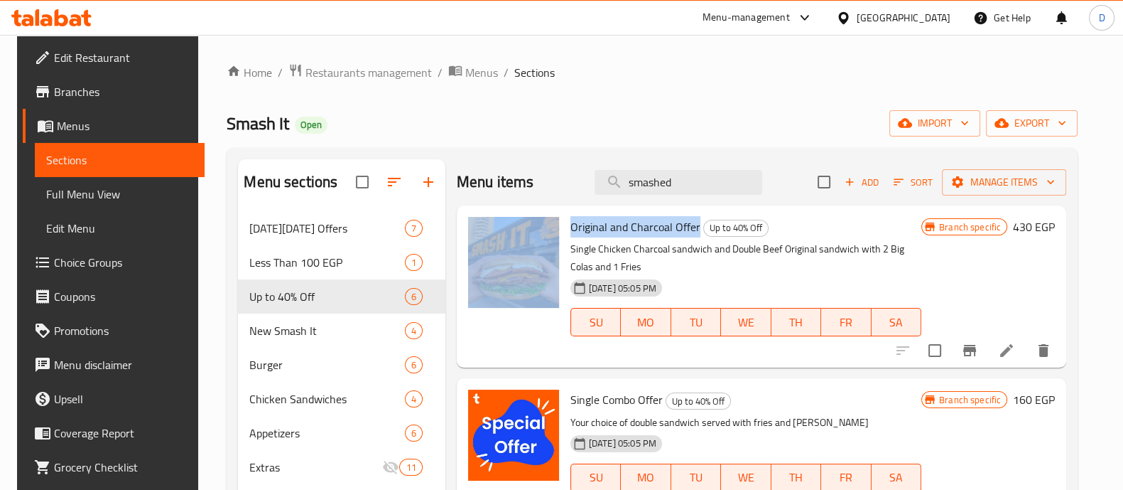
click at [63, 25] on icon at bounding box center [62, 17] width 14 height 17
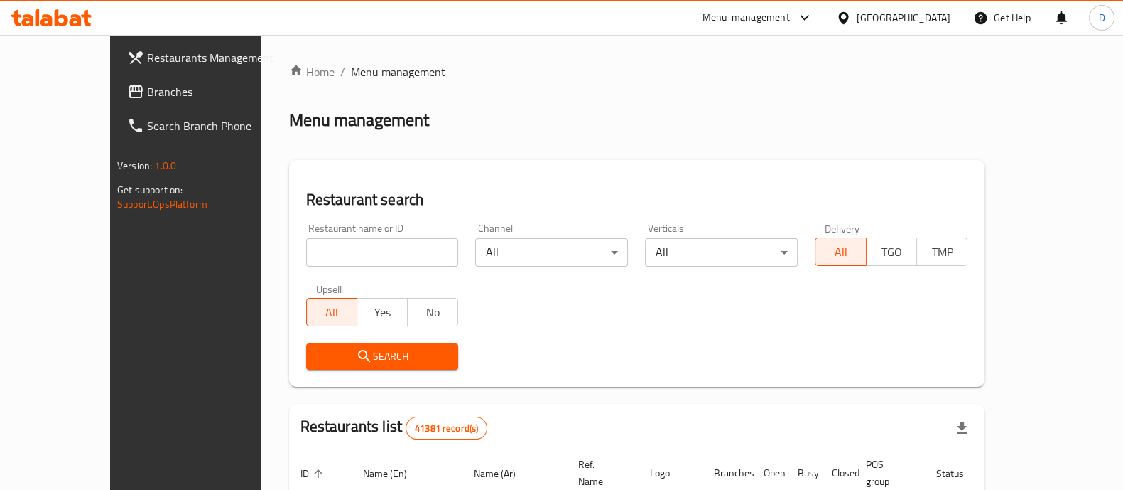
scroll to position [97, 0]
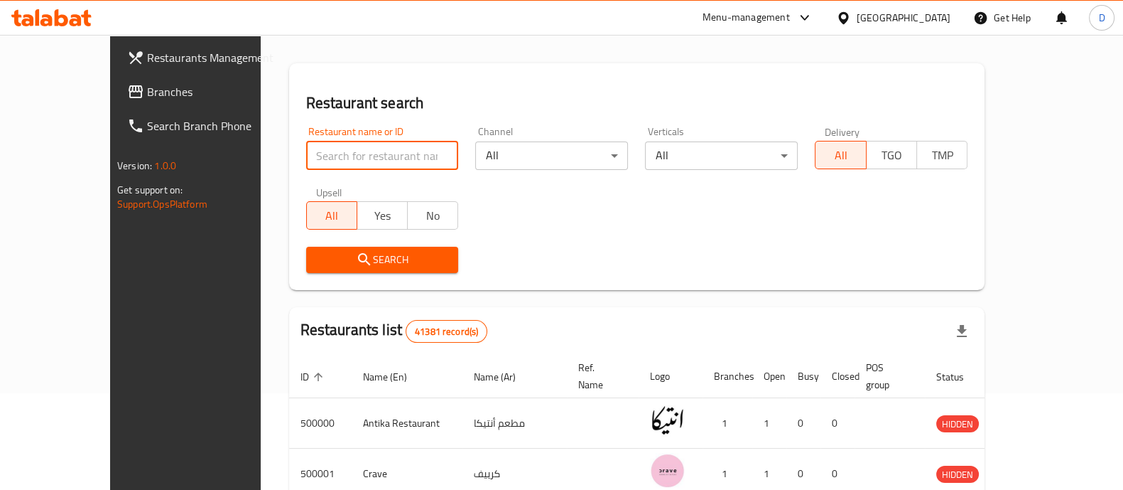
click at [316, 149] on input "search" at bounding box center [382, 155] width 153 height 28
type input "sultan ayu"
click button "Search" at bounding box center [382, 260] width 153 height 26
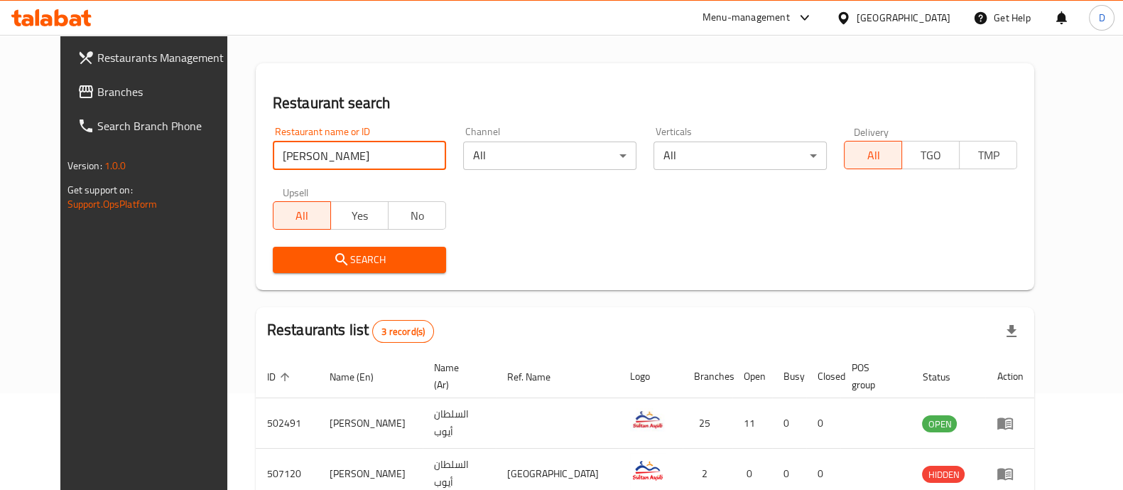
scroll to position [170, 0]
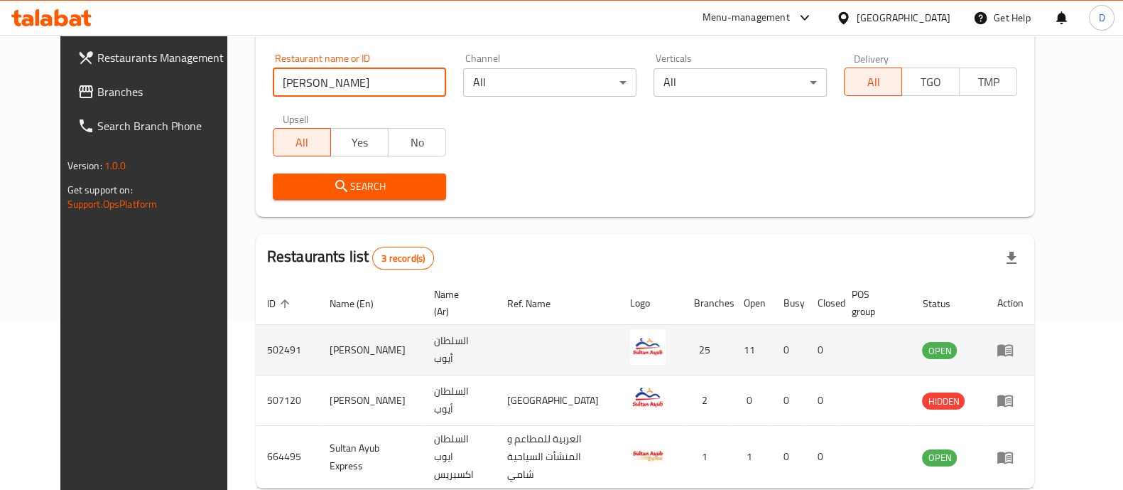
click at [1035, 353] on td "enhanced table" at bounding box center [1010, 350] width 49 height 50
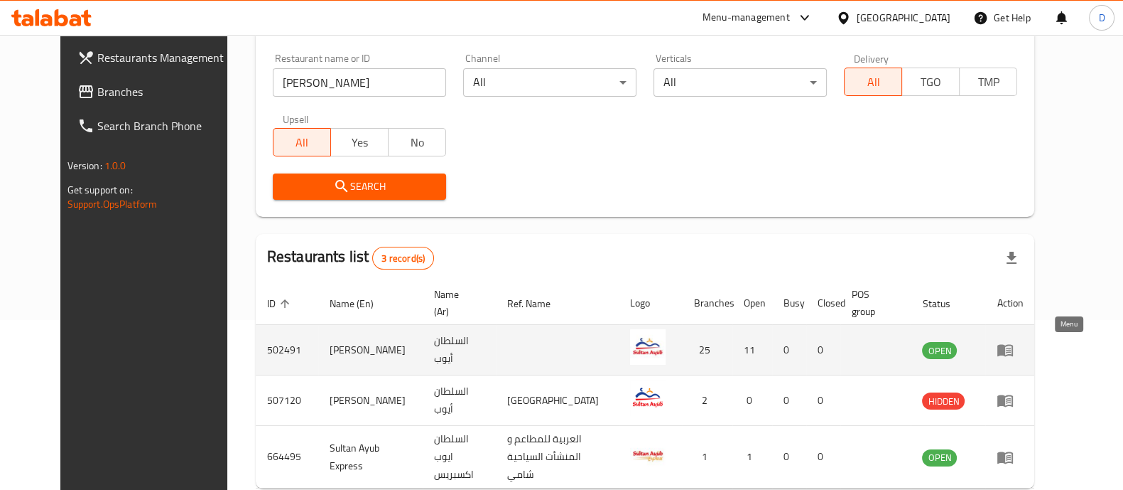
click at [1013, 353] on icon "enhanced table" at bounding box center [1006, 351] width 16 height 12
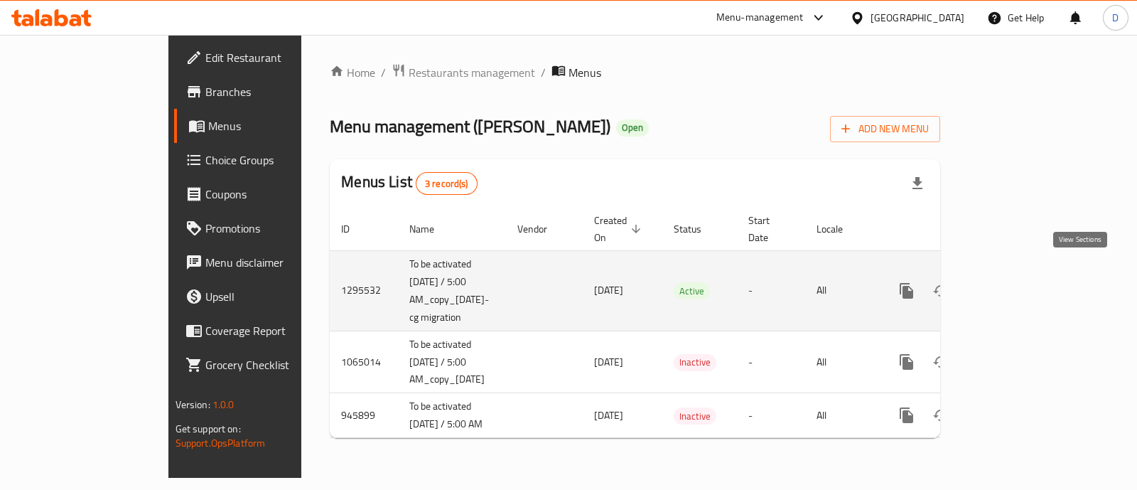
click at [1017, 282] on icon "enhanced table" at bounding box center [1008, 290] width 17 height 17
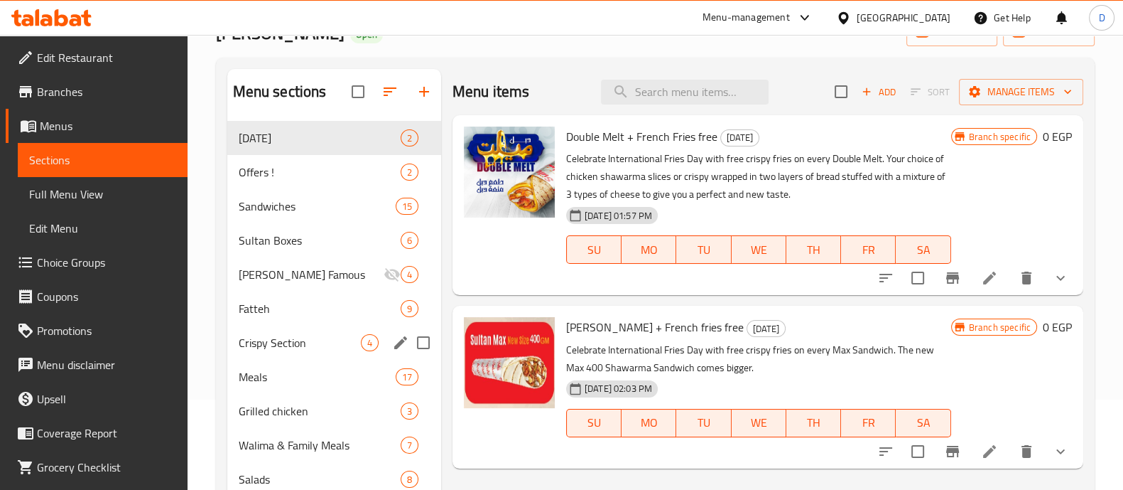
scroll to position [95, 0]
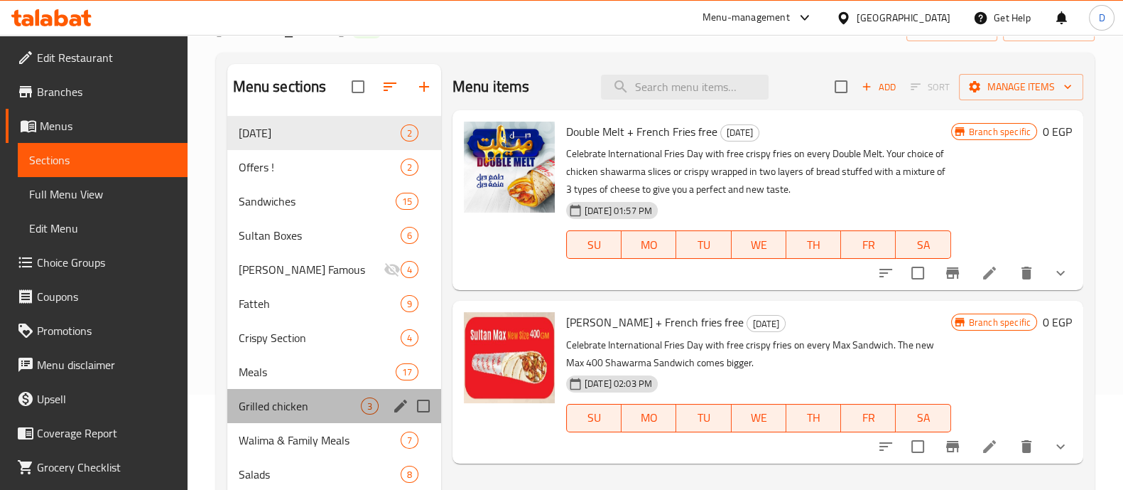
click at [338, 392] on div "Grilled chicken 3" at bounding box center [334, 406] width 214 height 34
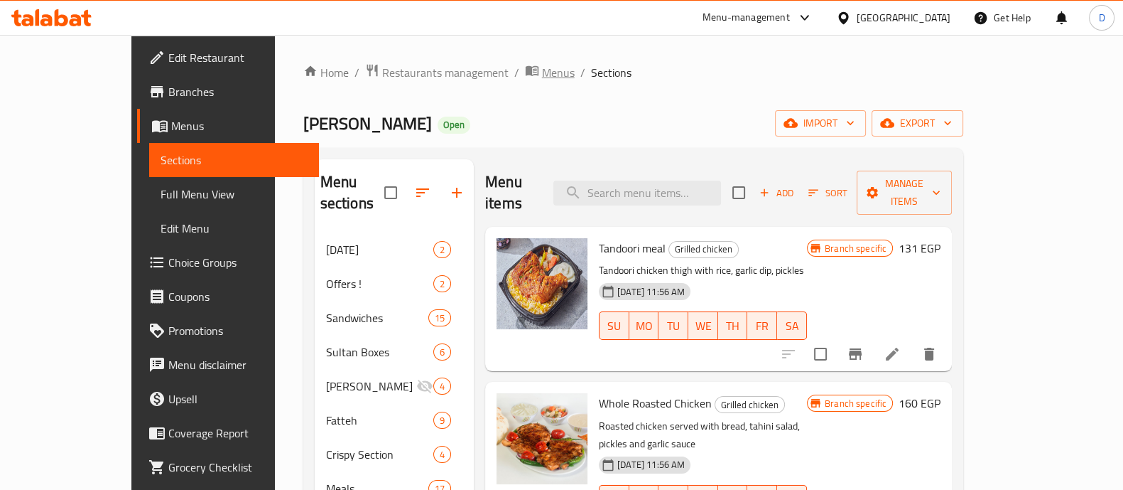
click at [542, 77] on span "Menus" at bounding box center [558, 72] width 33 height 17
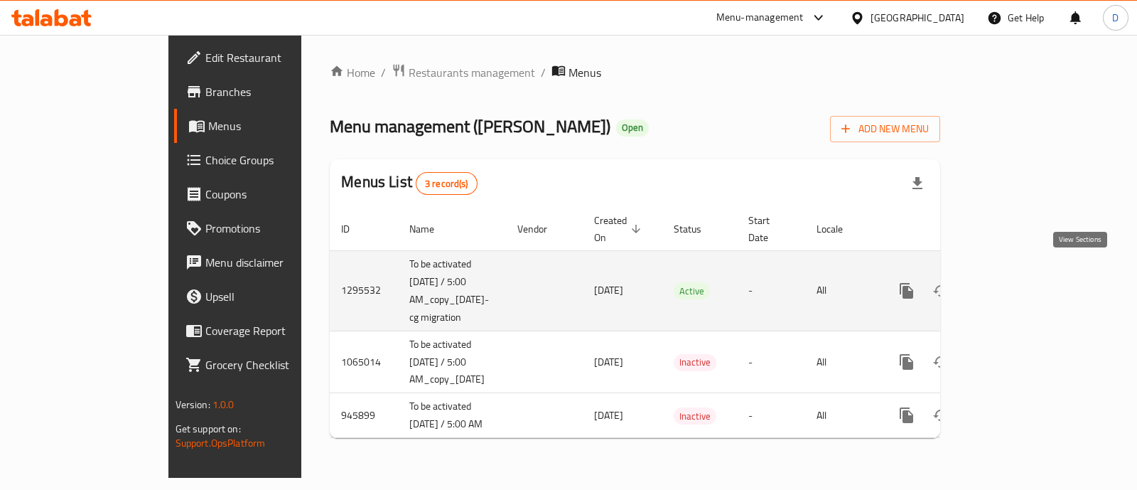
click at [1026, 286] on link "enhanced table" at bounding box center [1009, 291] width 34 height 34
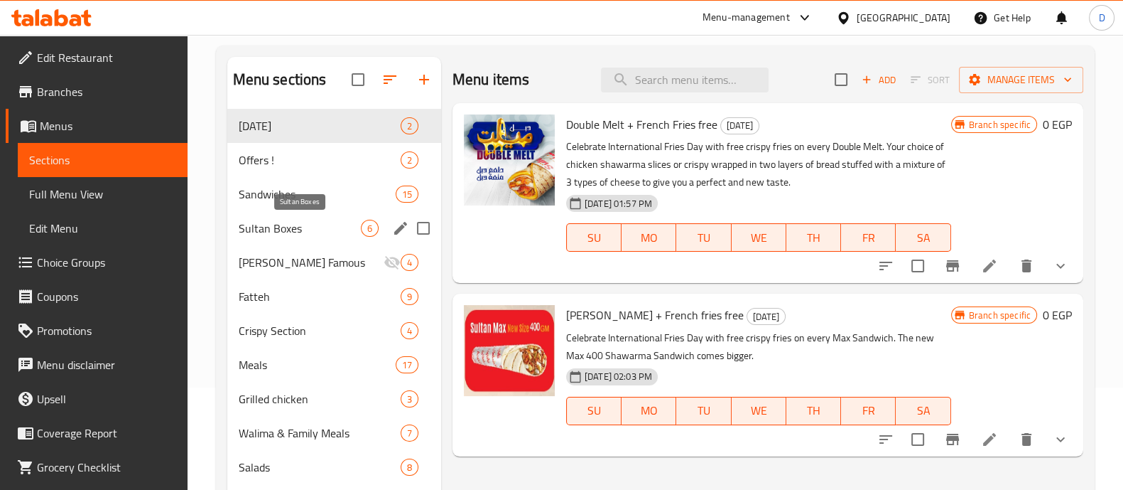
scroll to position [101, 0]
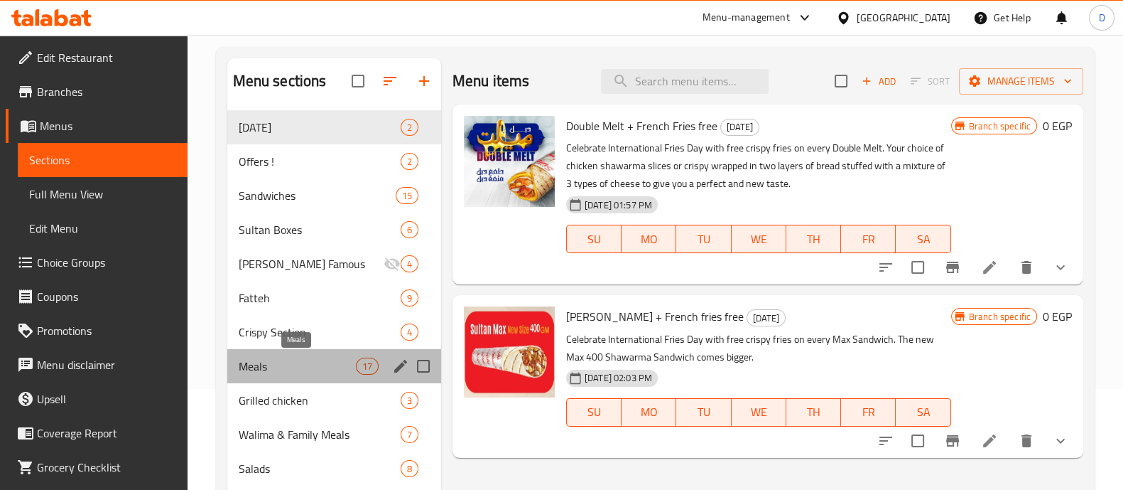
click at [296, 360] on span "Meals" at bounding box center [297, 365] width 117 height 17
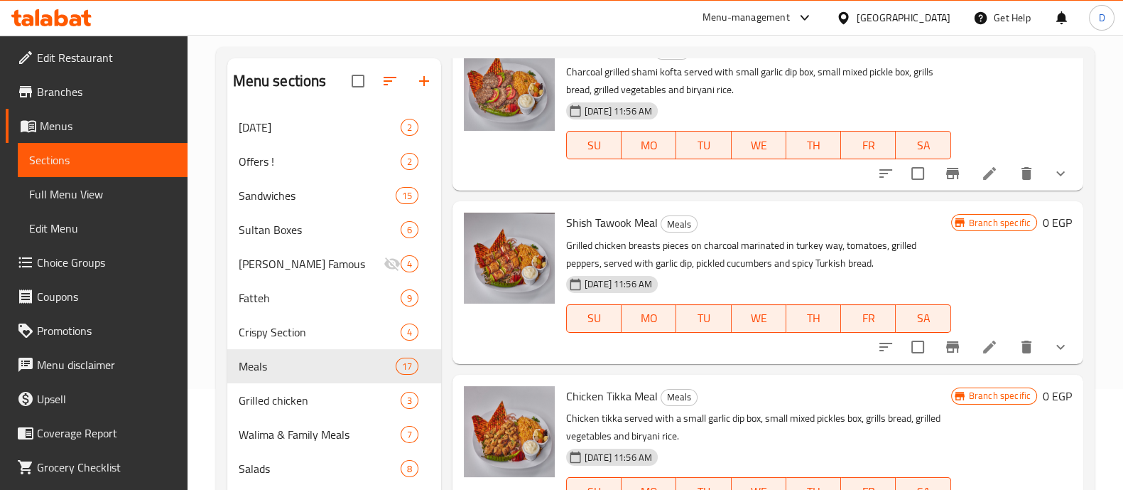
scroll to position [2501, 0]
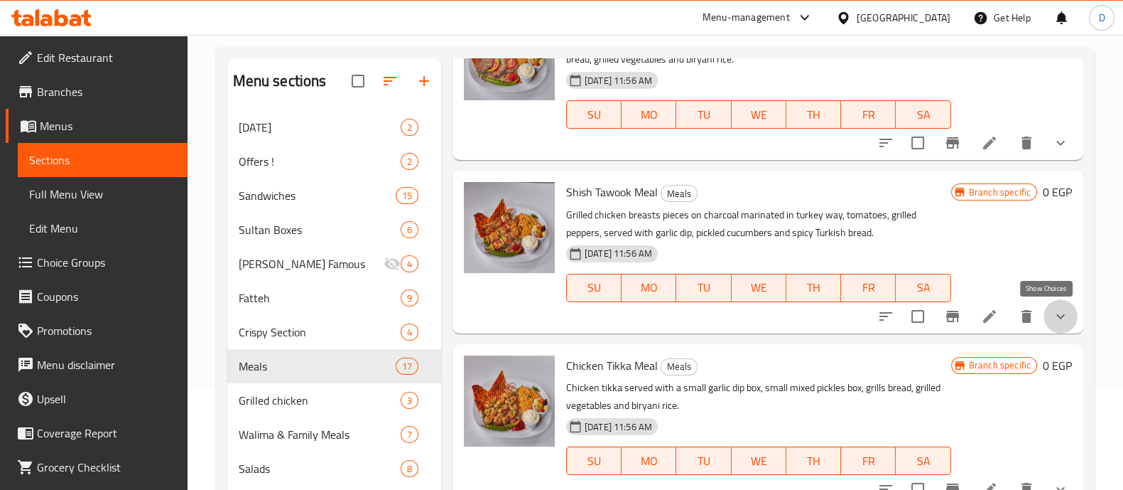
click at [1052, 308] on icon "show more" at bounding box center [1060, 316] width 17 height 17
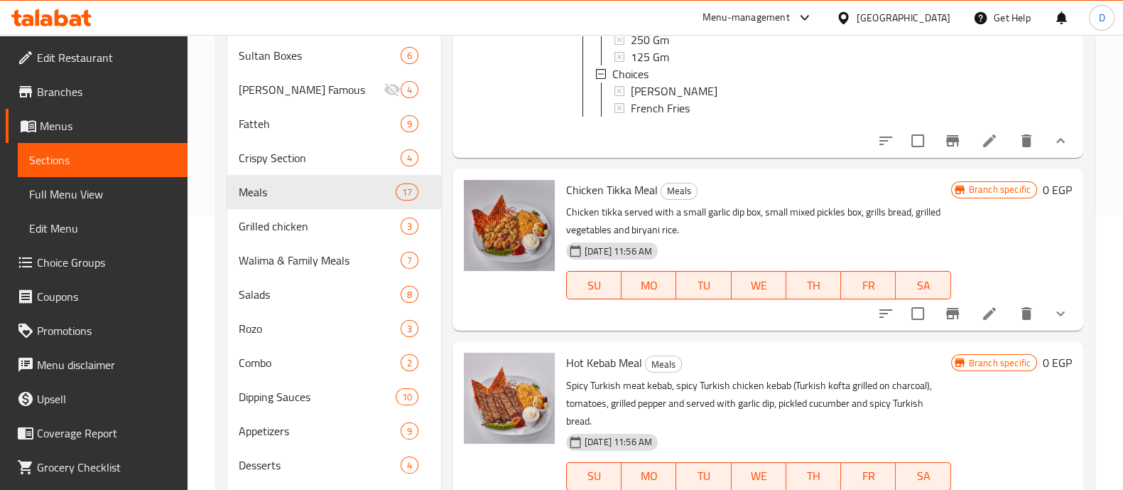
scroll to position [301, 0]
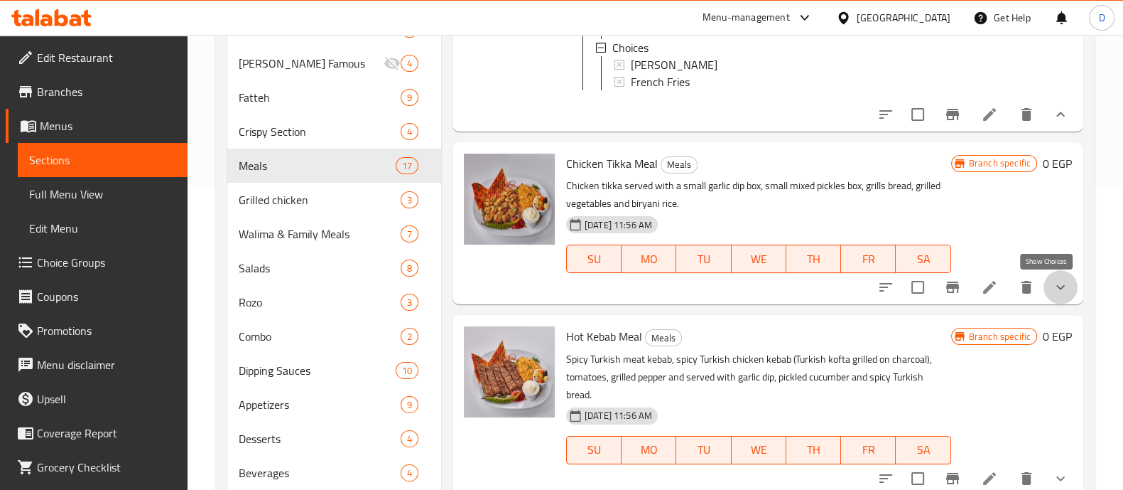
click at [1052, 290] on icon "show more" at bounding box center [1060, 287] width 17 height 17
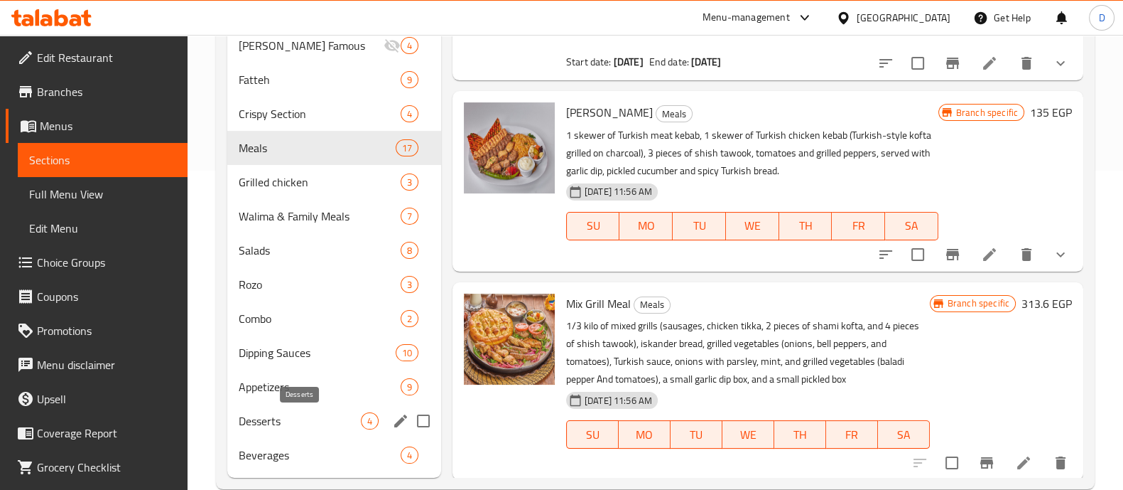
scroll to position [320, 0]
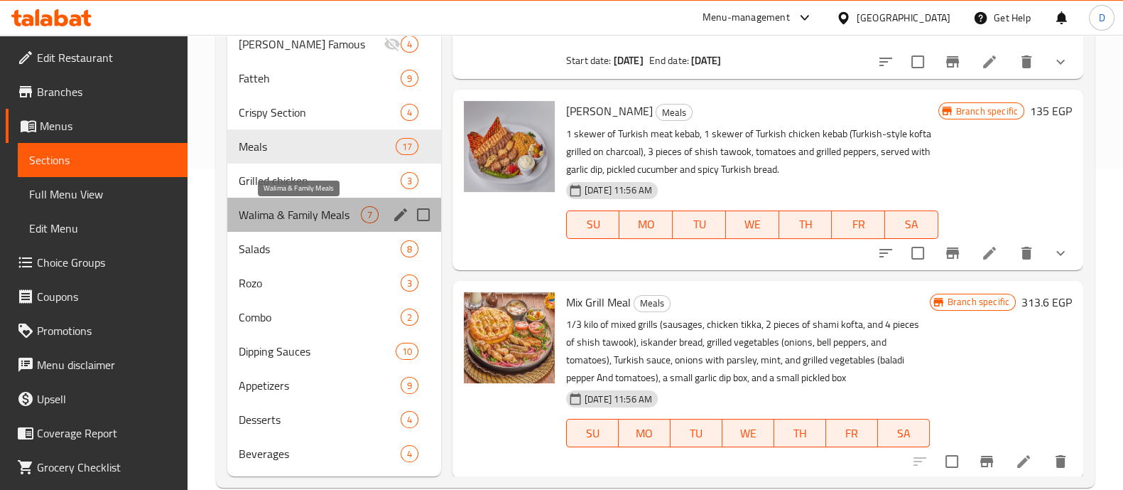
click at [327, 210] on span "Walima & Family Meals" at bounding box center [300, 214] width 122 height 17
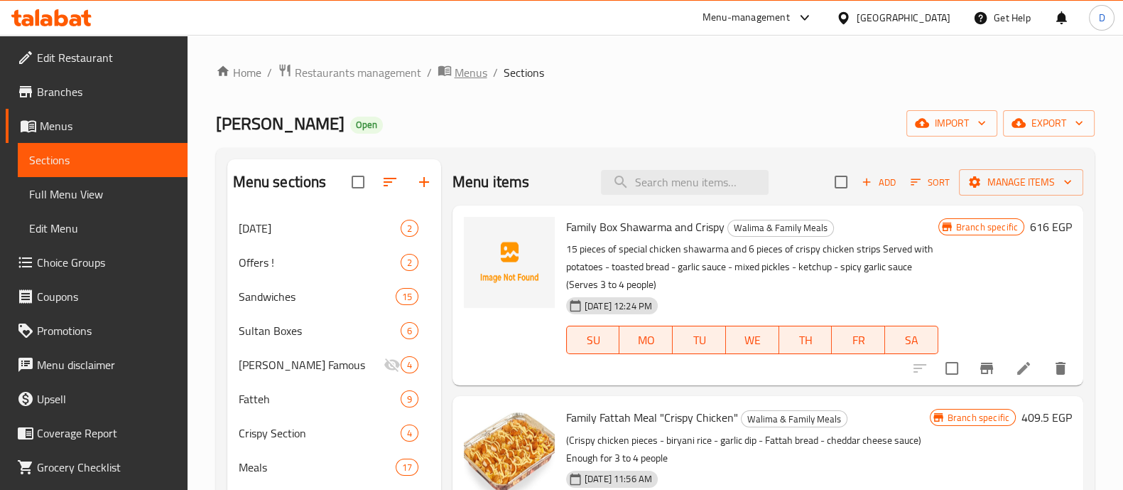
click at [455, 70] on span "Menus" at bounding box center [471, 72] width 33 height 17
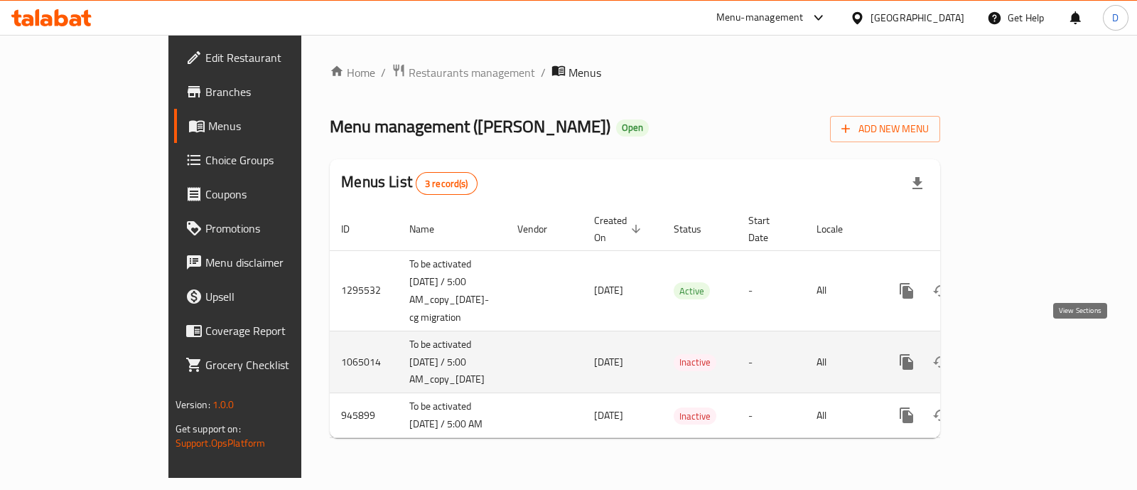
click at [1017, 353] on icon "enhanced table" at bounding box center [1008, 361] width 17 height 17
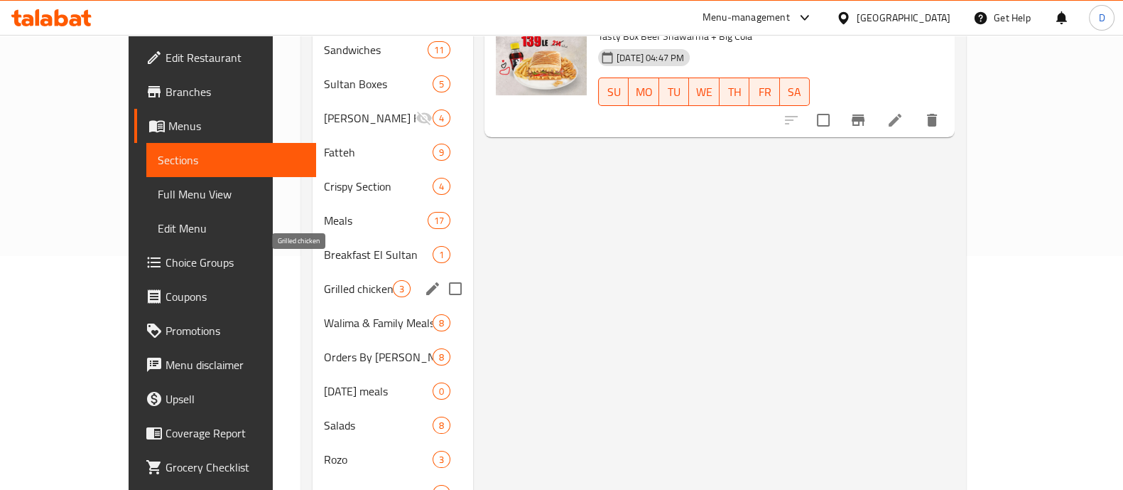
scroll to position [234, 0]
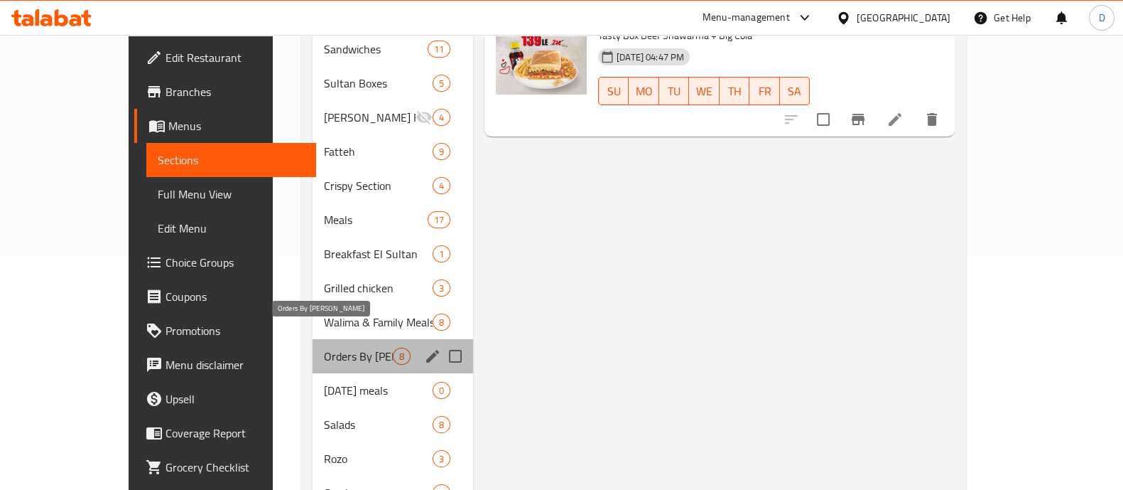
click at [327, 347] on span "Orders By [PERSON_NAME]" at bounding box center [358, 355] width 69 height 17
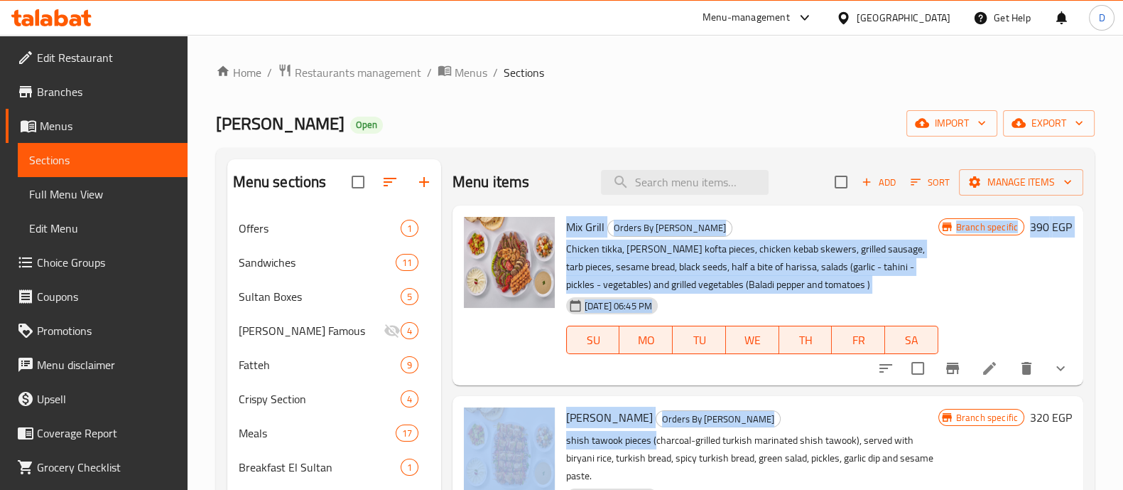
drag, startPoint x: 563, startPoint y: 220, endPoint x: 654, endPoint y: 458, distance: 254.8
click at [654, 262] on div "Mix Grill Orders By Kilo Chicken tikka, shami kofta pieces, chicken kebab skewe…" at bounding box center [768, 233] width 631 height 57
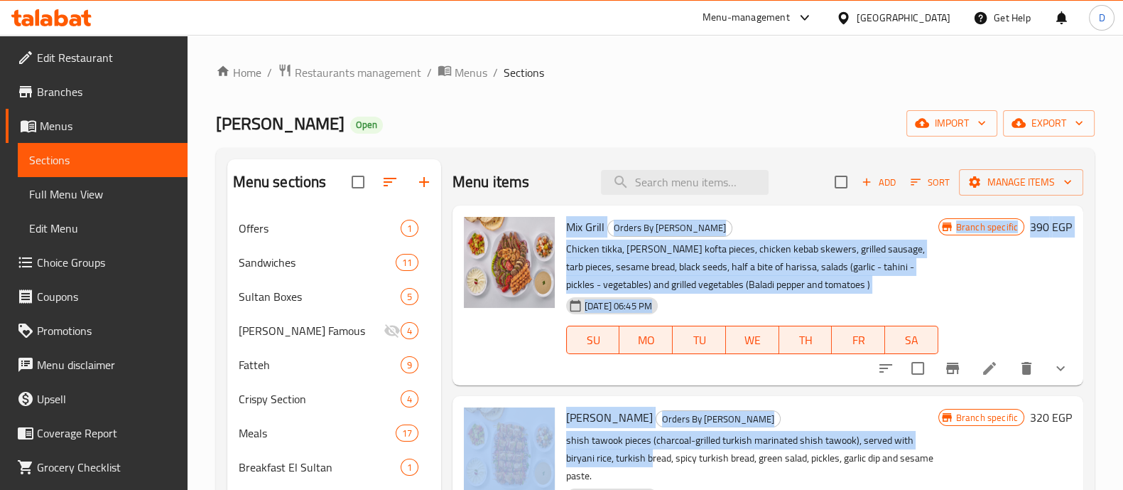
click at [728, 254] on p "Chicken tikka, [PERSON_NAME] kofta pieces, chicken kebab skewers, grilled sausa…" at bounding box center [752, 266] width 372 height 53
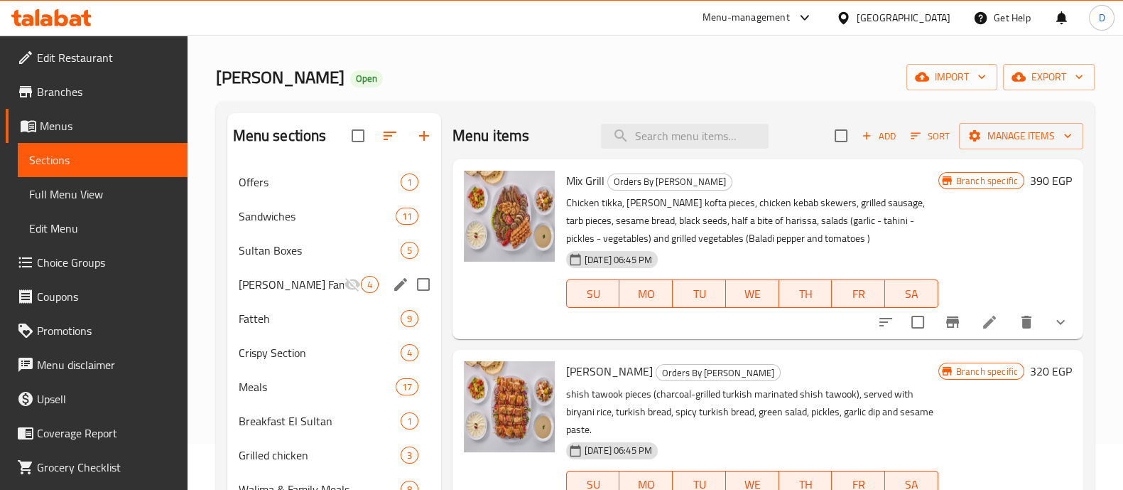
scroll to position [41, 0]
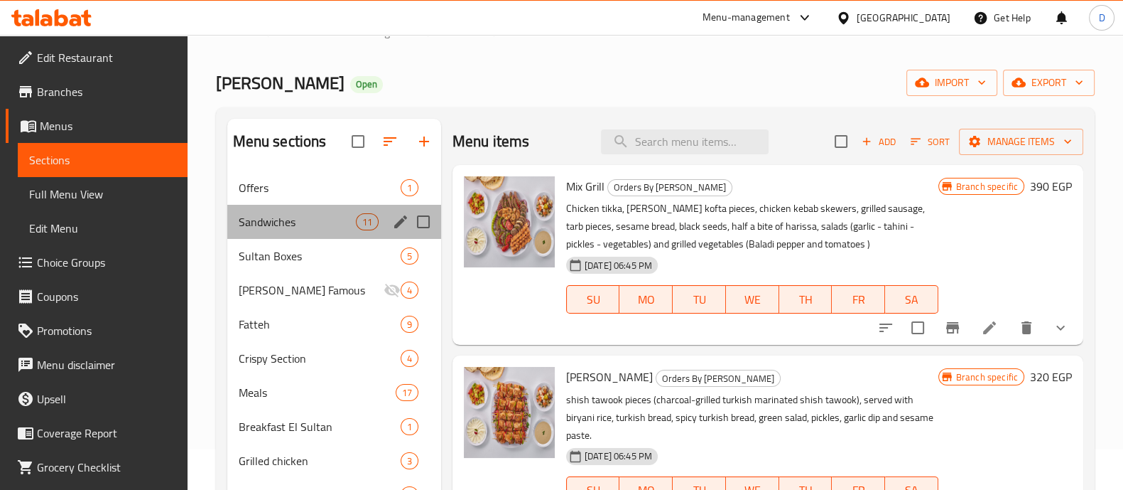
click at [343, 207] on div "Sandwiches 11" at bounding box center [334, 222] width 214 height 34
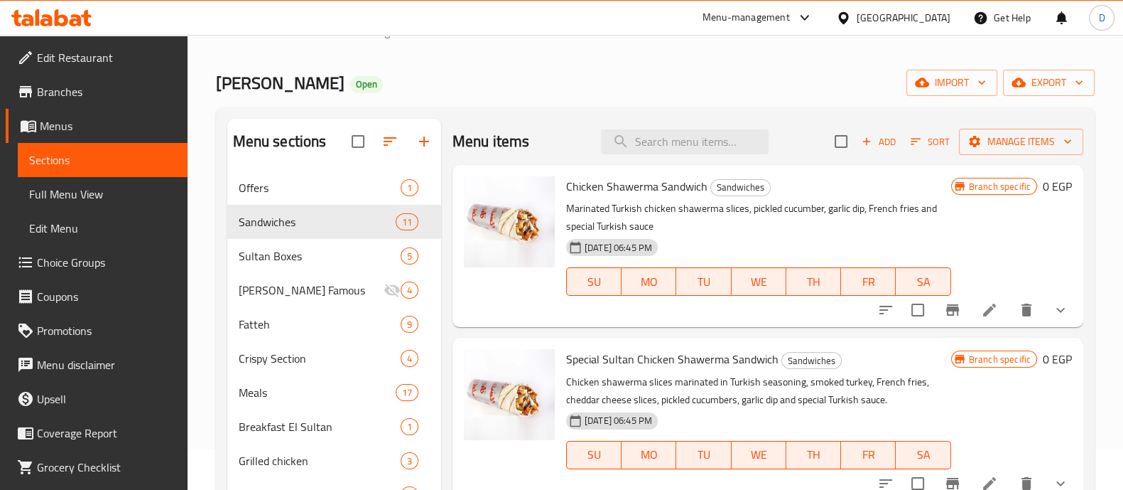
click at [1035, 293] on div at bounding box center [973, 310] width 209 height 34
click at [1046, 300] on button "show more" at bounding box center [1061, 310] width 34 height 34
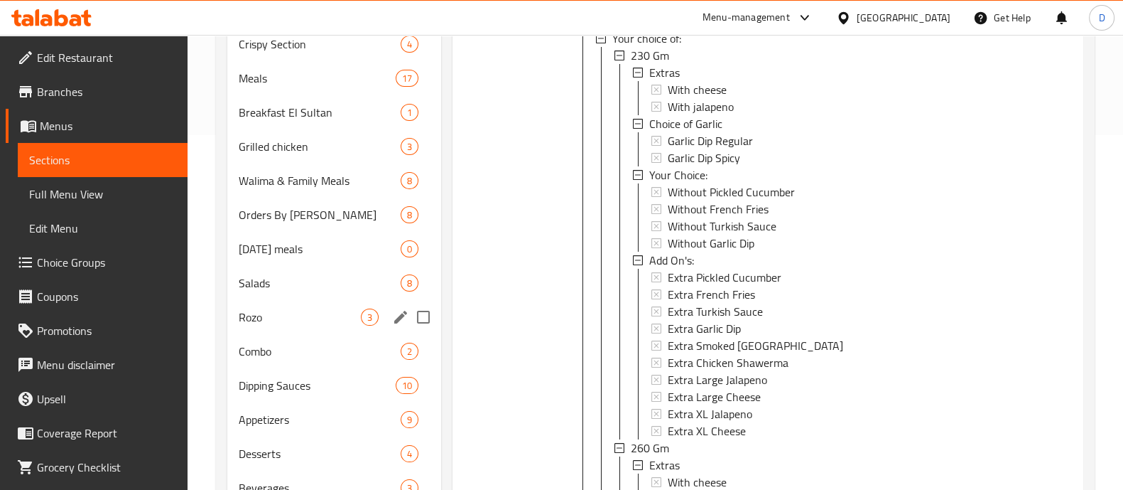
scroll to position [414, 0]
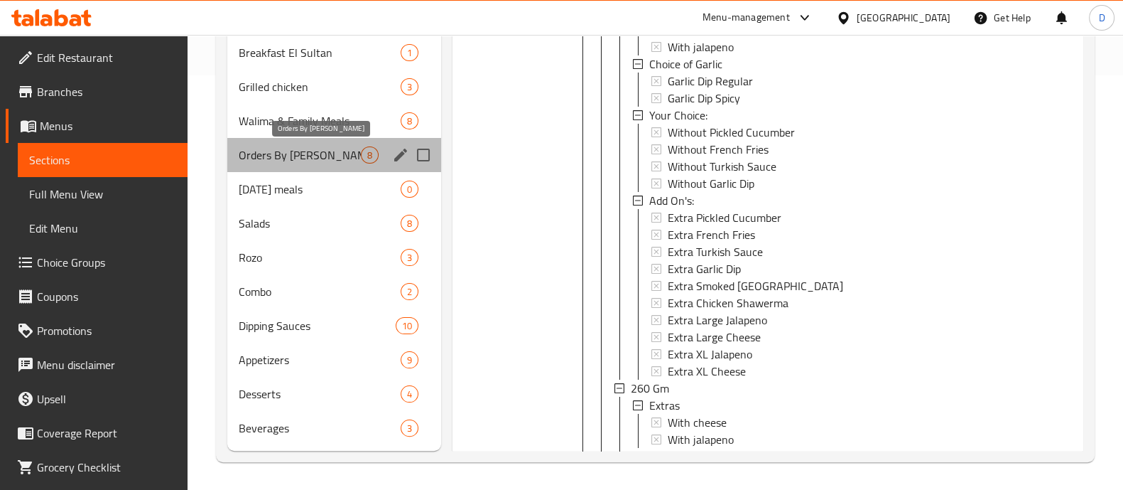
click at [288, 156] on span "Orders By [PERSON_NAME]" at bounding box center [300, 154] width 122 height 17
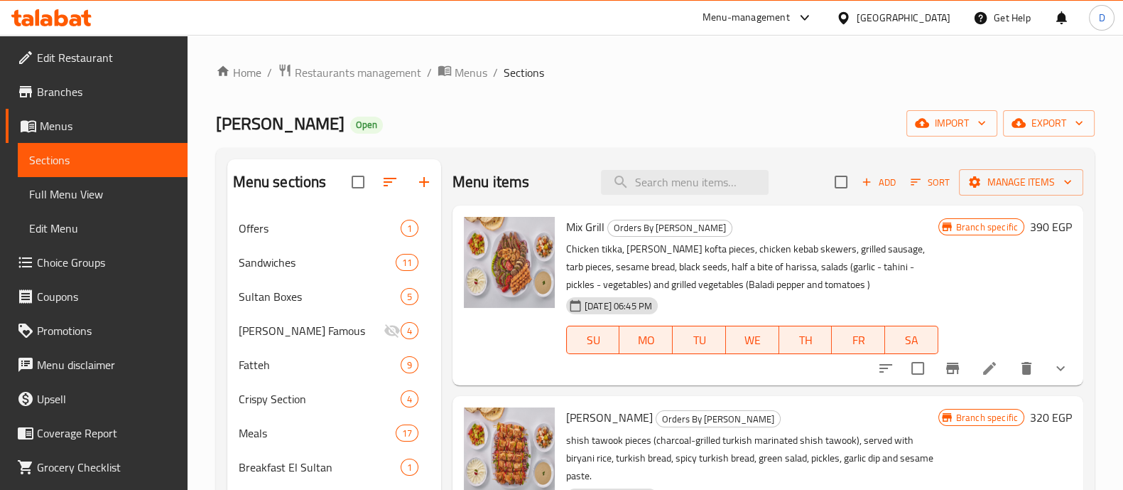
click at [1052, 361] on icon "show more" at bounding box center [1060, 368] width 17 height 17
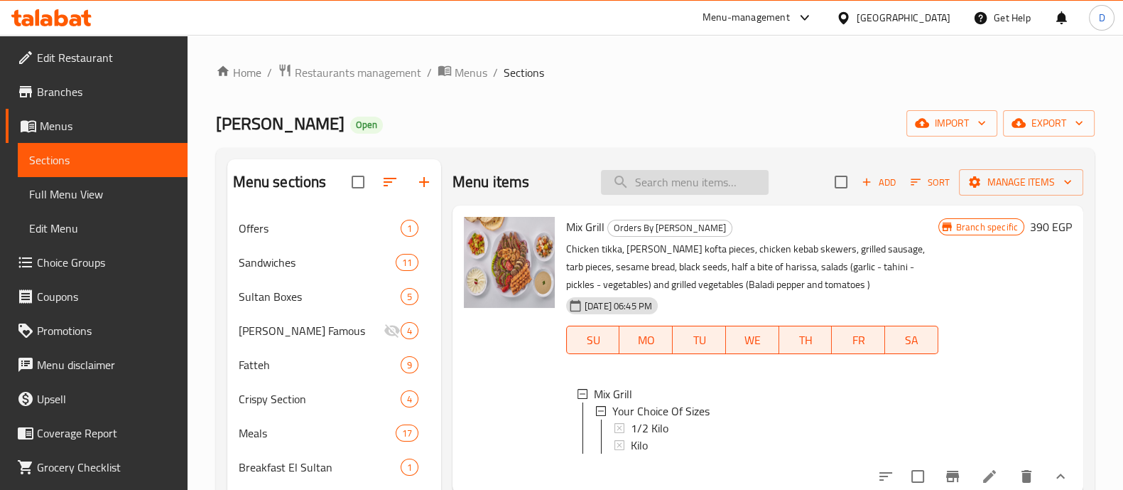
click at [664, 183] on input "search" at bounding box center [685, 182] width 168 height 25
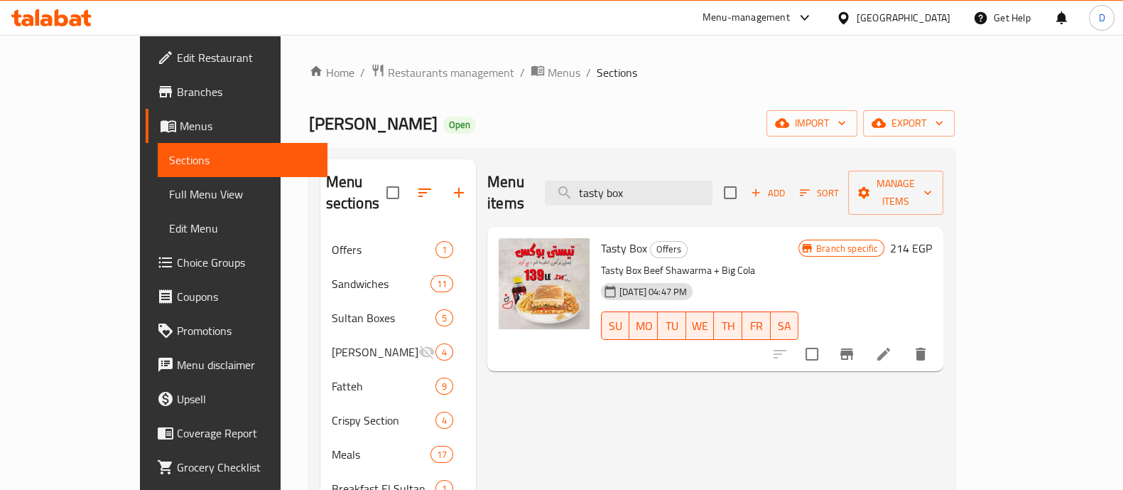
type input "tasty box"
click at [548, 66] on span "Menus" at bounding box center [564, 72] width 33 height 17
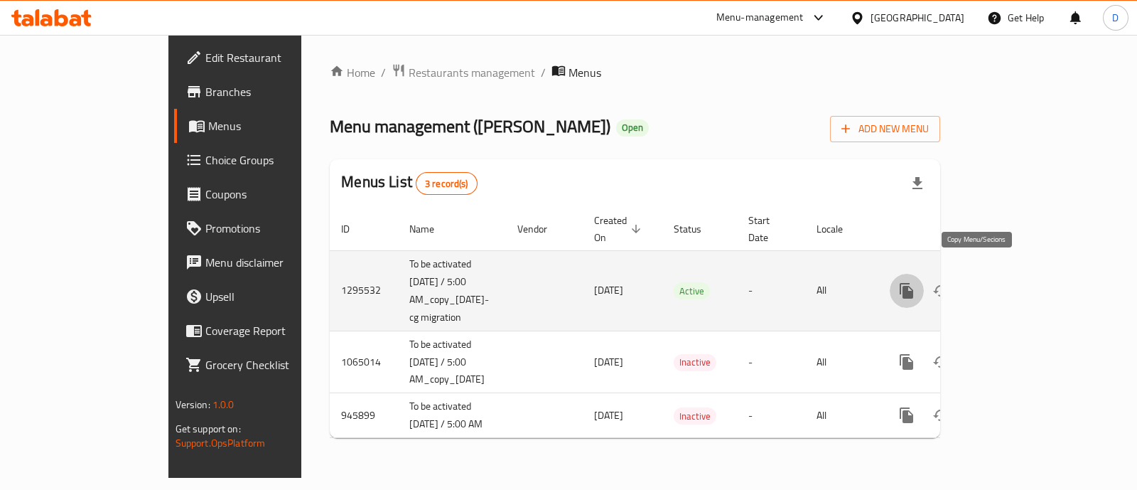
click at [913, 283] on icon "more" at bounding box center [907, 291] width 14 height 16
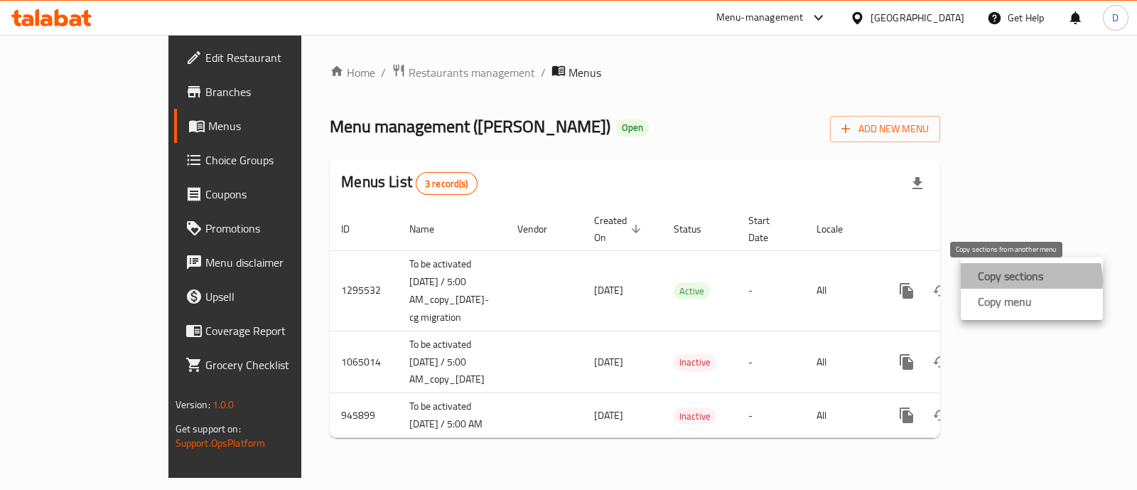
click at [1020, 281] on strong "Copy sections" at bounding box center [1010, 275] width 65 height 17
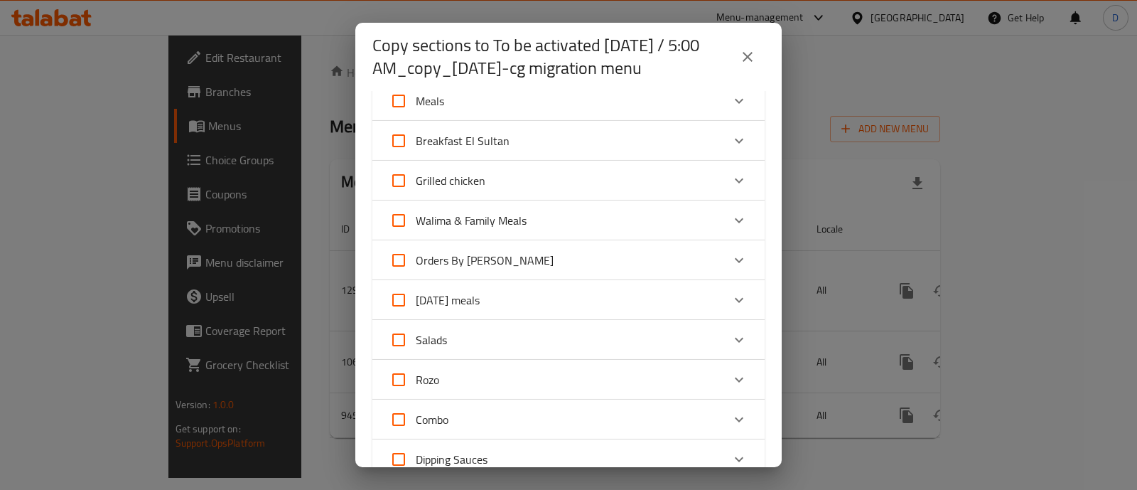
scroll to position [335, 0]
click at [393, 252] on input "Orders By [PERSON_NAME]" at bounding box center [399, 262] width 34 height 34
checkbox input "true"
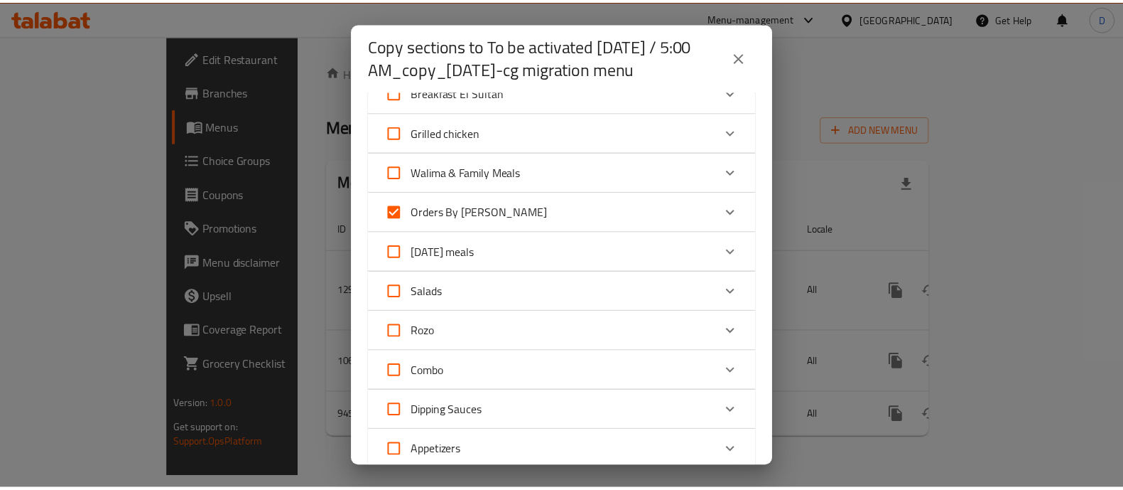
scroll to position [549, 0]
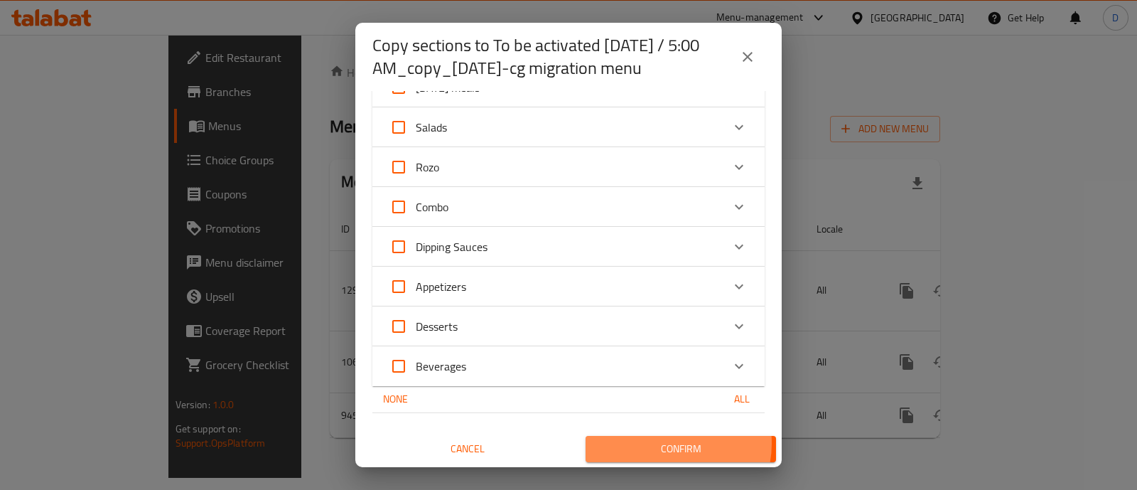
click at [655, 442] on span "Confirm" at bounding box center [681, 449] width 168 height 18
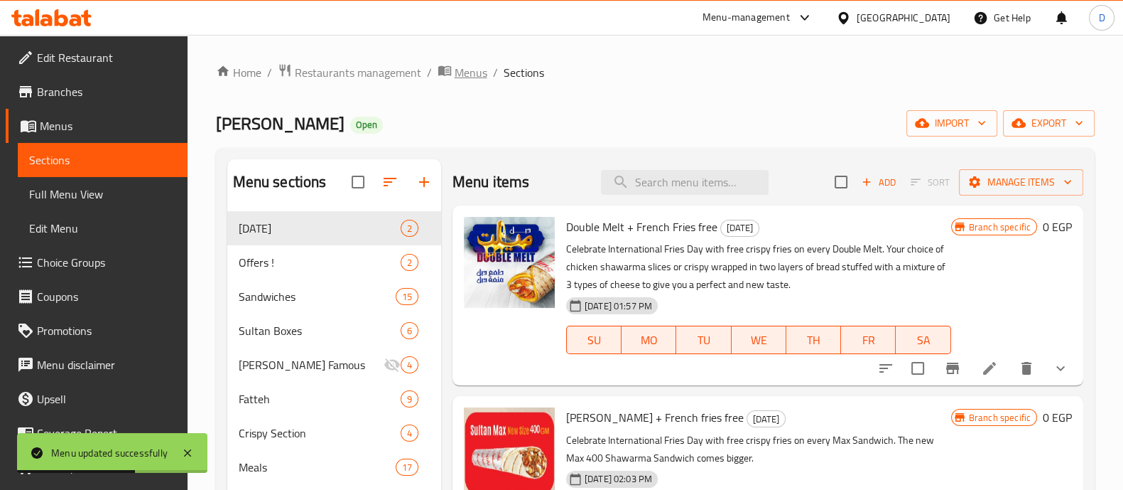
click at [455, 75] on span "Menus" at bounding box center [471, 72] width 33 height 17
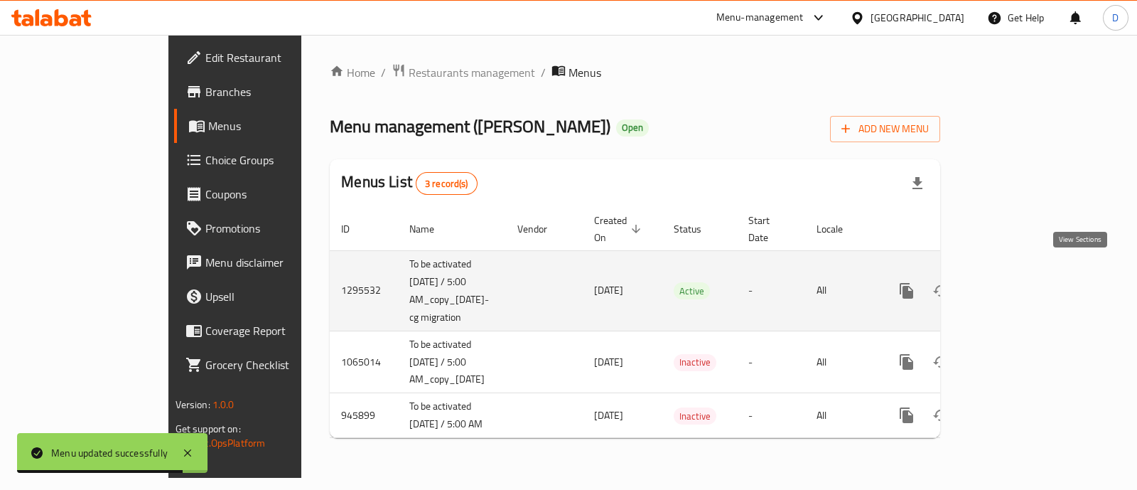
click at [1017, 282] on icon "enhanced table" at bounding box center [1008, 290] width 17 height 17
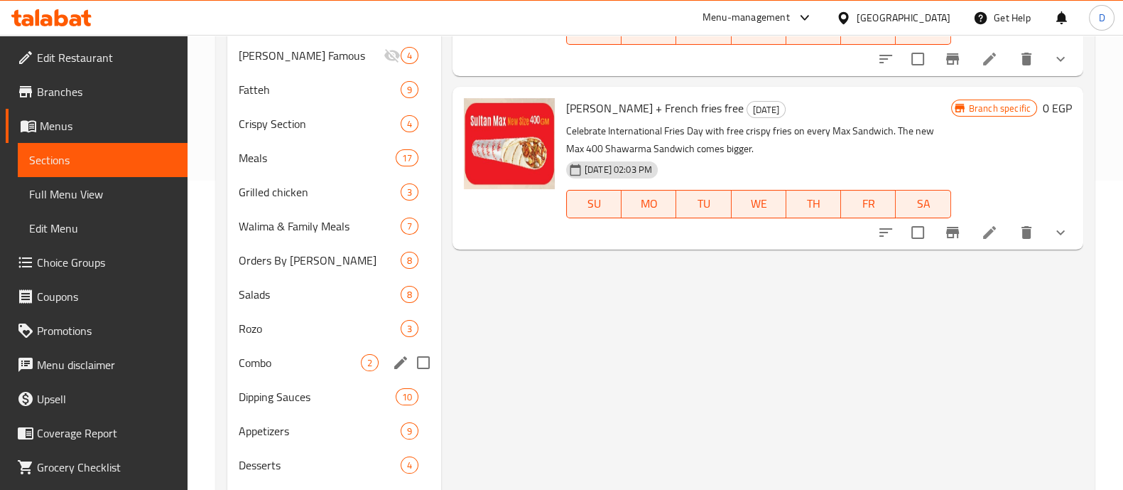
scroll to position [305, 0]
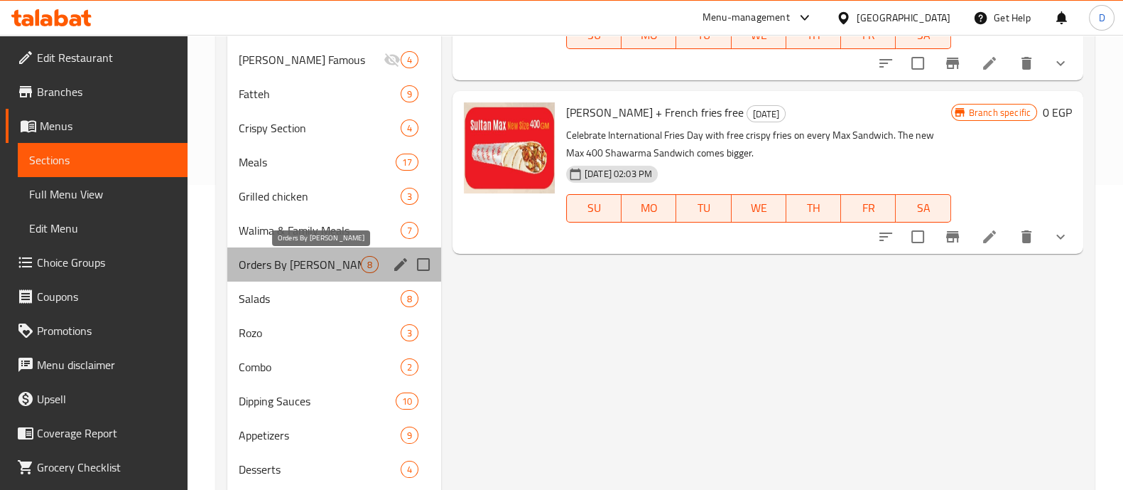
click at [313, 265] on span "Orders By [PERSON_NAME]" at bounding box center [300, 264] width 122 height 17
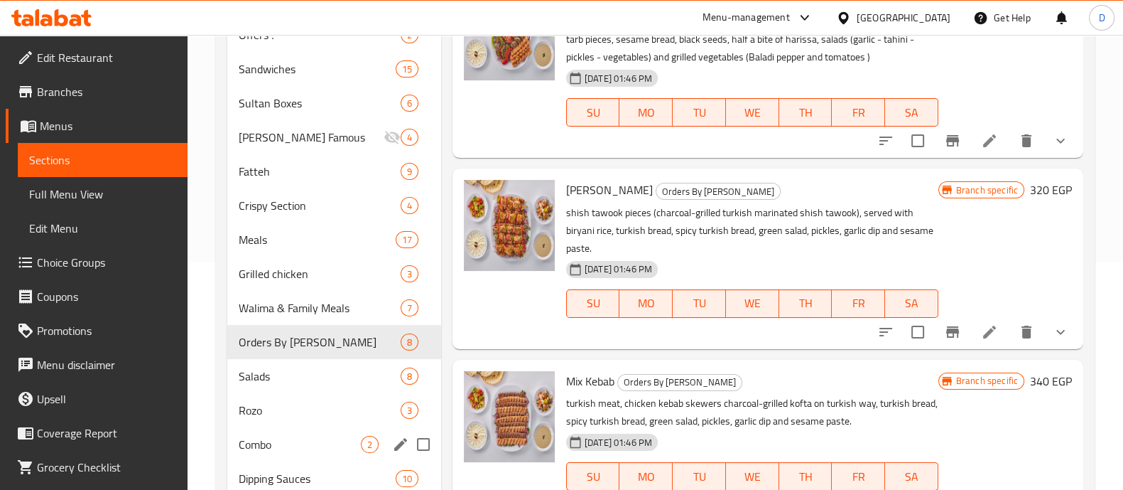
scroll to position [259, 0]
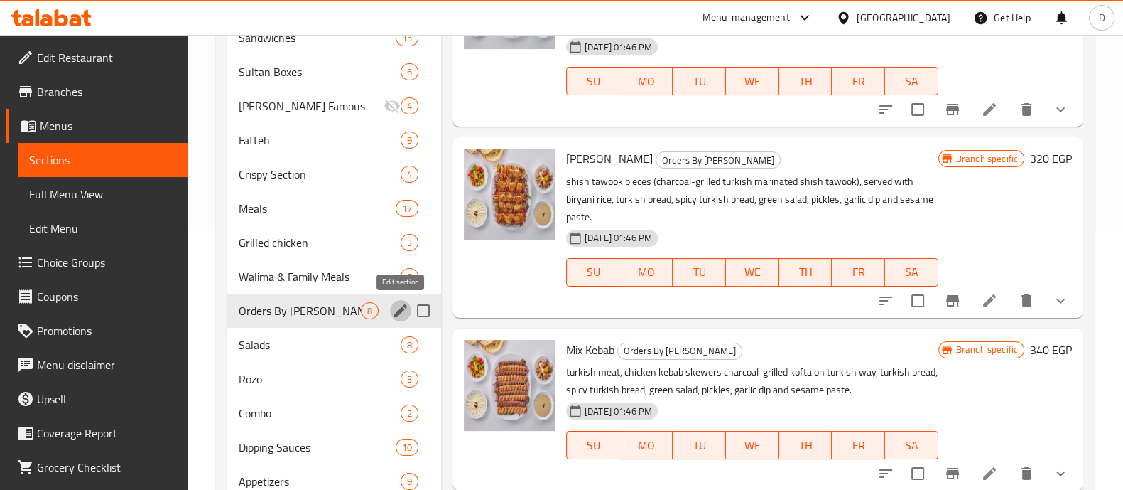
click at [401, 314] on icon "edit" at bounding box center [400, 310] width 17 height 17
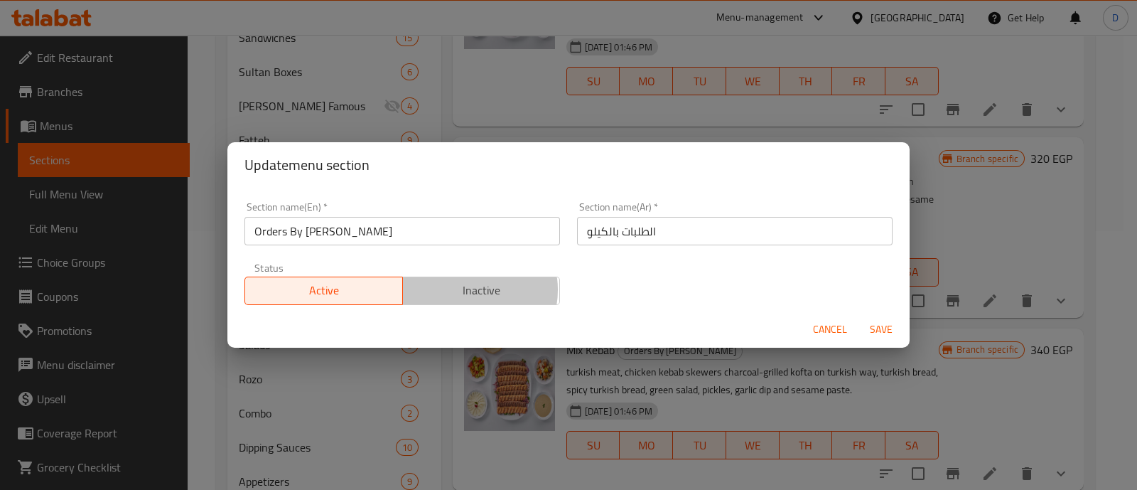
click at [460, 289] on span "Inactive" at bounding box center [482, 290] width 146 height 21
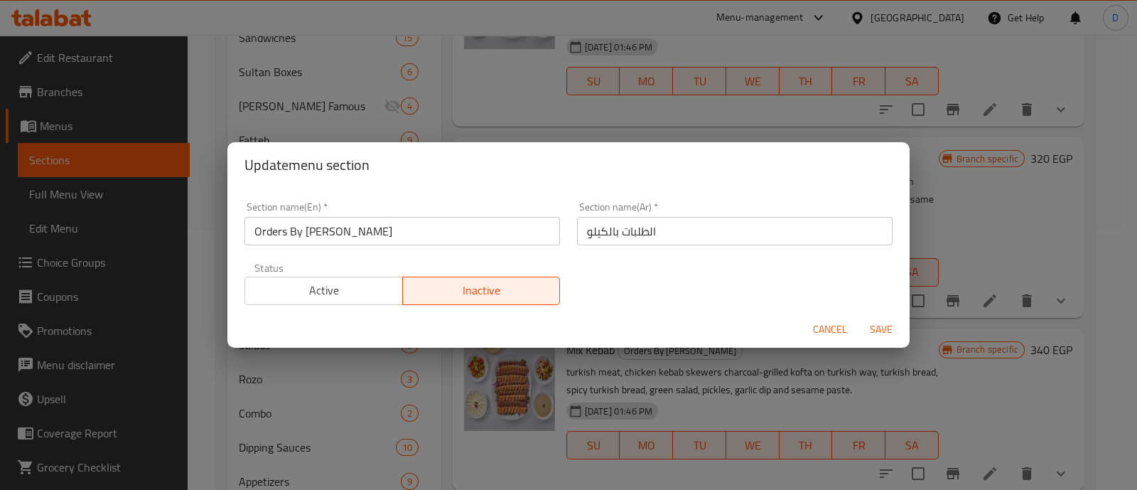
click at [885, 336] on span "Save" at bounding box center [881, 329] width 34 height 18
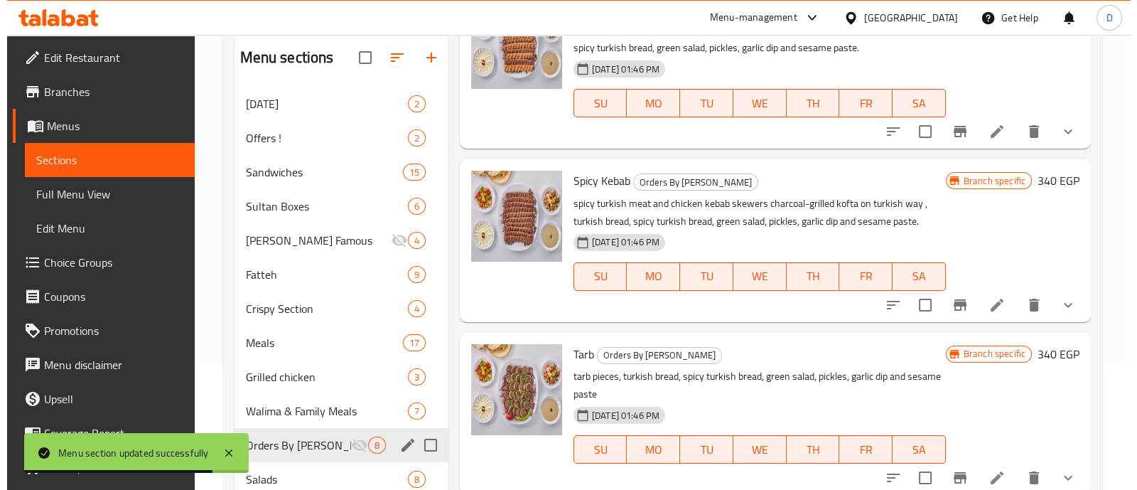
scroll to position [477, 0]
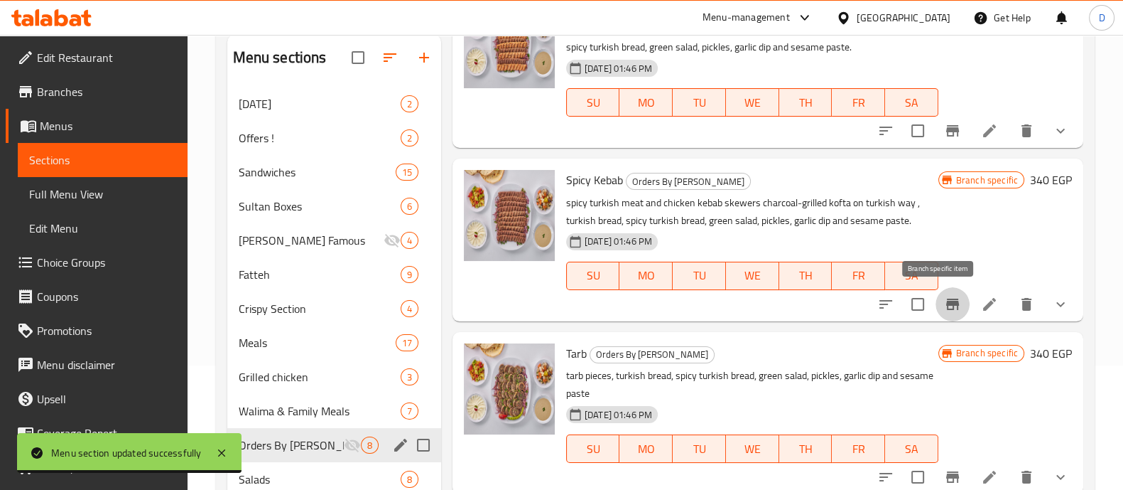
click at [946, 301] on icon "Branch-specific-item" at bounding box center [952, 303] width 13 height 11
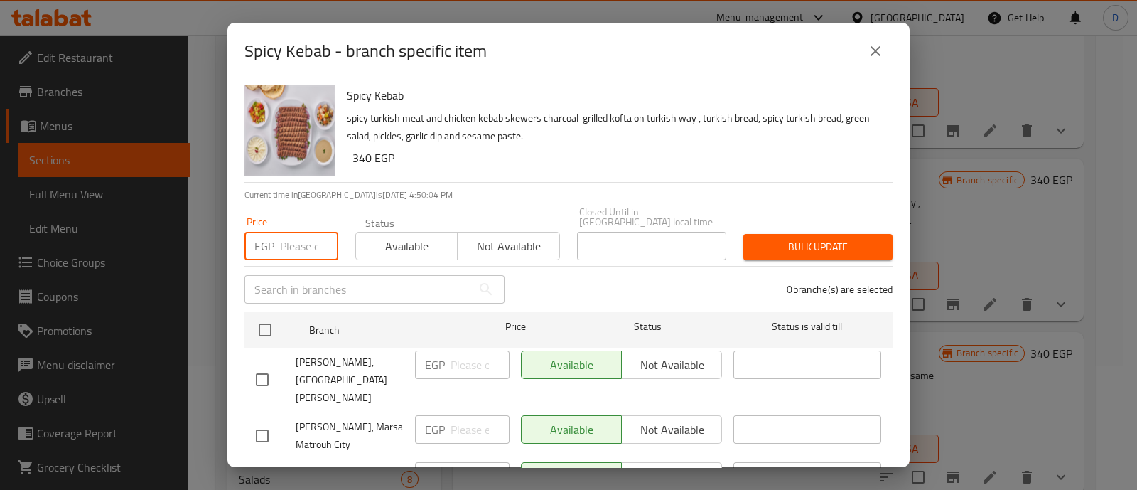
click at [284, 237] on input "number" at bounding box center [309, 246] width 58 height 28
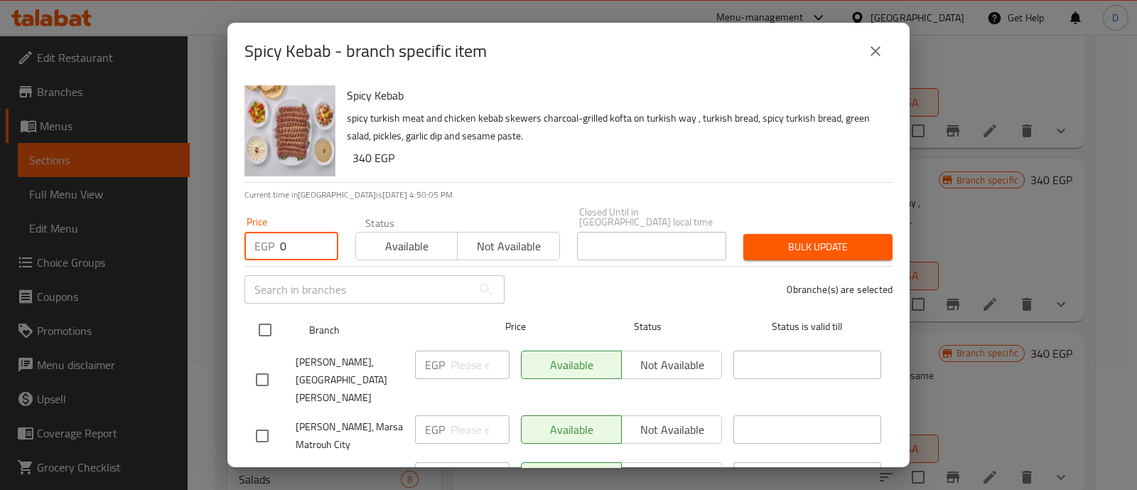
type input "0"
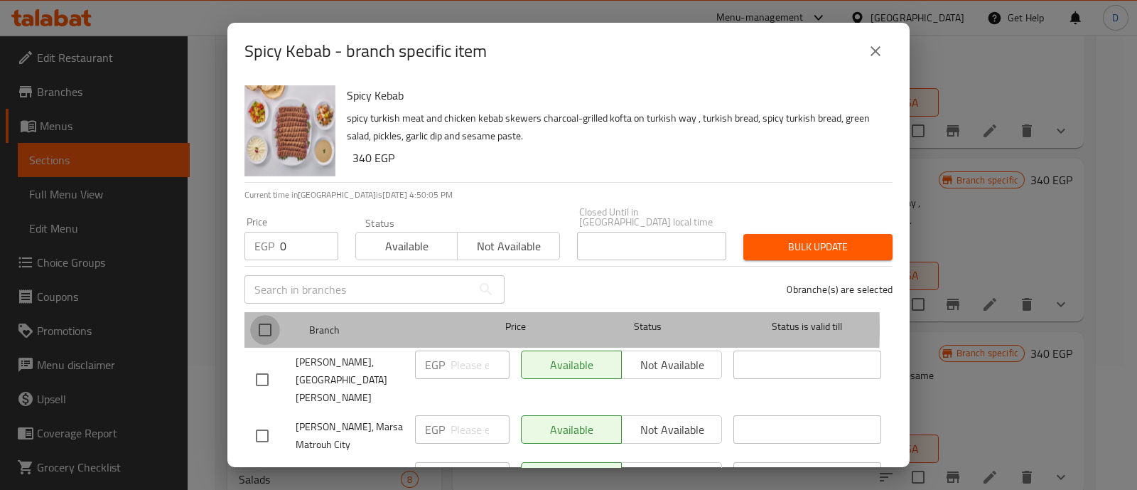
click at [264, 318] on input "checkbox" at bounding box center [265, 330] width 30 height 30
checkbox input "true"
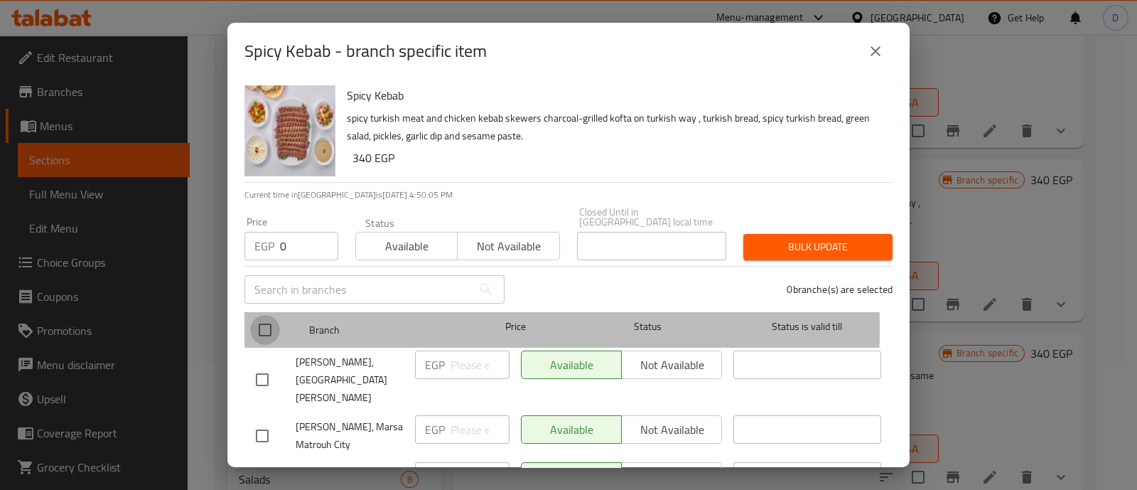
checkbox input "true"
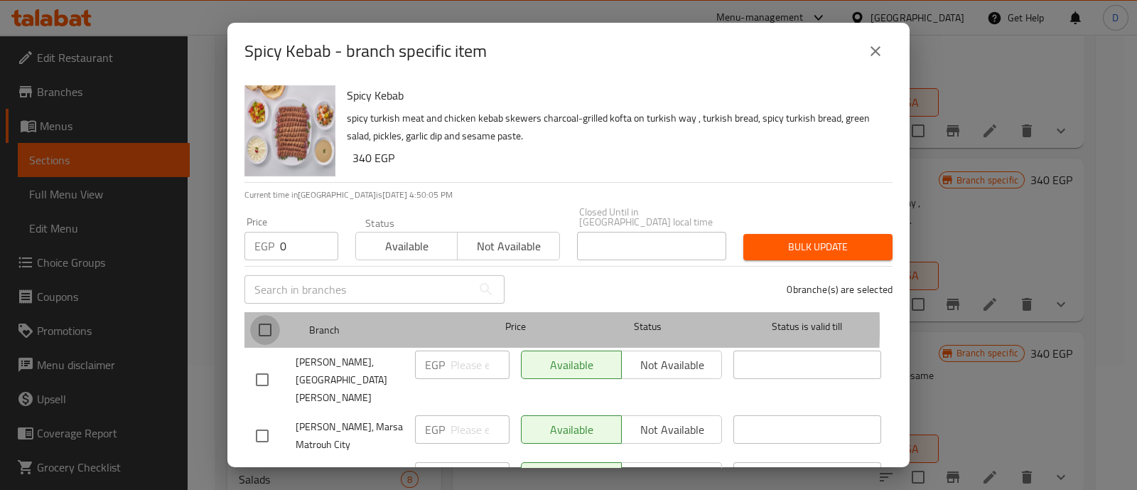
checkbox input "true"
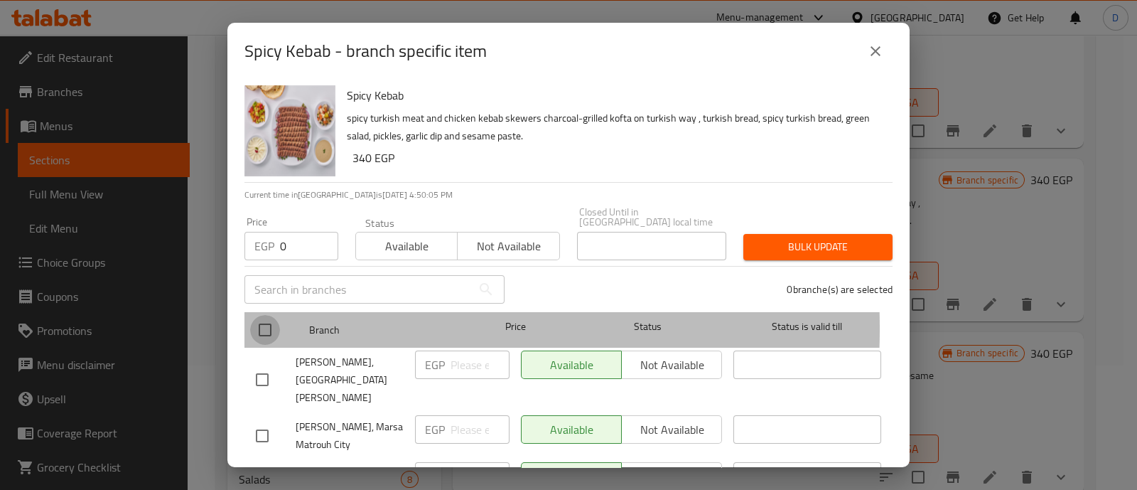
checkbox input "true"
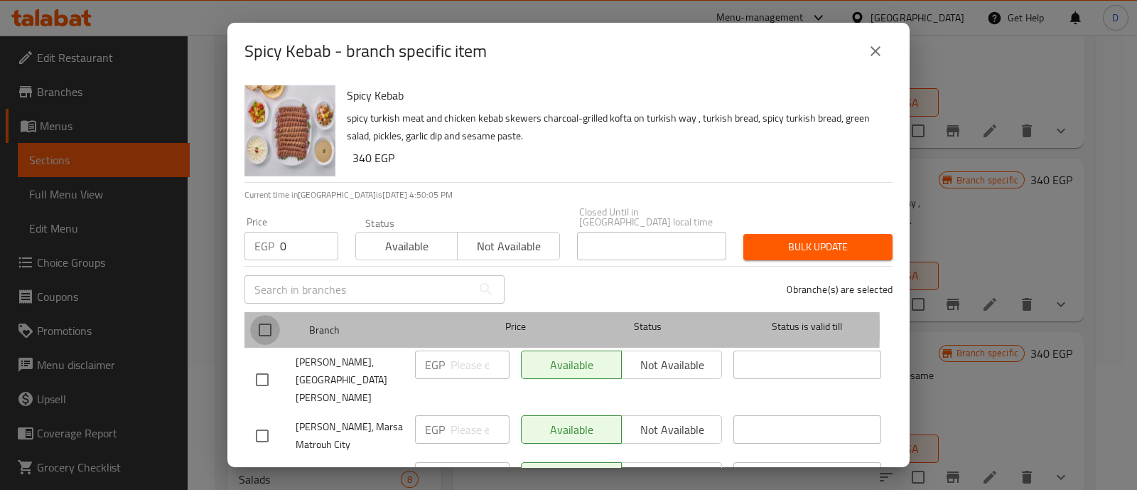
checkbox input "true"
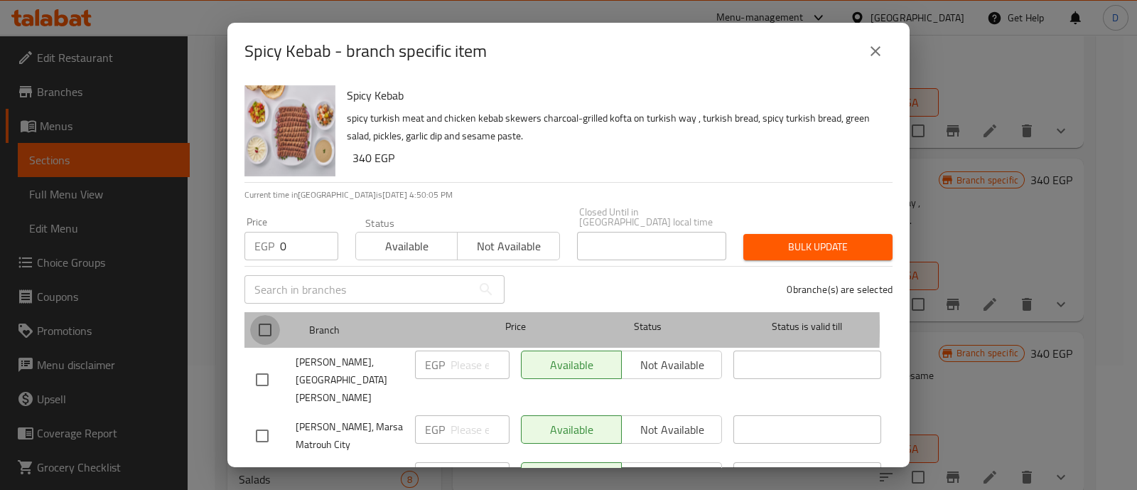
checkbox input "true"
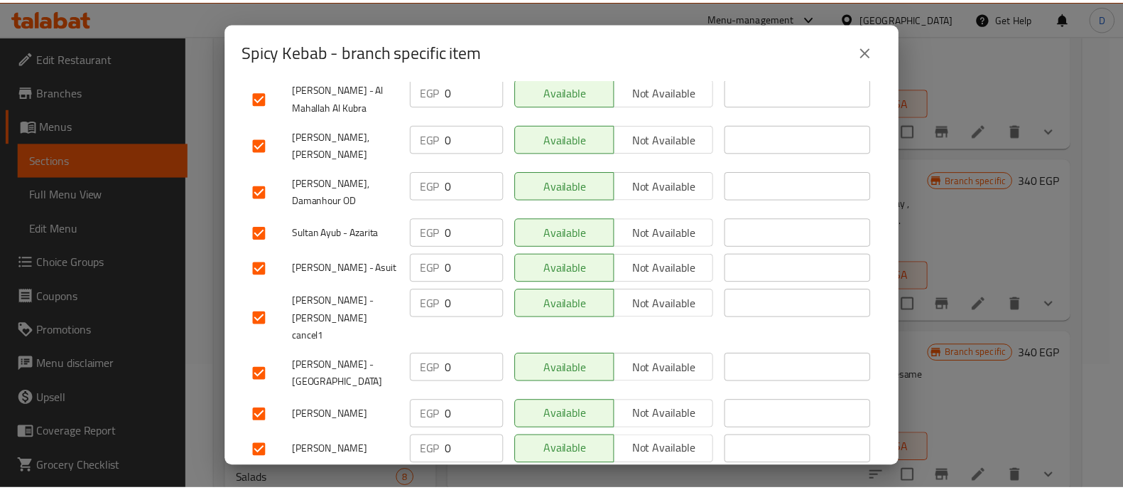
scroll to position [0, 0]
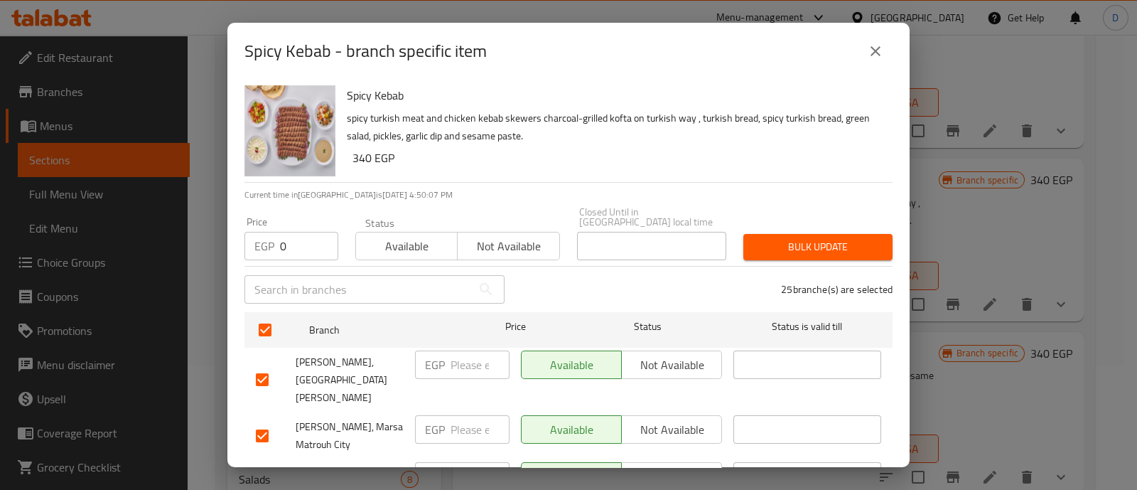
click at [803, 241] on span "Bulk update" at bounding box center [818, 247] width 126 height 18
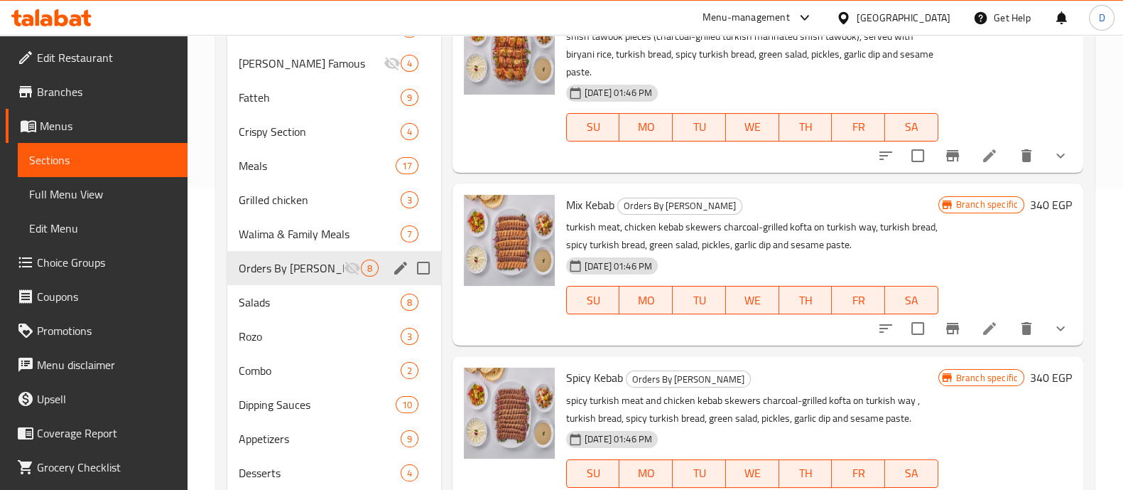
scroll to position [103, 0]
click at [981, 333] on icon at bounding box center [989, 327] width 17 height 17
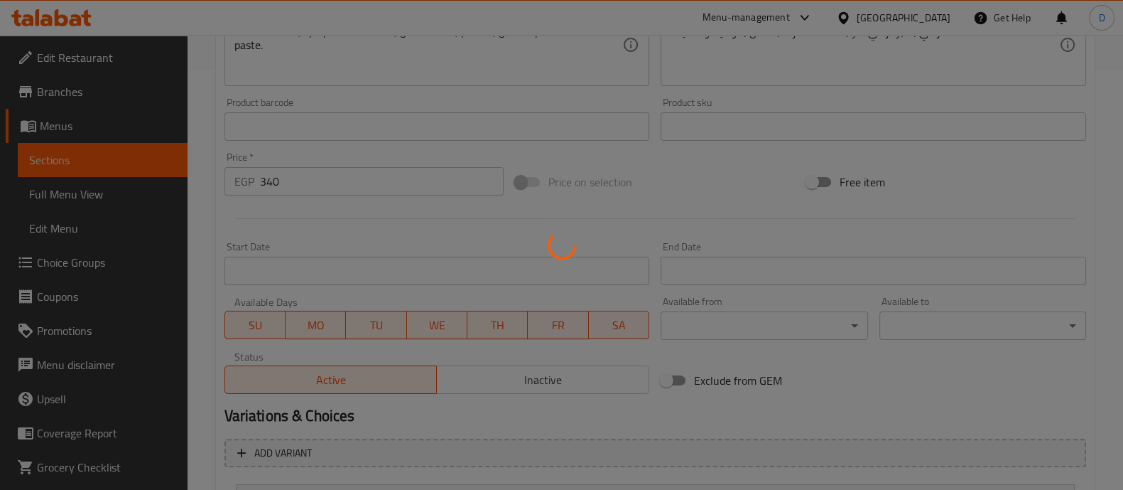
type input "إختيارك من الاحجام"
type input "1"
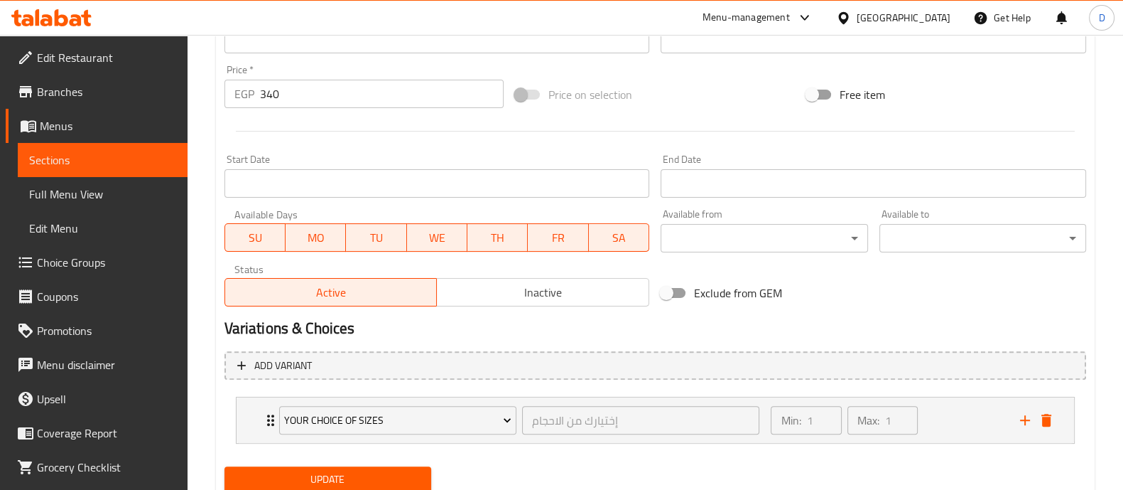
scroll to position [557, 0]
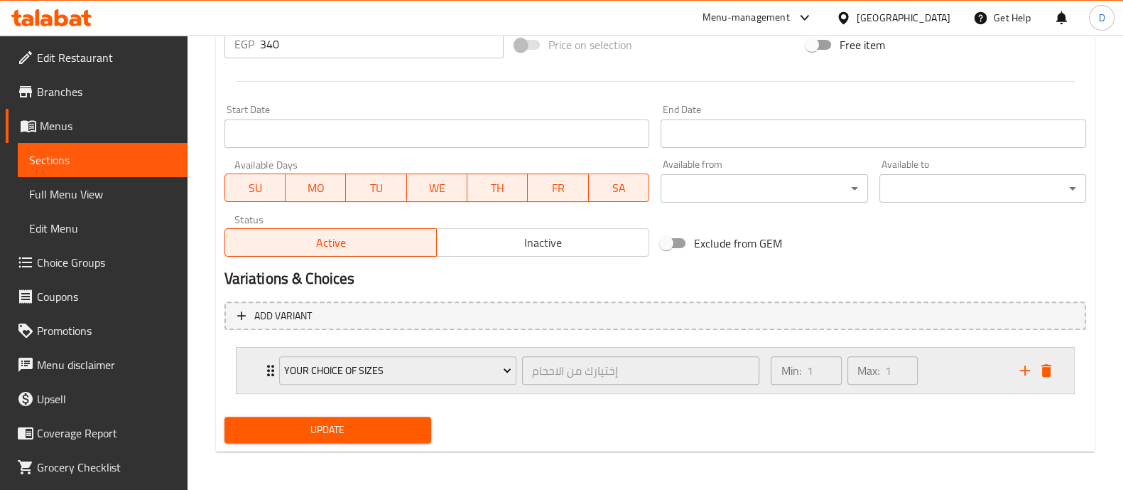
click at [959, 378] on div "Min: 1 ​ Max: 1 ​" at bounding box center [886, 369] width 249 height 45
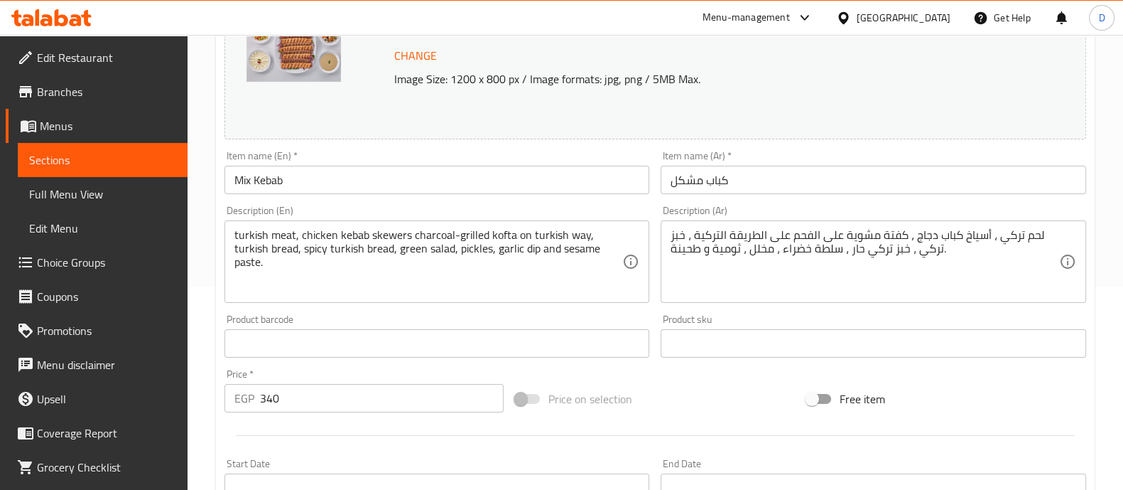
scroll to position [0, 0]
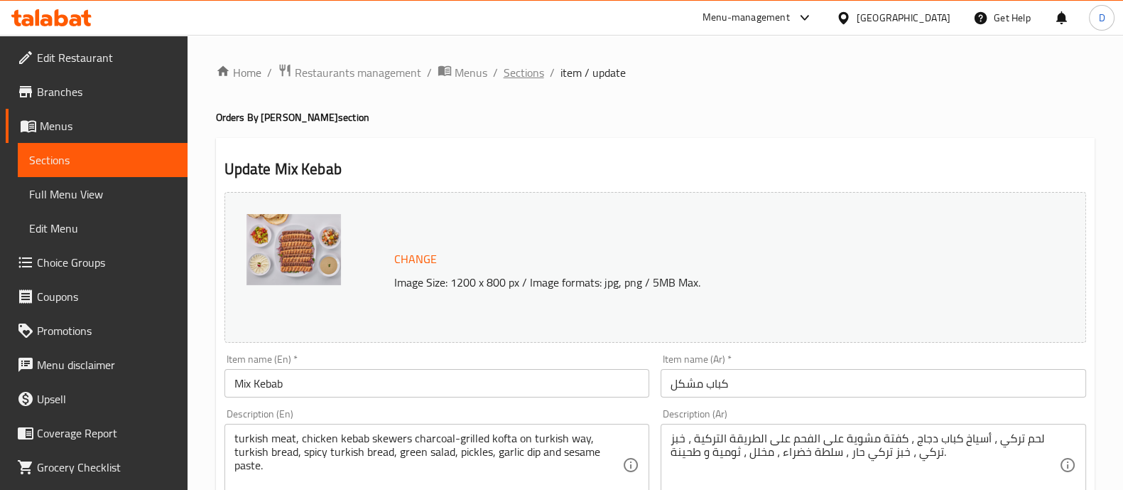
click at [533, 76] on span "Sections" at bounding box center [524, 72] width 41 height 17
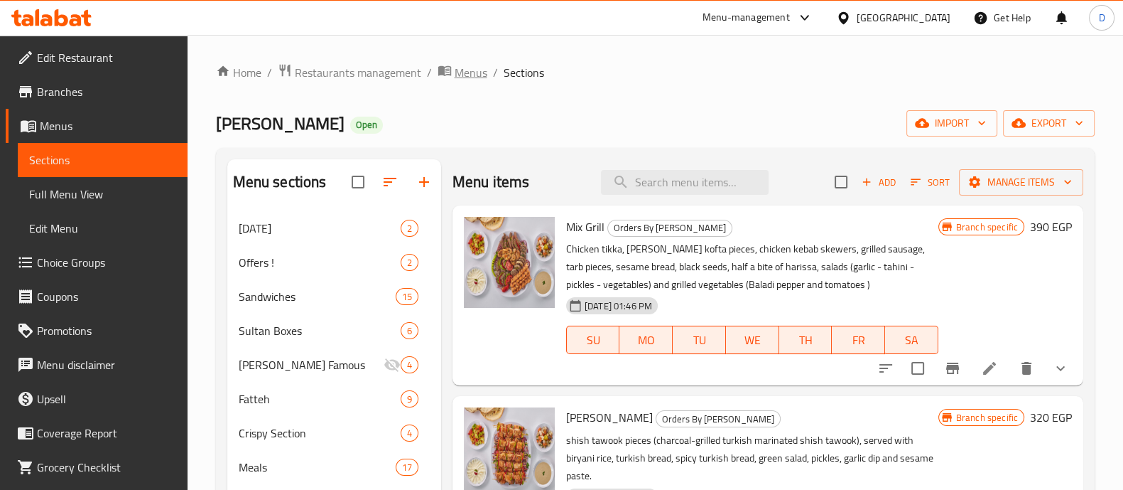
click at [450, 75] on span "breadcrumb" at bounding box center [446, 72] width 17 height 18
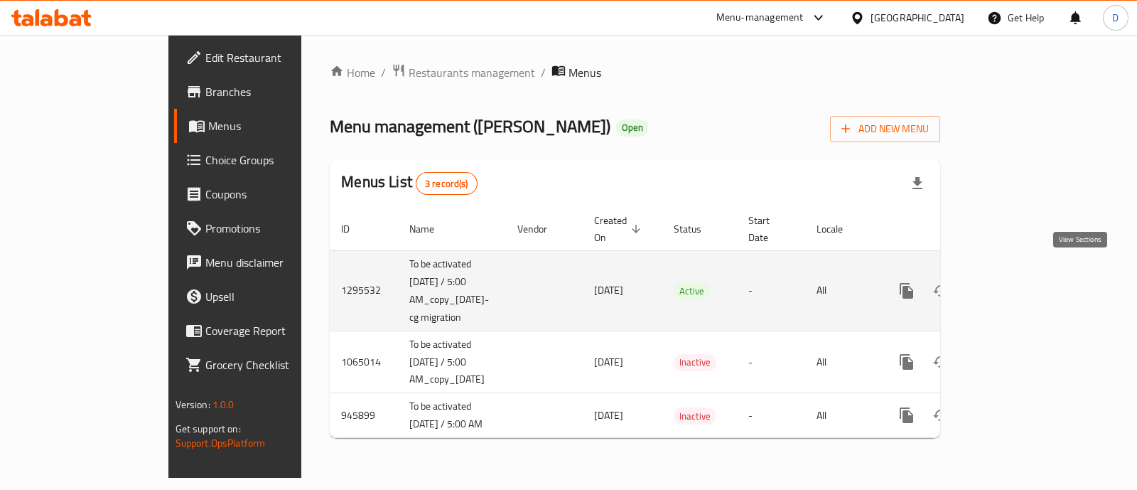
click at [1017, 282] on icon "enhanced table" at bounding box center [1008, 290] width 17 height 17
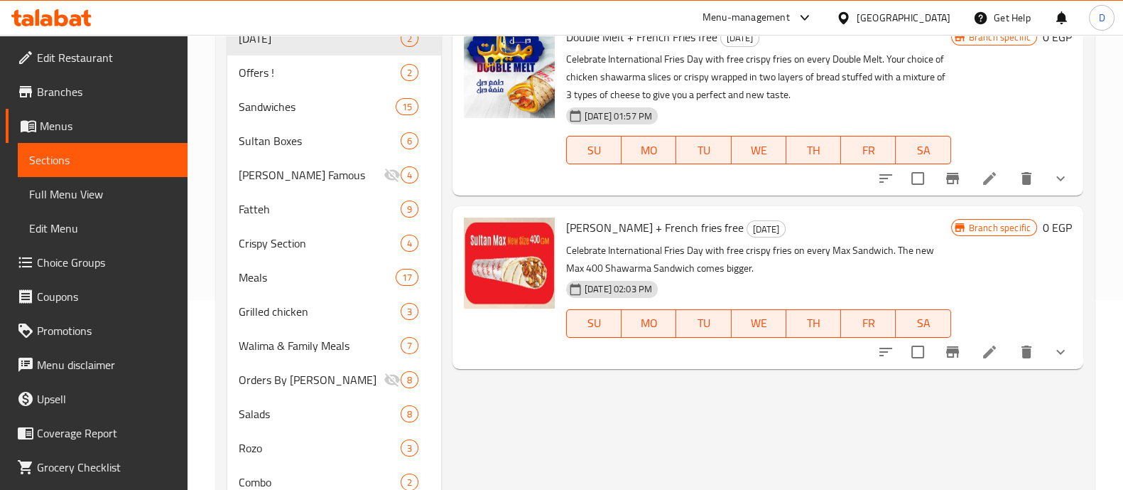
scroll to position [192, 0]
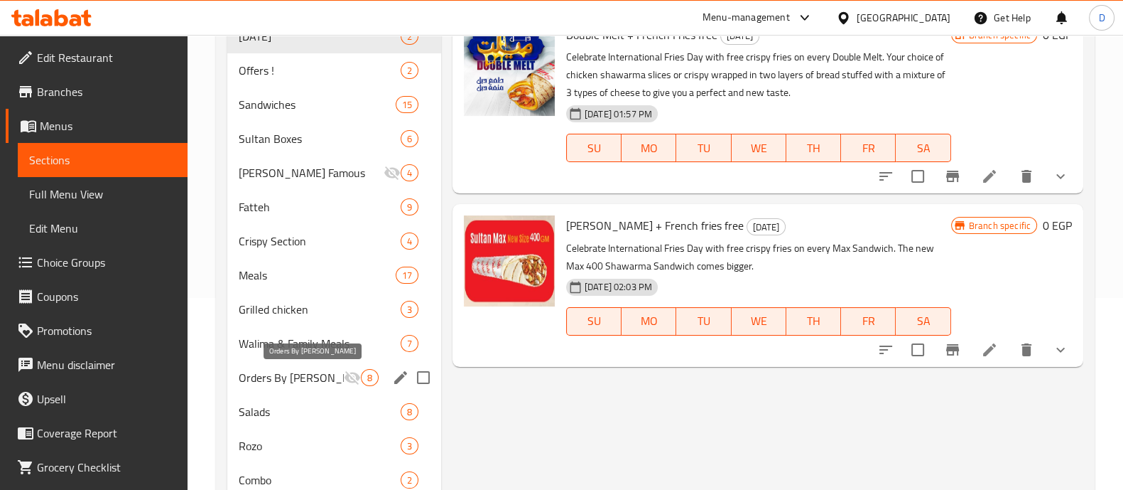
click at [314, 374] on span "Orders By [PERSON_NAME]" at bounding box center [291, 377] width 105 height 17
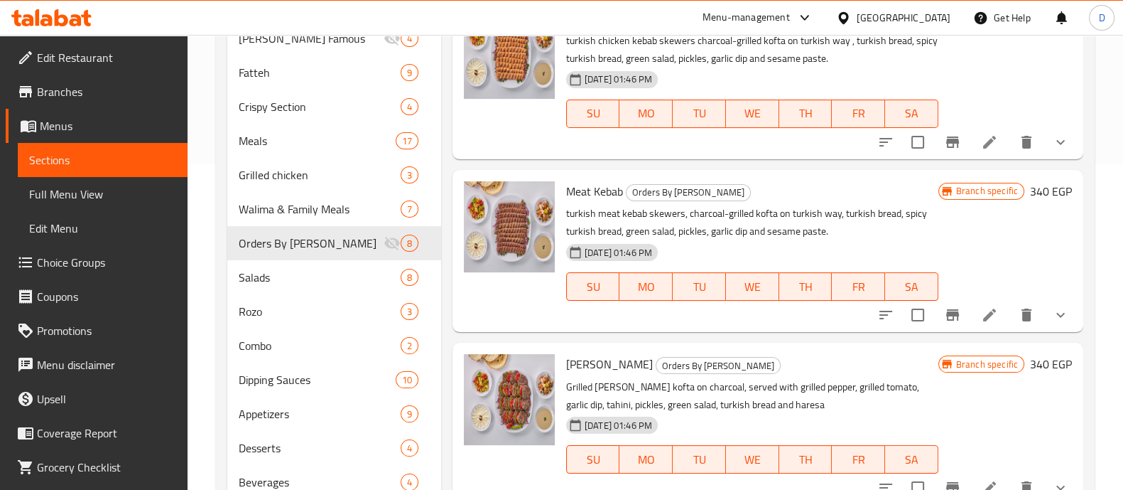
scroll to position [326, 0]
click at [974, 322] on li at bounding box center [990, 315] width 40 height 26
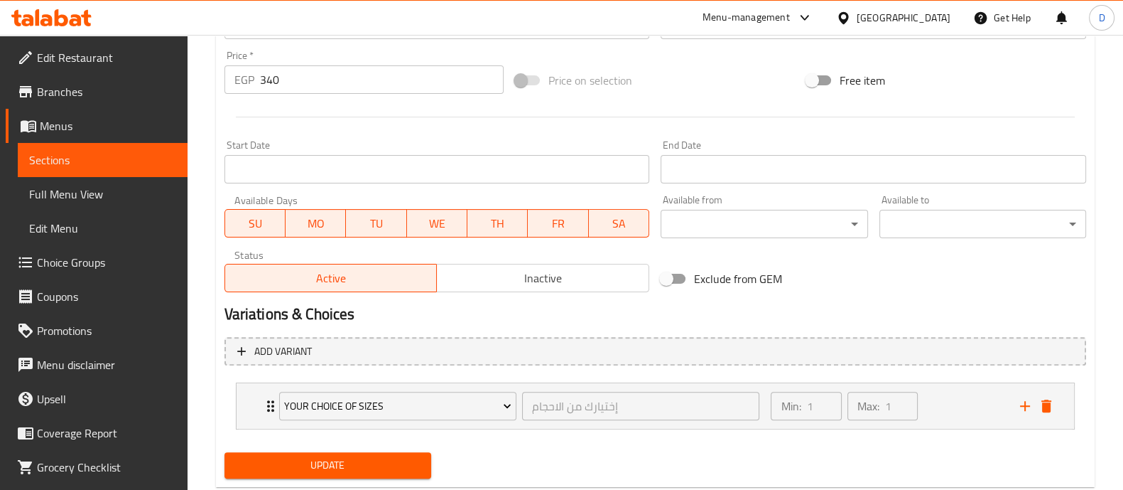
scroll to position [522, 0]
click at [944, 404] on div "Min: 1 ​ Max: 1 ​" at bounding box center [886, 404] width 249 height 45
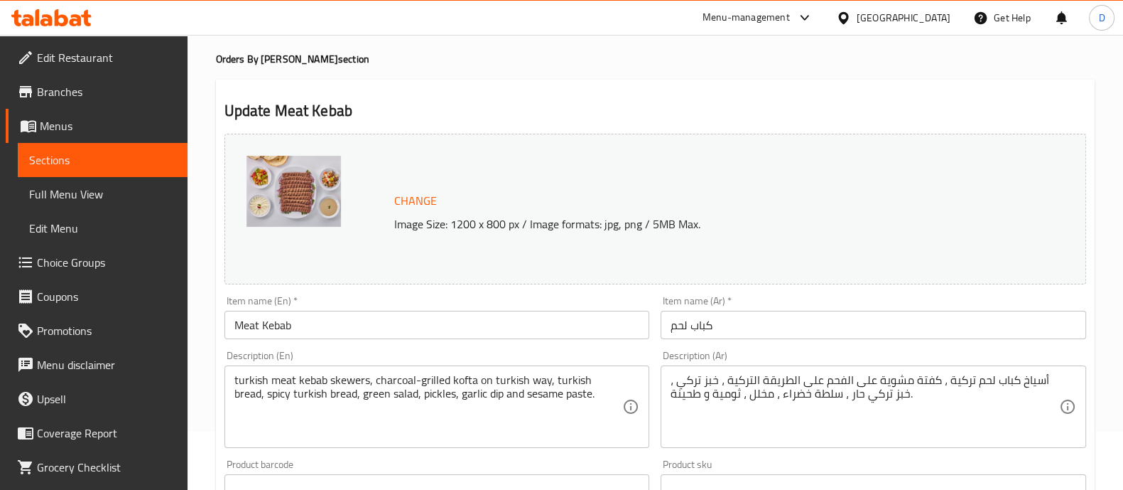
scroll to position [0, 0]
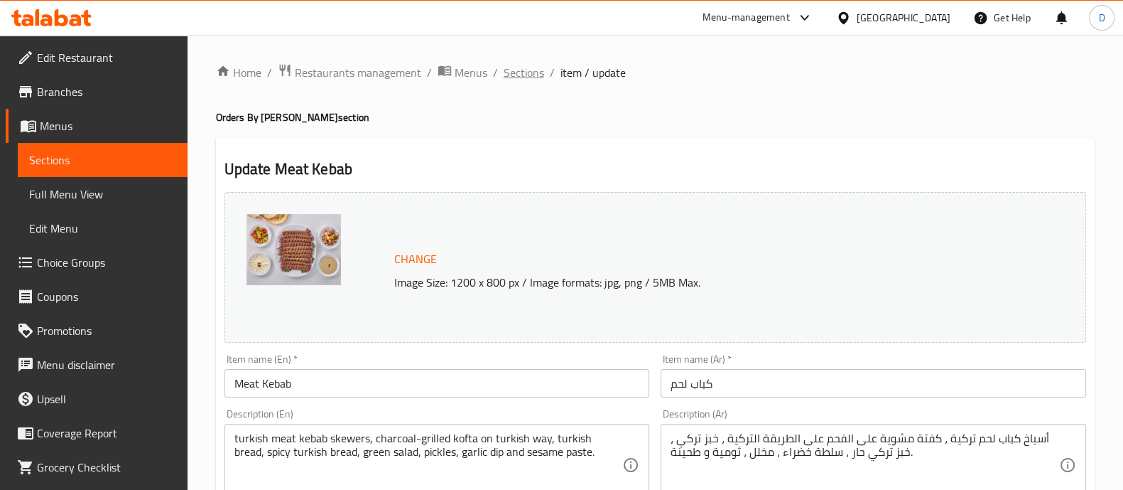
click at [521, 71] on span "Sections" at bounding box center [524, 72] width 41 height 17
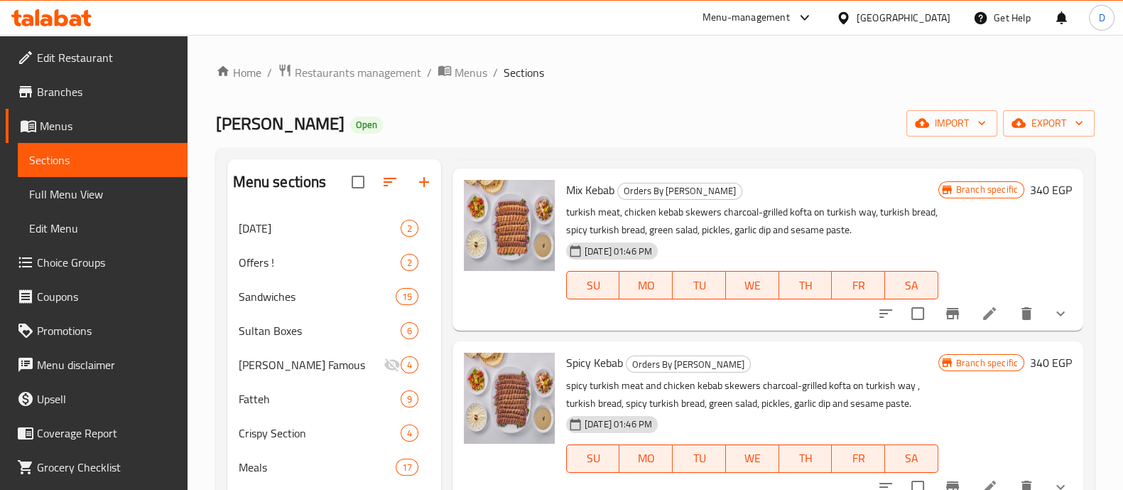
scroll to position [417, 0]
click at [983, 318] on icon at bounding box center [989, 314] width 13 height 13
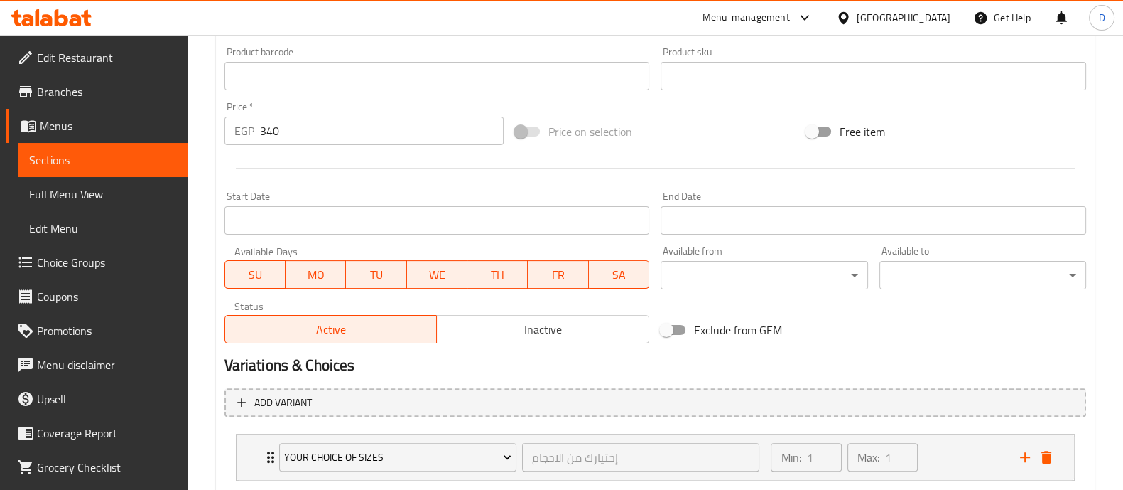
scroll to position [557, 0]
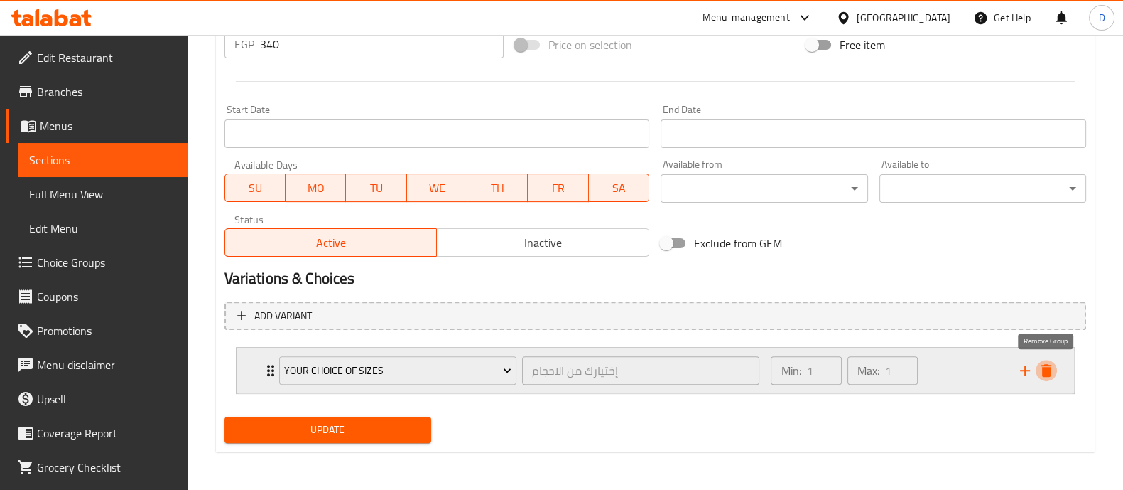
click at [1045, 365] on icon "delete" at bounding box center [1047, 370] width 10 height 13
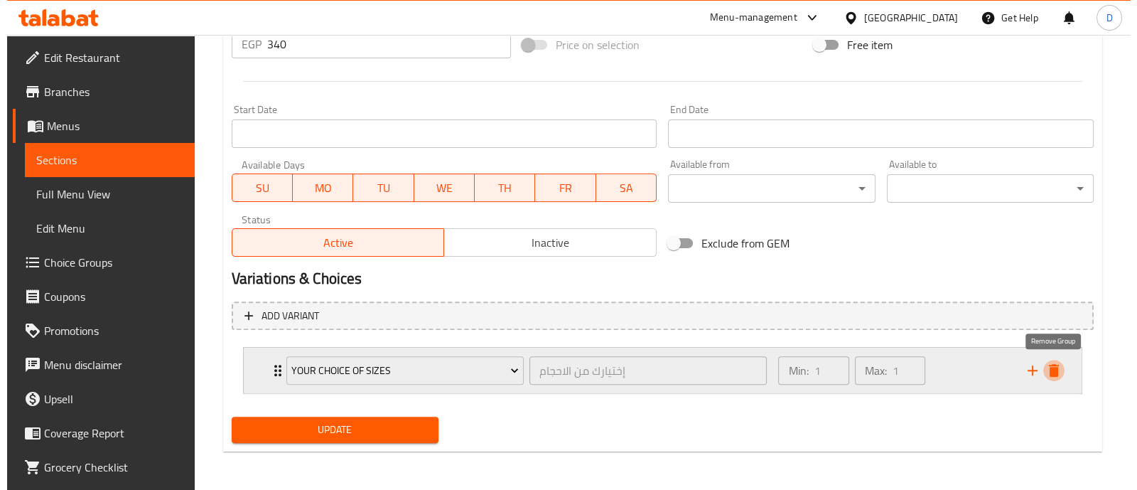
scroll to position [534, 0]
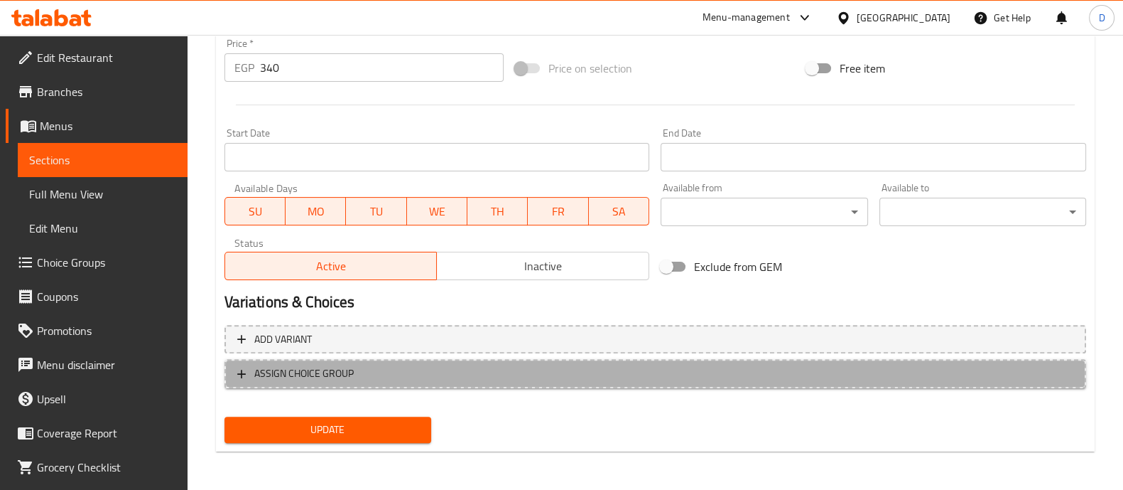
click at [536, 365] on span "ASSIGN CHOICE GROUP" at bounding box center [655, 374] width 836 height 18
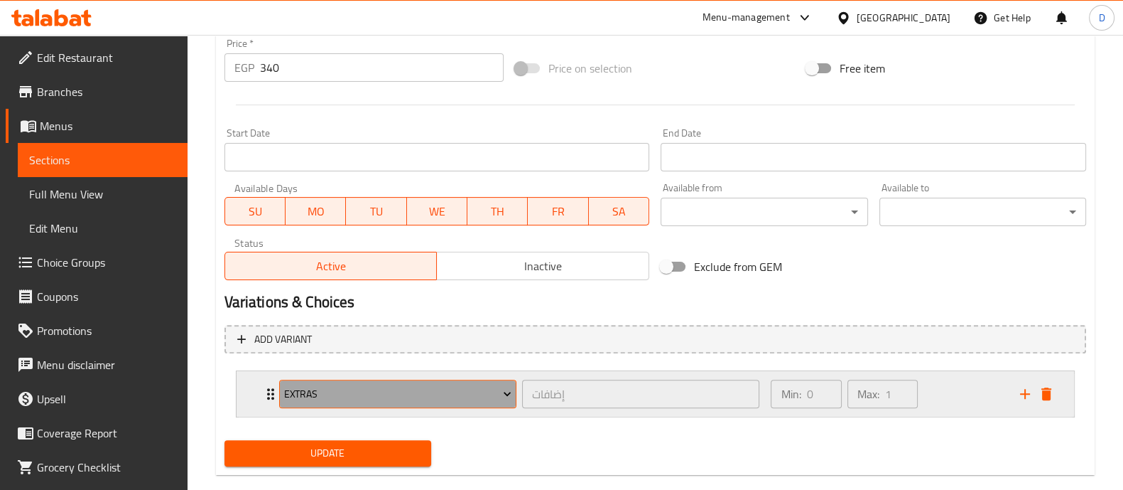
click at [457, 393] on span "Extras" at bounding box center [397, 394] width 227 height 18
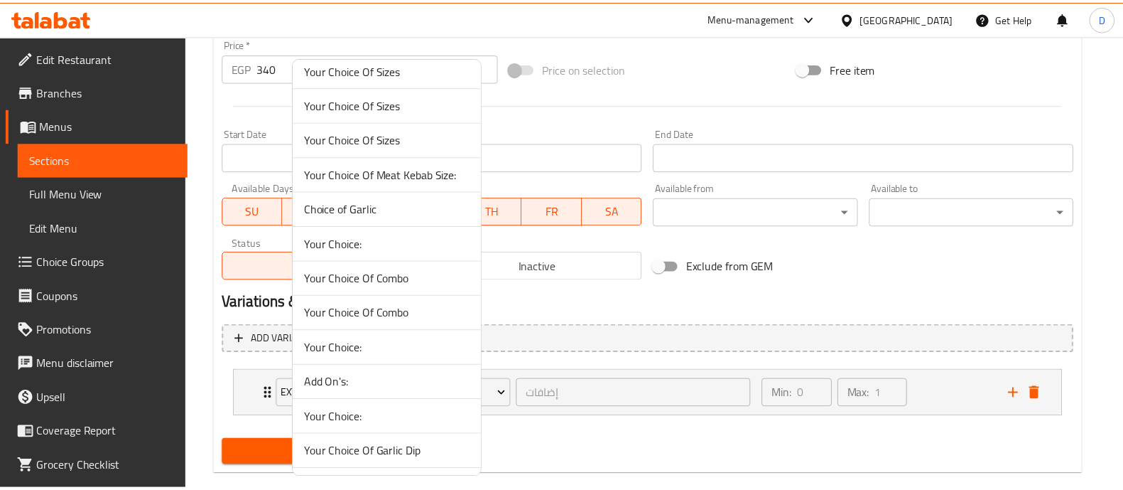
scroll to position [1507, 0]
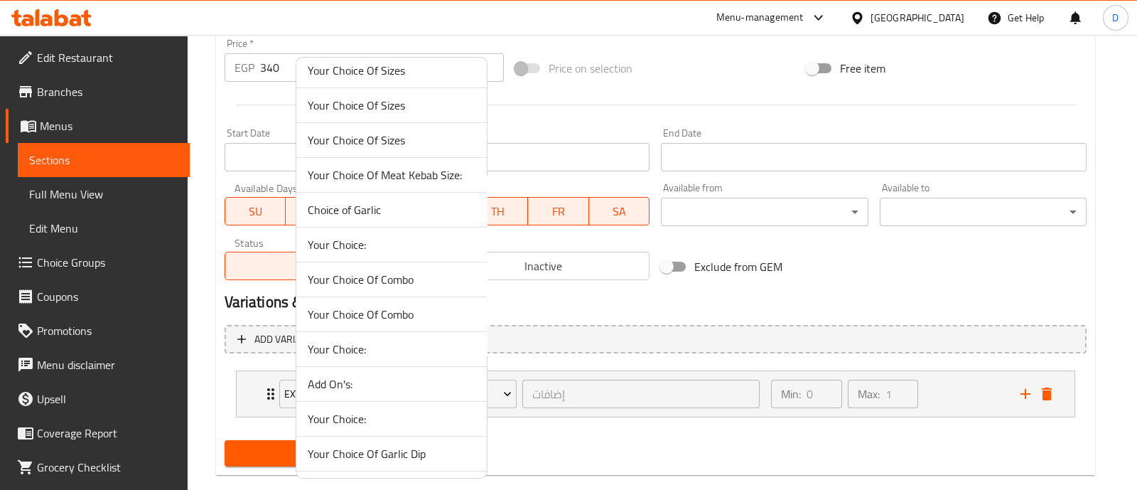
click at [441, 166] on span "Your Choice Of Meat Kebab Size:" at bounding box center [392, 174] width 168 height 17
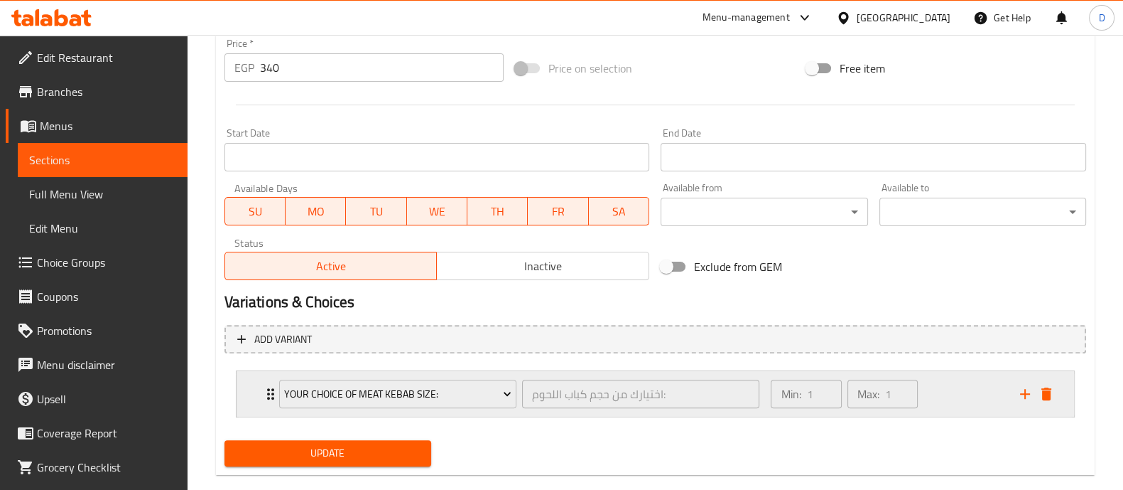
scroll to position [557, 0]
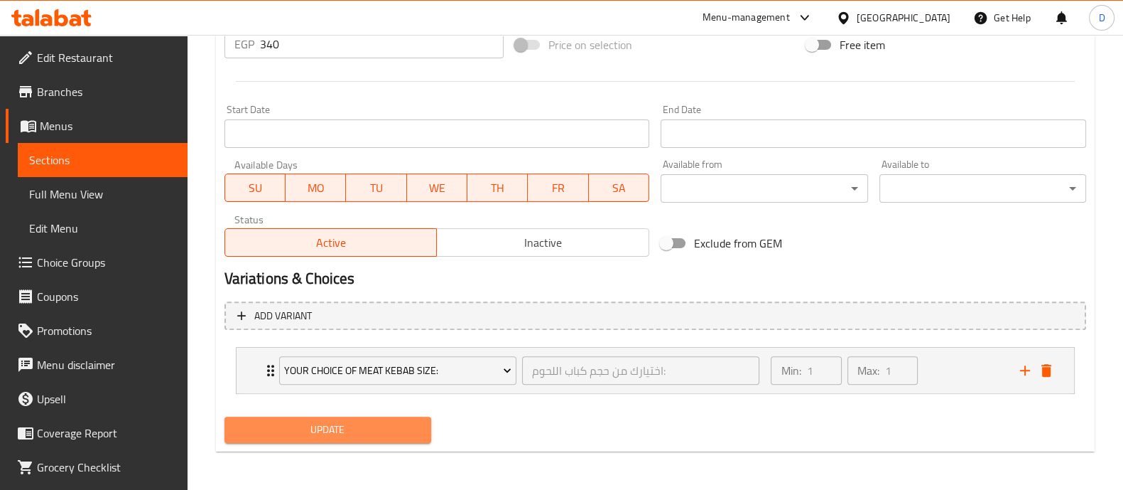
click at [359, 423] on span "Update" at bounding box center [328, 430] width 184 height 18
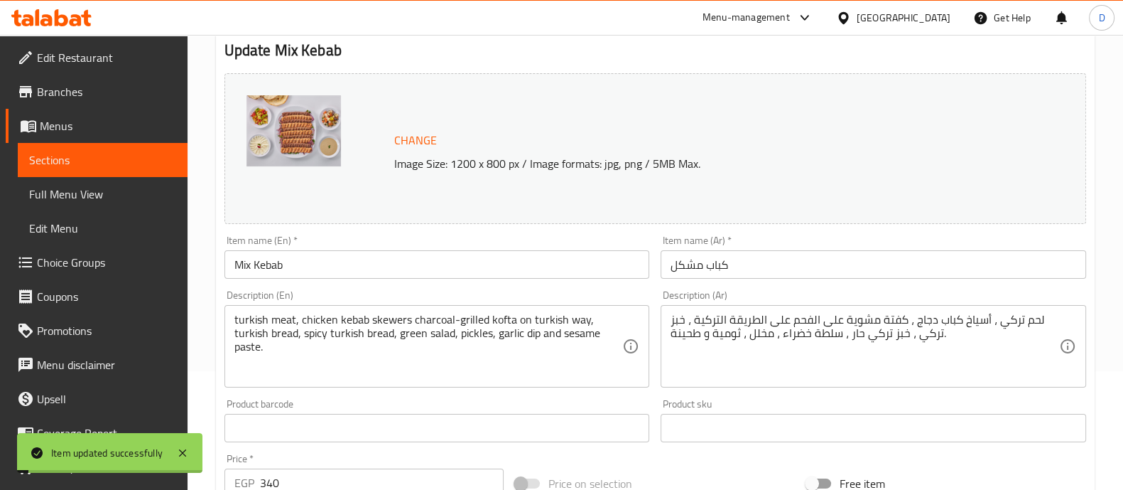
scroll to position [0, 0]
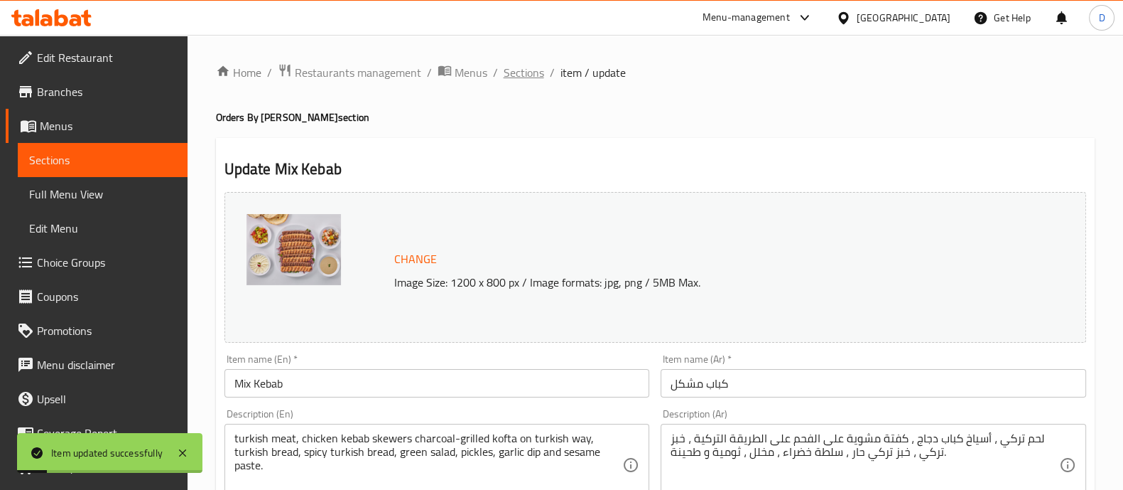
click at [534, 80] on span "Sections" at bounding box center [524, 72] width 41 height 17
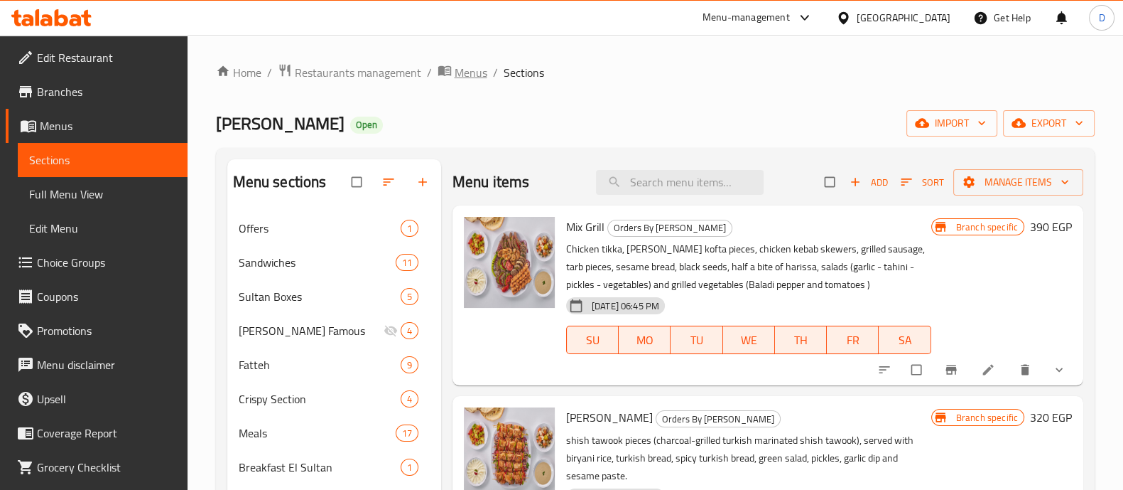
click at [468, 65] on span "Menus" at bounding box center [471, 72] width 33 height 17
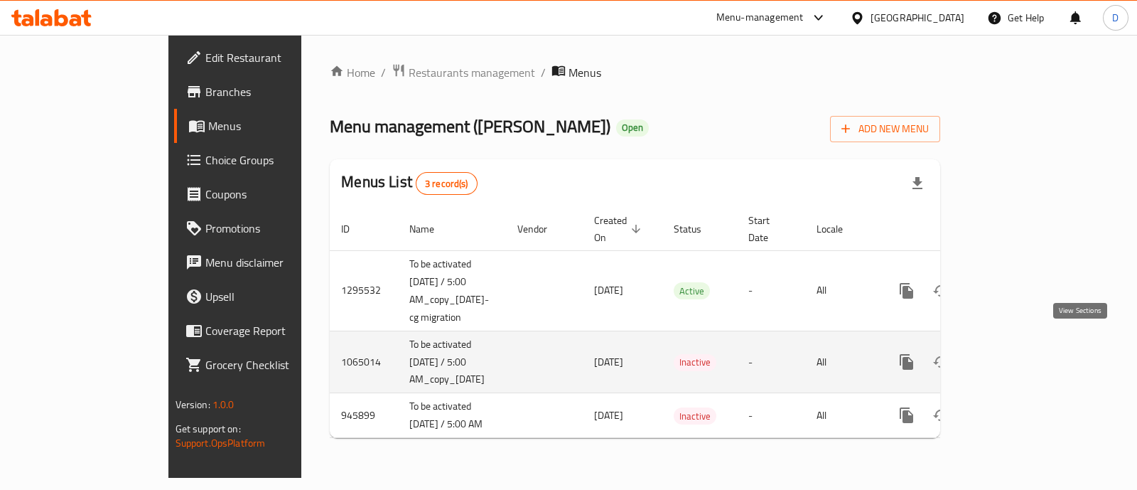
click at [1017, 353] on icon "enhanced table" at bounding box center [1008, 361] width 17 height 17
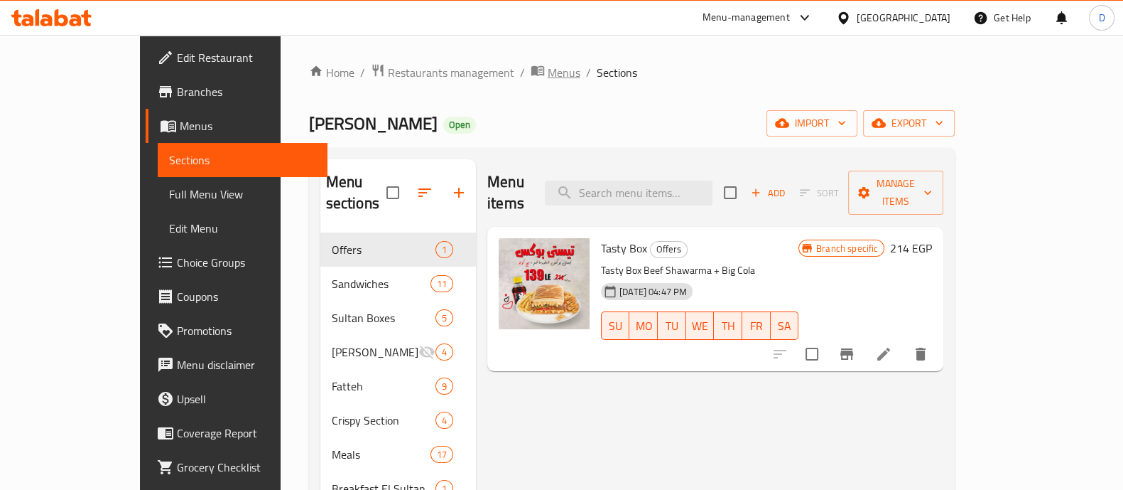
click at [548, 77] on span "Menus" at bounding box center [564, 72] width 33 height 17
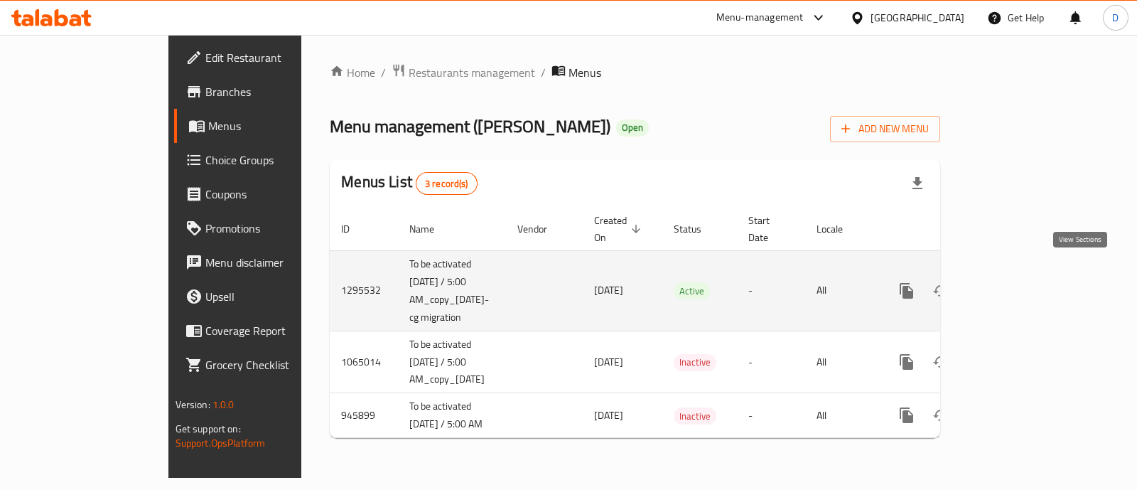
click at [1026, 284] on link "enhanced table" at bounding box center [1009, 291] width 34 height 34
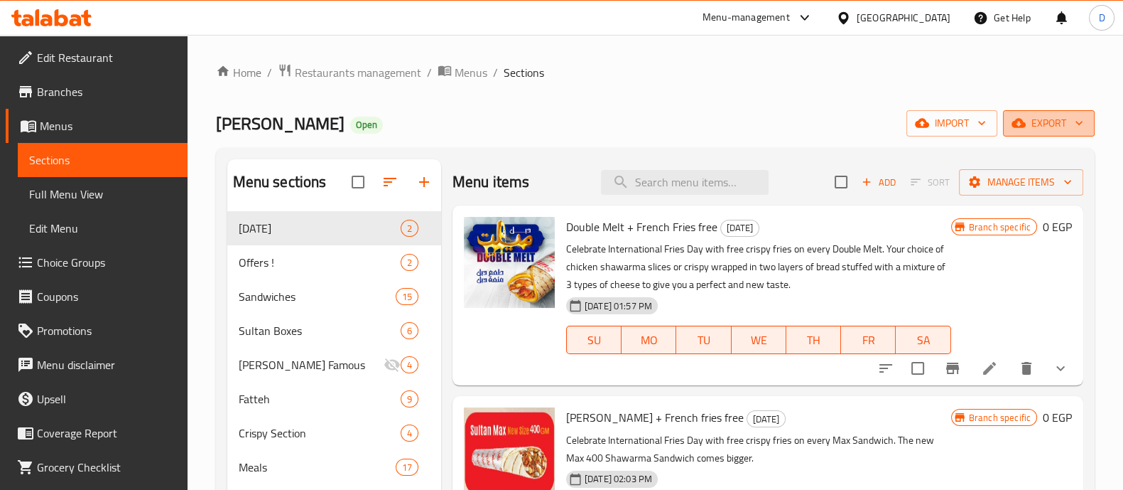
click at [1055, 122] on span "export" at bounding box center [1049, 123] width 69 height 18
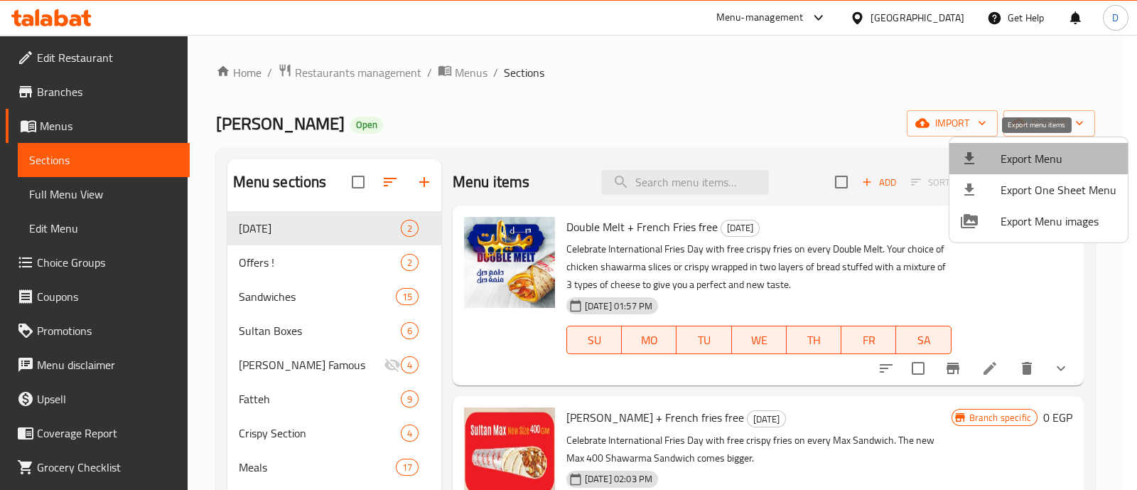
click at [1040, 158] on span "Export Menu" at bounding box center [1058, 158] width 116 height 17
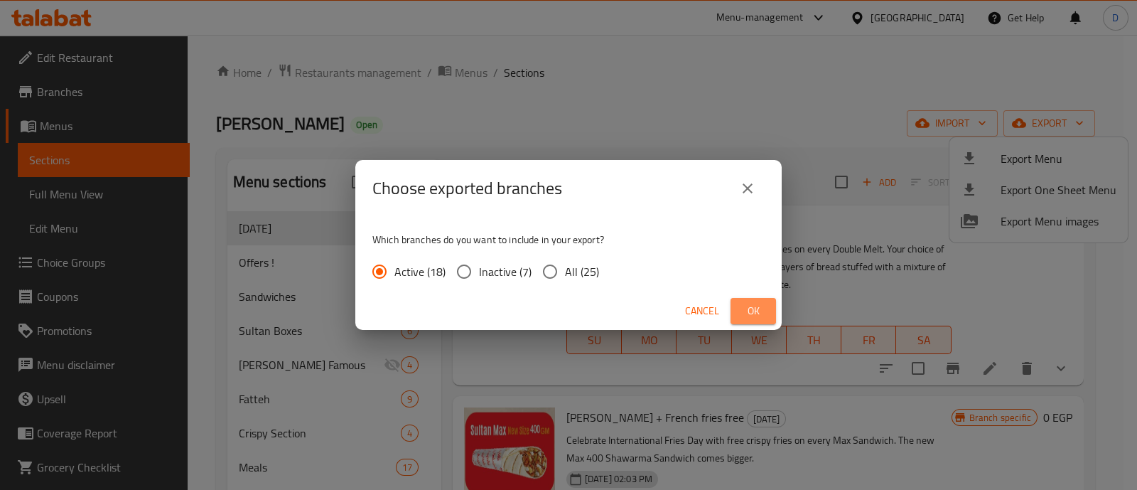
click at [765, 301] on button "Ok" at bounding box center [752, 311] width 45 height 26
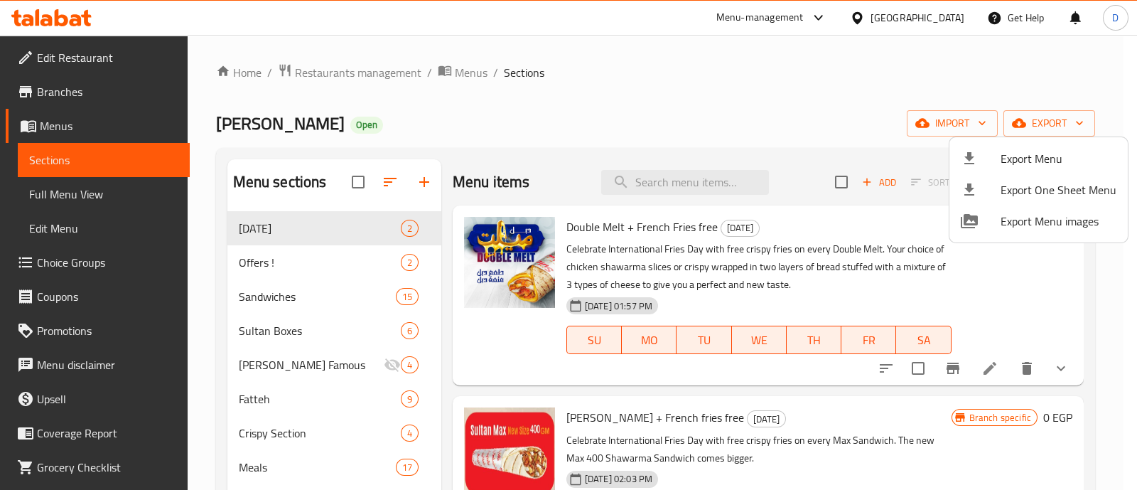
click at [506, 97] on div at bounding box center [568, 245] width 1137 height 490
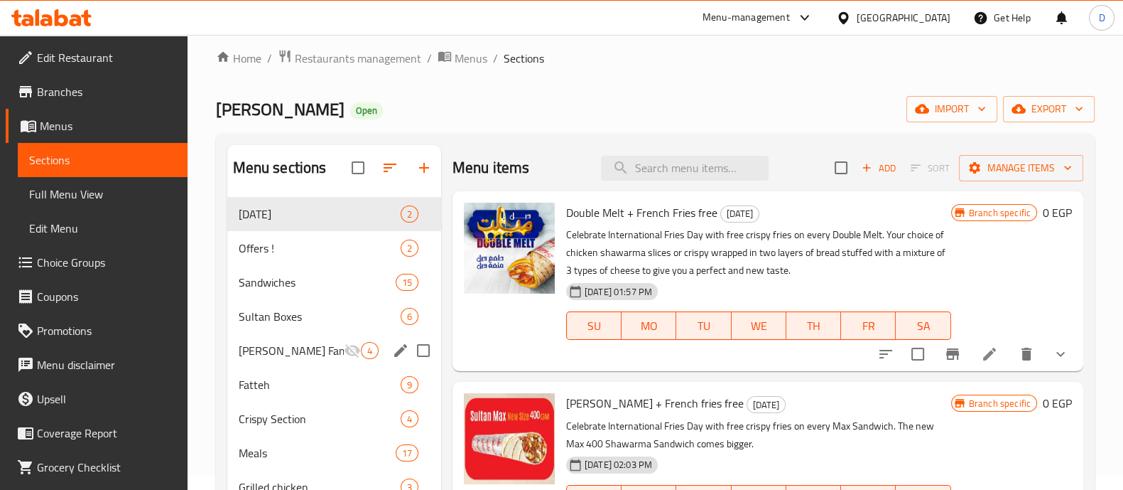
scroll to position [8, 0]
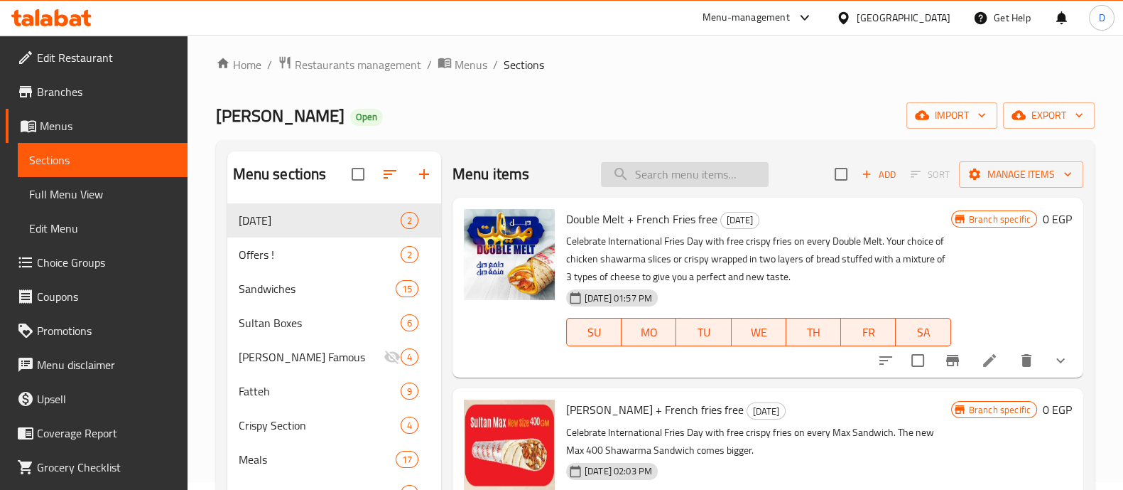
click at [657, 168] on input "search" at bounding box center [685, 174] width 168 height 25
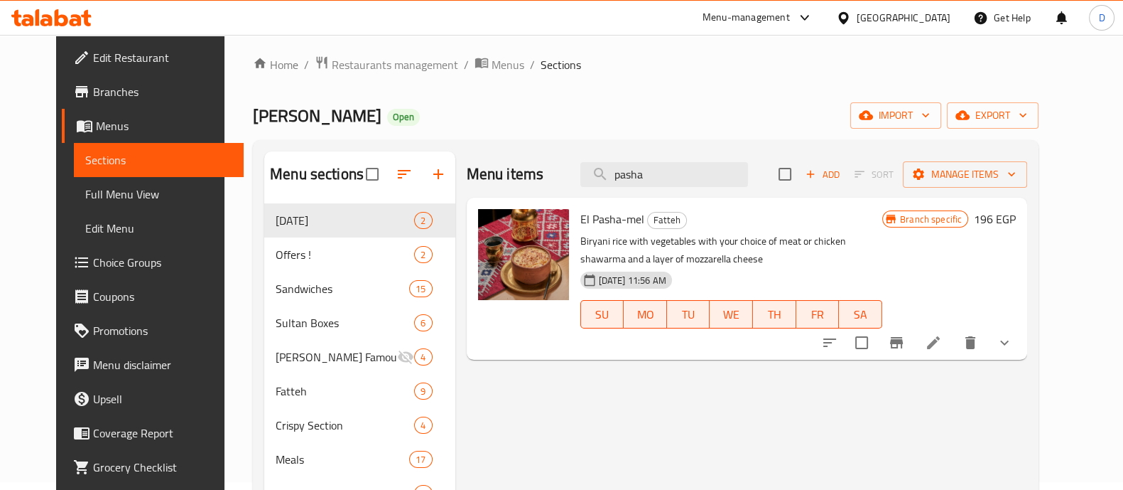
type input "pasha"
click at [954, 344] on li at bounding box center [934, 343] width 40 height 26
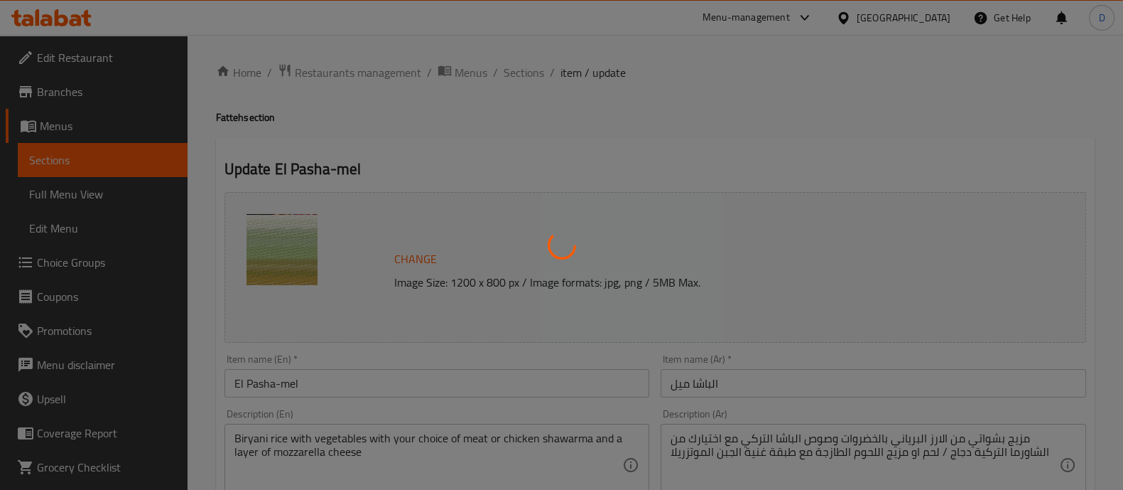
type input "اختيارك من"
type input "1"
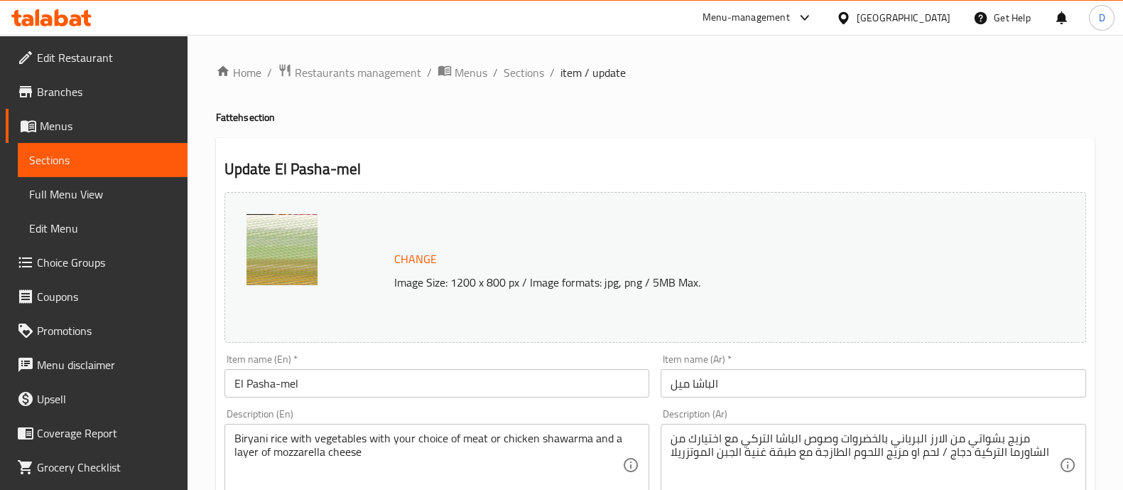
scroll to position [557, 0]
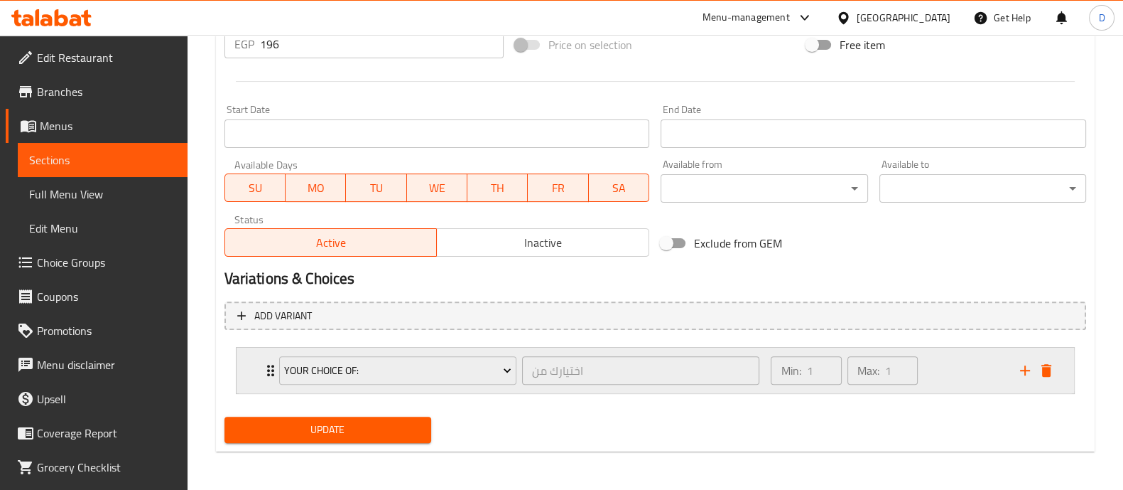
click at [940, 377] on div "Min: 1 ​ Max: 1 ​" at bounding box center [886, 369] width 249 height 45
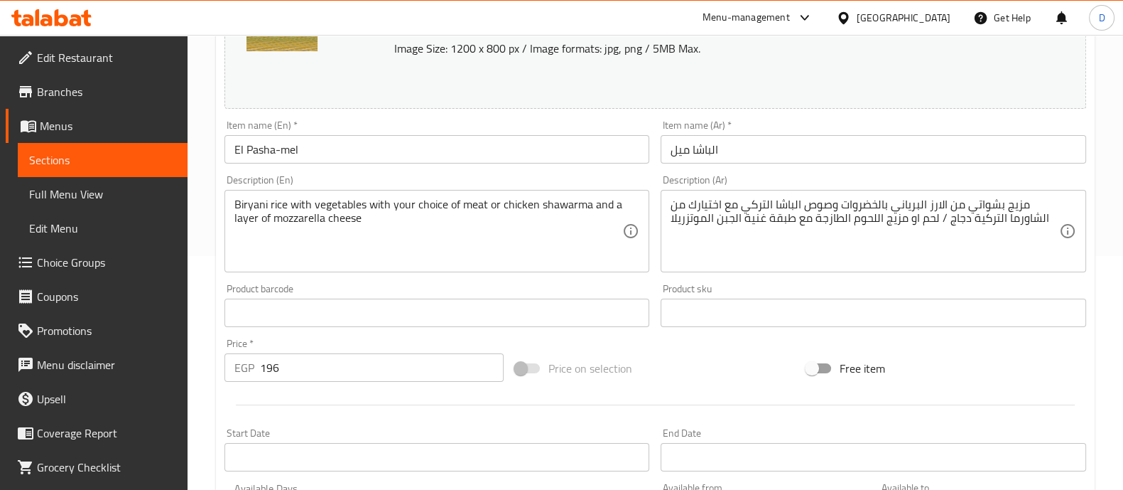
scroll to position [0, 0]
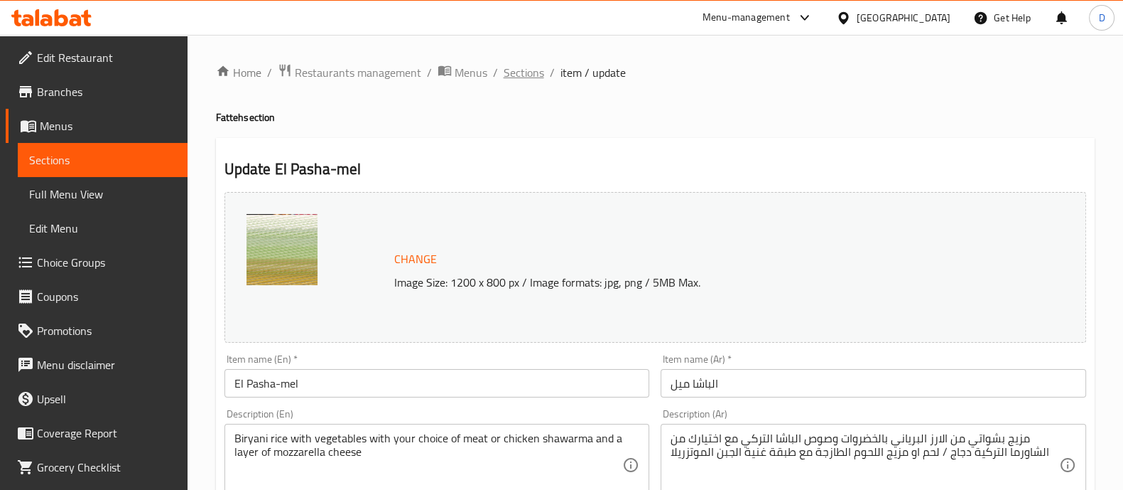
click at [537, 72] on span "Sections" at bounding box center [524, 72] width 41 height 17
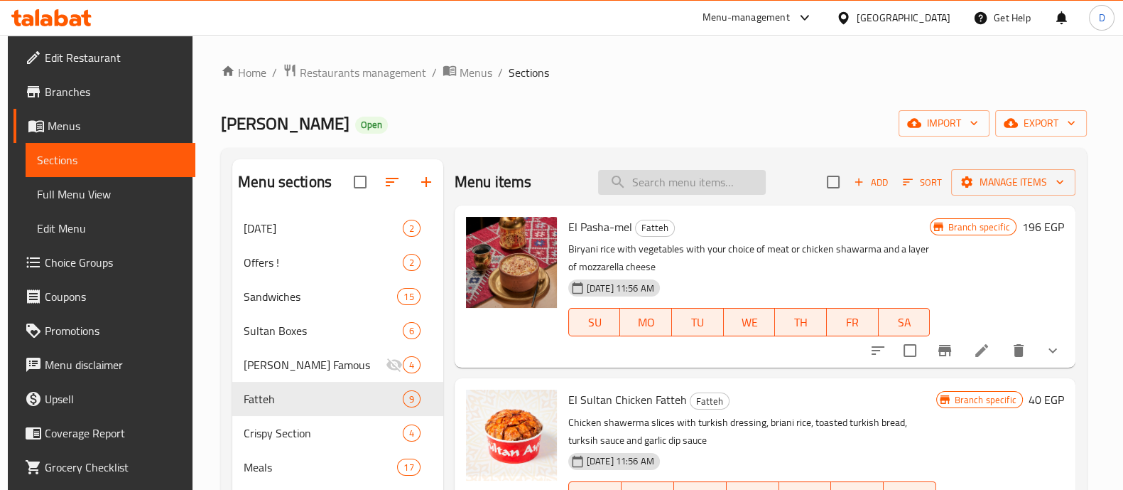
click at [640, 193] on input "search" at bounding box center [682, 182] width 168 height 25
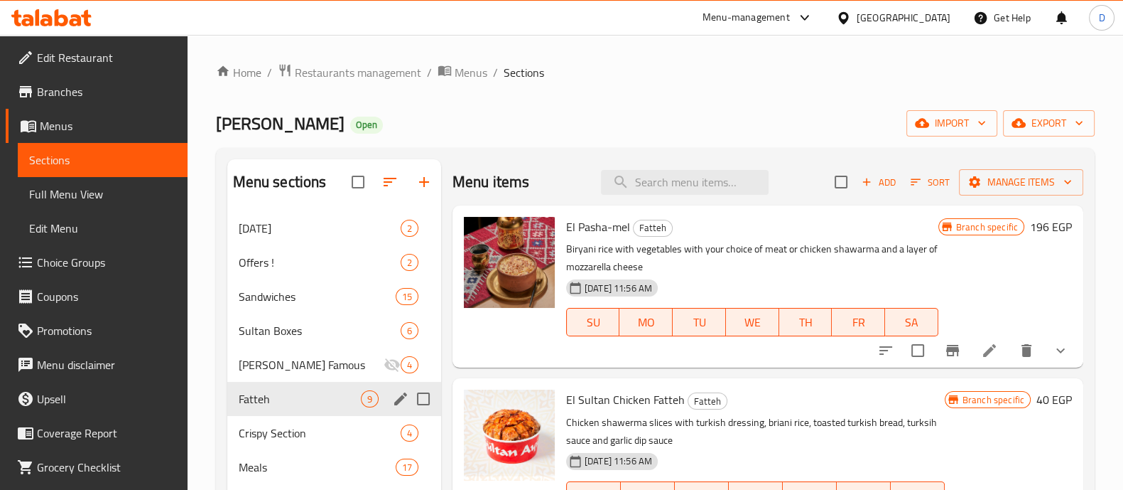
click at [330, 404] on span "Fatteh" at bounding box center [300, 398] width 122 height 17
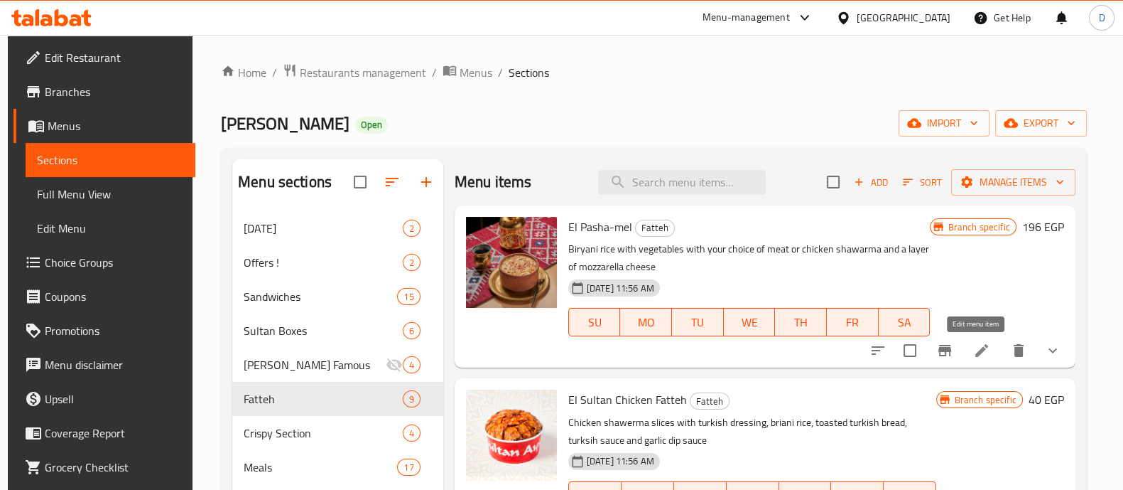
click at [981, 355] on icon at bounding box center [981, 350] width 17 height 17
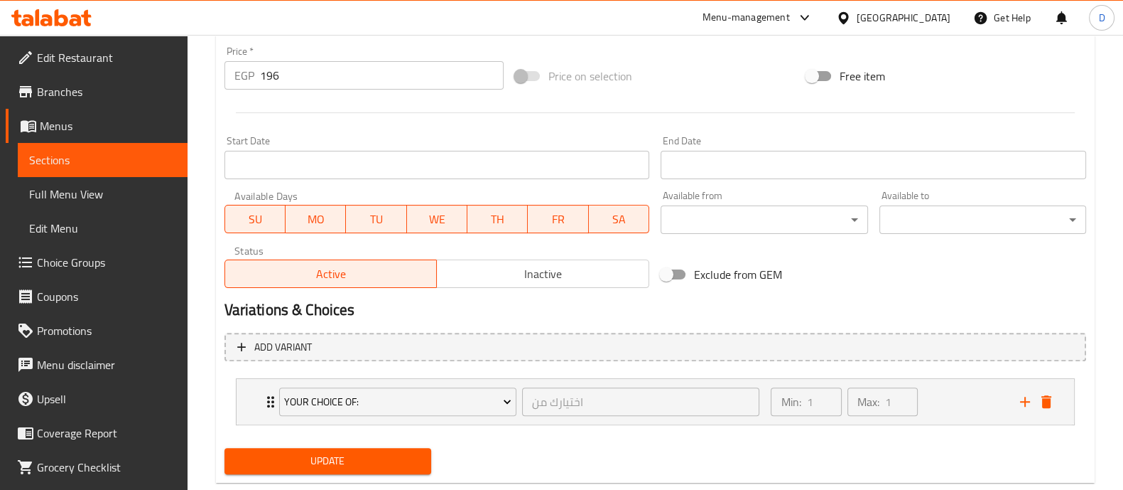
scroll to position [557, 0]
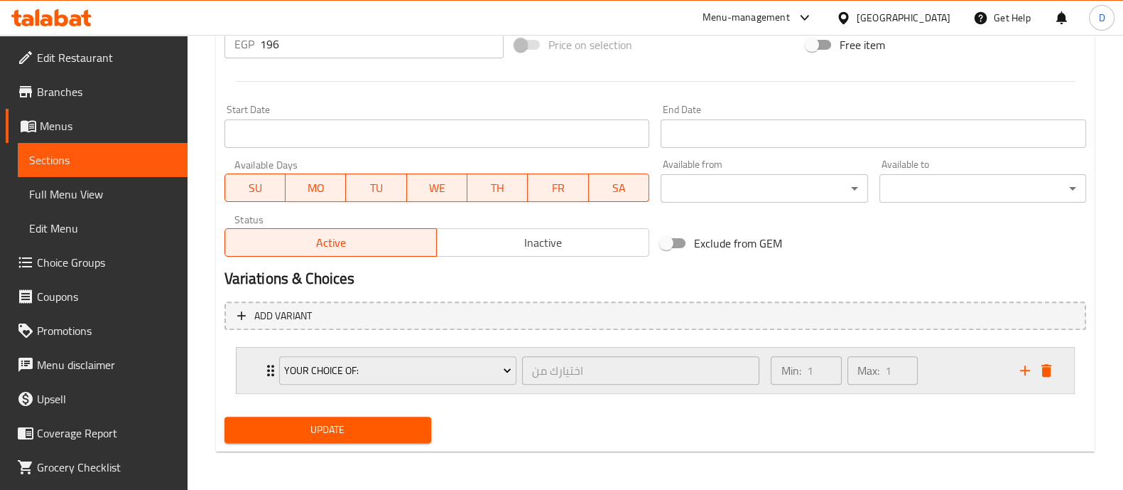
drag, startPoint x: 949, startPoint y: 350, endPoint x: 955, endPoint y: 378, distance: 29.0
click at [955, 378] on div "Min: 1 ​ Max: 1 ​" at bounding box center [886, 369] width 249 height 45
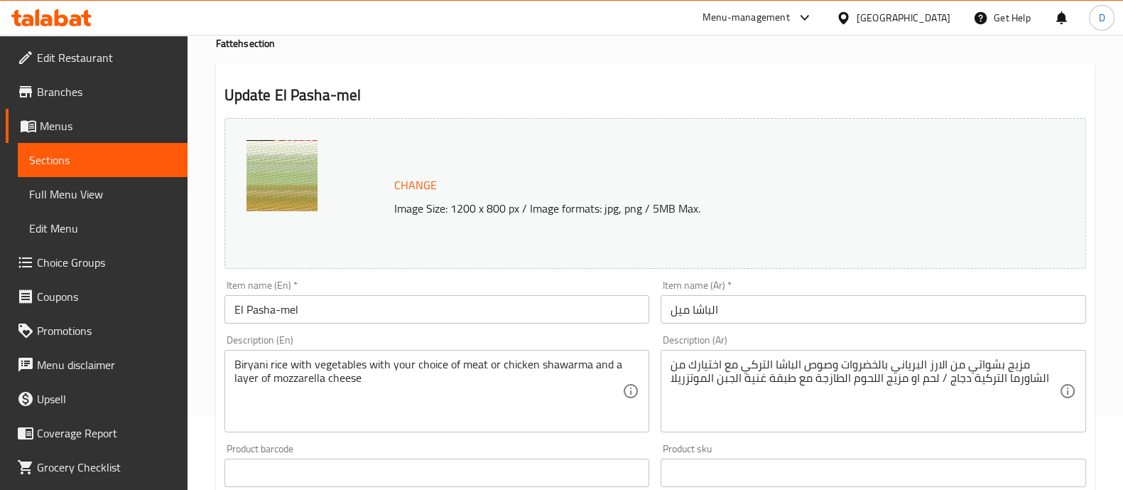
scroll to position [0, 0]
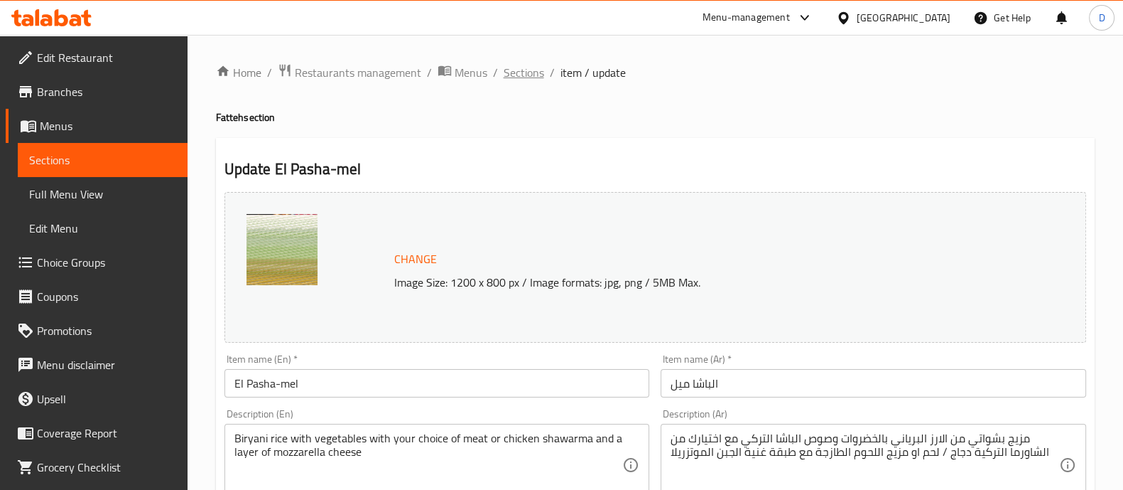
click at [540, 70] on span "Sections" at bounding box center [524, 72] width 41 height 17
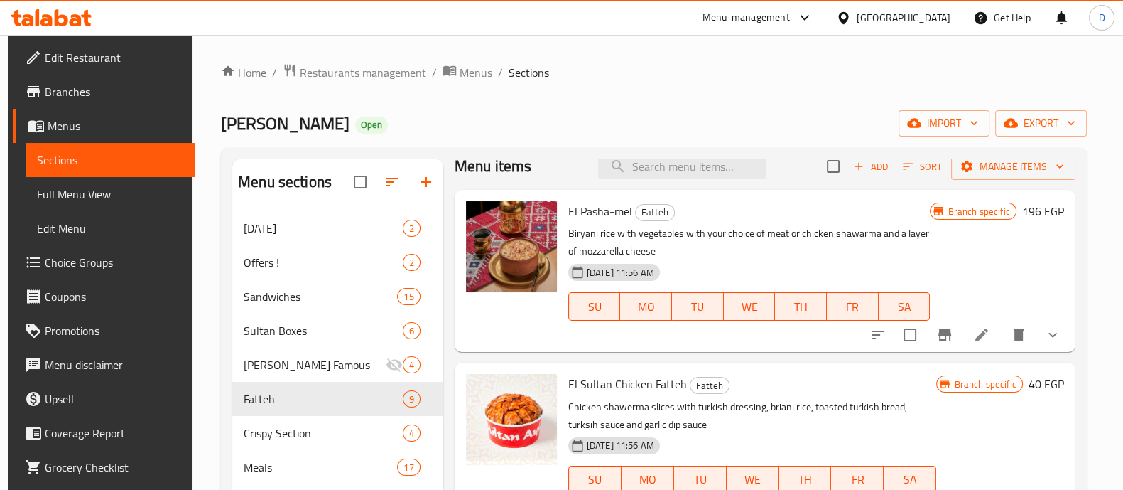
scroll to position [14, 0]
click at [941, 328] on icon "Branch-specific-item" at bounding box center [944, 336] width 17 height 17
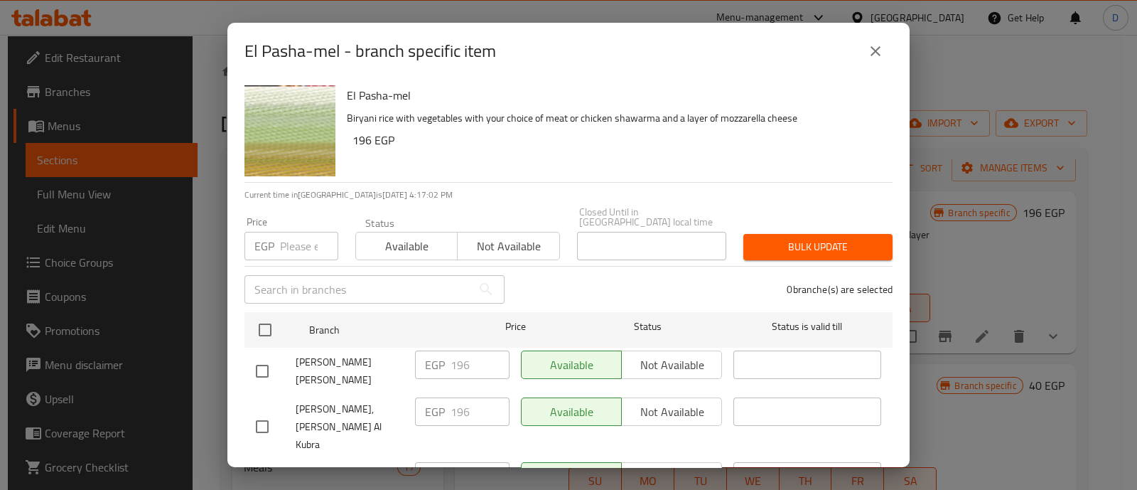
click at [293, 232] on input "number" at bounding box center [309, 246] width 58 height 28
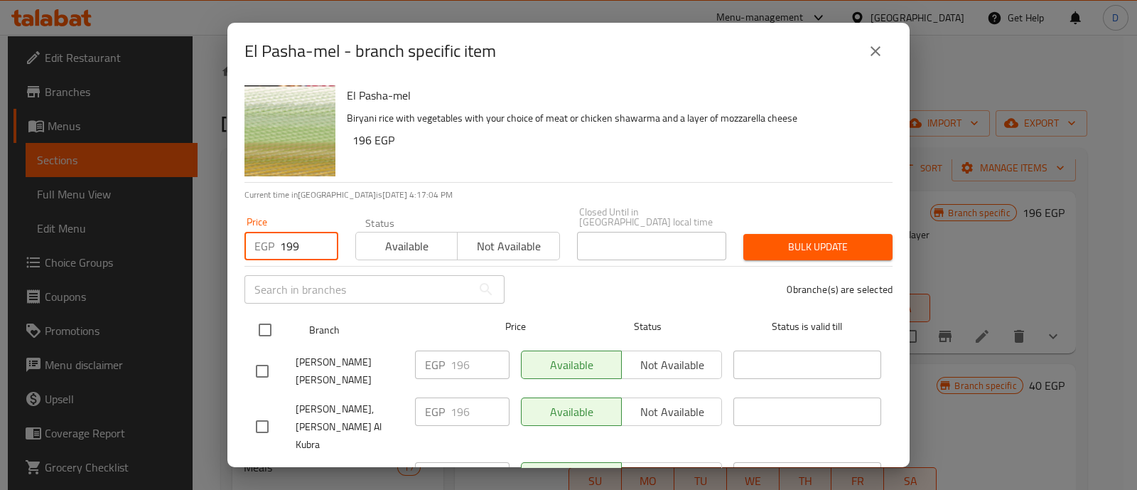
type input "199"
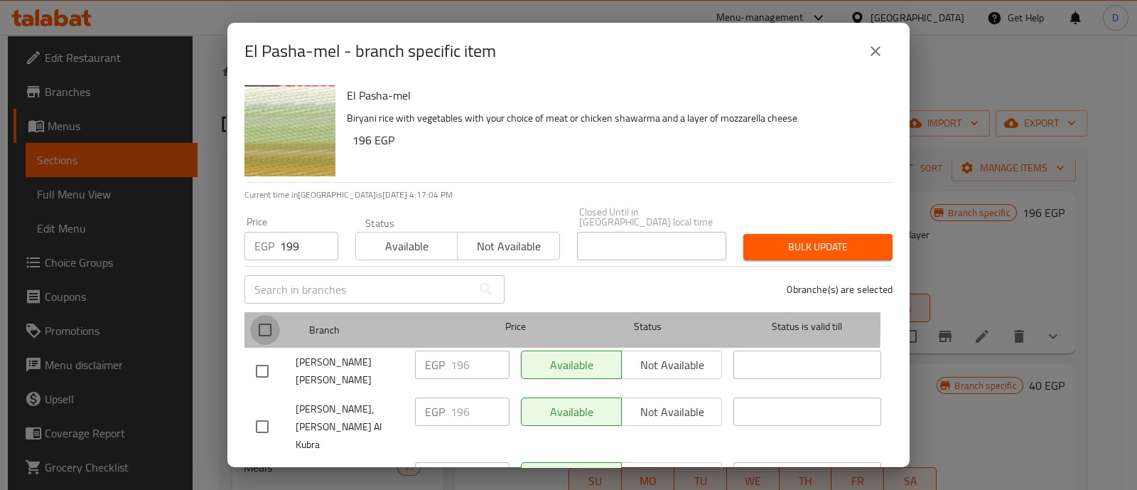
click at [270, 315] on input "checkbox" at bounding box center [265, 330] width 30 height 30
checkbox input "true"
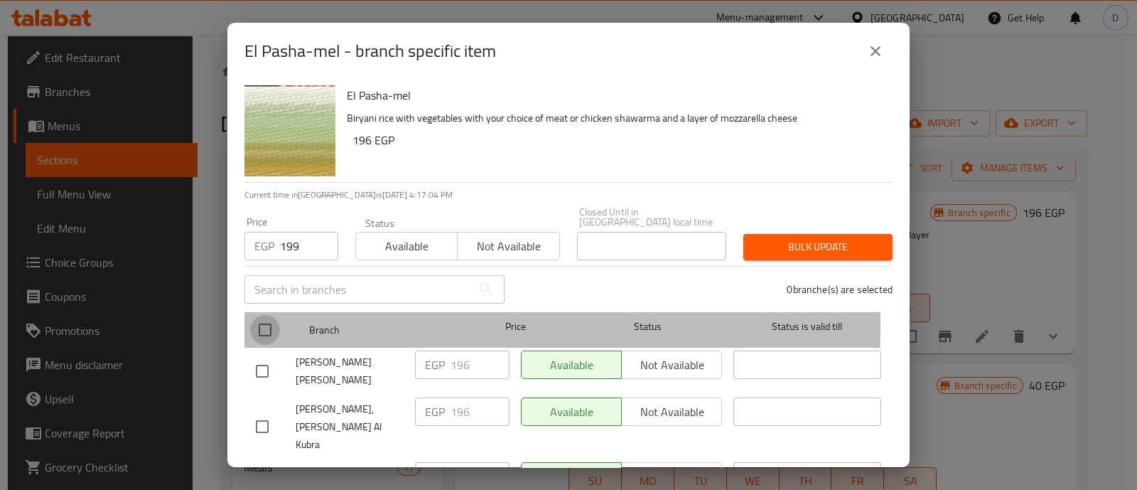
checkbox input "true"
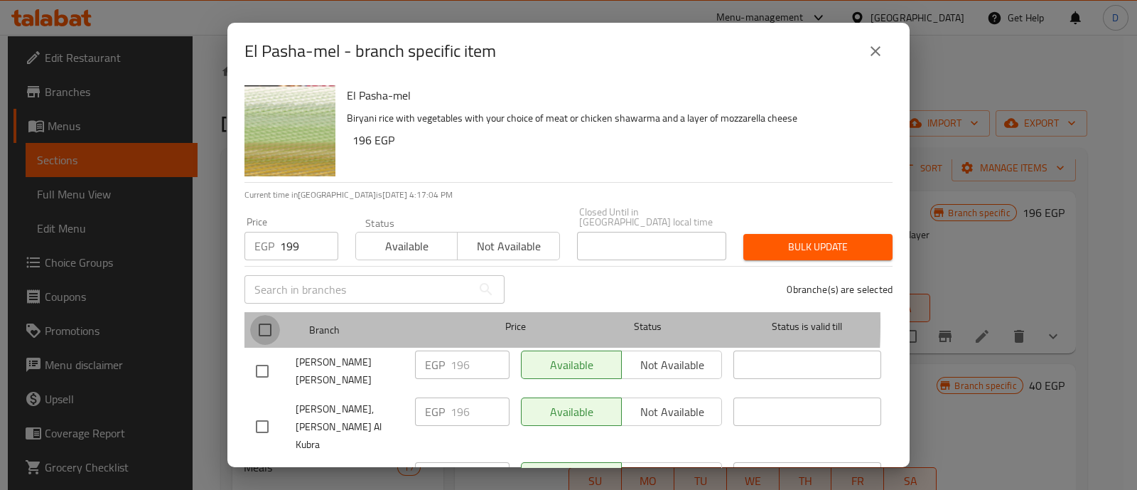
checkbox input "true"
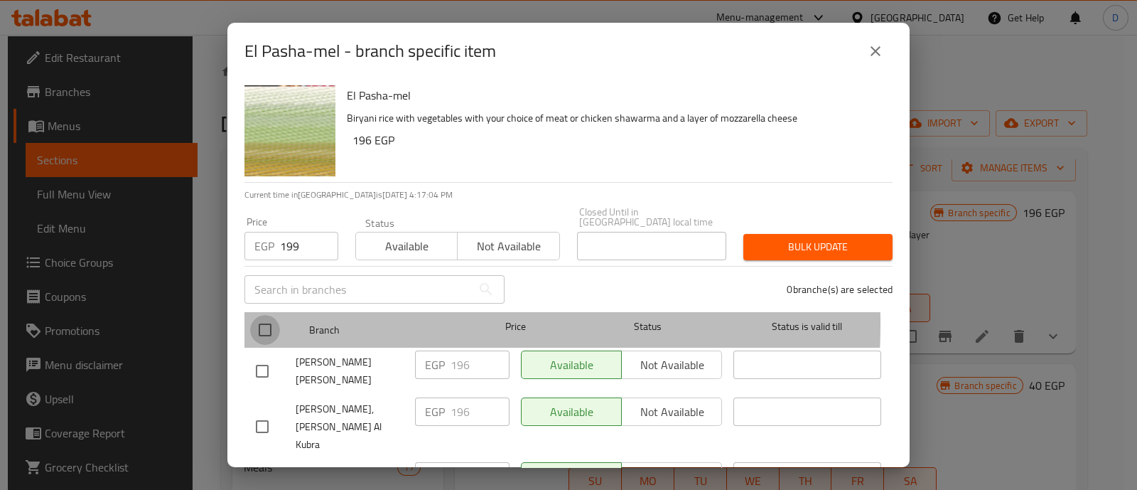
checkbox input "true"
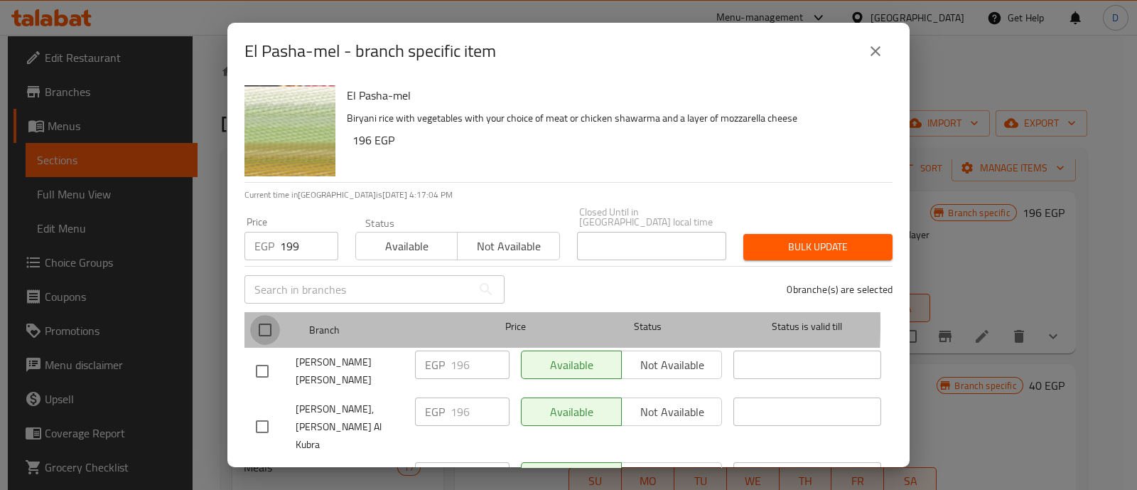
checkbox input "true"
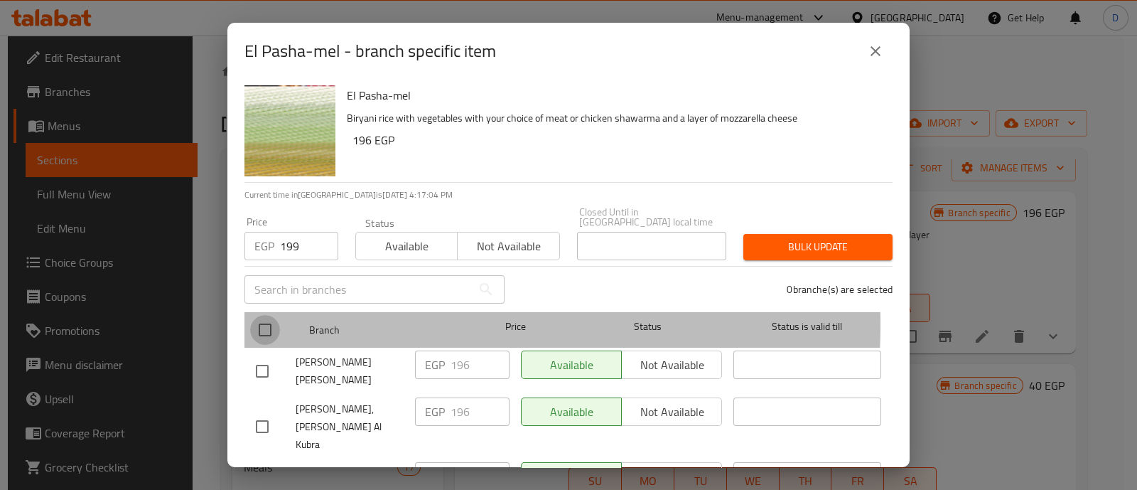
checkbox input "true"
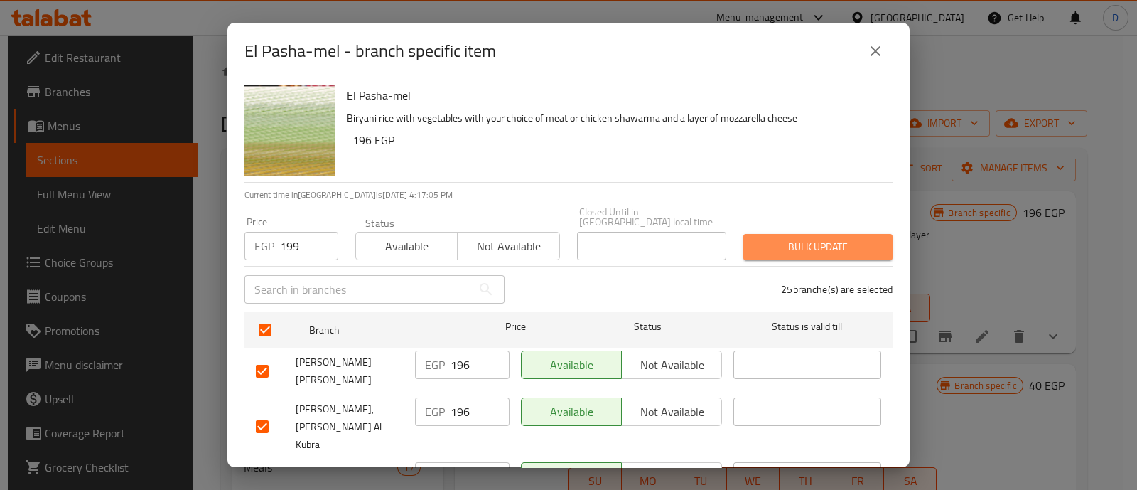
click at [842, 234] on button "Bulk update" at bounding box center [817, 247] width 149 height 26
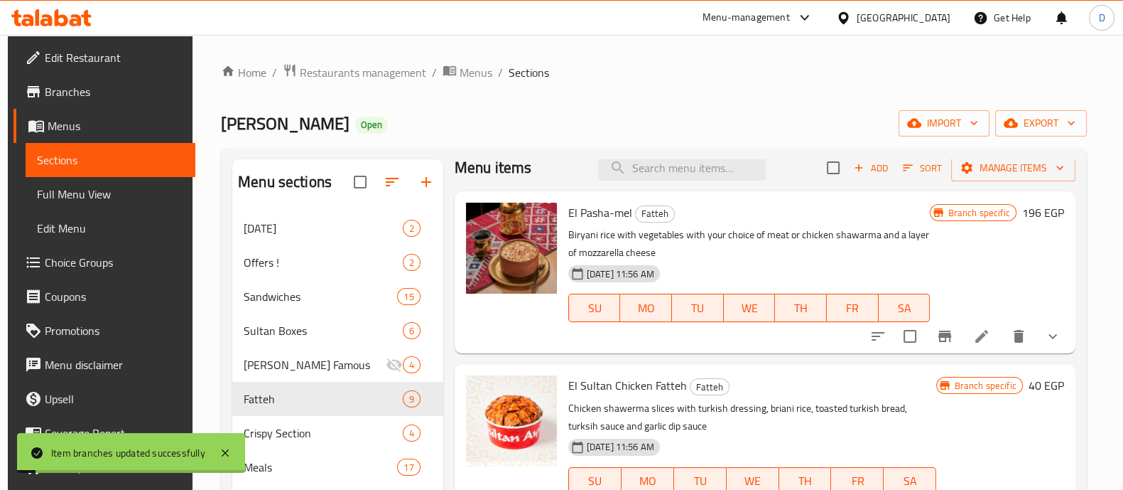
scroll to position [0, 0]
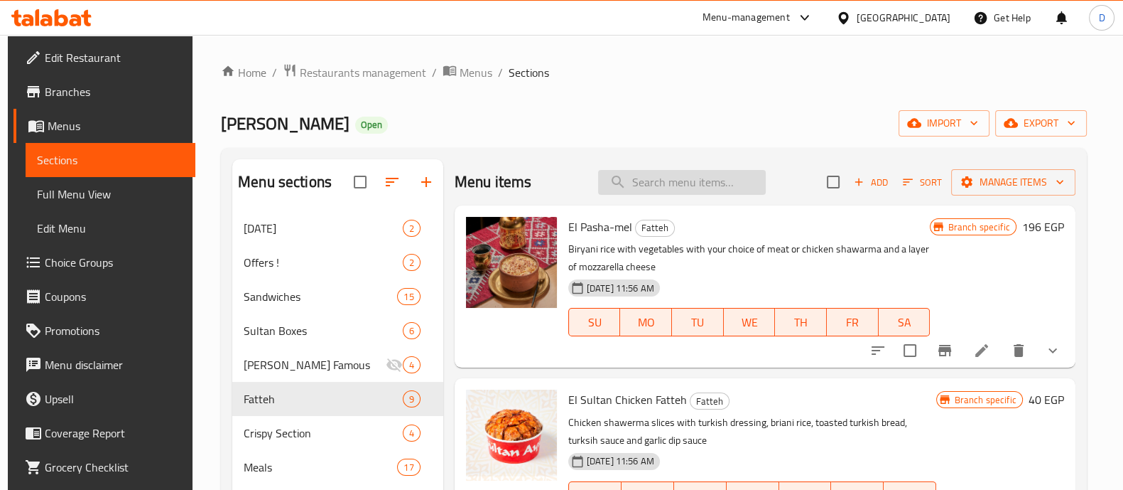
click at [644, 185] on input "search" at bounding box center [682, 182] width 168 height 25
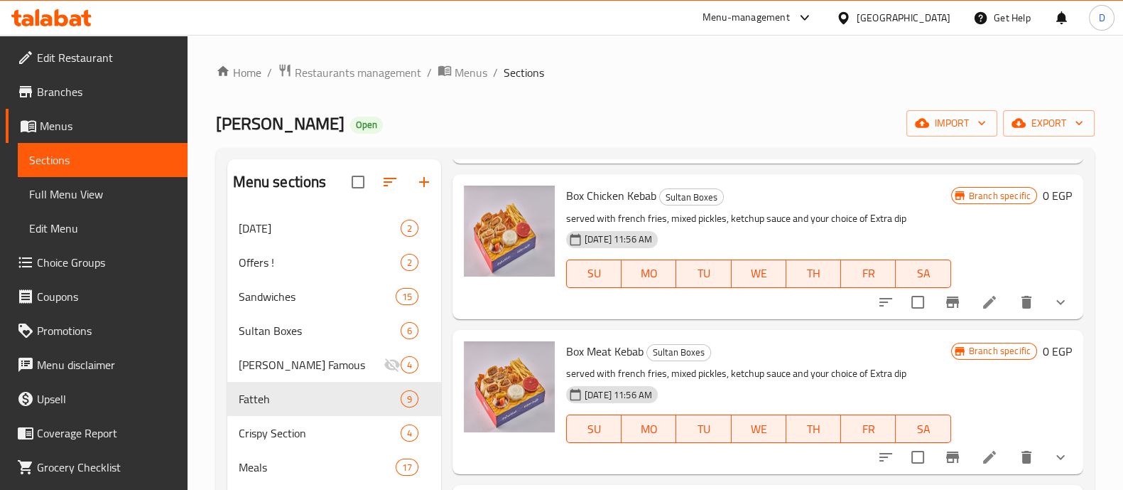
scroll to position [644, 0]
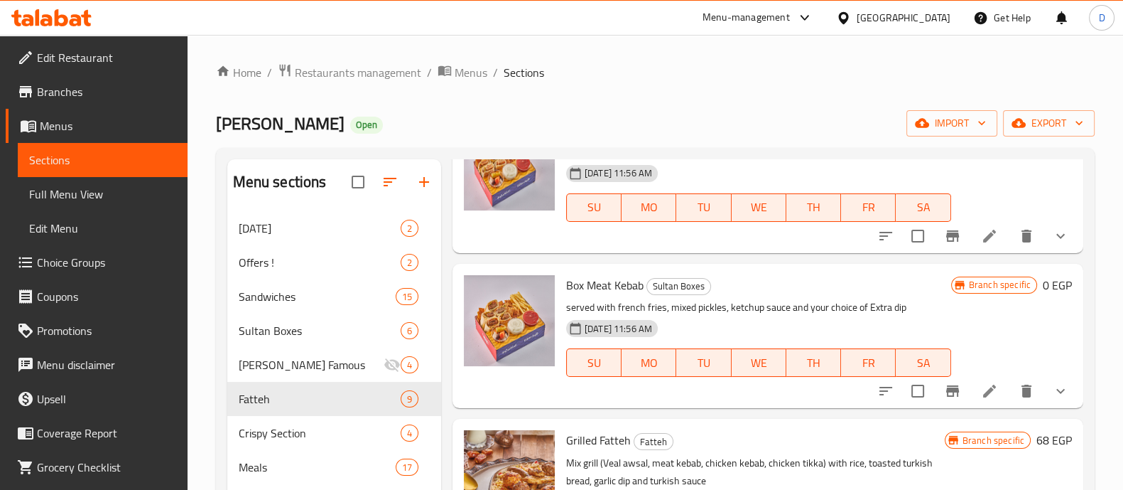
type input "kebab"
click at [981, 382] on icon at bounding box center [989, 390] width 17 height 17
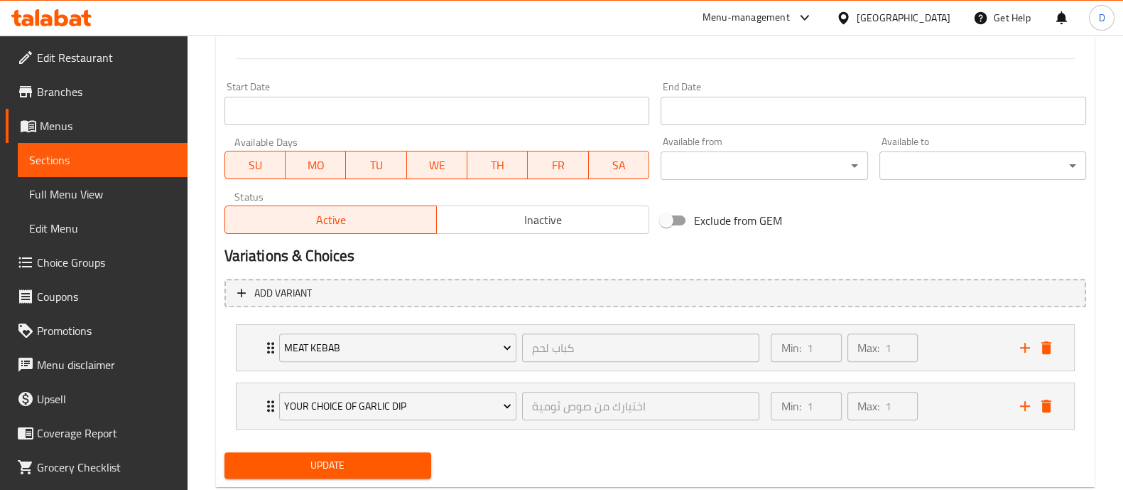
scroll to position [615, 0]
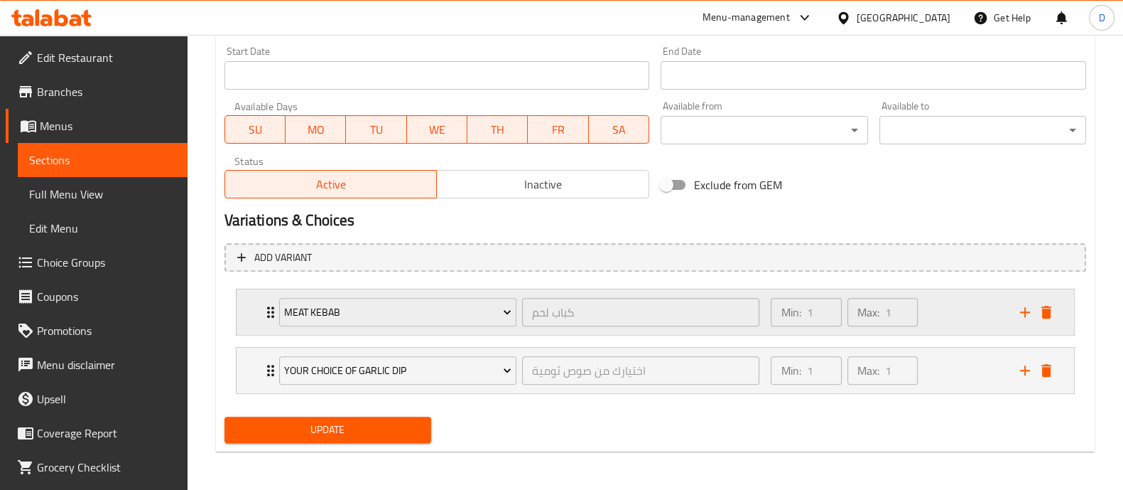
click at [939, 318] on div "Min: 1 ​ Max: 1 ​" at bounding box center [886, 311] width 249 height 45
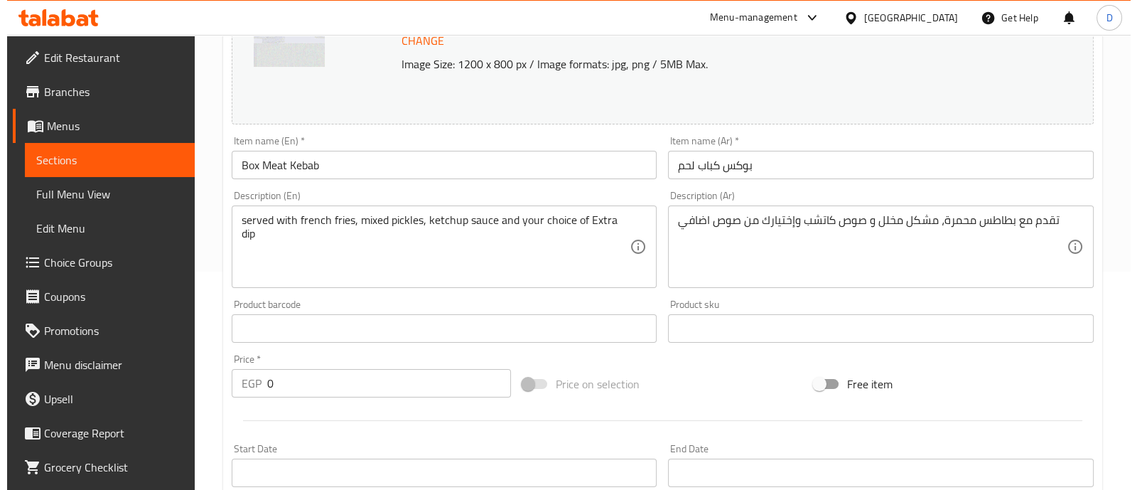
scroll to position [0, 0]
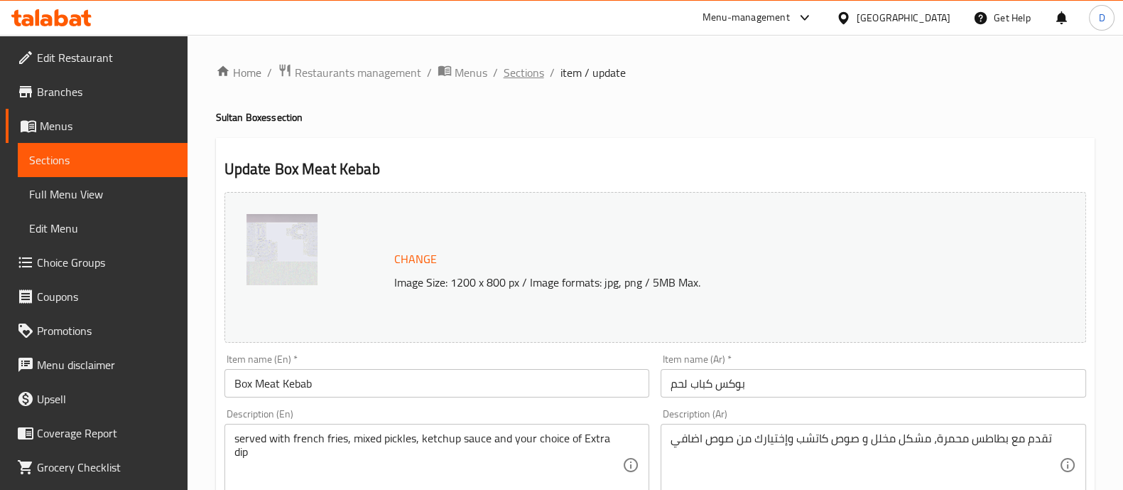
click at [527, 73] on span "Sections" at bounding box center [524, 72] width 41 height 17
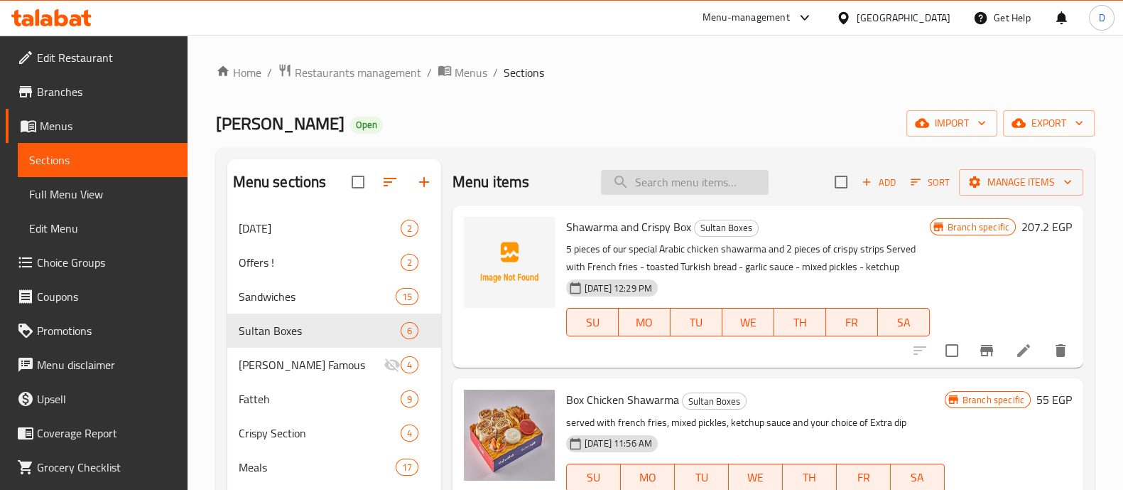
click at [649, 182] on input "search" at bounding box center [685, 182] width 168 height 25
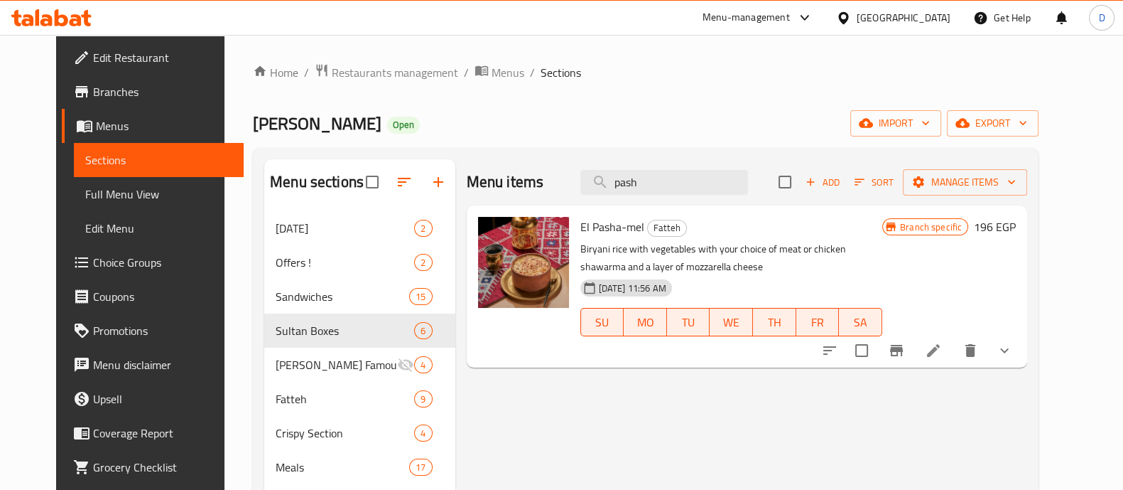
type input "pash"
click at [942, 355] on icon at bounding box center [933, 350] width 17 height 17
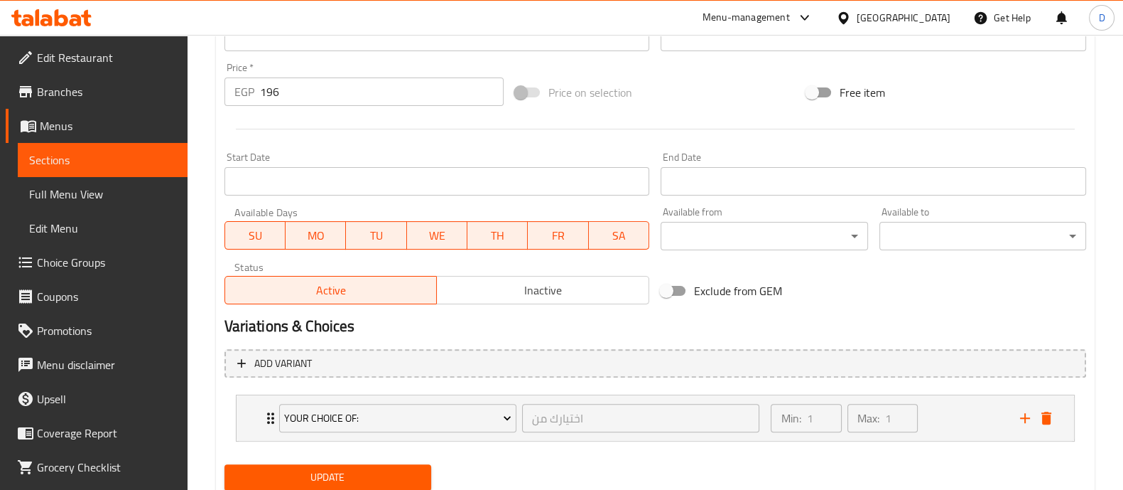
scroll to position [557, 0]
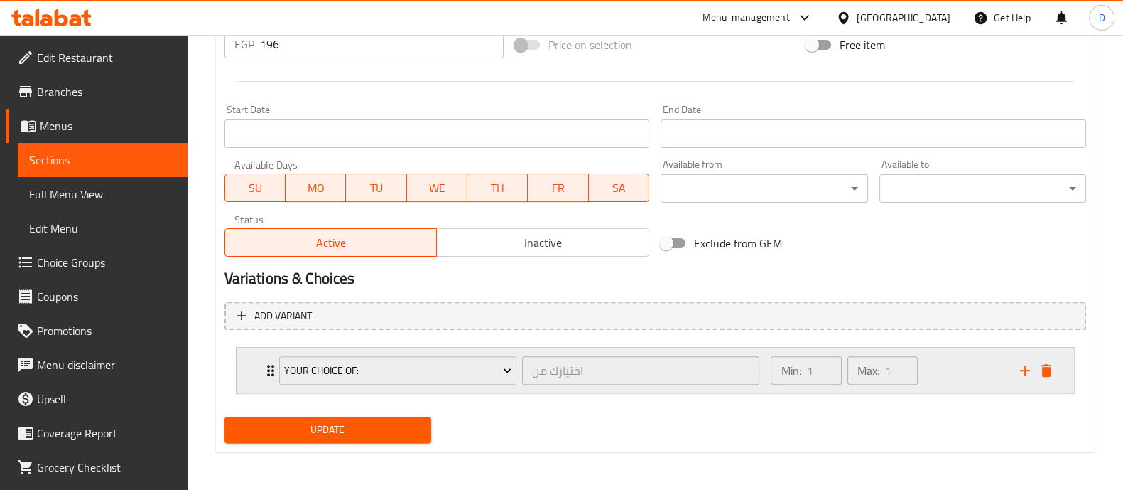
click at [926, 359] on div "Min: 1 ​ Max: 1 ​" at bounding box center [886, 369] width 249 height 45
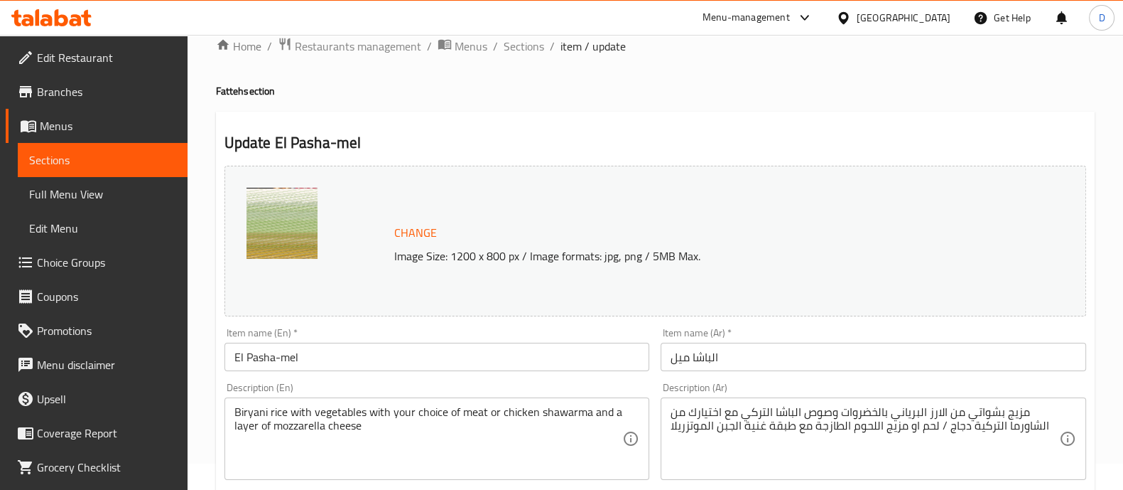
scroll to position [0, 0]
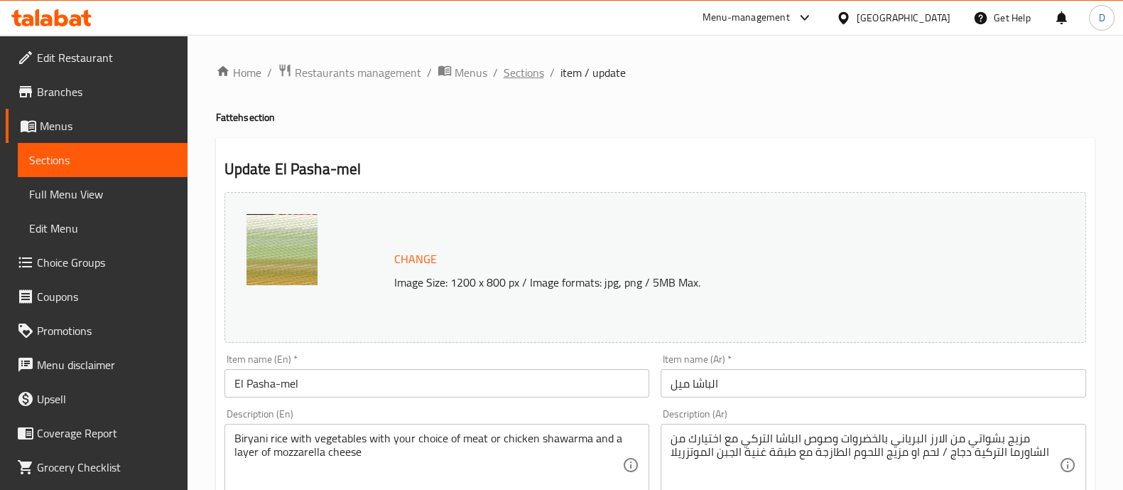
click at [536, 75] on span "Sections" at bounding box center [524, 72] width 41 height 17
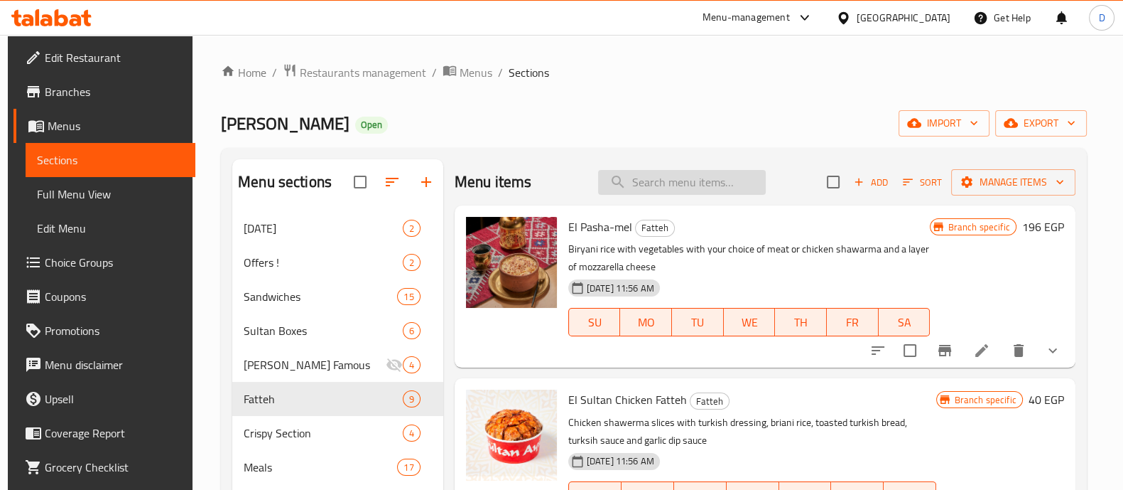
click at [652, 185] on input "search" at bounding box center [682, 182] width 168 height 25
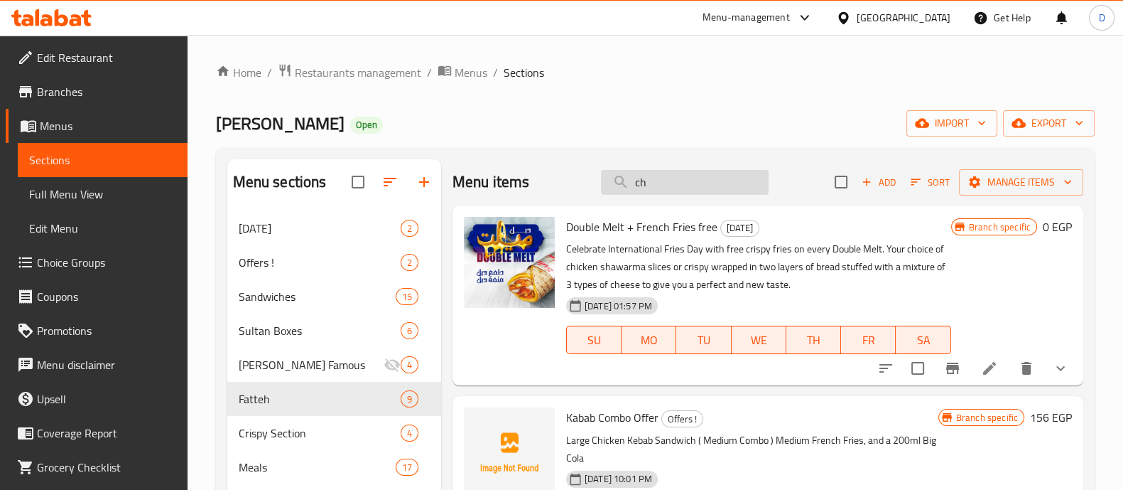
type input "c"
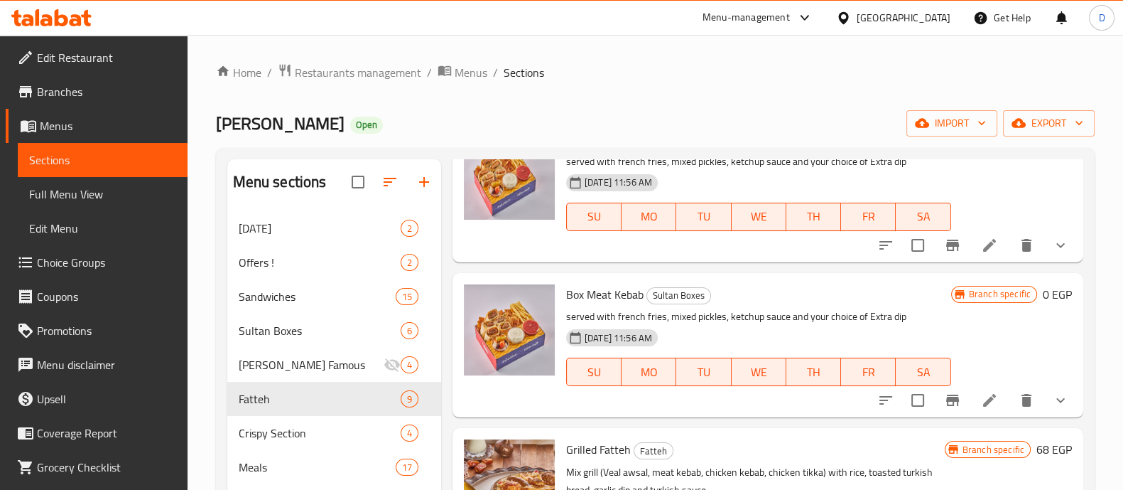
scroll to position [566, 0]
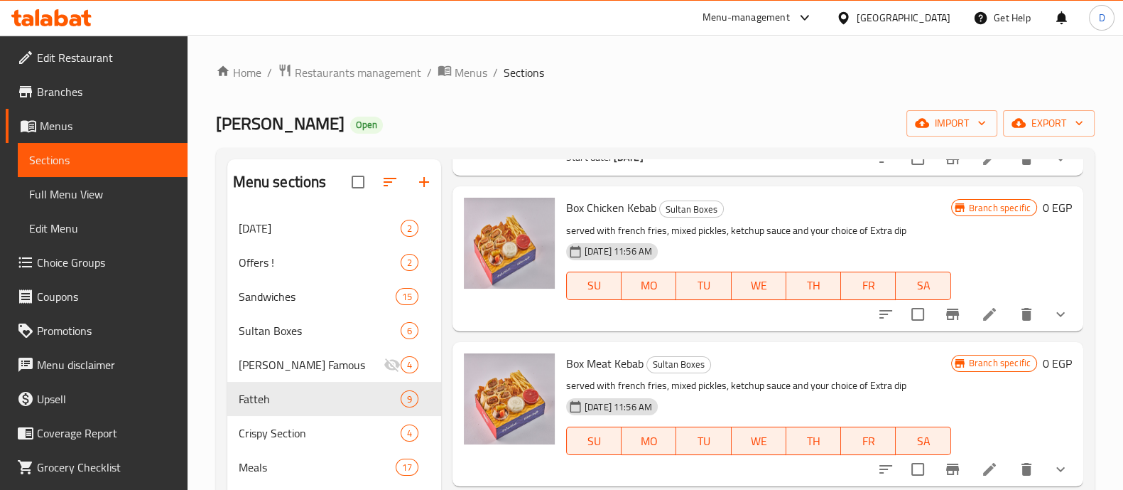
type input "kebab"
click at [983, 310] on icon at bounding box center [989, 314] width 13 height 13
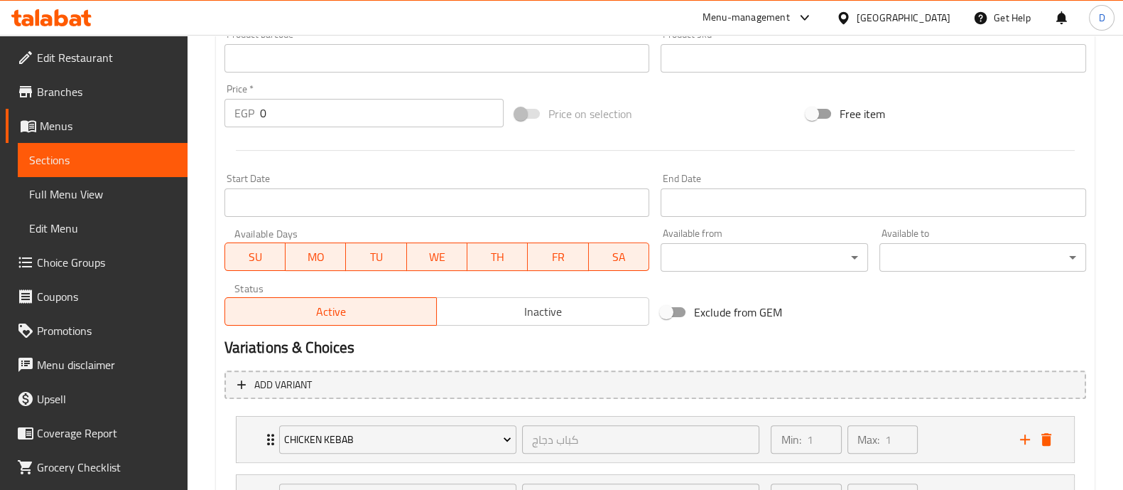
scroll to position [615, 0]
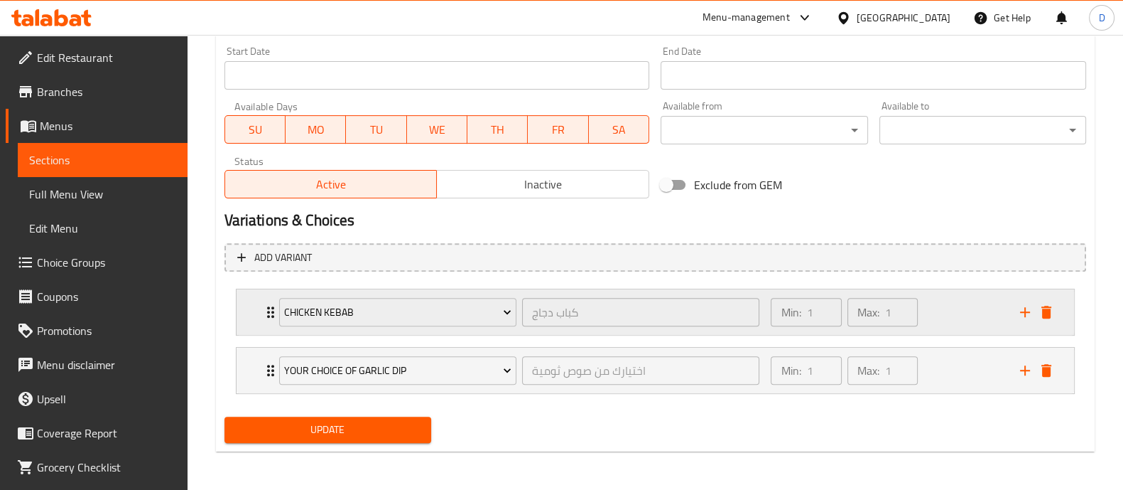
click at [925, 301] on div "Min: 1 ​ Max: 1 ​" at bounding box center [886, 311] width 249 height 45
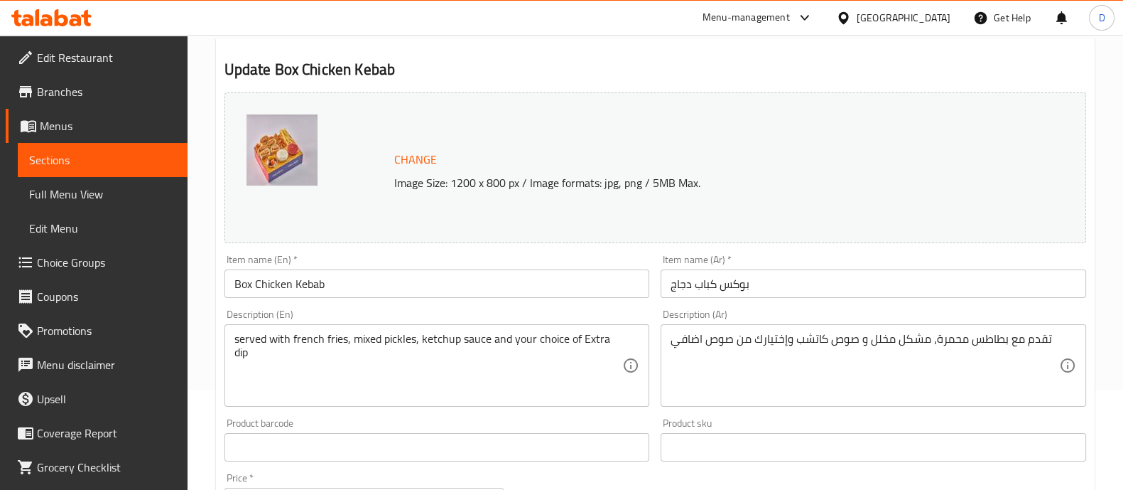
scroll to position [0, 0]
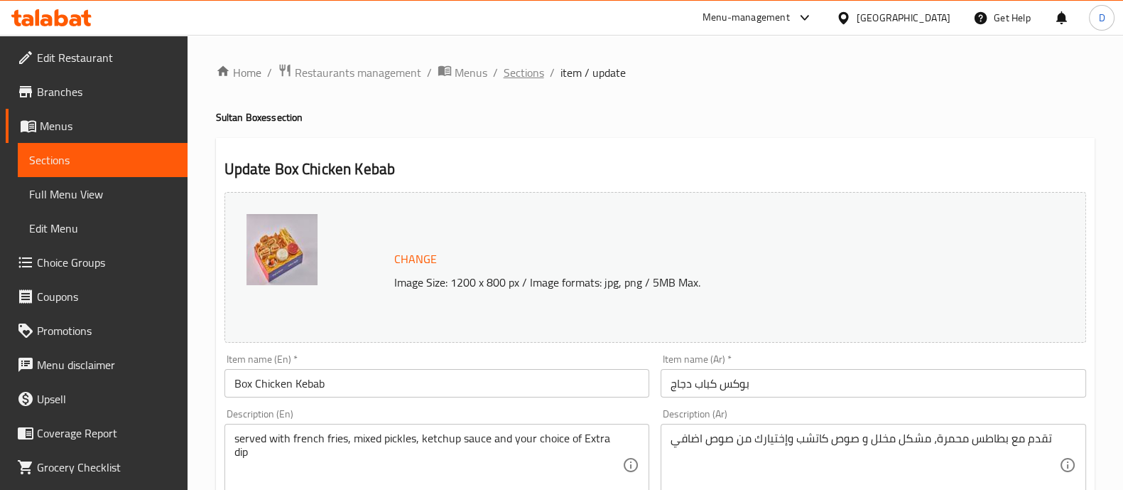
click at [529, 72] on span "Sections" at bounding box center [524, 72] width 41 height 17
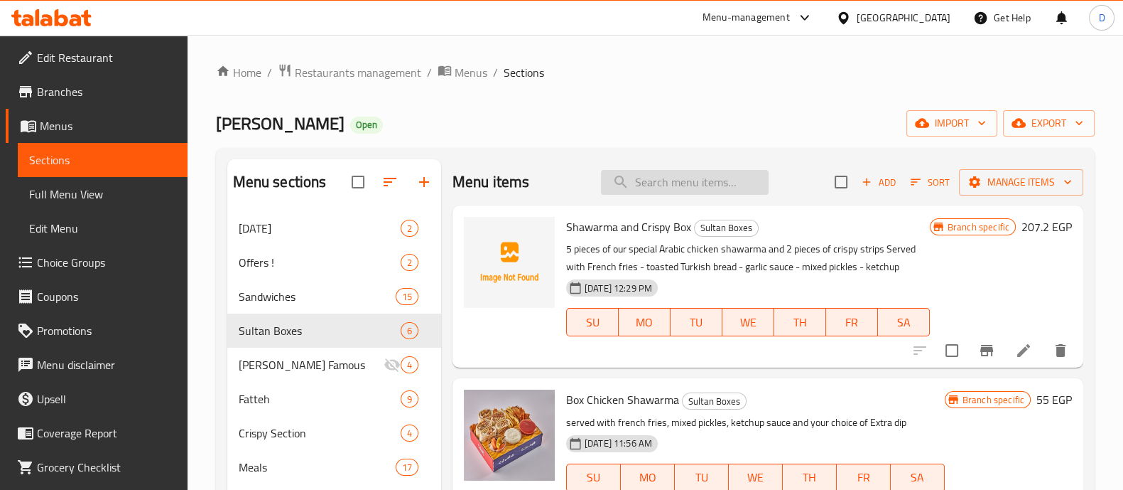
click at [644, 176] on input "search" at bounding box center [685, 182] width 168 height 25
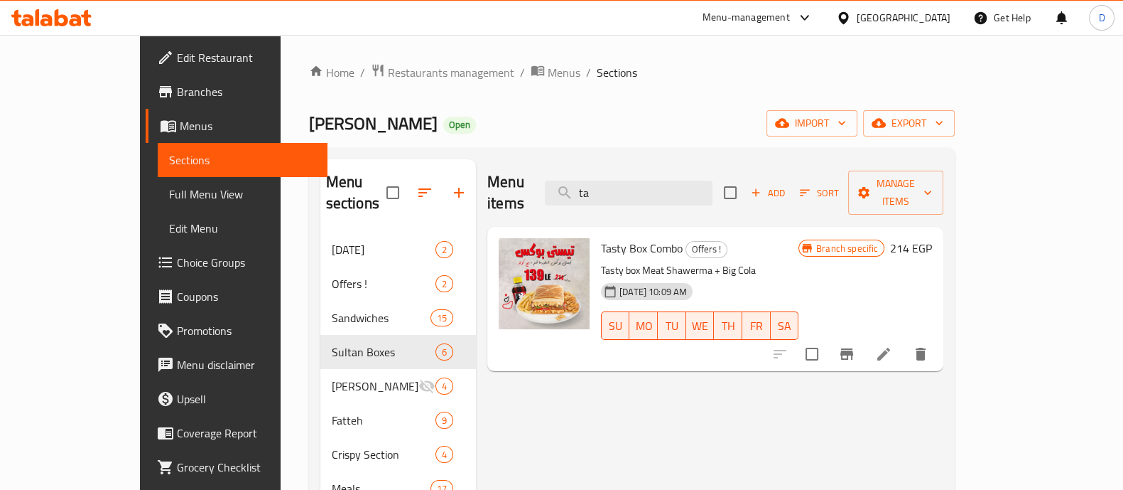
type input "t"
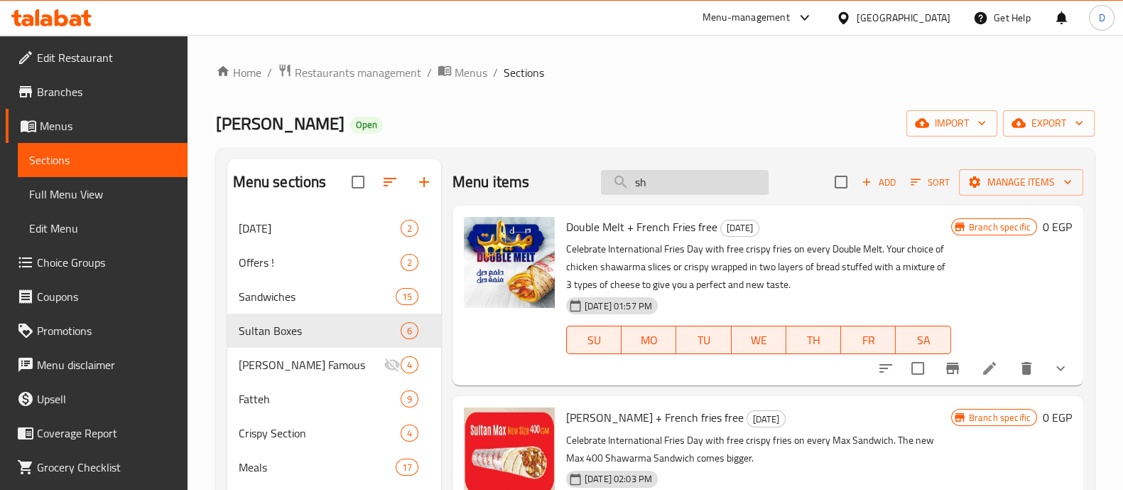
type input "s"
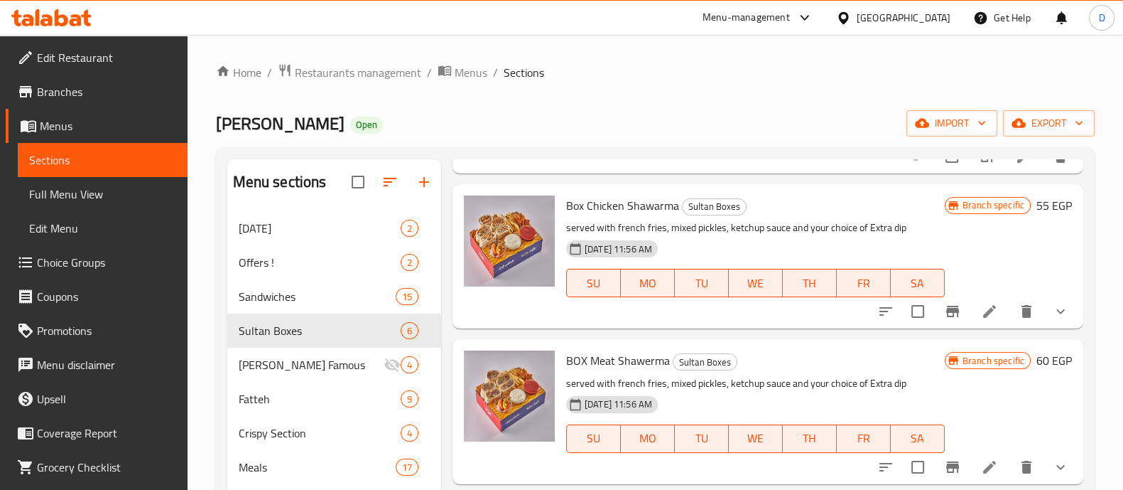
scroll to position [351, 0]
type input "box"
click at [981, 310] on icon at bounding box center [989, 309] width 17 height 17
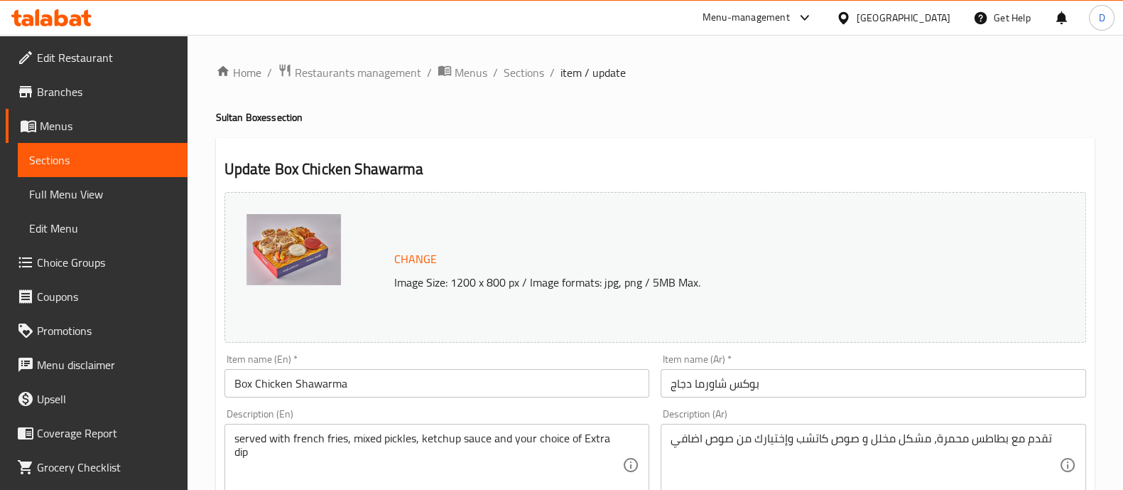
scroll to position [615, 0]
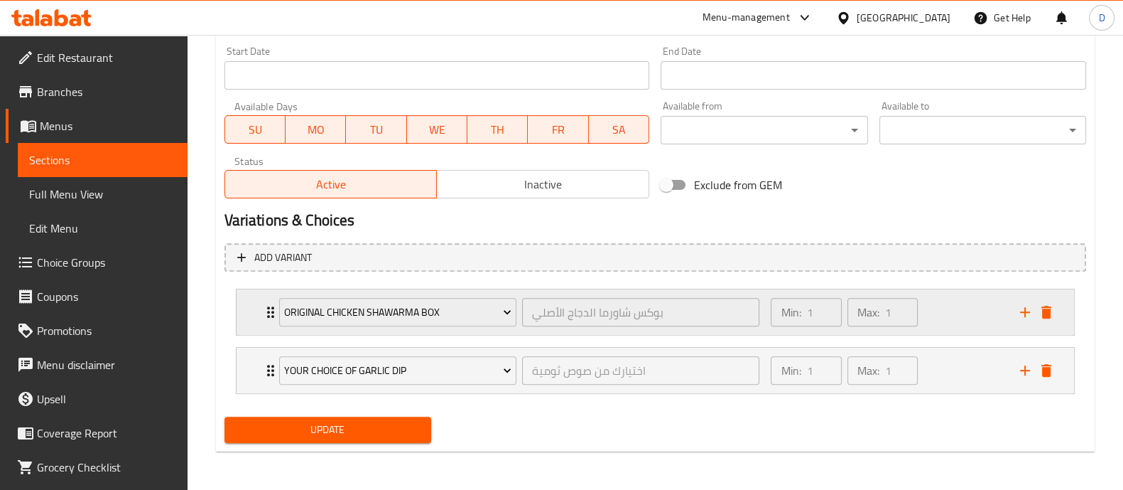
click at [922, 321] on div "Min: 1 ​ Max: 1 ​" at bounding box center [844, 312] width 158 height 40
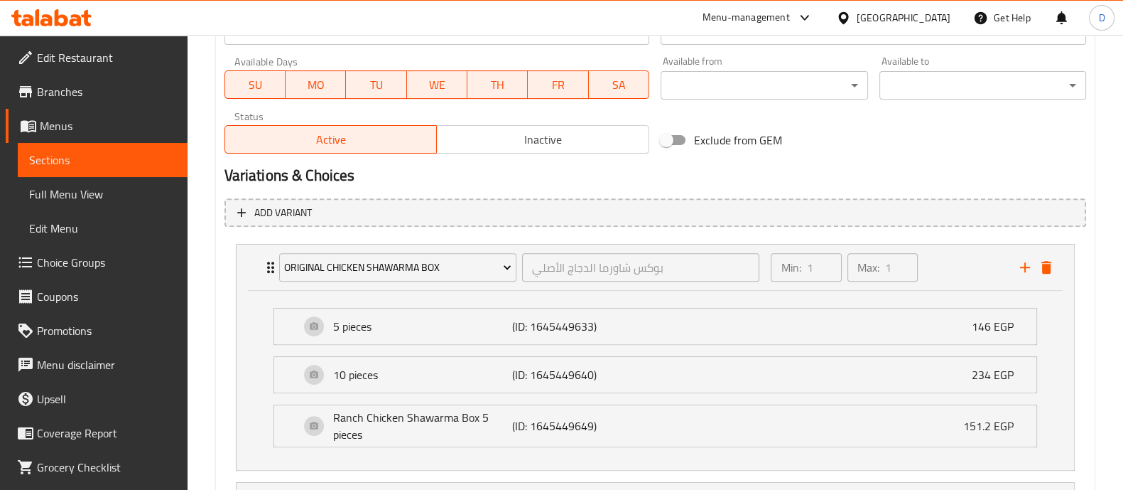
scroll to position [0, 0]
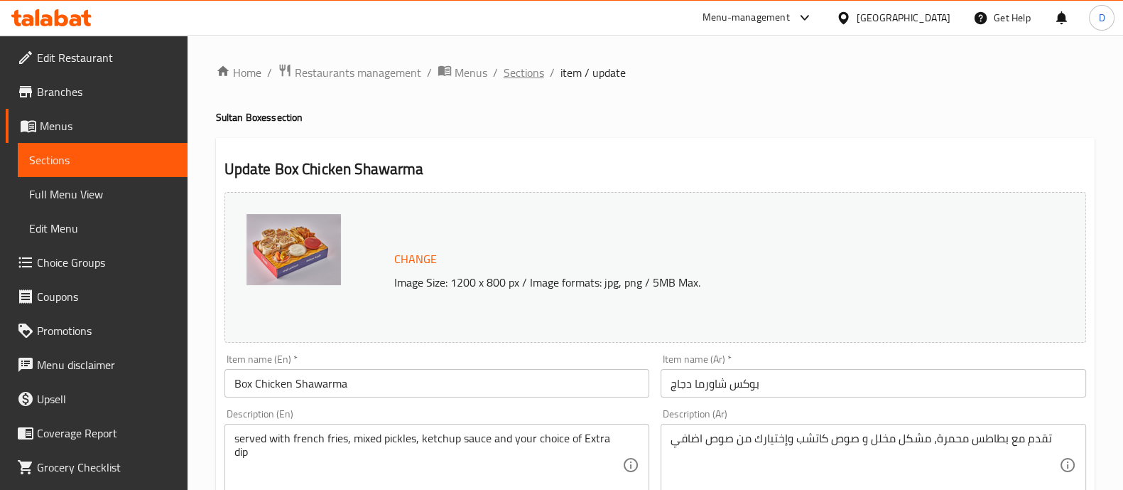
click at [514, 78] on span "Sections" at bounding box center [524, 72] width 41 height 17
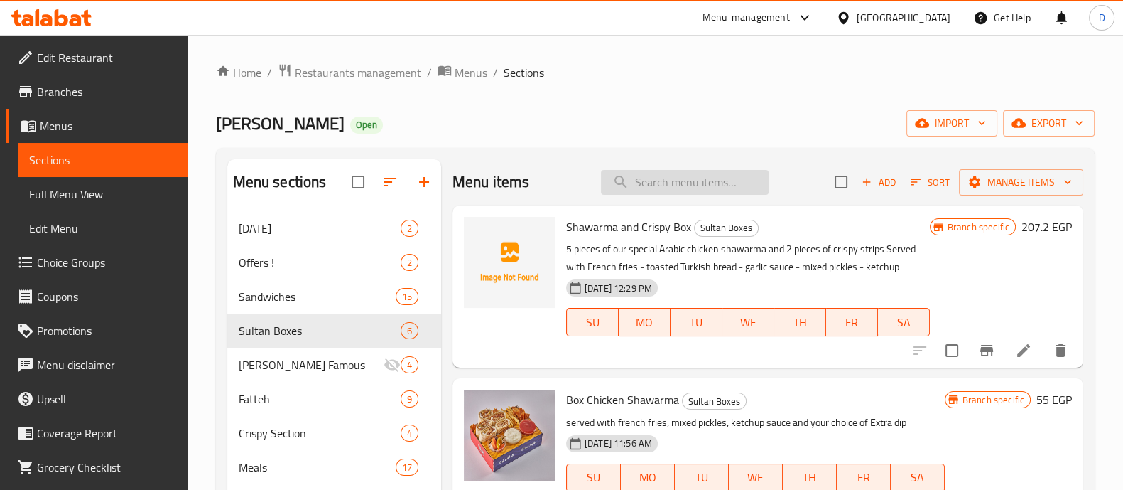
click at [632, 193] on input "search" at bounding box center [685, 182] width 168 height 25
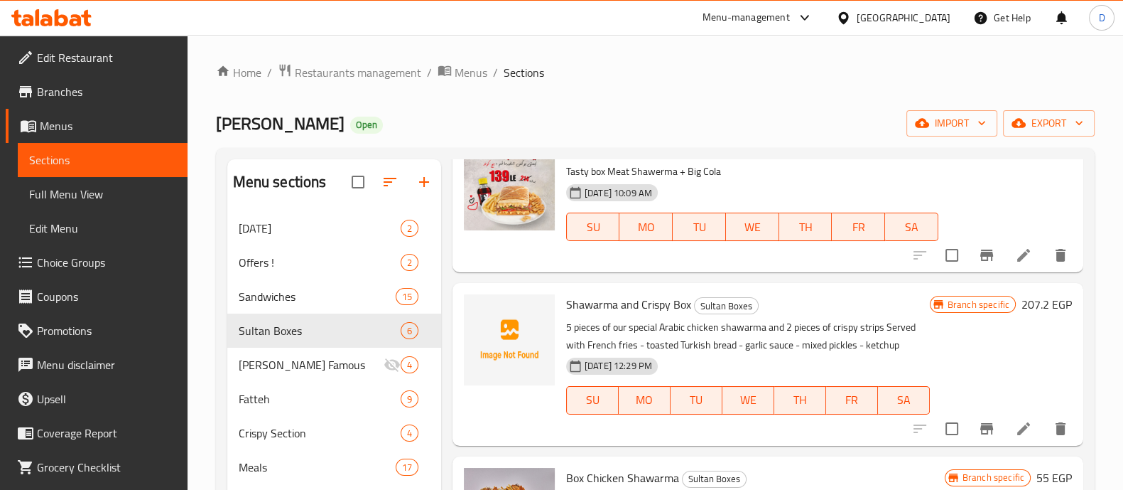
scroll to position [87, 0]
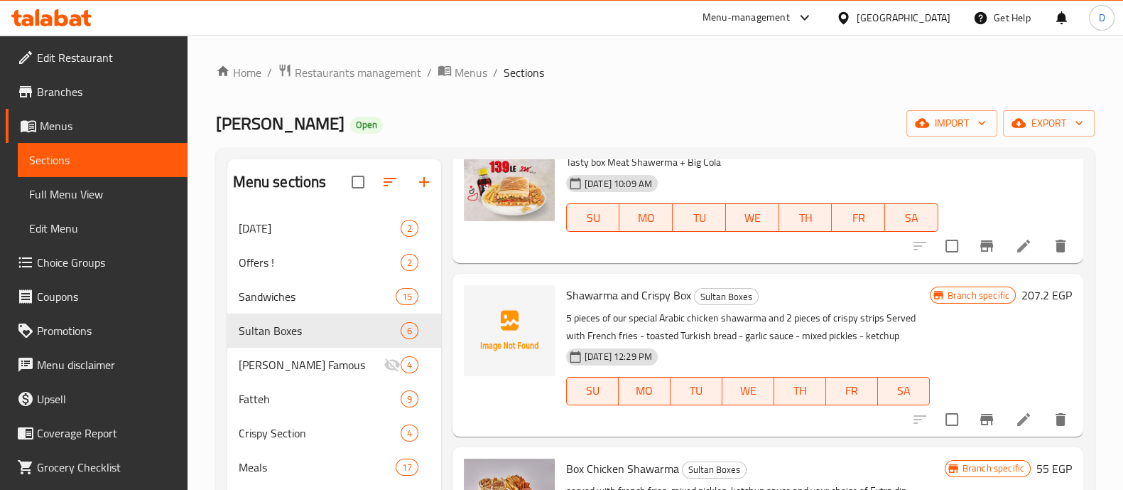
type input "box"
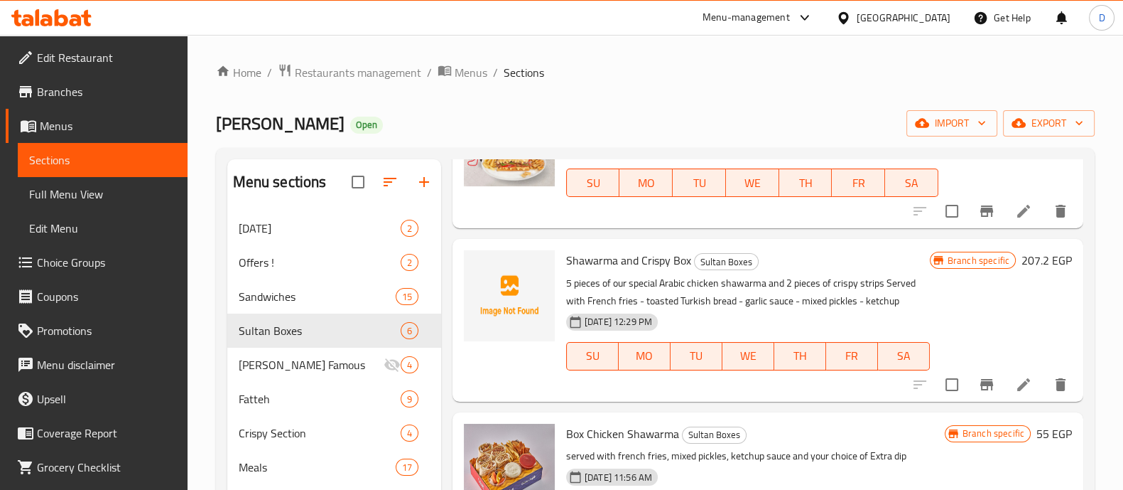
scroll to position [122, 0]
click at [978, 377] on icon "Branch-specific-item" at bounding box center [986, 383] width 17 height 17
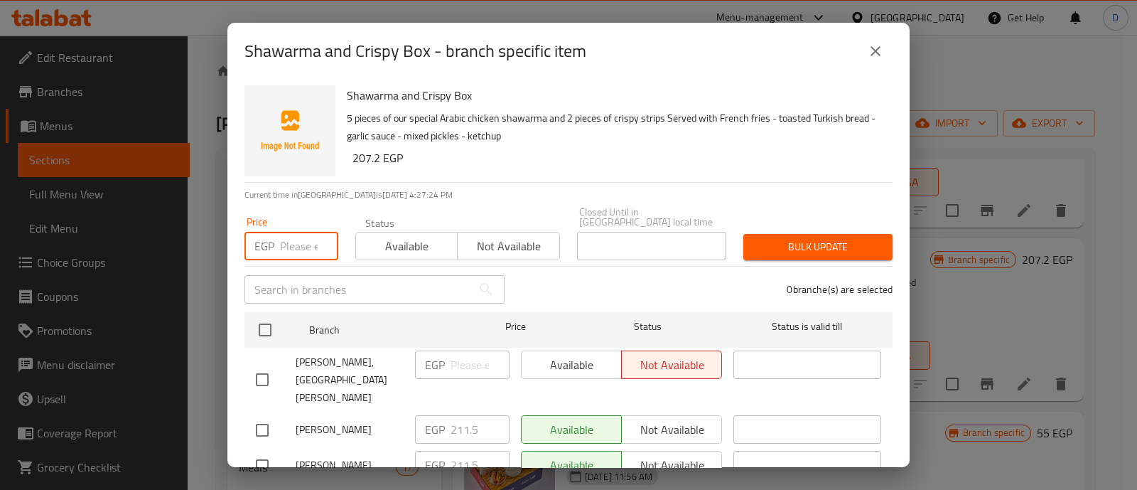
click at [298, 234] on input "number" at bounding box center [309, 246] width 58 height 28
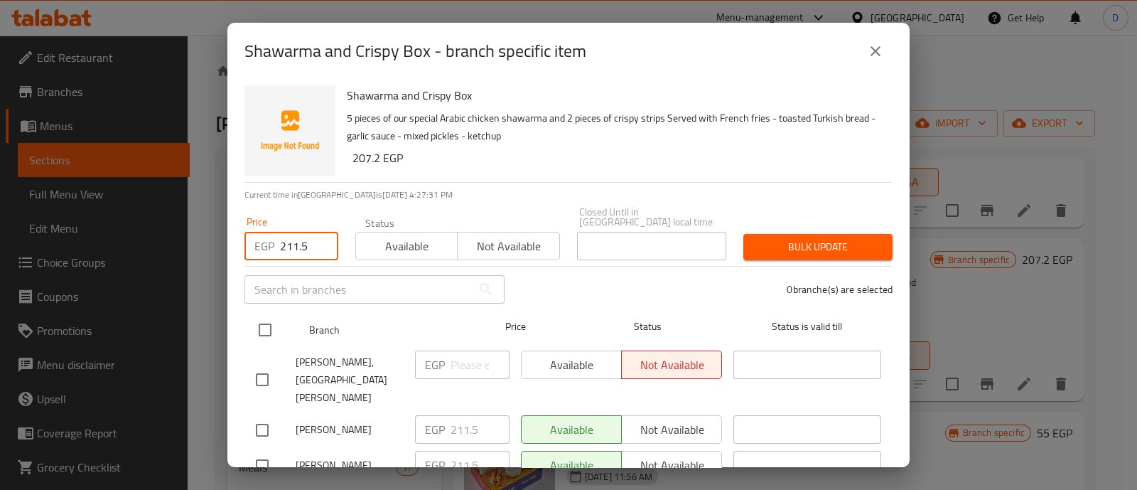
type input "211.5"
click at [261, 315] on input "checkbox" at bounding box center [265, 330] width 30 height 30
checkbox input "true"
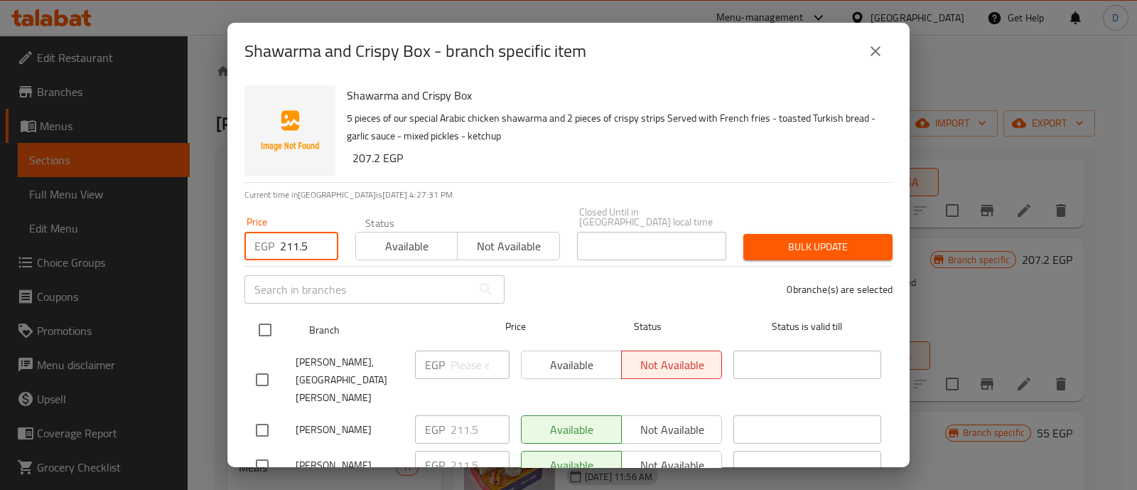
checkbox input "true"
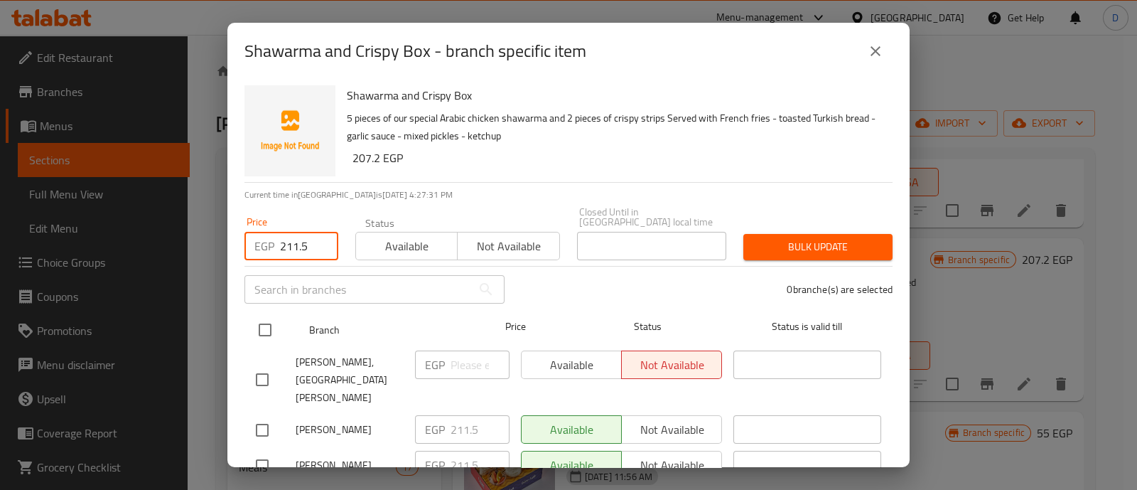
checkbox input "true"
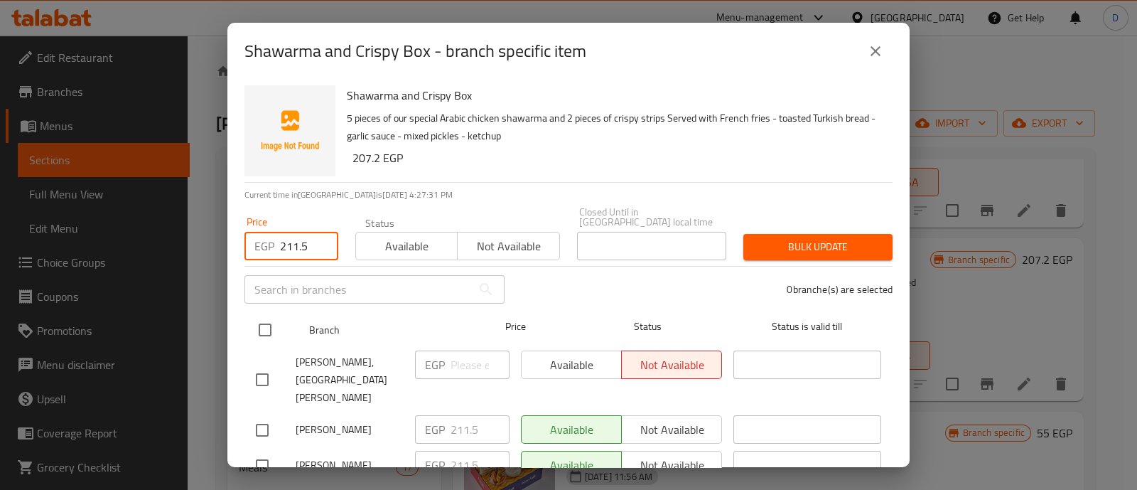
checkbox input "true"
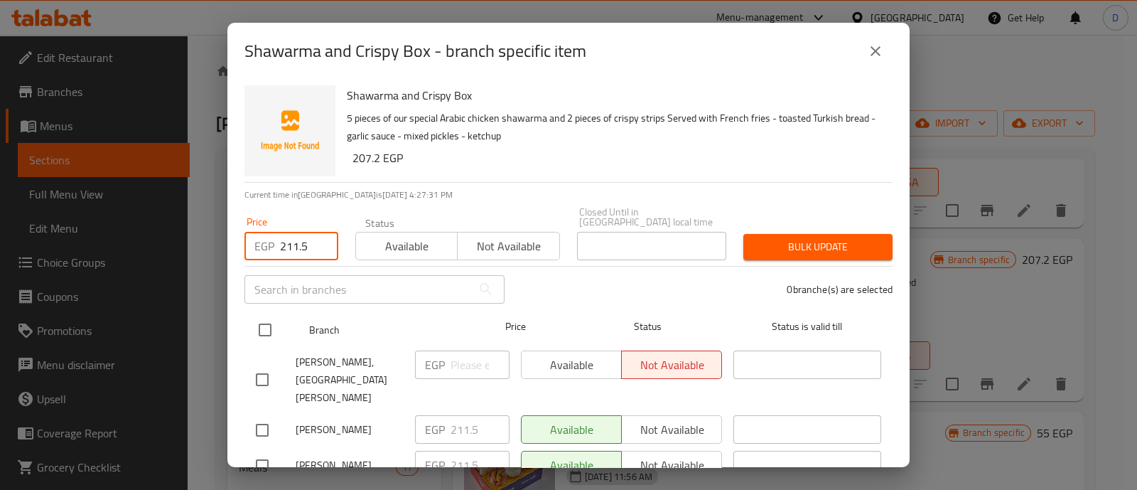
checkbox input "true"
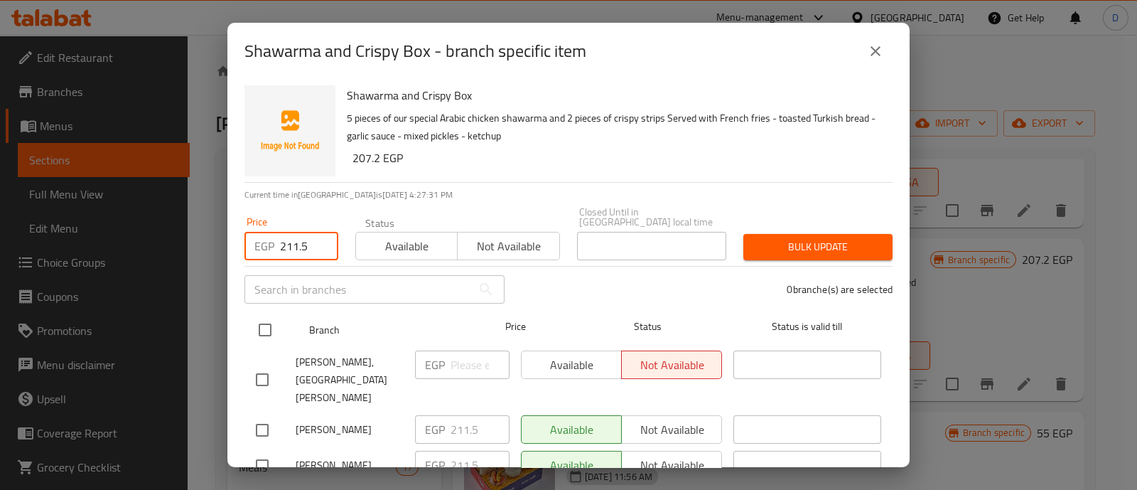
checkbox input "true"
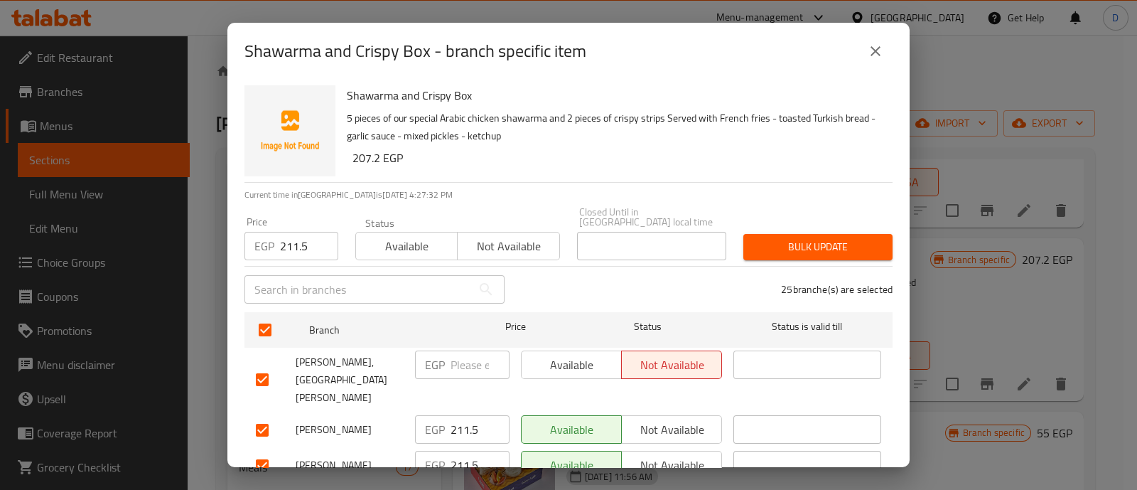
click at [792, 238] on span "Bulk update" at bounding box center [818, 247] width 126 height 18
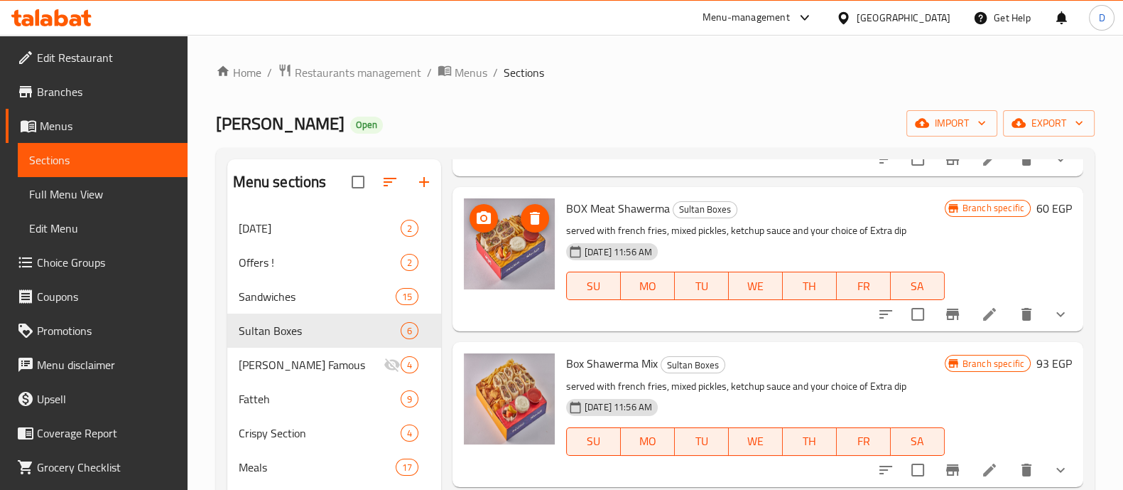
scroll to position [0, 0]
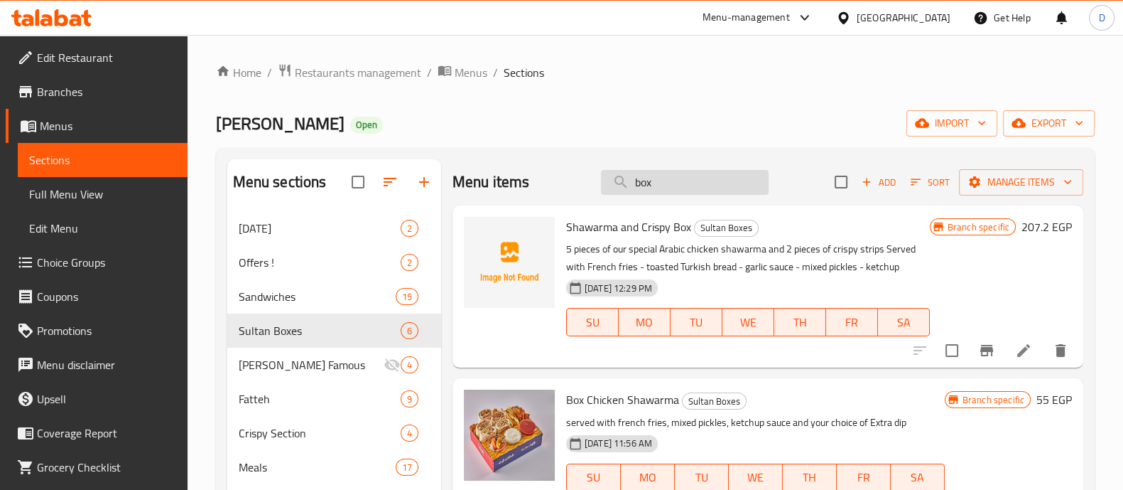
click at [653, 190] on input "box" at bounding box center [685, 182] width 168 height 25
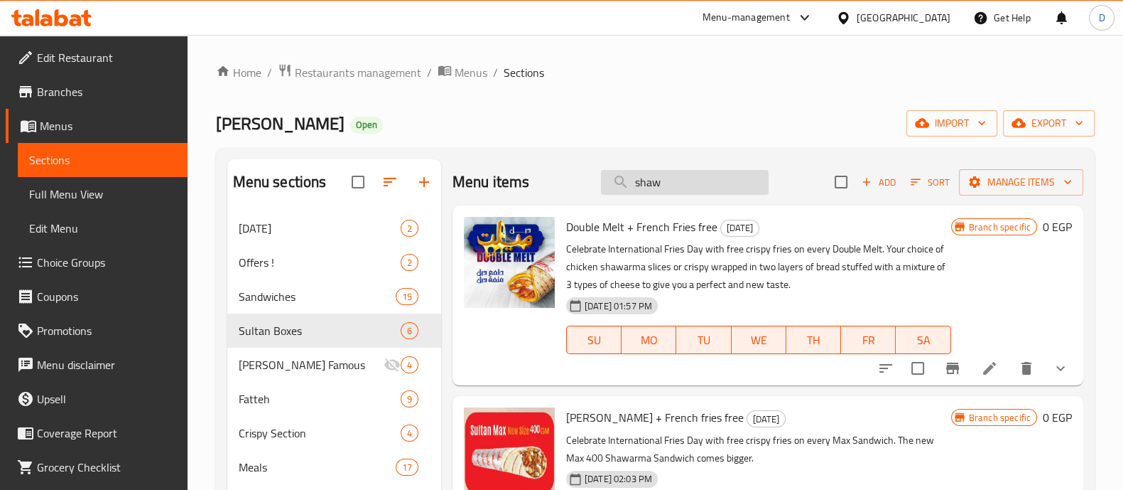
click at [679, 183] on input "shaw" at bounding box center [685, 182] width 168 height 25
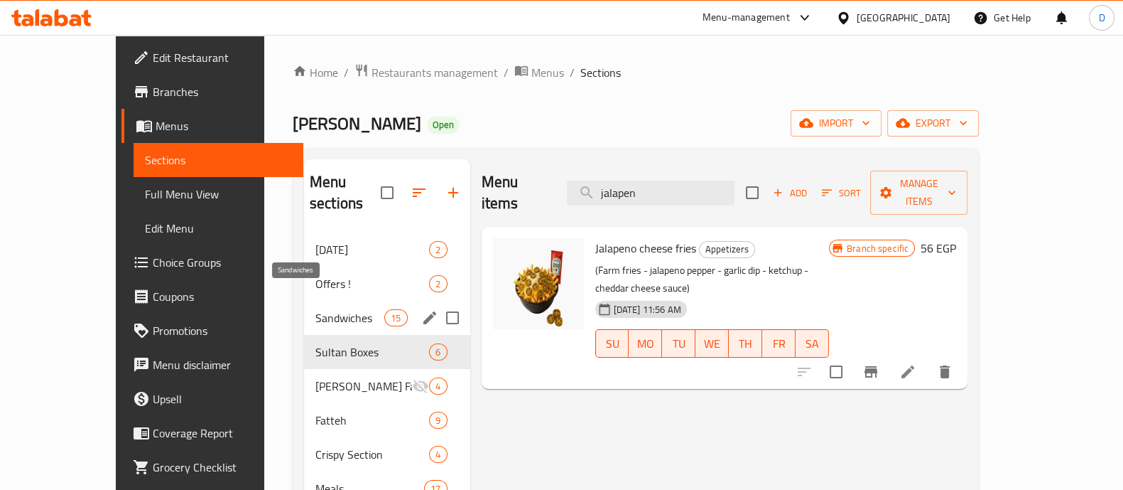
type input "jalapen"
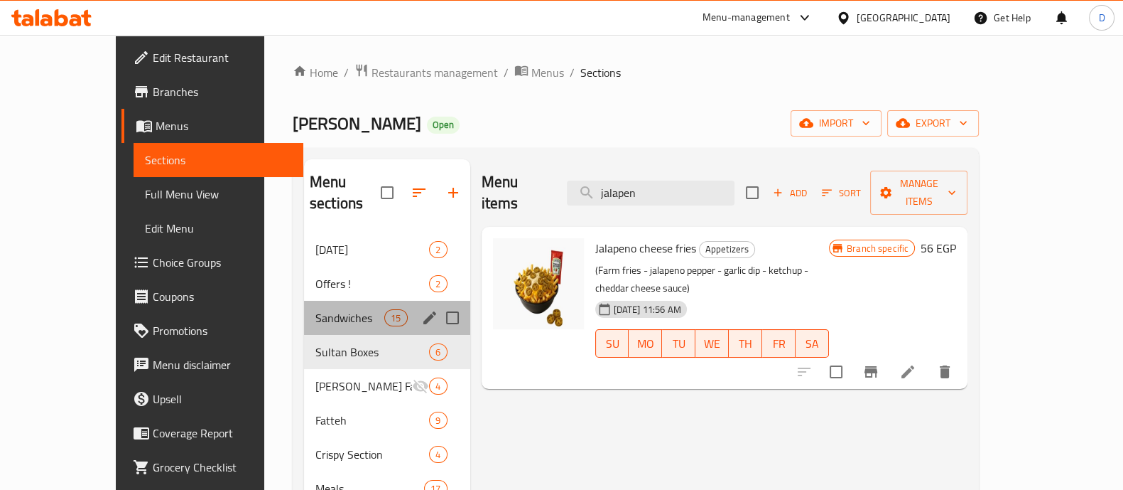
click at [304, 305] on div "Sandwiches 15" at bounding box center [387, 318] width 166 height 34
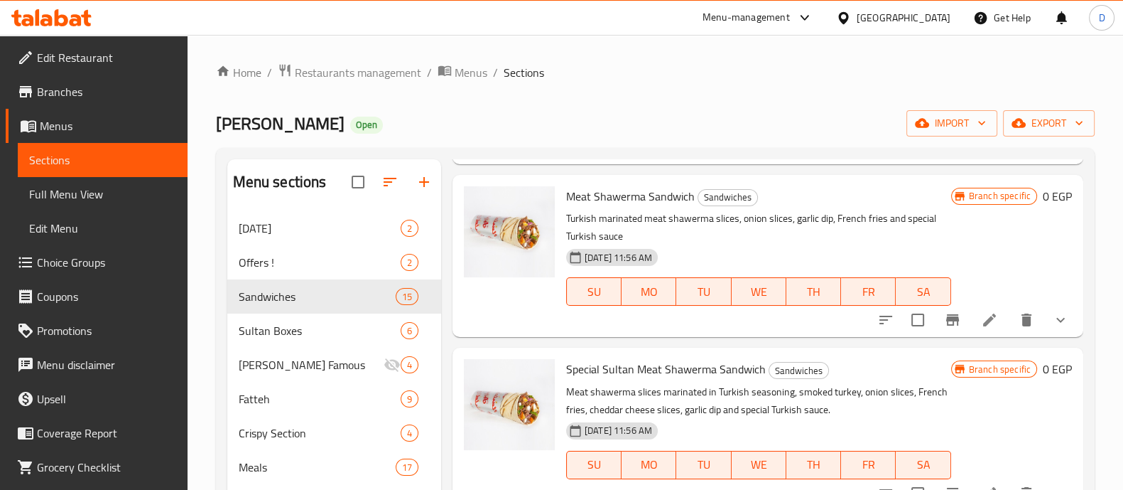
scroll to position [1048, 0]
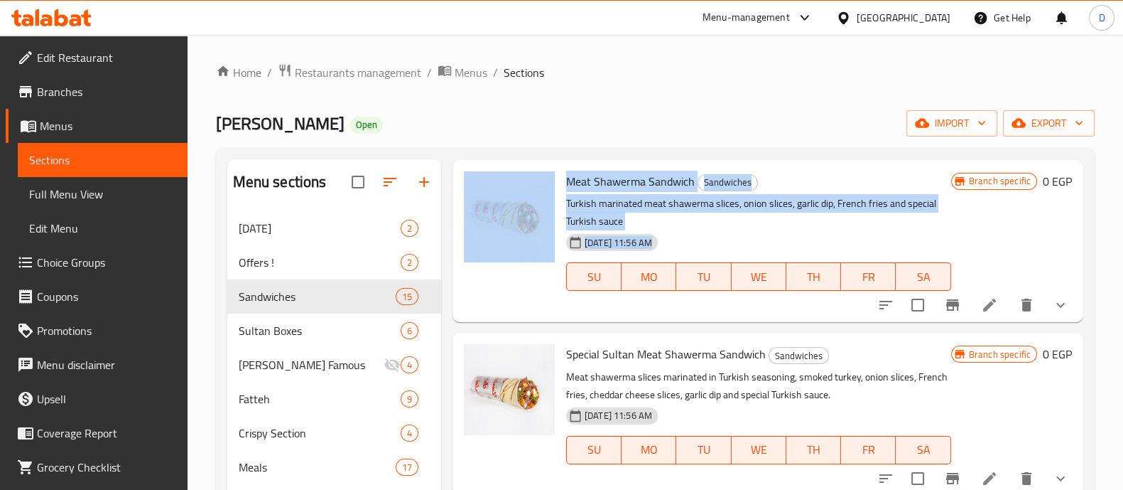
drag, startPoint x: 558, startPoint y: 178, endPoint x: 708, endPoint y: 275, distance: 178.4
click at [708, 275] on div "Meat Shawerma Sandwich Sandwiches Turkish marinated meat shawerma slices, onion…" at bounding box center [768, 241] width 620 height 151
click at [703, 225] on p "Turkish marinated meat shawerma slices, onion slices, garlic dip, French fries …" at bounding box center [758, 213] width 385 height 36
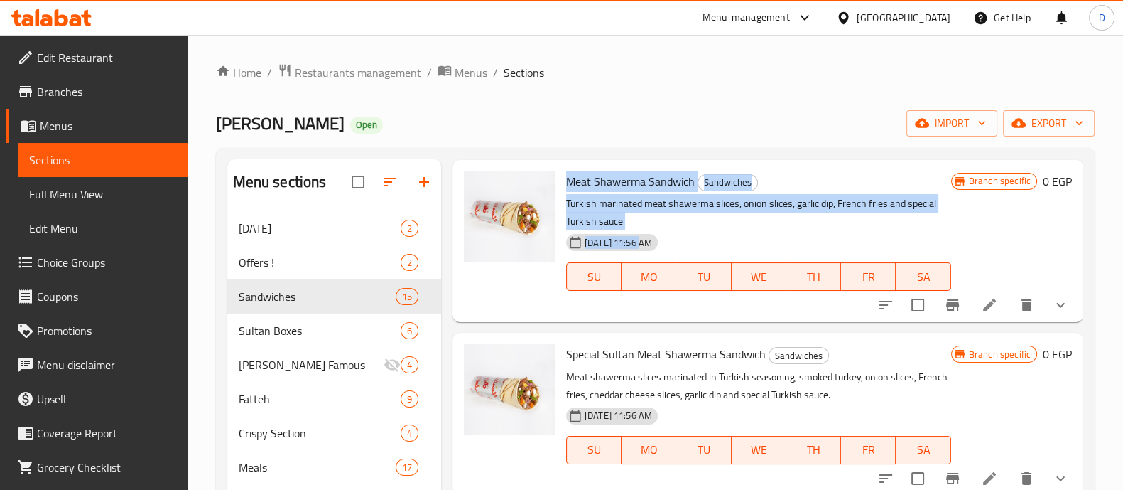
drag, startPoint x: 565, startPoint y: 181, endPoint x: 646, endPoint y: 239, distance: 99.8
click at [646, 239] on div "Meat Shawerma Sandwich Sandwiches Turkish marinated meat shawerma slices, onion…" at bounding box center [759, 241] width 396 height 151
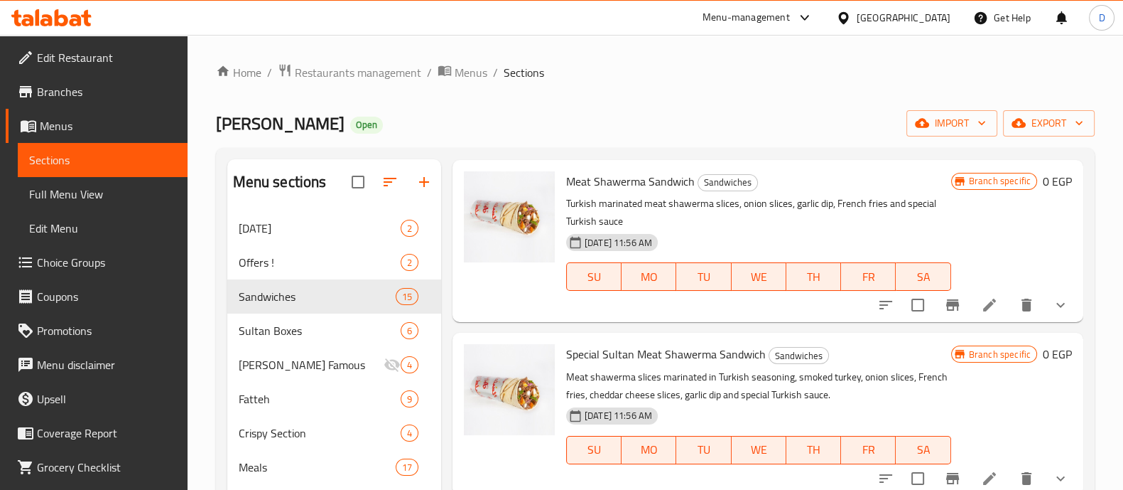
click at [684, 243] on div "18-06-2025 11:56 AM SU MO TU WE TH FR SA" at bounding box center [759, 266] width 396 height 77
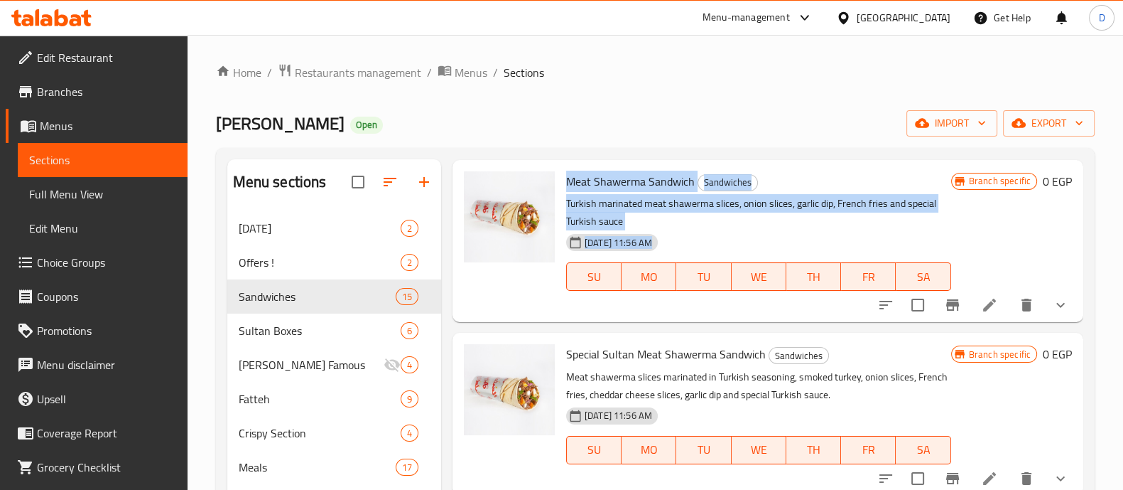
drag, startPoint x: 564, startPoint y: 173, endPoint x: 720, endPoint y: 237, distance: 168.9
click at [720, 237] on div "Meat Shawerma Sandwich Sandwiches Turkish marinated meat shawerma slices, onion…" at bounding box center [759, 241] width 396 height 151
click at [720, 237] on div "18-06-2025 11:56 AM SU MO TU WE TH FR SA" at bounding box center [759, 266] width 396 height 77
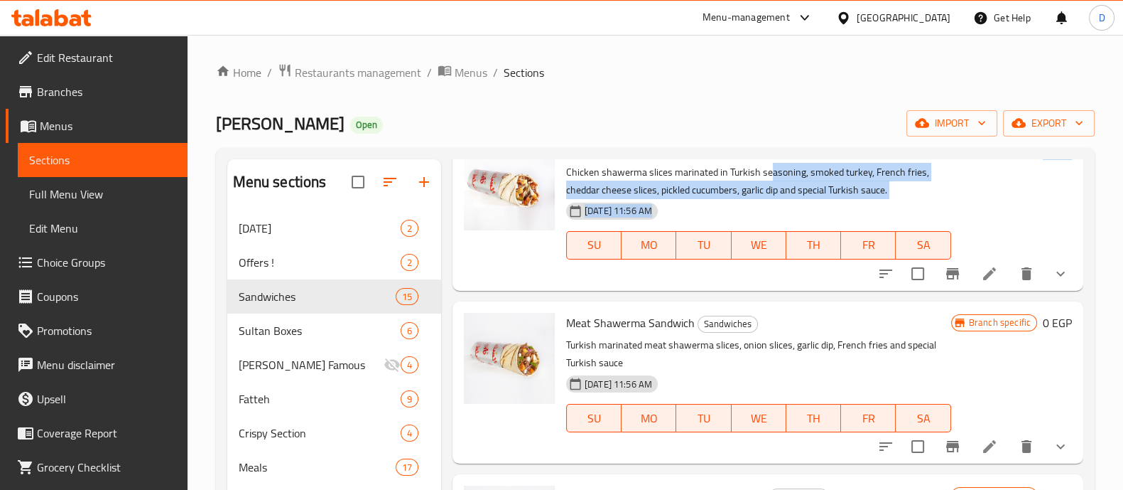
scroll to position [887, 0]
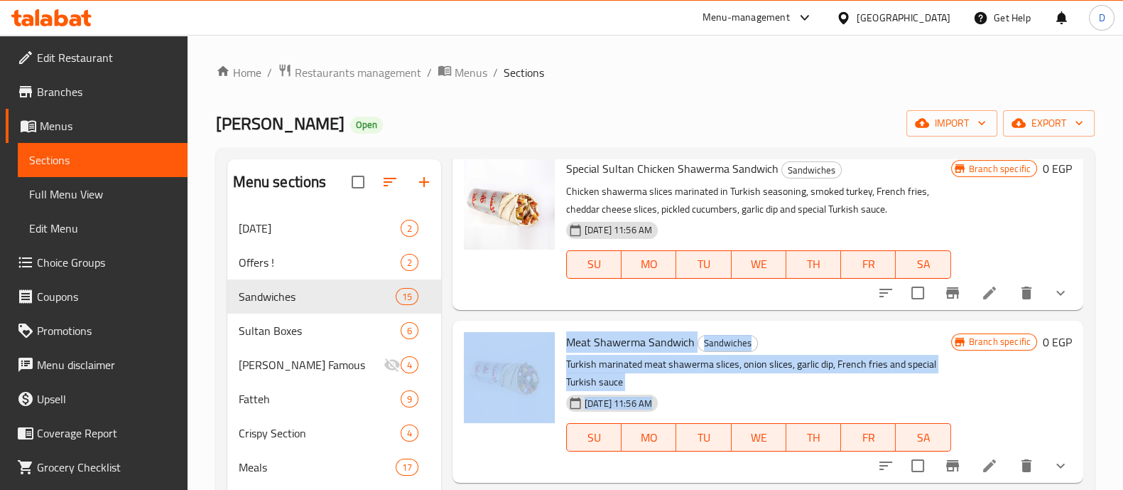
drag, startPoint x: 458, startPoint y: 162, endPoint x: 754, endPoint y: 410, distance: 385.8
click at [754, 410] on div "Meat Shawerma Sandwich Sandwiches Turkish marinated meat shawerma slices, onion…" at bounding box center [768, 401] width 631 height 162
click at [722, 406] on div "18-06-2025 11:56 AM SU MO TU WE TH FR SA" at bounding box center [759, 427] width 396 height 77
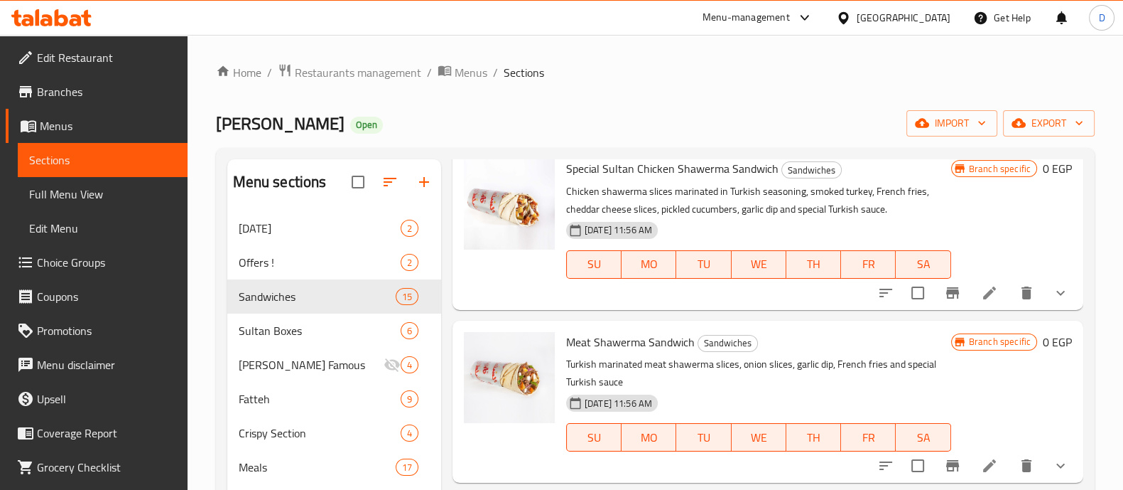
scroll to position [1006, 0]
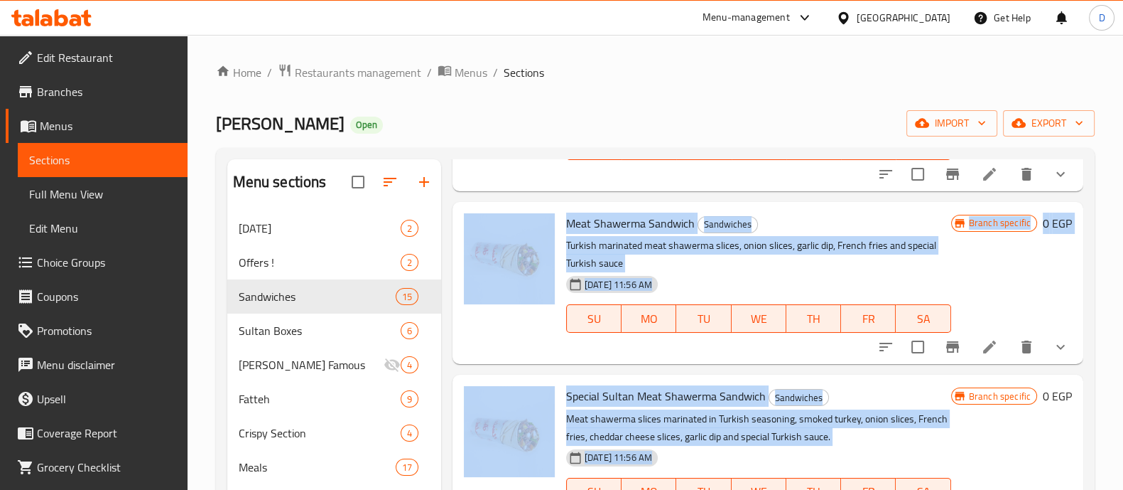
drag, startPoint x: 456, startPoint y: 200, endPoint x: 699, endPoint y: 461, distance: 357.0
click at [699, 461] on div "Menu items jalapen Add Sort Manage items Double Melt Sandwiches Your choice of …" at bounding box center [762, 477] width 642 height 637
click at [691, 270] on div "18-06-2025 11:56 AM SU MO TU WE TH FR SA" at bounding box center [759, 308] width 396 height 77
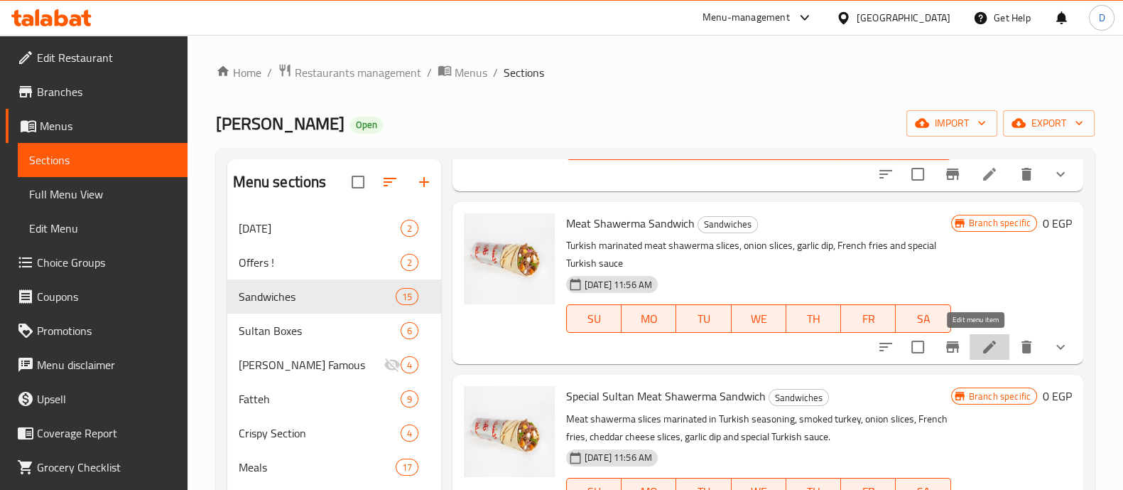
click at [981, 341] on icon at bounding box center [989, 346] width 17 height 17
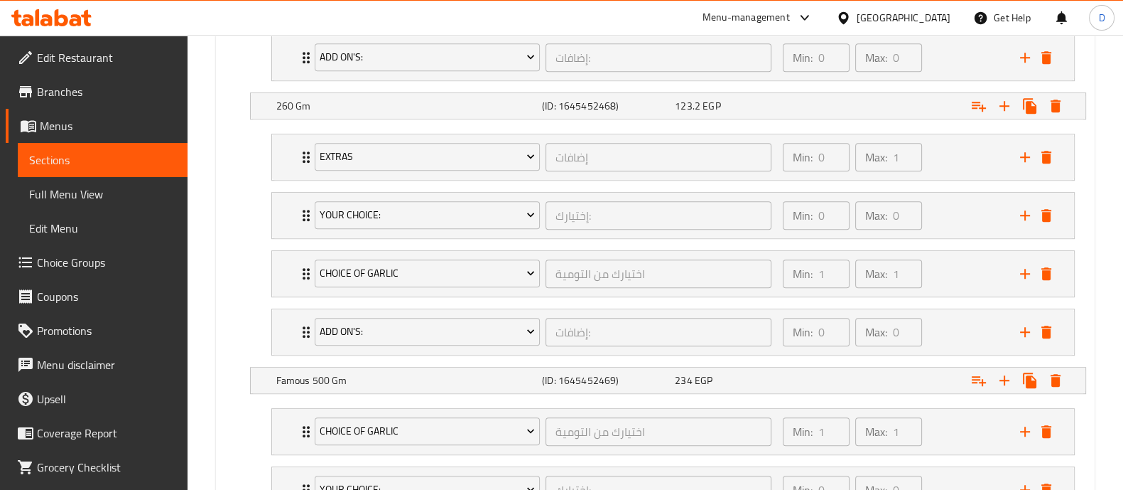
scroll to position [1071, 0]
click at [963, 218] on div "Min: 0 ​ Max: 0 ​" at bounding box center [892, 214] width 237 height 45
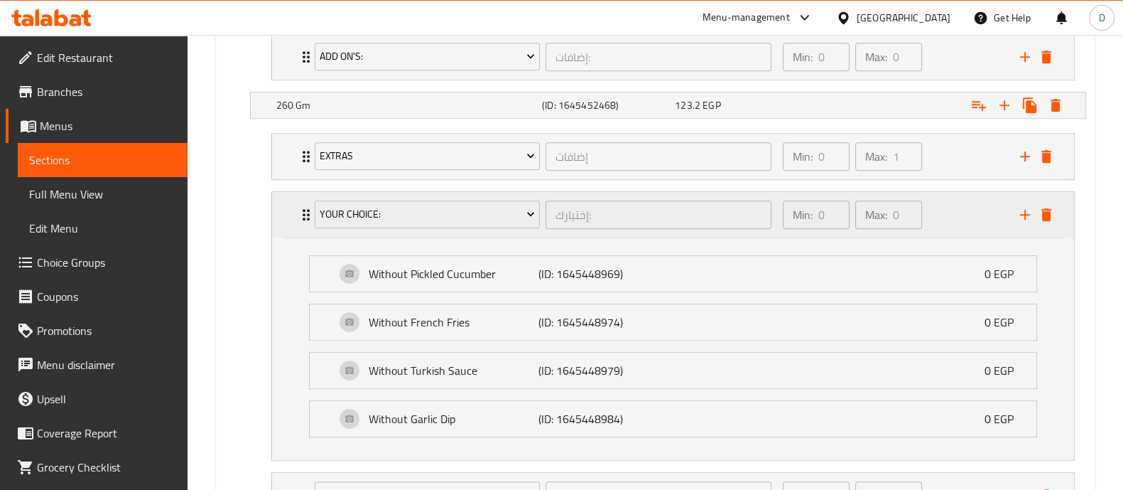
click at [963, 218] on div "Min: 0 ​ Max: 0 ​" at bounding box center [892, 214] width 237 height 45
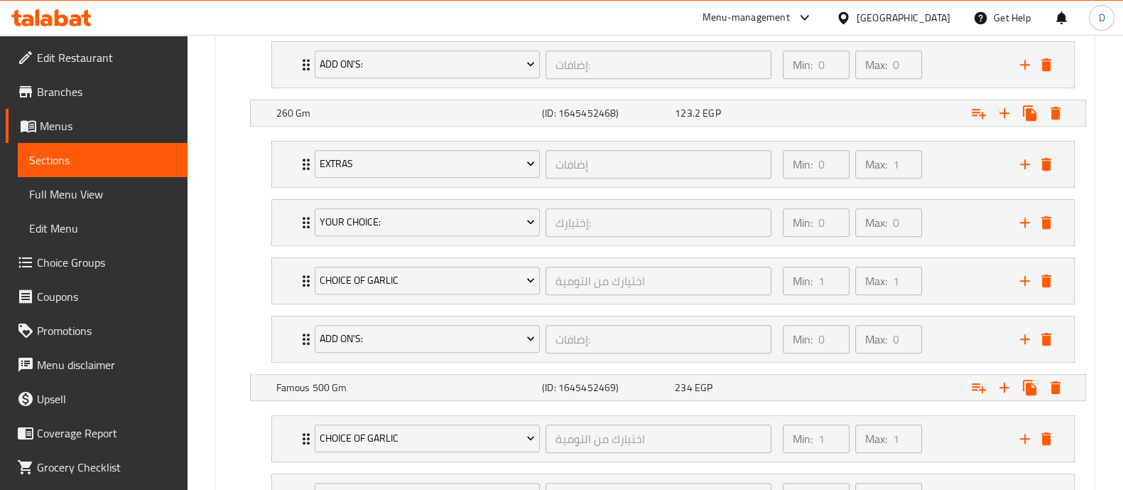
scroll to position [1062, 0]
click at [932, 162] on div "Min: 0 ​ Max: 1 ​" at bounding box center [892, 164] width 237 height 45
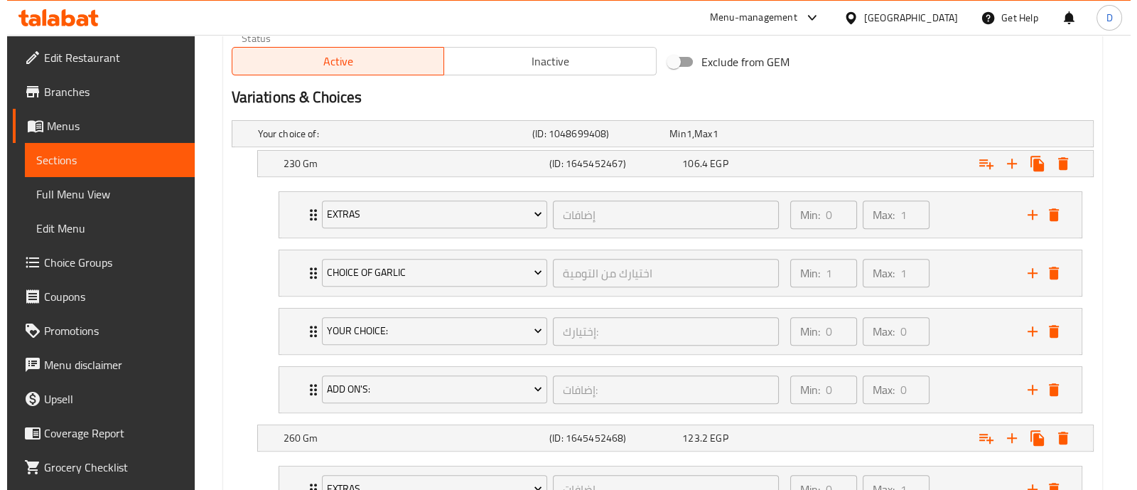
scroll to position [0, 0]
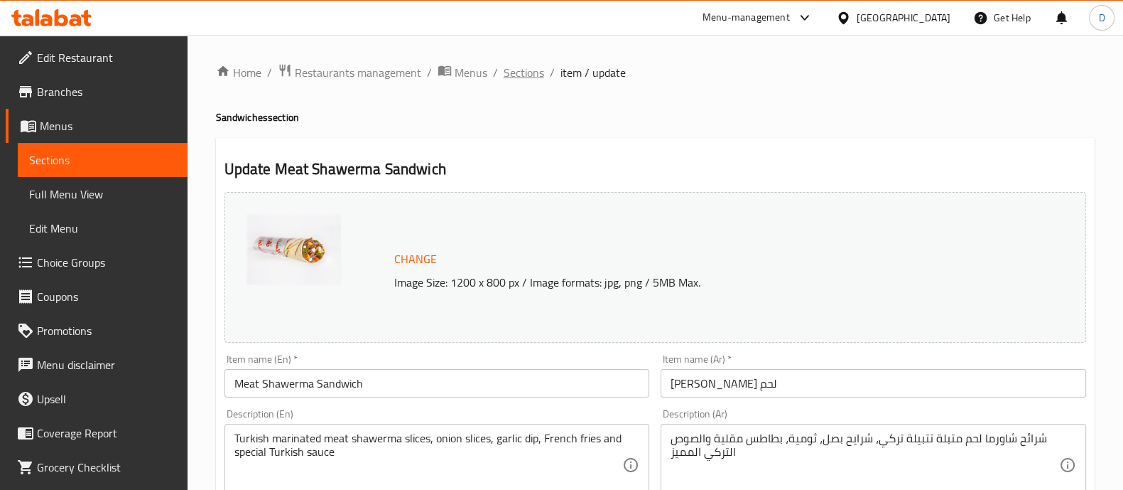
click at [524, 72] on span "Sections" at bounding box center [524, 72] width 41 height 17
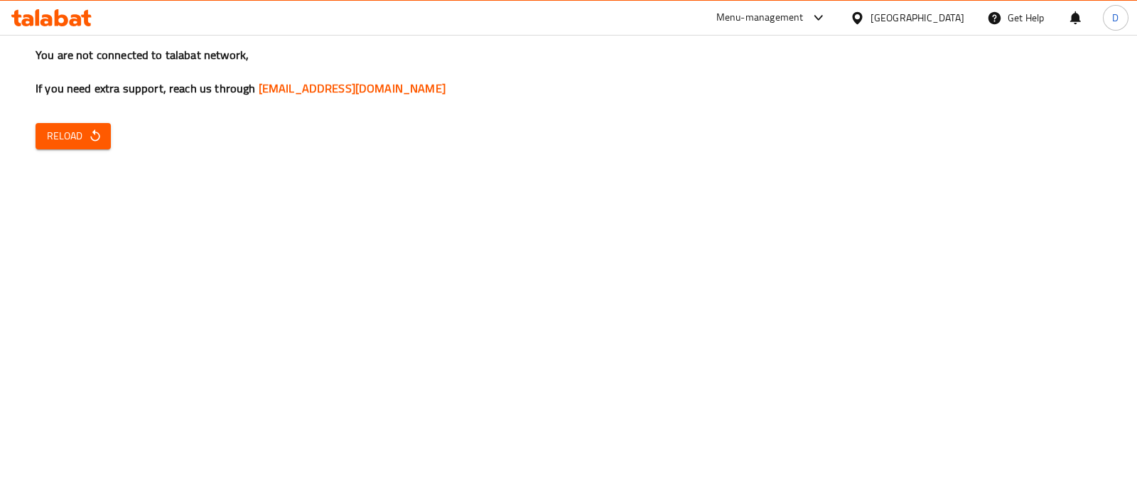
click at [85, 143] on span "Reload" at bounding box center [73, 136] width 53 height 18
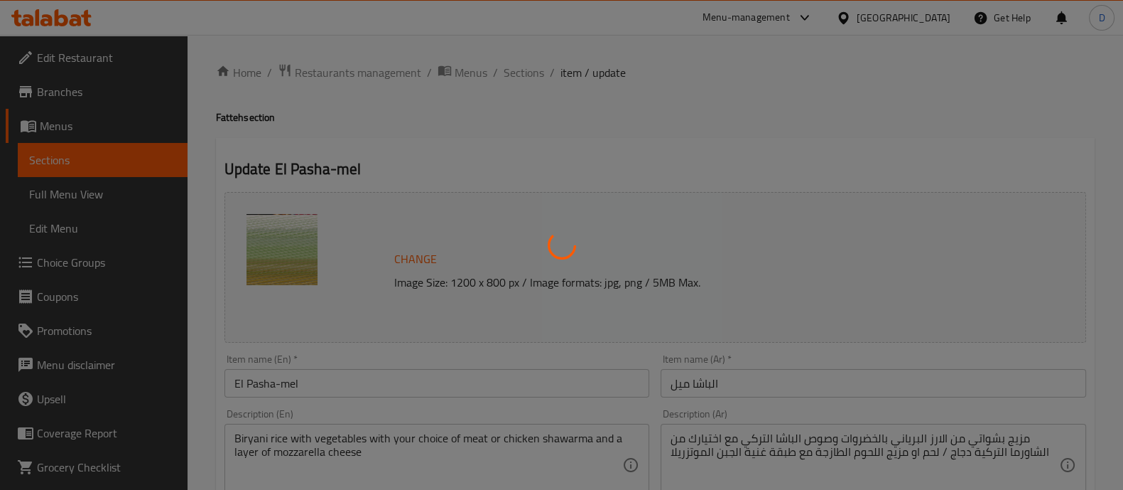
type input "اختيارك من"
type input "1"
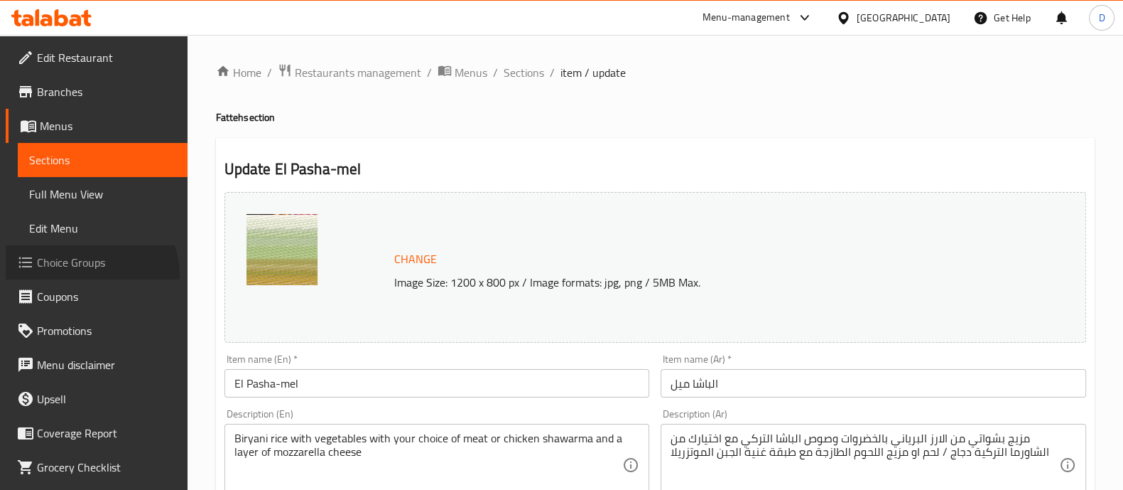
click at [87, 275] on link "Choice Groups" at bounding box center [97, 262] width 182 height 34
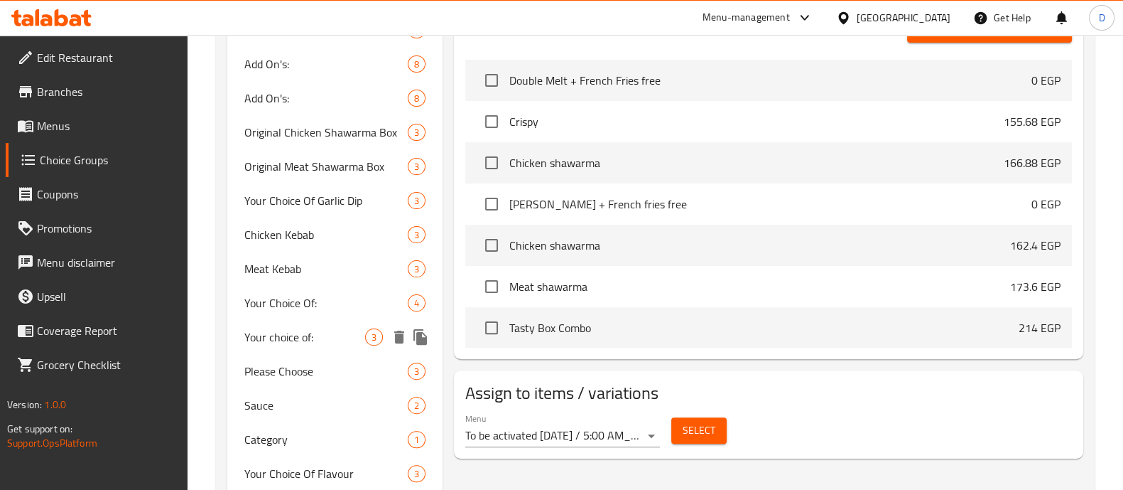
scroll to position [511, 0]
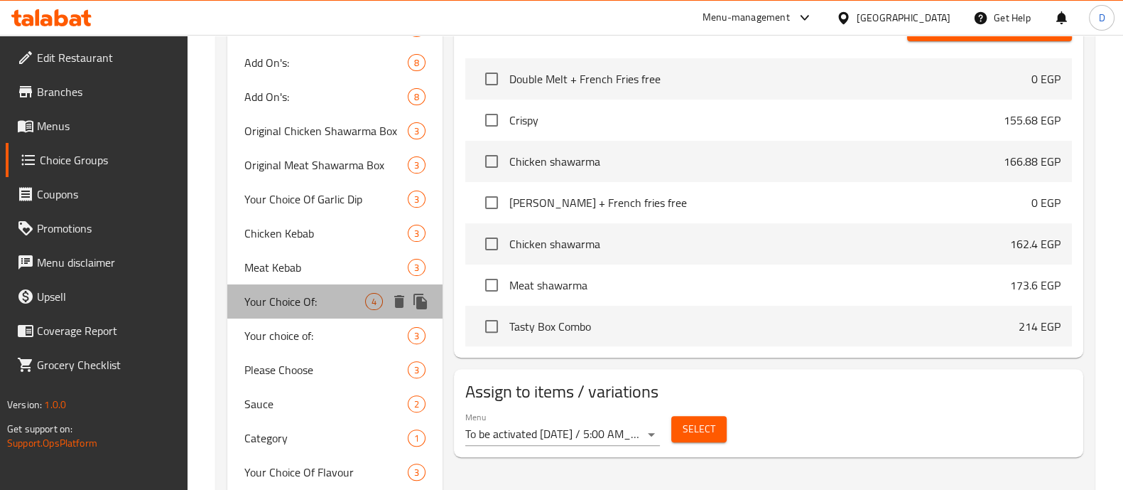
click at [305, 313] on div "Your Choice Of: 4" at bounding box center [334, 301] width 215 height 34
type input "Your Choice Of:"
type input "اختيارك من:"
type input "0"
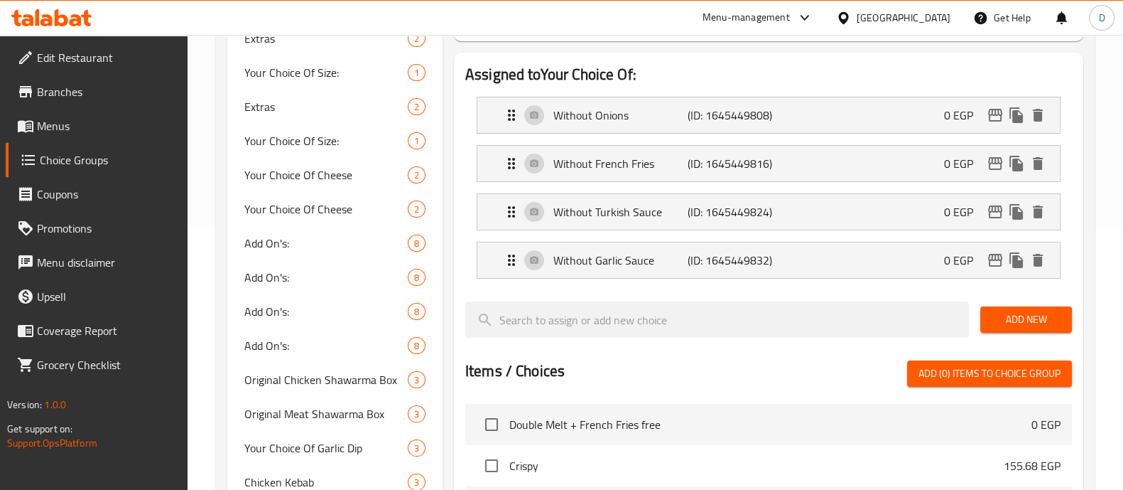
scroll to position [544, 0]
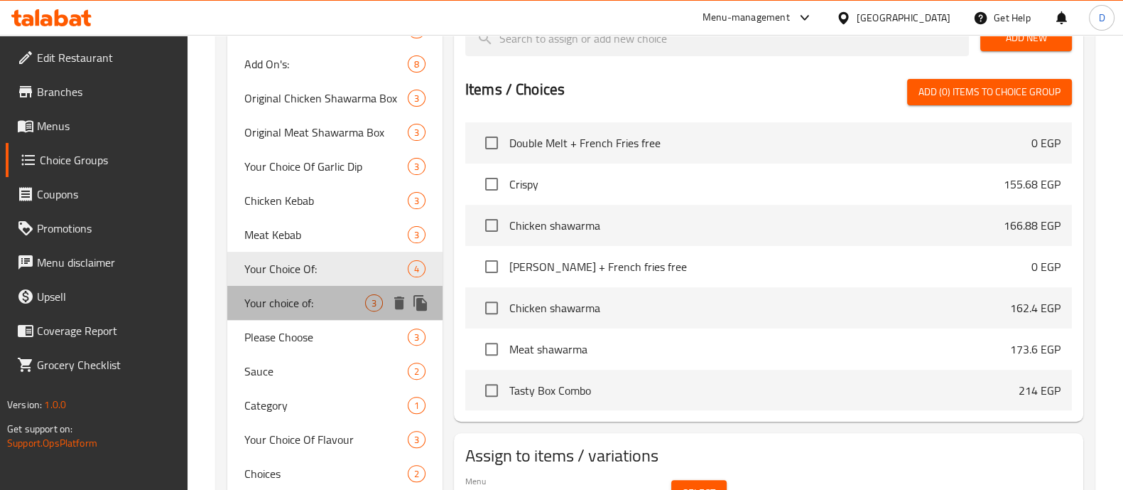
click at [345, 298] on span "Your choice of:" at bounding box center [304, 302] width 121 height 17
type input "Your choice of:"
type input "اختيارك من"
type input "1"
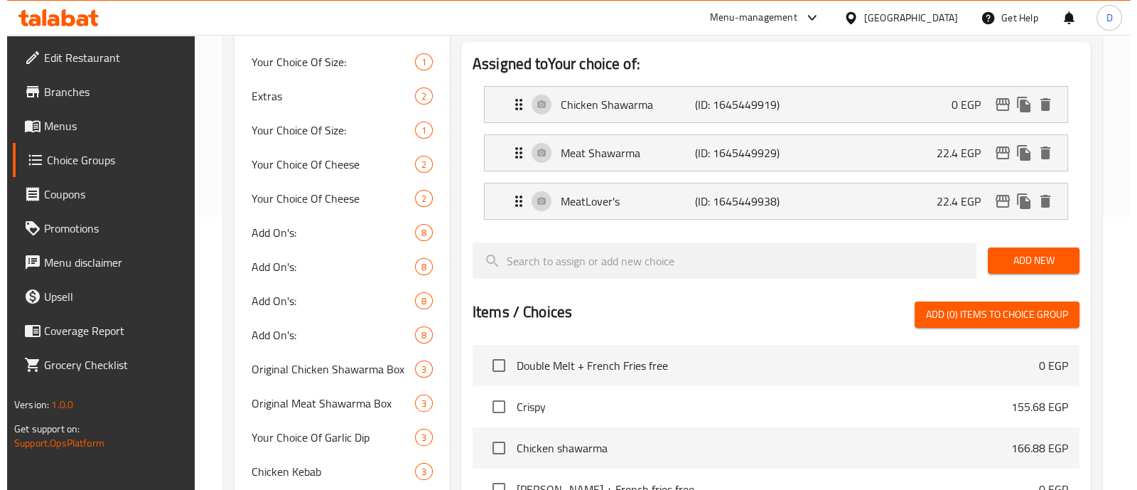
scroll to position [267, 0]
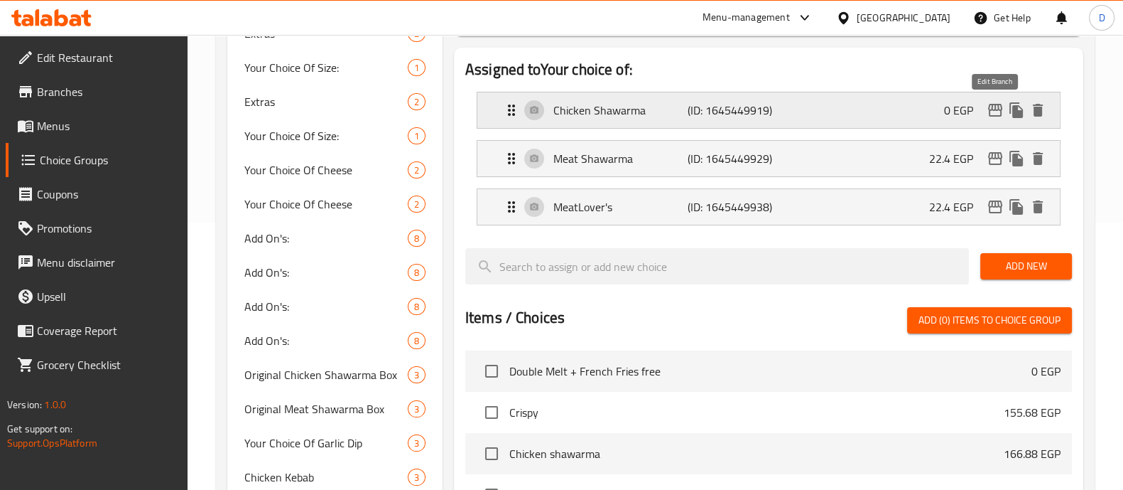
click at [998, 108] on icon "edit" at bounding box center [995, 110] width 14 height 13
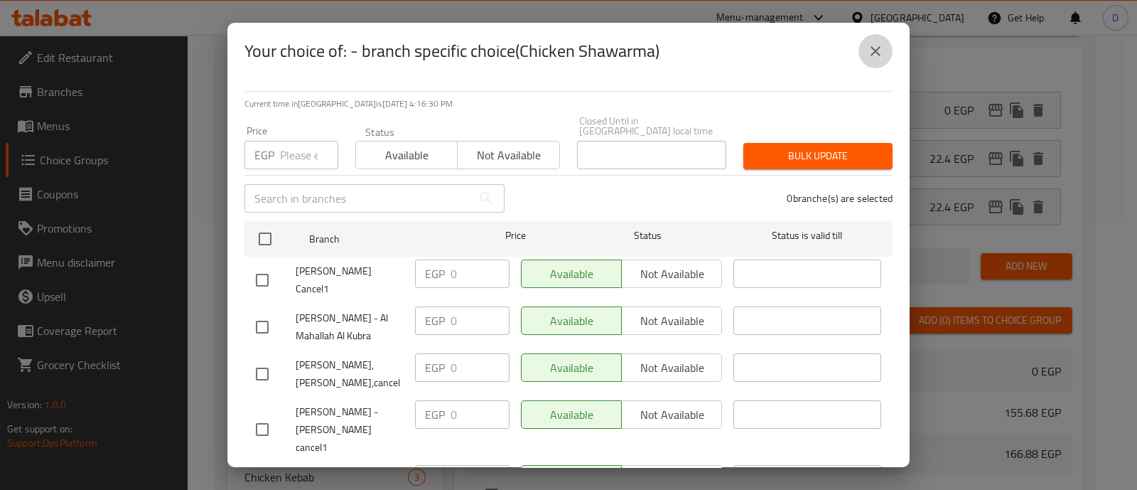
click at [874, 44] on icon "close" at bounding box center [875, 51] width 17 height 17
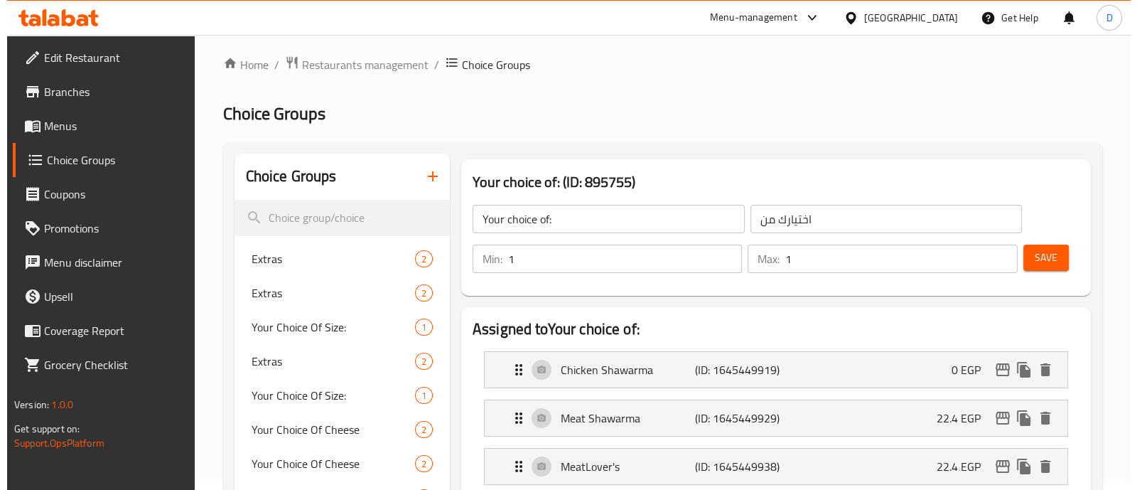
scroll to position [102, 0]
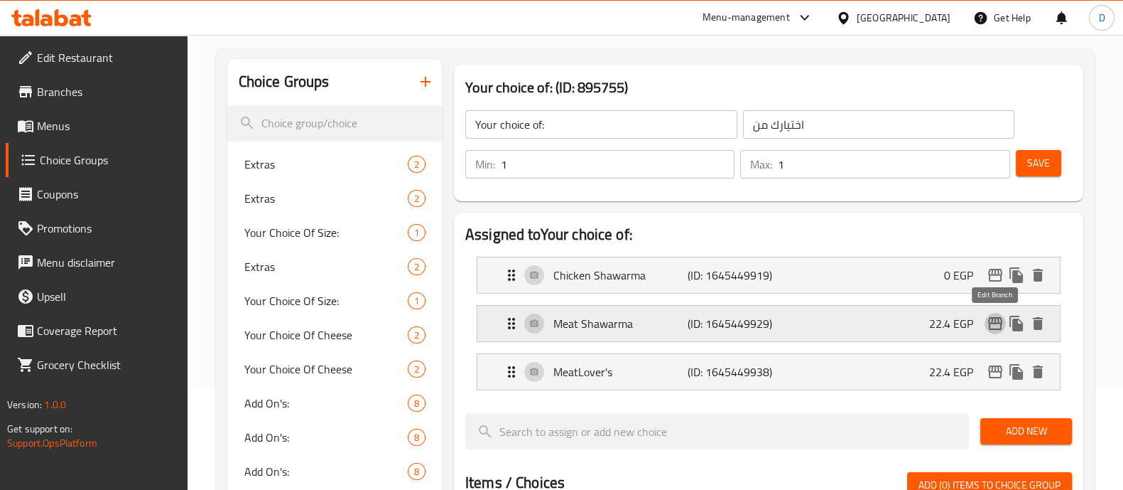
click at [998, 325] on icon "edit" at bounding box center [995, 323] width 17 height 17
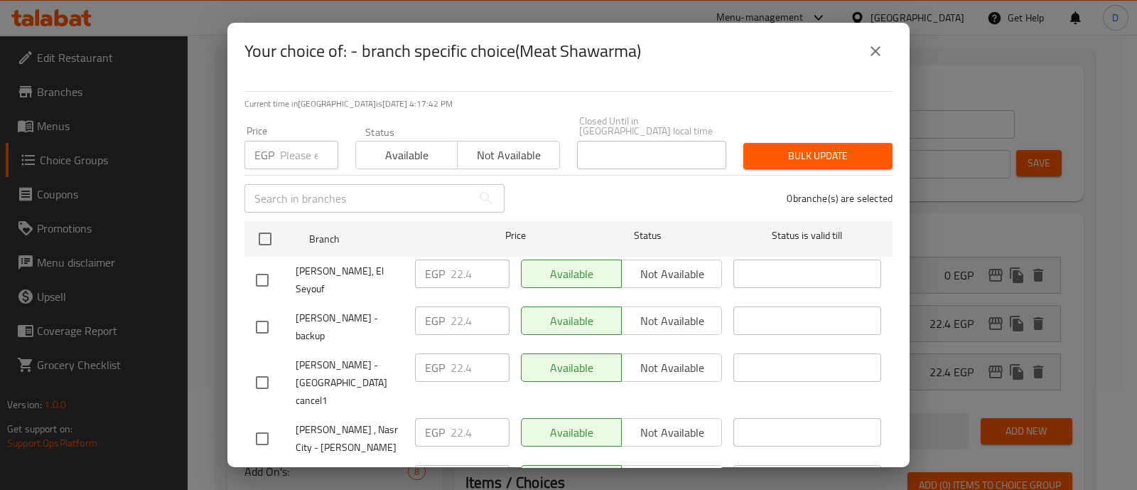
click at [281, 146] on input "number" at bounding box center [309, 155] width 58 height 28
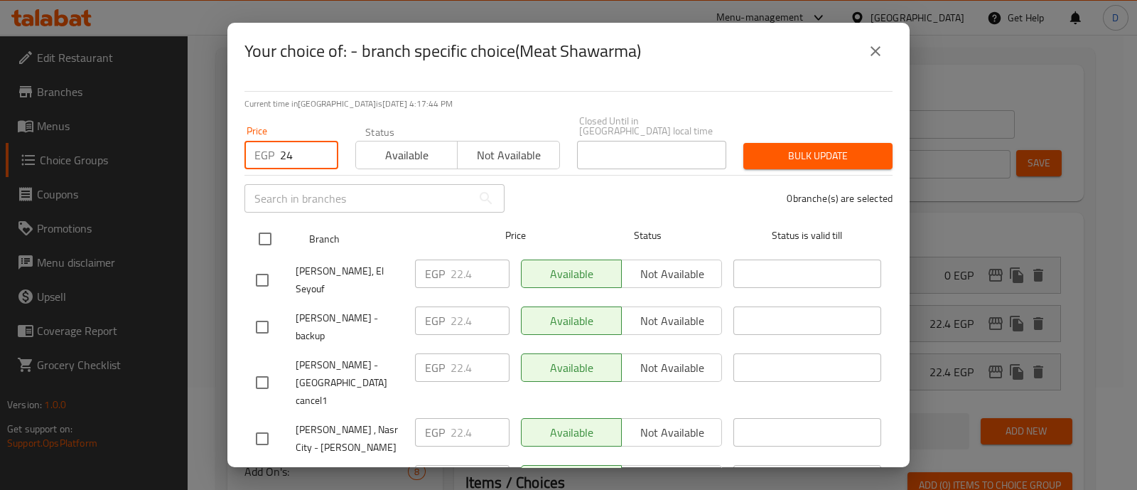
type input "24"
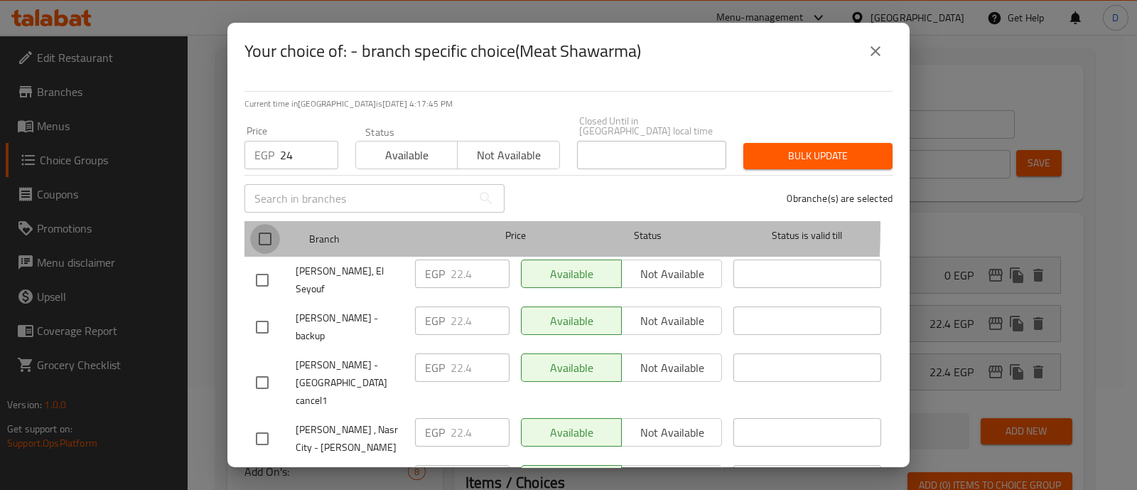
click at [266, 224] on input "checkbox" at bounding box center [265, 239] width 30 height 30
checkbox input "true"
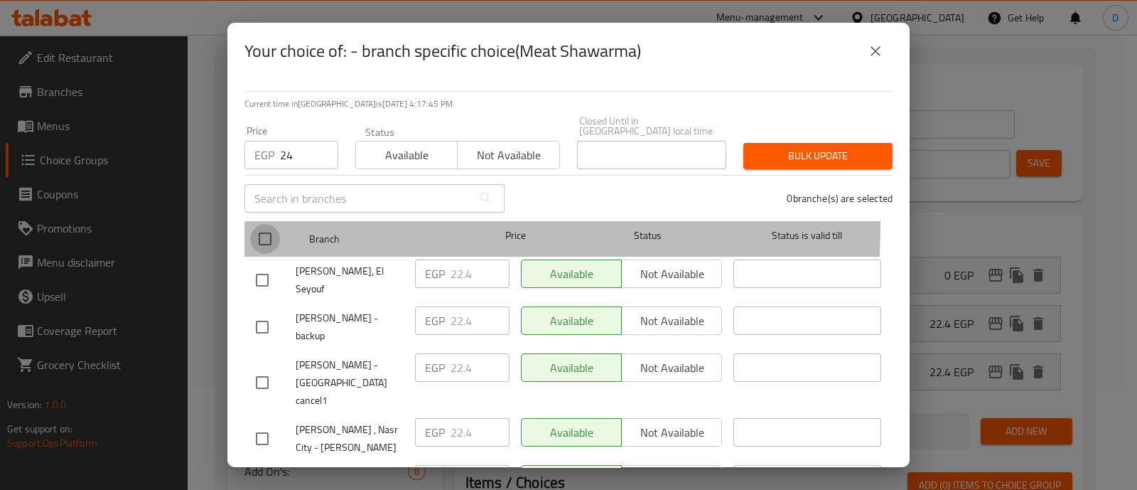
checkbox input "true"
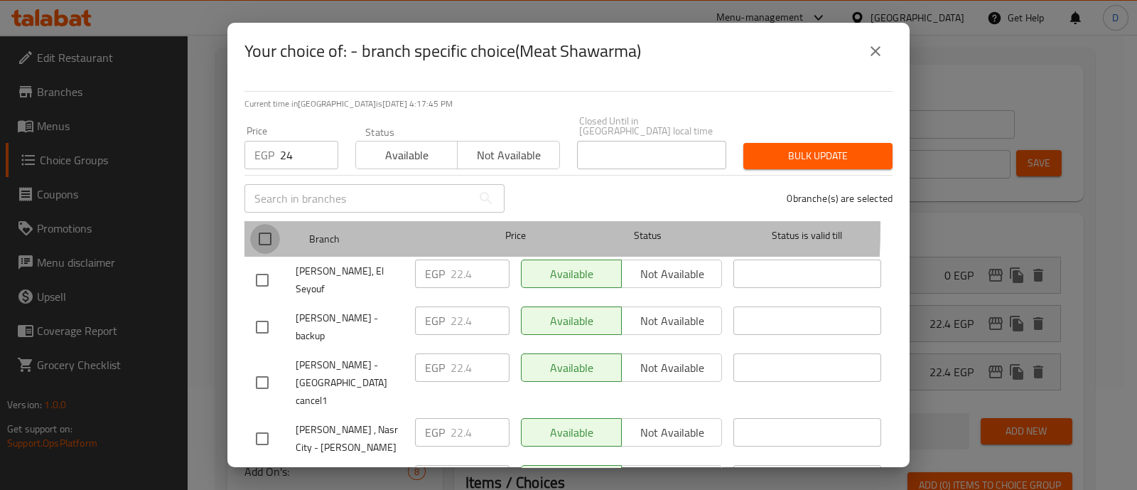
checkbox input "true"
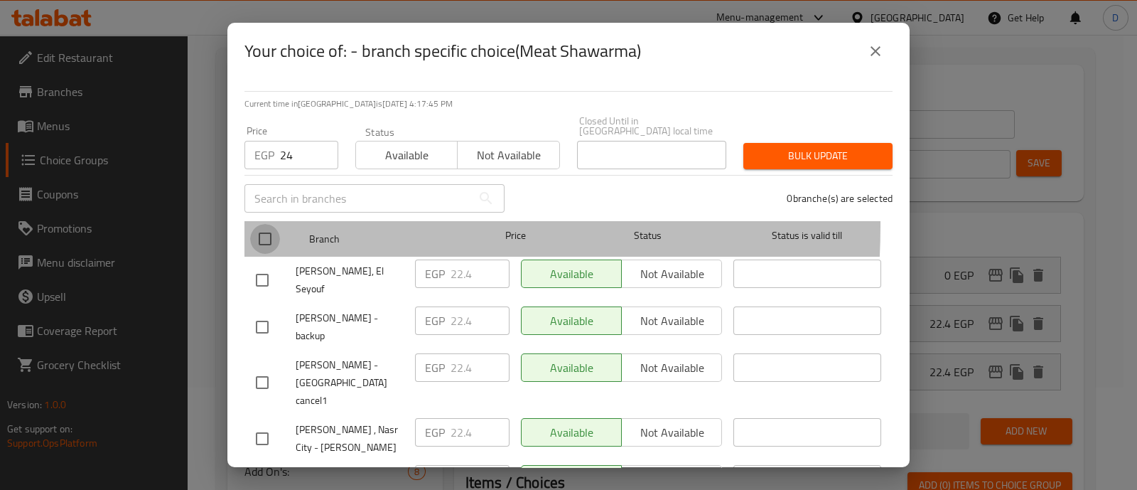
checkbox input "true"
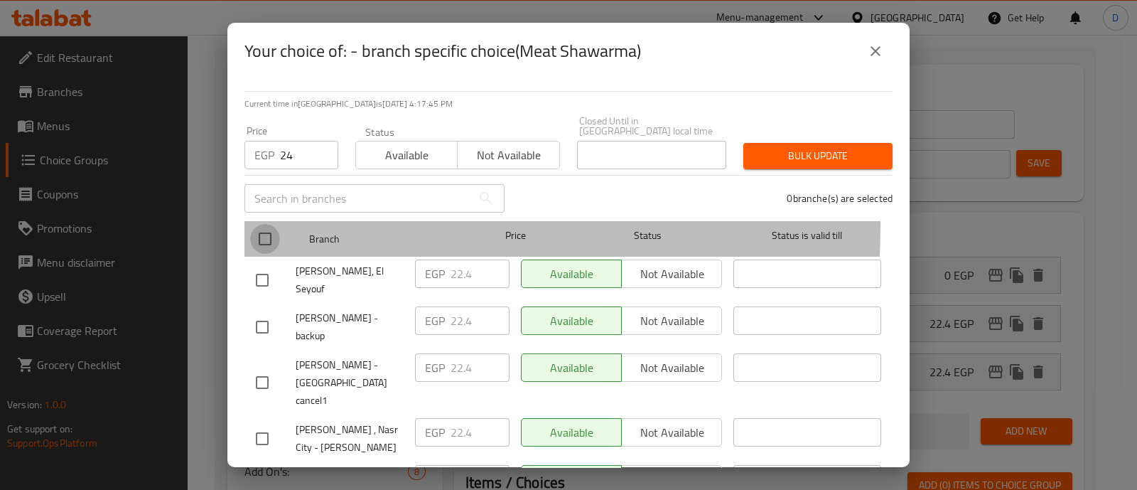
checkbox input "true"
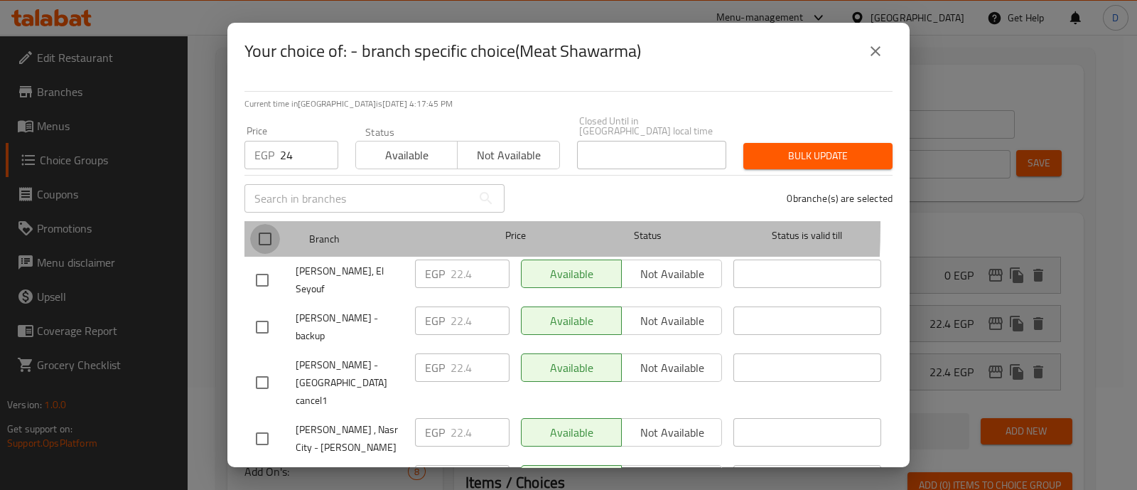
checkbox input "true"
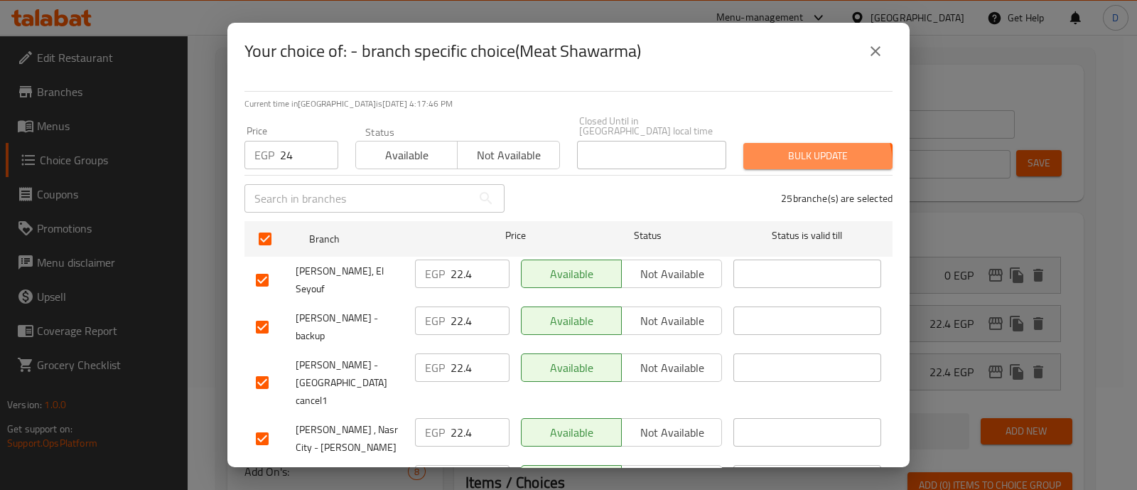
click at [793, 155] on button "Bulk update" at bounding box center [817, 156] width 149 height 26
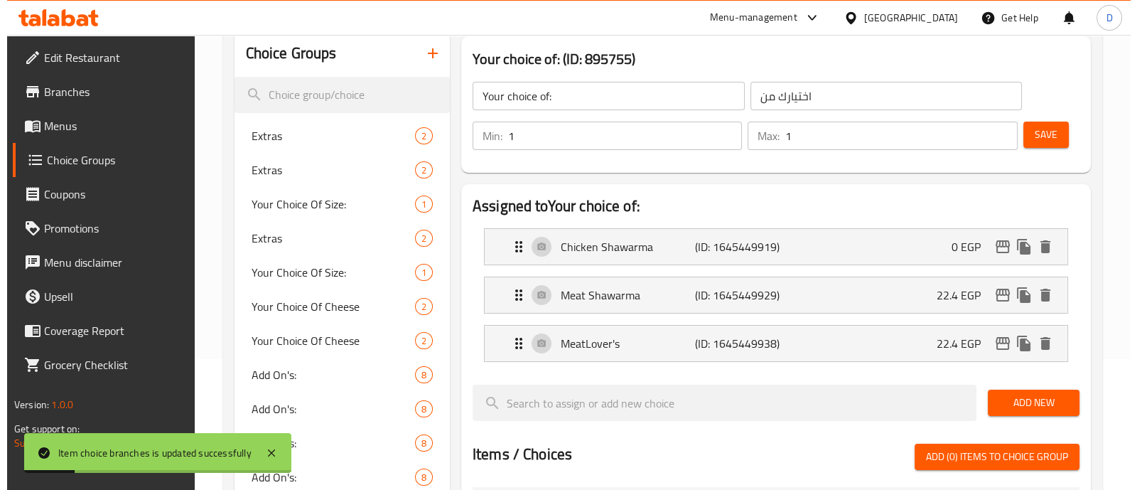
scroll to position [131, 0]
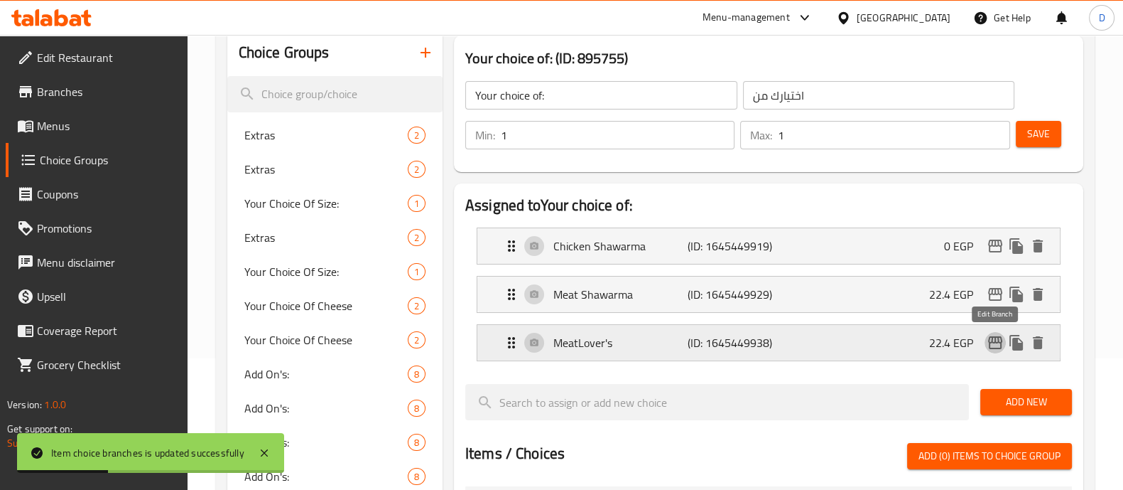
click at [988, 341] on icon "edit" at bounding box center [995, 342] width 17 height 17
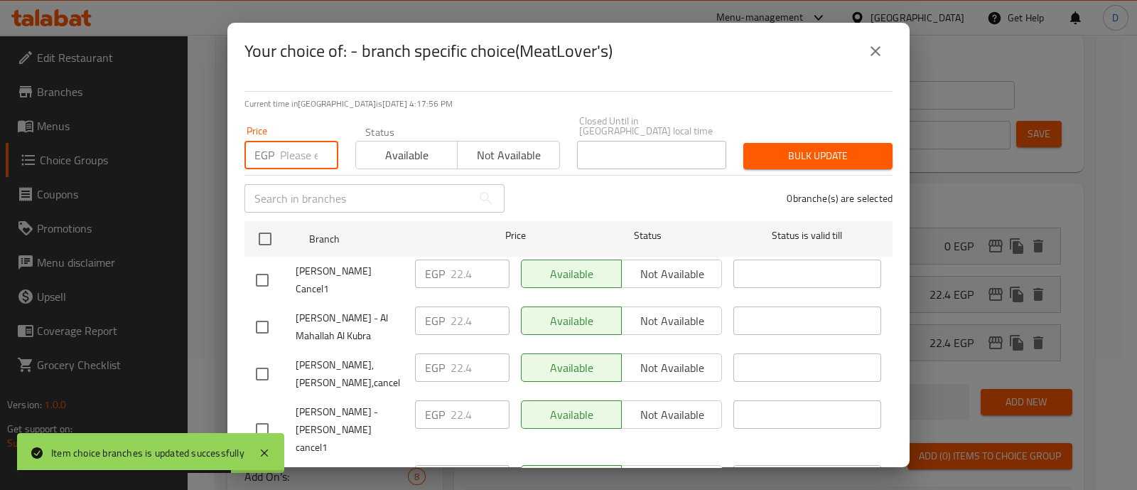
click at [291, 141] on input "number" at bounding box center [309, 155] width 58 height 28
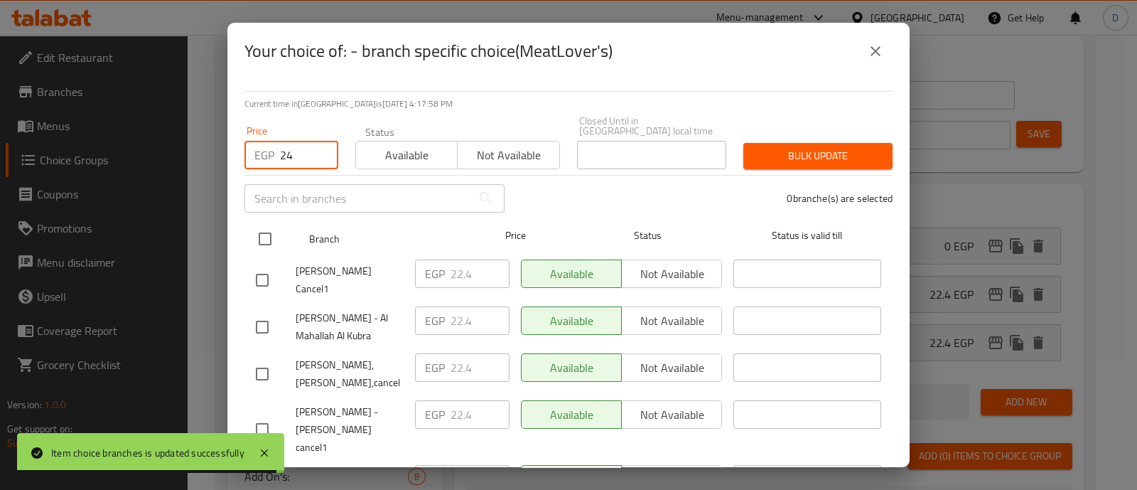
type input "24"
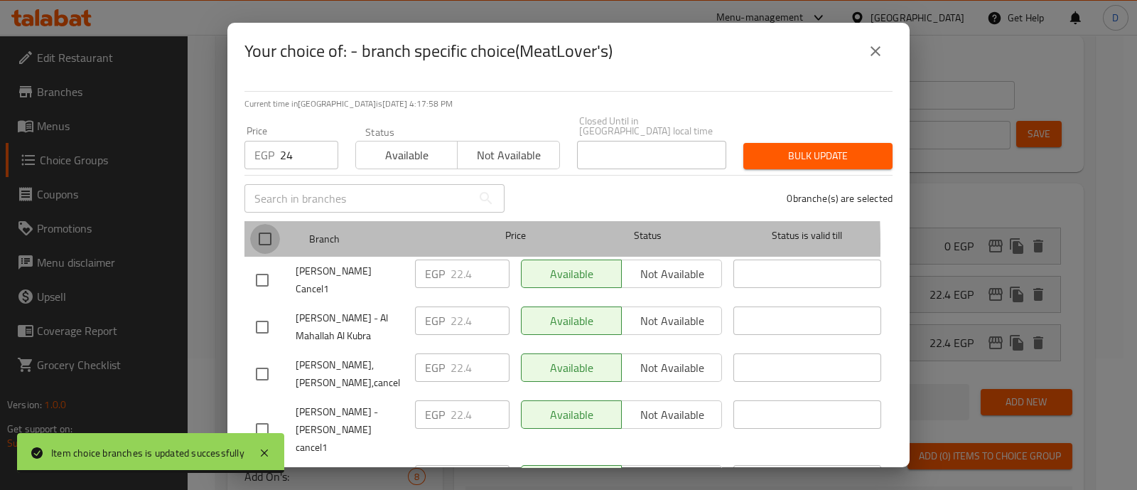
click at [258, 235] on input "checkbox" at bounding box center [265, 239] width 30 height 30
checkbox input "true"
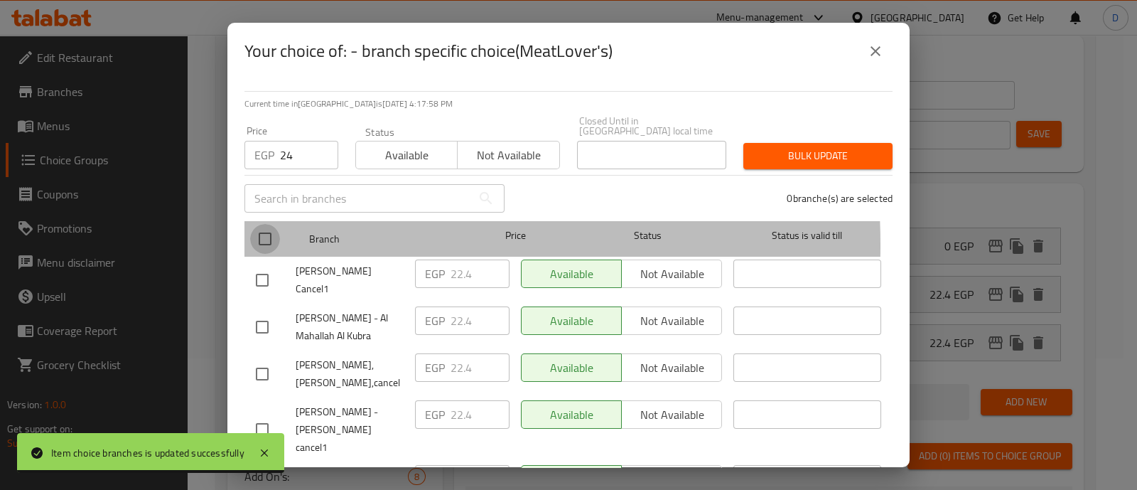
checkbox input "true"
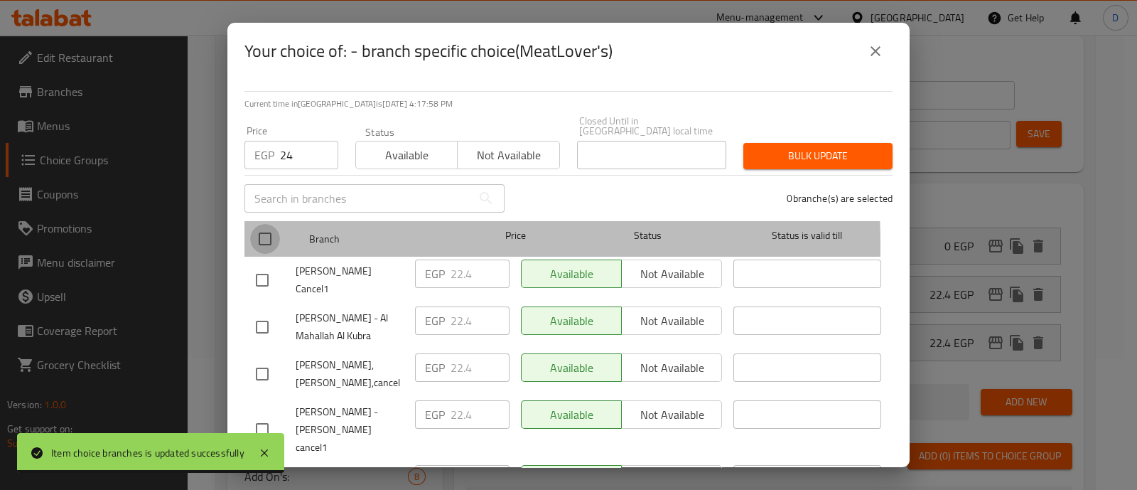
checkbox input "true"
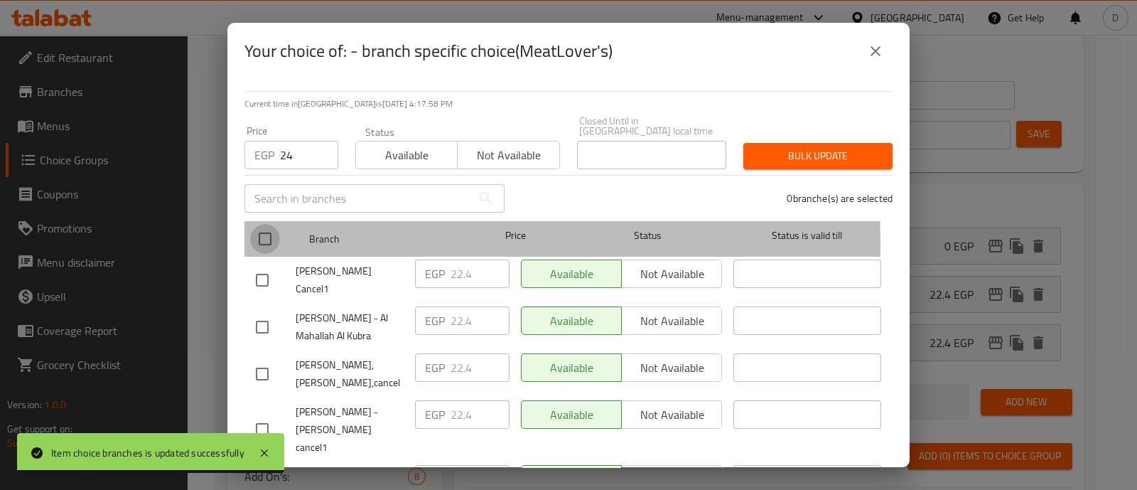
checkbox input "true"
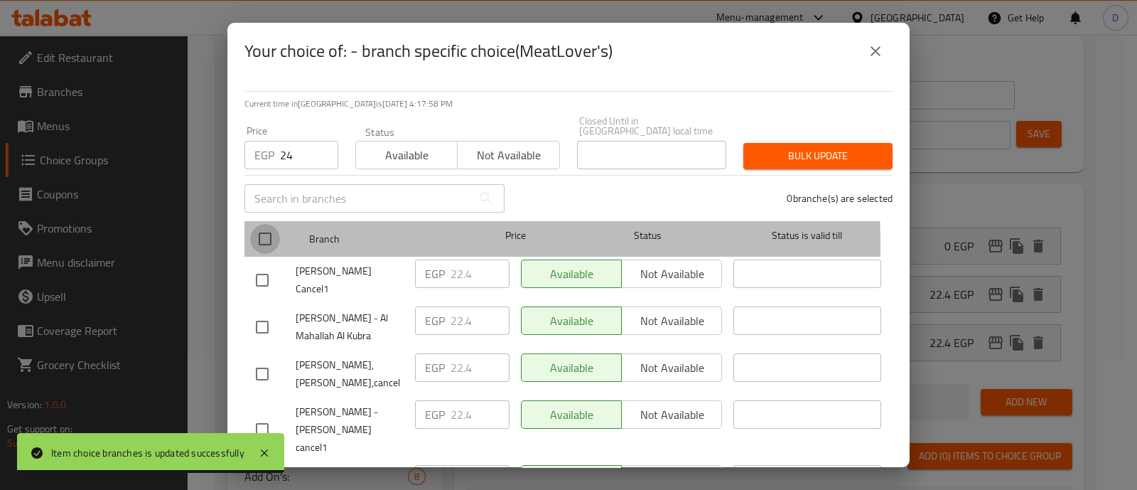
checkbox input "true"
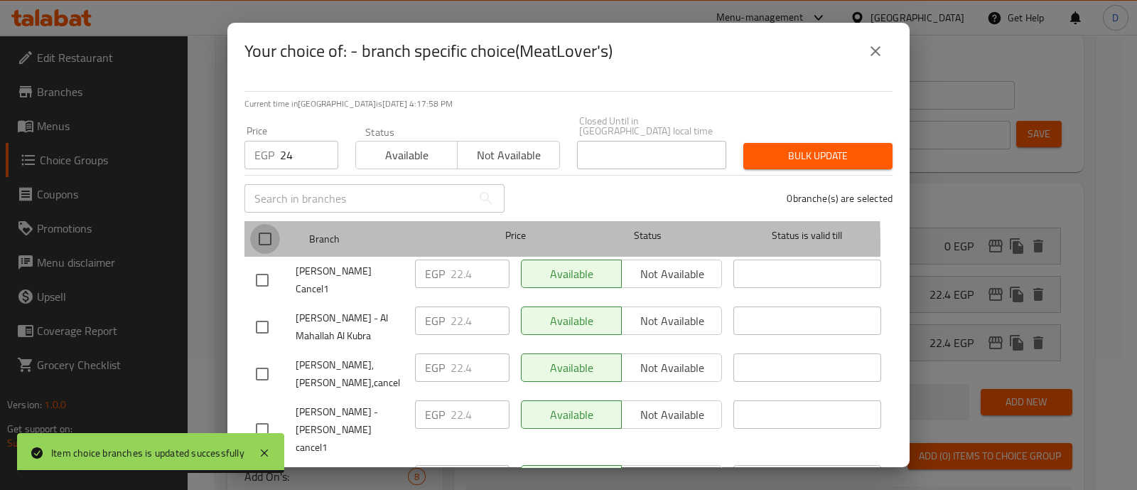
checkbox input "true"
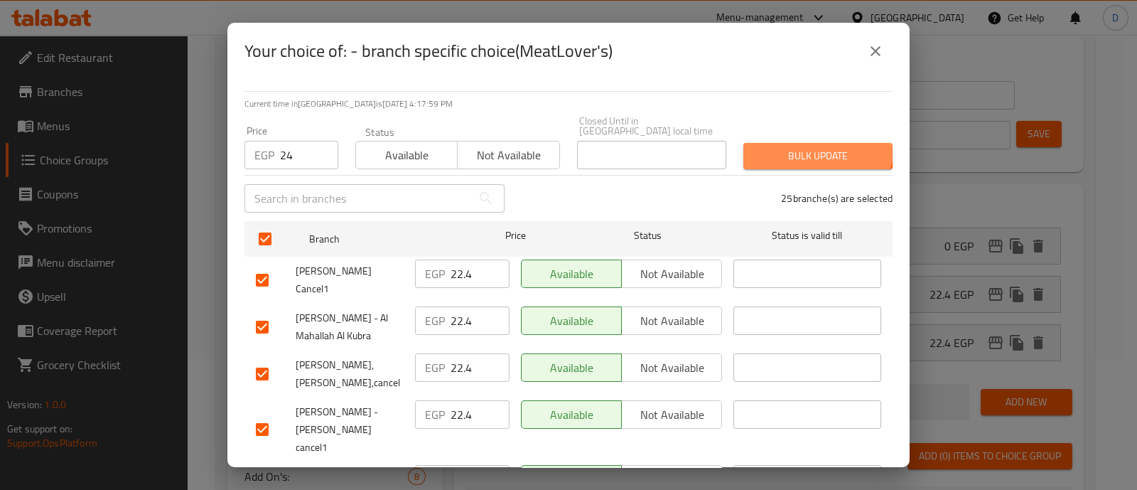
click at [801, 143] on button "Bulk update" at bounding box center [817, 156] width 149 height 26
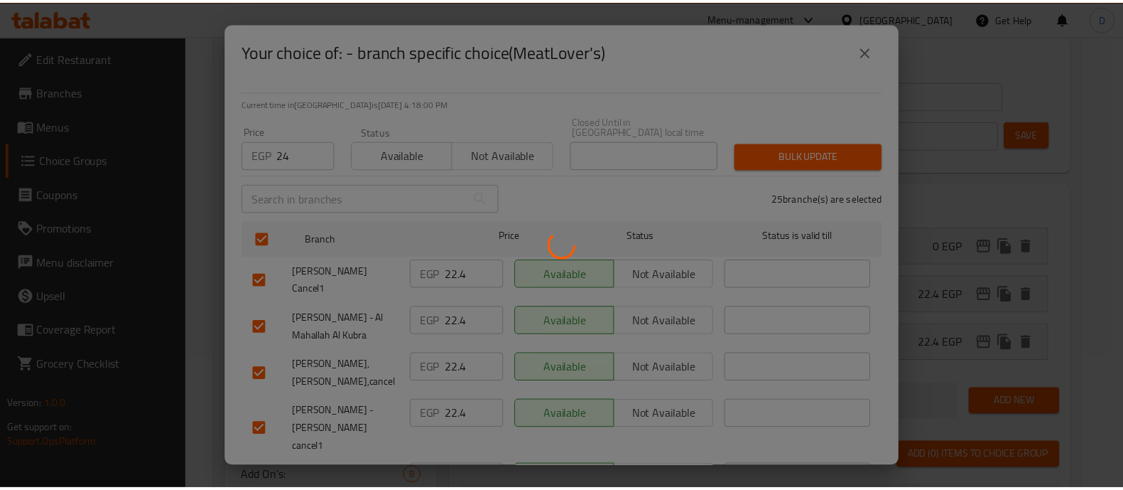
scroll to position [601, 0]
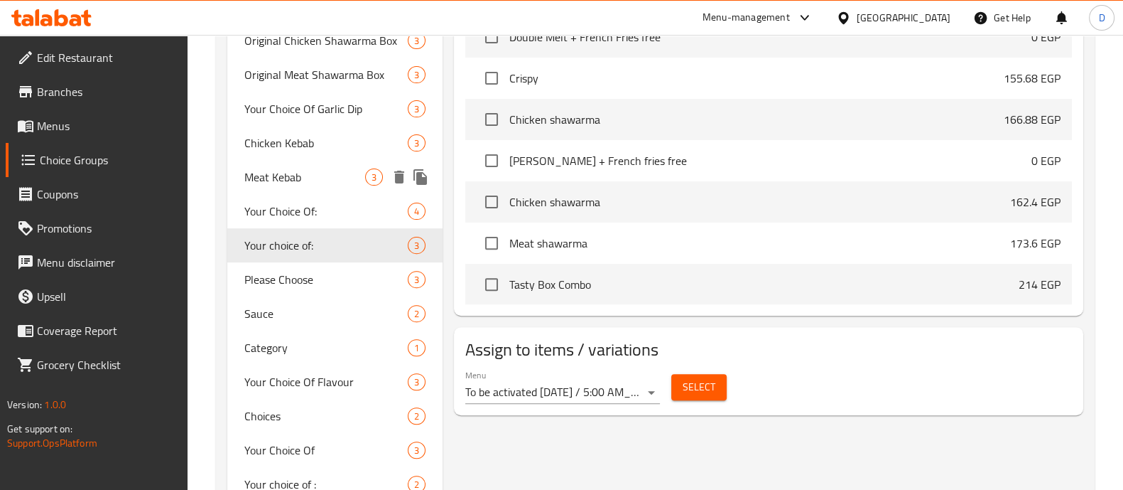
click at [338, 167] on div "Meat Kebab 3" at bounding box center [334, 177] width 215 height 34
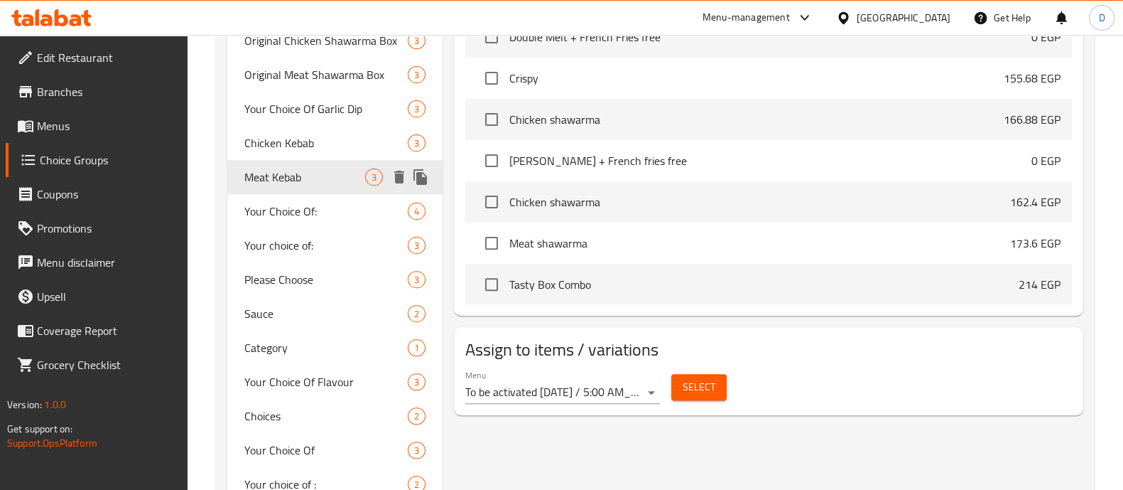
type input "Meat Kebab"
type input "كباب لحم"
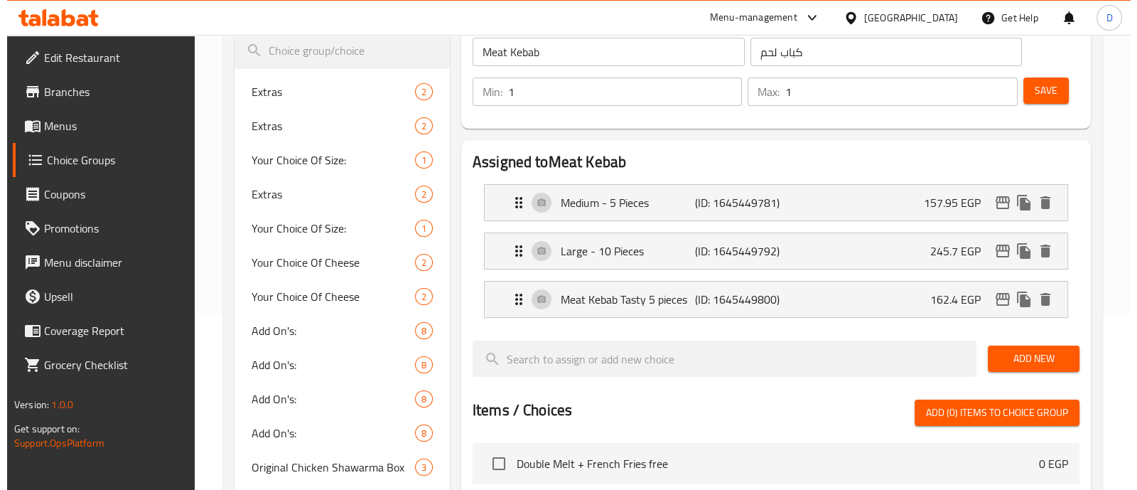
scroll to position [174, 0]
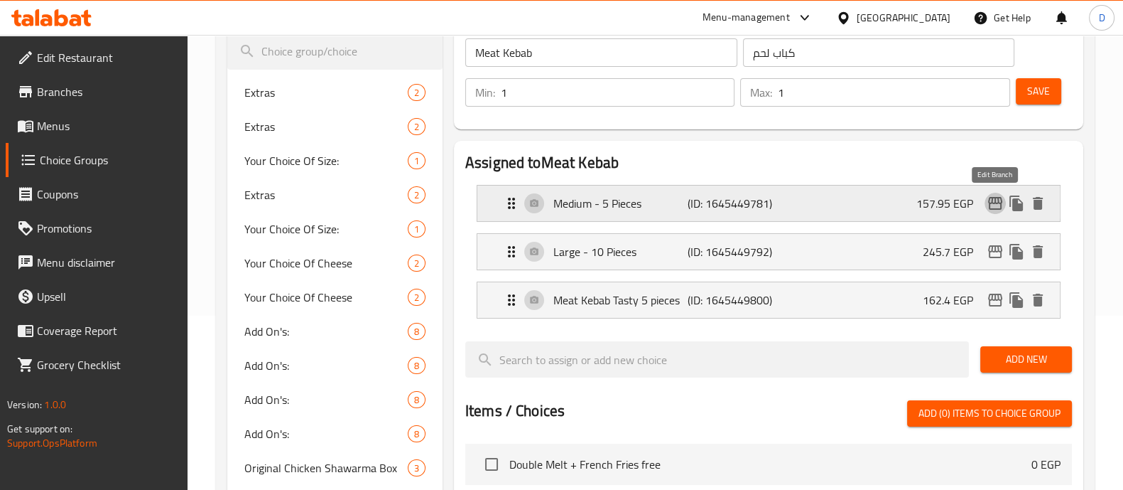
click at [988, 200] on icon "edit" at bounding box center [995, 203] width 17 height 17
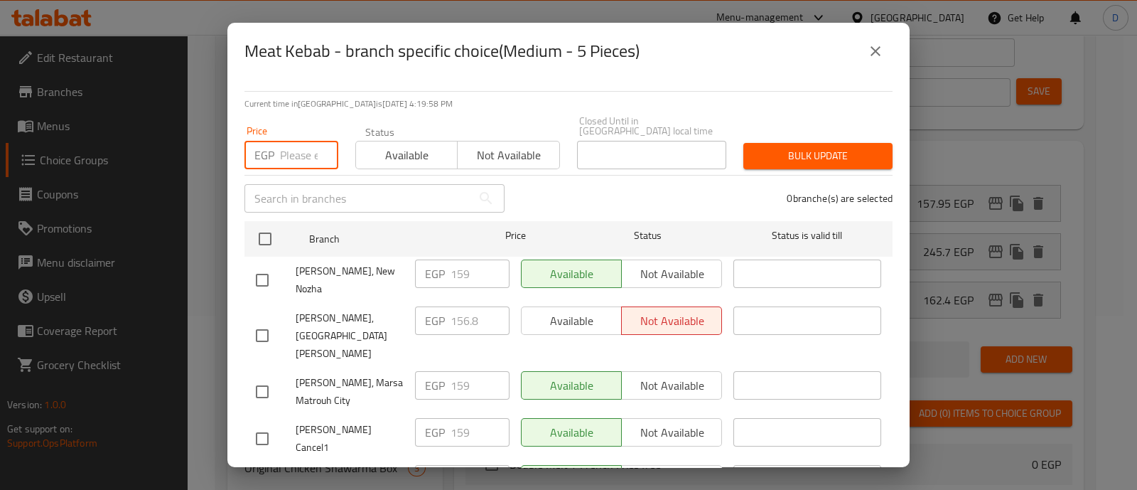
click at [295, 141] on input "number" at bounding box center [309, 155] width 58 height 28
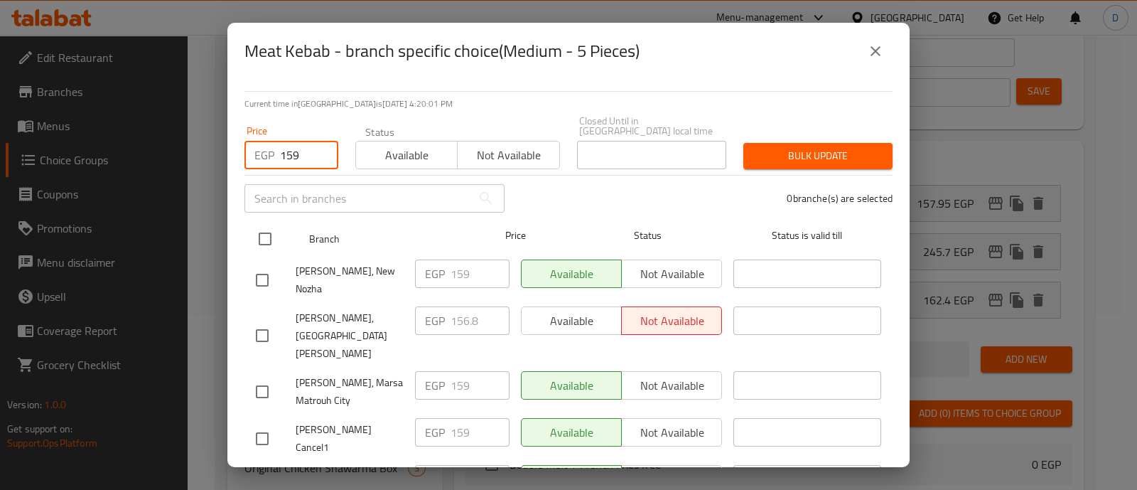
type input "159"
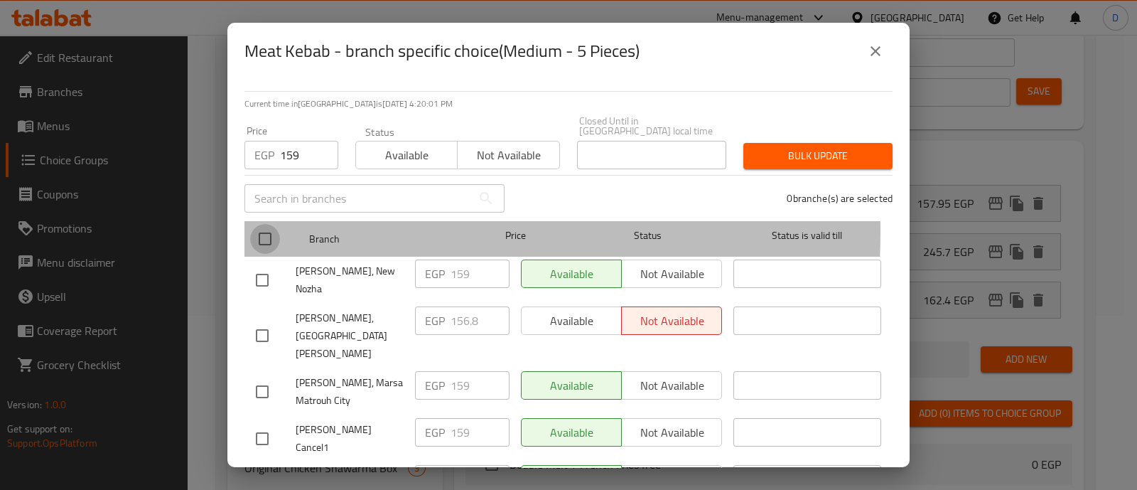
click at [261, 224] on input "checkbox" at bounding box center [265, 239] width 30 height 30
checkbox input "true"
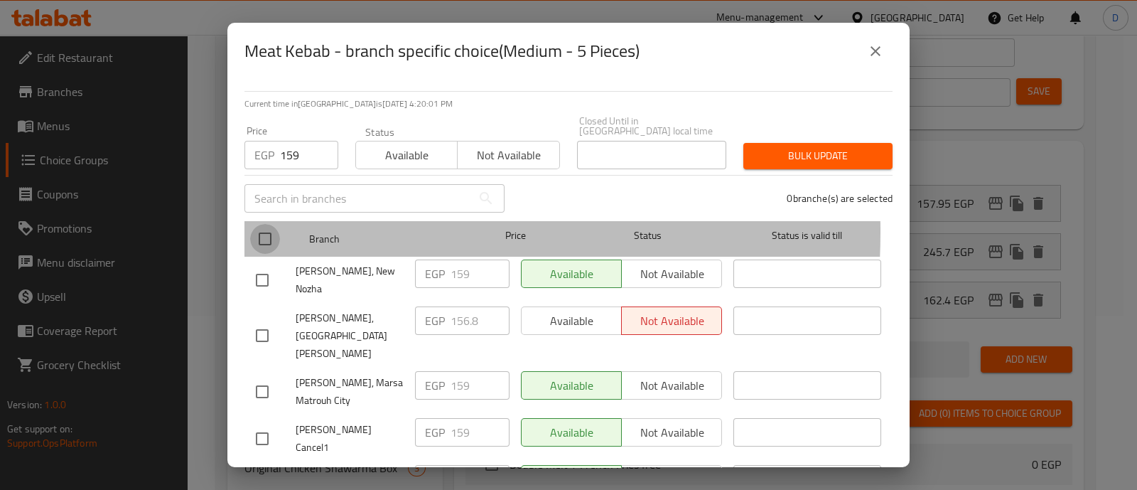
checkbox input "true"
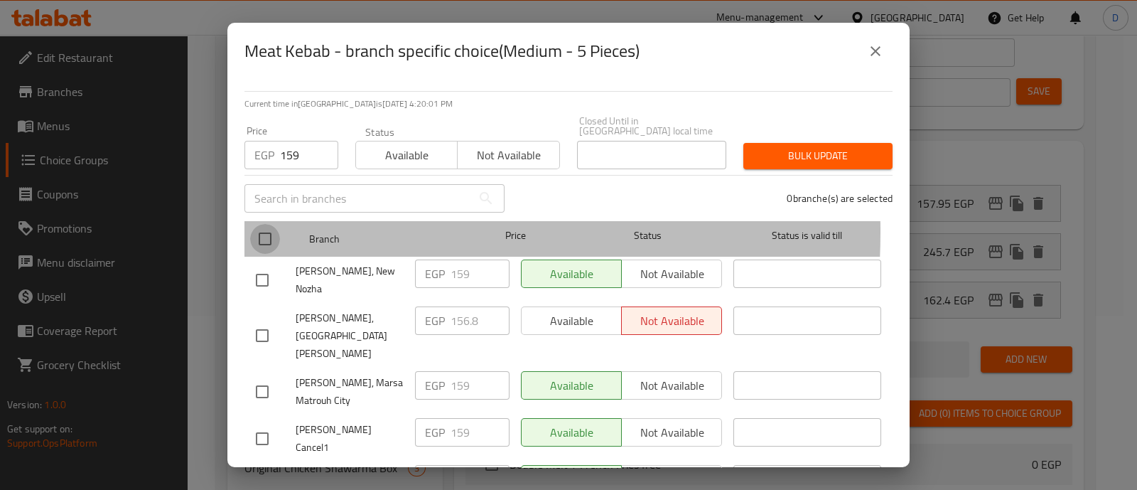
checkbox input "true"
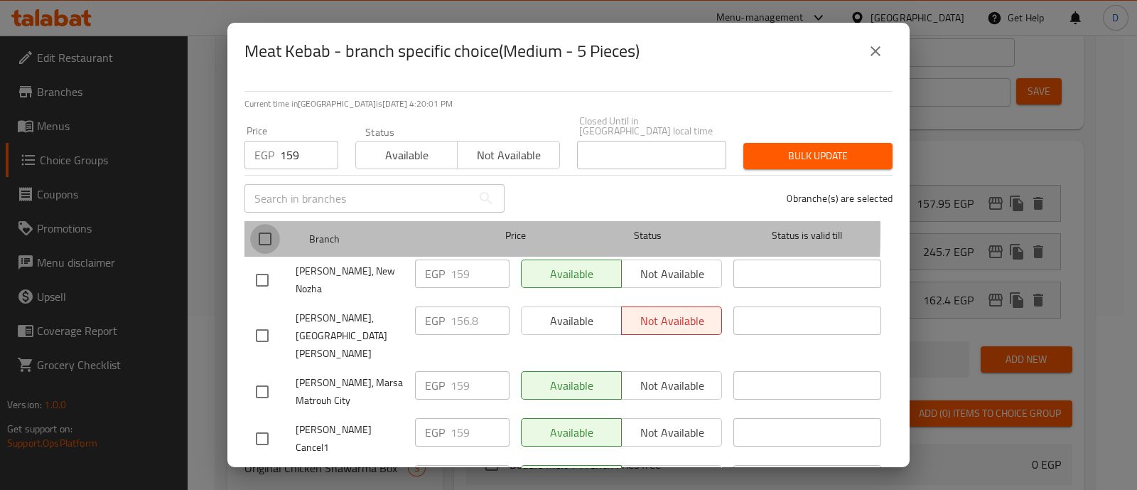
checkbox input "true"
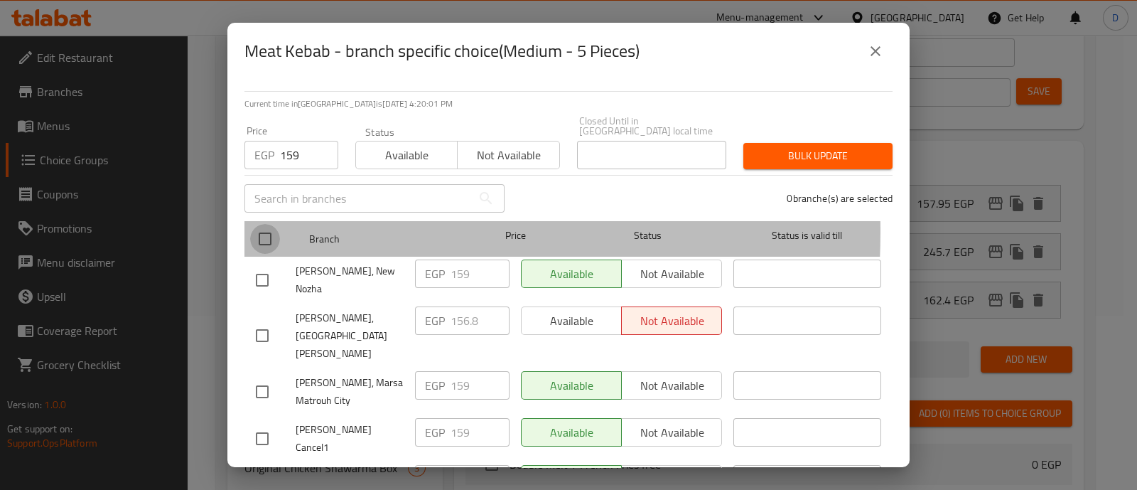
checkbox input "true"
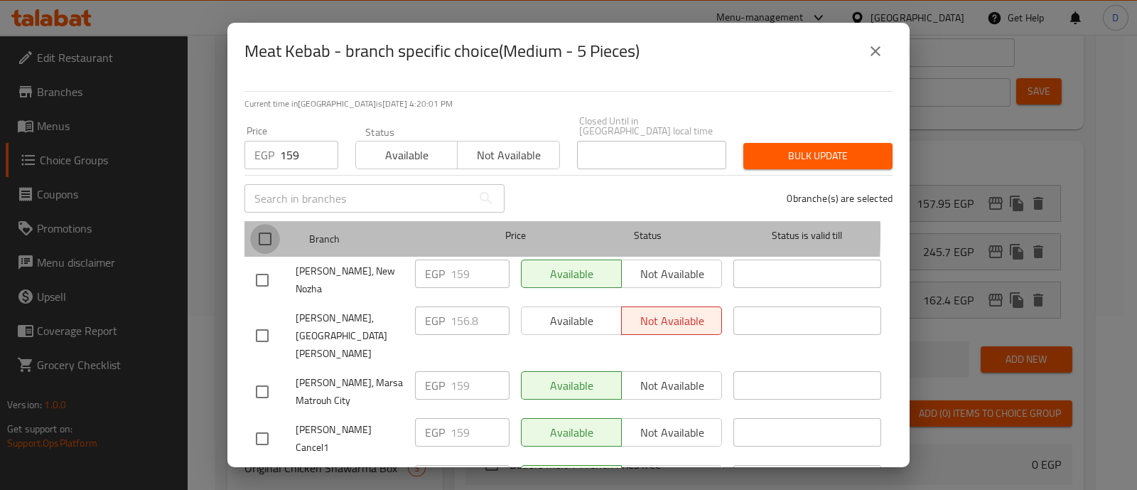
checkbox input "true"
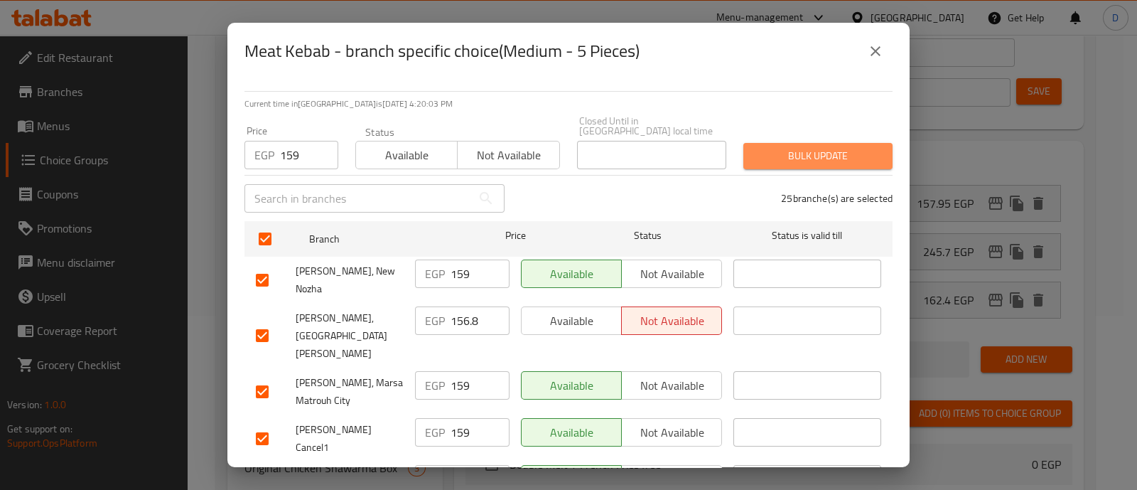
click at [849, 147] on span "Bulk update" at bounding box center [818, 156] width 126 height 18
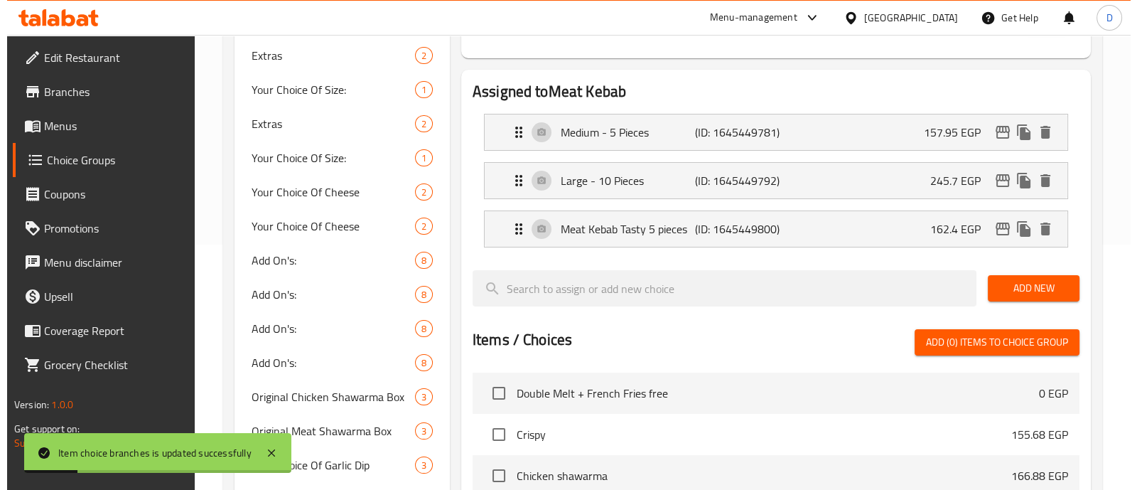
scroll to position [242, 0]
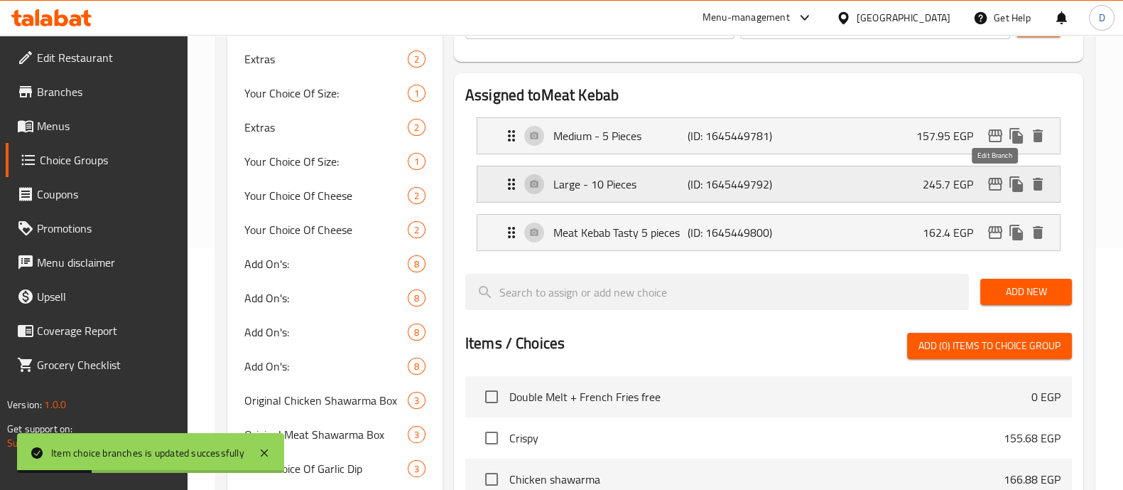
click at [998, 180] on icon "edit" at bounding box center [995, 184] width 17 height 17
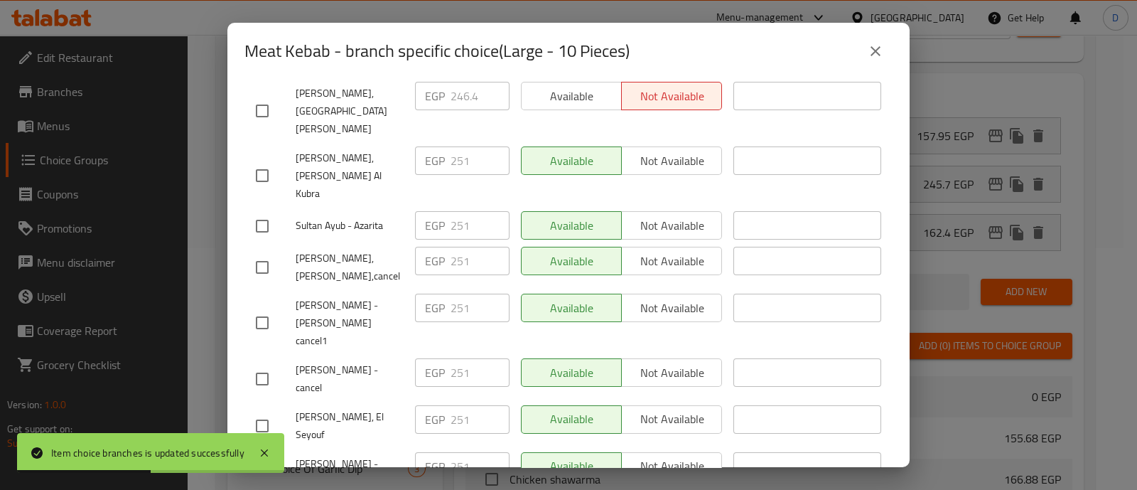
scroll to position [0, 0]
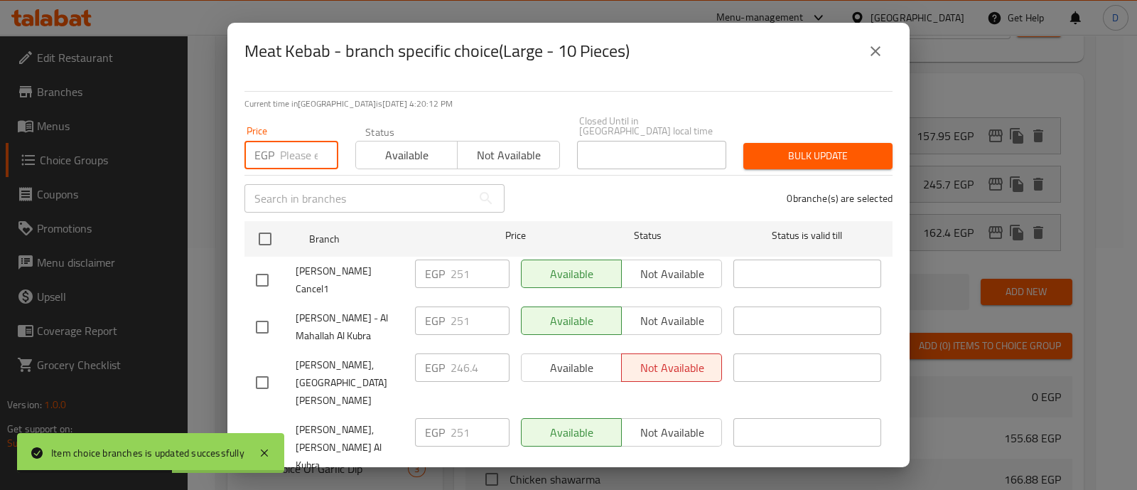
click at [305, 146] on input "number" at bounding box center [309, 155] width 58 height 28
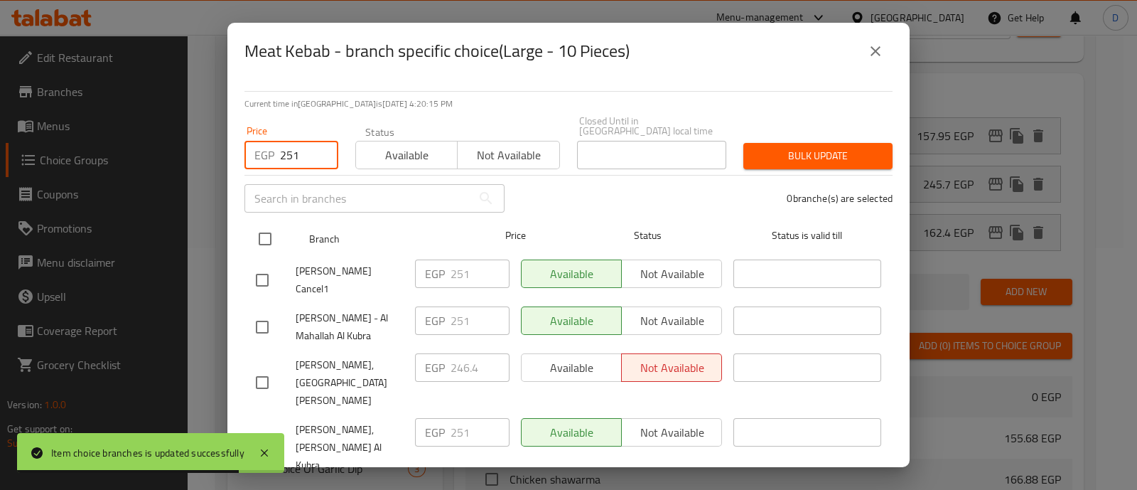
type input "251"
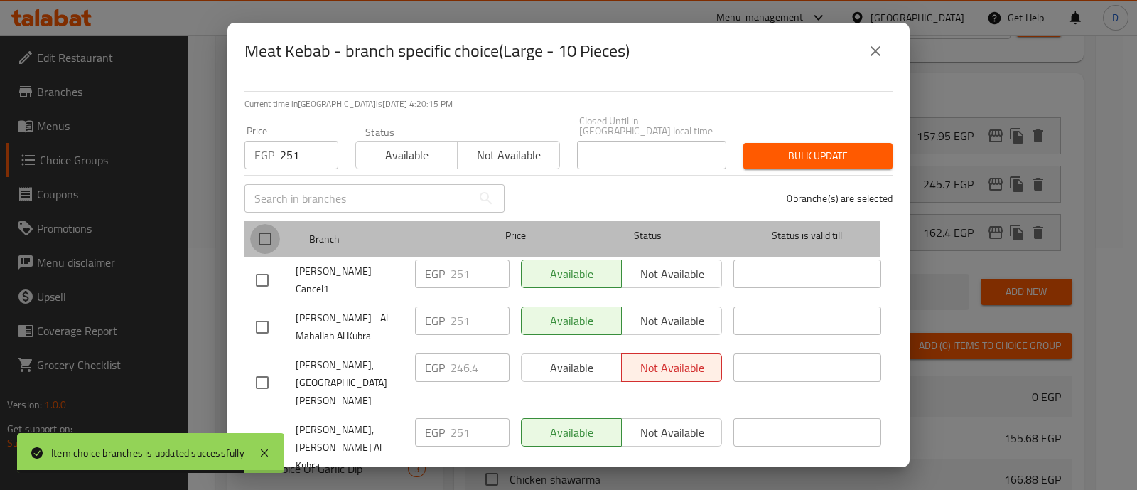
click at [270, 224] on input "checkbox" at bounding box center [265, 239] width 30 height 30
checkbox input "true"
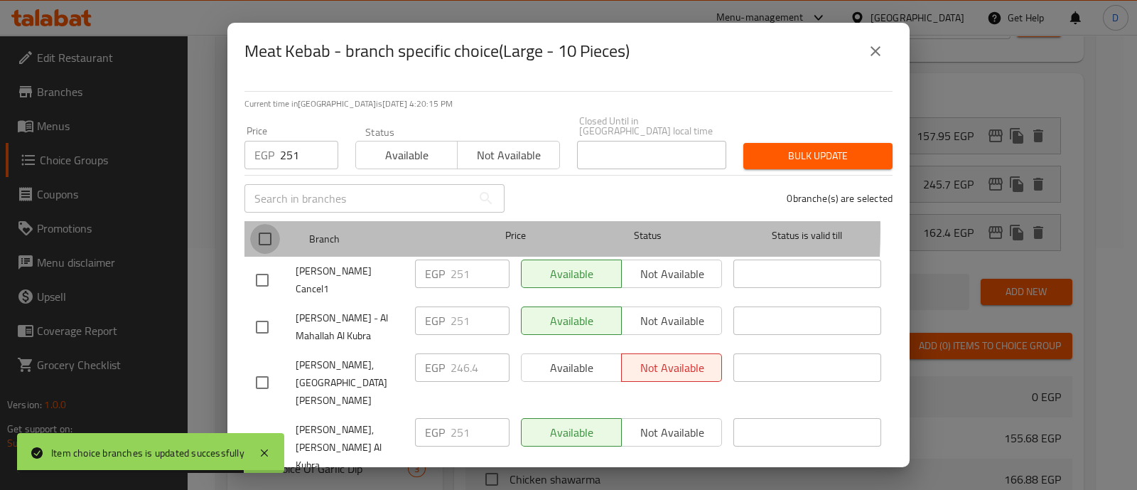
checkbox input "true"
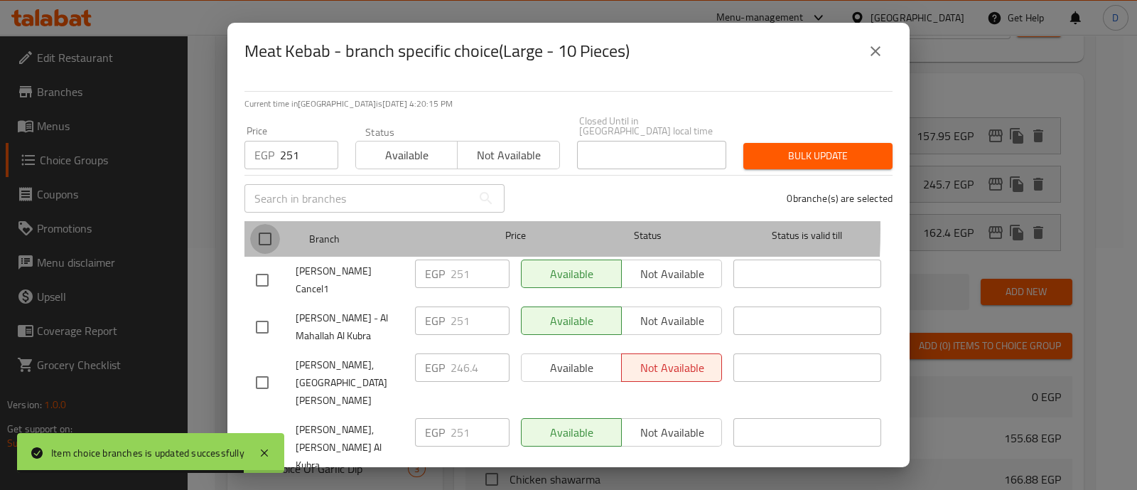
checkbox input "true"
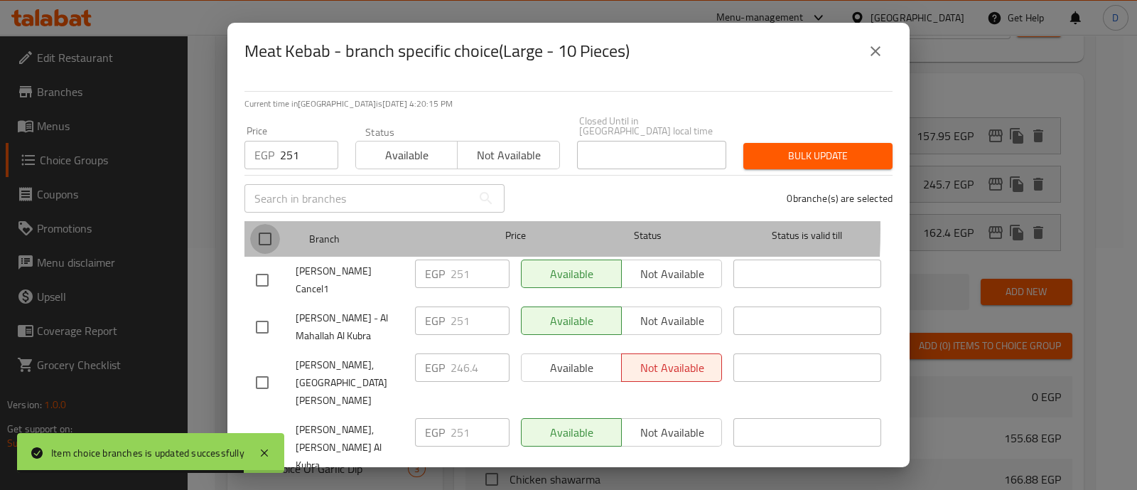
checkbox input "true"
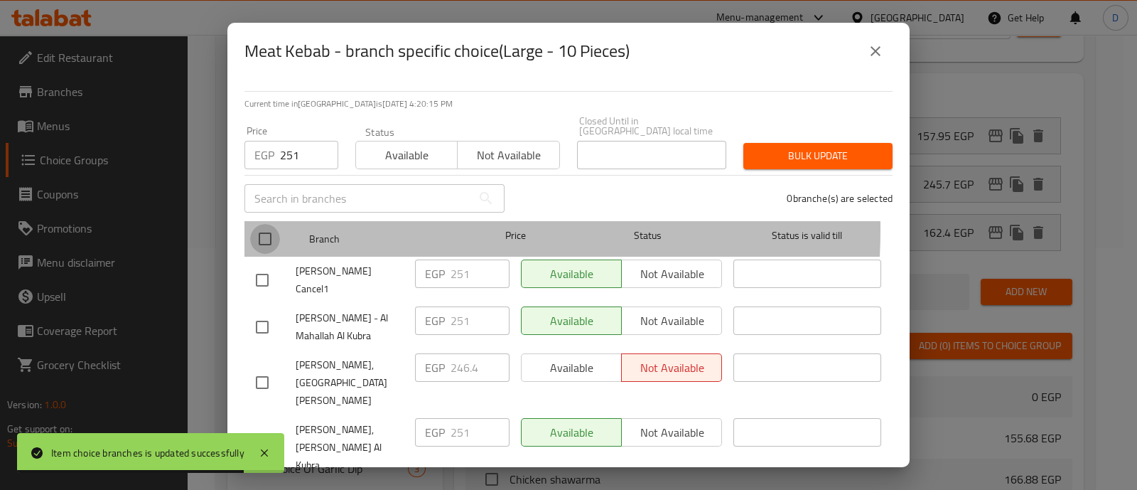
checkbox input "true"
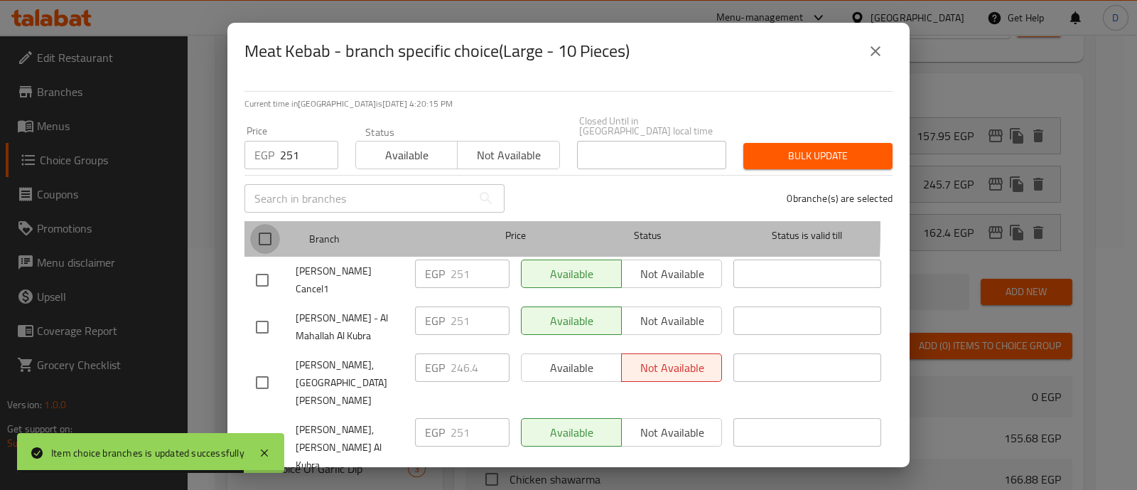
checkbox input "true"
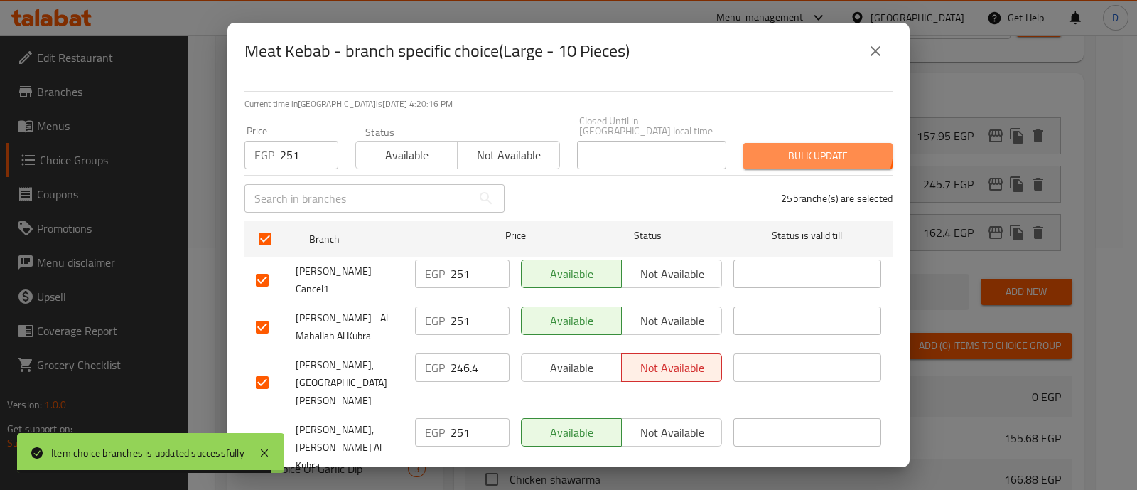
click at [804, 147] on span "Bulk update" at bounding box center [818, 156] width 126 height 18
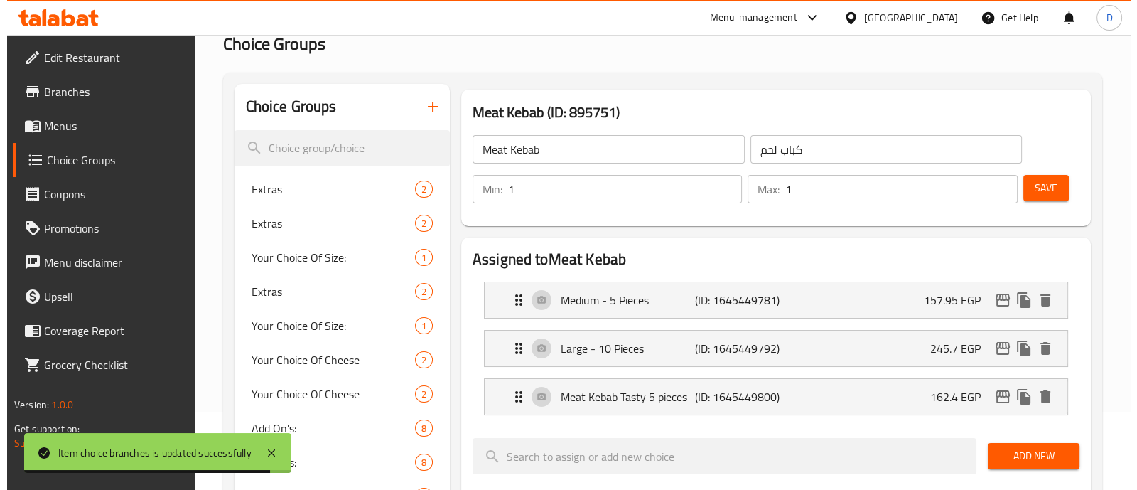
scroll to position [81, 0]
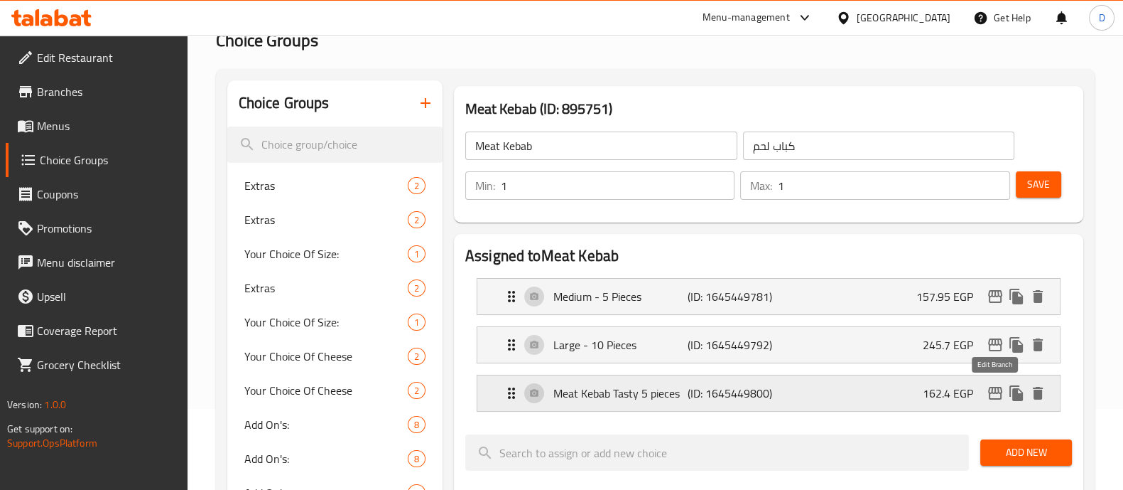
click at [995, 396] on icon "edit" at bounding box center [995, 392] width 17 height 17
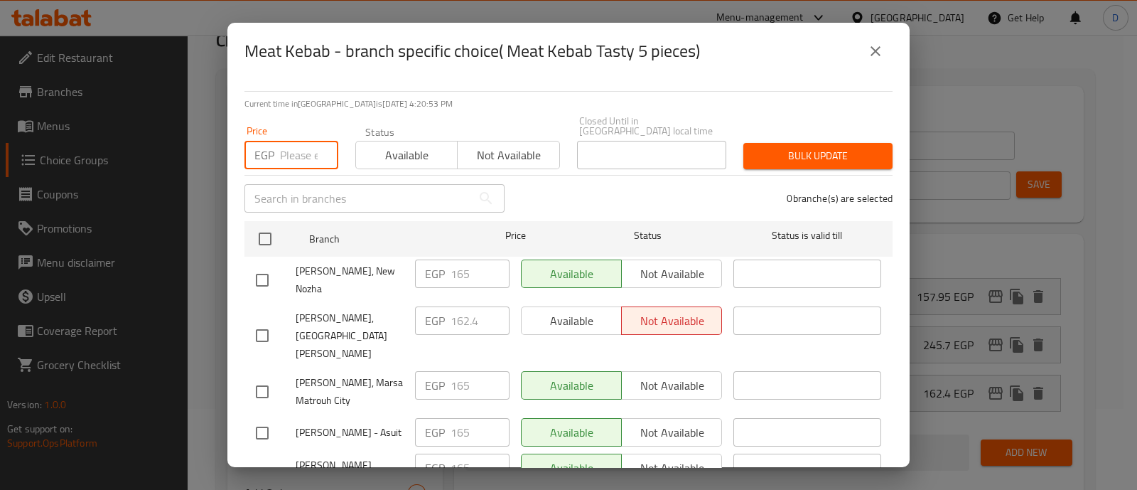
click at [281, 144] on input "number" at bounding box center [309, 155] width 58 height 28
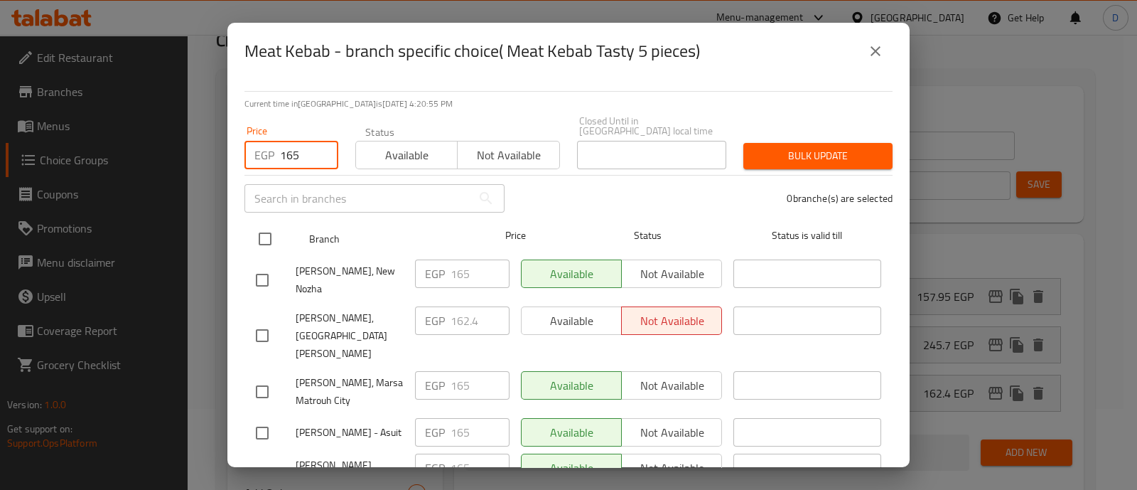
type input "165"
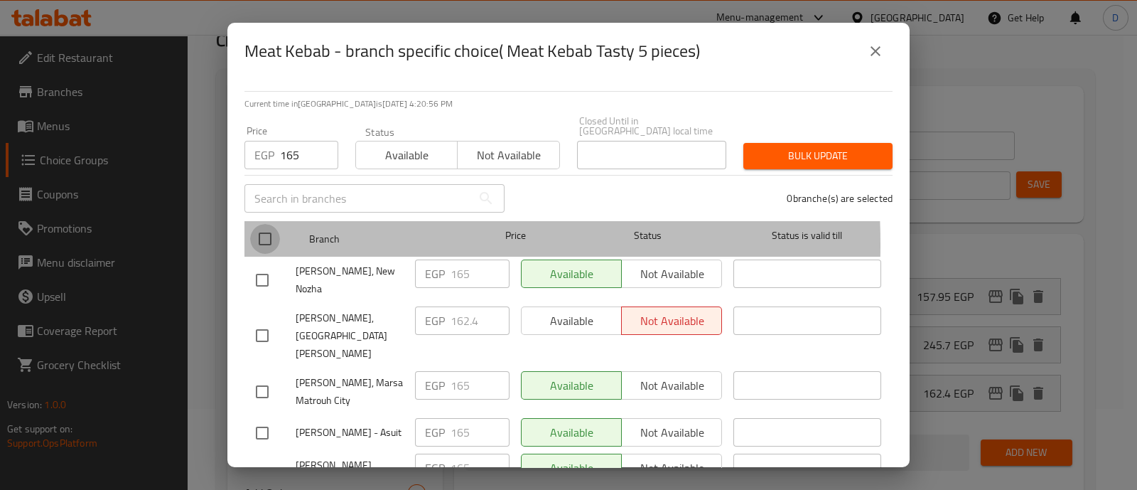
click at [261, 234] on input "checkbox" at bounding box center [265, 239] width 30 height 30
checkbox input "true"
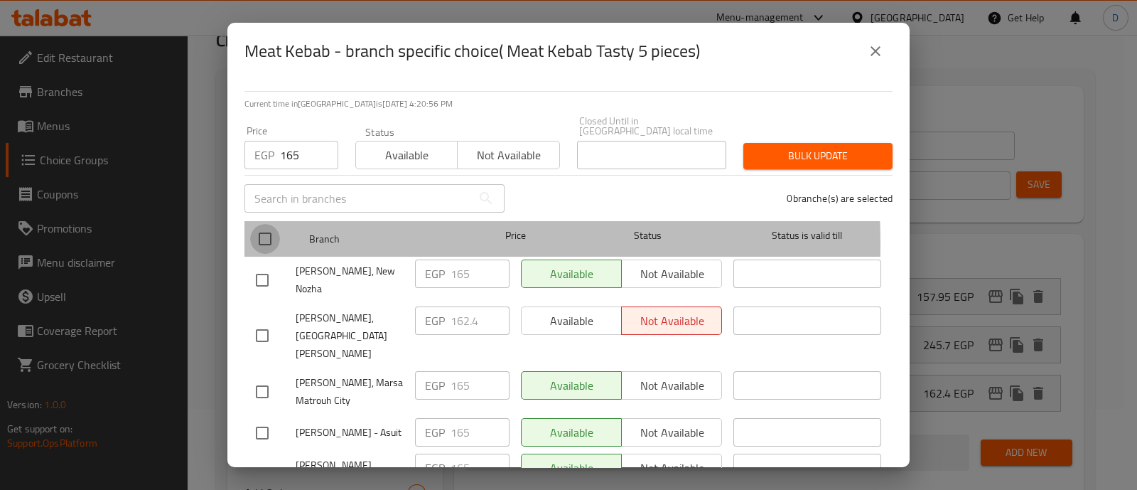
checkbox input "true"
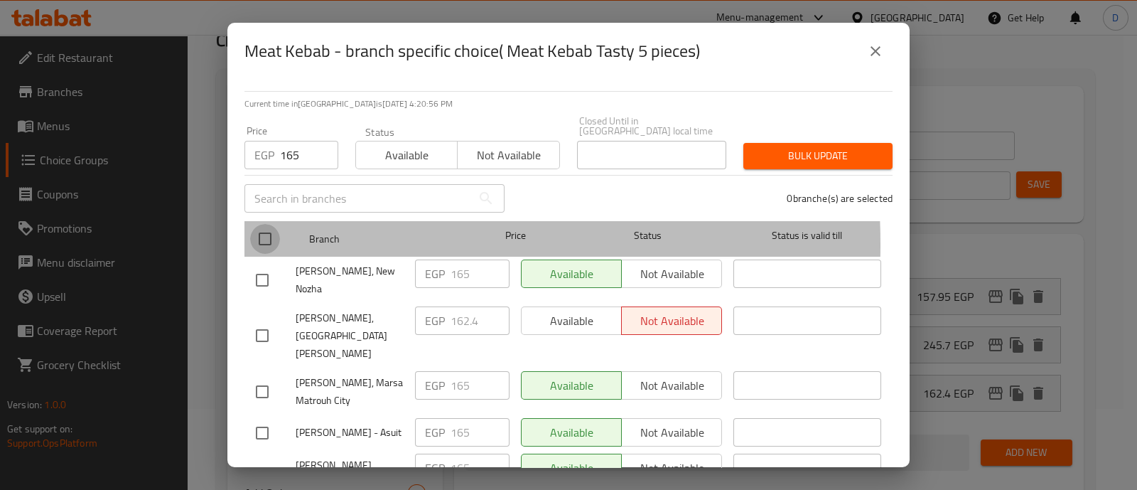
checkbox input "true"
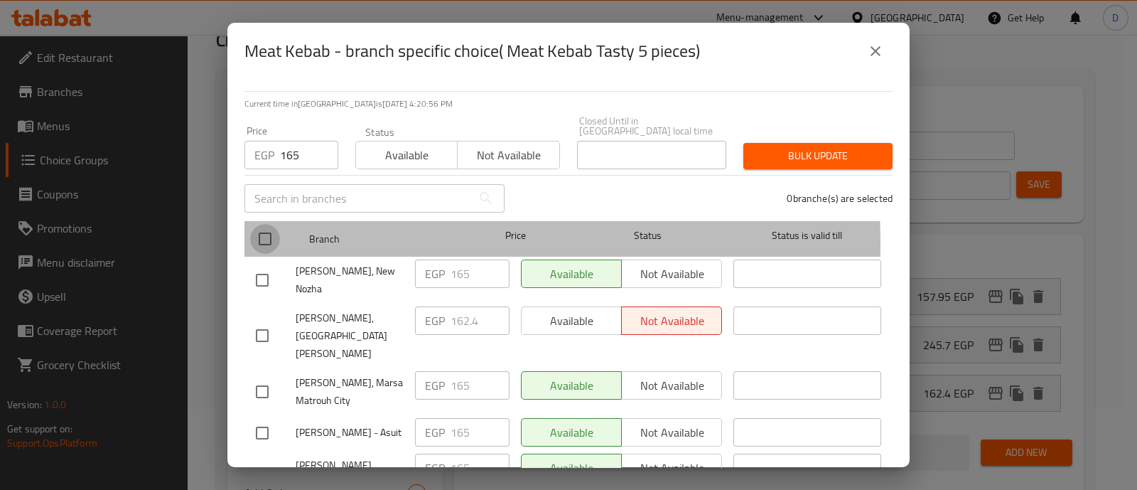
checkbox input "true"
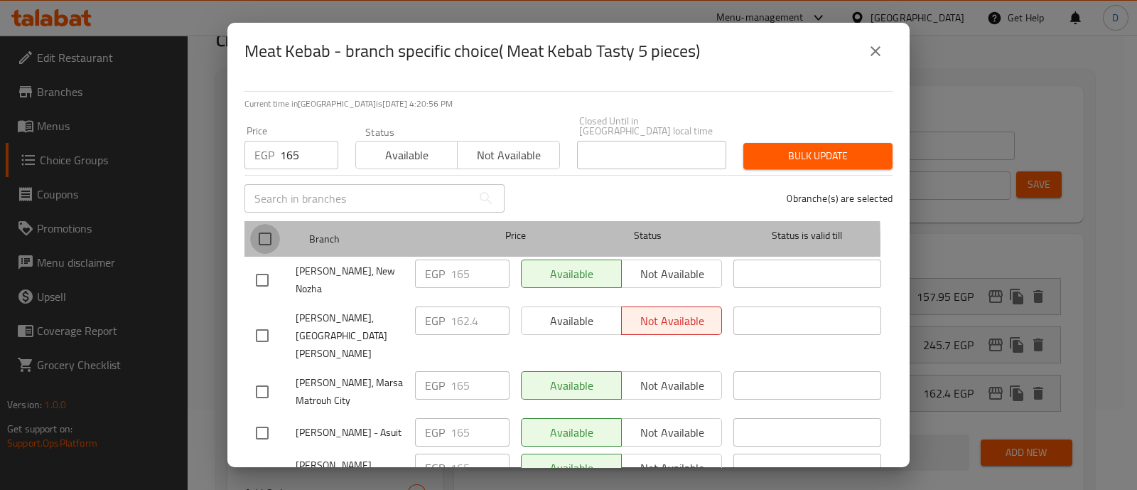
checkbox input "true"
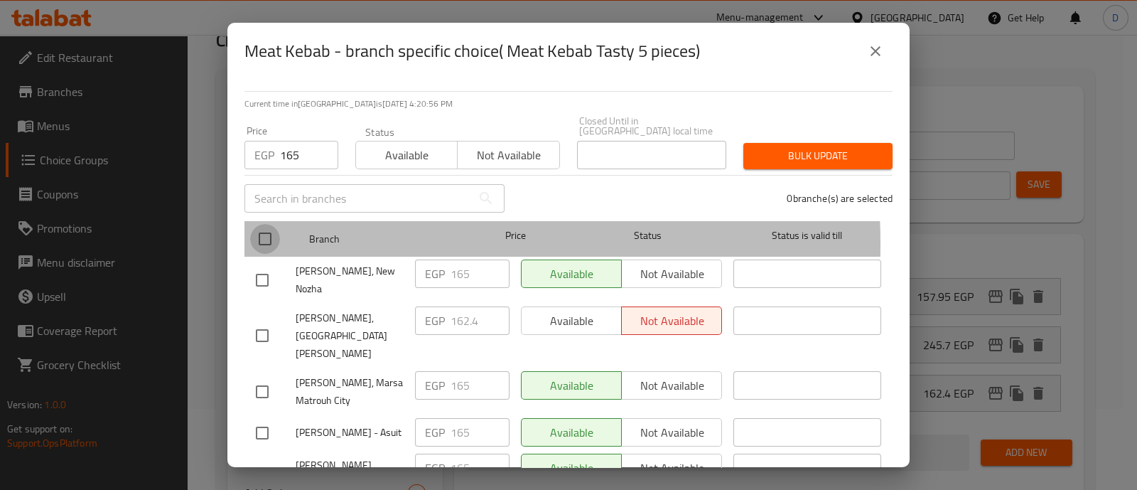
checkbox input "true"
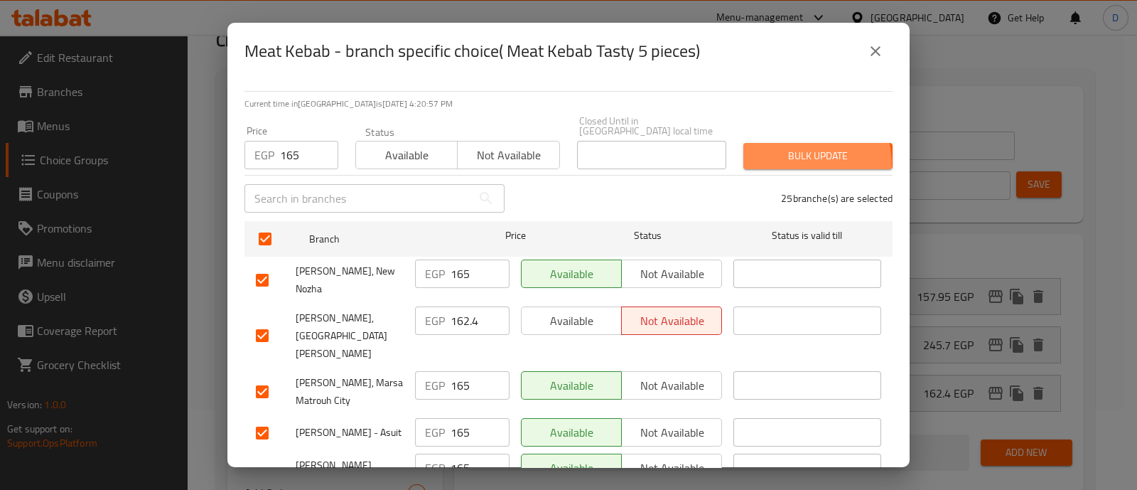
click at [761, 156] on button "Bulk update" at bounding box center [817, 156] width 149 height 26
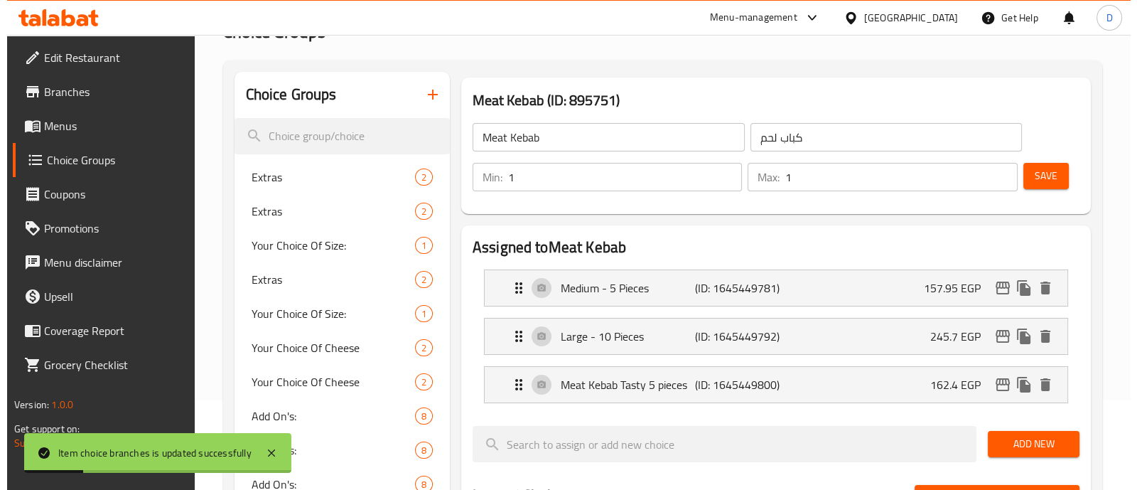
scroll to position [79, 0]
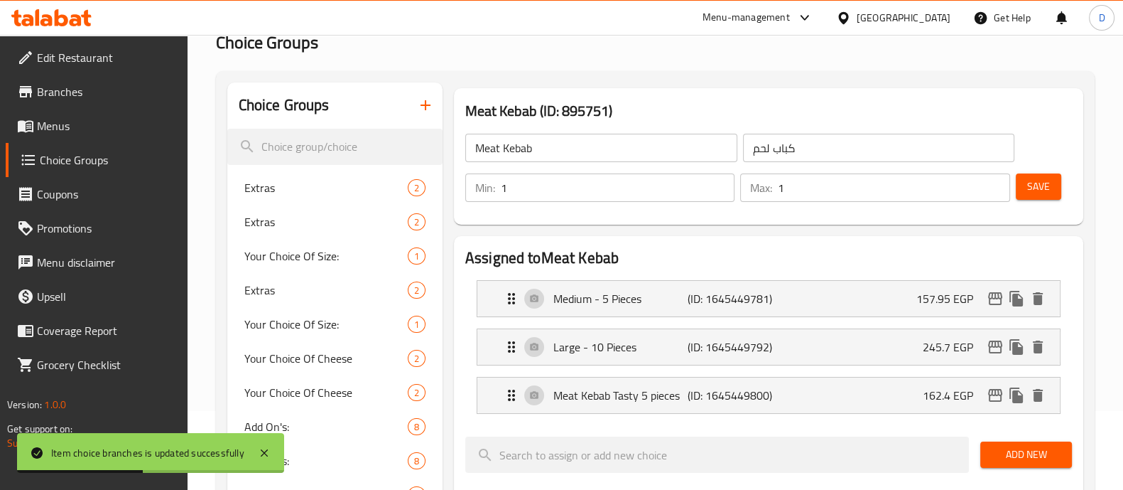
click at [1046, 196] on button "Save" at bounding box center [1038, 186] width 45 height 26
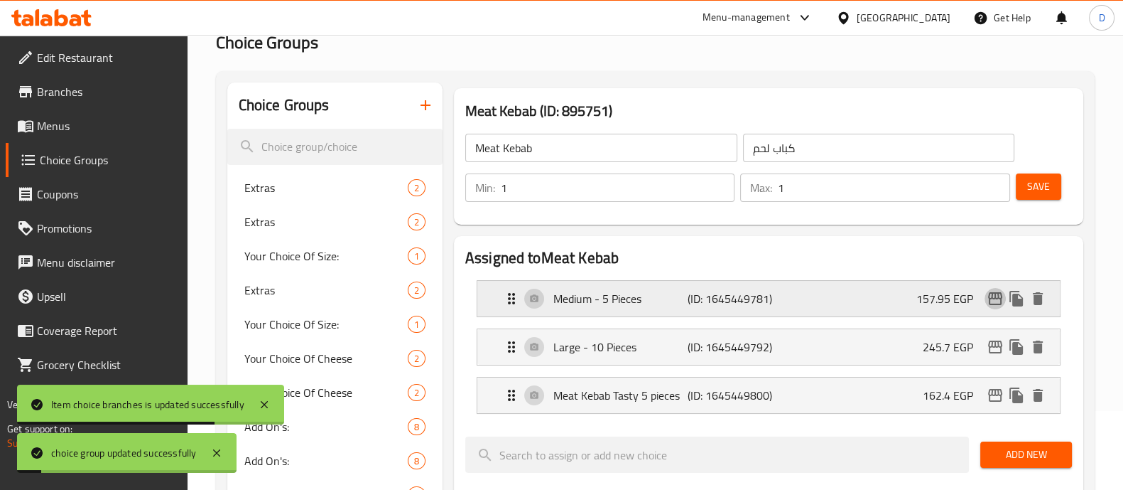
click at [999, 298] on icon "edit" at bounding box center [995, 298] width 14 height 13
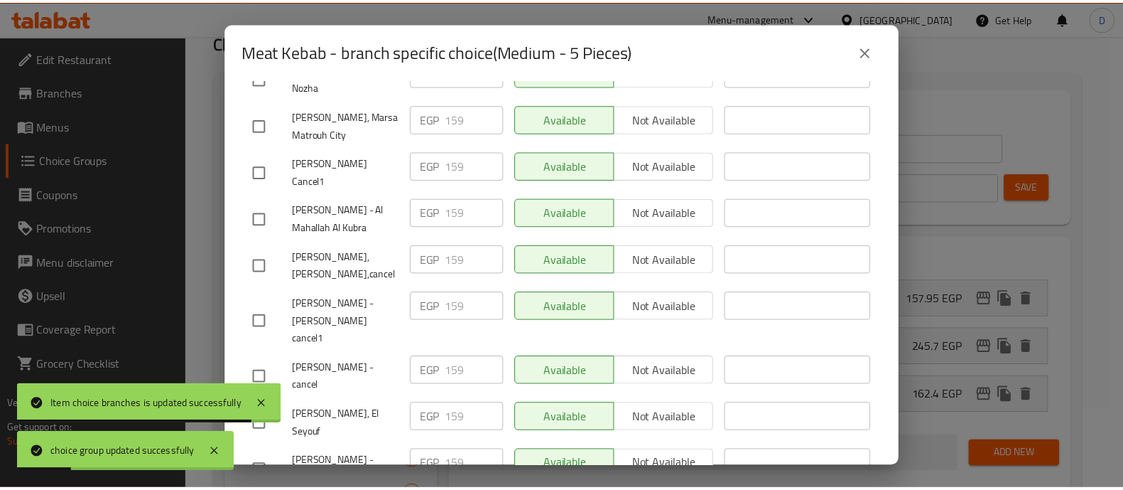
scroll to position [0, 0]
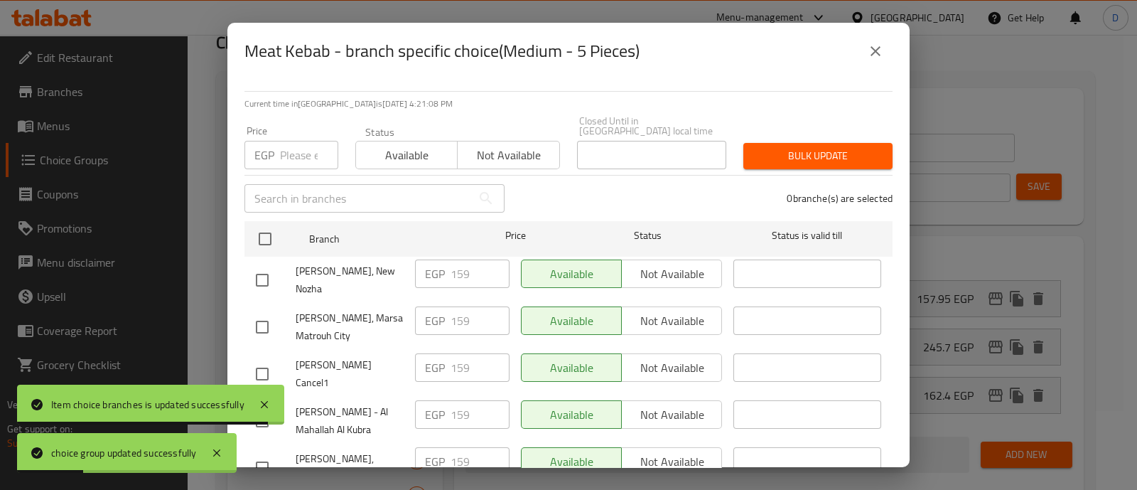
click at [879, 48] on icon "close" at bounding box center [875, 51] width 17 height 17
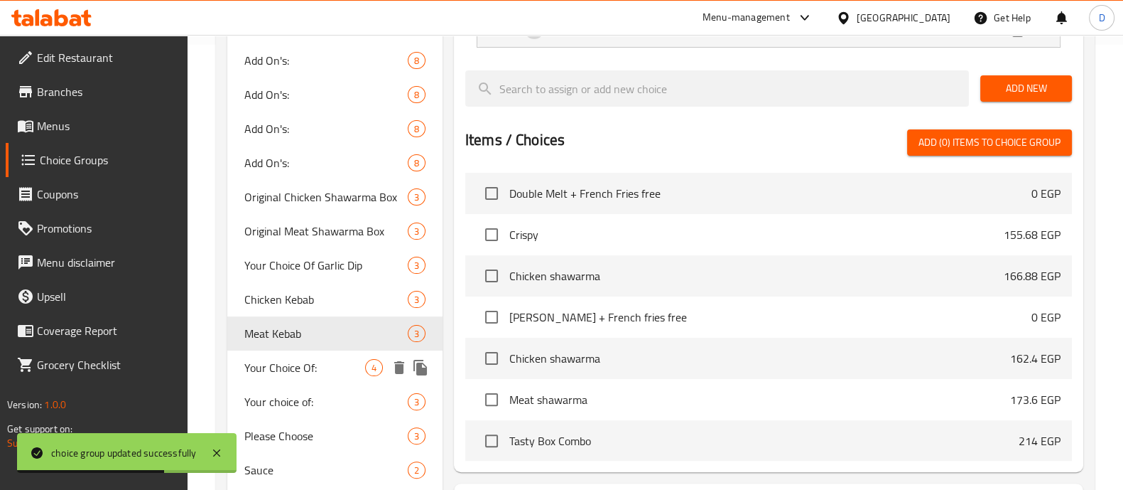
scroll to position [446, 0]
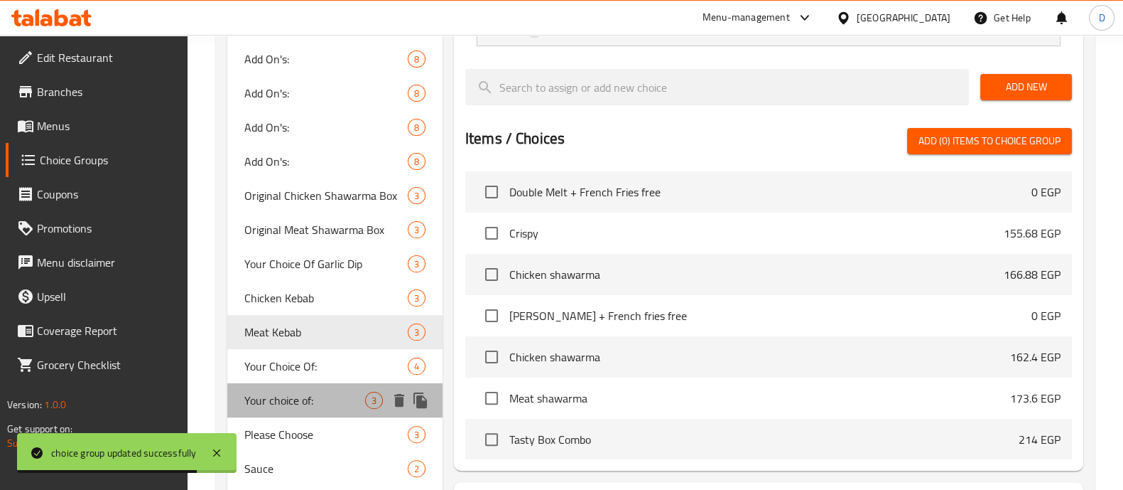
click at [316, 394] on span "Your choice of:" at bounding box center [304, 400] width 121 height 17
type input "Your choice of:"
type input "اختيارك من"
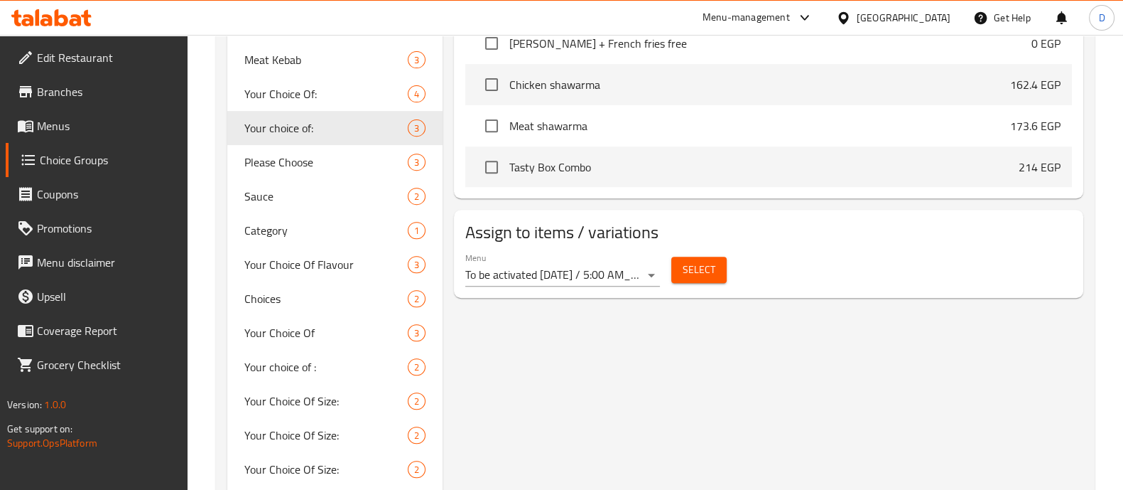
scroll to position [806, 0]
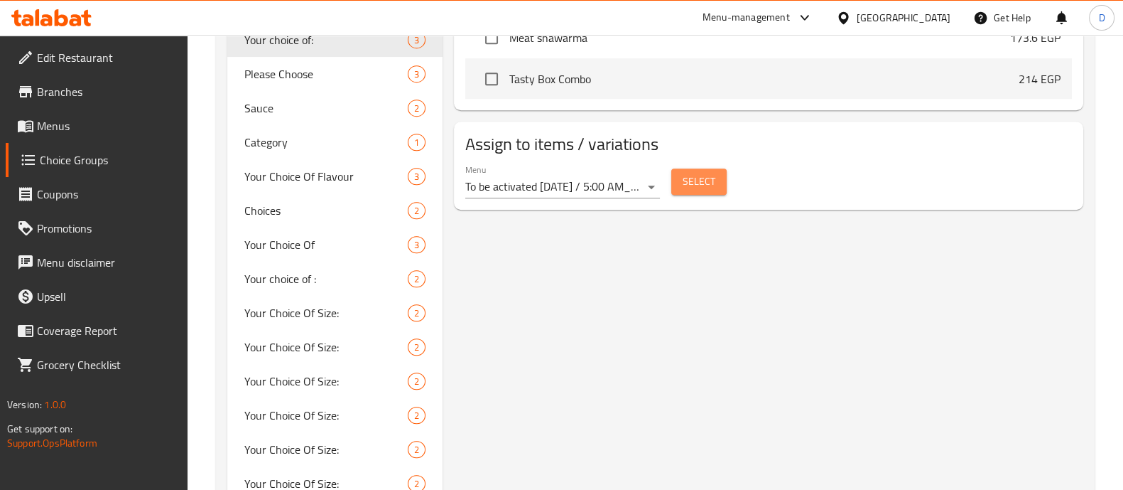
click at [692, 169] on button "Select" at bounding box center [698, 181] width 55 height 26
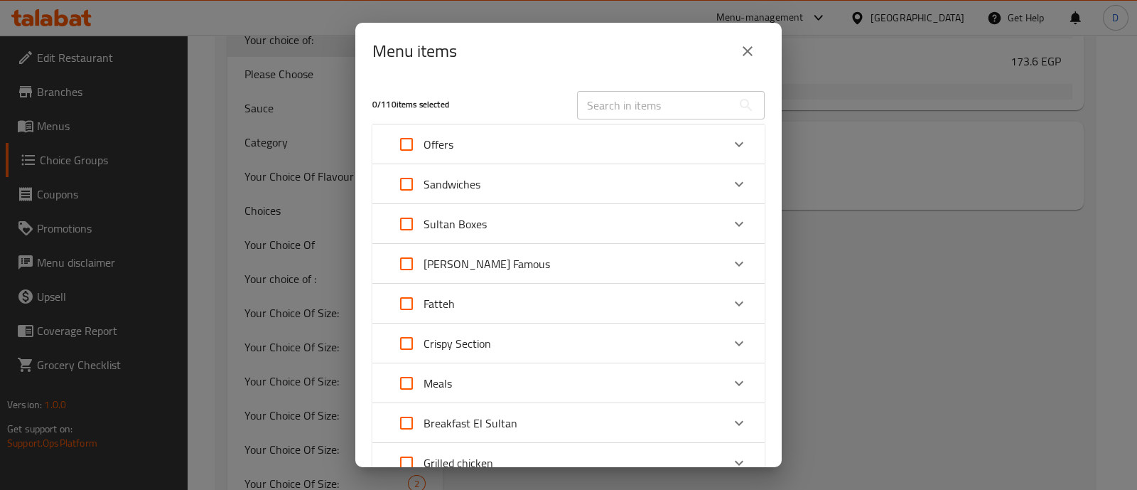
click at [753, 54] on icon "close" at bounding box center [747, 51] width 17 height 17
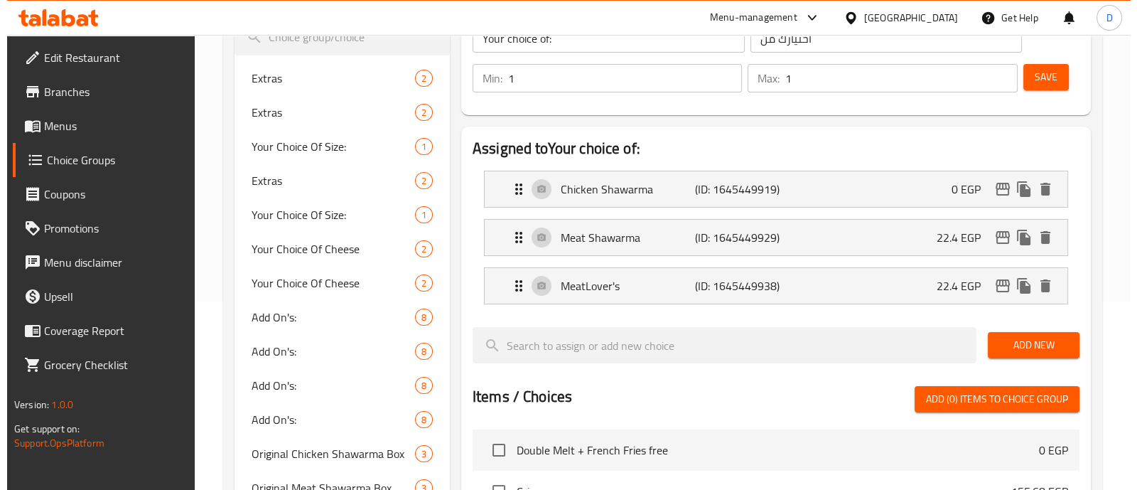
scroll to position [188, 0]
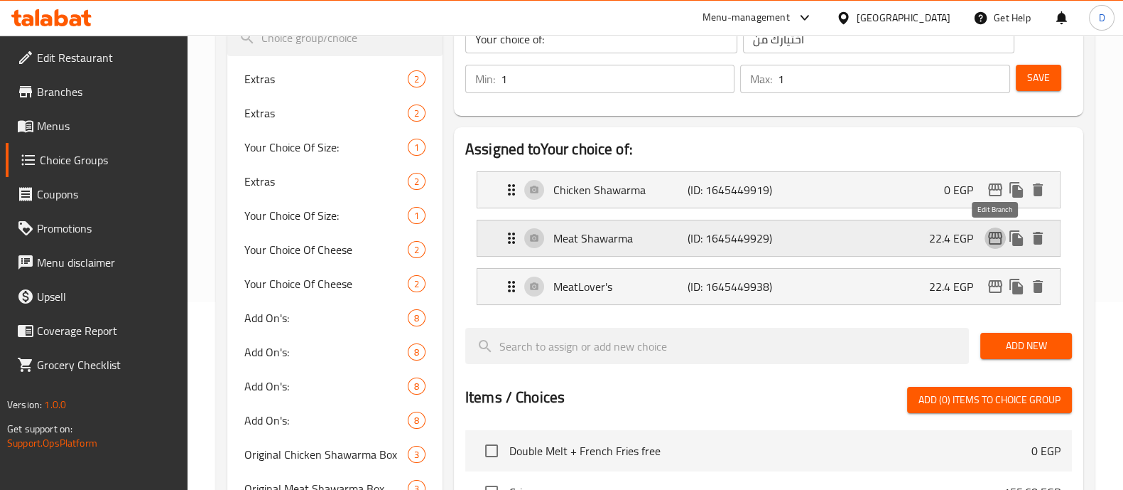
click at [993, 239] on icon "edit" at bounding box center [995, 238] width 17 height 17
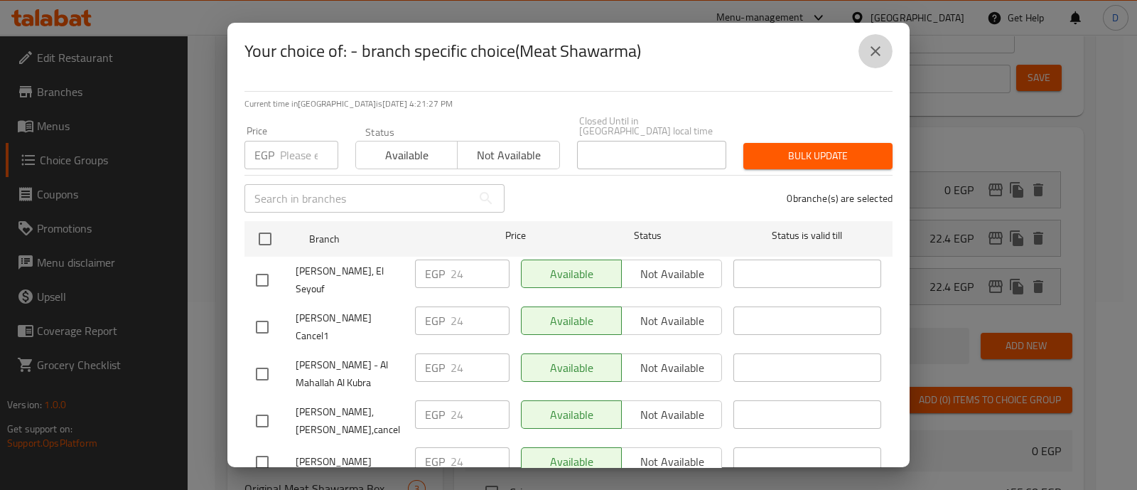
click at [876, 58] on icon "close" at bounding box center [875, 51] width 17 height 17
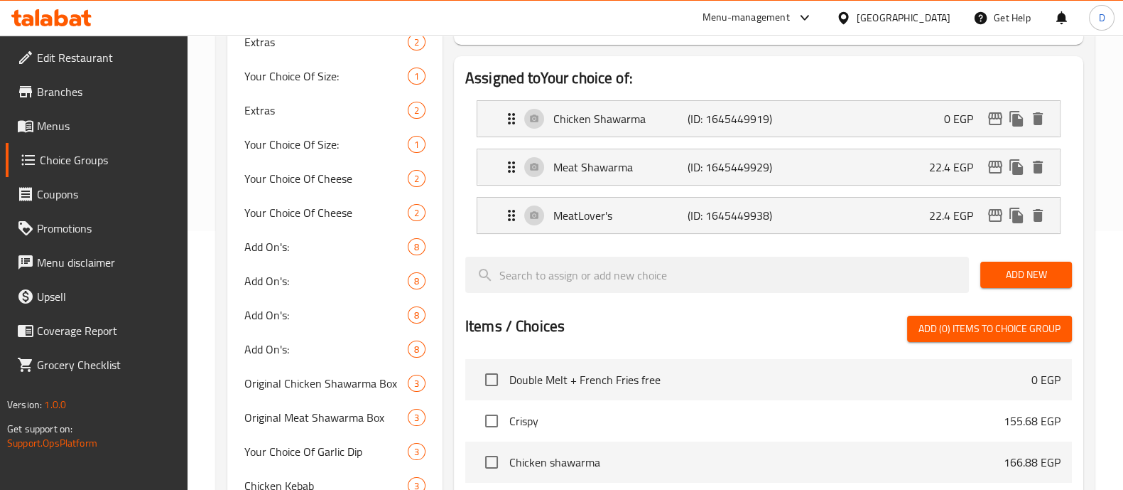
scroll to position [230, 0]
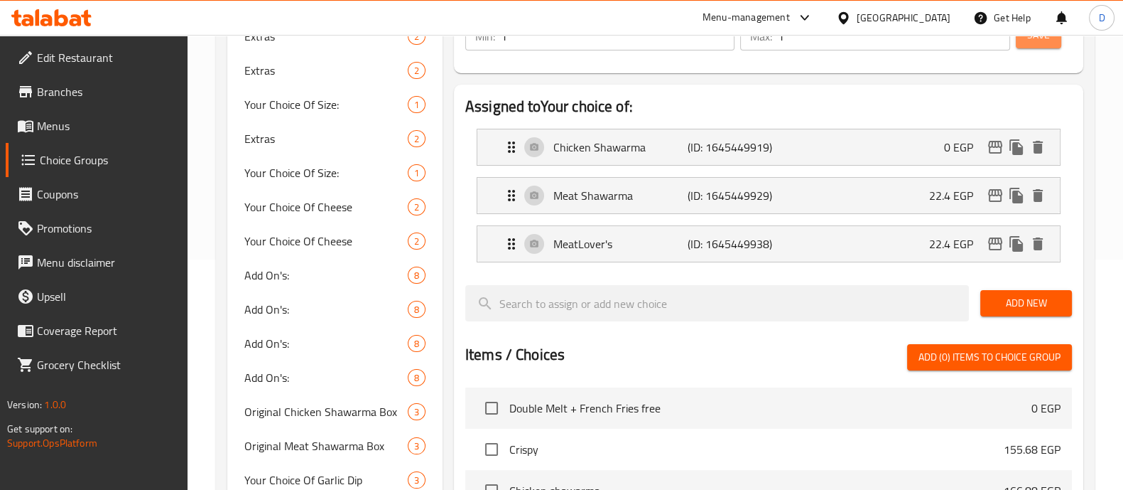
click at [1037, 36] on span "Save" at bounding box center [1038, 35] width 23 height 18
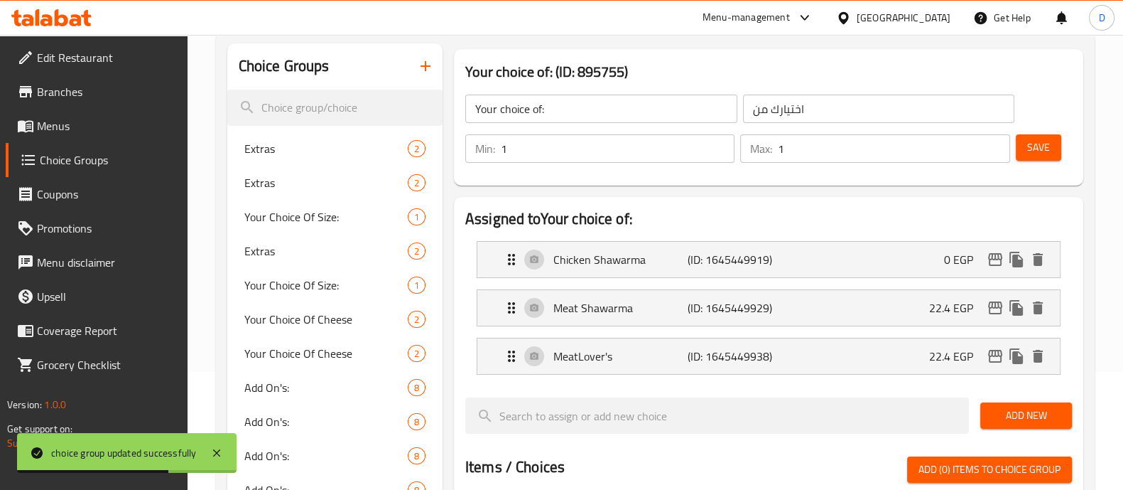
scroll to position [117, 0]
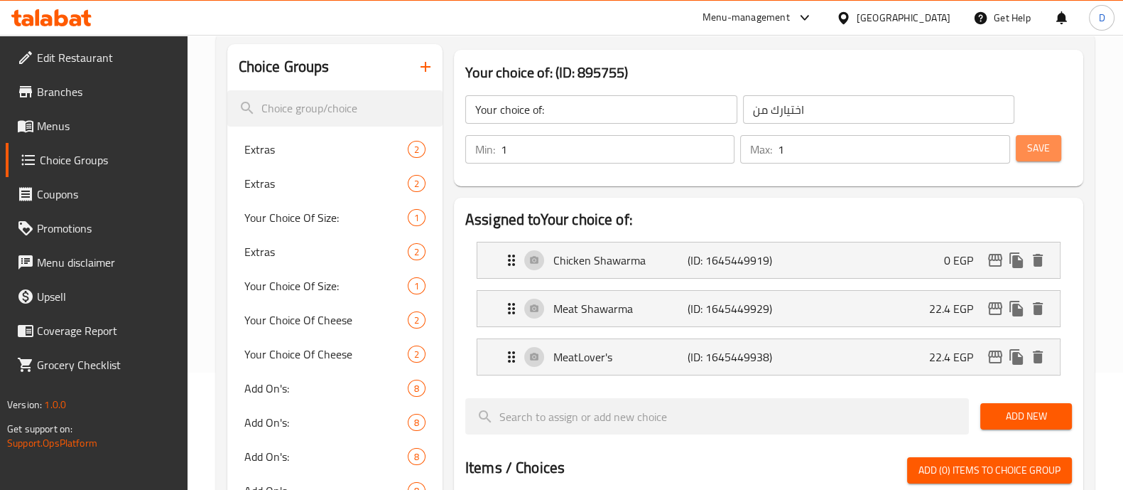
click at [1032, 144] on span "Save" at bounding box center [1038, 148] width 23 height 18
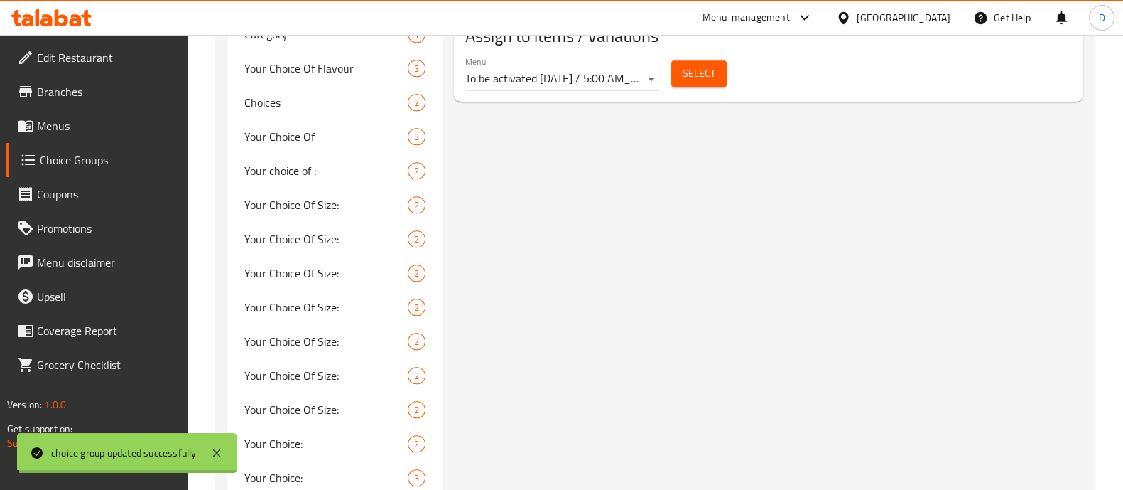
scroll to position [800, 0]
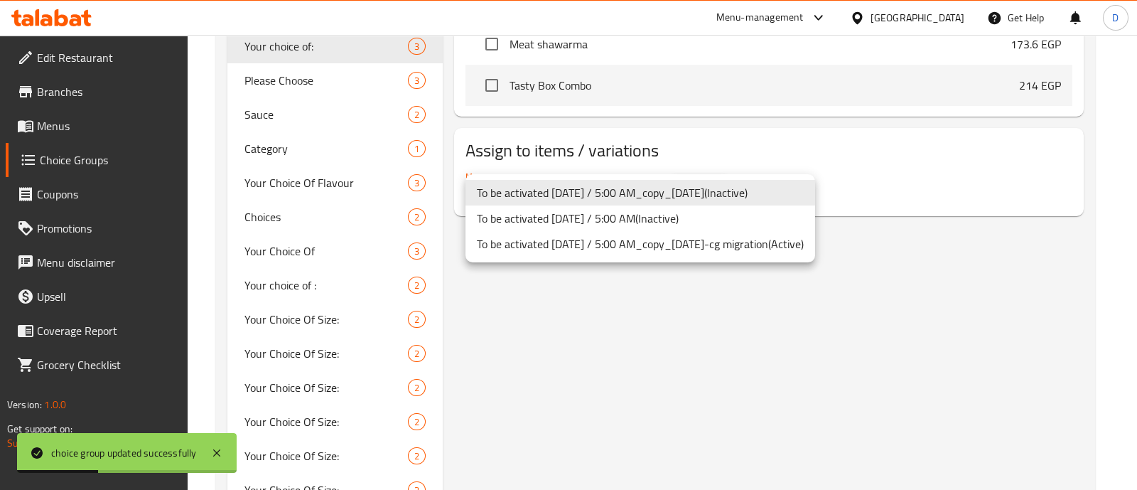
click at [718, 243] on li "To be activated 21.01.2023 / 5:00 AM_copy_22/05/2023-cg migration ( Active )" at bounding box center [640, 244] width 350 height 26
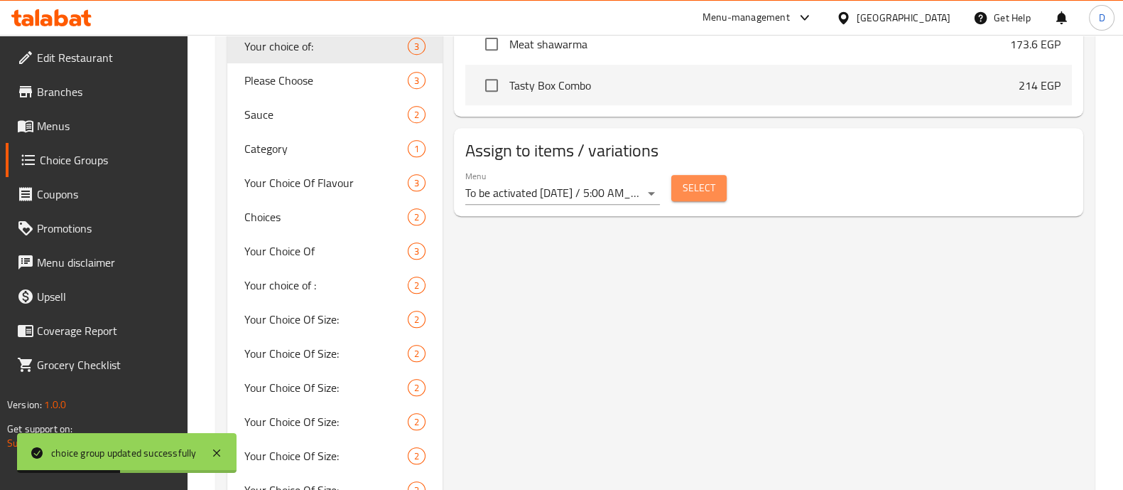
click at [706, 193] on span "Select" at bounding box center [699, 188] width 33 height 18
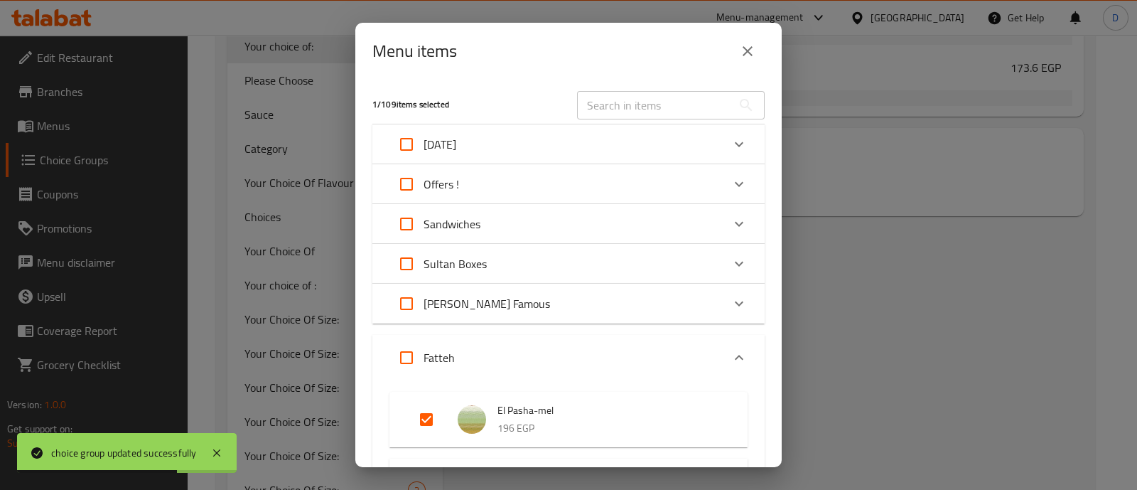
click at [748, 51] on icon "close" at bounding box center [748, 51] width 10 height 10
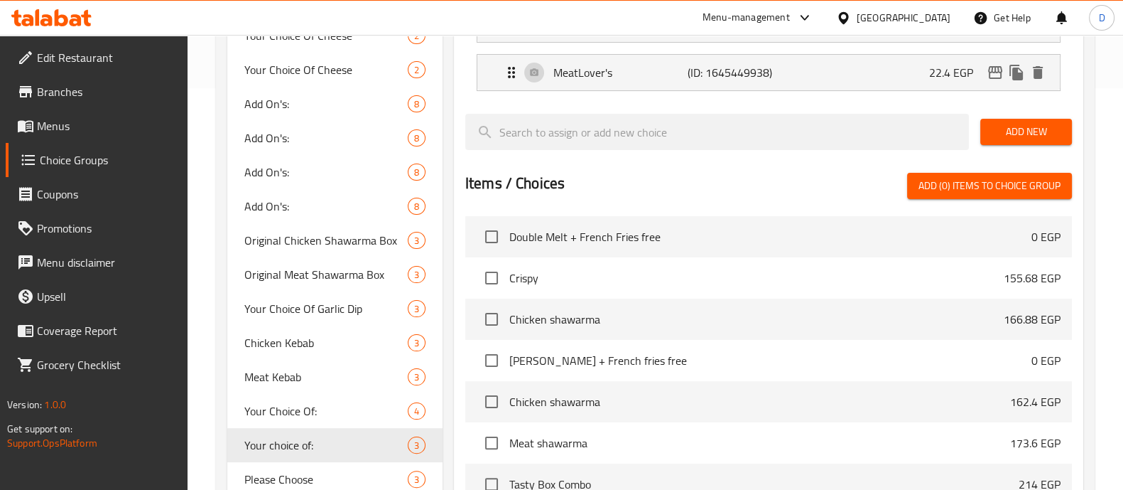
scroll to position [0, 0]
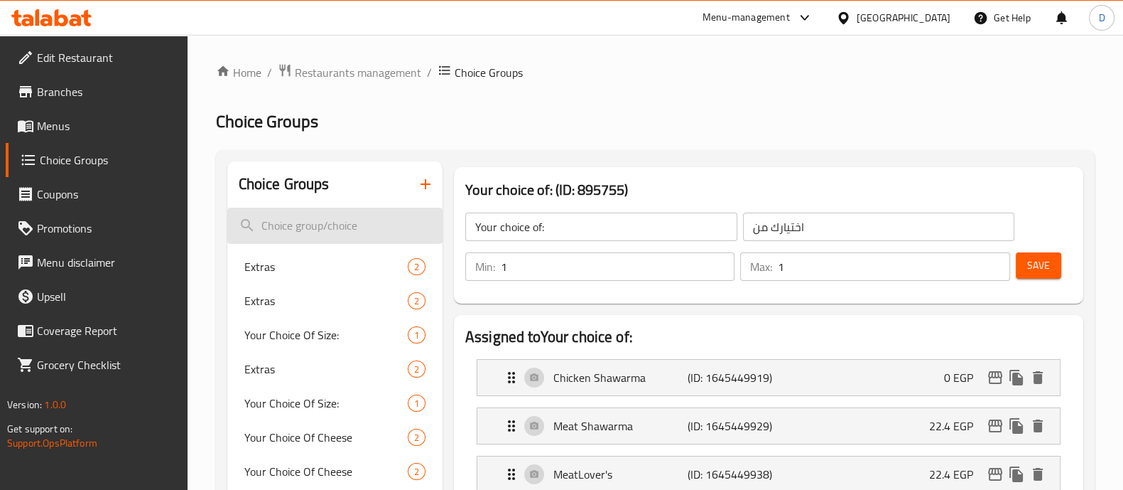
click at [346, 229] on input "search" at bounding box center [334, 225] width 215 height 36
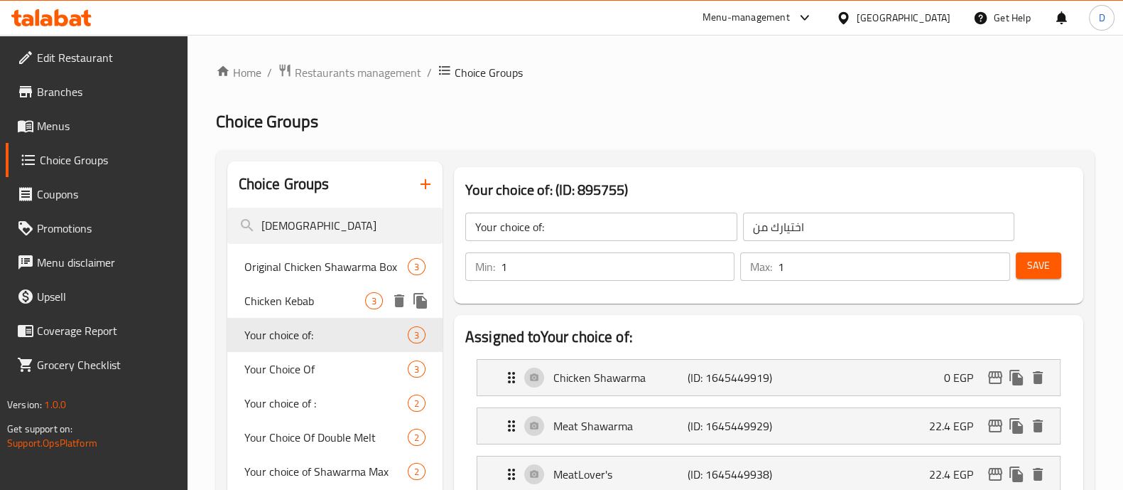
type input "chick"
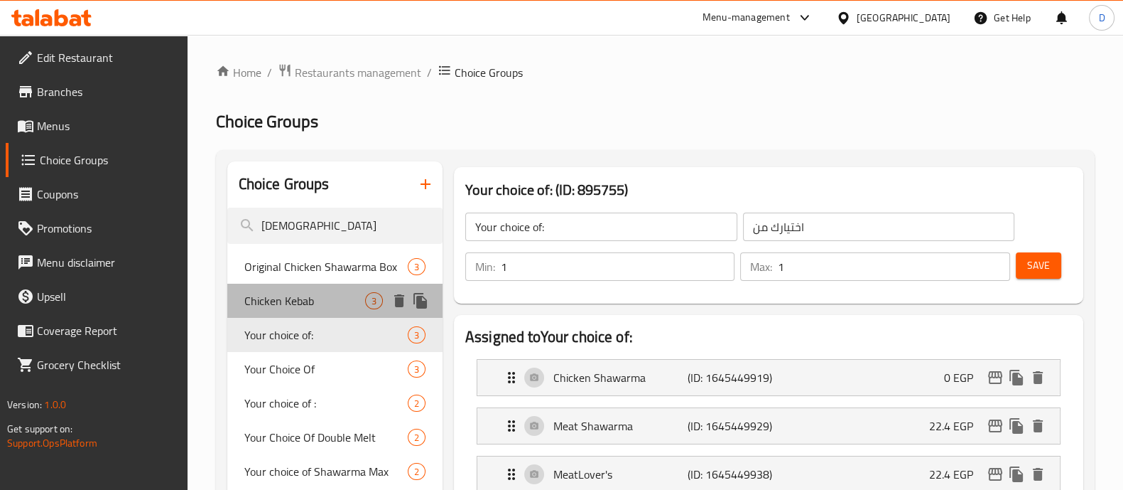
click at [312, 309] on span "Chicken Kebab" at bounding box center [304, 300] width 121 height 17
type input "Chicken Kebab"
type input "كباب دجاج"
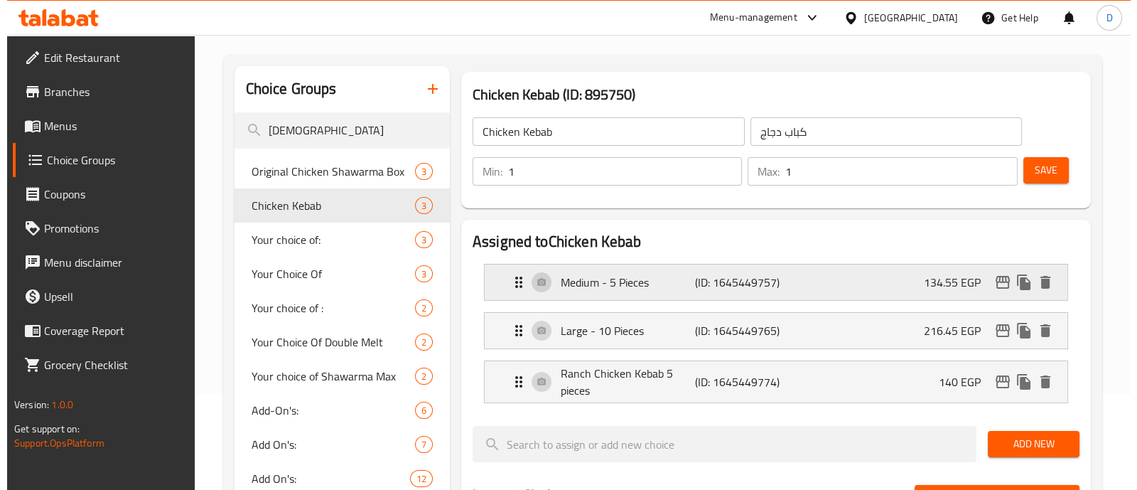
scroll to position [97, 0]
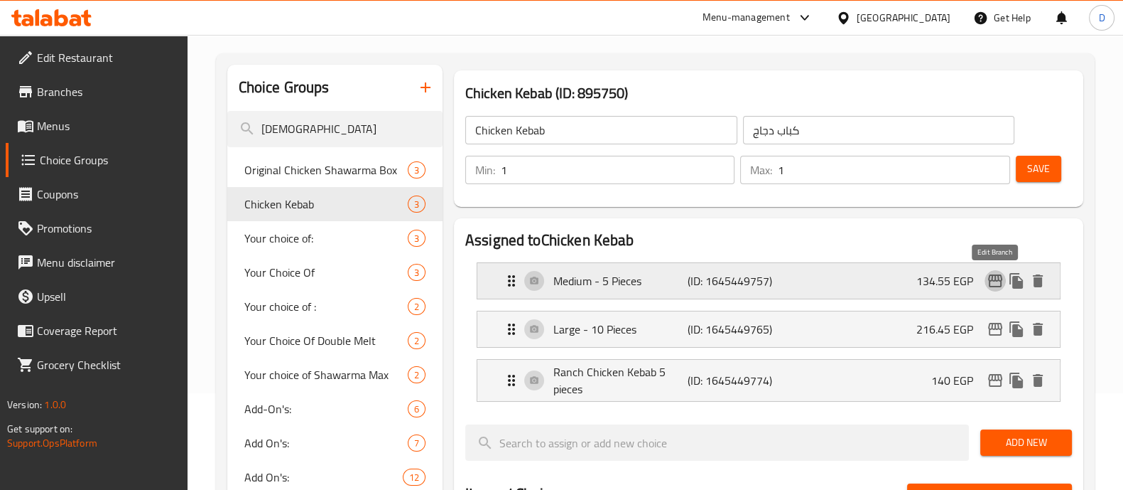
click at [989, 279] on icon "edit" at bounding box center [995, 280] width 14 height 13
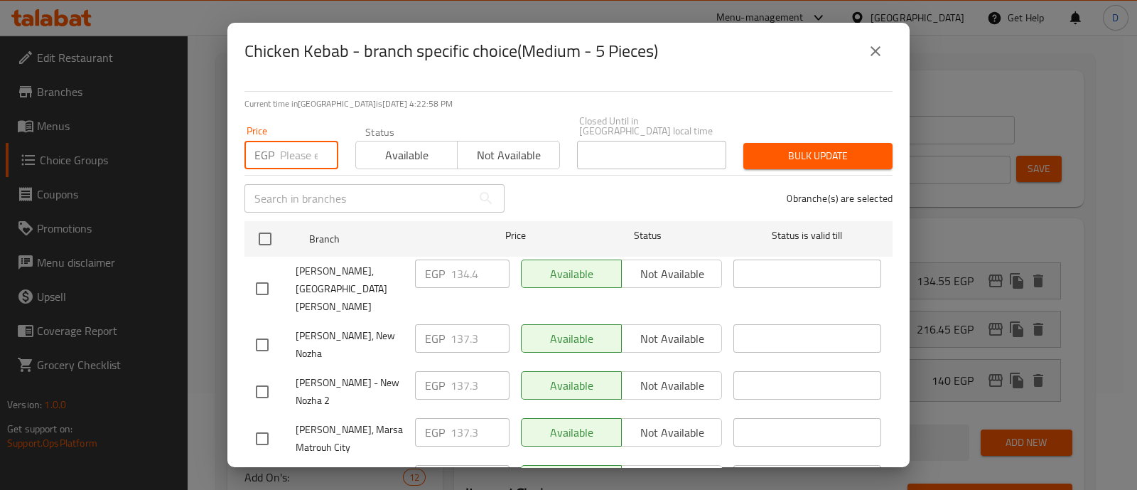
click at [295, 149] on input "number" at bounding box center [309, 155] width 58 height 28
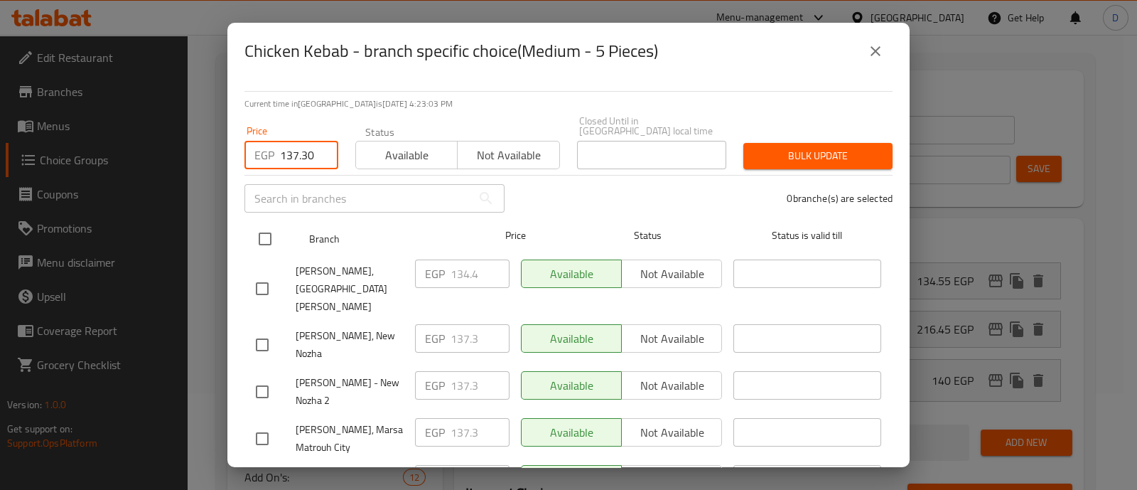
type input "137.30"
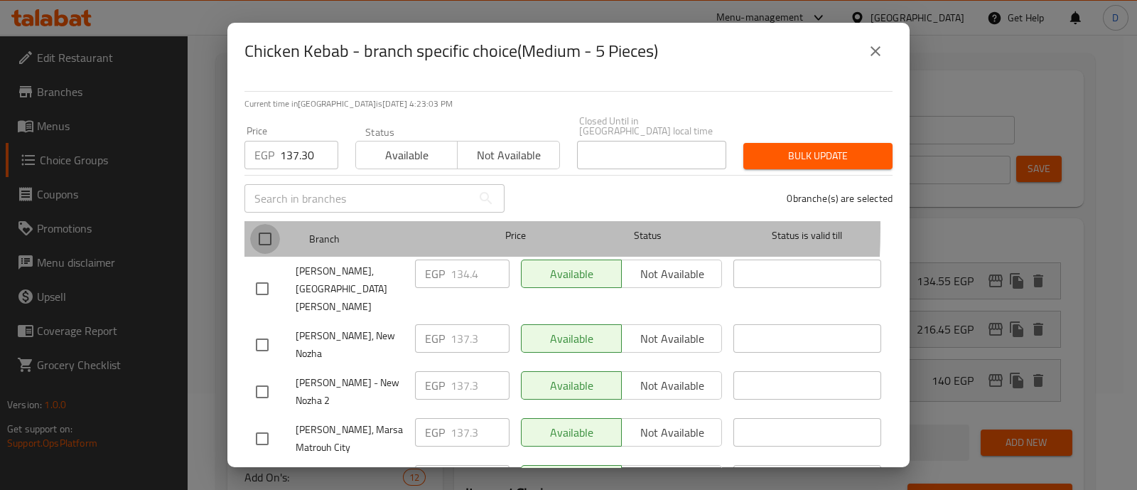
click at [262, 224] on input "checkbox" at bounding box center [265, 239] width 30 height 30
checkbox input "true"
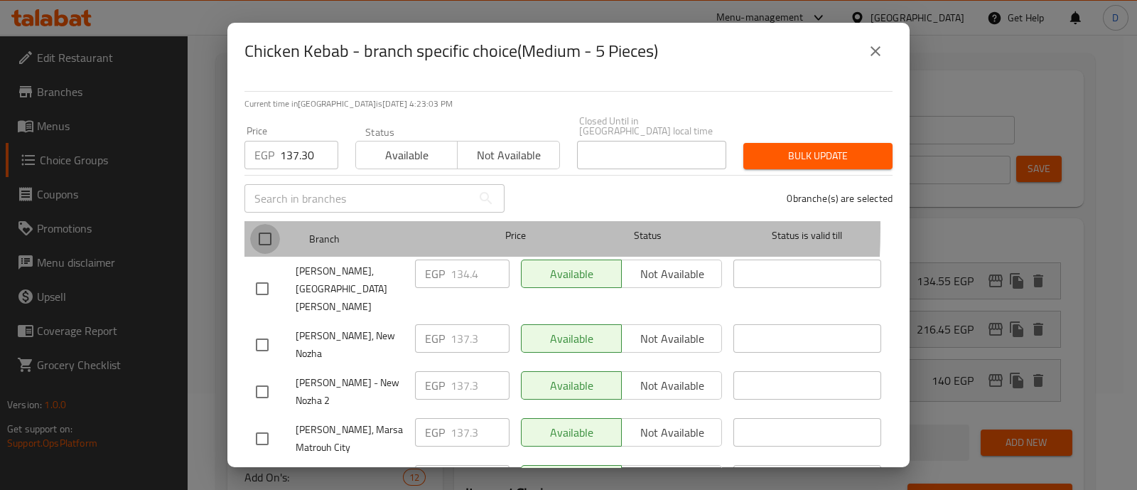
checkbox input "true"
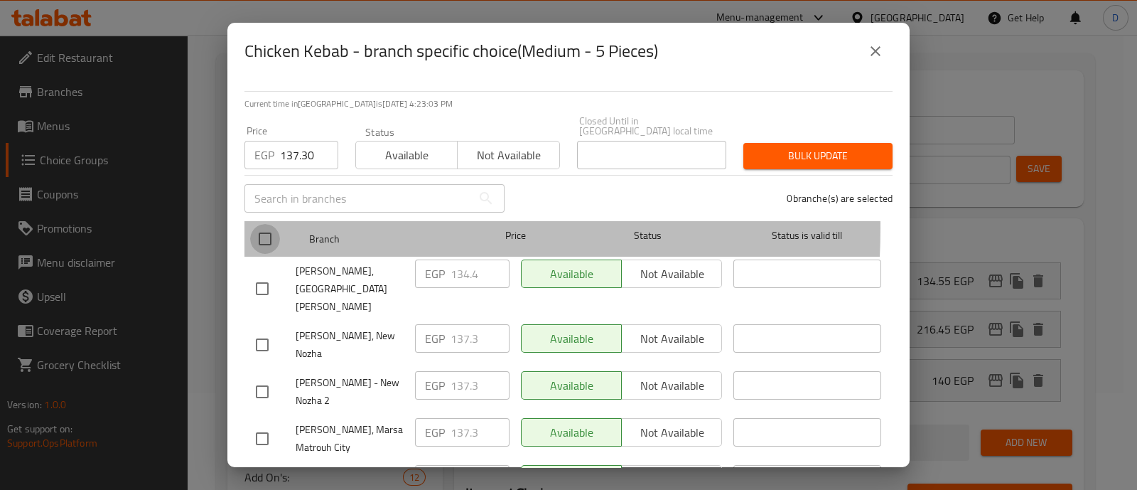
checkbox input "true"
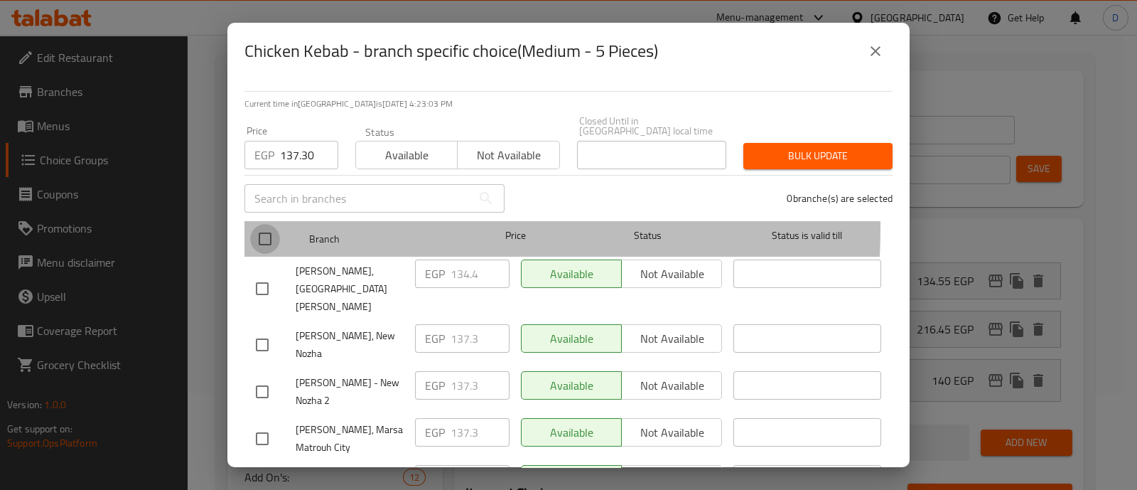
checkbox input "true"
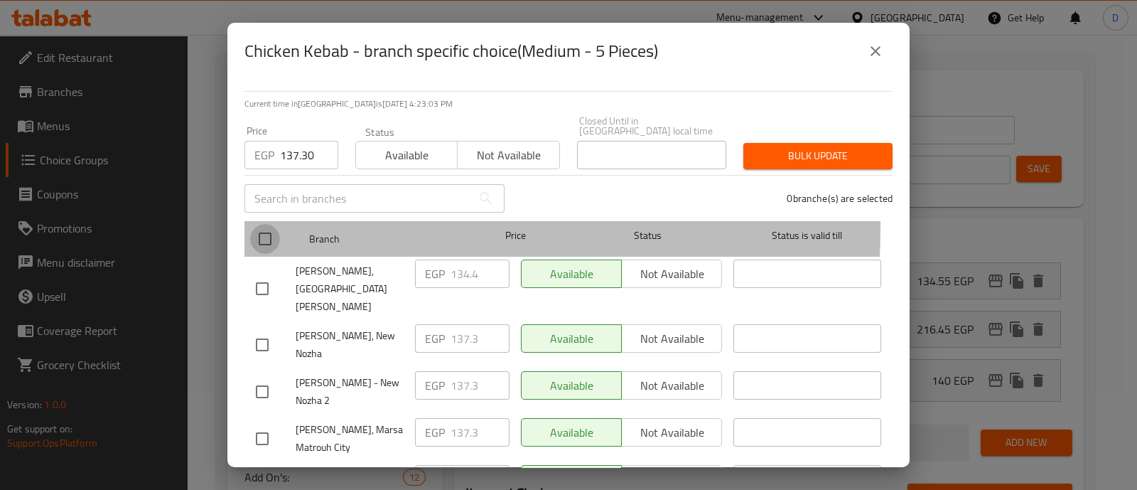
checkbox input "true"
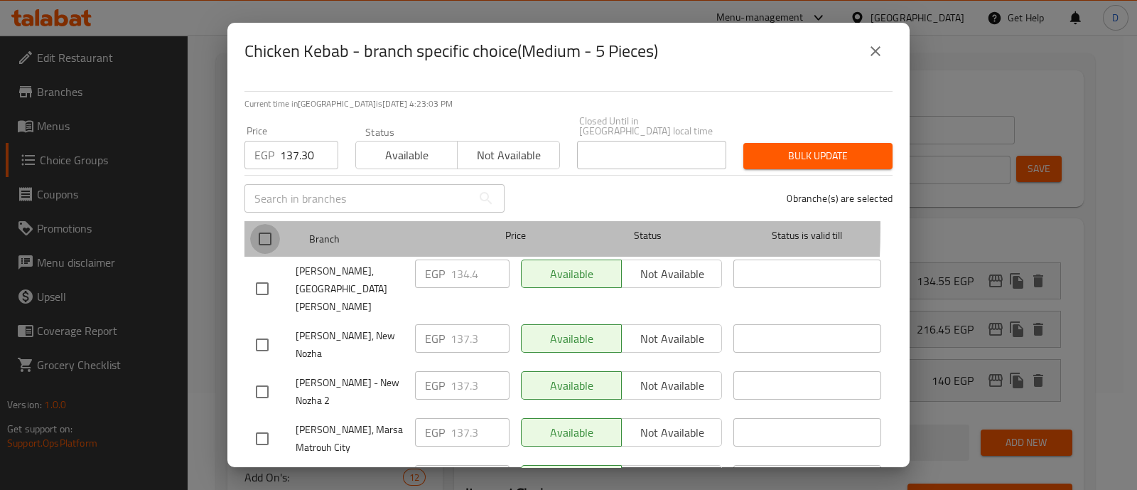
checkbox input "true"
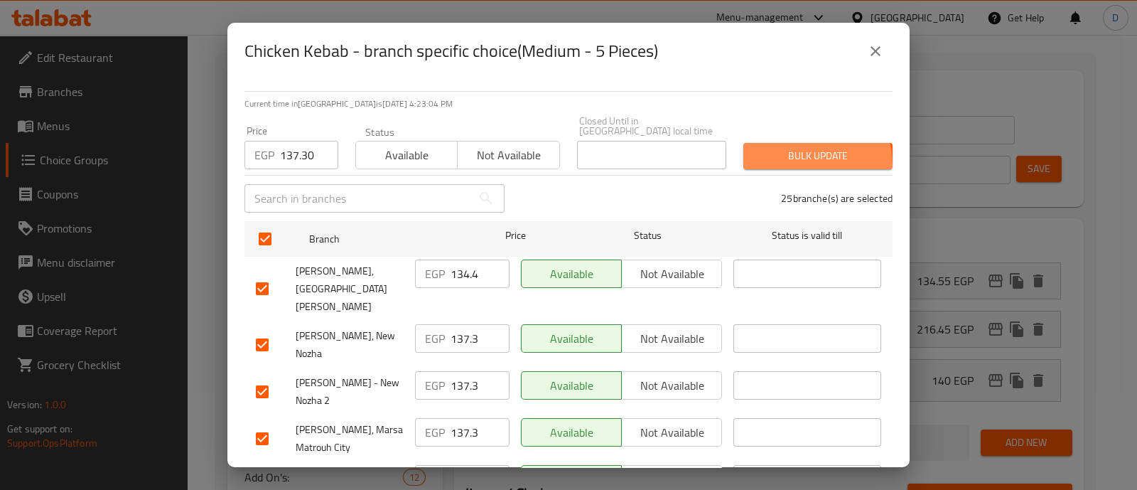
click at [772, 157] on button "Bulk update" at bounding box center [817, 156] width 149 height 26
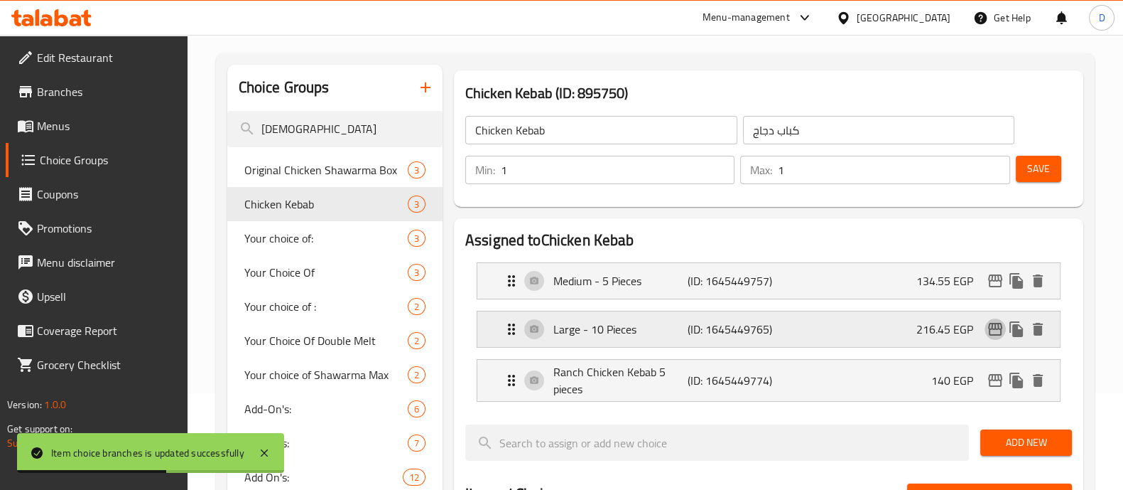
click at [995, 323] on icon "edit" at bounding box center [995, 329] width 14 height 13
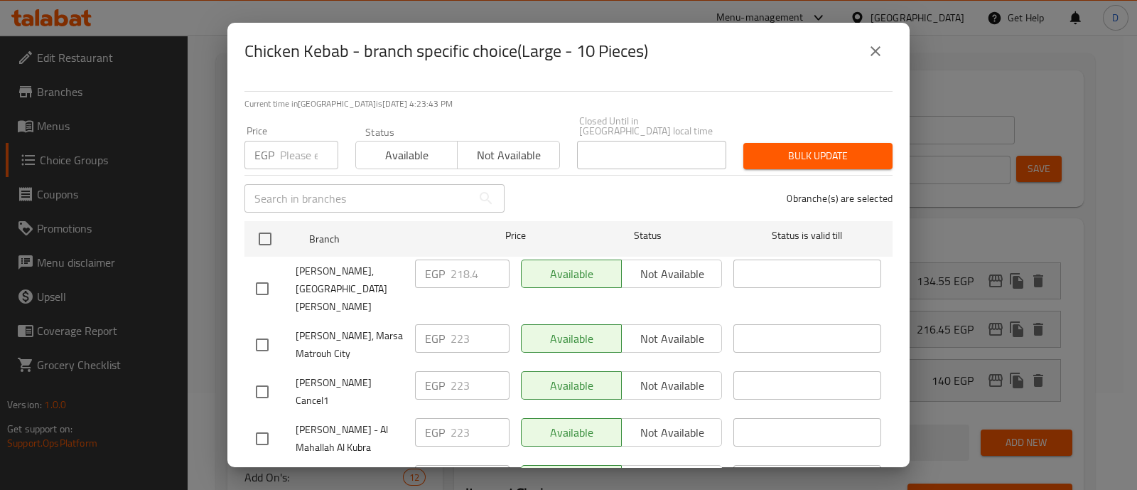
click at [277, 141] on div "EGP Price" at bounding box center [291, 155] width 94 height 28
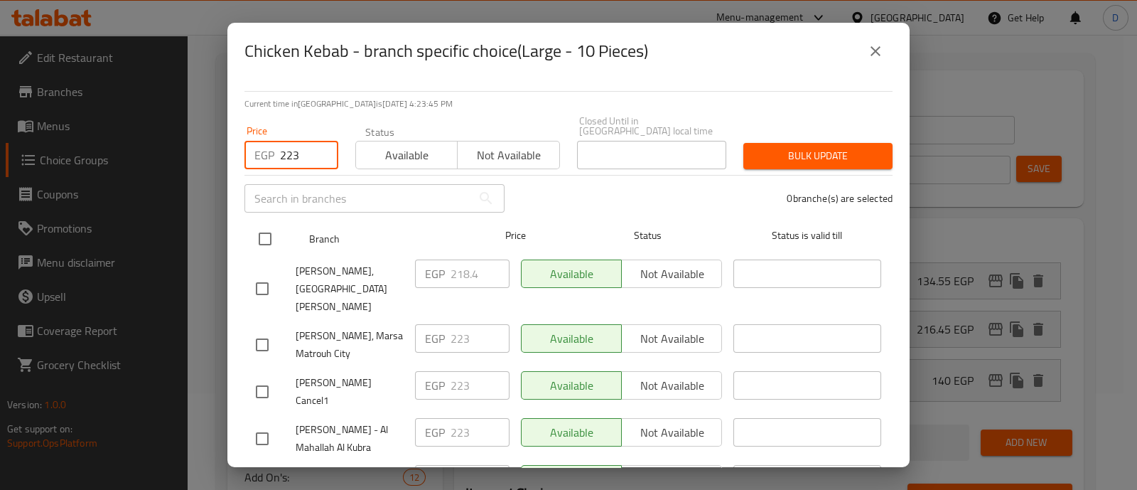
type input "223"
click at [257, 232] on input "checkbox" at bounding box center [265, 239] width 30 height 30
checkbox input "true"
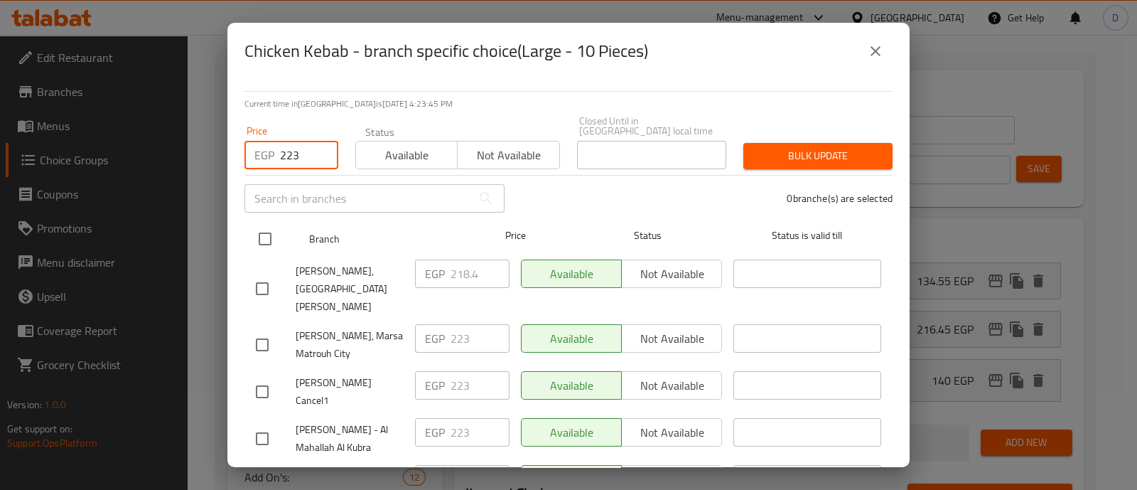
checkbox input "true"
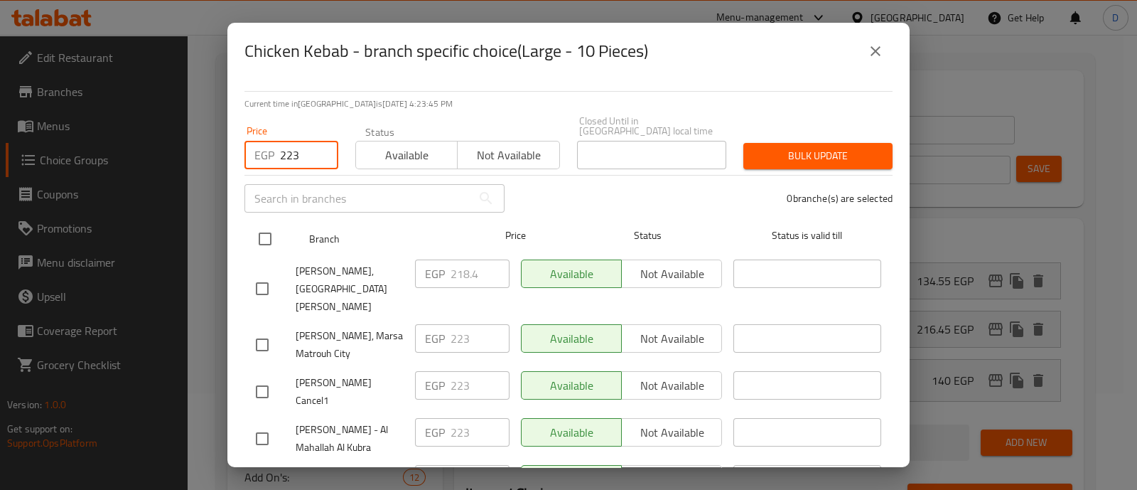
checkbox input "true"
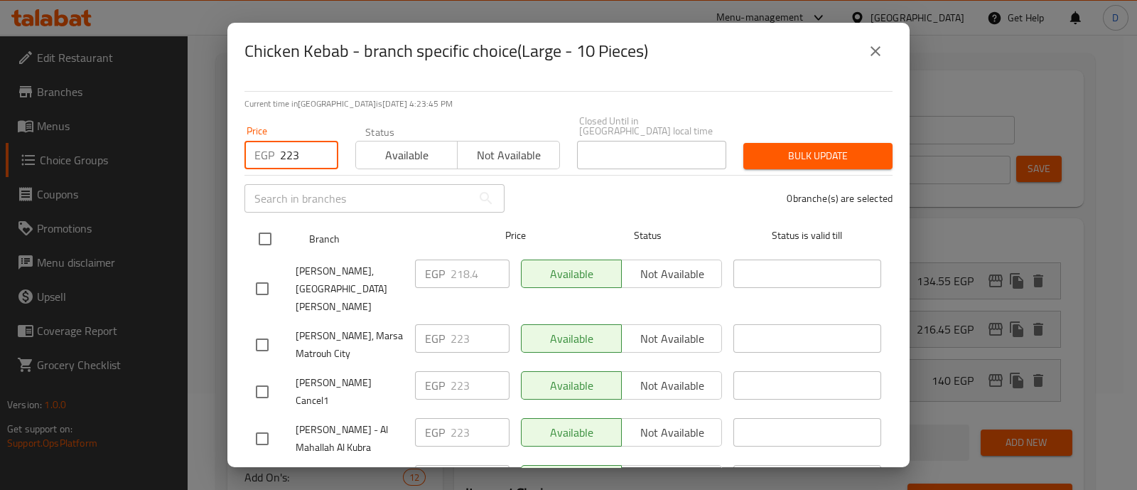
checkbox input "true"
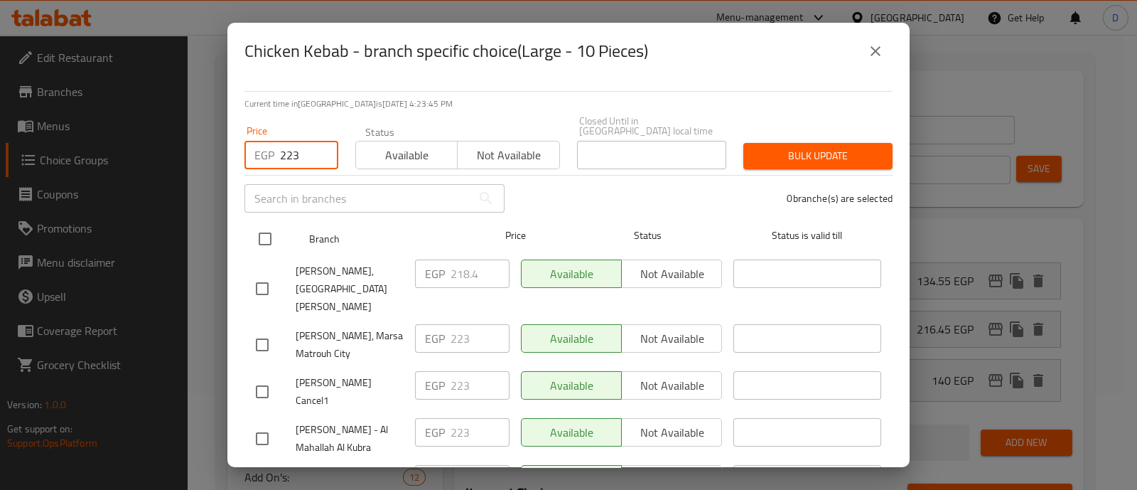
checkbox input "true"
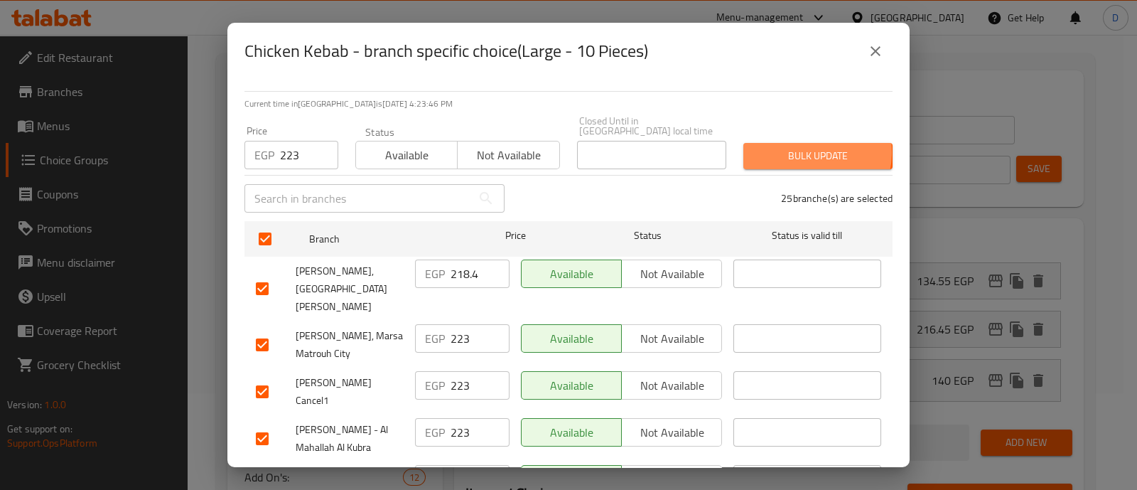
click at [793, 147] on span "Bulk update" at bounding box center [818, 156] width 126 height 18
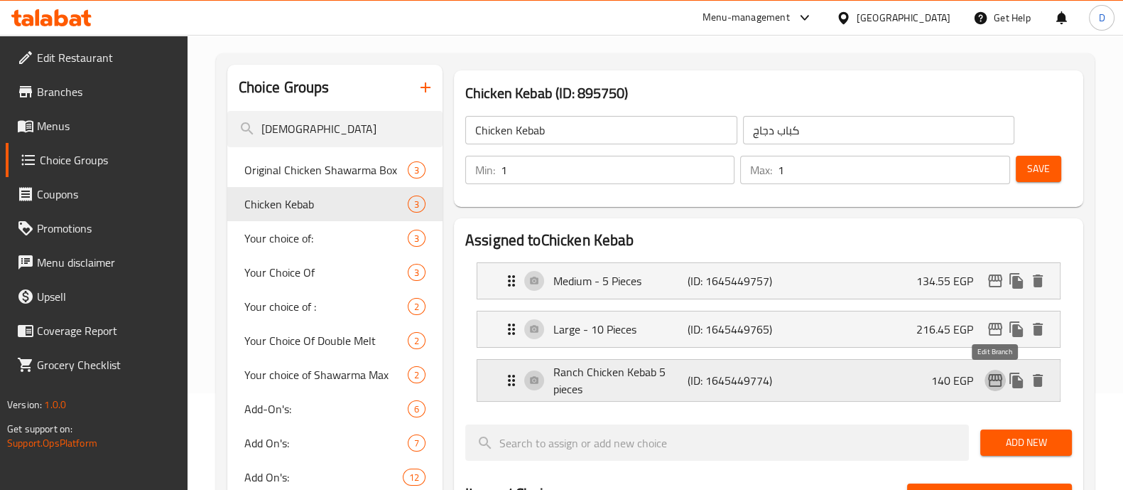
click at [988, 381] on icon "edit" at bounding box center [995, 380] width 17 height 17
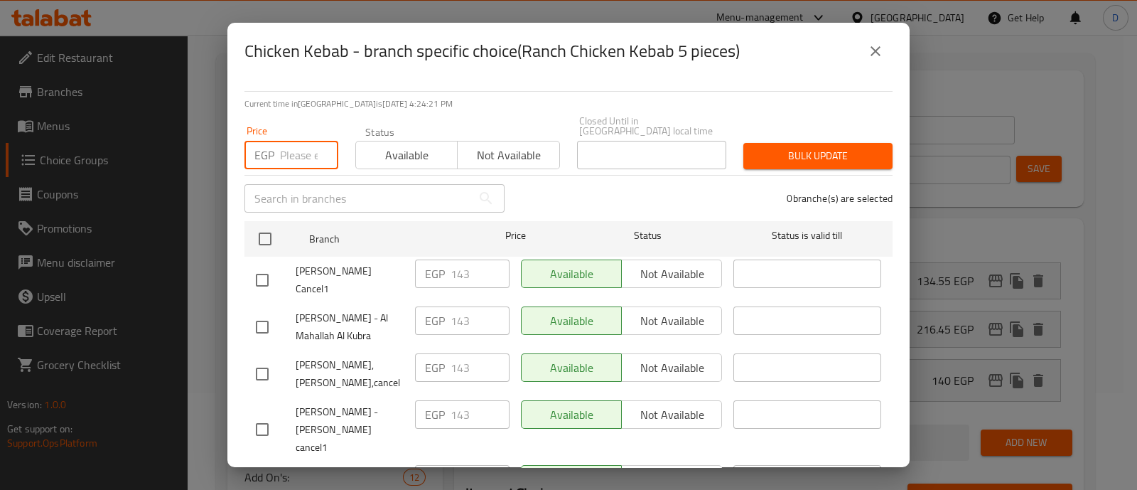
click at [305, 144] on input "number" at bounding box center [309, 155] width 58 height 28
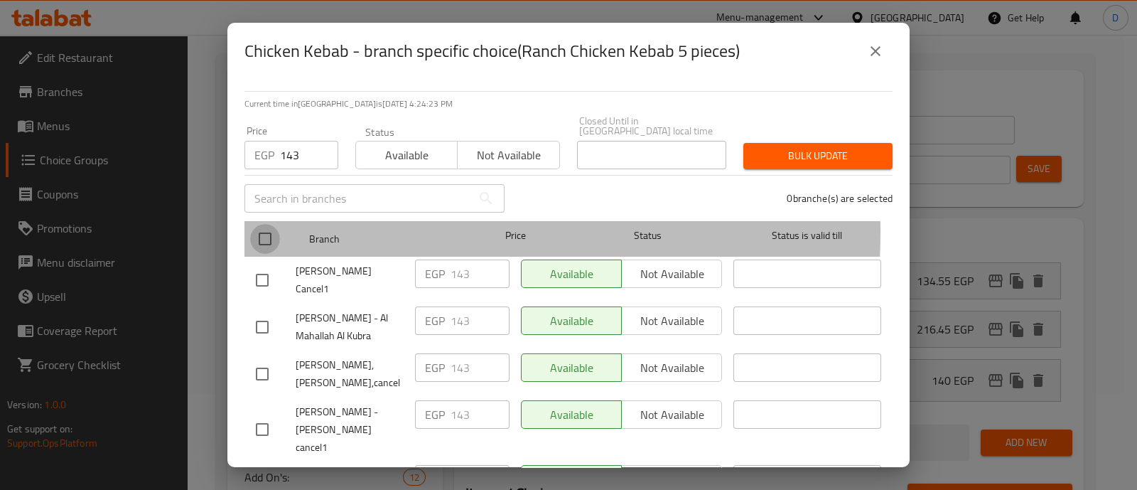
click at [271, 224] on input "checkbox" at bounding box center [265, 239] width 30 height 30
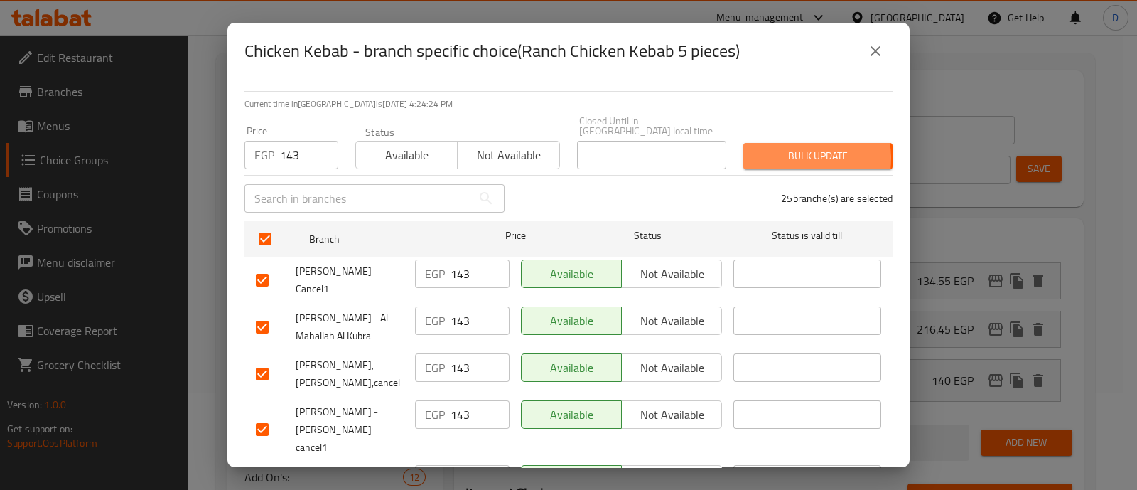
click at [781, 149] on span "Bulk update" at bounding box center [818, 156] width 126 height 18
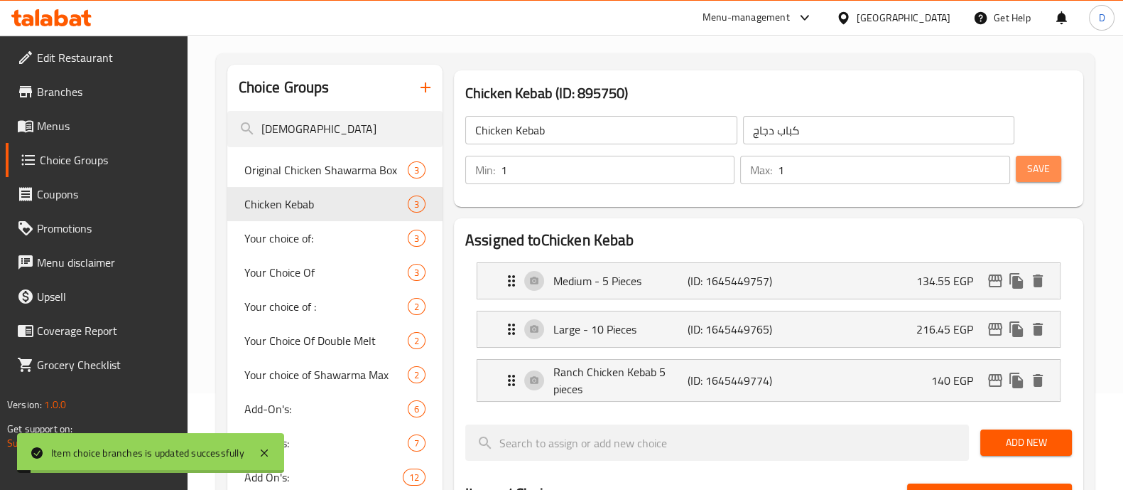
click at [1032, 165] on span "Save" at bounding box center [1038, 169] width 23 height 18
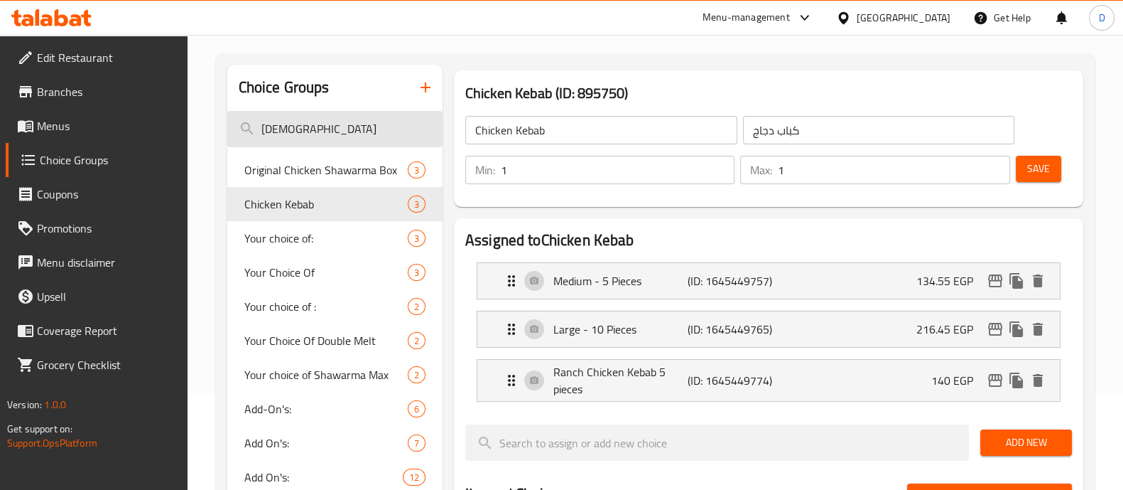
click at [362, 128] on input "chick" at bounding box center [334, 129] width 215 height 36
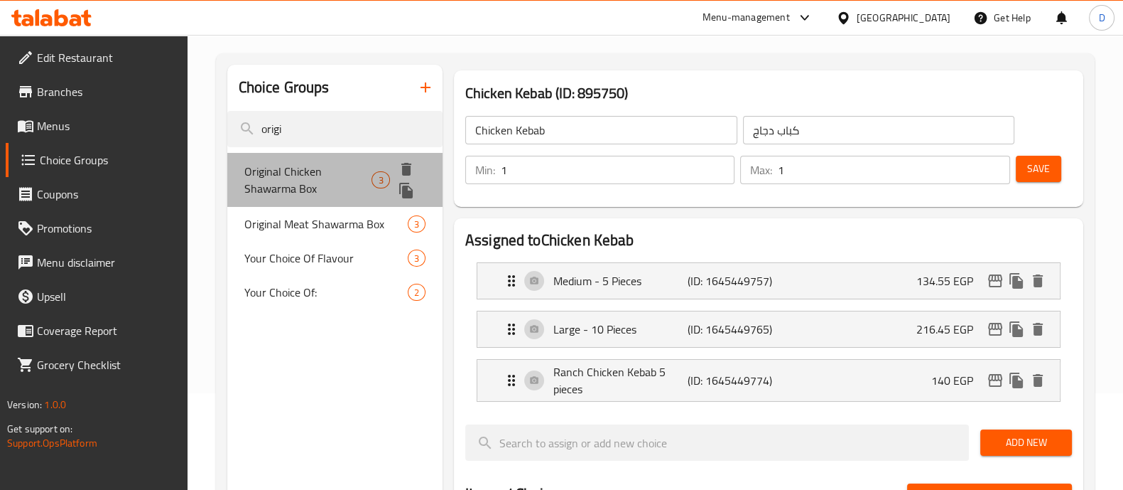
click at [352, 171] on span "Original Chicken Shawarma Box" at bounding box center [308, 180] width 128 height 34
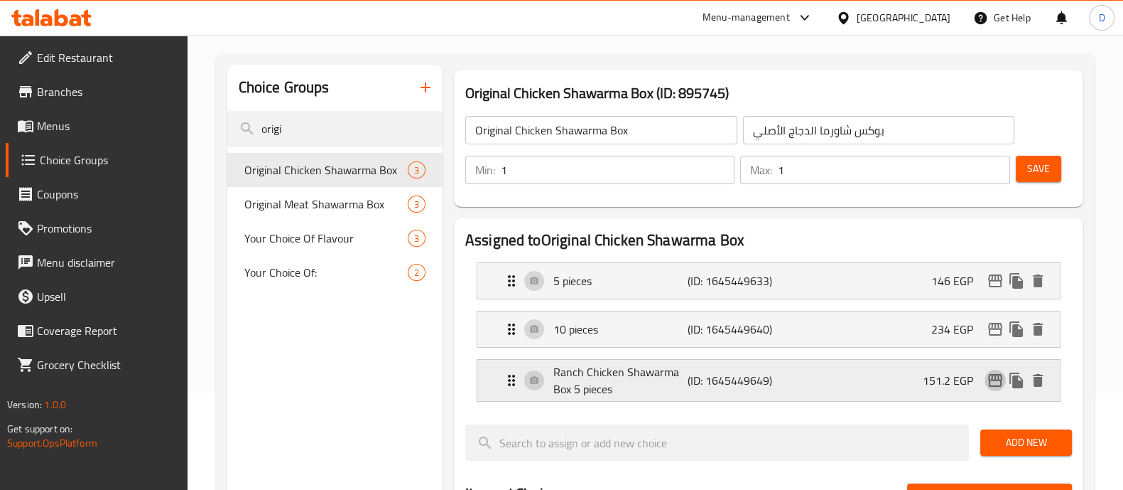
click at [1000, 377] on icon "edit" at bounding box center [995, 380] width 17 height 17
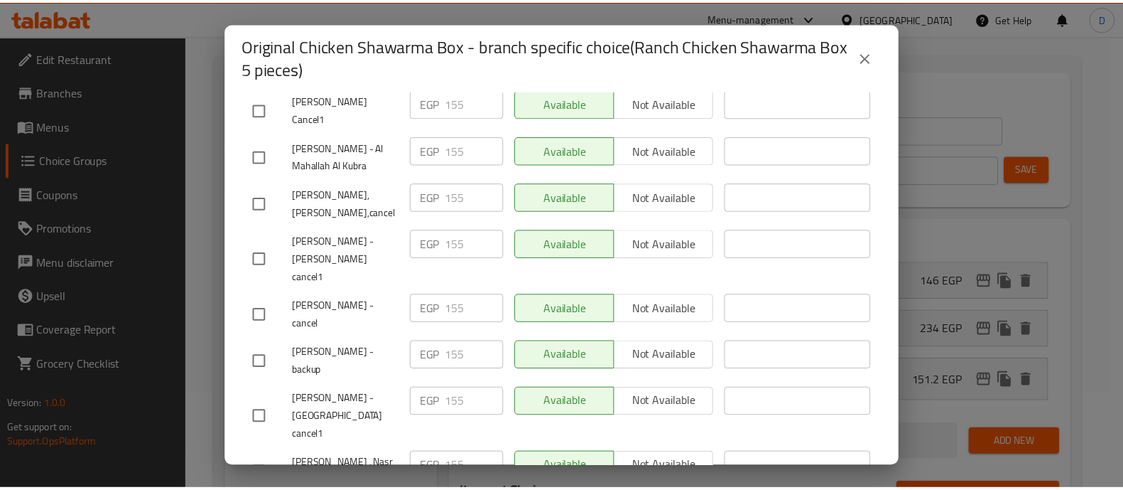
scroll to position [0, 0]
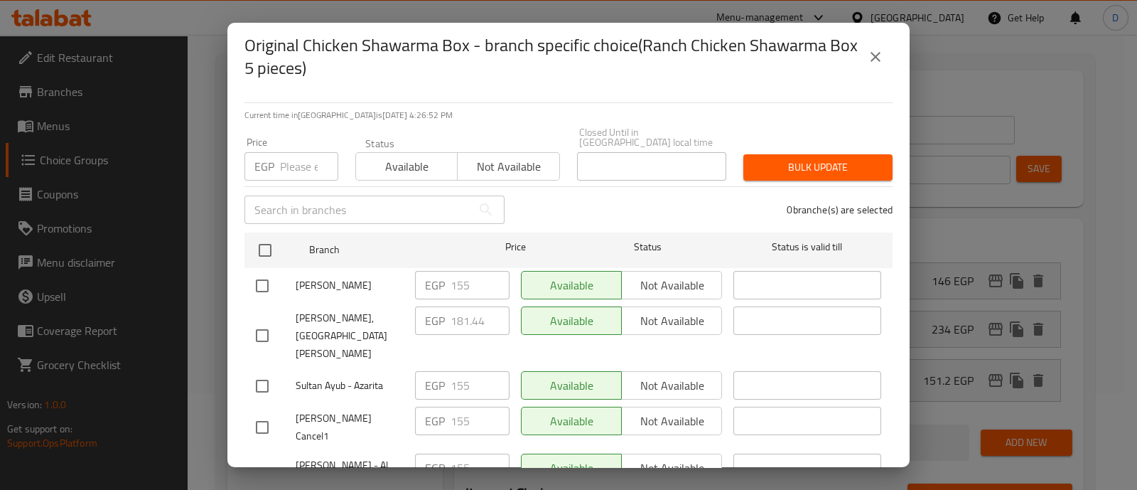
click at [887, 55] on button "close" at bounding box center [875, 57] width 34 height 34
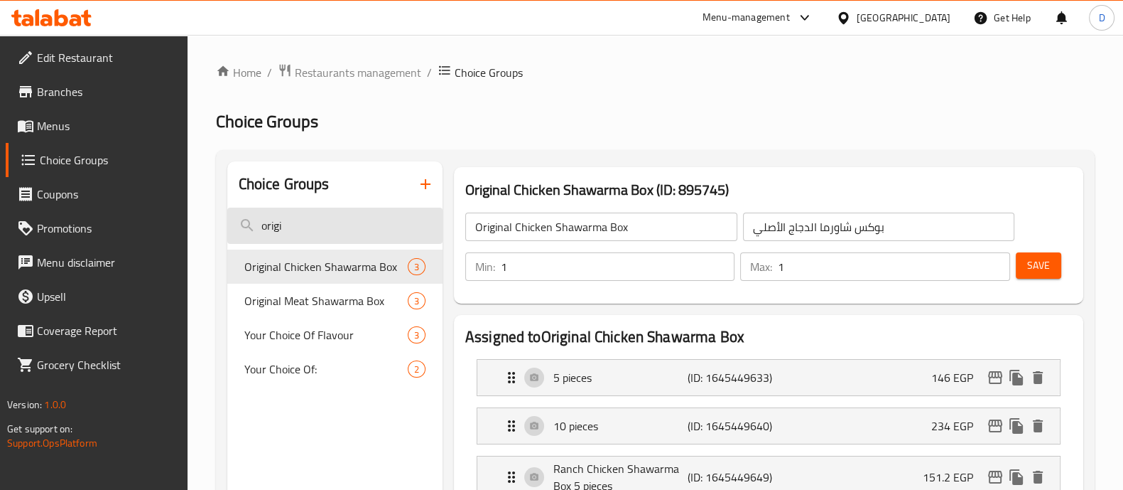
click at [340, 232] on input "origi" at bounding box center [334, 225] width 215 height 36
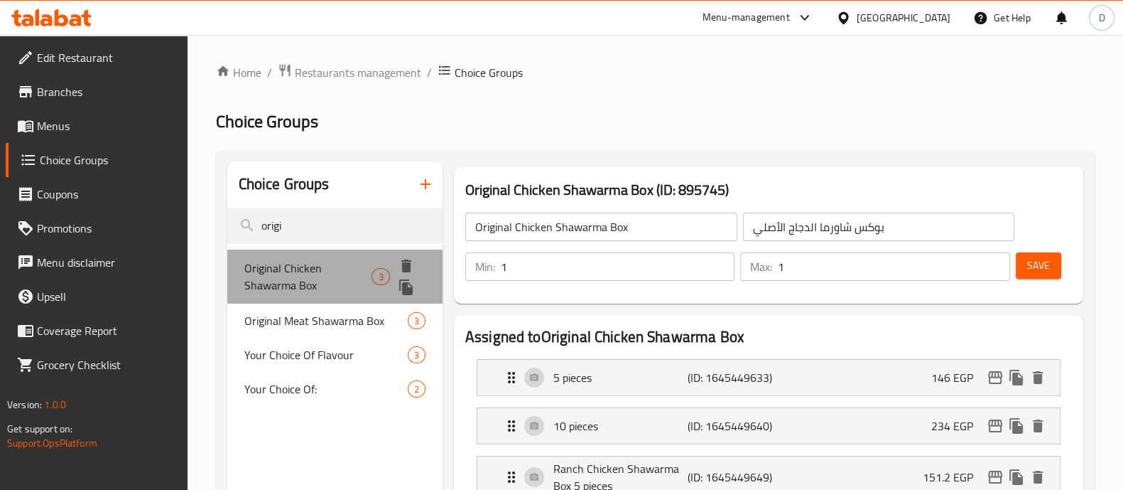
click at [340, 292] on span "Original Chicken Shawarma Box" at bounding box center [308, 276] width 128 height 34
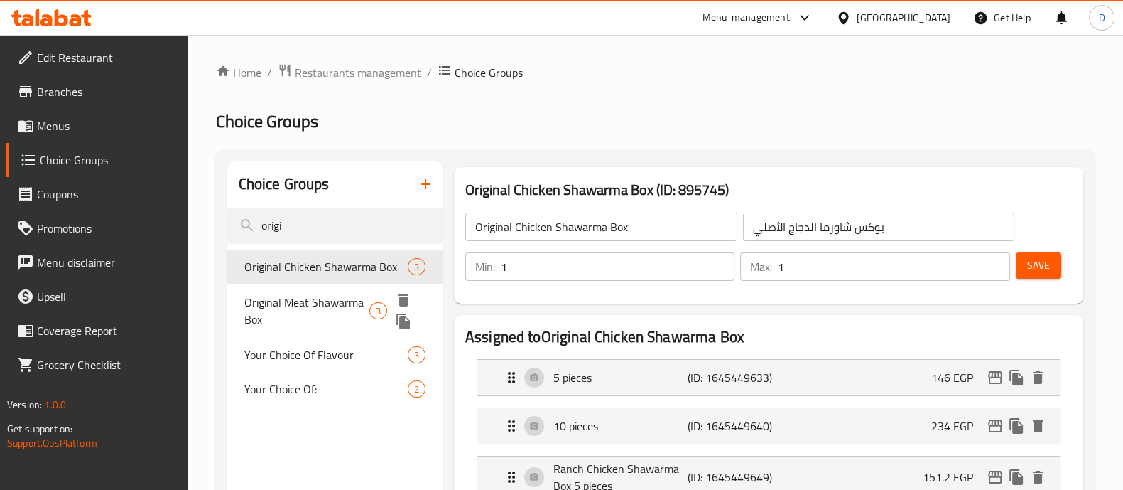
click at [325, 314] on span "Original Meat Shawarma Box" at bounding box center [306, 310] width 125 height 34
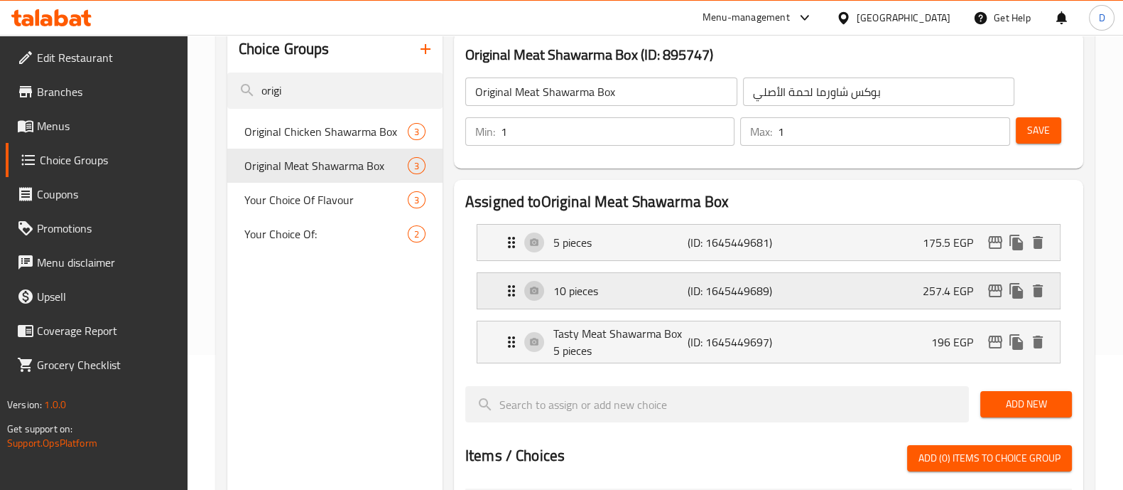
scroll to position [136, 0]
click at [996, 337] on icon "edit" at bounding box center [995, 341] width 17 height 17
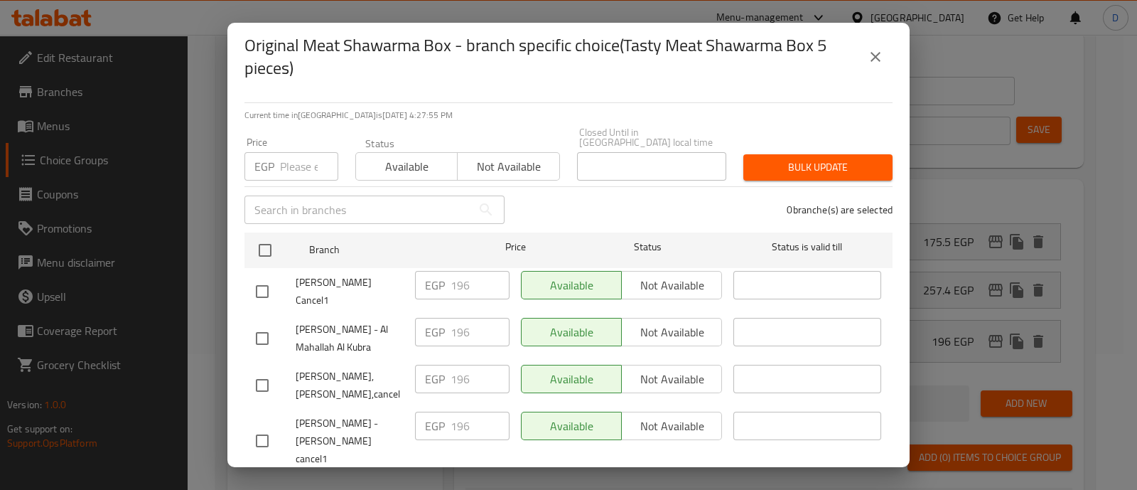
click at [300, 161] on input "number" at bounding box center [309, 166] width 58 height 28
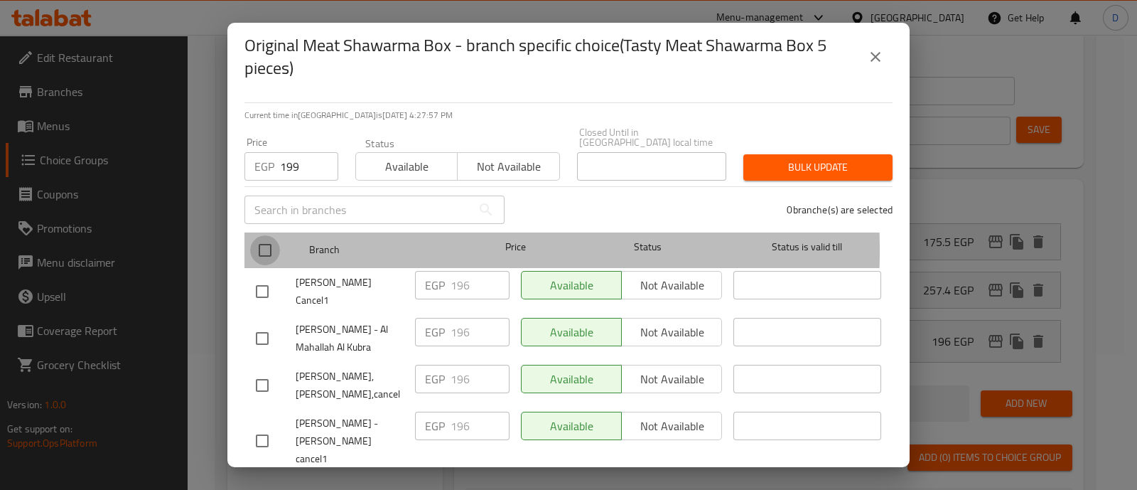
click at [263, 240] on input "checkbox" at bounding box center [265, 250] width 30 height 30
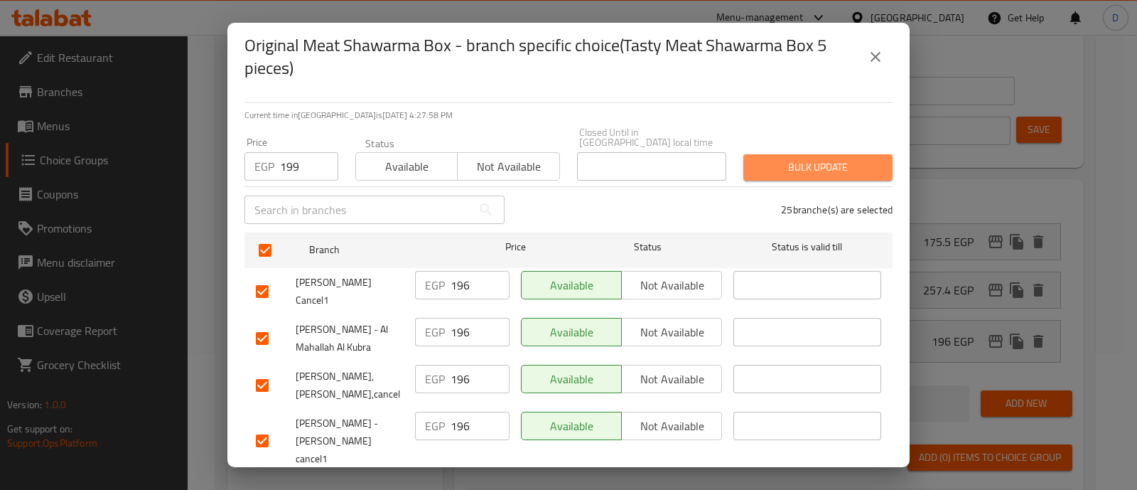
click at [813, 154] on button "Bulk update" at bounding box center [817, 167] width 149 height 26
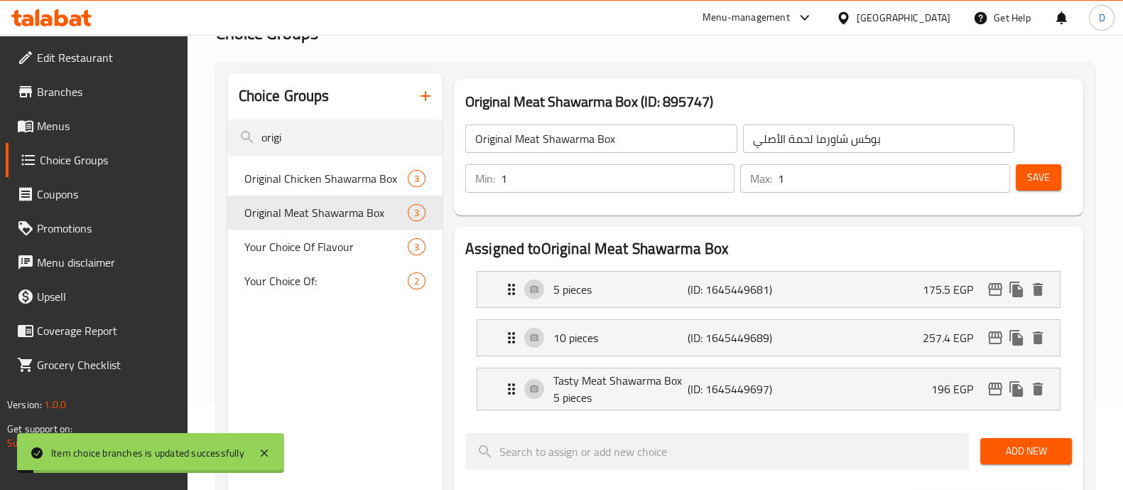
scroll to position [88, 0]
click at [1040, 164] on button "Save" at bounding box center [1038, 177] width 45 height 26
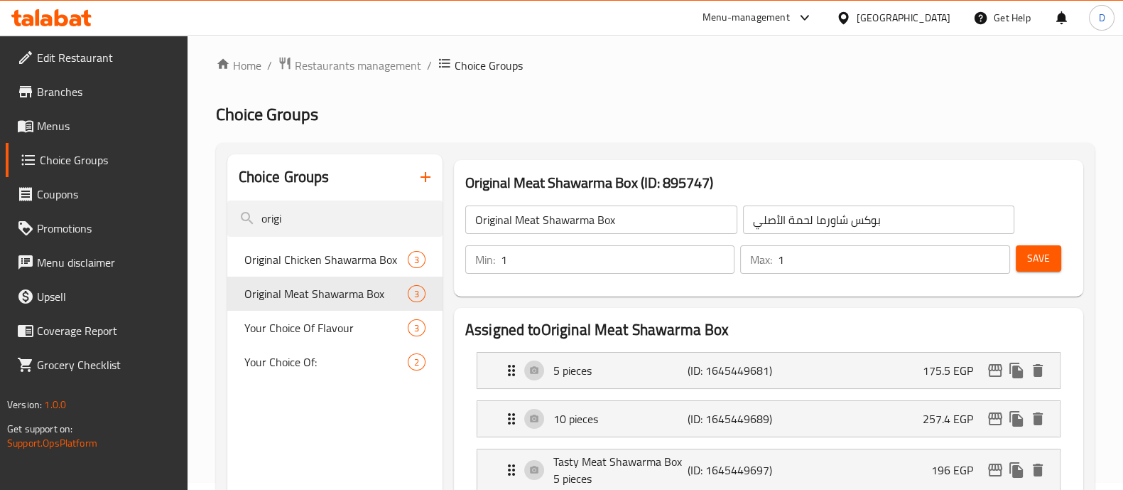
scroll to position [0, 0]
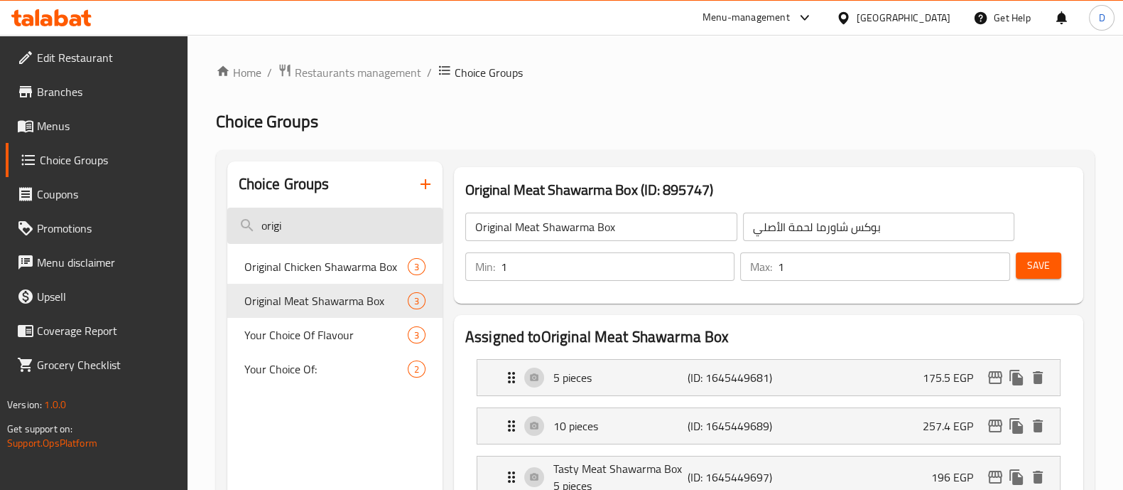
click at [373, 226] on input "origi" at bounding box center [334, 225] width 215 height 36
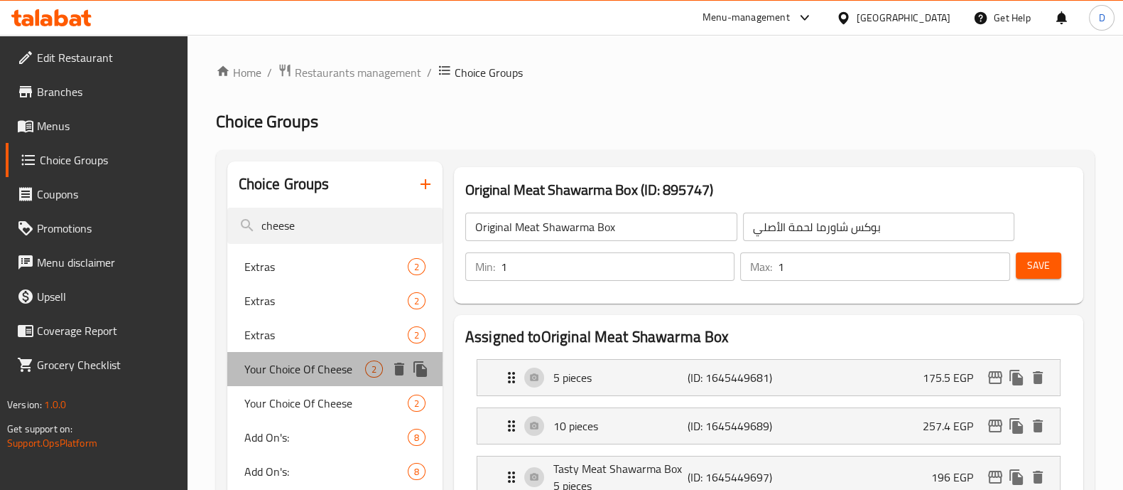
click at [352, 361] on span "Your Choice Of Cheese" at bounding box center [304, 368] width 121 height 17
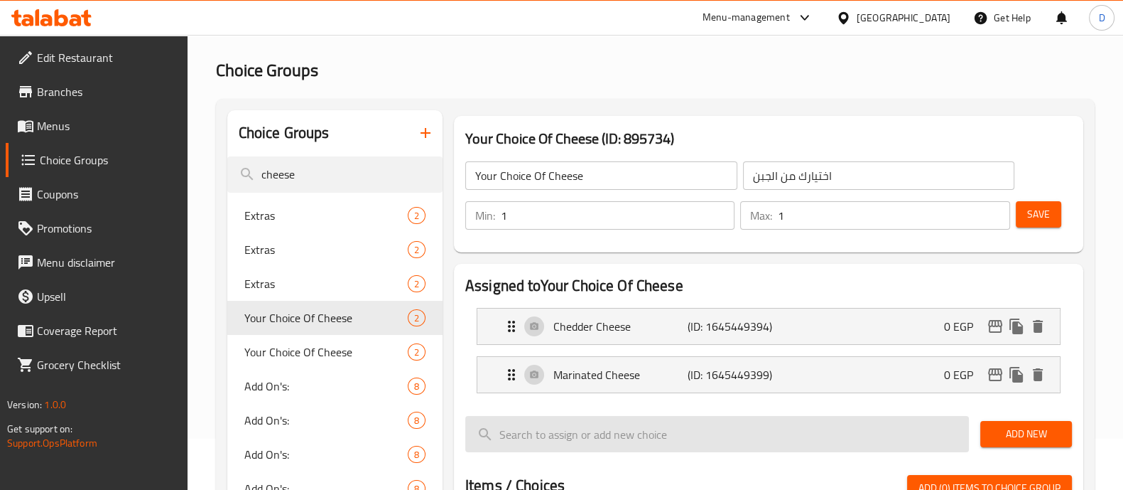
scroll to position [101, 0]
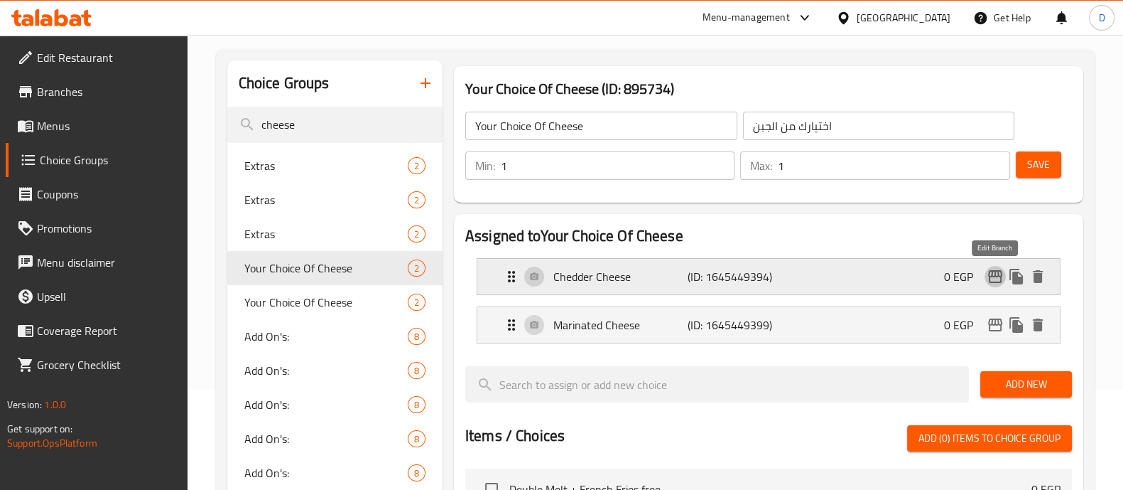
click at [991, 276] on icon "edit" at bounding box center [995, 276] width 14 height 13
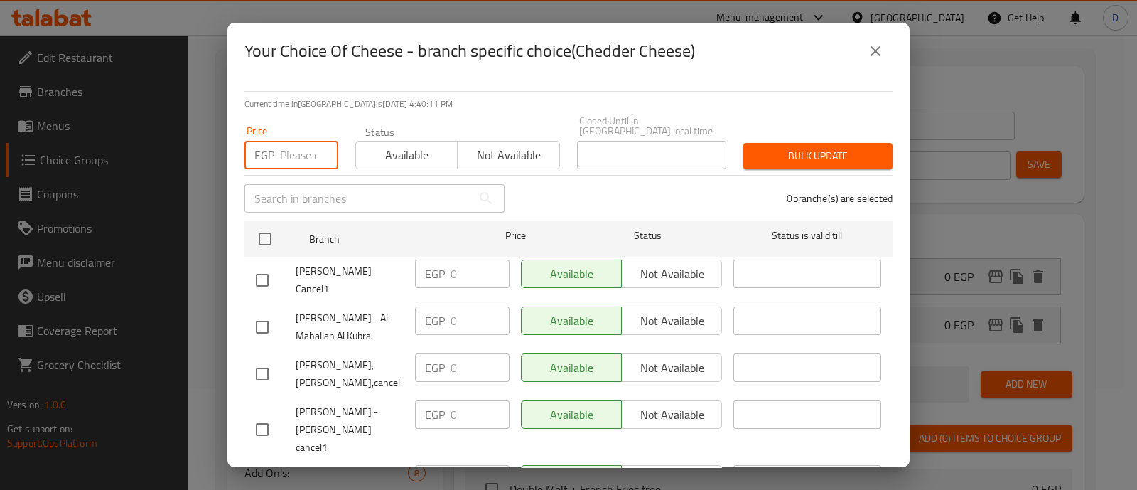
click at [296, 152] on input "number" at bounding box center [309, 155] width 58 height 28
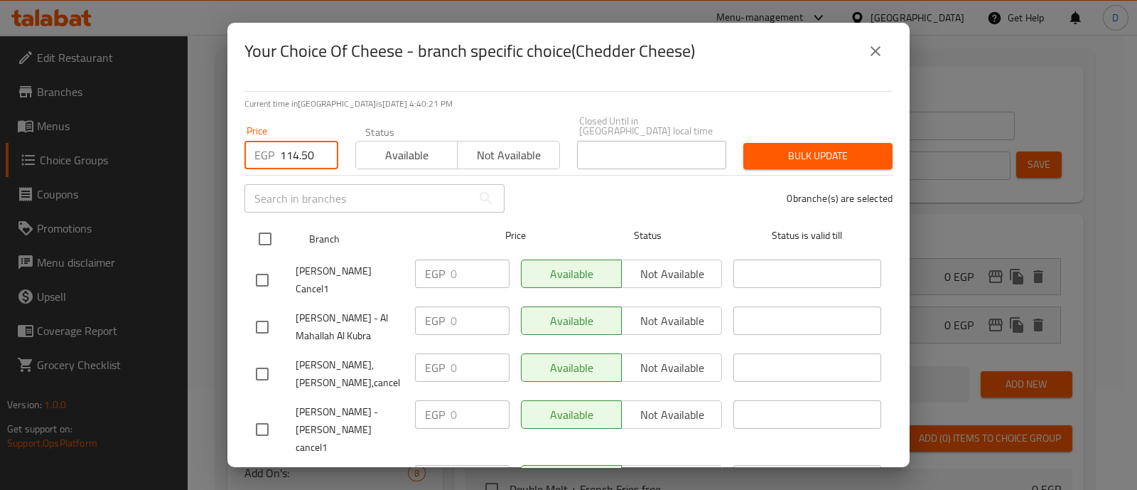
click at [261, 224] on input "checkbox" at bounding box center [265, 239] width 30 height 30
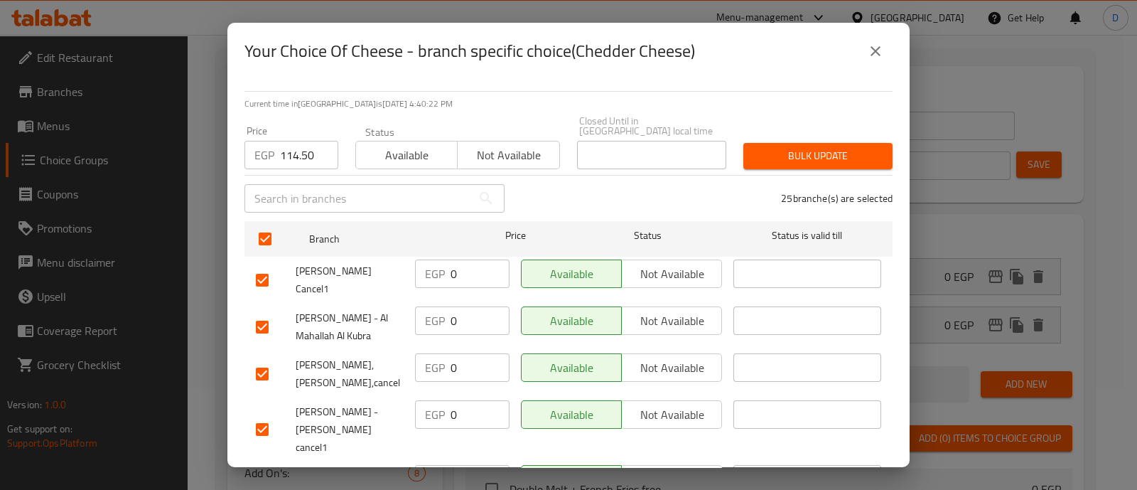
click at [820, 147] on span "Bulk update" at bounding box center [818, 156] width 126 height 18
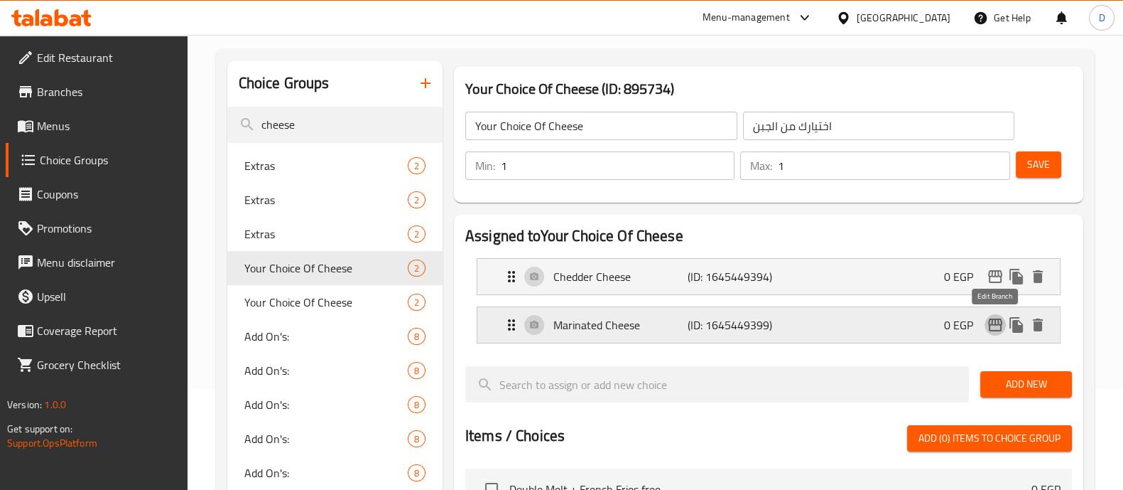
click at [995, 328] on icon "edit" at bounding box center [995, 324] width 17 height 17
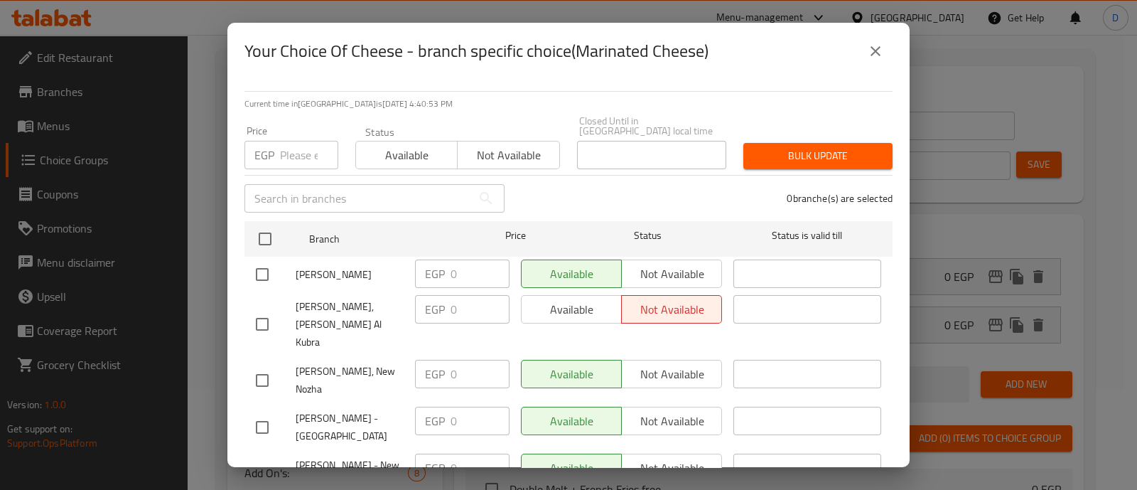
click at [291, 147] on input "number" at bounding box center [309, 155] width 58 height 28
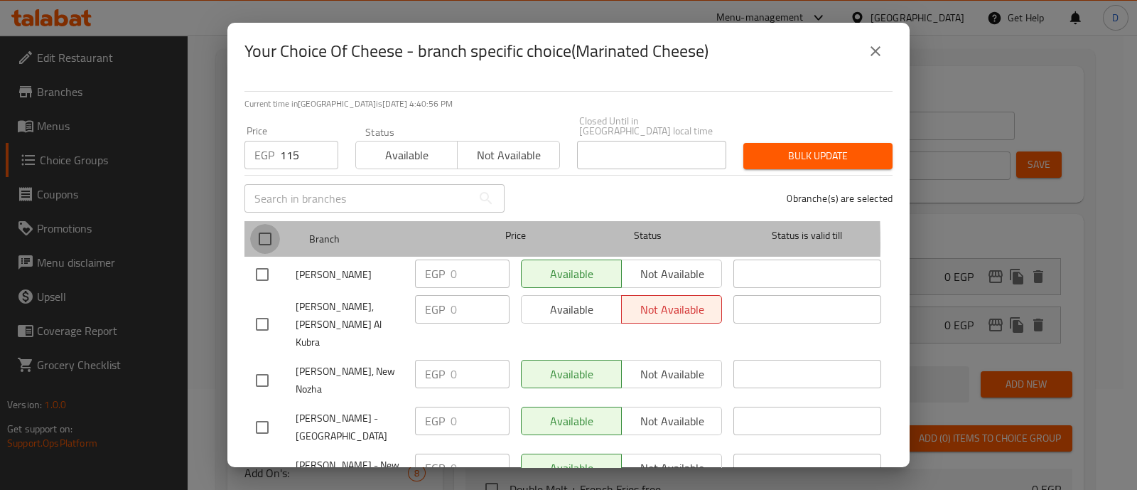
click at [264, 234] on input "checkbox" at bounding box center [265, 239] width 30 height 30
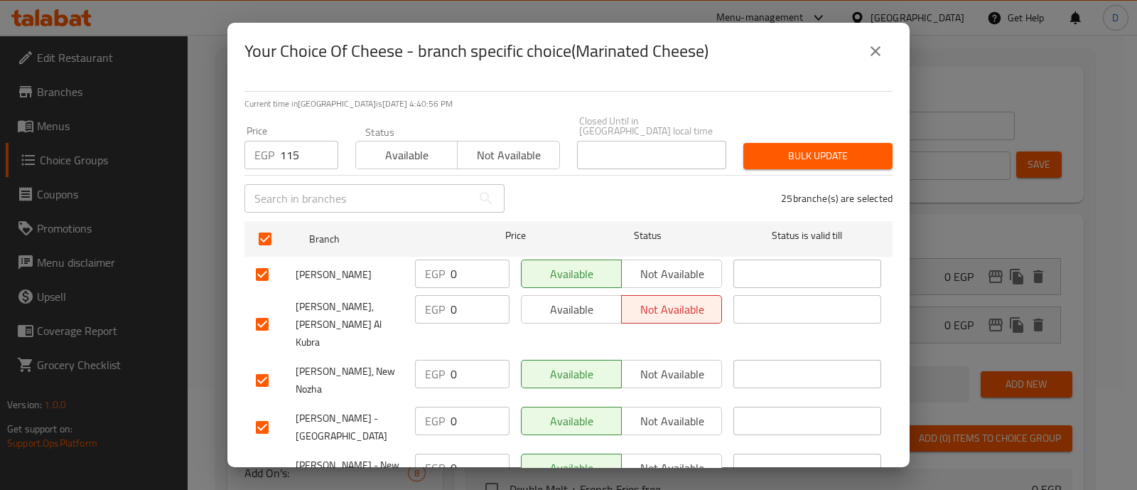
click at [799, 147] on span "Bulk update" at bounding box center [818, 156] width 126 height 18
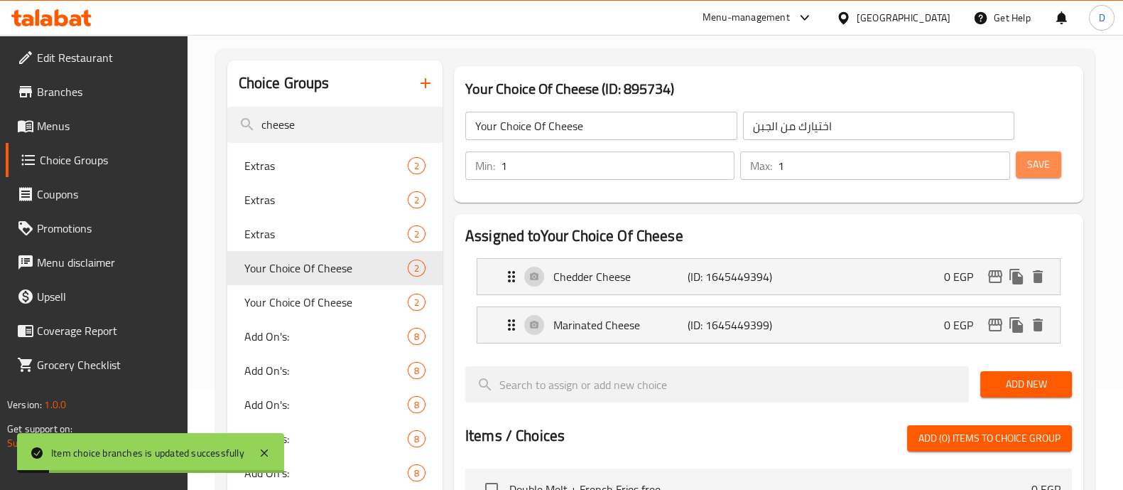
click at [1041, 166] on span "Save" at bounding box center [1038, 165] width 23 height 18
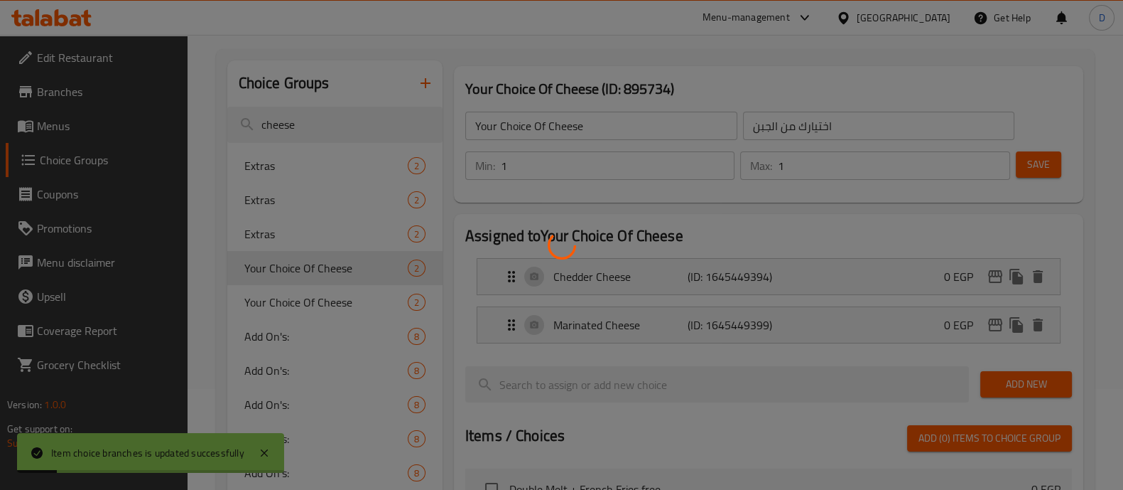
click at [1041, 166] on div at bounding box center [561, 245] width 1123 height 490
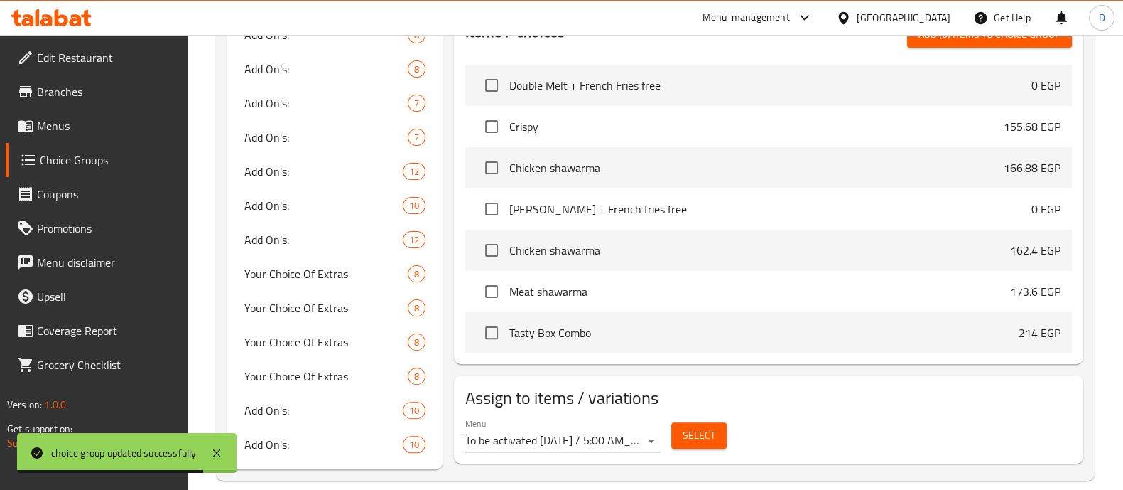
scroll to position [523, 0]
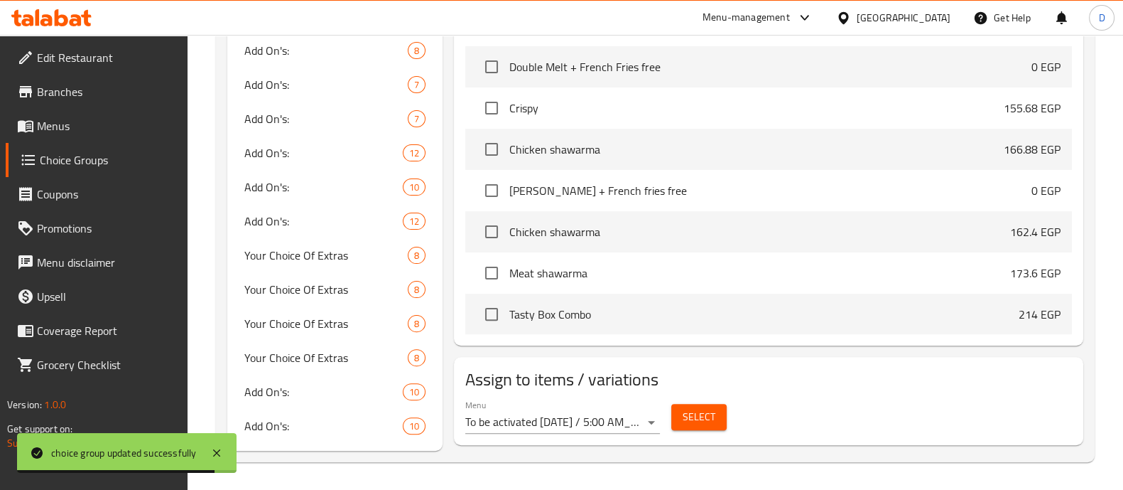
click at [715, 406] on button "Select" at bounding box center [698, 417] width 55 height 26
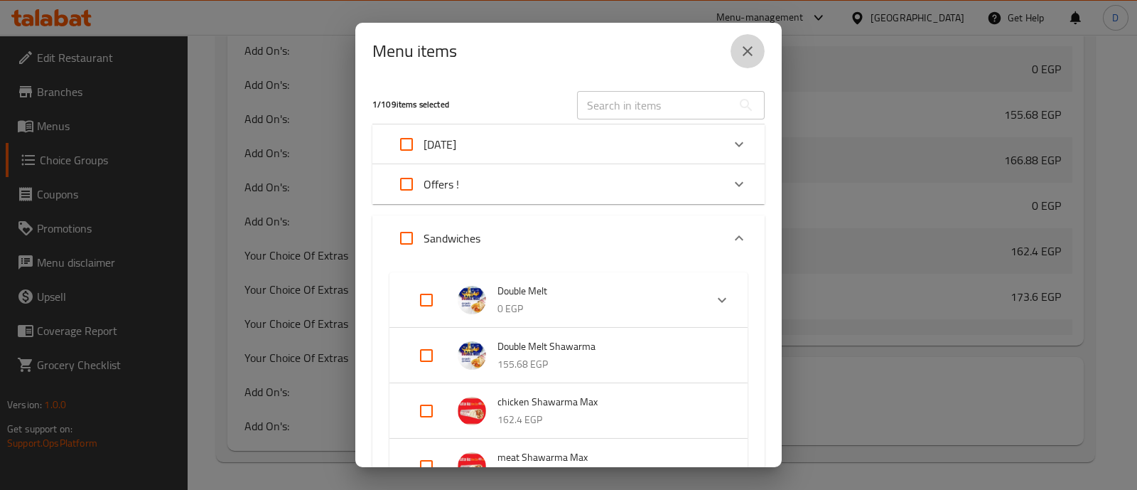
click at [746, 55] on icon "close" at bounding box center [747, 51] width 17 height 17
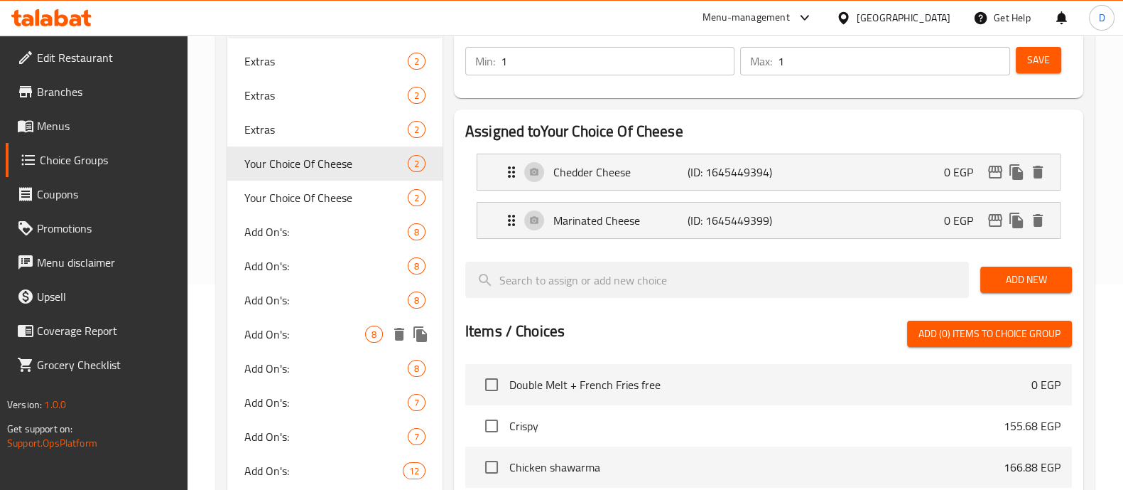
scroll to position [203, 0]
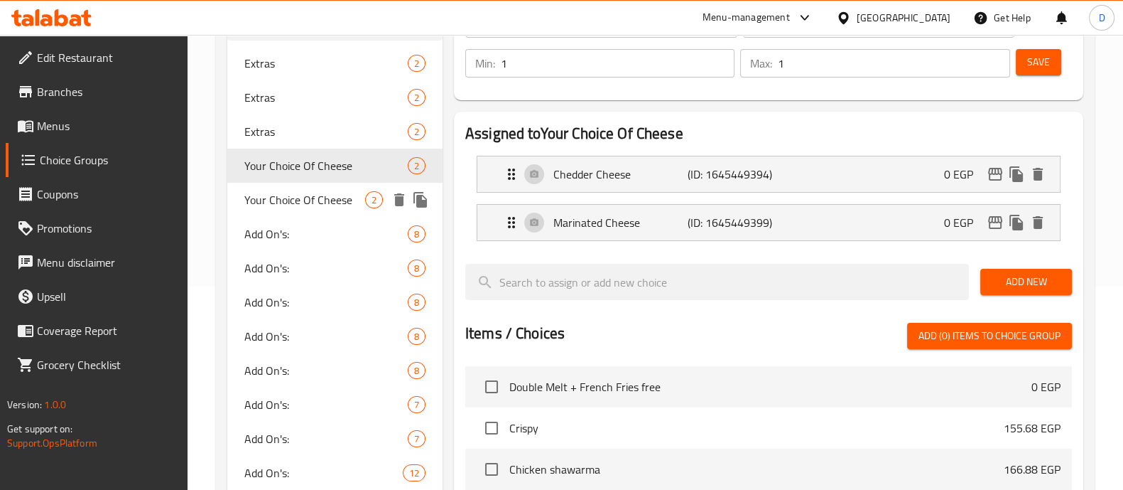
click at [315, 192] on span "Your Choice Of Cheese" at bounding box center [304, 199] width 121 height 17
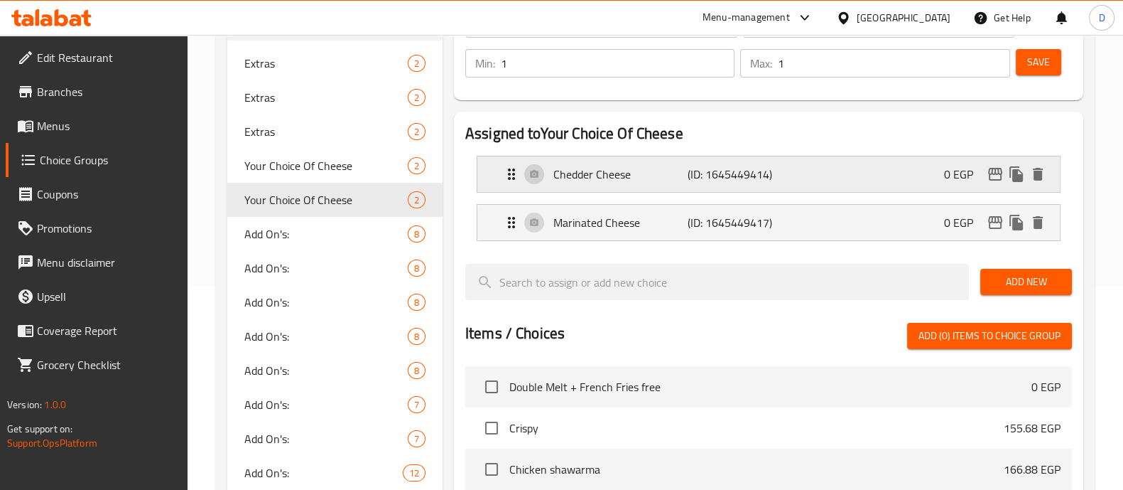
click at [991, 178] on icon "edit" at bounding box center [995, 174] width 17 height 17
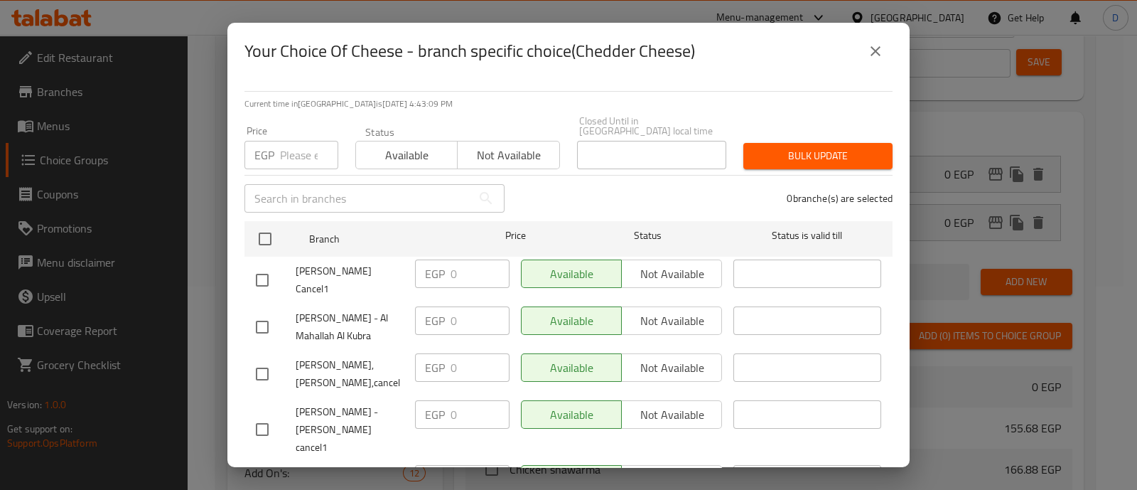
click at [290, 147] on input "number" at bounding box center [309, 155] width 58 height 28
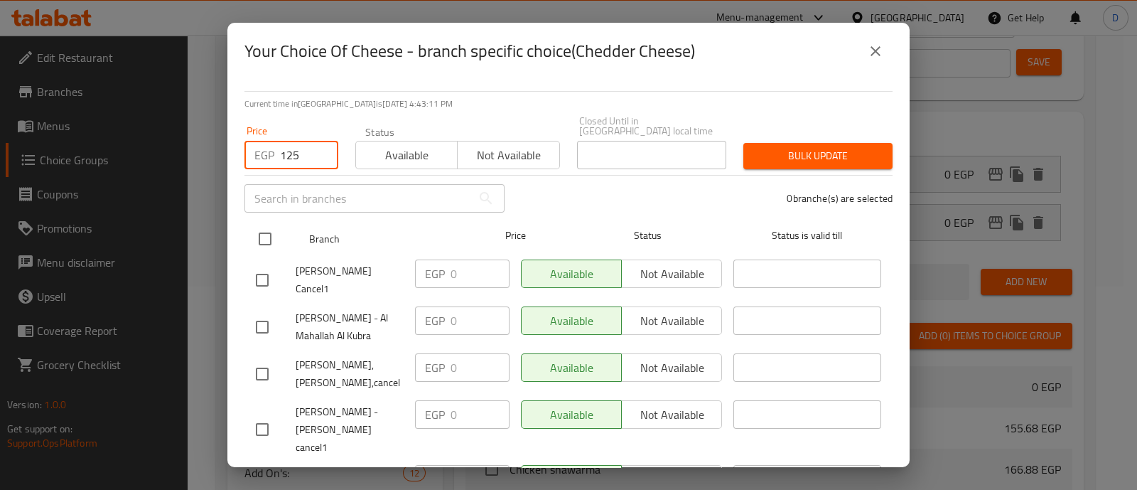
click at [259, 231] on input "checkbox" at bounding box center [265, 239] width 30 height 30
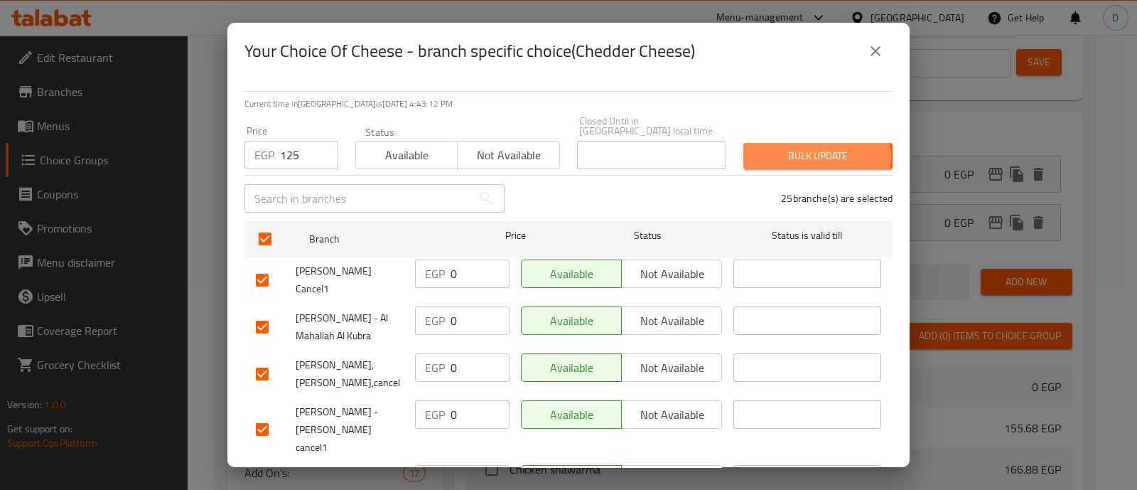
click at [803, 147] on span "Bulk update" at bounding box center [818, 156] width 126 height 18
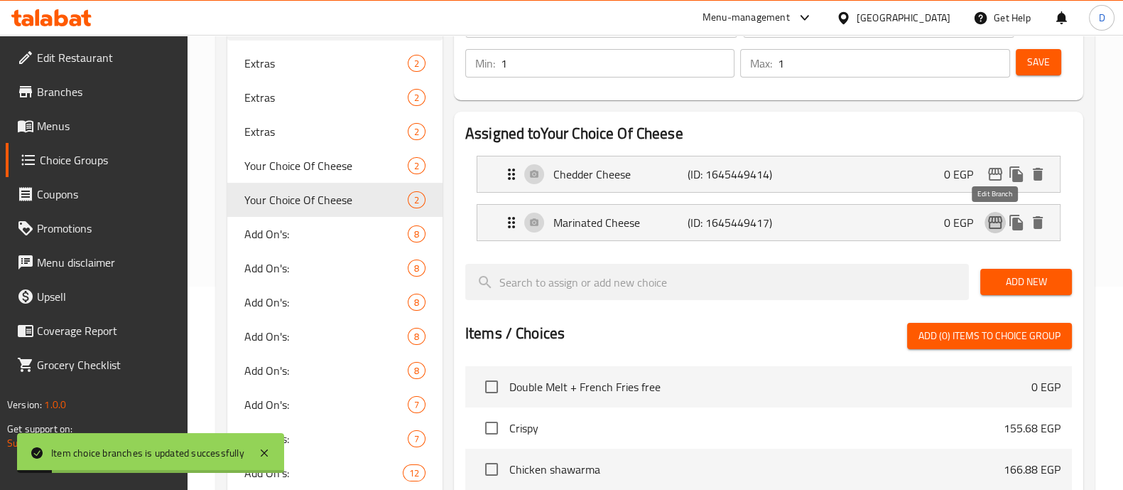
click at [996, 222] on icon "edit" at bounding box center [995, 222] width 14 height 13
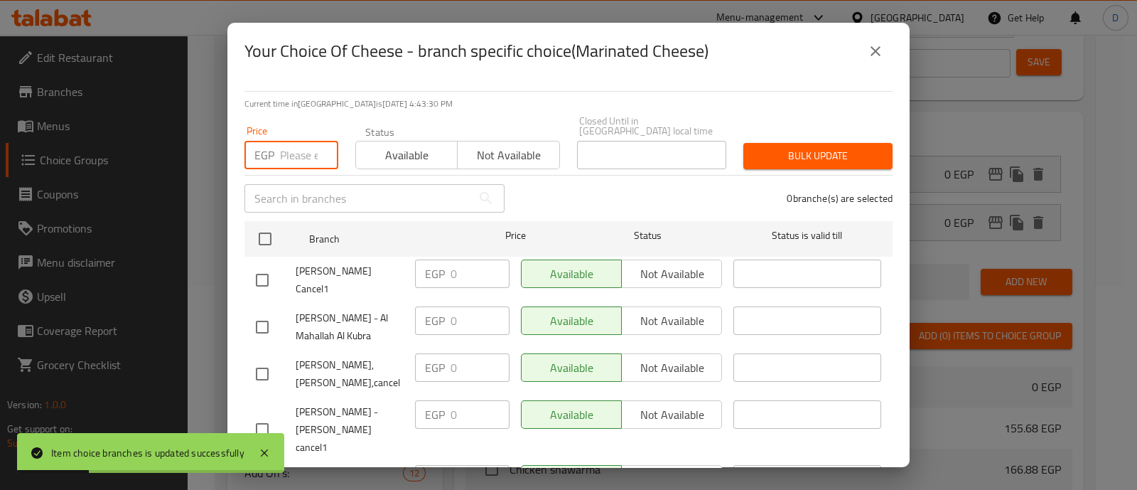
click at [295, 147] on input "number" at bounding box center [309, 155] width 58 height 28
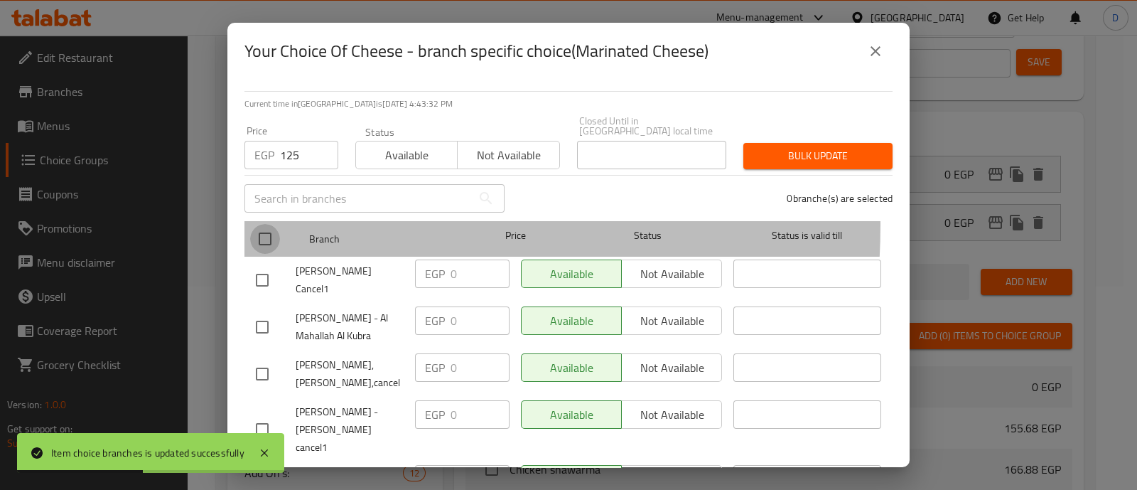
click at [264, 224] on input "checkbox" at bounding box center [265, 239] width 30 height 30
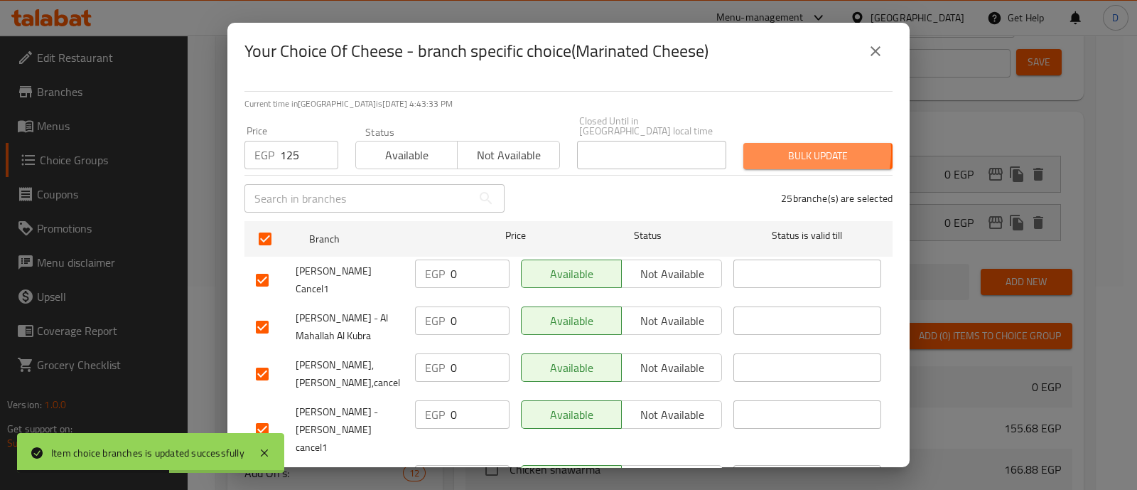
click at [774, 147] on span "Bulk update" at bounding box center [818, 156] width 126 height 18
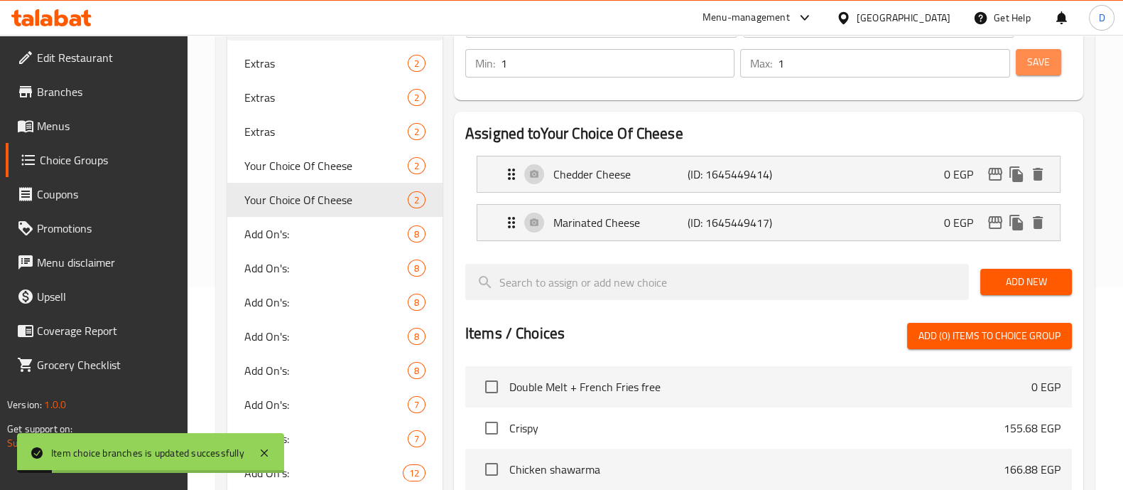
click at [1030, 55] on span "Save" at bounding box center [1038, 62] width 23 height 18
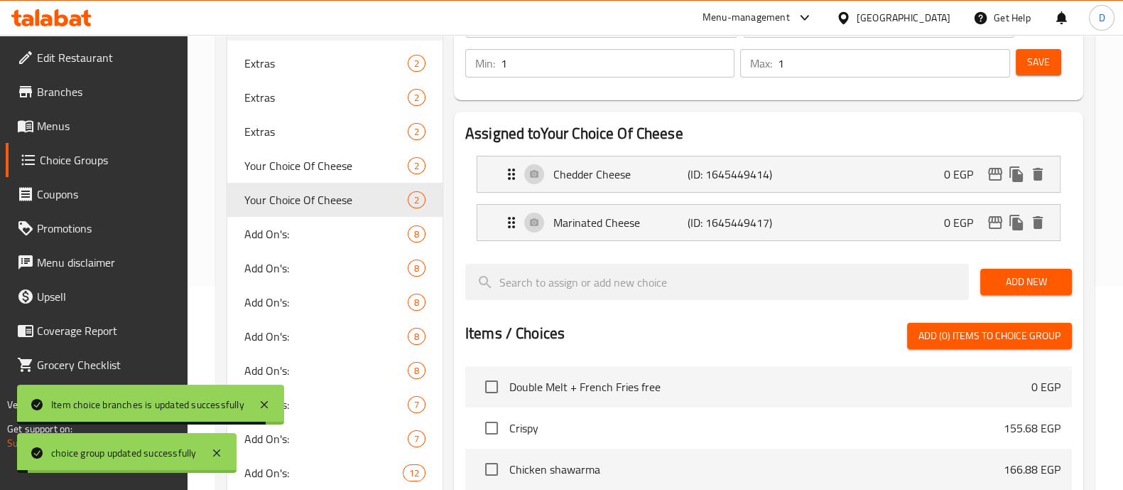
scroll to position [0, 0]
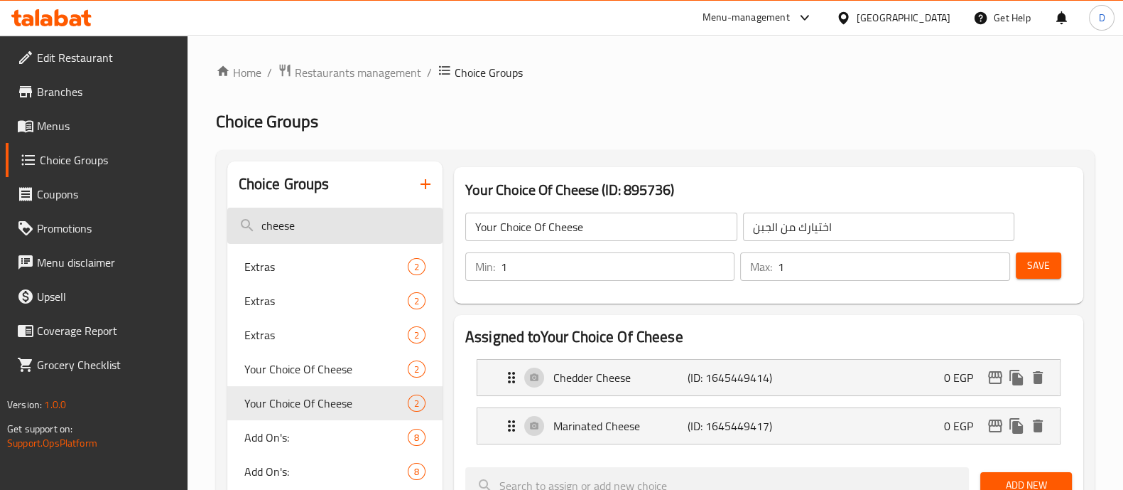
click at [374, 232] on input "cheese" at bounding box center [334, 225] width 215 height 36
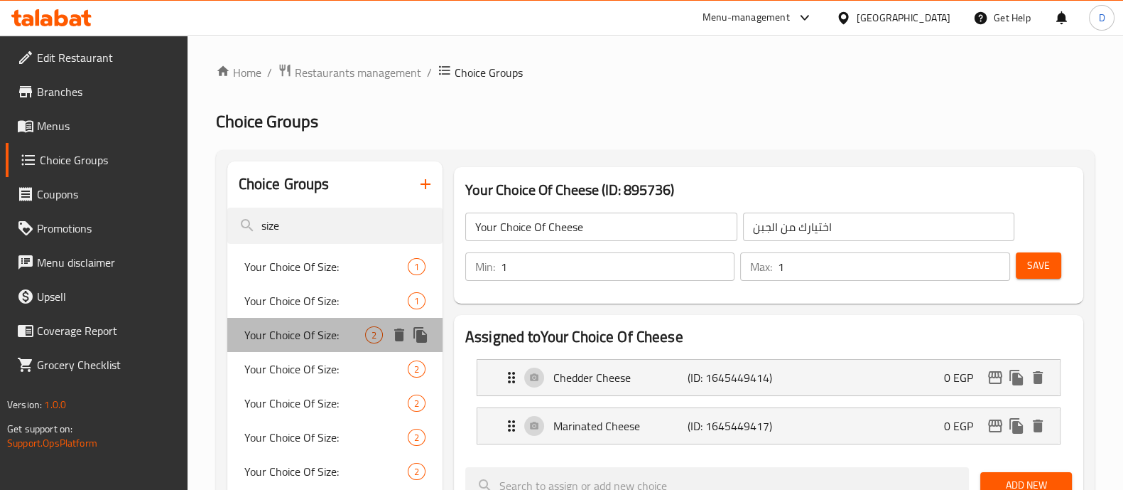
click at [336, 333] on span "Your Choice Of Size:" at bounding box center [304, 334] width 121 height 17
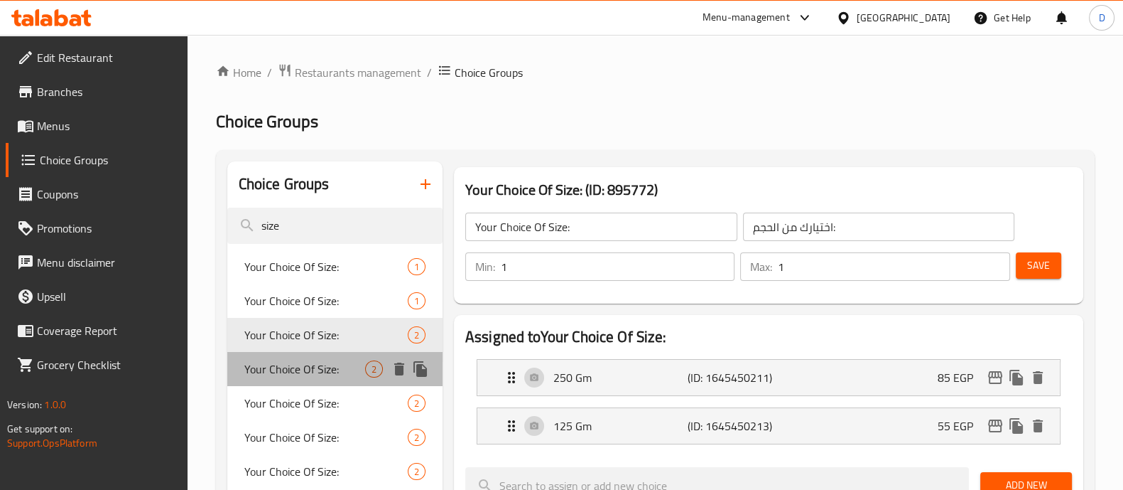
click at [315, 379] on div "Your Choice Of Size: 2" at bounding box center [334, 369] width 215 height 34
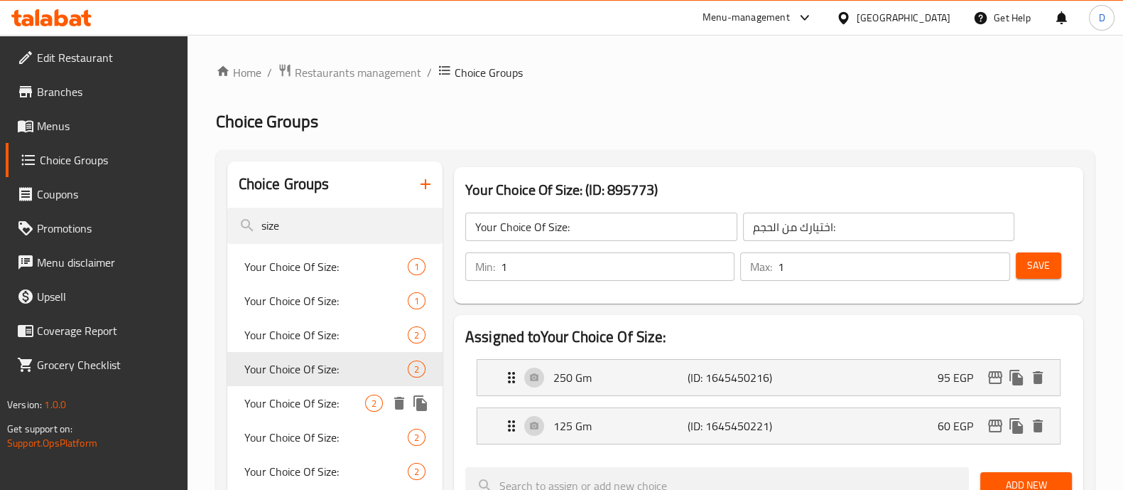
click at [322, 405] on span "Your Choice Of Size:" at bounding box center [304, 402] width 121 height 17
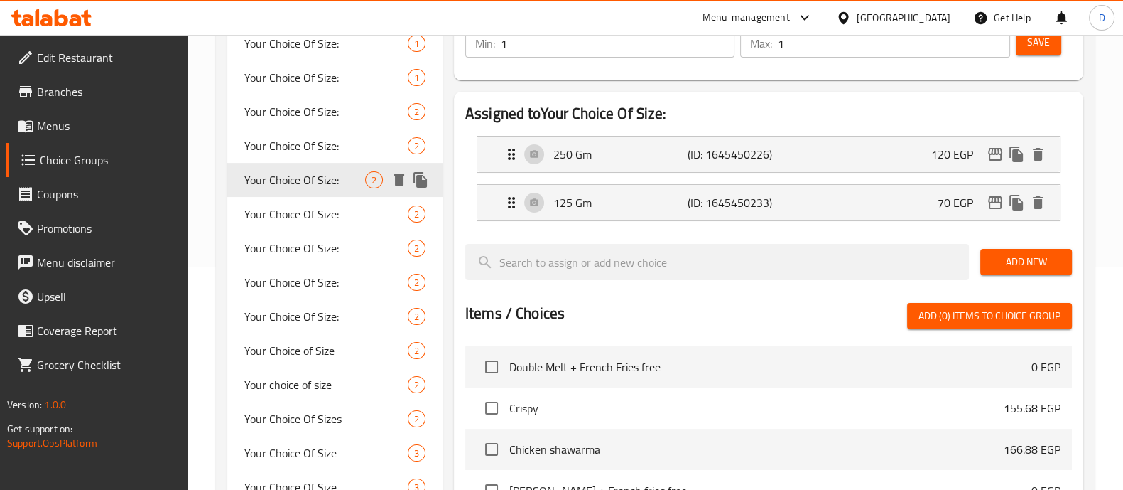
scroll to position [224, 0]
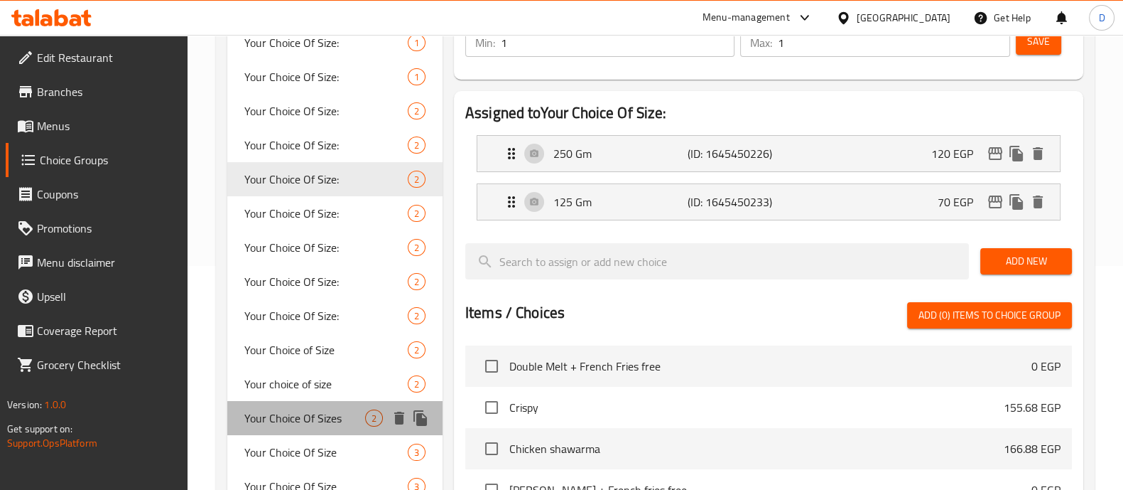
drag, startPoint x: 322, startPoint y: 405, endPoint x: 286, endPoint y: 414, distance: 37.2
click at [286, 414] on span "Your Choice Of Sizes" at bounding box center [304, 417] width 121 height 17
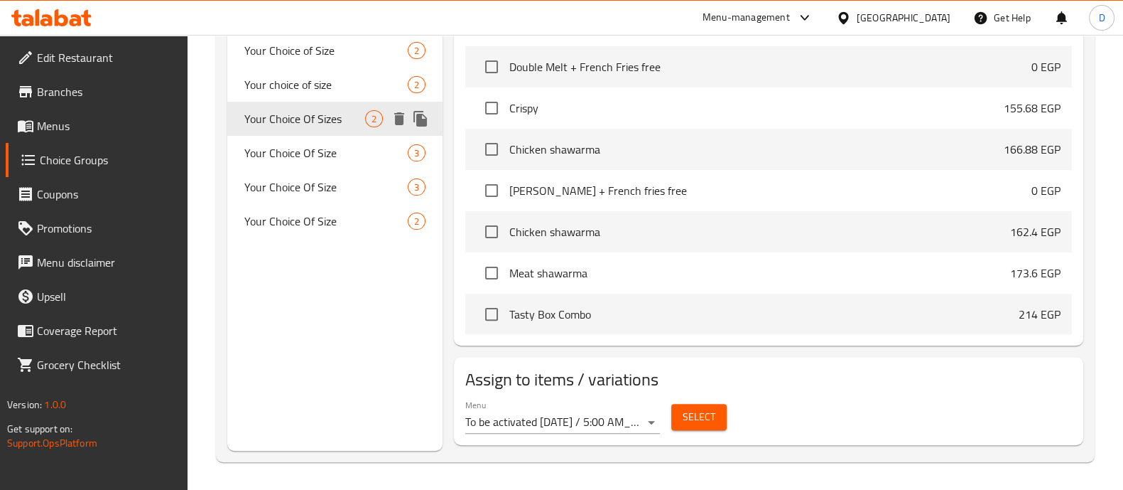
scroll to position [523, 0]
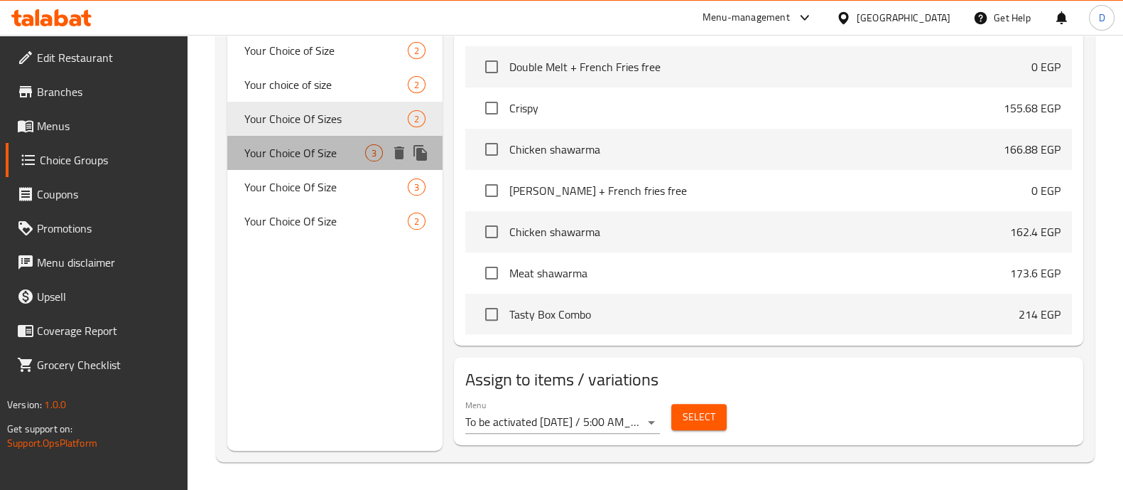
click at [326, 161] on span "Your Choice Of Size" at bounding box center [304, 152] width 121 height 17
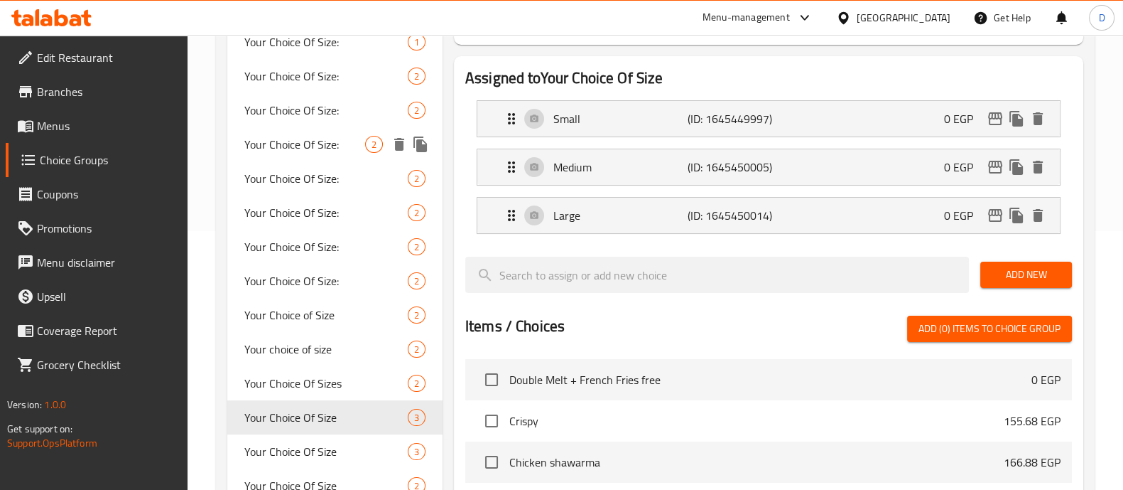
scroll to position [272, 0]
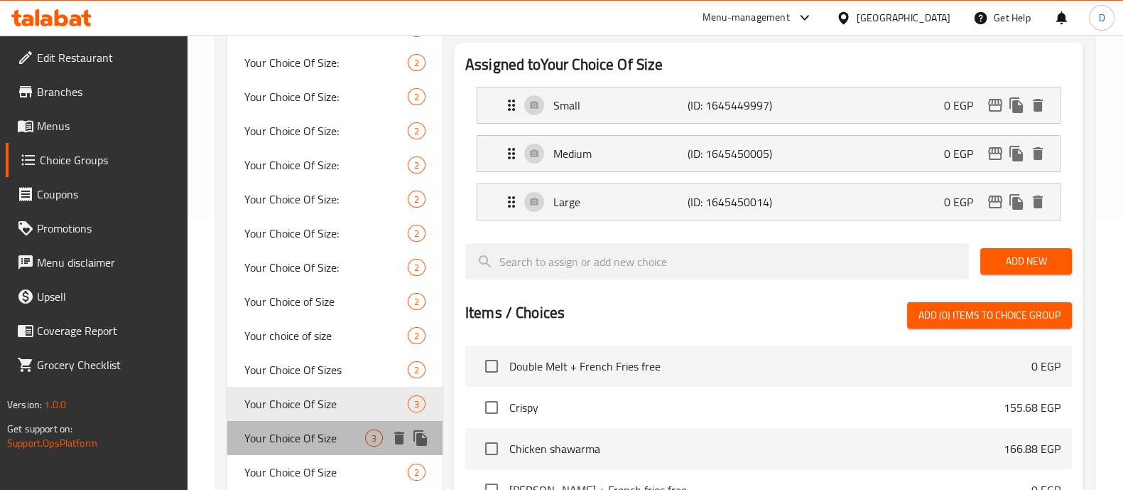
click at [311, 435] on span "Your Choice Of Size" at bounding box center [304, 437] width 121 height 17
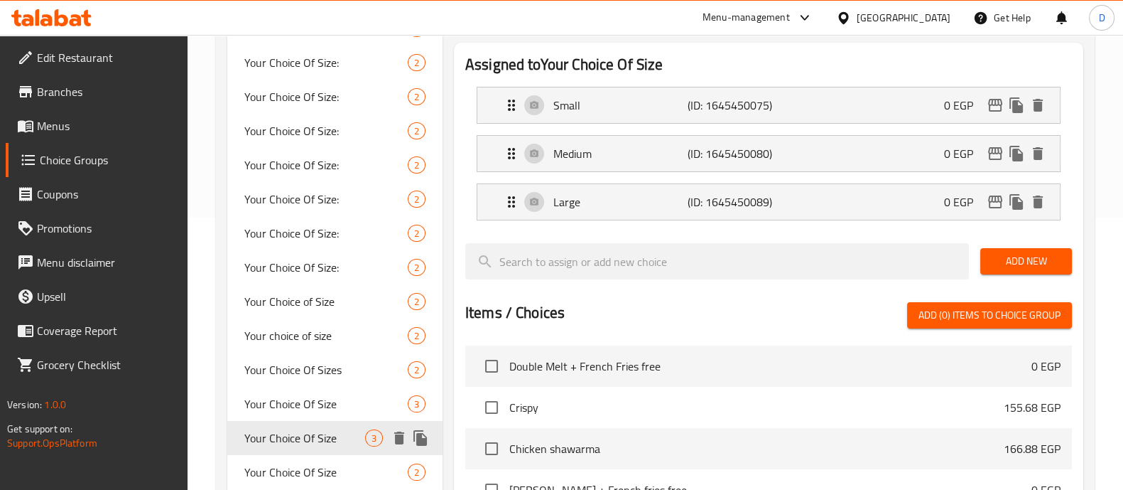
scroll to position [327, 0]
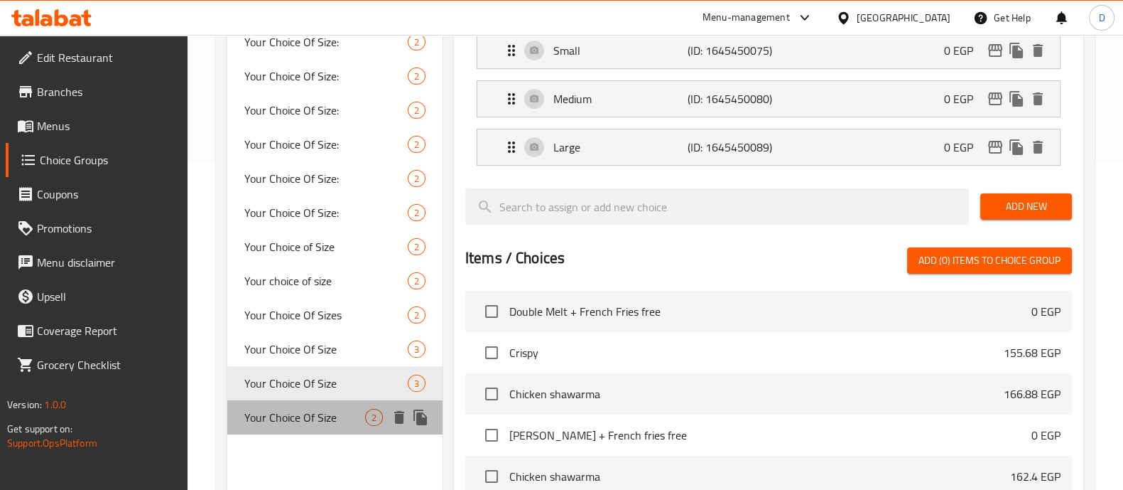
click at [306, 414] on span "Your Choice Of Size" at bounding box center [304, 417] width 121 height 17
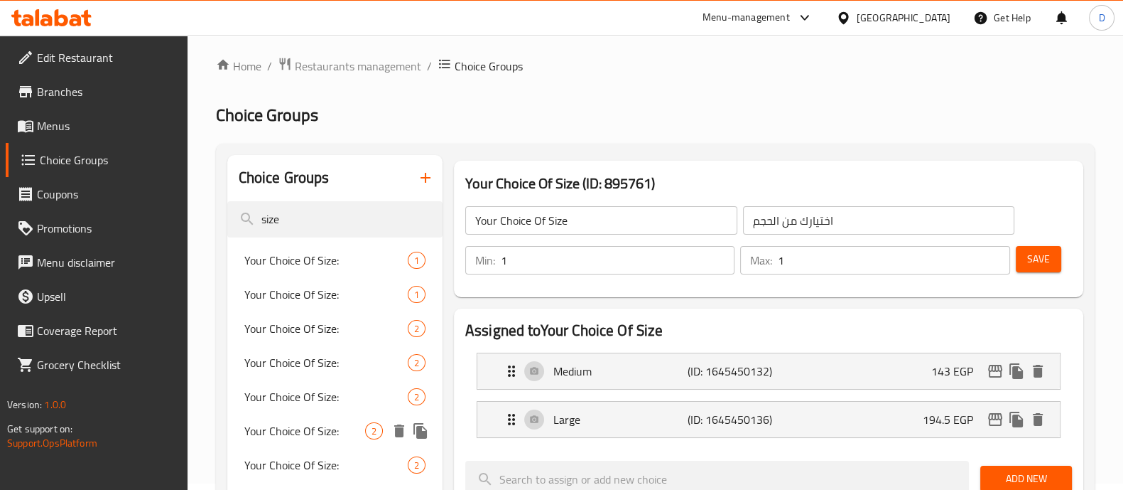
scroll to position [0, 0]
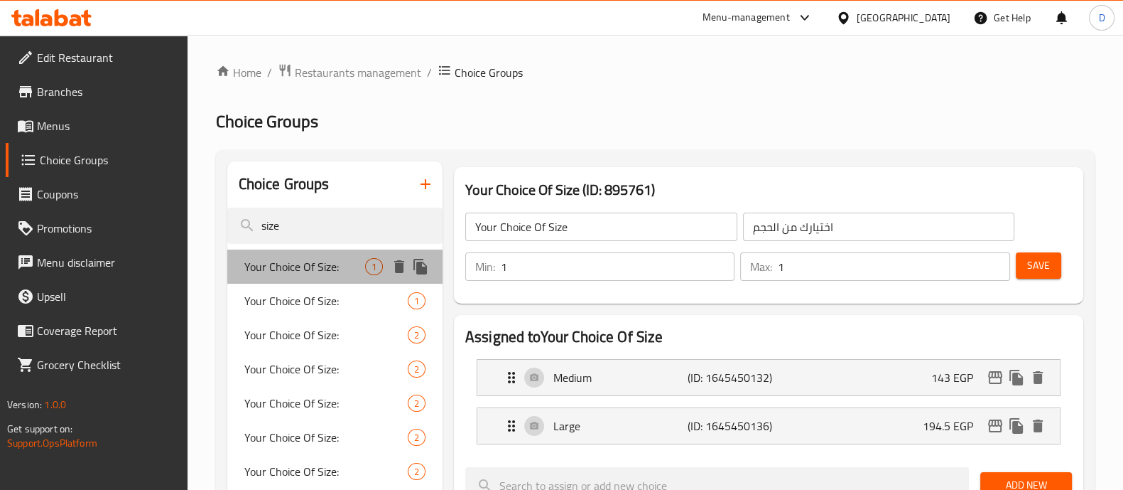
click at [319, 264] on span "Your Choice Of Size:" at bounding box center [304, 266] width 121 height 17
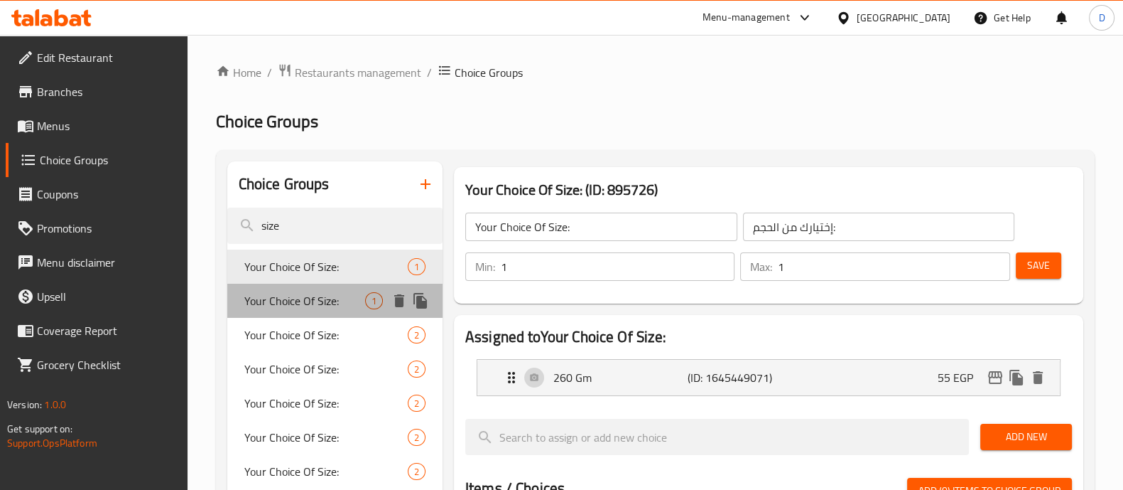
click at [315, 298] on span "Your Choice Of Size:" at bounding box center [304, 300] width 121 height 17
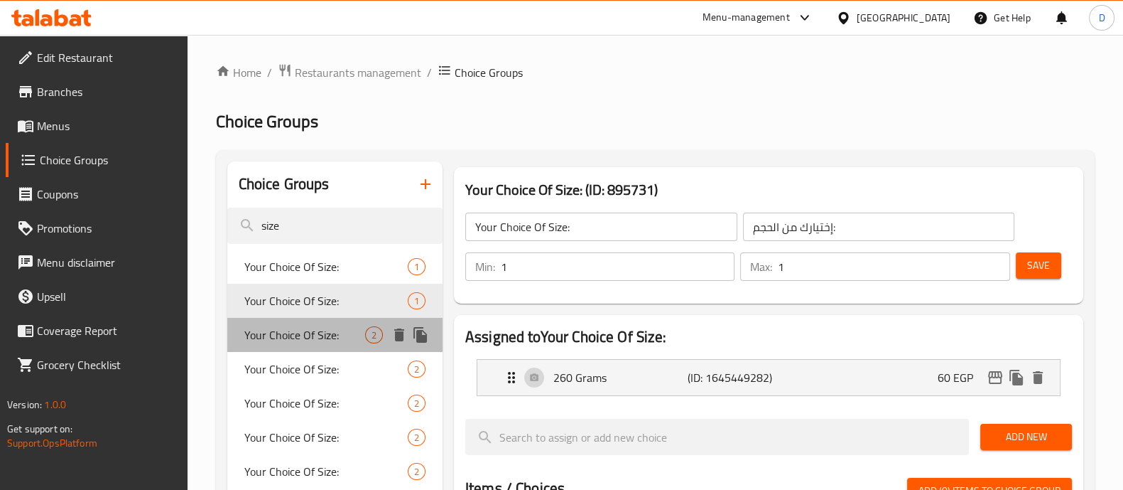
click at [313, 329] on span "Your Choice Of Size:" at bounding box center [304, 334] width 121 height 17
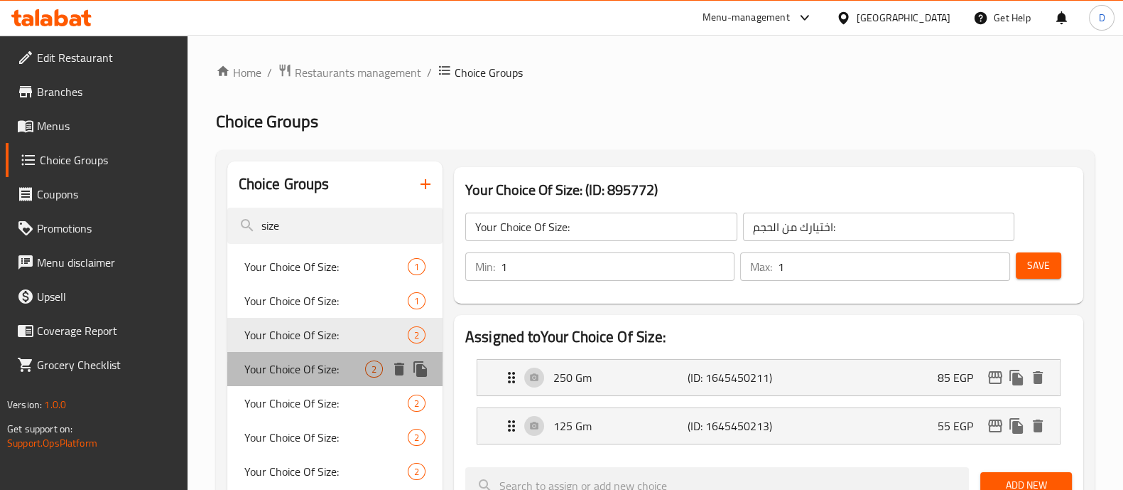
click at [313, 352] on div "Your Choice Of Size: 2" at bounding box center [334, 369] width 215 height 34
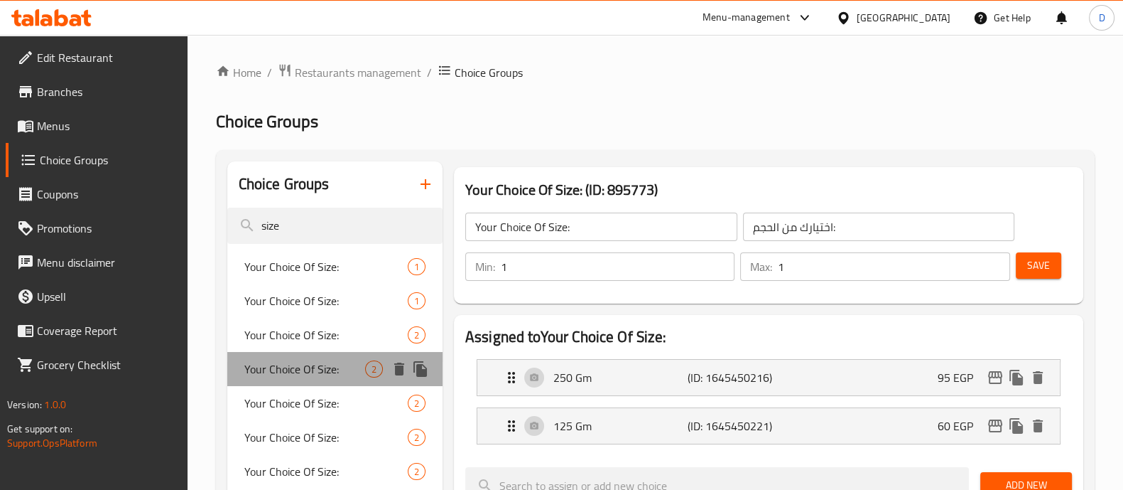
click at [313, 352] on div "Your Choice Of Size: 2" at bounding box center [334, 369] width 215 height 34
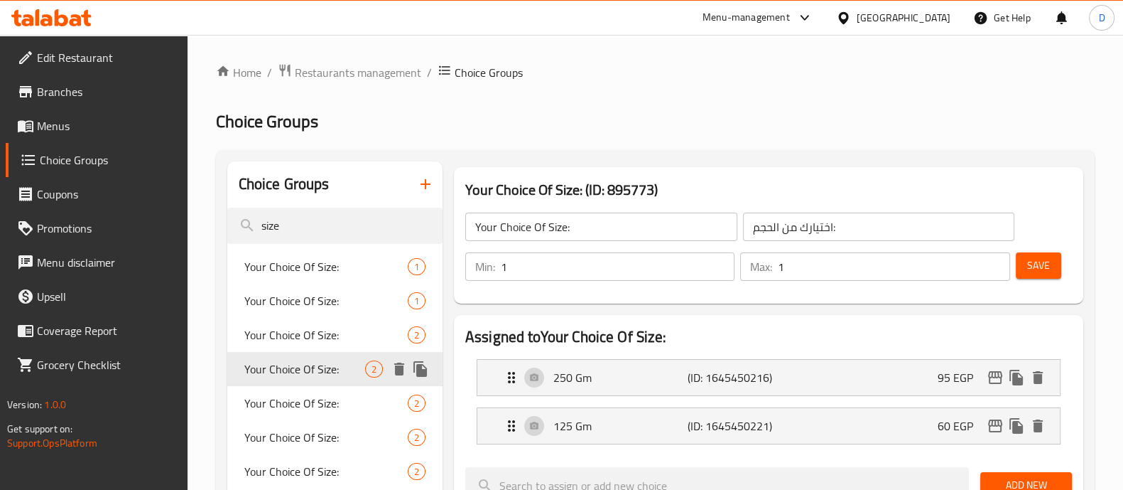
scroll to position [12, 0]
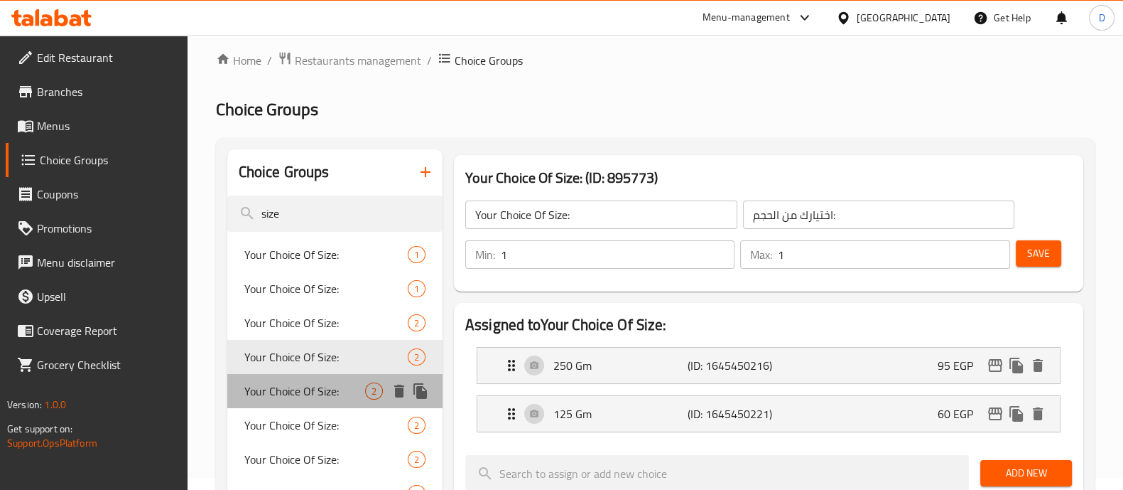
click at [315, 382] on span "Your Choice Of Size:" at bounding box center [304, 390] width 121 height 17
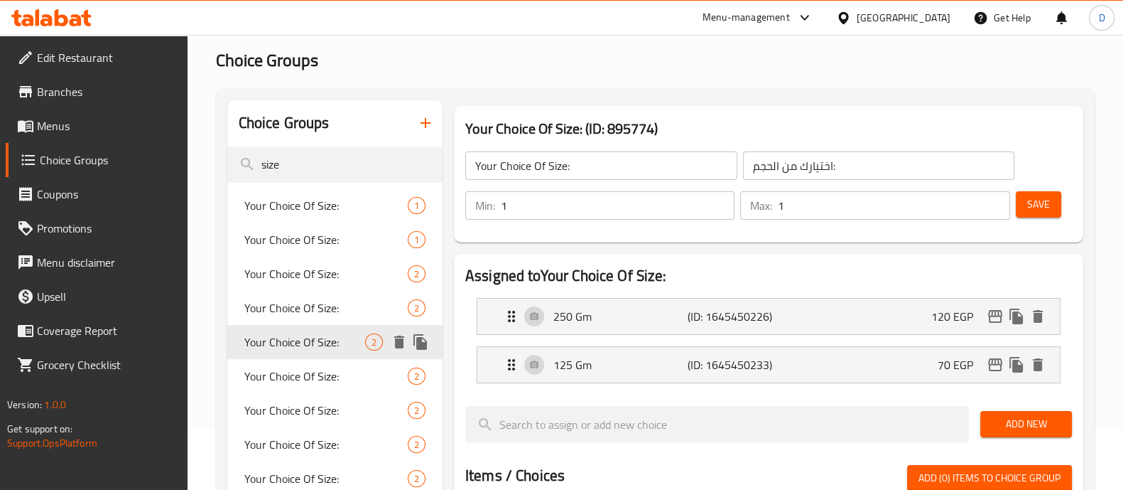
scroll to position [62, 0]
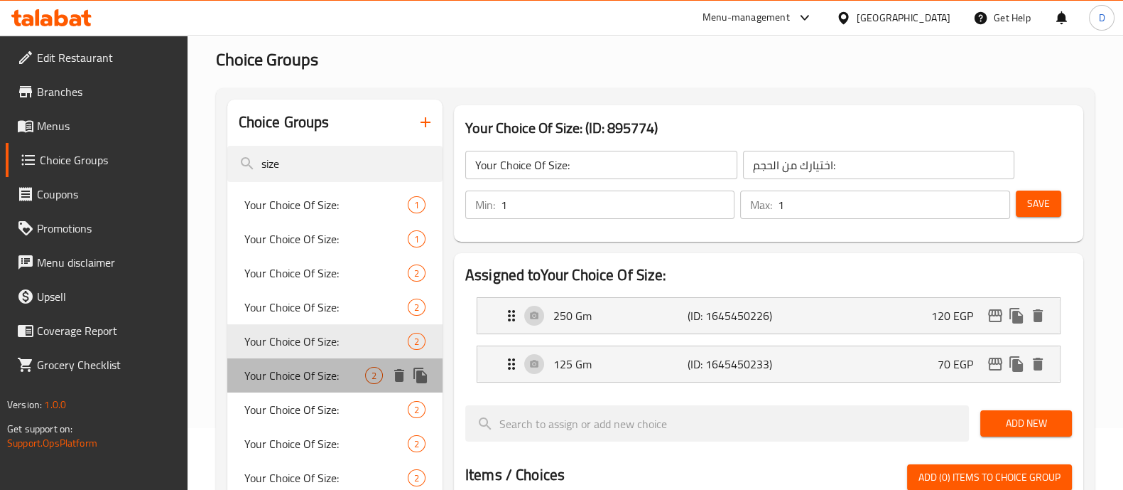
click at [311, 376] on span "Your Choice Of Size:" at bounding box center [304, 375] width 121 height 17
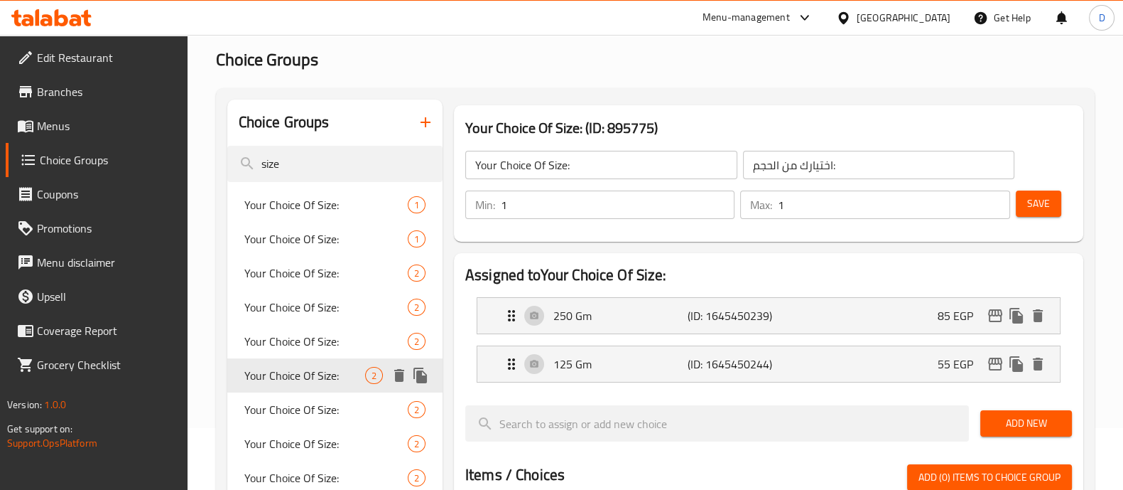
scroll to position [72, 0]
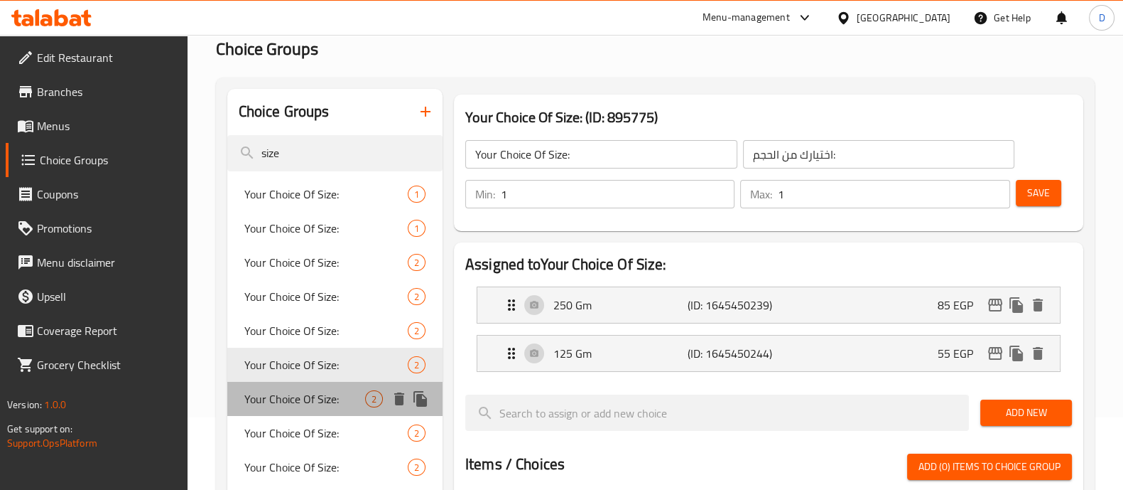
click at [309, 396] on span "Your Choice Of Size:" at bounding box center [304, 398] width 121 height 17
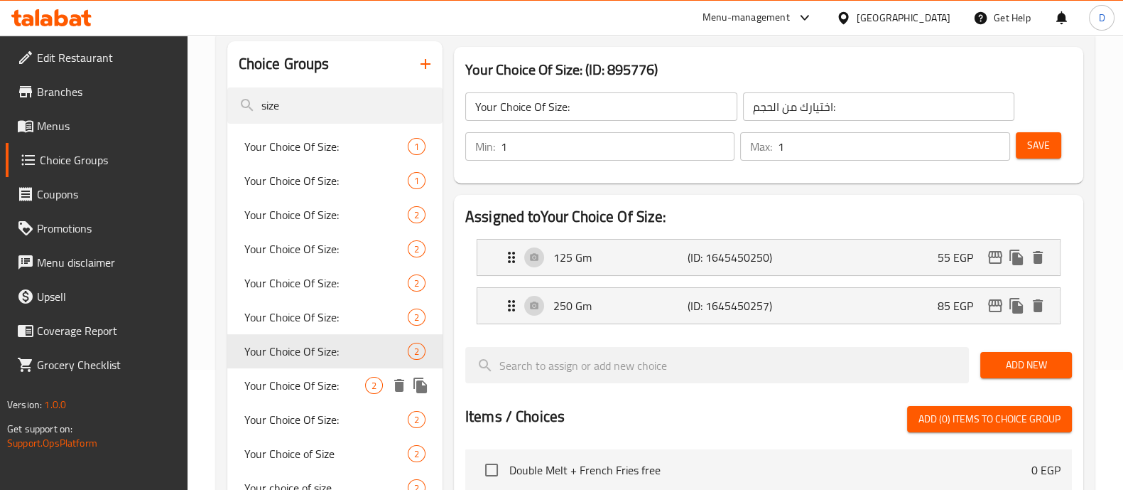
scroll to position [121, 0]
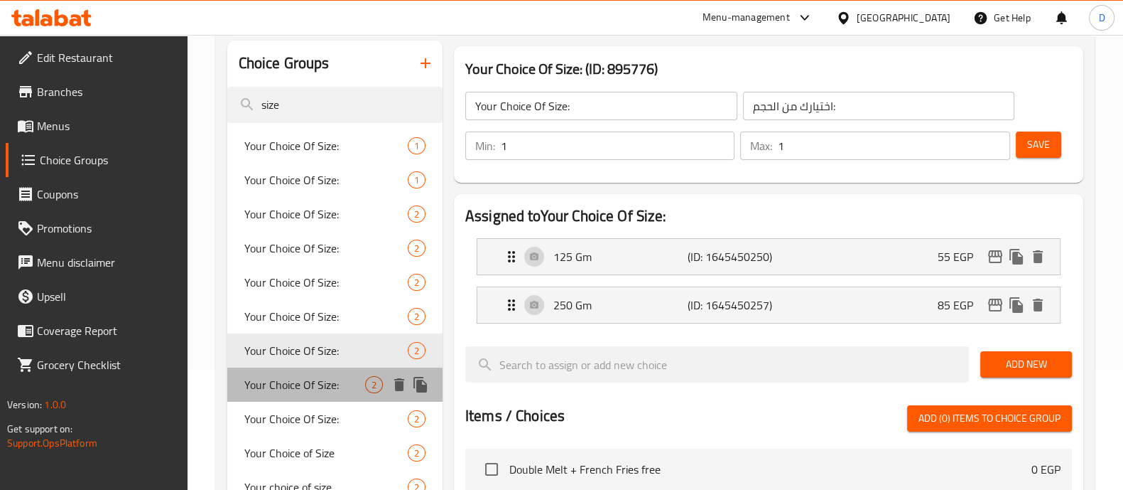
click at [305, 385] on span "Your Choice Of Size:" at bounding box center [304, 384] width 121 height 17
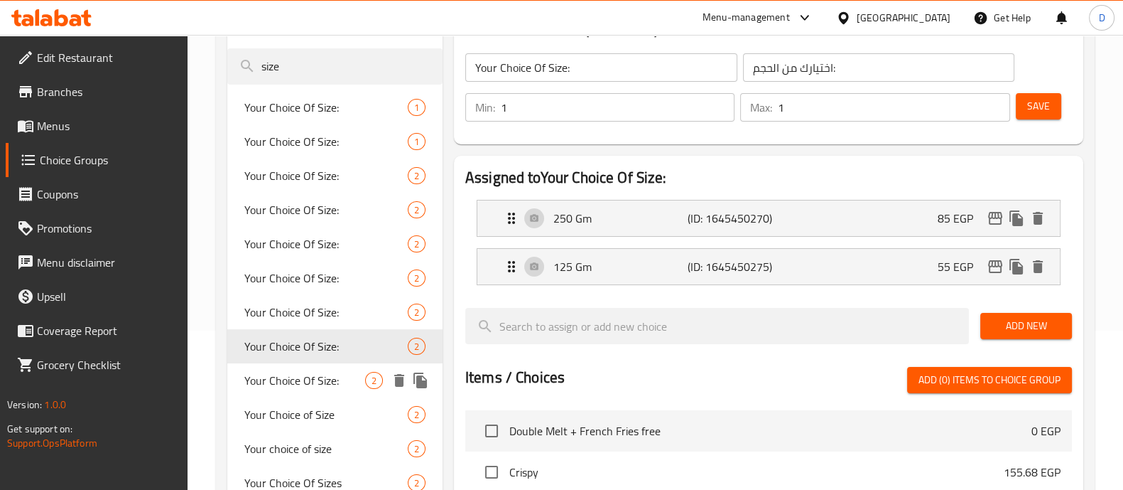
scroll to position [165, 0]
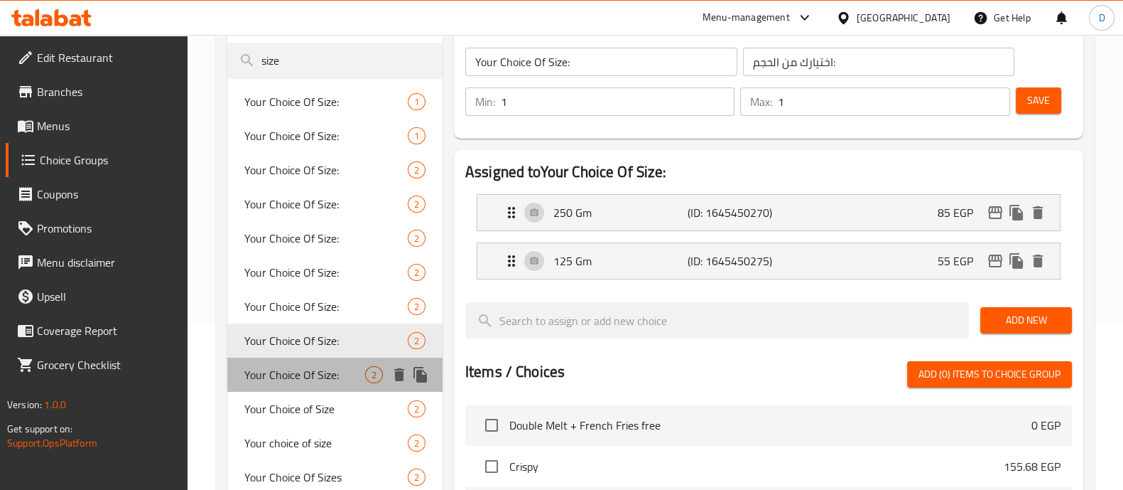
click at [295, 385] on div "Your Choice Of Size: 2" at bounding box center [334, 374] width 215 height 34
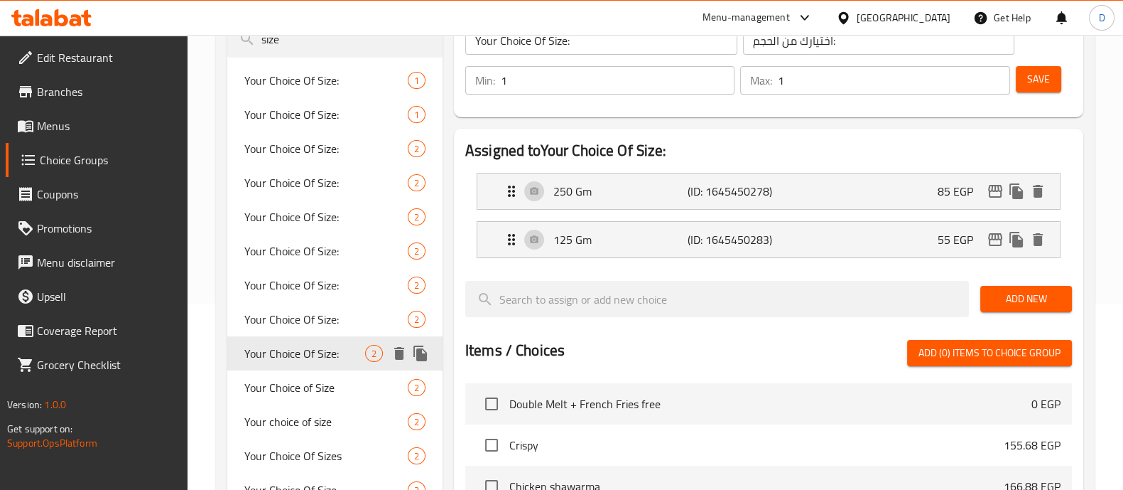
scroll to position [190, 0]
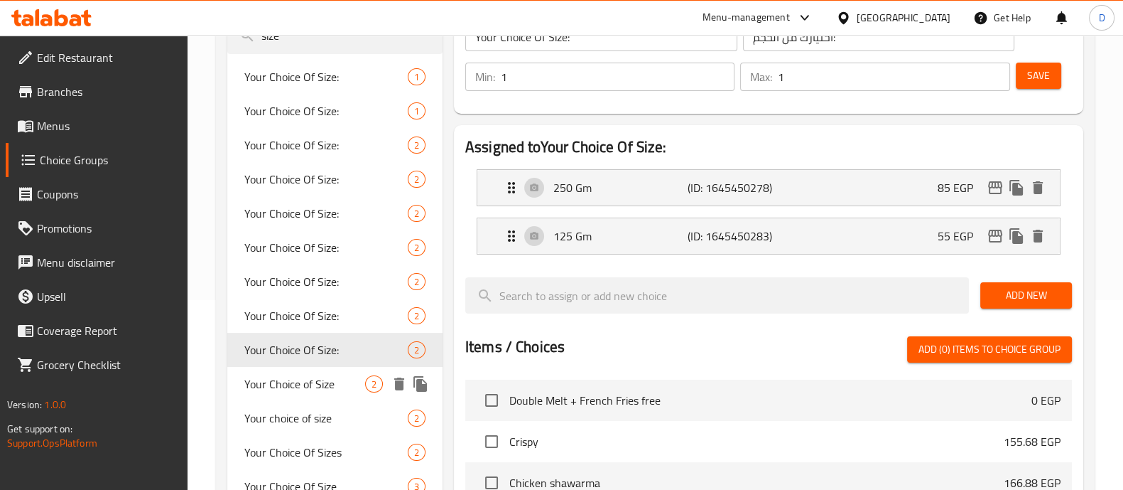
click at [291, 382] on span "Your Choice of Size" at bounding box center [304, 383] width 121 height 17
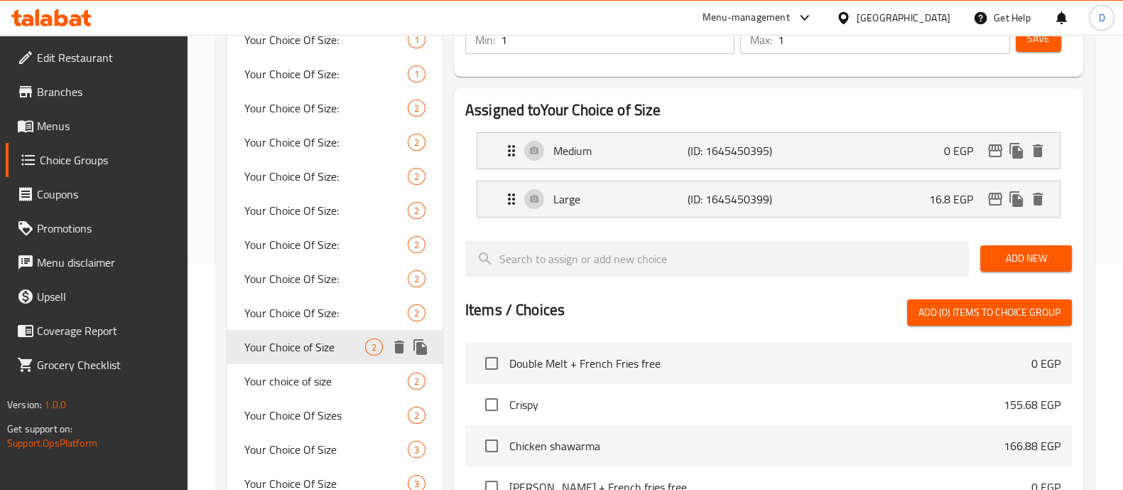
scroll to position [228, 0]
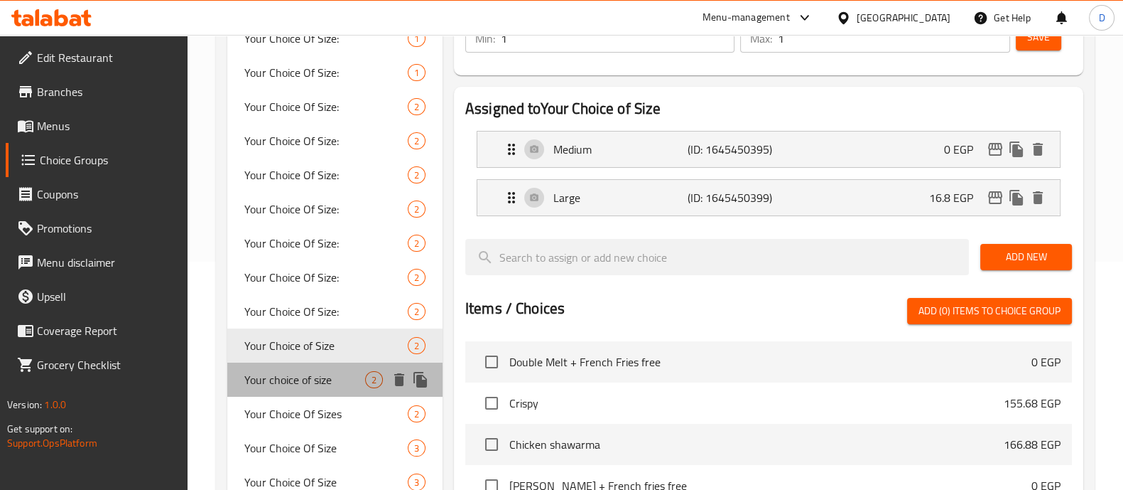
click at [288, 382] on span "Your choice of size" at bounding box center [304, 379] width 121 height 17
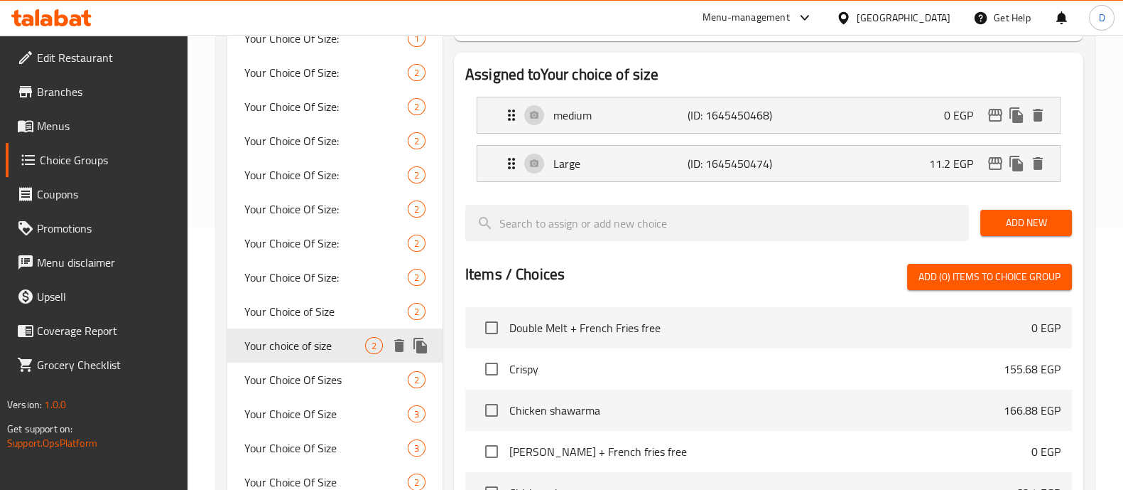
scroll to position [276, 0]
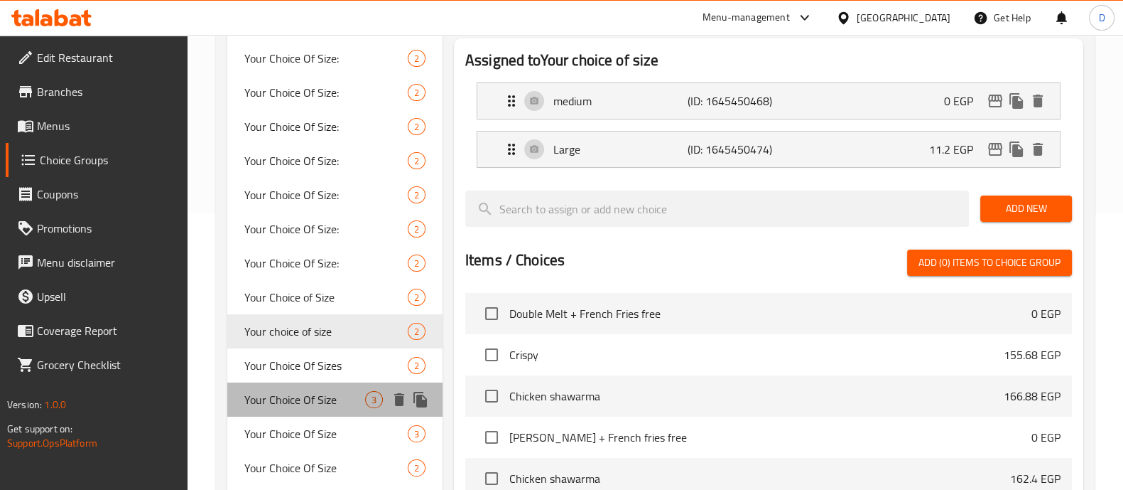
click at [283, 382] on div "Your Choice Of Size 3" at bounding box center [334, 399] width 215 height 34
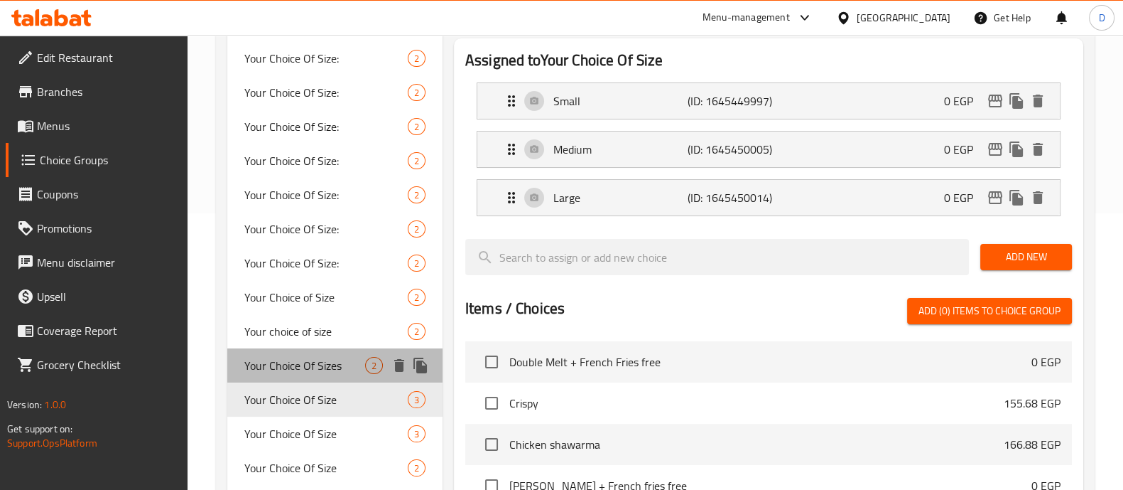
click at [289, 359] on span "Your Choice Of Sizes" at bounding box center [304, 365] width 121 height 17
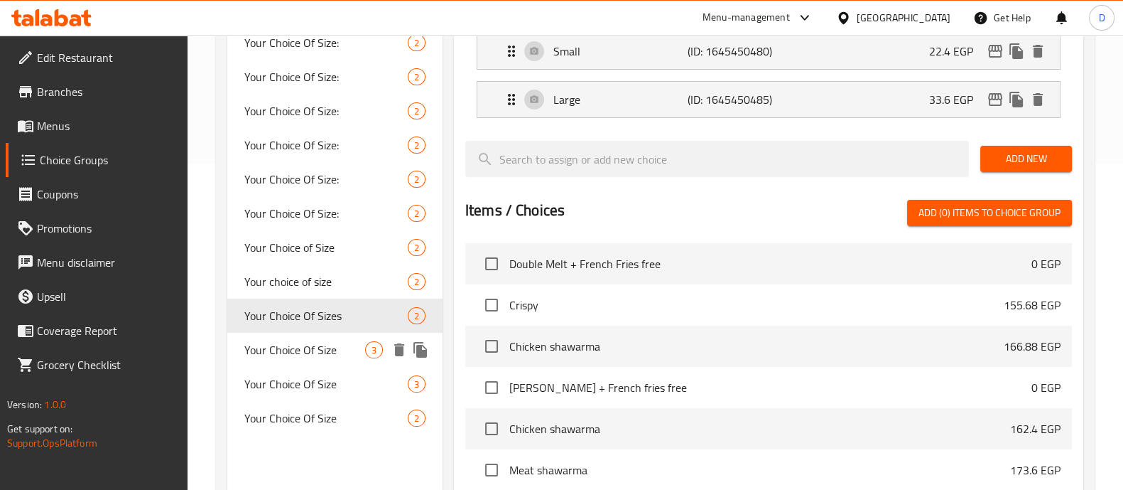
scroll to position [326, 0]
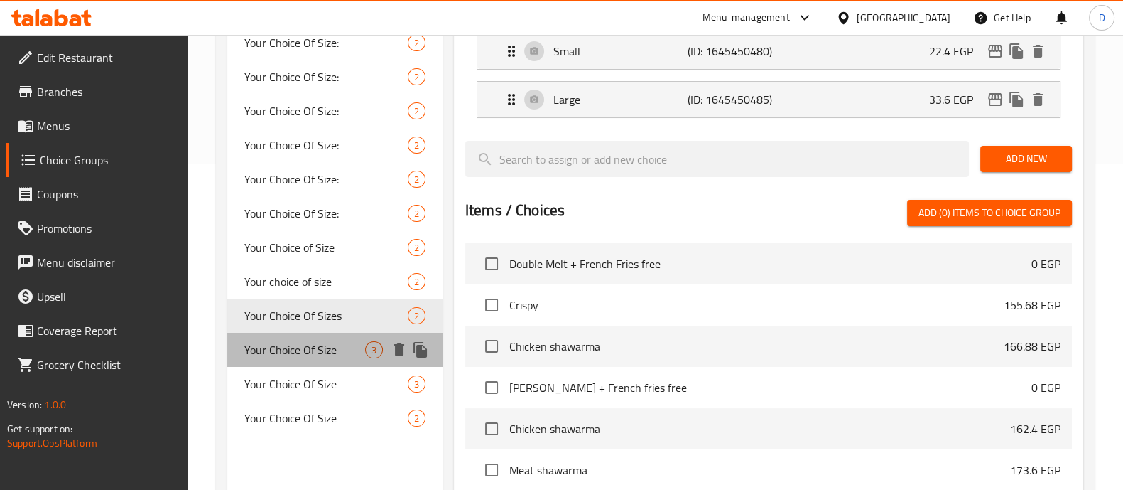
click at [289, 358] on span "Your Choice Of Size" at bounding box center [304, 349] width 121 height 17
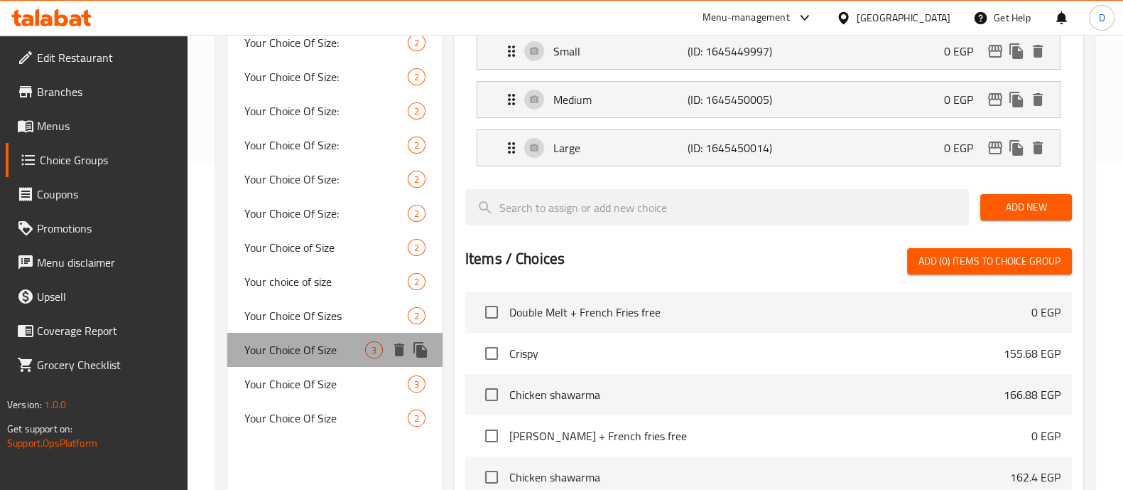
click at [289, 358] on span "Your Choice Of Size" at bounding box center [304, 349] width 121 height 17
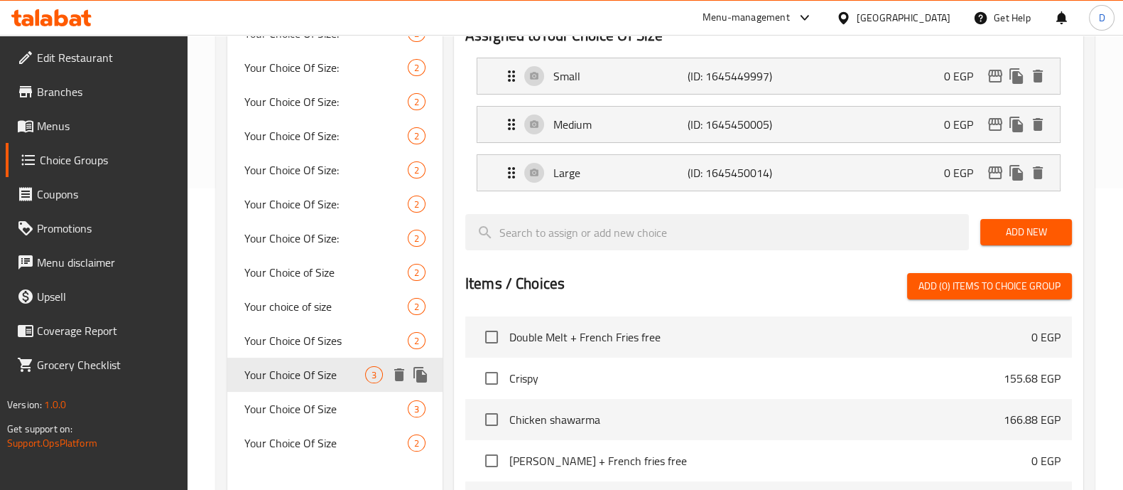
scroll to position [294, 0]
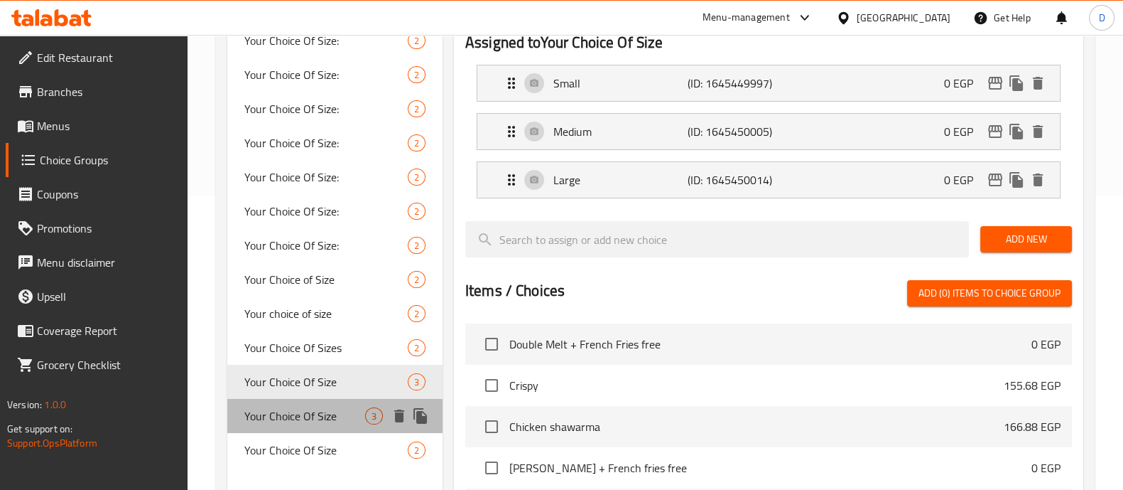
click at [293, 407] on span "Your Choice Of Size" at bounding box center [304, 415] width 121 height 17
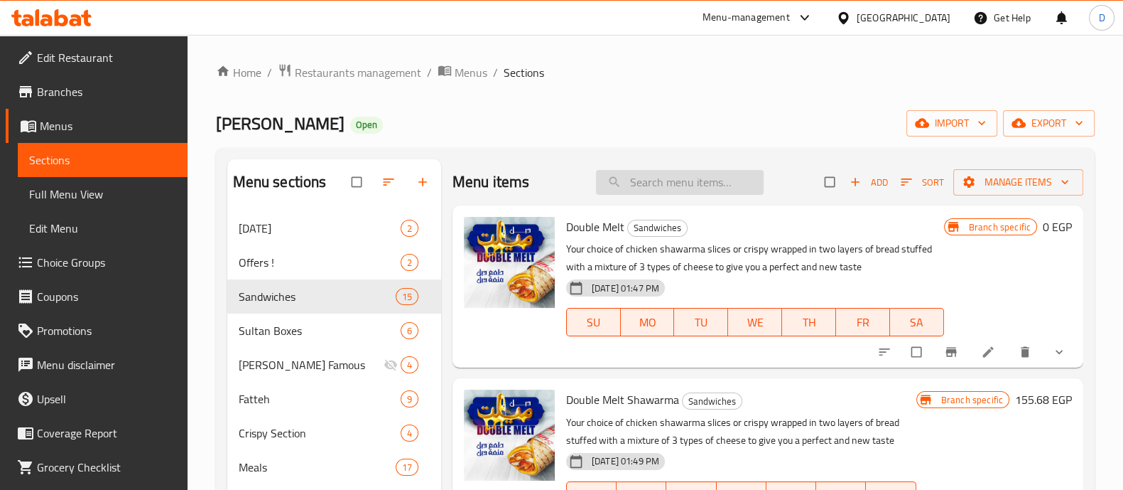
click at [664, 185] on input "search" at bounding box center [680, 182] width 168 height 25
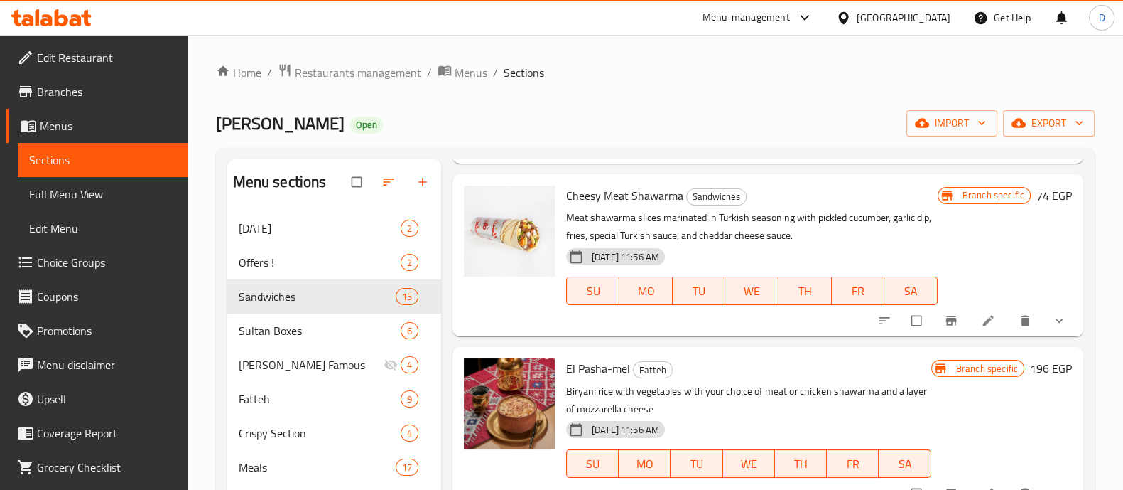
scroll to position [875, 0]
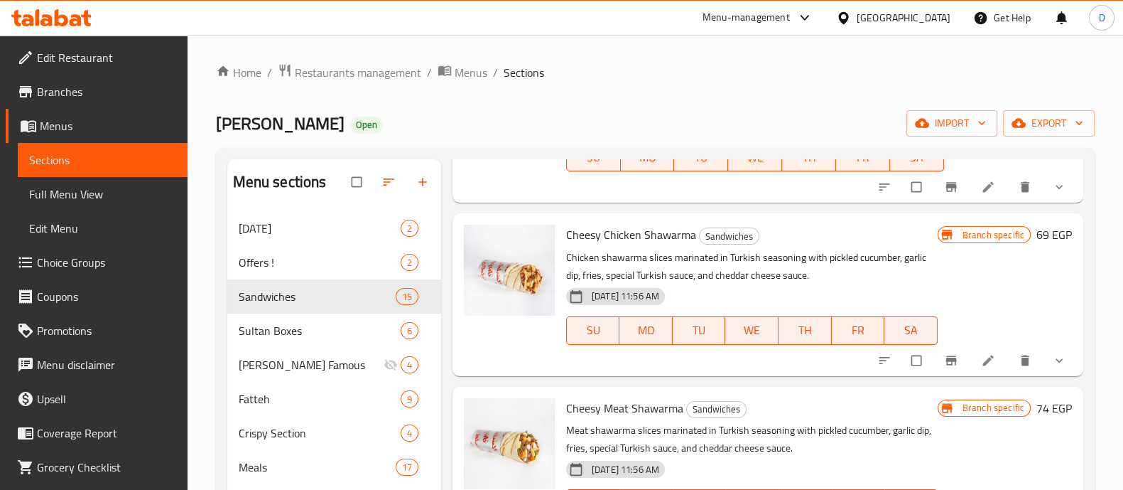
type input "chees"
click at [981, 360] on icon at bounding box center [988, 360] width 14 height 14
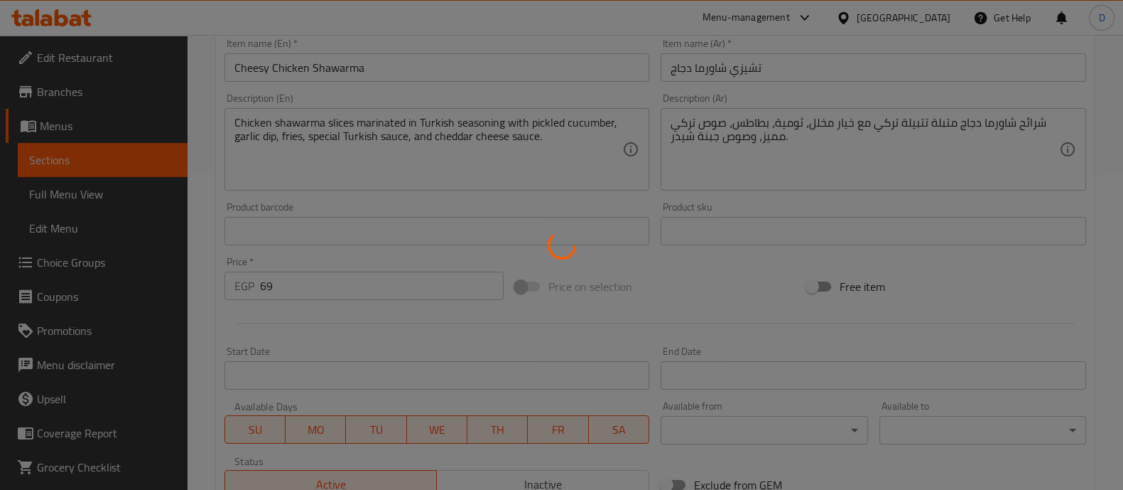
type input "اختيارك من الجبن"
type input "1"
type input "اختيارك من الكومبو"
type input "0"
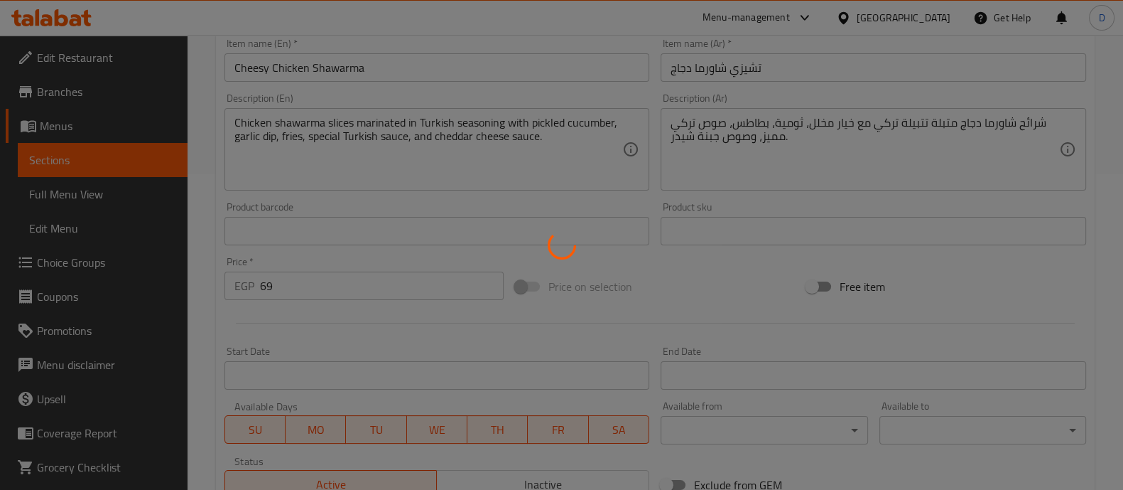
type input "0"
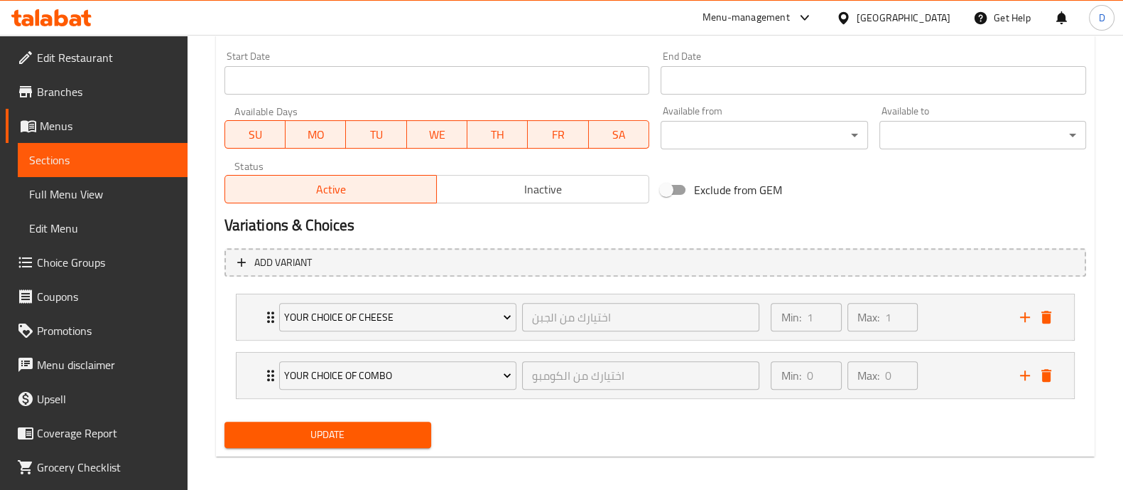
scroll to position [612, 0]
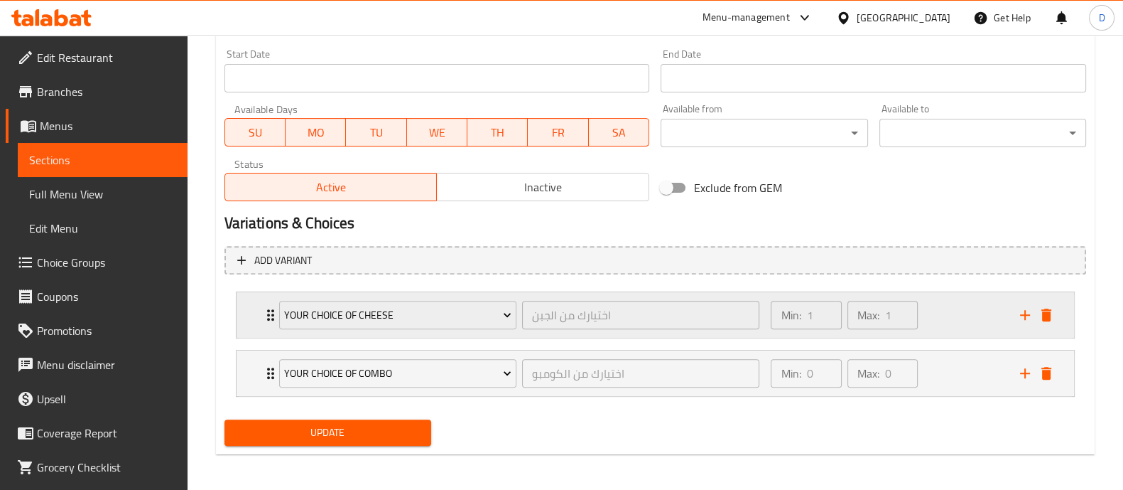
click at [934, 311] on div "Min: 1 ​ Max: 1 ​" at bounding box center [886, 314] width 249 height 45
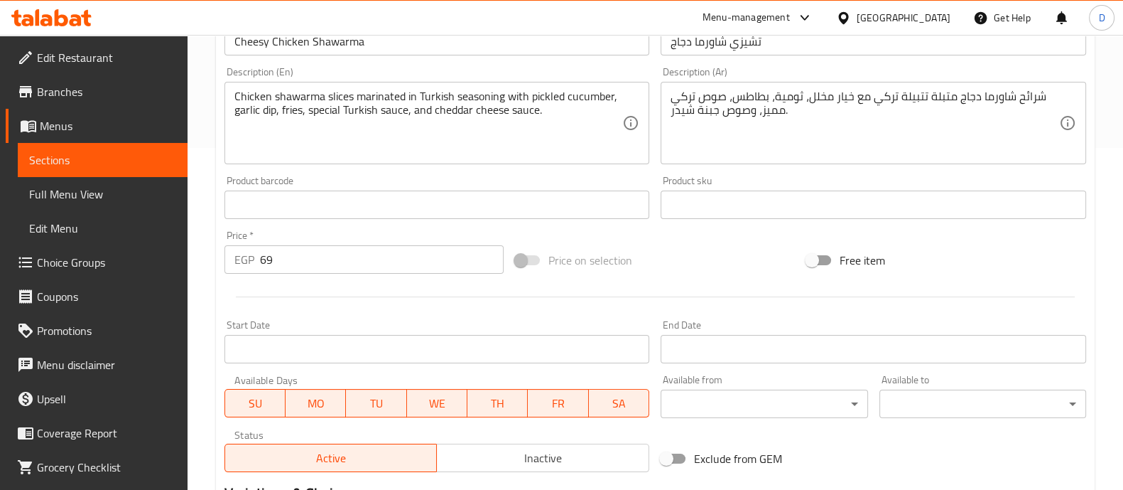
scroll to position [340, 0]
click at [302, 261] on input "69" at bounding box center [382, 261] width 244 height 28
type input "6"
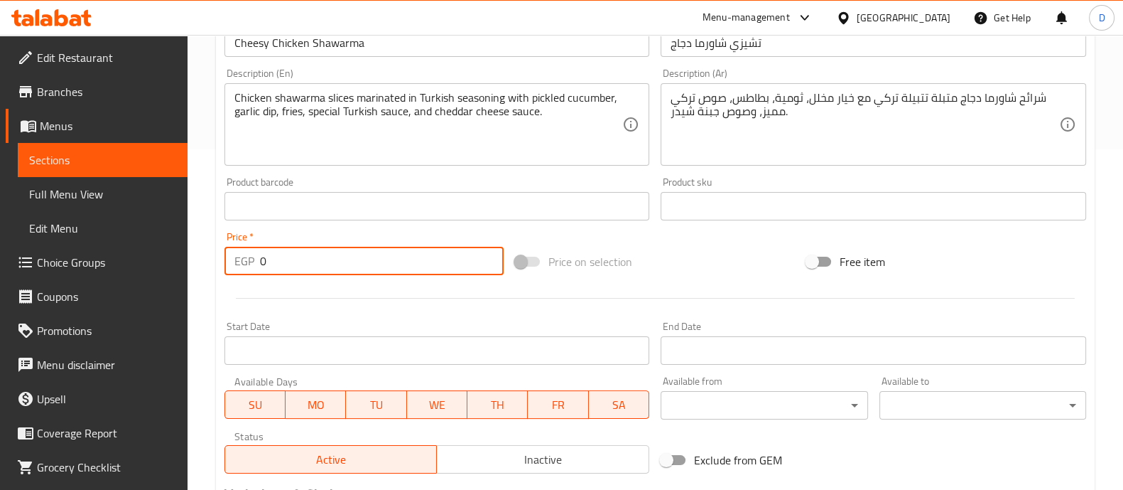
type input "0"
click at [314, 305] on div at bounding box center [655, 298] width 873 height 35
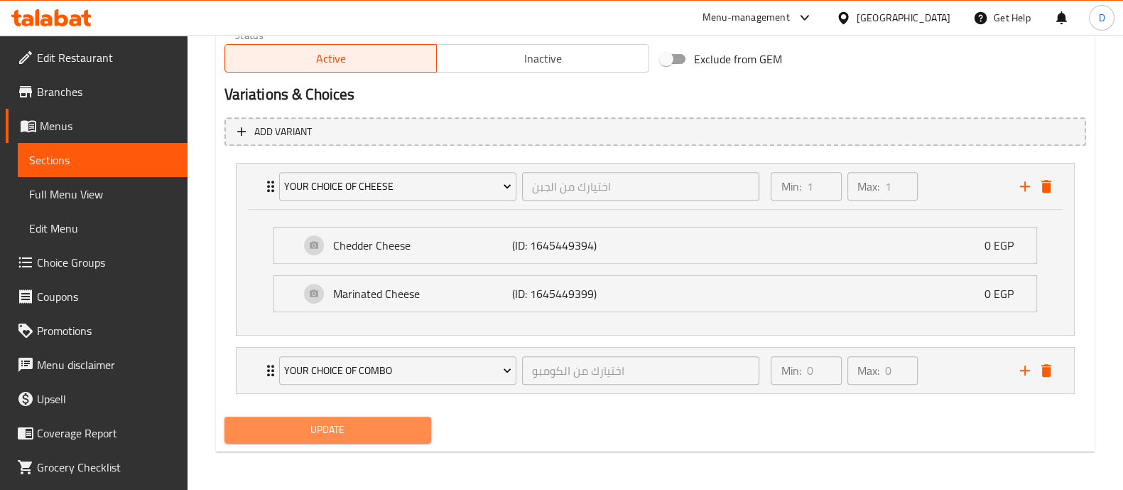
click at [320, 432] on span "Update" at bounding box center [328, 430] width 184 height 18
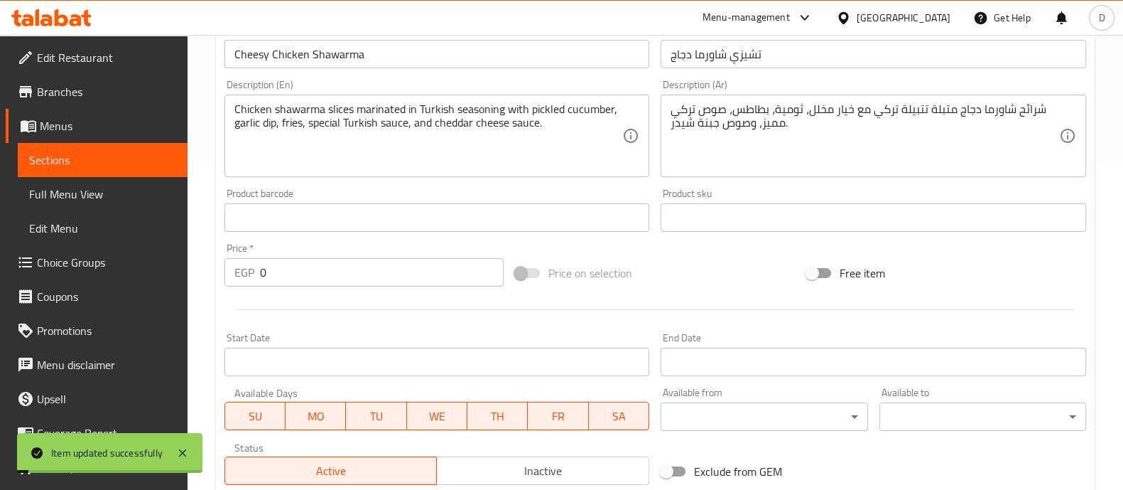
scroll to position [0, 0]
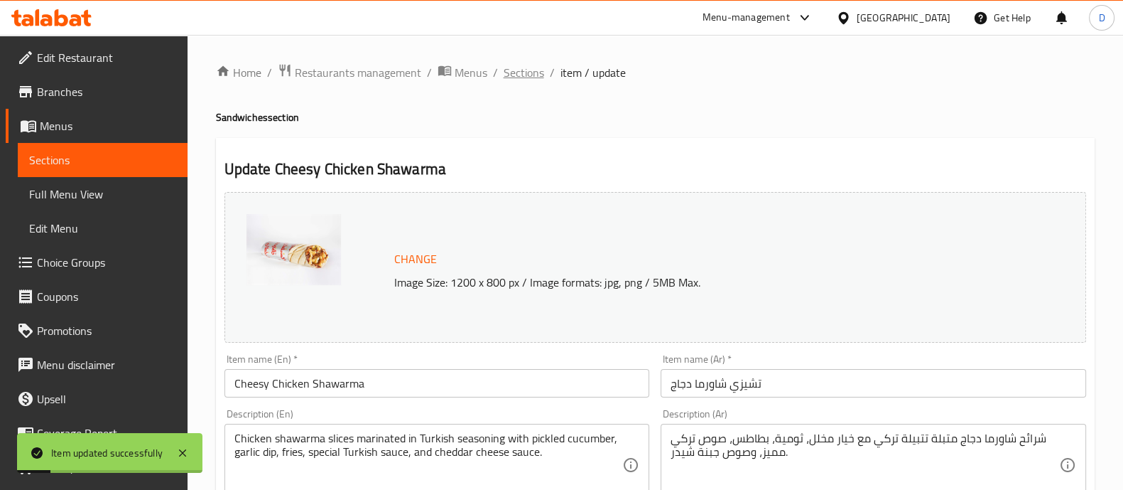
click at [509, 73] on span "Sections" at bounding box center [524, 72] width 41 height 17
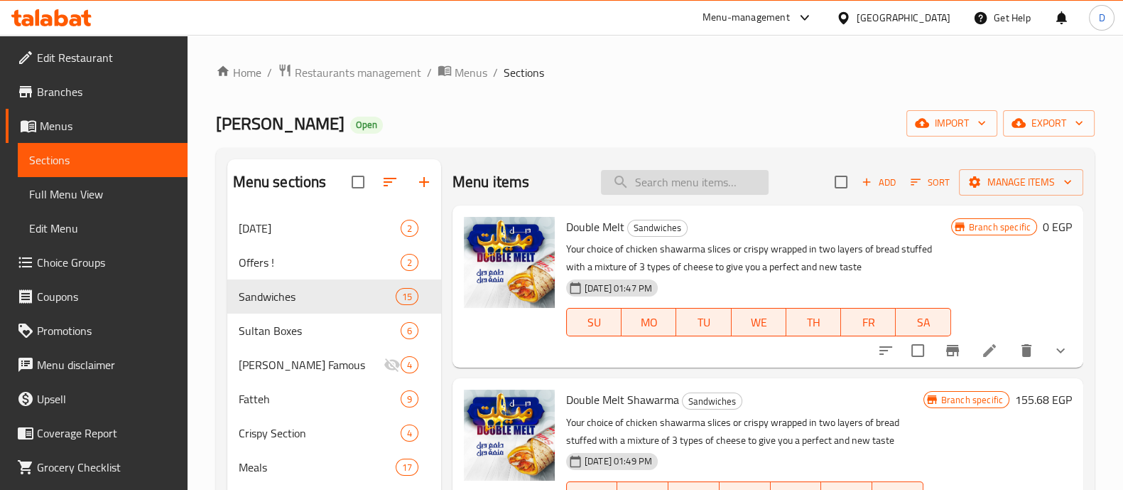
click at [660, 185] on input "search" at bounding box center [685, 182] width 168 height 25
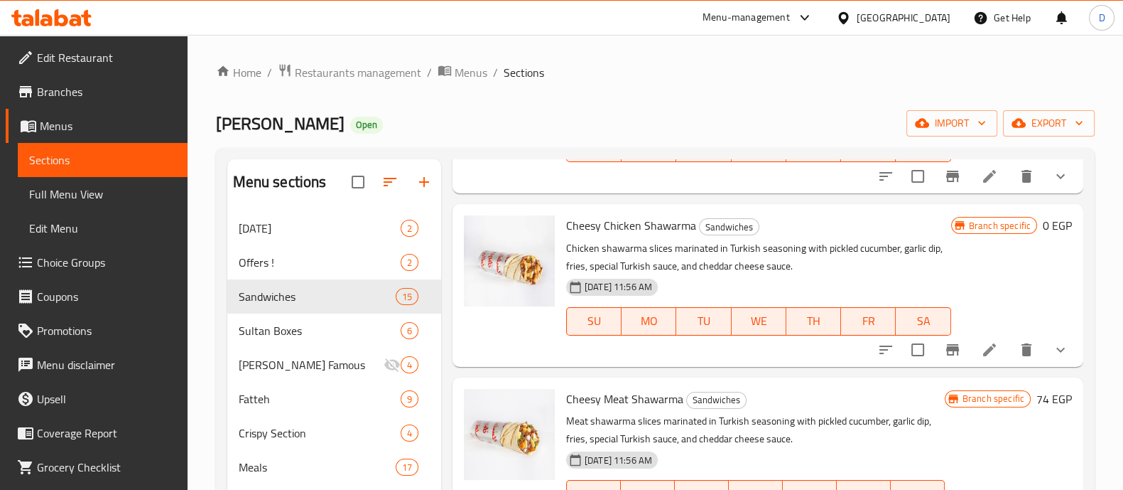
scroll to position [885, 0]
type input "chees"
click at [944, 346] on icon "Branch-specific-item" at bounding box center [952, 348] width 17 height 17
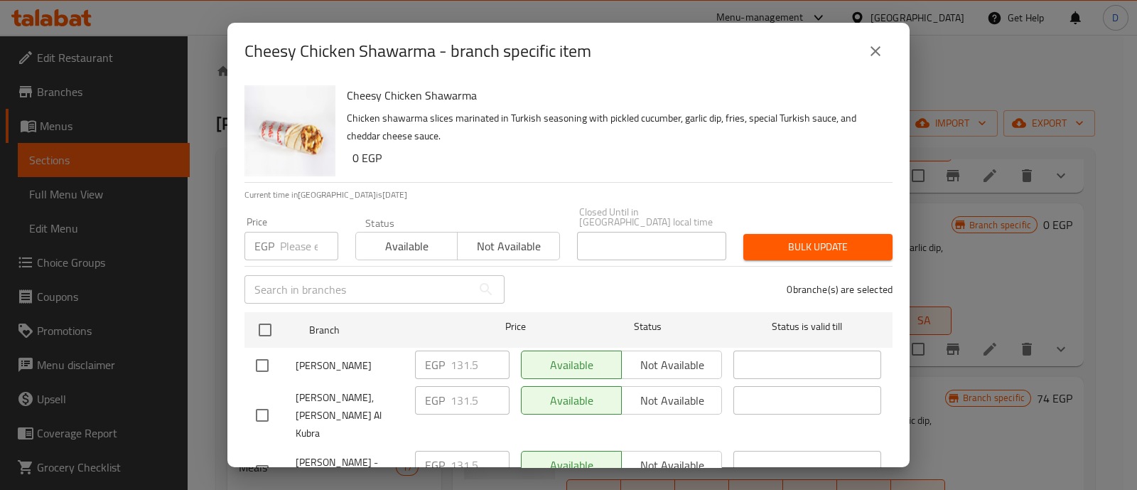
click at [276, 235] on div "EGP Price" at bounding box center [291, 246] width 94 height 28
type input "0"
click at [254, 345] on div "[PERSON_NAME]" at bounding box center [329, 365] width 159 height 41
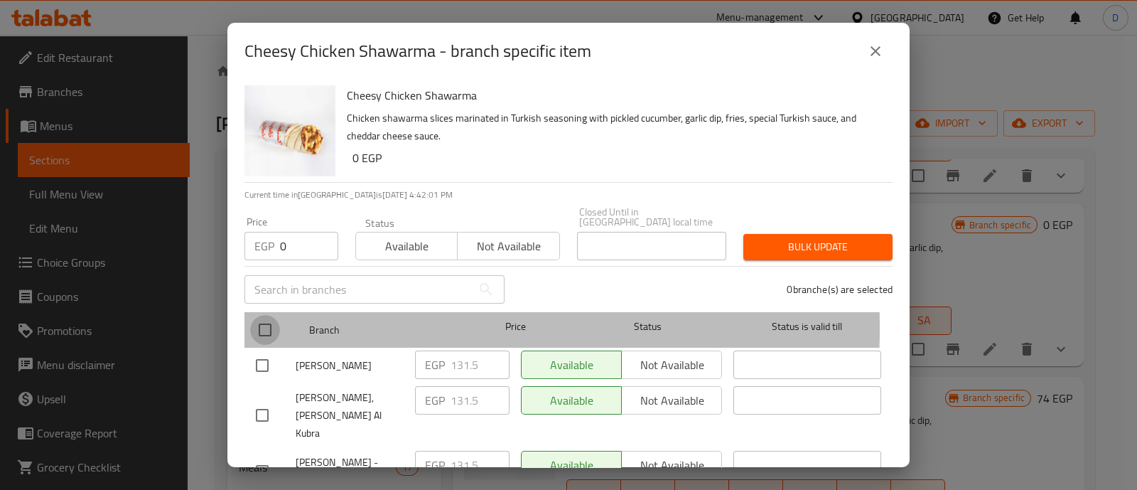
click at [266, 318] on input "checkbox" at bounding box center [265, 330] width 30 height 30
checkbox input "true"
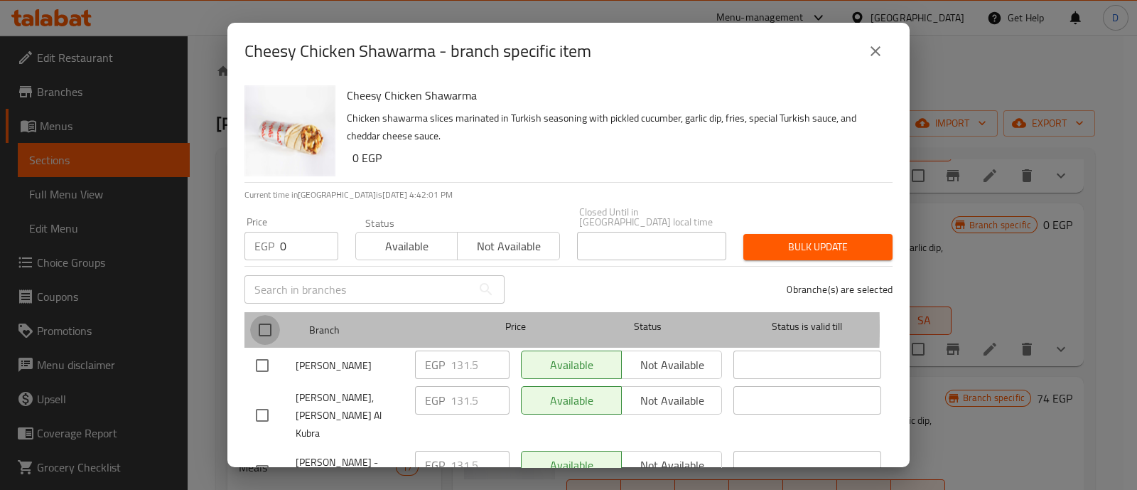
checkbox input "true"
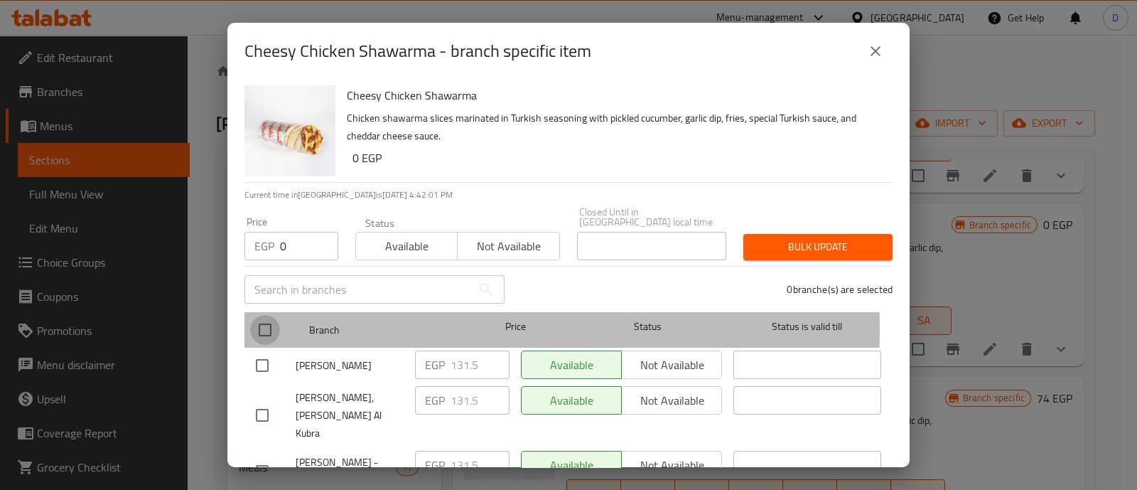
checkbox input "true"
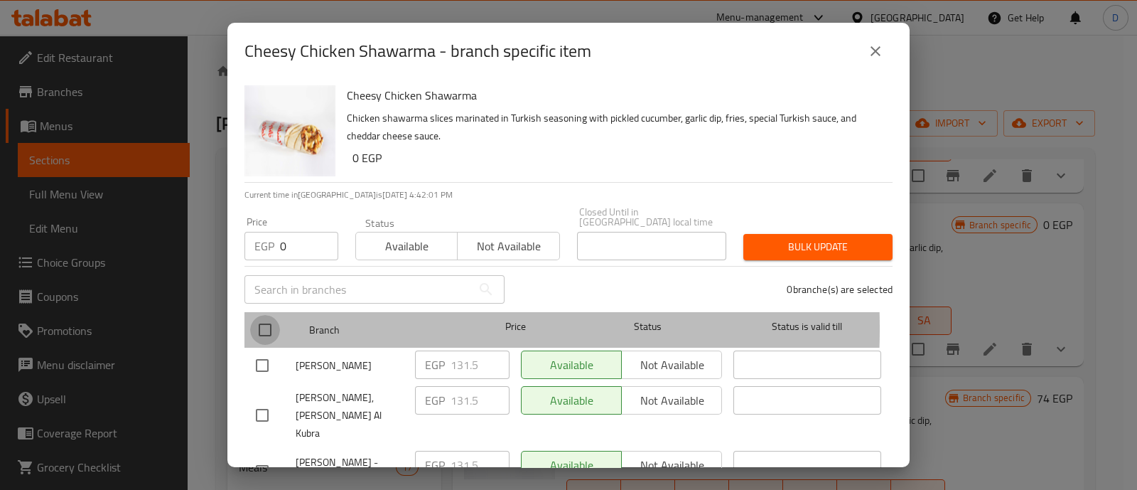
checkbox input "true"
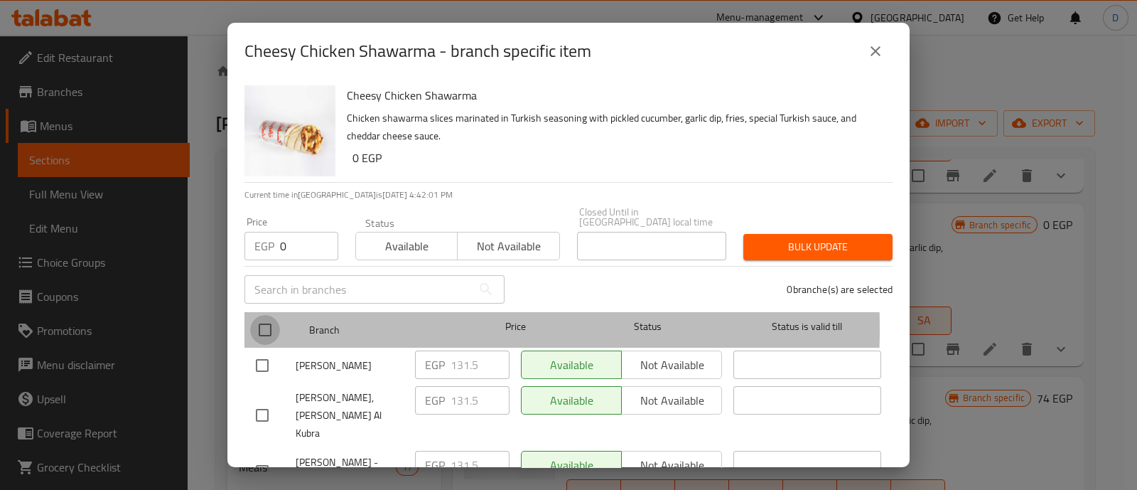
checkbox input "true"
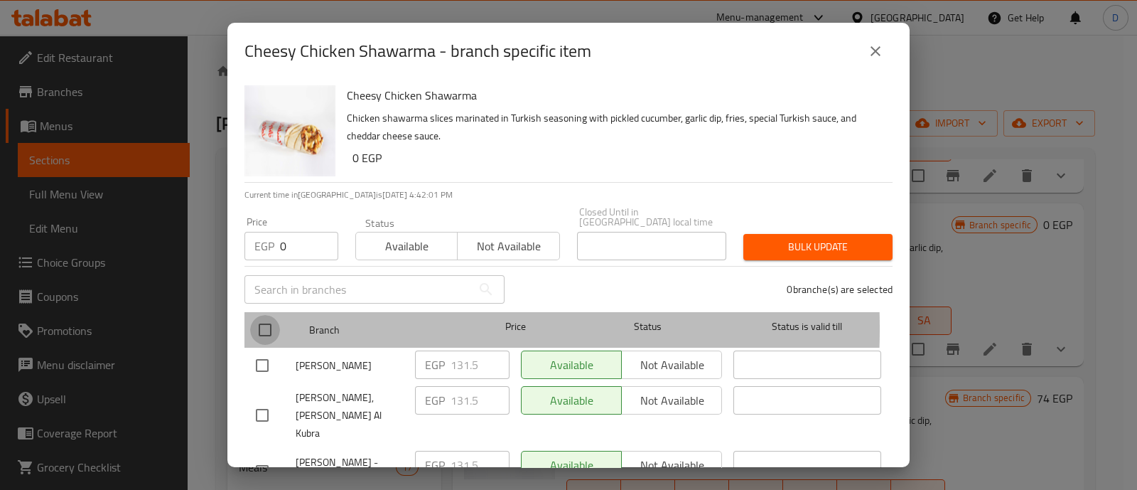
checkbox input "true"
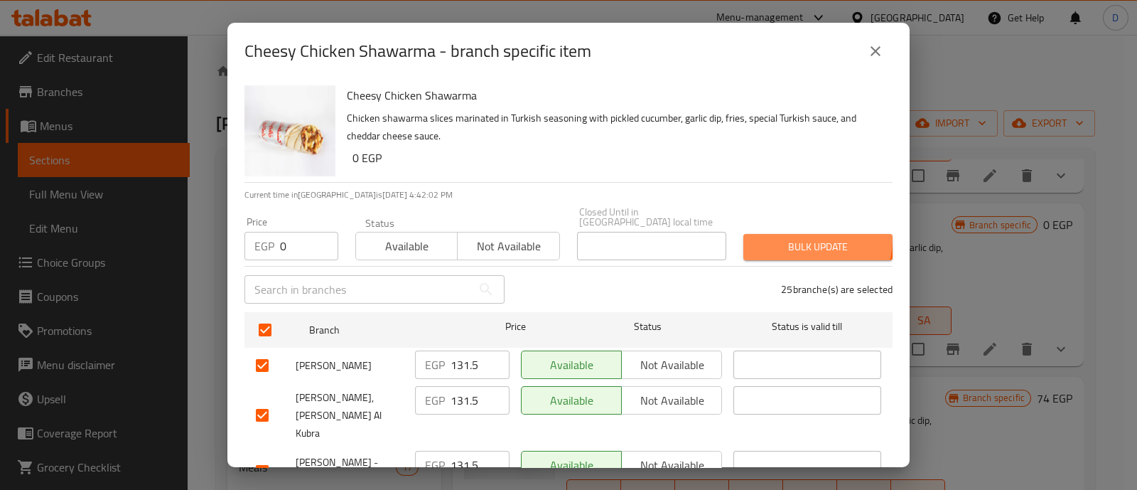
click at [797, 238] on span "Bulk update" at bounding box center [818, 247] width 126 height 18
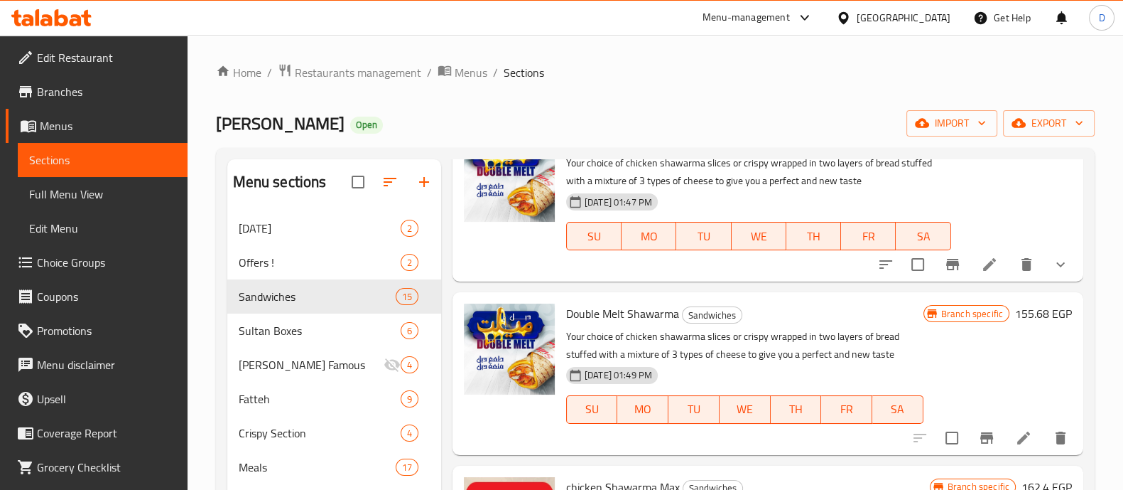
scroll to position [0, 0]
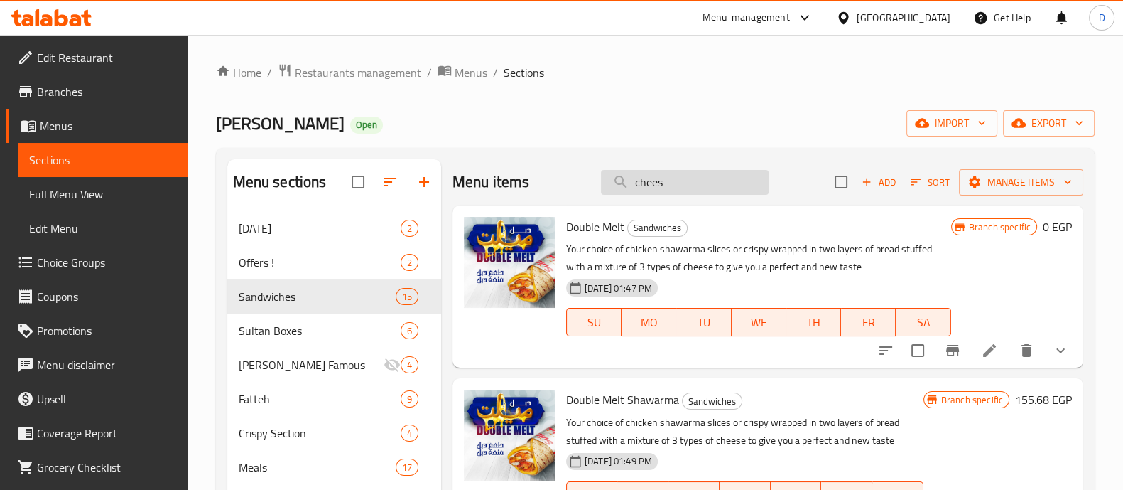
click at [662, 190] on input "chees" at bounding box center [685, 182] width 168 height 25
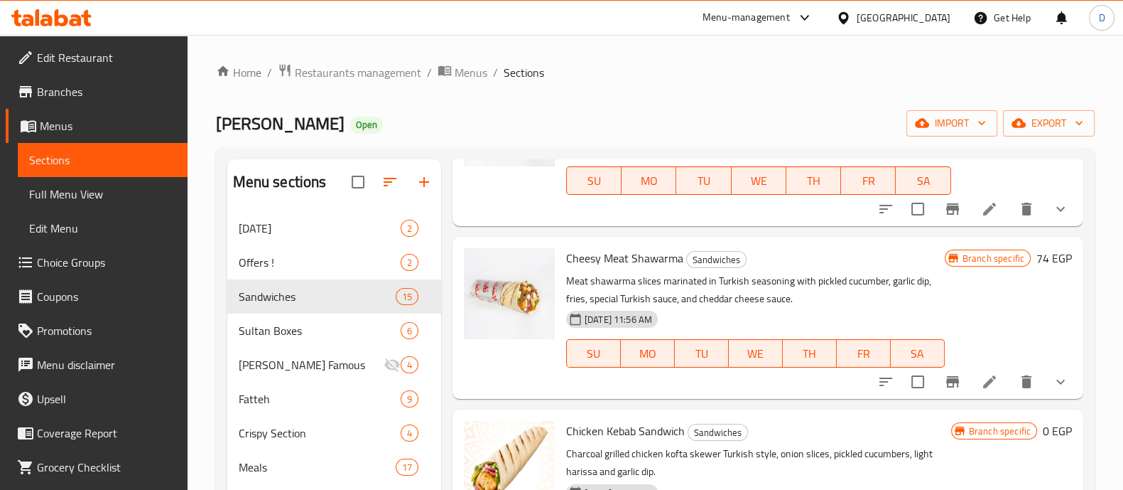
scroll to position [1489, 0]
click at [984, 392] on li at bounding box center [990, 383] width 40 height 26
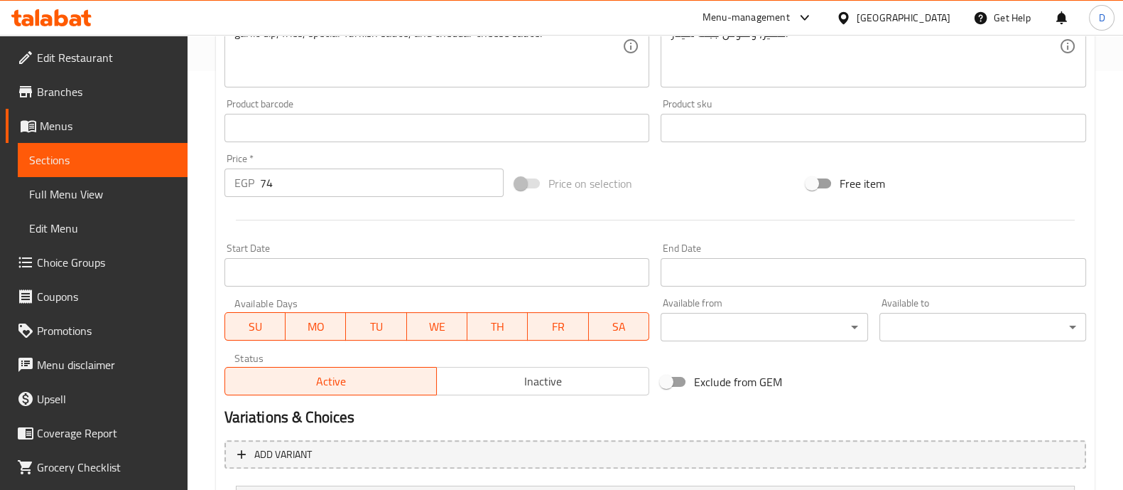
scroll to position [615, 0]
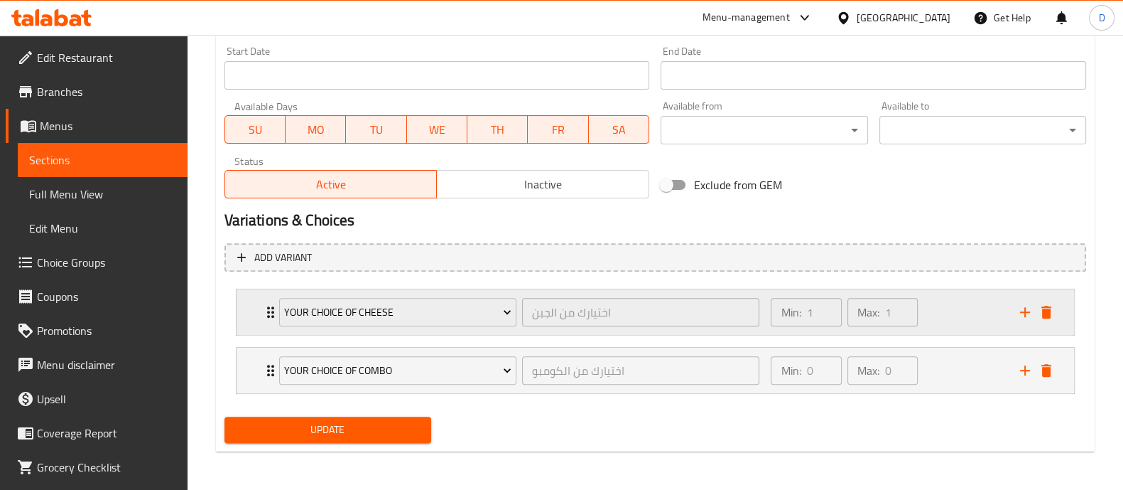
click at [932, 318] on div "Min: 1 ​ Max: 1 ​" at bounding box center [886, 311] width 249 height 45
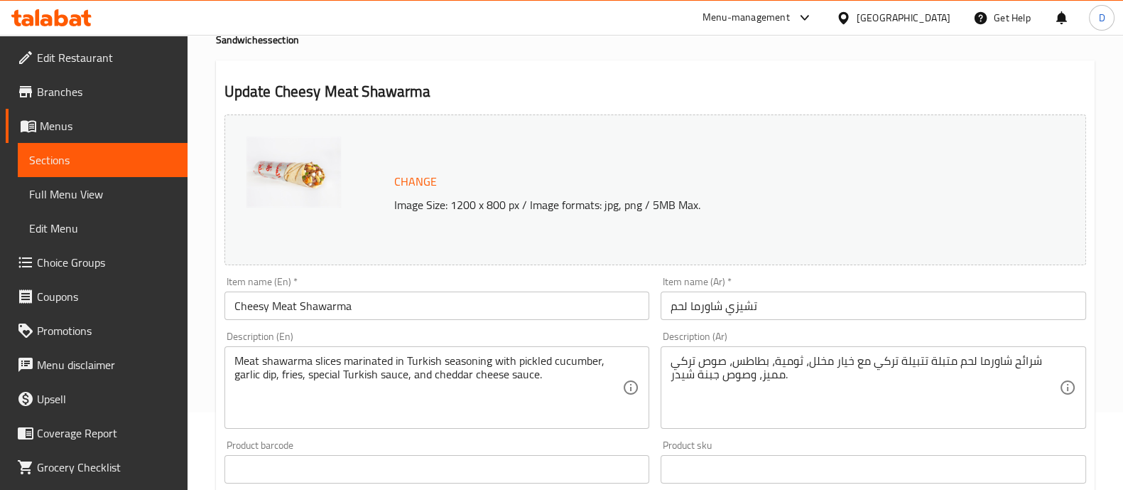
scroll to position [0, 0]
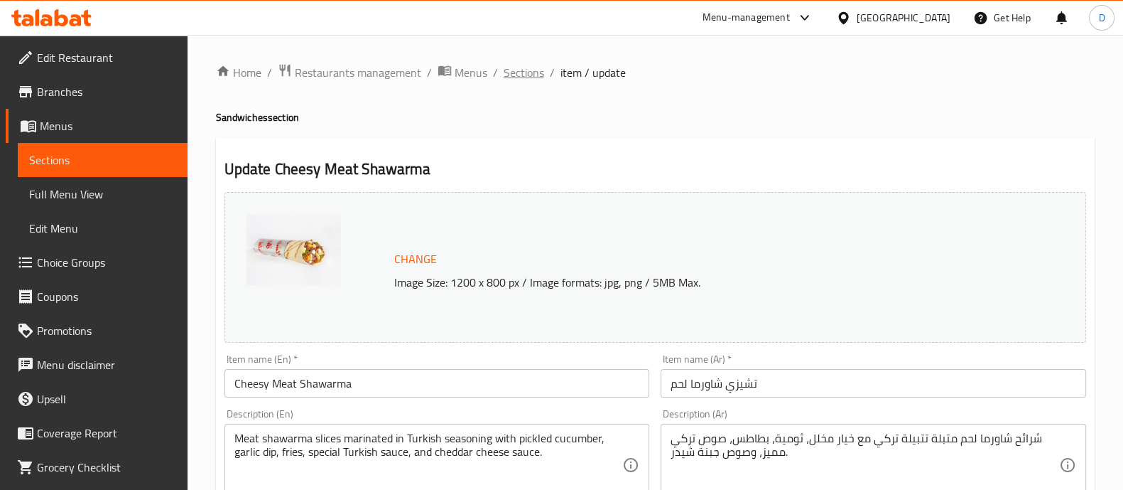
click at [526, 67] on span "Sections" at bounding box center [524, 72] width 41 height 17
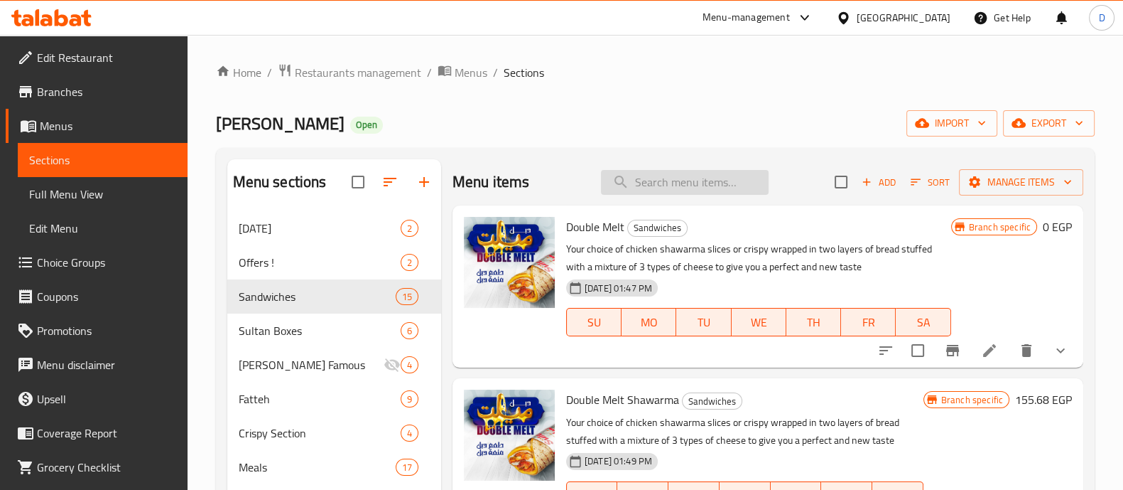
click at [636, 179] on input "search" at bounding box center [685, 182] width 168 height 25
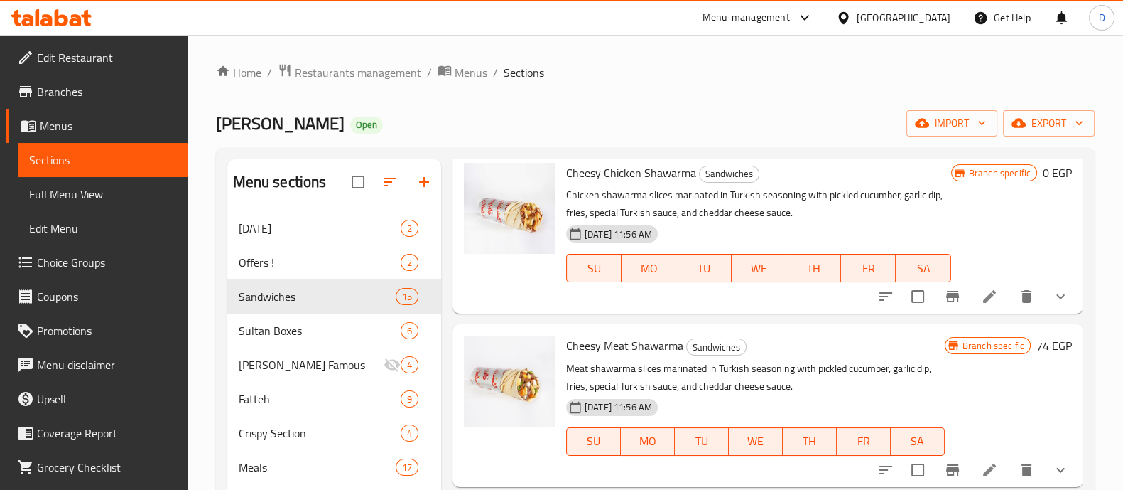
scroll to position [99, 0]
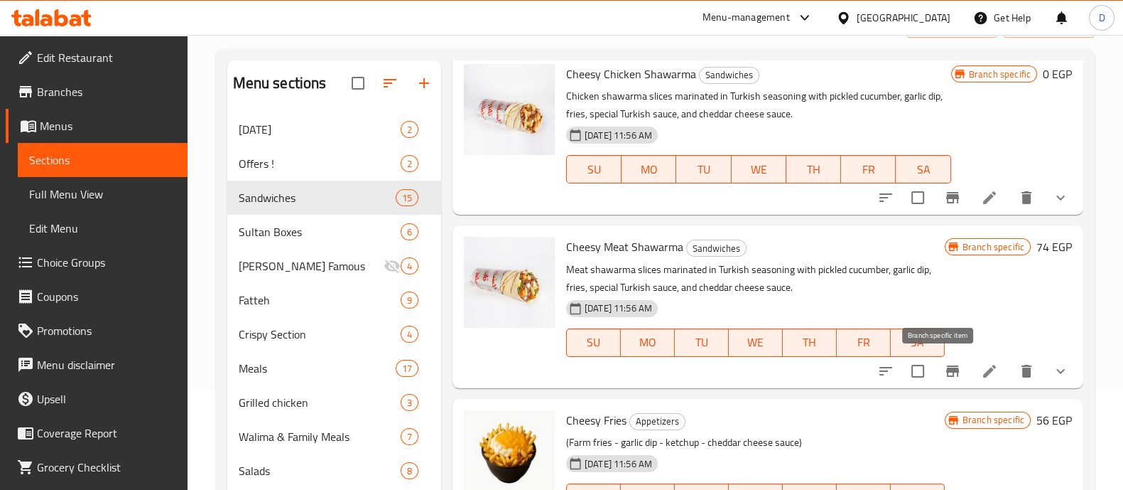
type input "cheesy"
click at [946, 367] on icon "Branch-specific-item" at bounding box center [952, 370] width 13 height 11
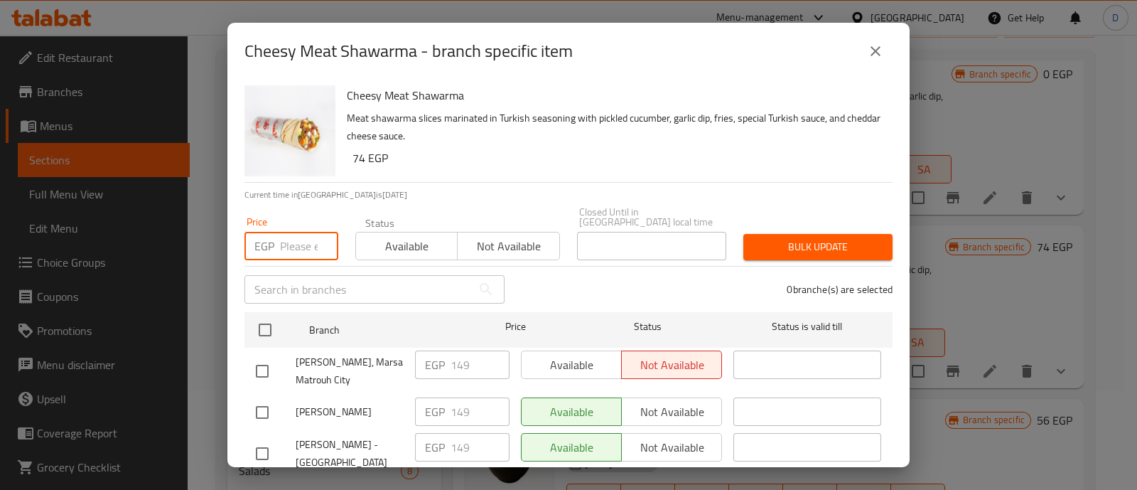
click at [298, 232] on input "number" at bounding box center [309, 246] width 58 height 28
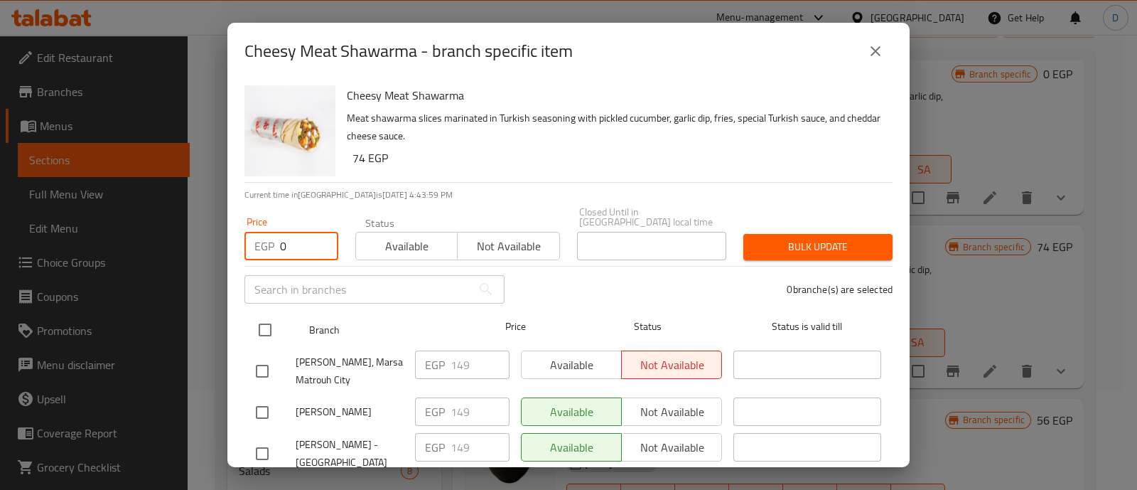
type input "0"
click at [261, 315] on input "checkbox" at bounding box center [265, 330] width 30 height 30
checkbox input "true"
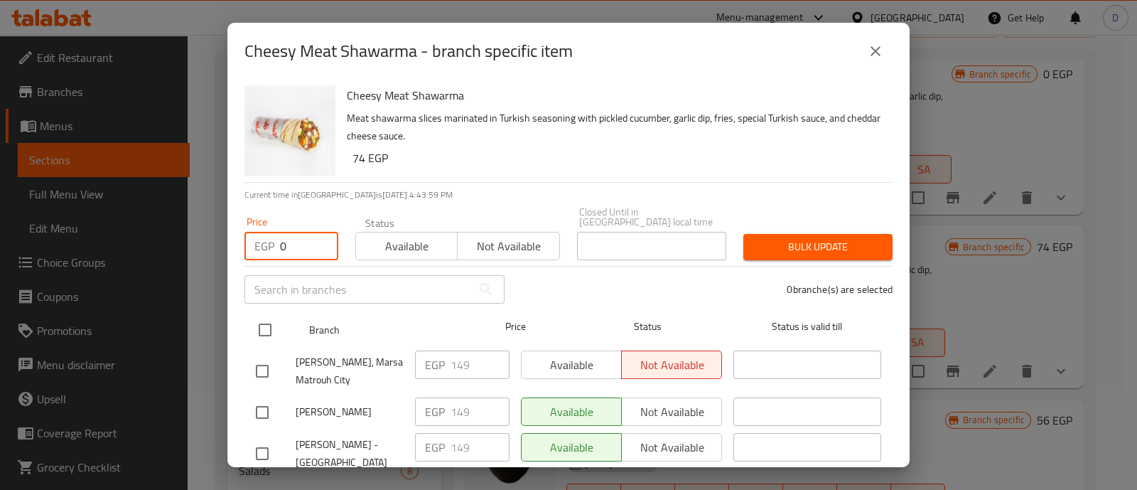
checkbox input "true"
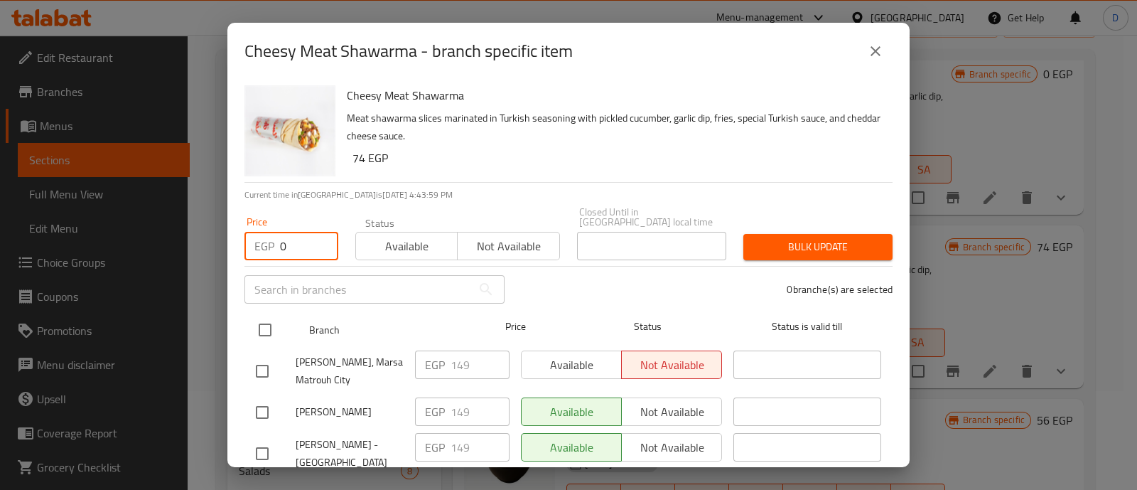
checkbox input "true"
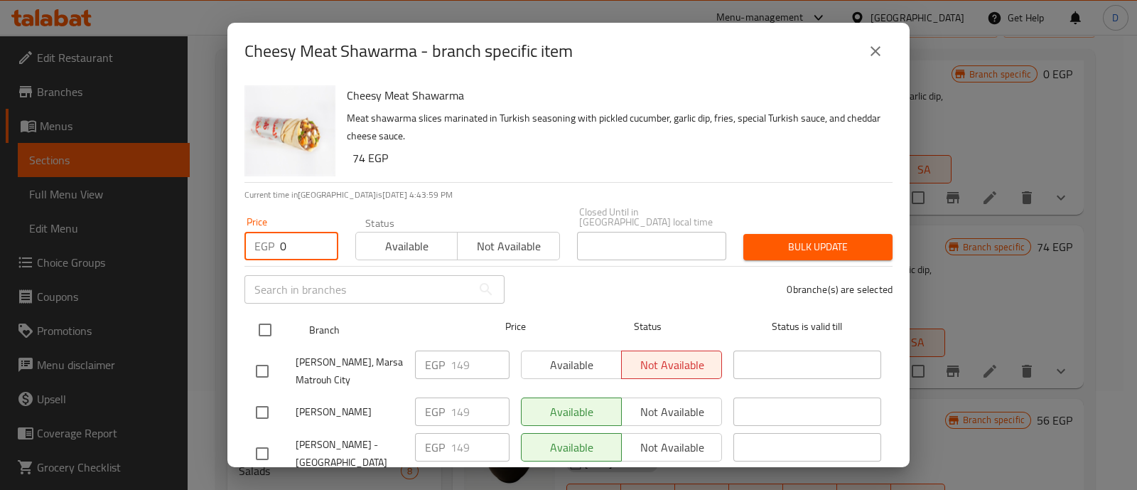
checkbox input "true"
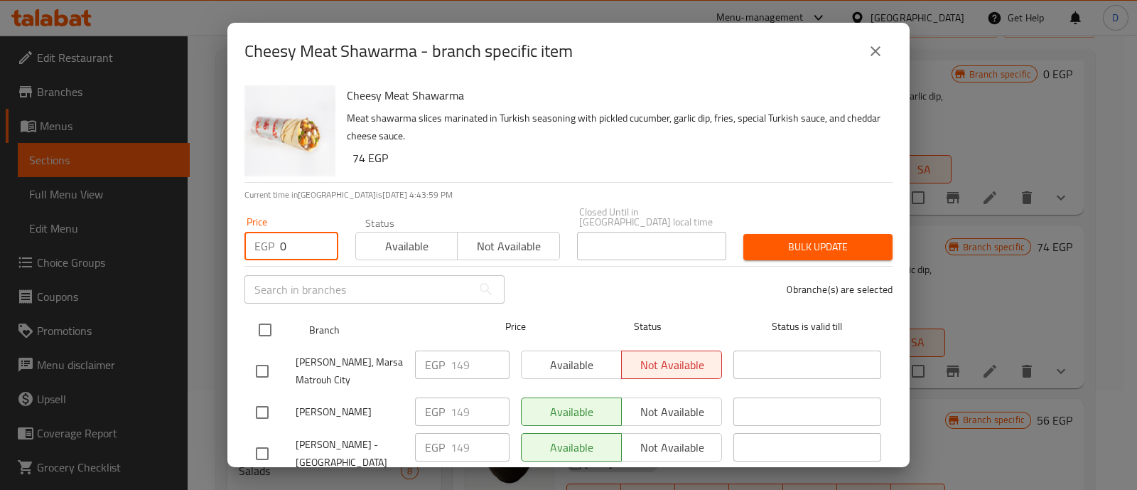
checkbox input "true"
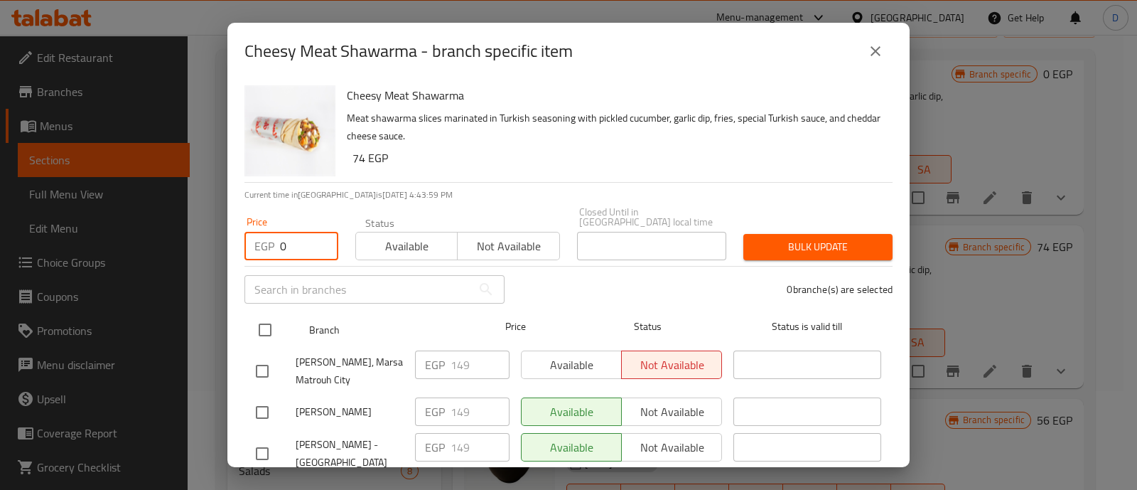
checkbox input "true"
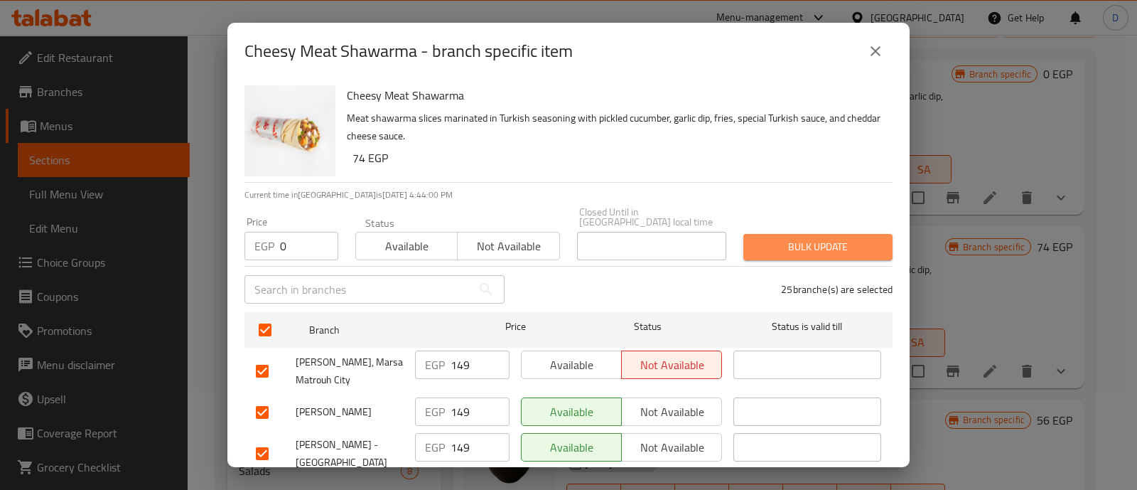
click at [831, 238] on span "Bulk update" at bounding box center [818, 247] width 126 height 18
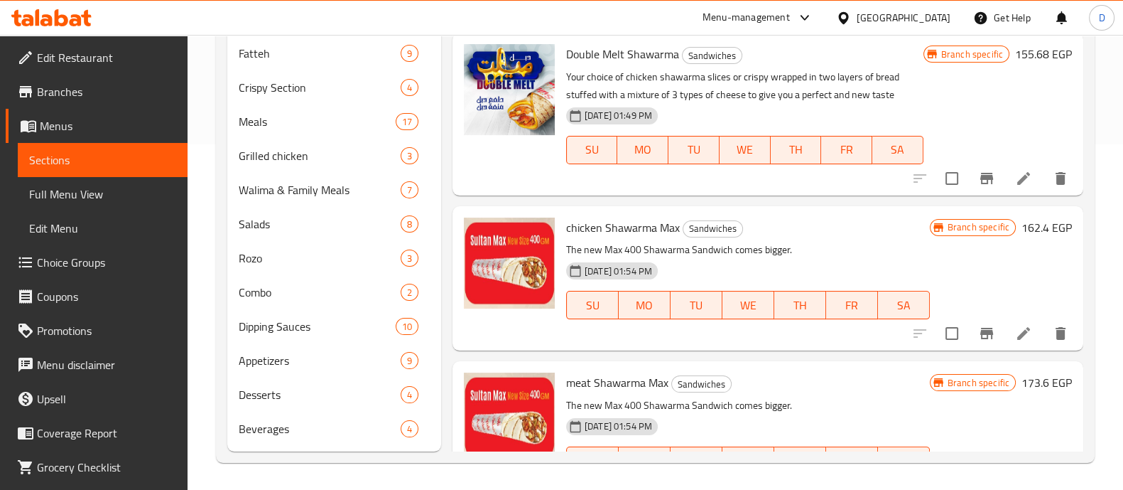
scroll to position [0, 0]
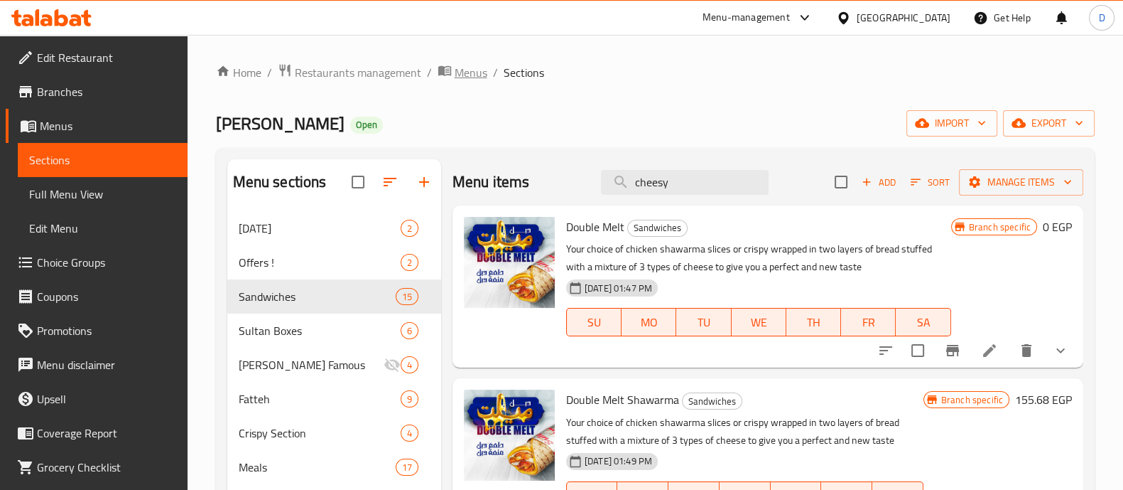
click at [467, 69] on span "Menus" at bounding box center [471, 72] width 33 height 17
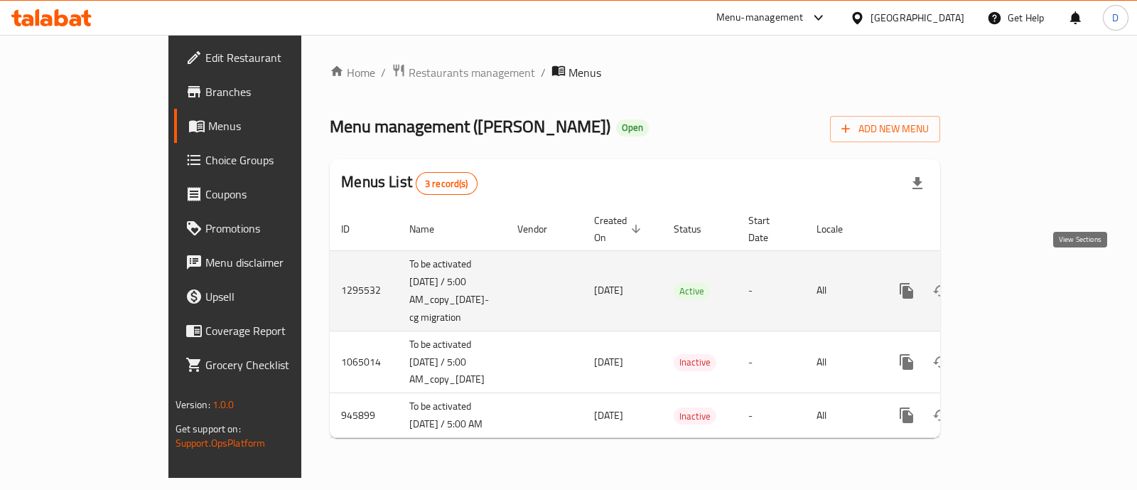
click at [1017, 282] on icon "enhanced table" at bounding box center [1008, 290] width 17 height 17
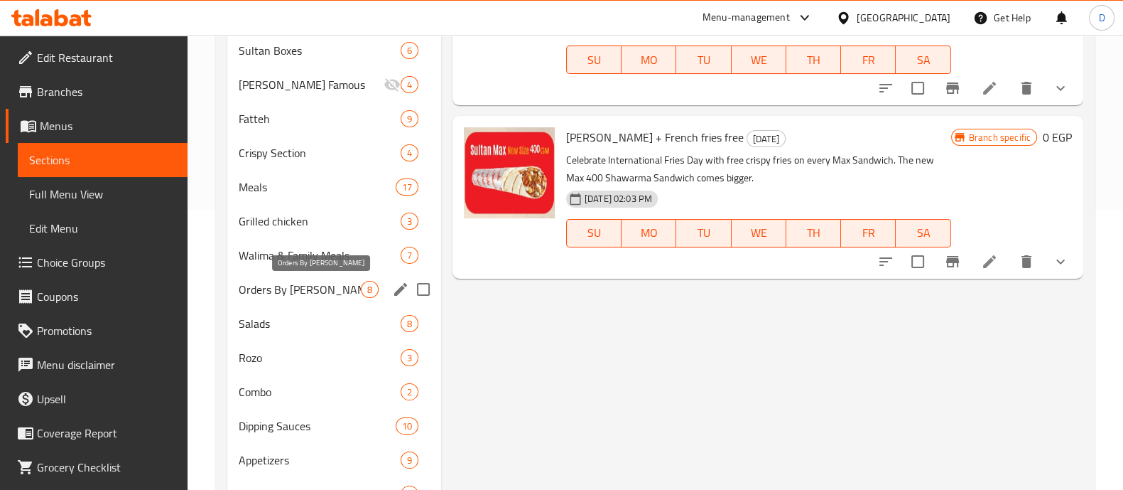
scroll to position [289, 0]
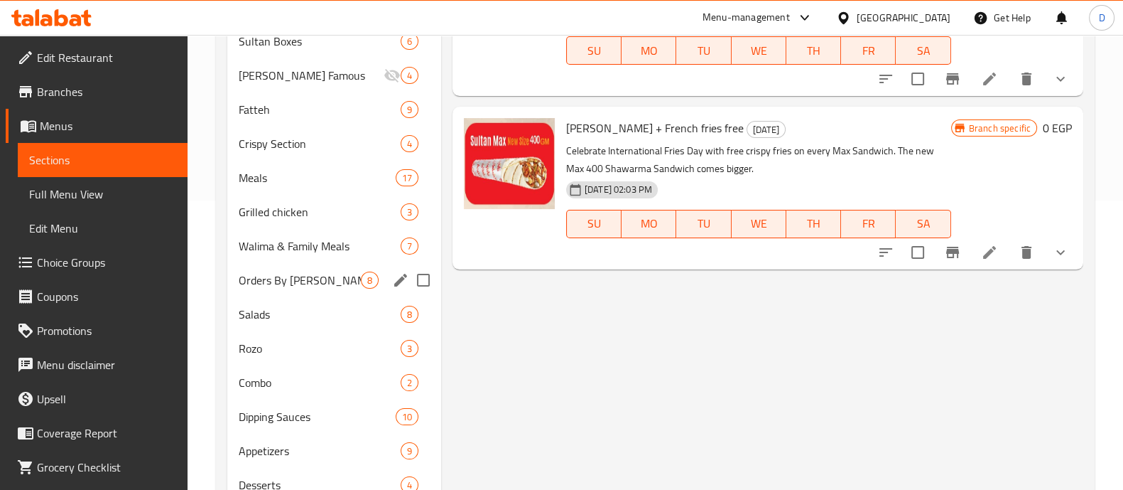
click at [301, 288] on div "Orders By Kilo 8" at bounding box center [334, 280] width 214 height 34
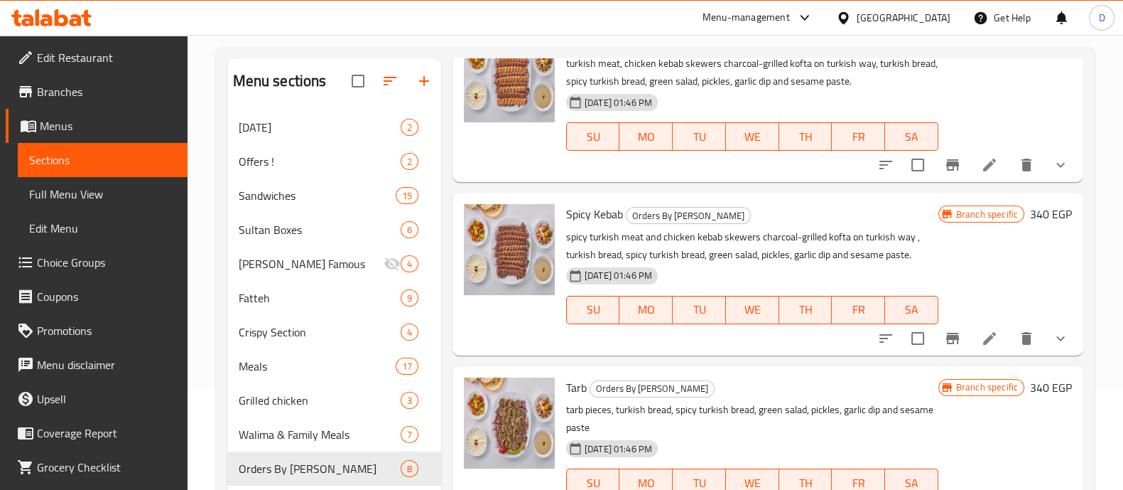
scroll to position [474, 0]
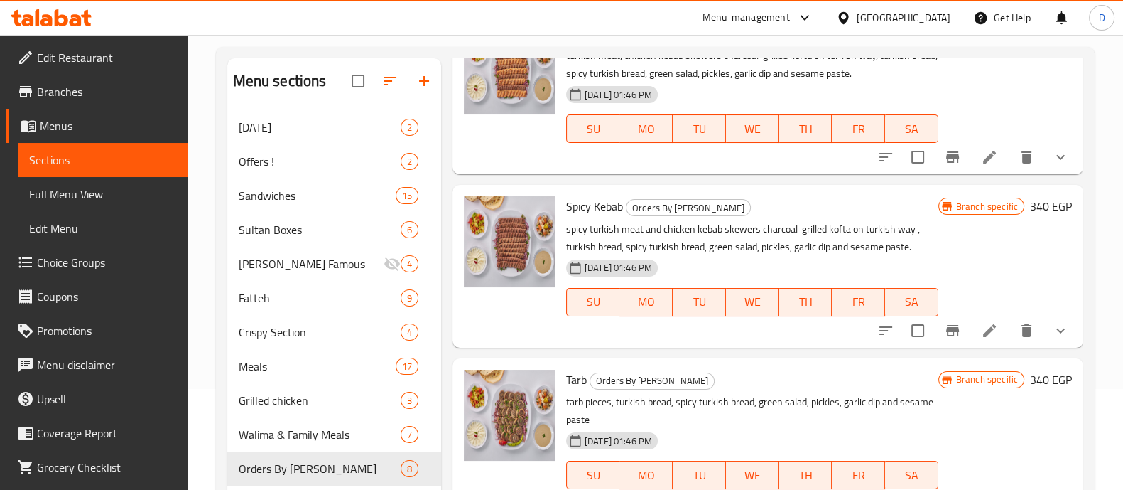
click at [1057, 329] on icon "show more" at bounding box center [1061, 330] width 9 height 5
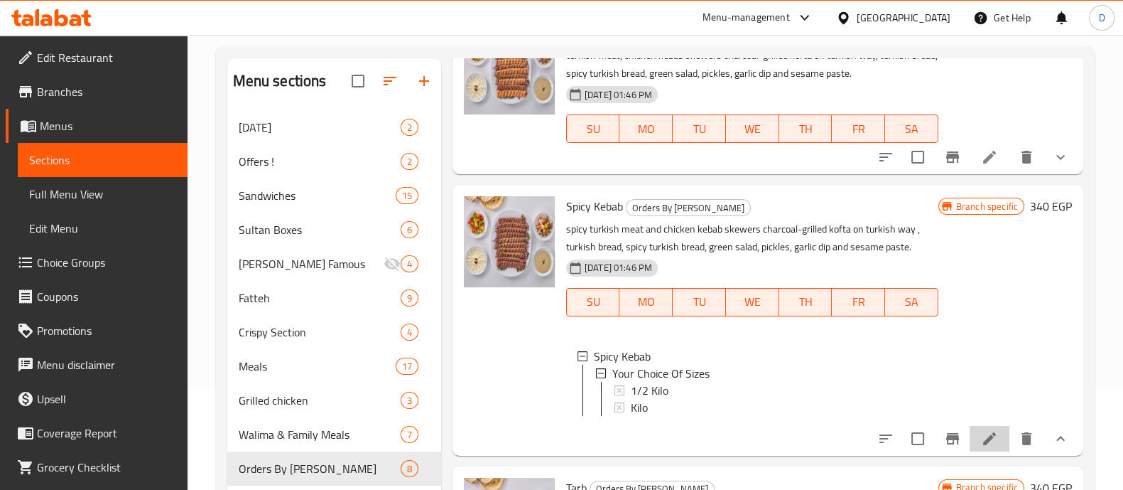
click at [981, 444] on icon at bounding box center [989, 438] width 17 height 17
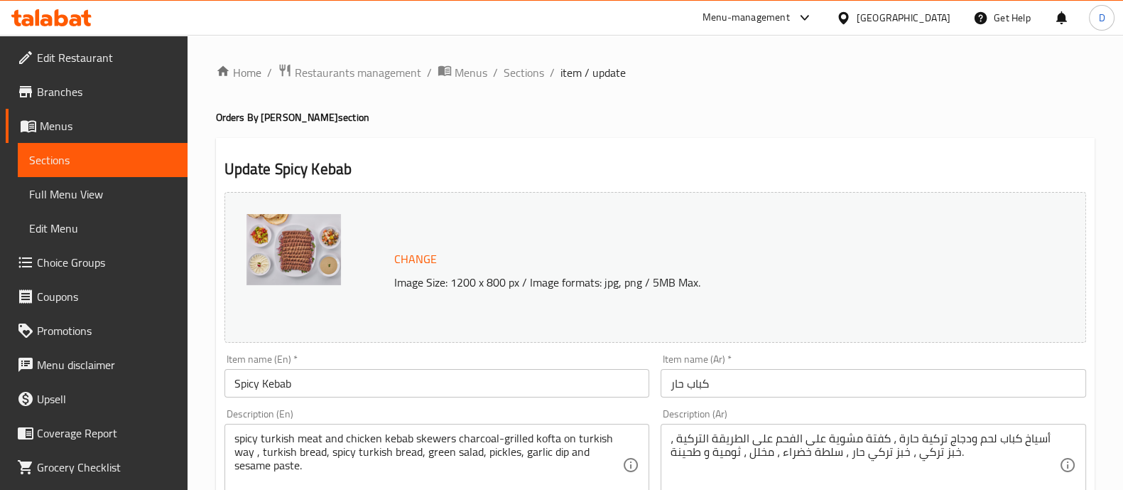
scroll to position [557, 0]
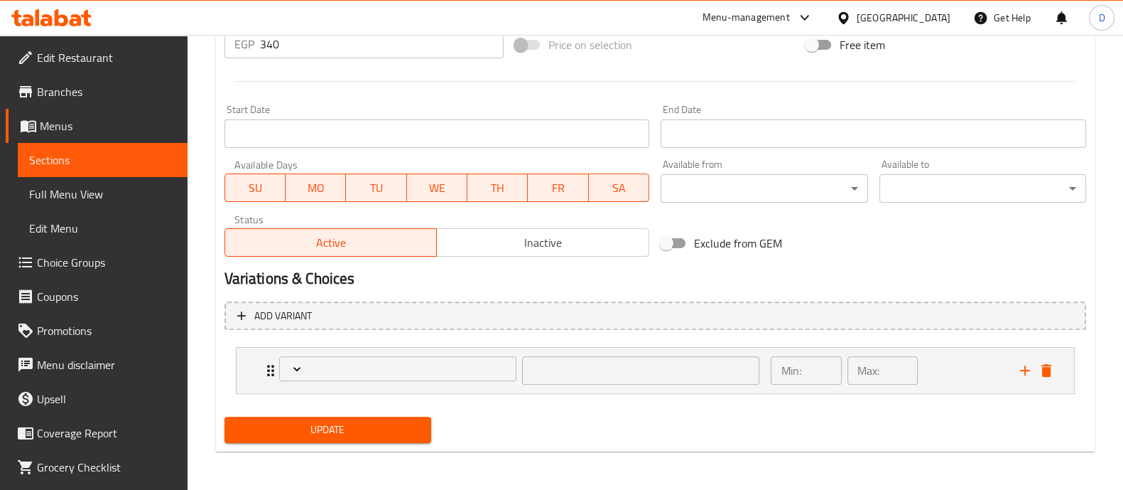
type input "إختيارك من الاحجام"
type input "1"
click at [951, 368] on div "Min: 1 ​ Max: 1 ​" at bounding box center [886, 369] width 249 height 45
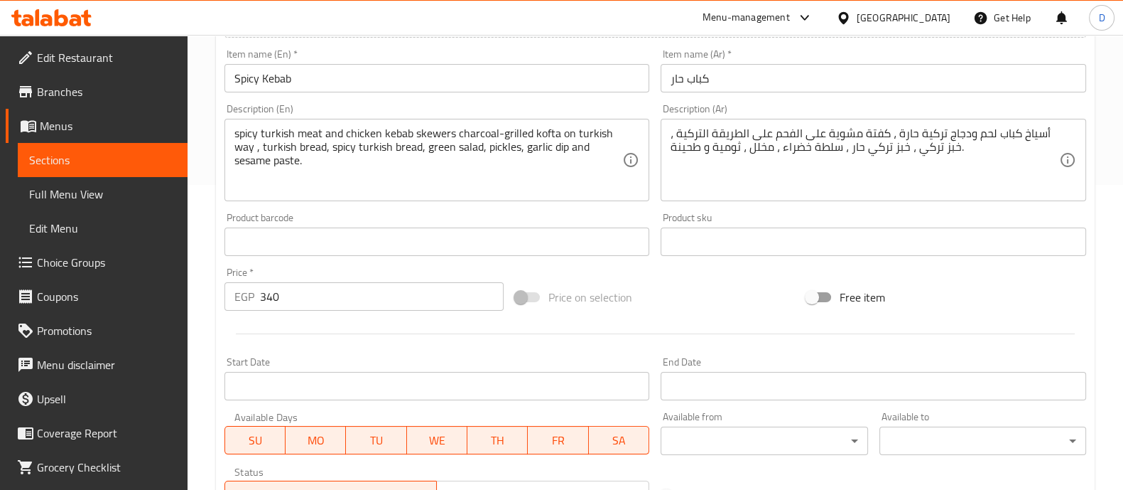
scroll to position [0, 0]
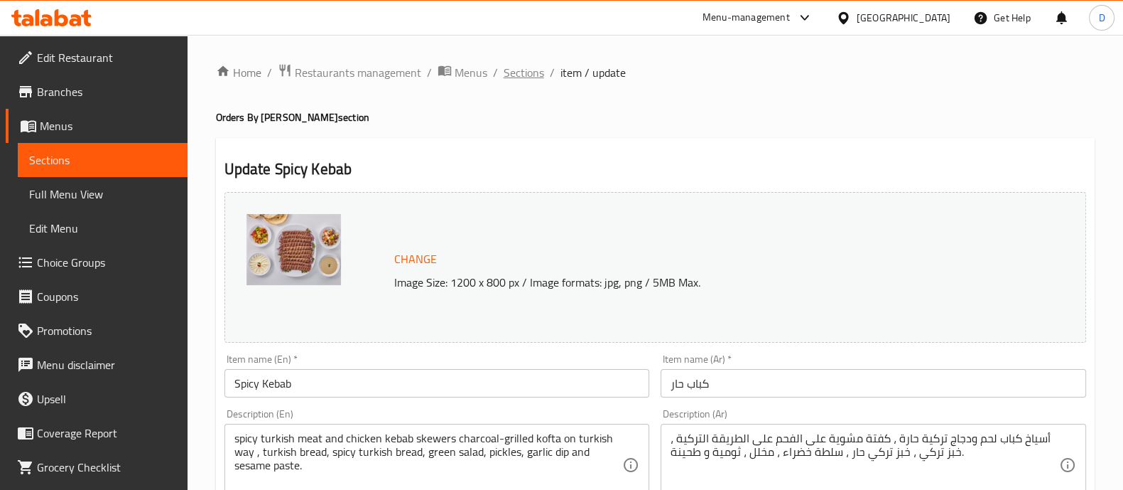
click at [526, 72] on span "Sections" at bounding box center [524, 72] width 41 height 17
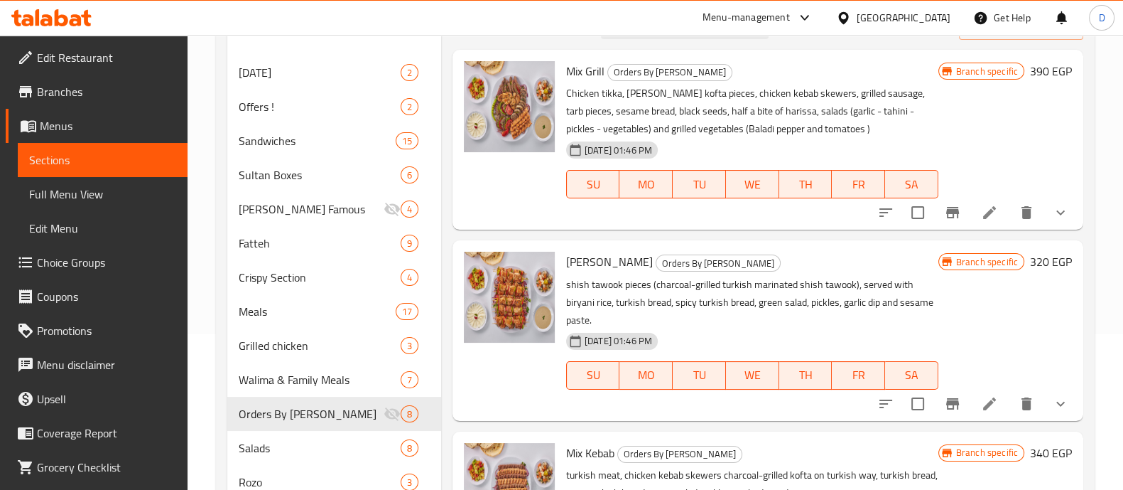
scroll to position [153, 0]
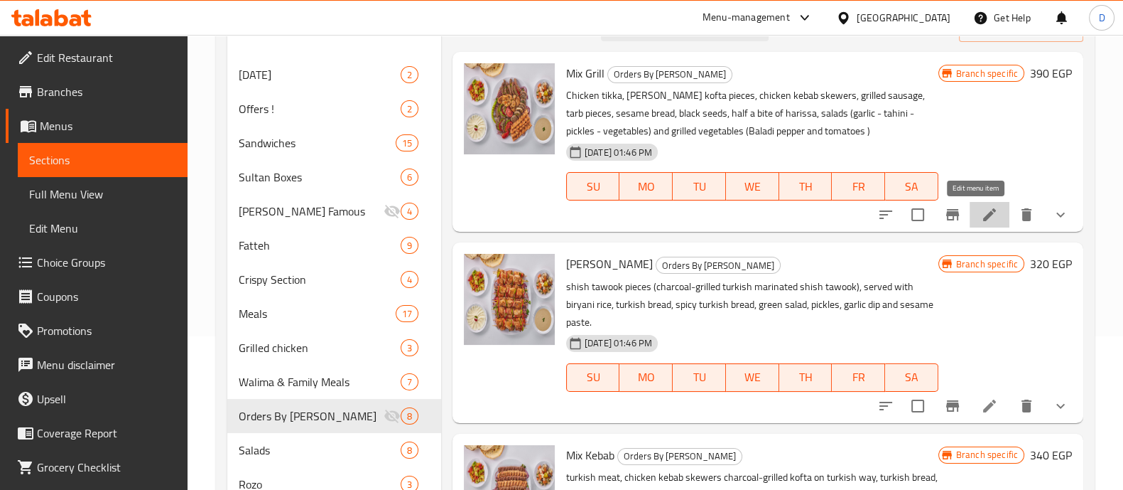
click at [981, 222] on icon at bounding box center [989, 214] width 17 height 17
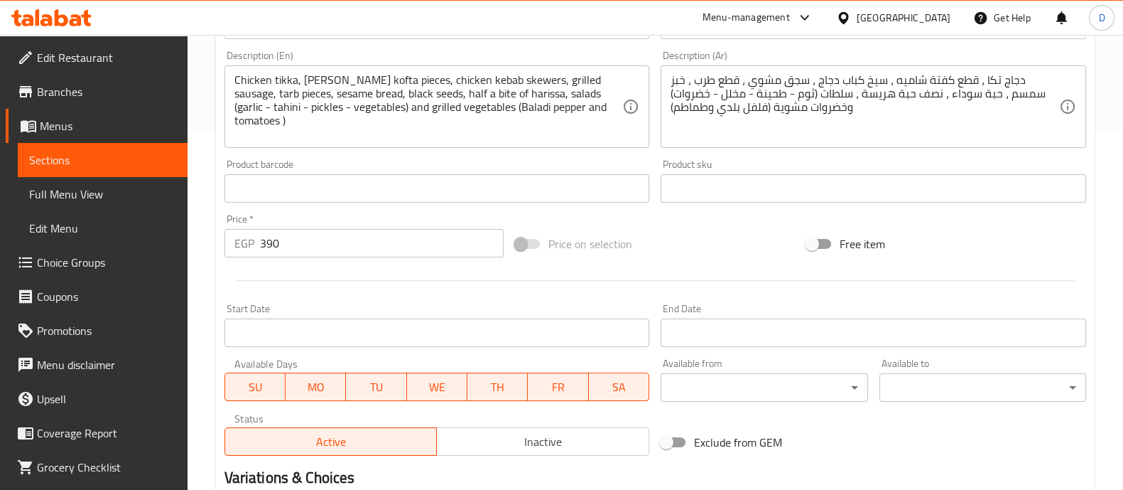
scroll to position [557, 0]
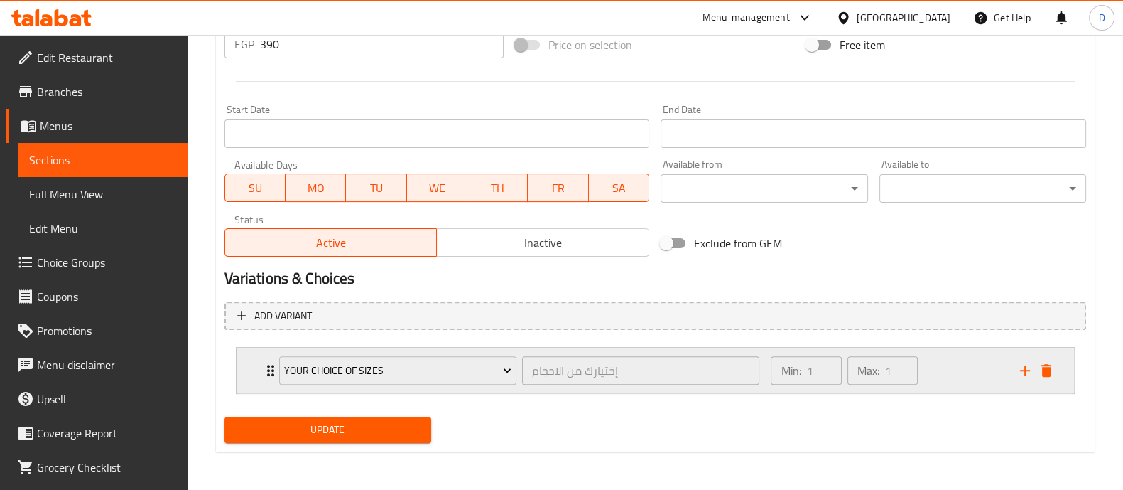
click at [935, 367] on div "Min: 1 ​ Max: 1 ​" at bounding box center [886, 369] width 249 height 45
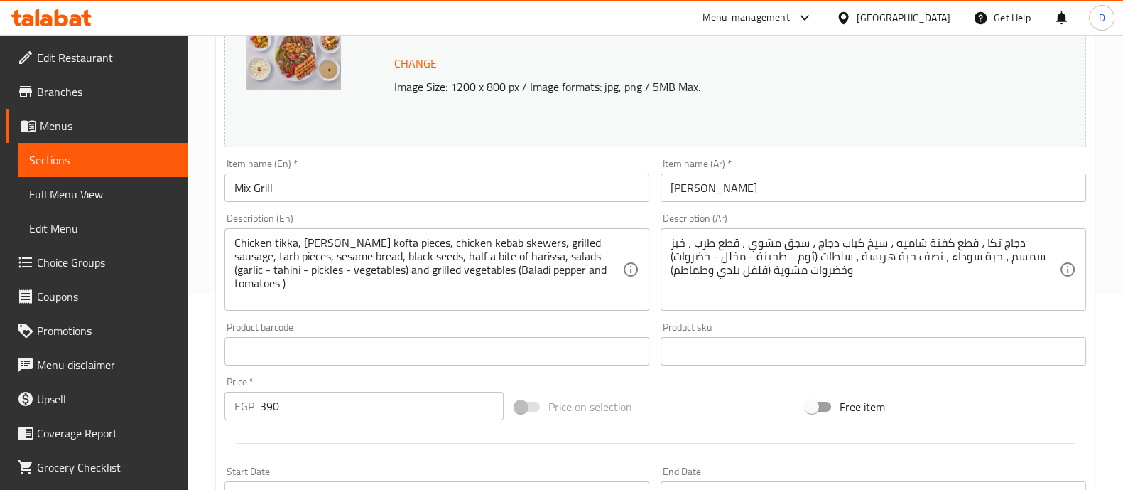
scroll to position [0, 0]
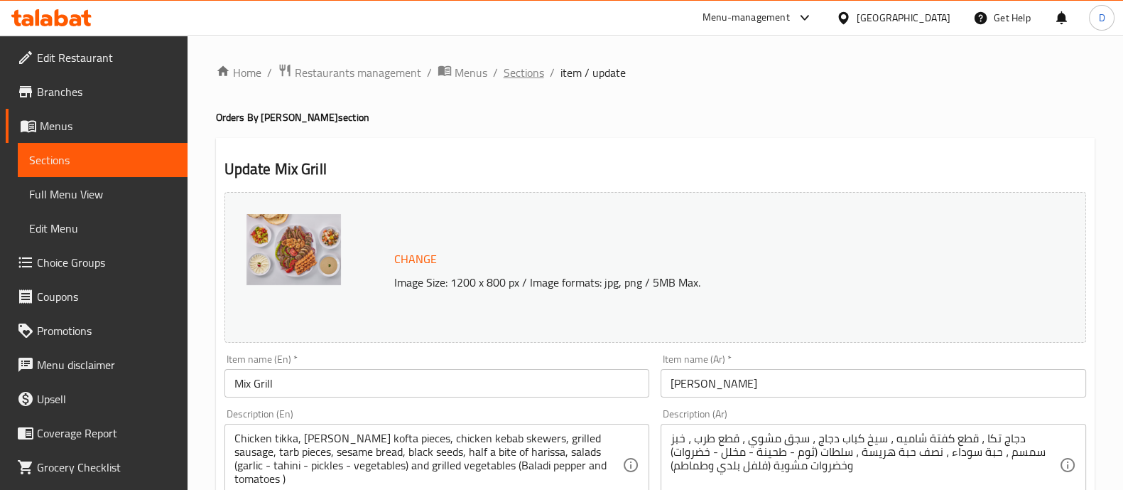
click at [522, 73] on span "Sections" at bounding box center [524, 72] width 41 height 17
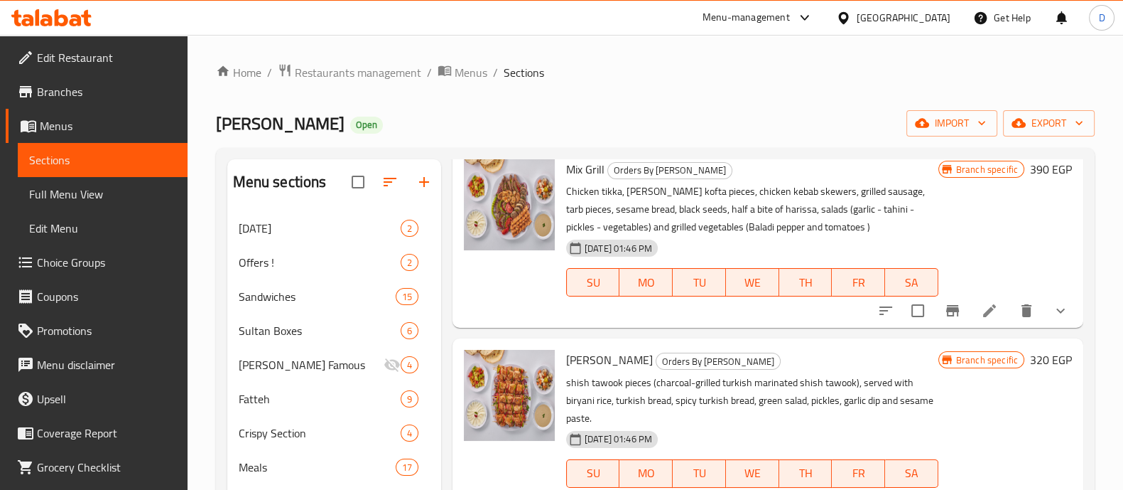
scroll to position [41, 0]
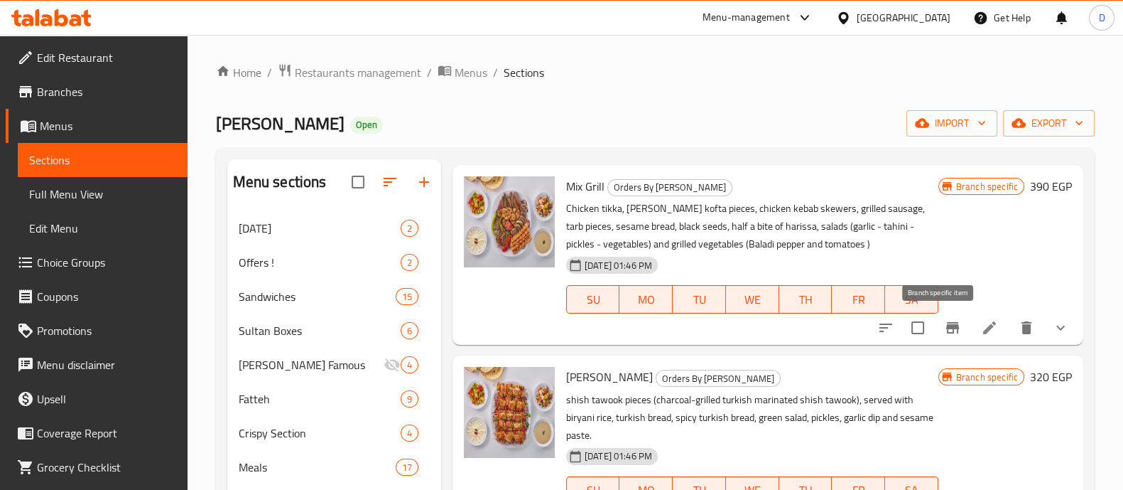
click at [947, 325] on icon "Branch-specific-item" at bounding box center [952, 327] width 17 height 17
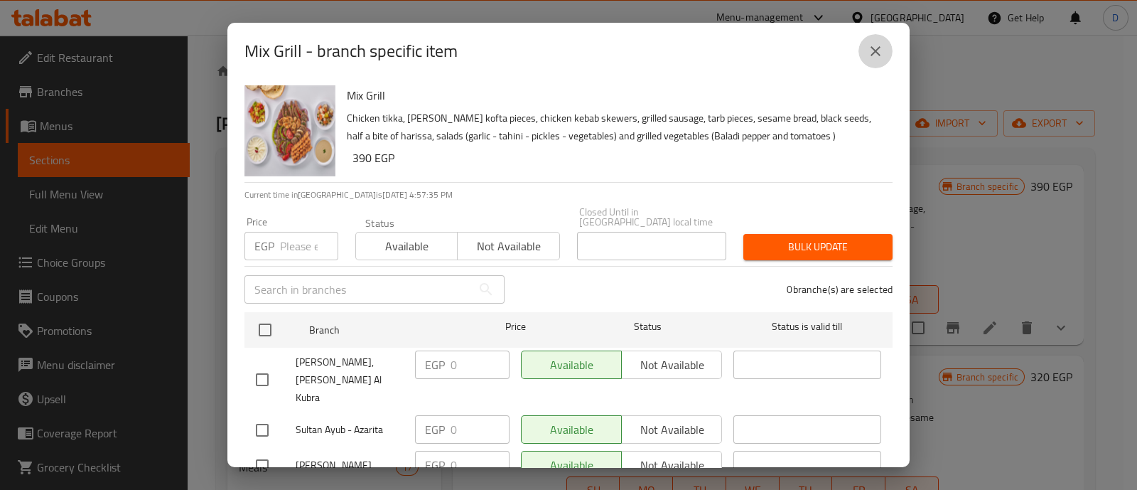
drag, startPoint x: 868, startPoint y: 67, endPoint x: 868, endPoint y: 58, distance: 8.6
click at [868, 58] on button "close" at bounding box center [875, 51] width 34 height 34
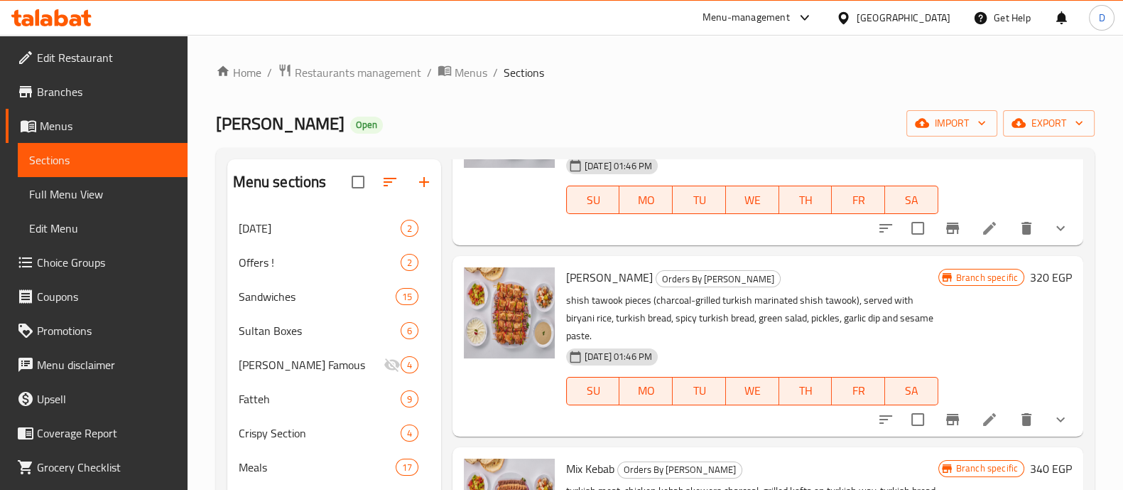
scroll to position [0, 0]
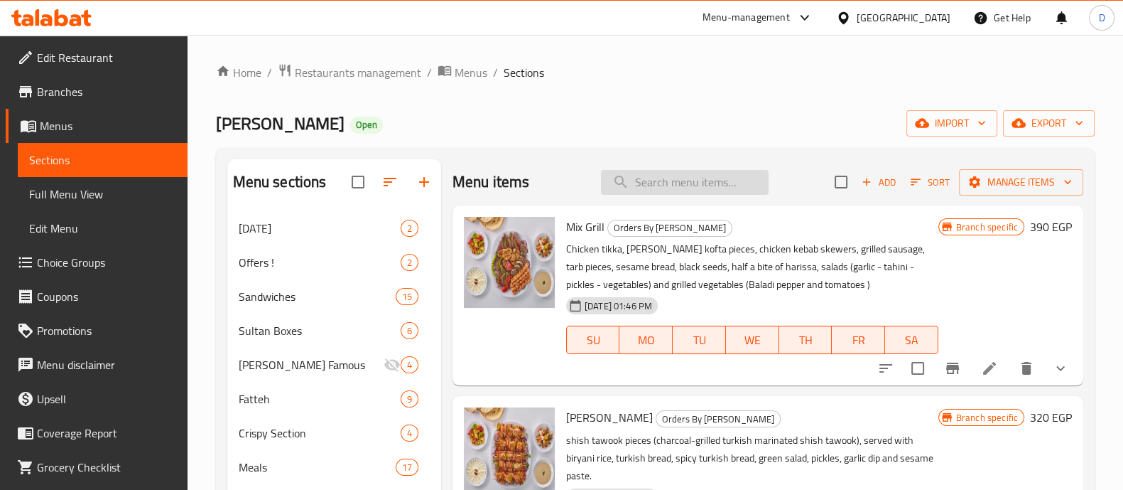
click at [644, 193] on input "search" at bounding box center [685, 182] width 168 height 25
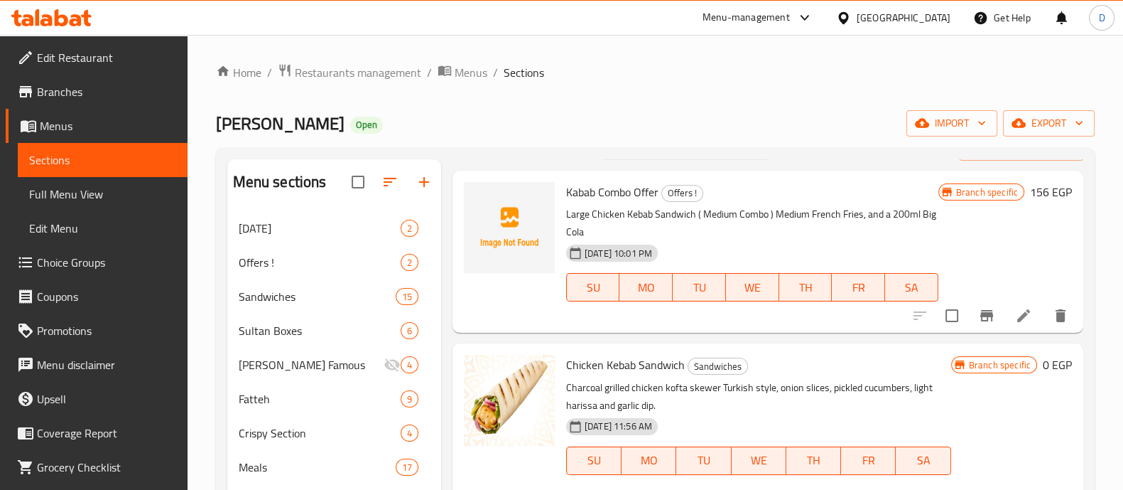
scroll to position [12, 0]
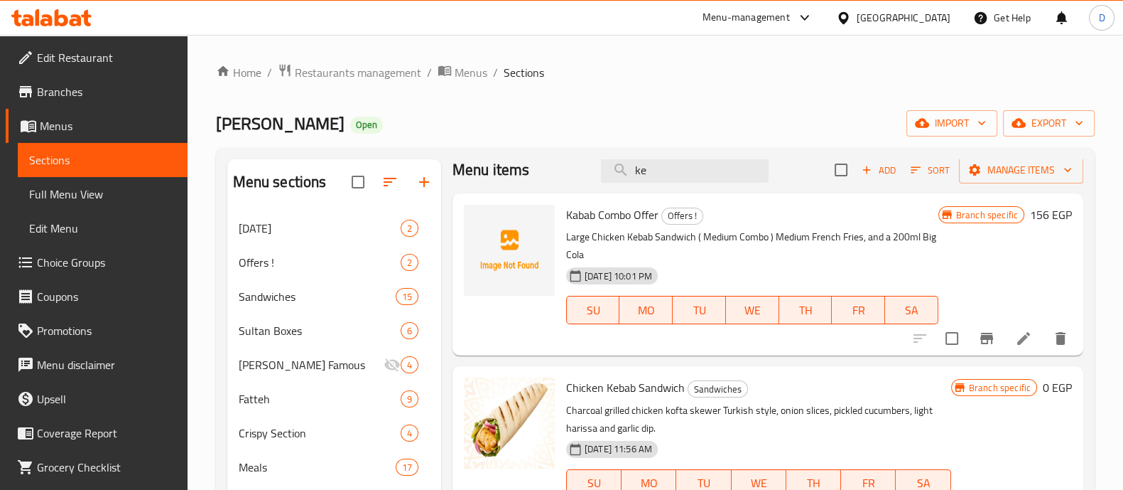
type input "k"
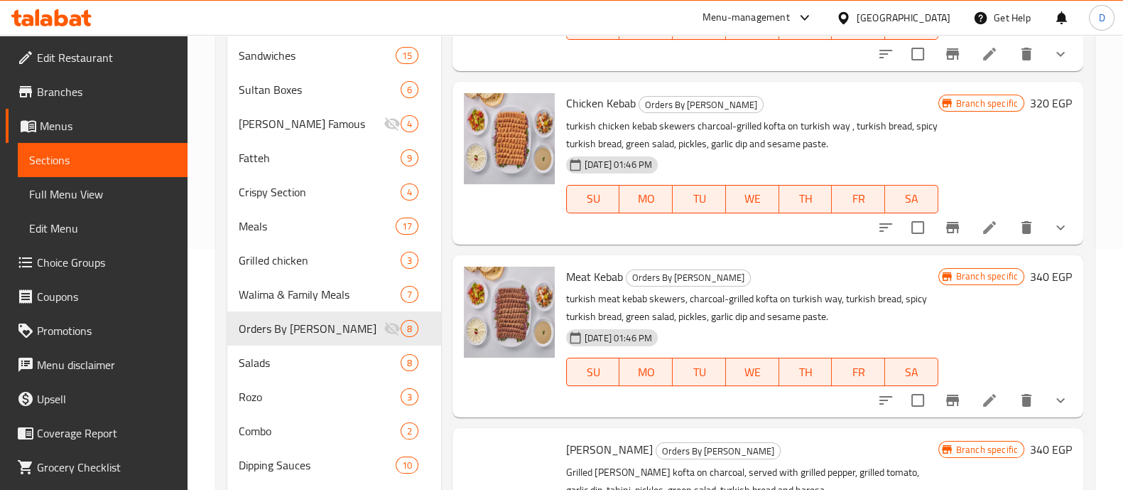
scroll to position [250, 0]
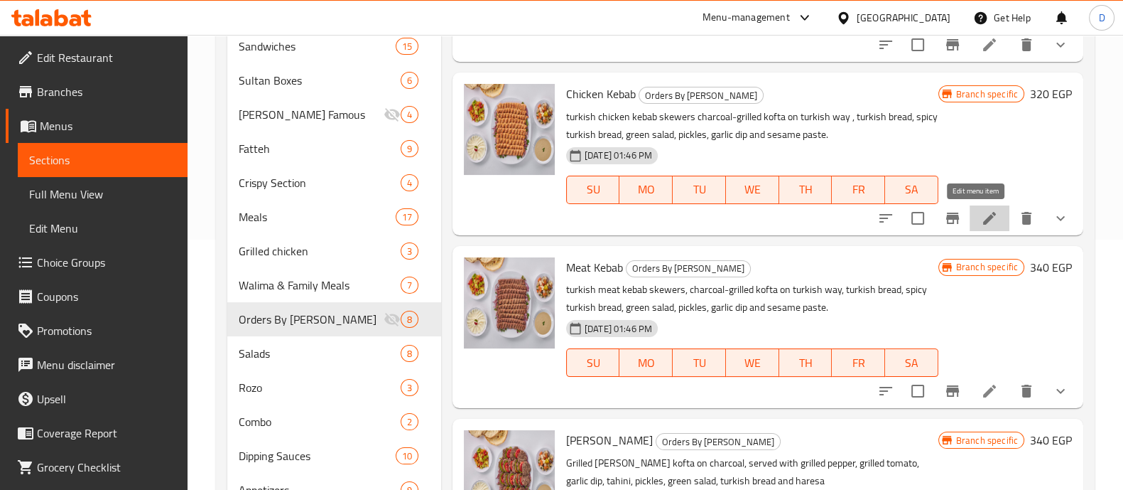
click at [981, 212] on icon at bounding box center [989, 218] width 17 height 17
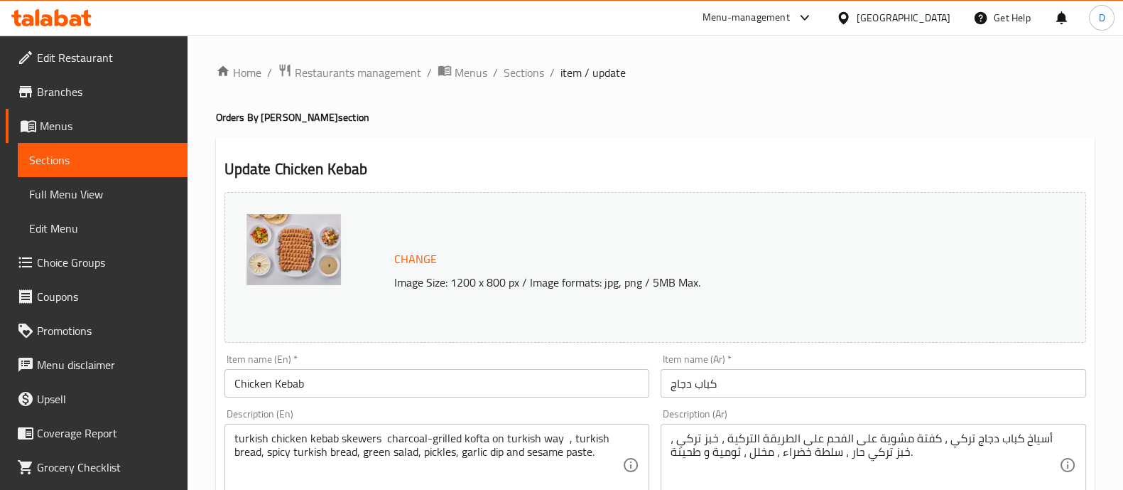
scroll to position [557, 0]
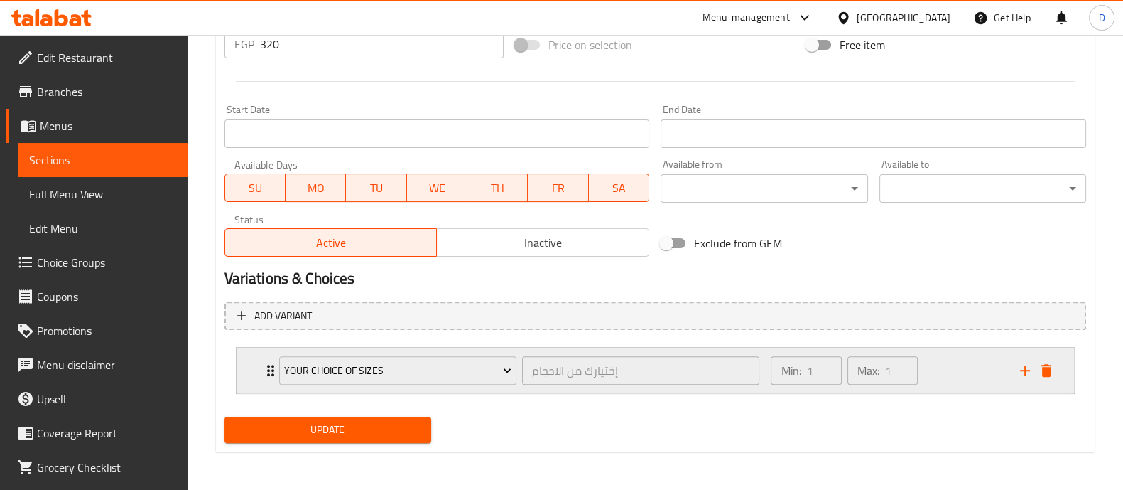
click at [936, 377] on div "Min: 1 ​ Max: 1 ​" at bounding box center [886, 369] width 249 height 45
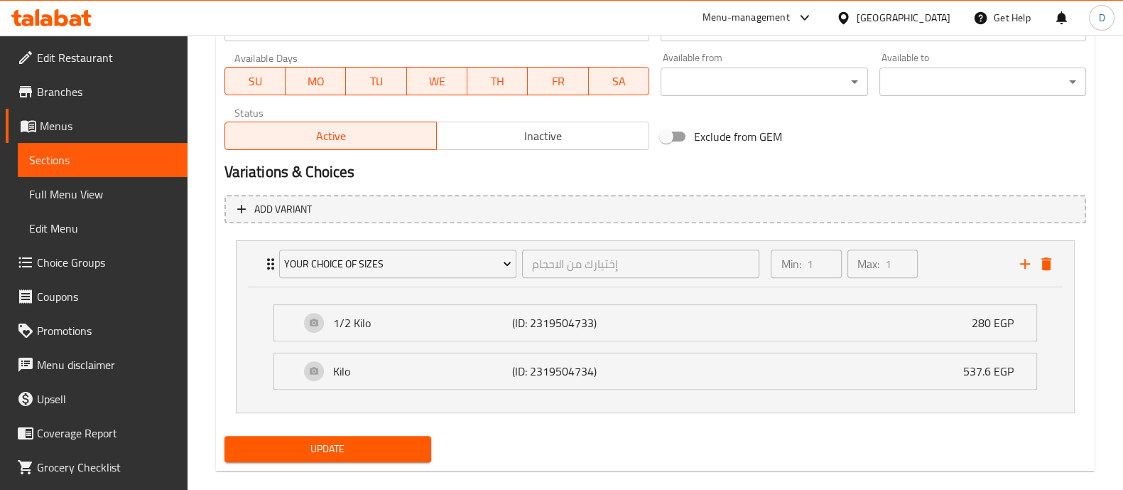
scroll to position [0, 0]
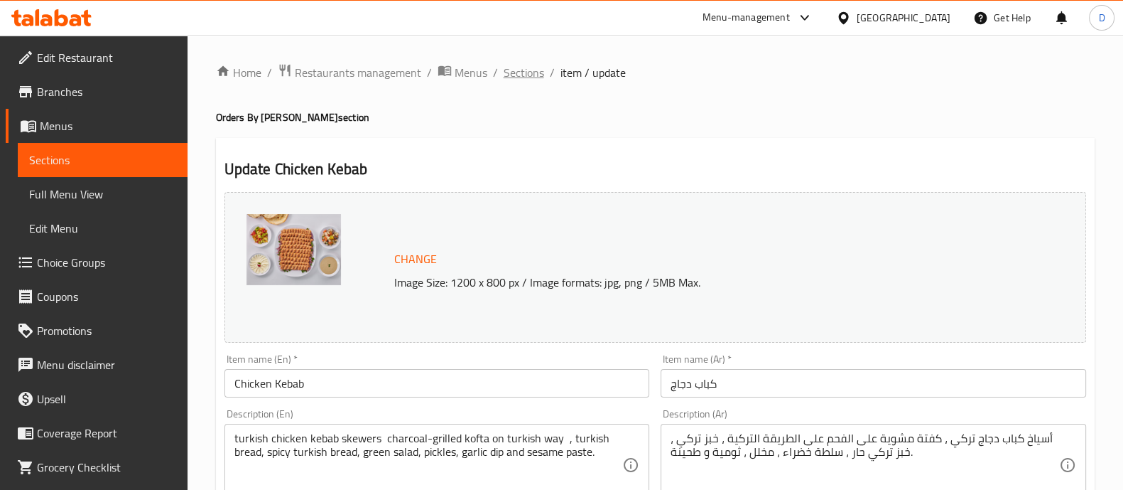
click at [536, 75] on span "Sections" at bounding box center [524, 72] width 41 height 17
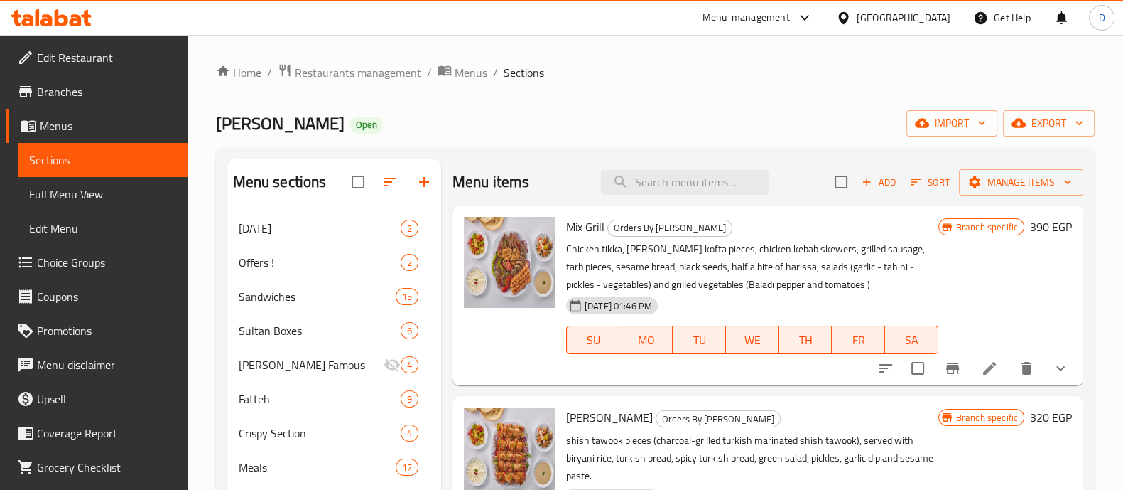
click at [633, 197] on div "Menu items Add Sort Manage items" at bounding box center [768, 182] width 631 height 46
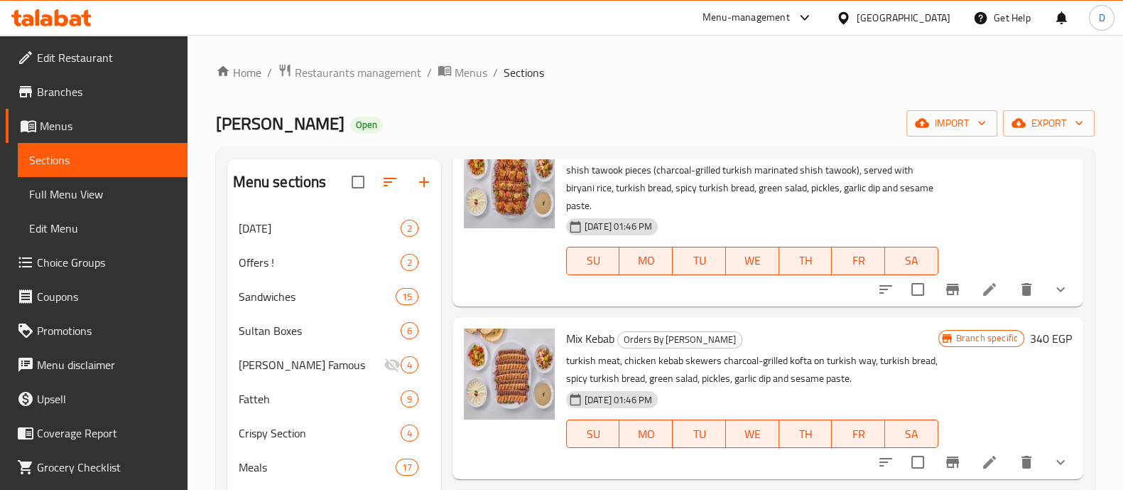
scroll to position [231, 0]
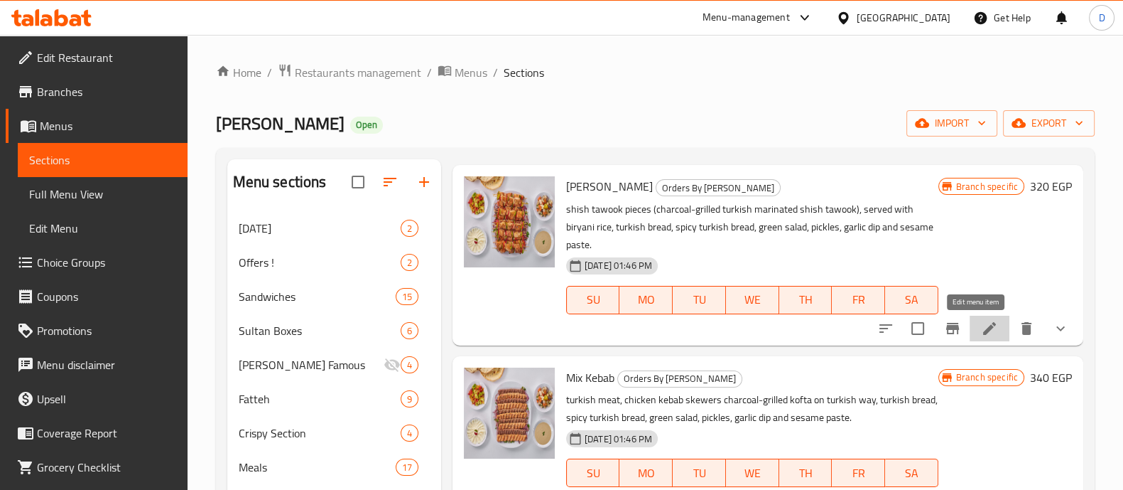
click at [981, 325] on icon at bounding box center [989, 328] width 17 height 17
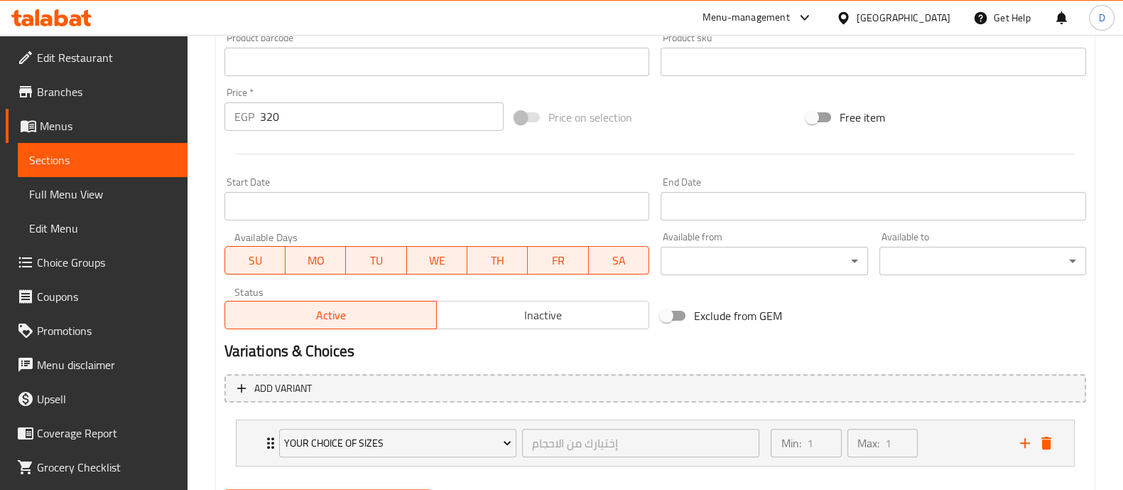
scroll to position [557, 0]
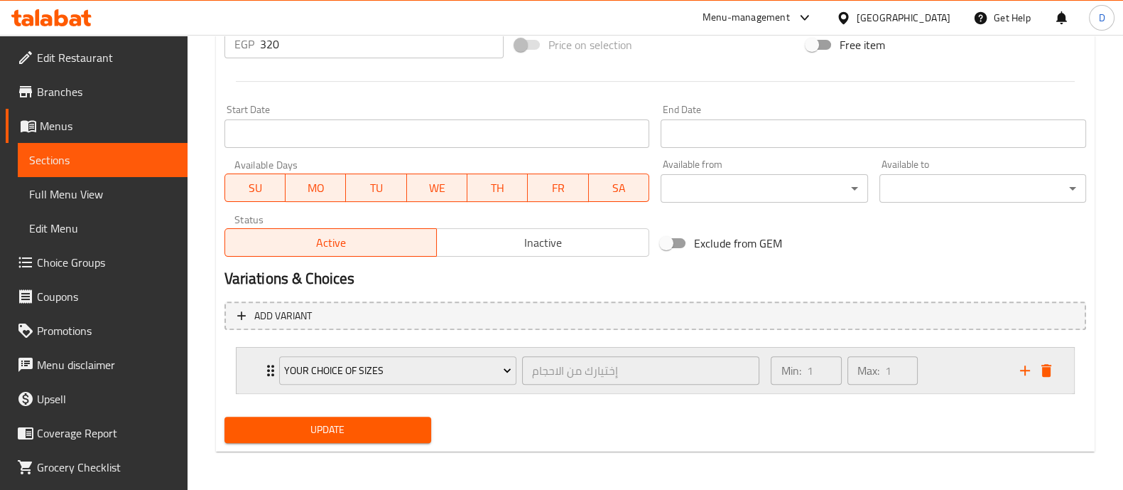
click at [931, 363] on div "Min: 1 ​ Max: 1 ​" at bounding box center [886, 369] width 249 height 45
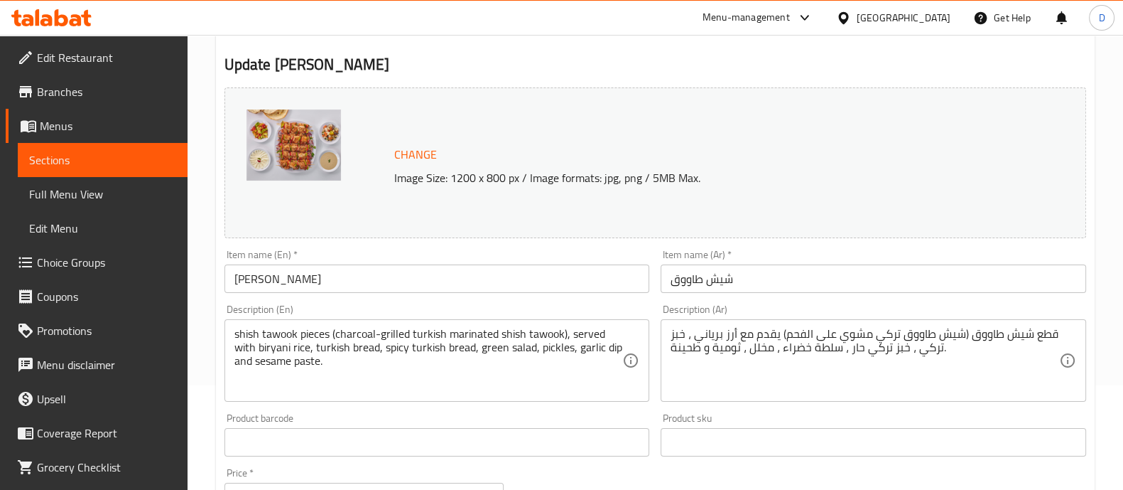
scroll to position [0, 0]
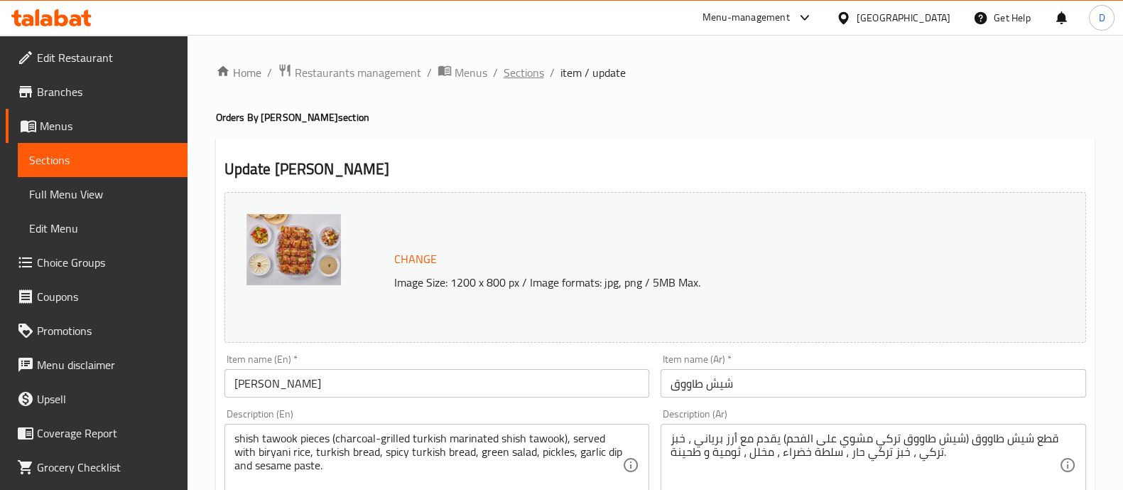
click at [522, 65] on span "Sections" at bounding box center [524, 72] width 41 height 17
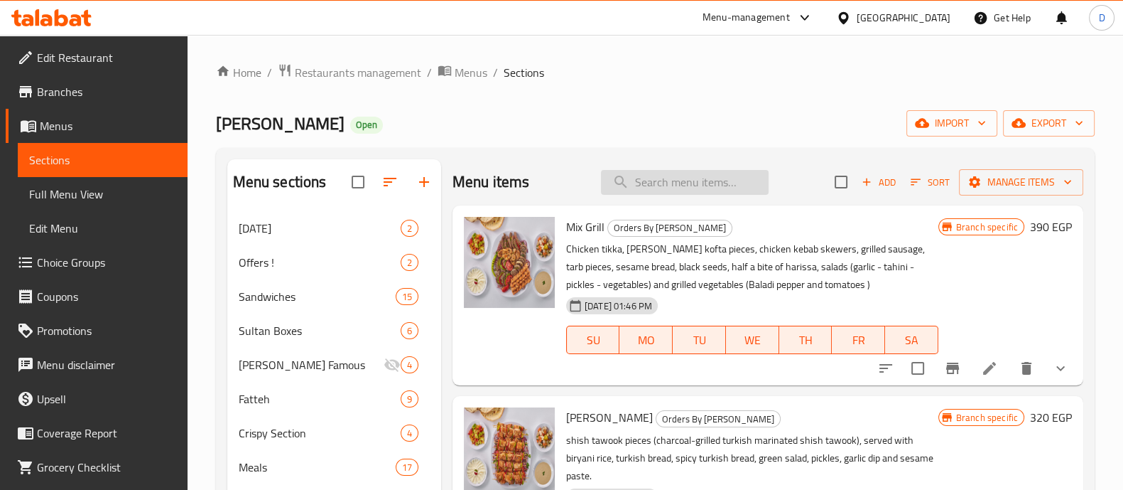
click at [654, 180] on input "search" at bounding box center [685, 182] width 168 height 25
type input "t"
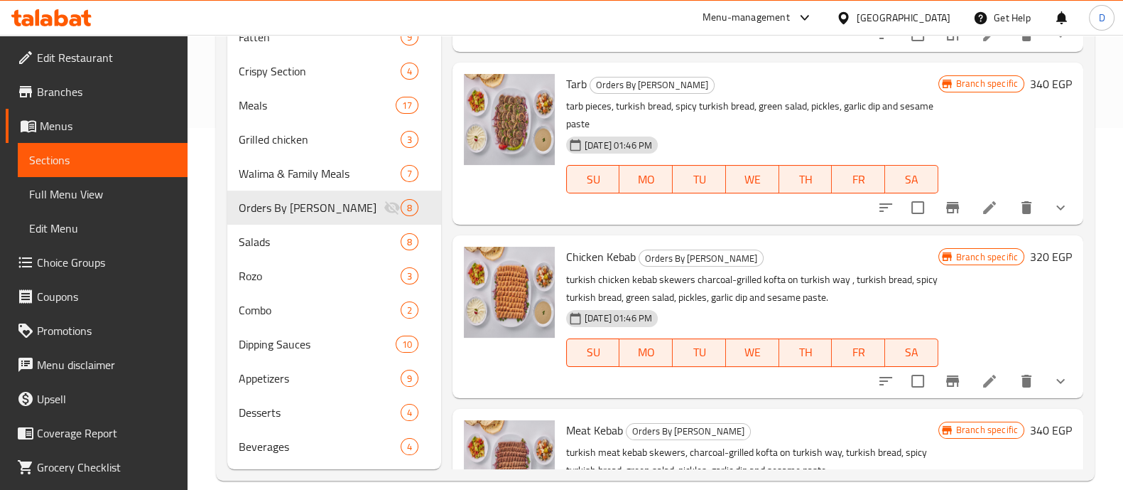
scroll to position [509, 0]
click at [983, 204] on icon at bounding box center [989, 206] width 13 height 13
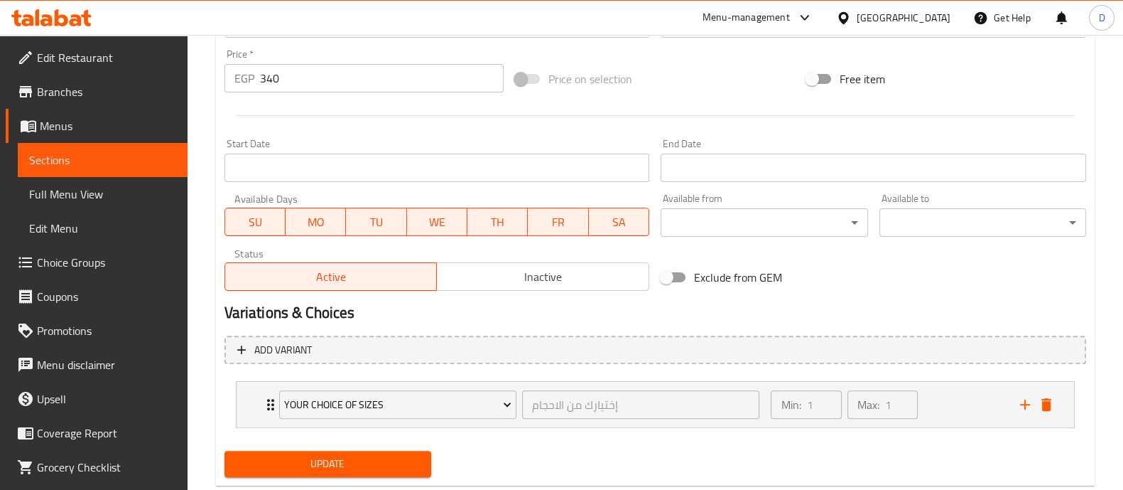
scroll to position [557, 0]
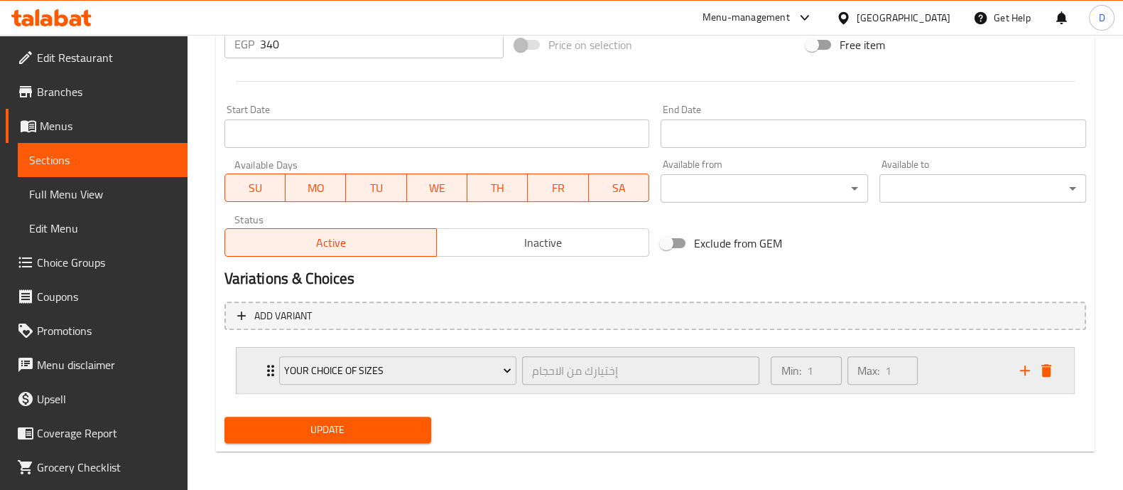
click at [956, 374] on div "Min: 1 ​ Max: 1 ​" at bounding box center [886, 369] width 249 height 45
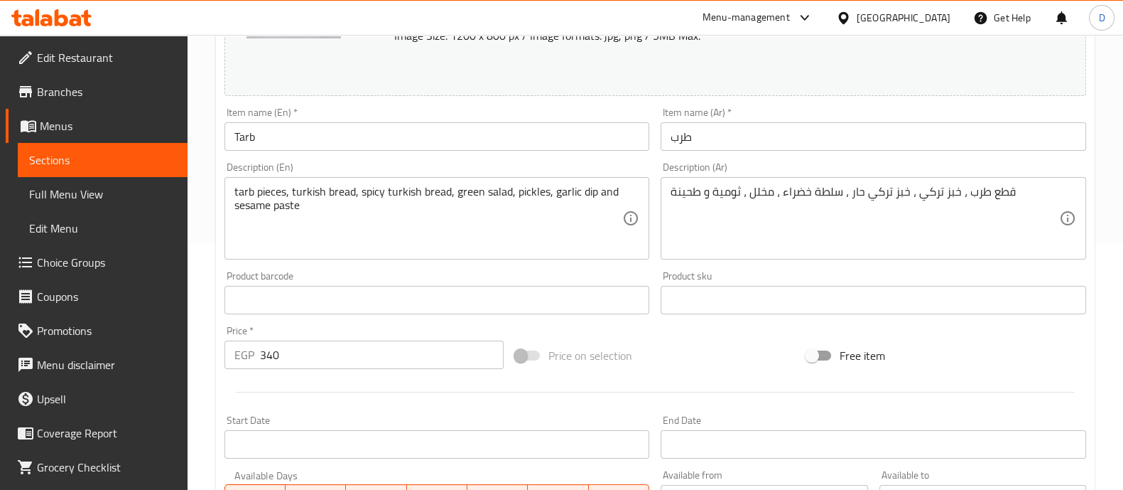
scroll to position [0, 0]
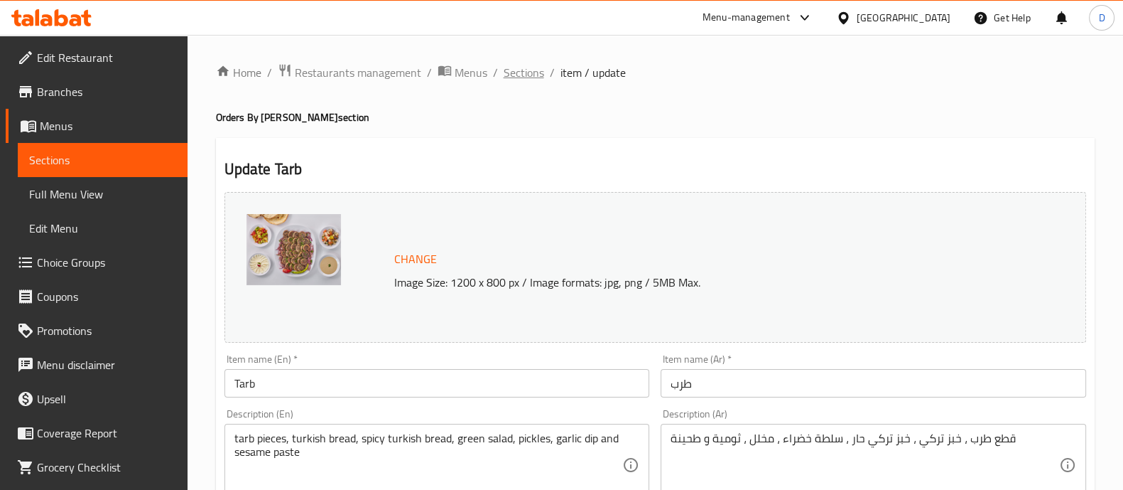
click at [509, 73] on span "Sections" at bounding box center [524, 72] width 41 height 17
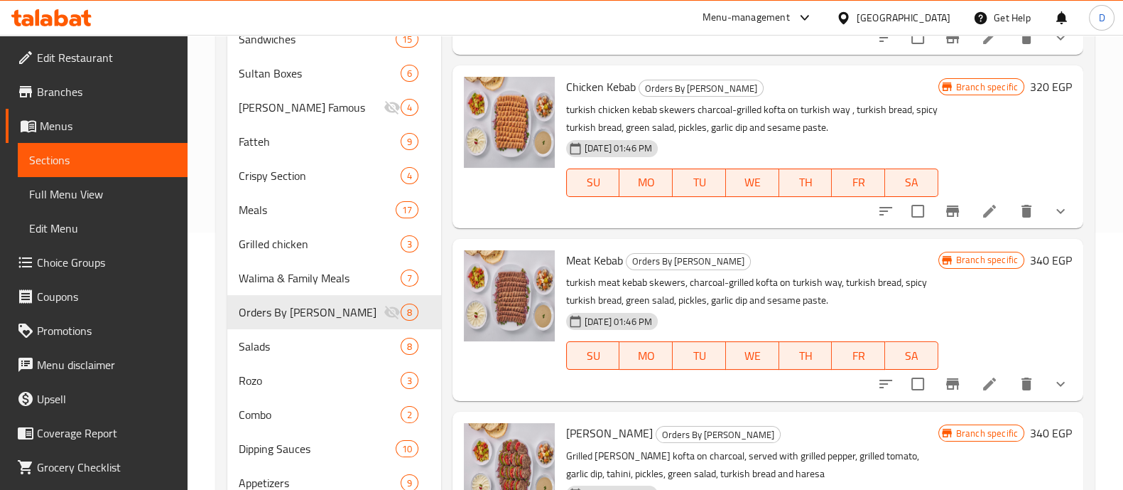
scroll to position [380, 0]
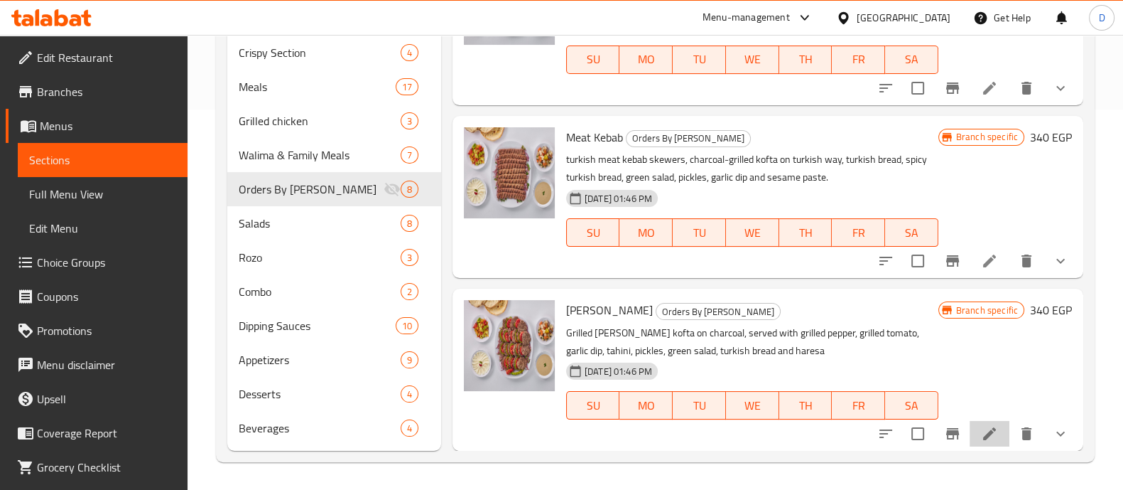
click at [971, 421] on li at bounding box center [990, 434] width 40 height 26
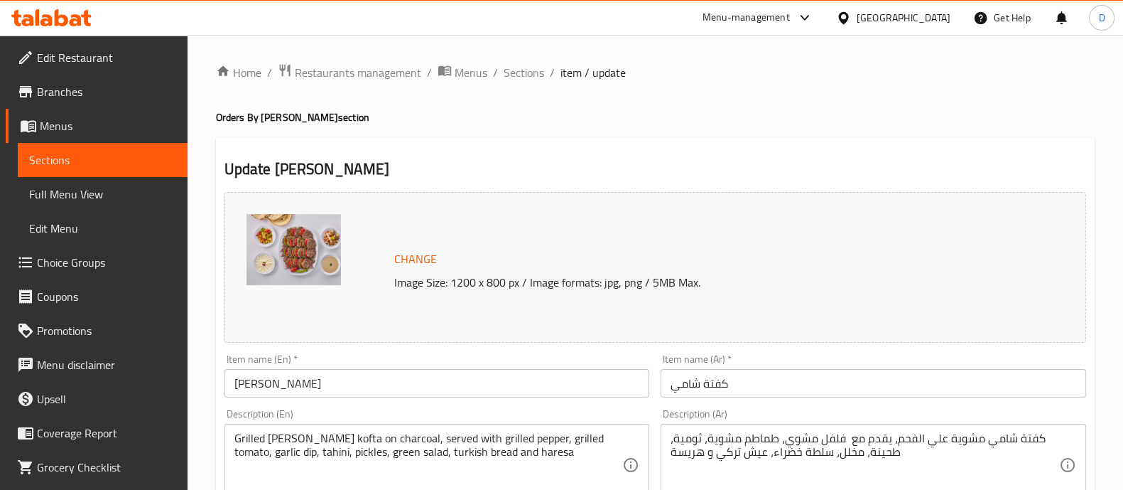
scroll to position [557, 0]
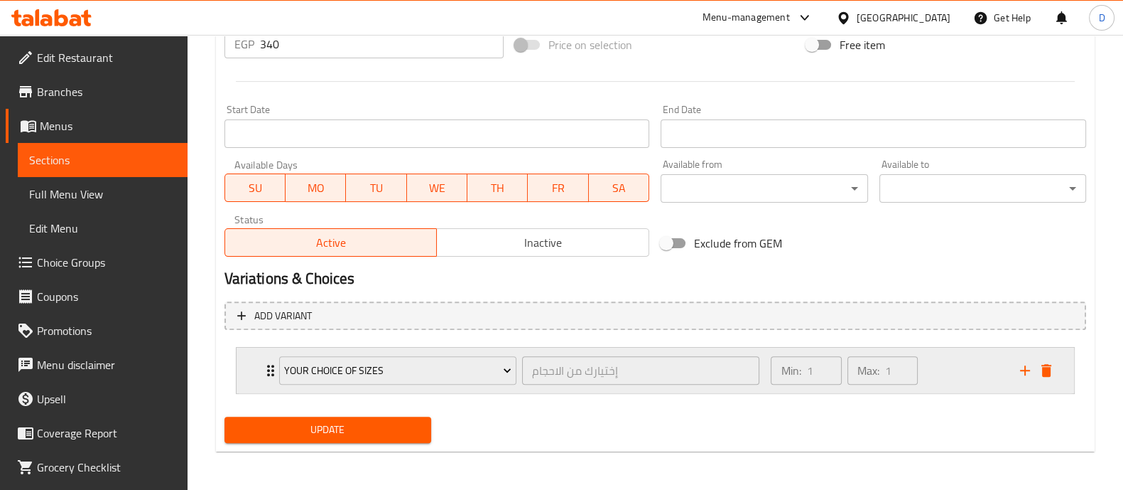
click at [927, 362] on div "Min: 1 ​ Max: 1 ​" at bounding box center [886, 369] width 249 height 45
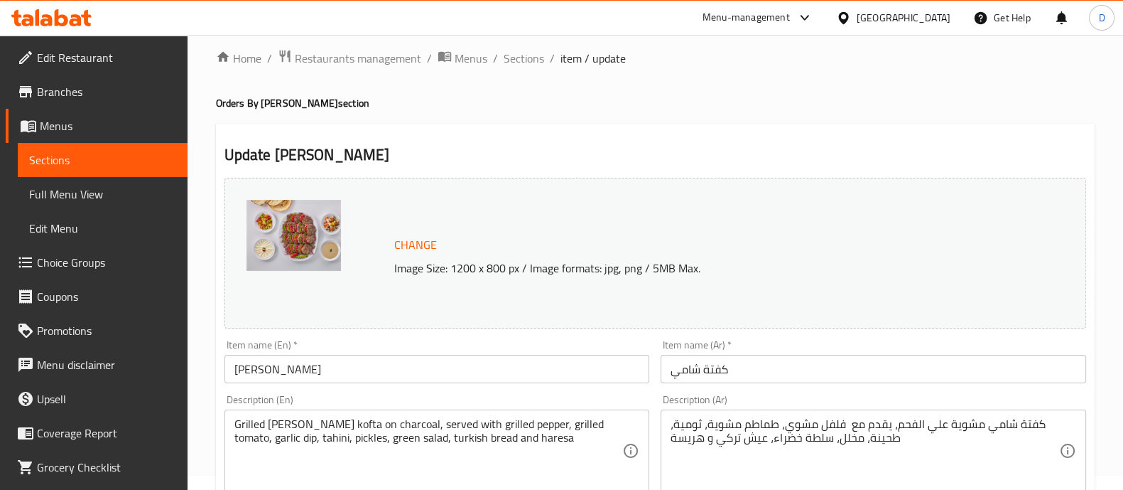
scroll to position [0, 0]
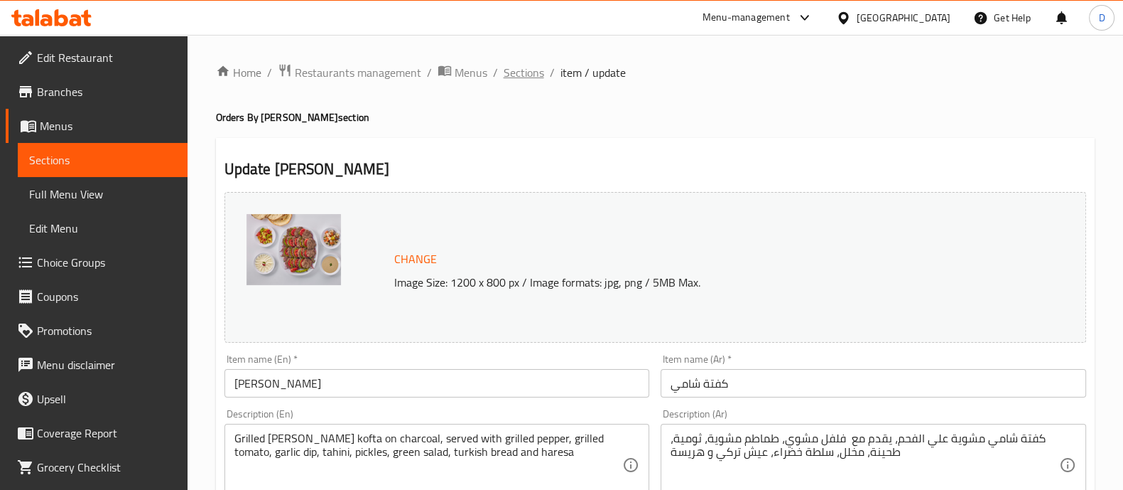
click at [507, 73] on span "Sections" at bounding box center [524, 72] width 41 height 17
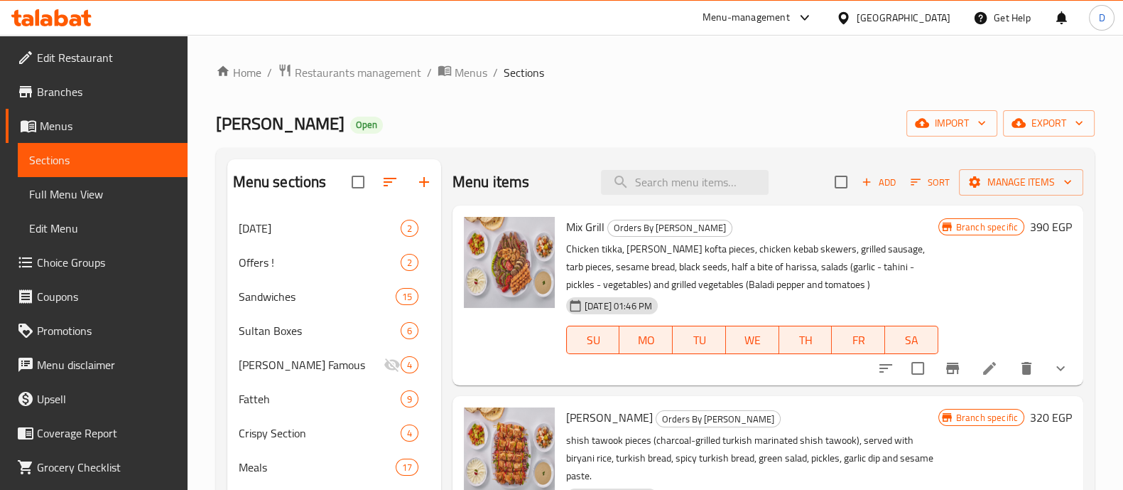
scroll to position [92, 0]
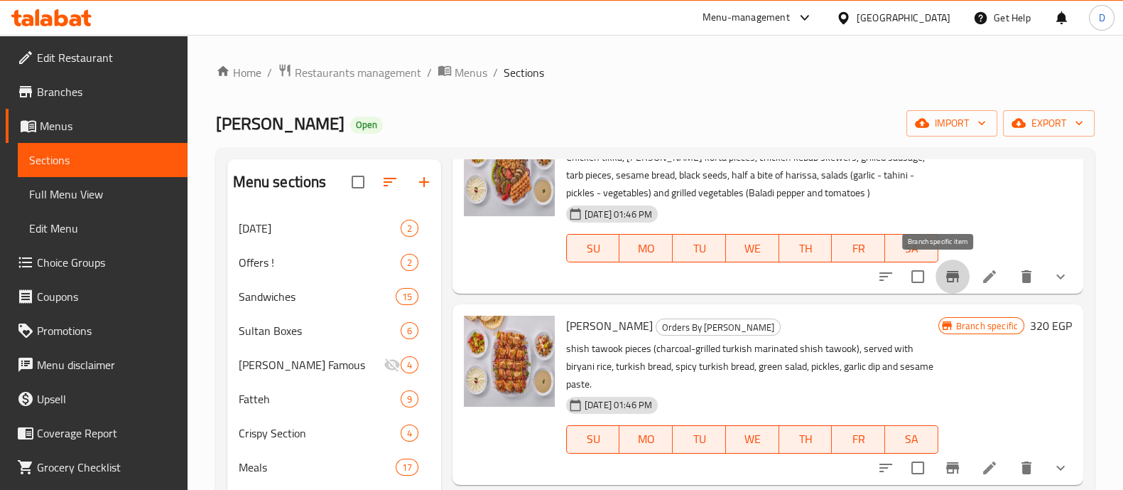
click at [944, 282] on icon "Branch-specific-item" at bounding box center [952, 276] width 17 height 17
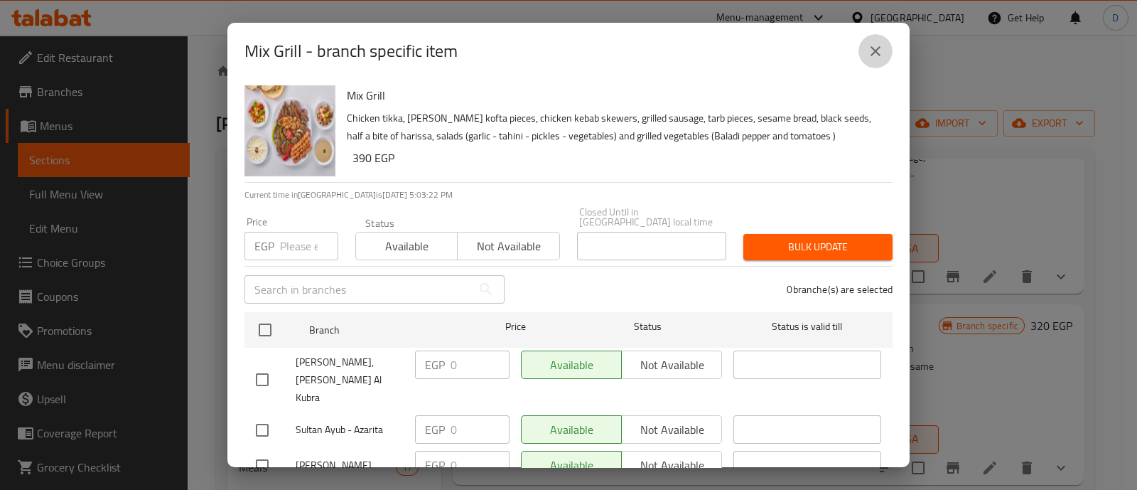
click at [878, 45] on icon "close" at bounding box center [875, 51] width 17 height 17
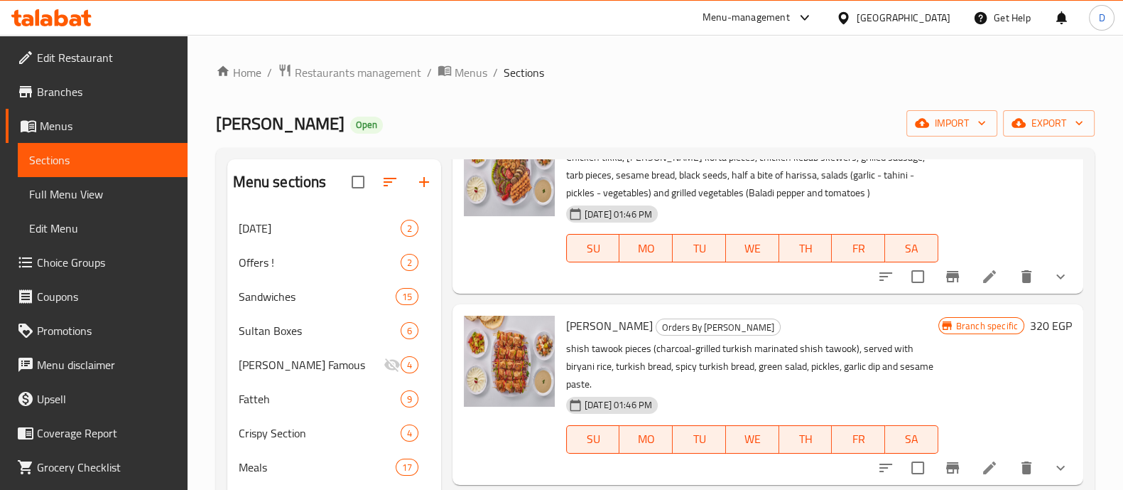
scroll to position [243, 0]
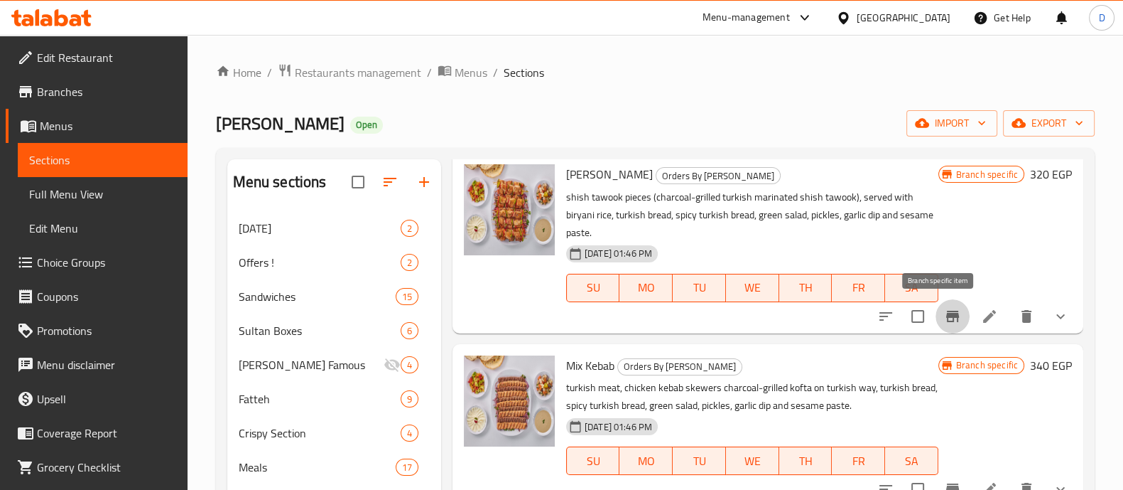
click at [944, 319] on icon "Branch-specific-item" at bounding box center [952, 316] width 17 height 17
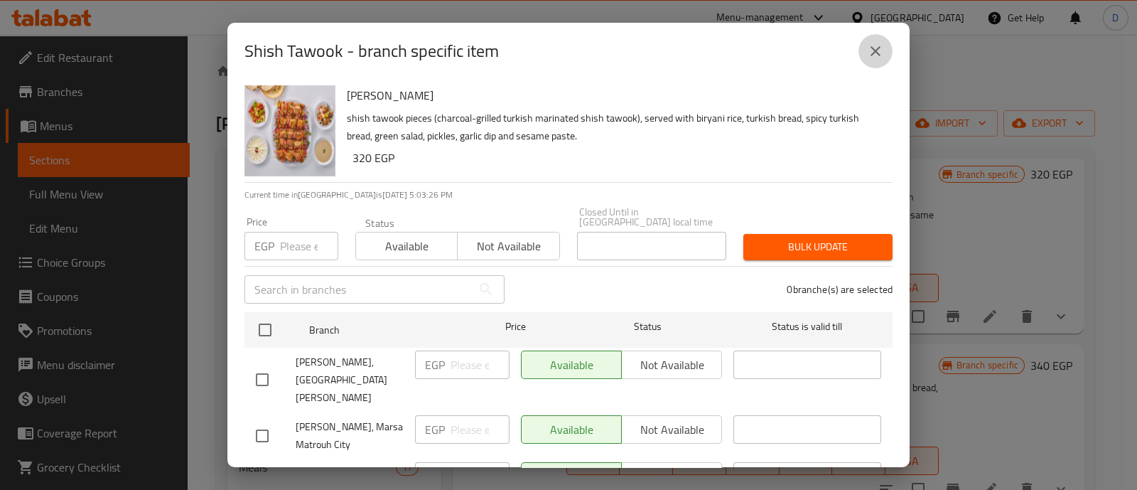
click at [873, 50] on icon "close" at bounding box center [875, 51] width 10 height 10
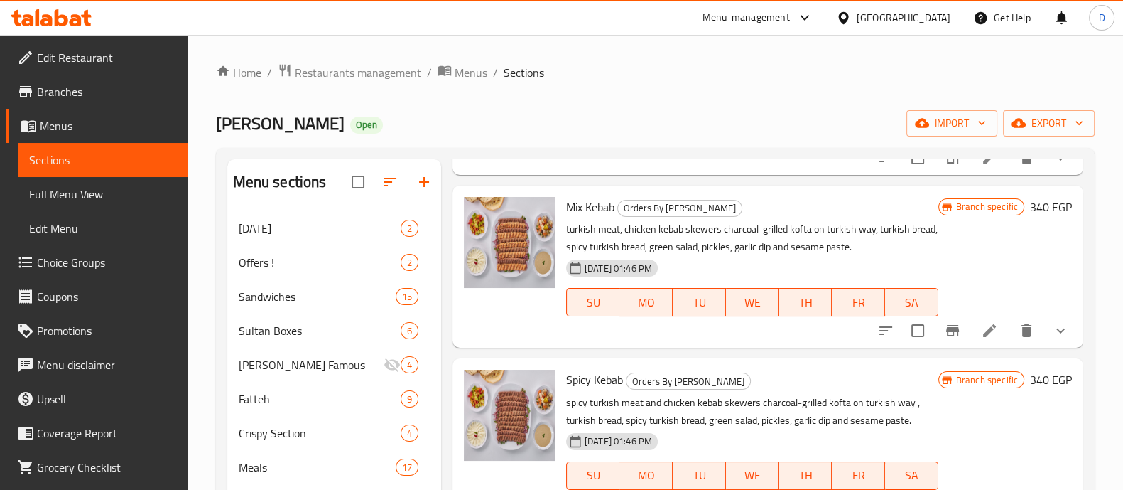
scroll to position [410, 0]
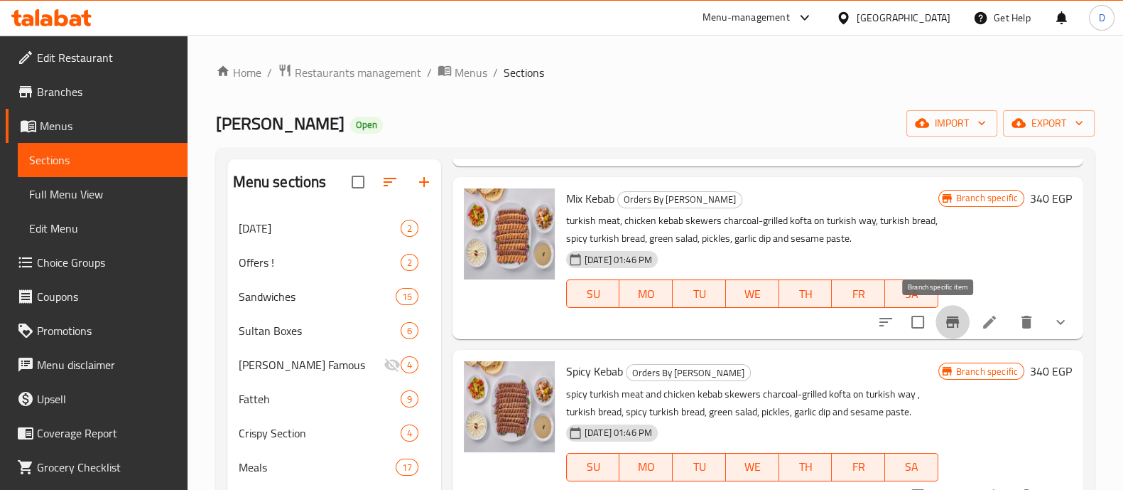
click at [946, 320] on icon "Branch-specific-item" at bounding box center [952, 321] width 17 height 17
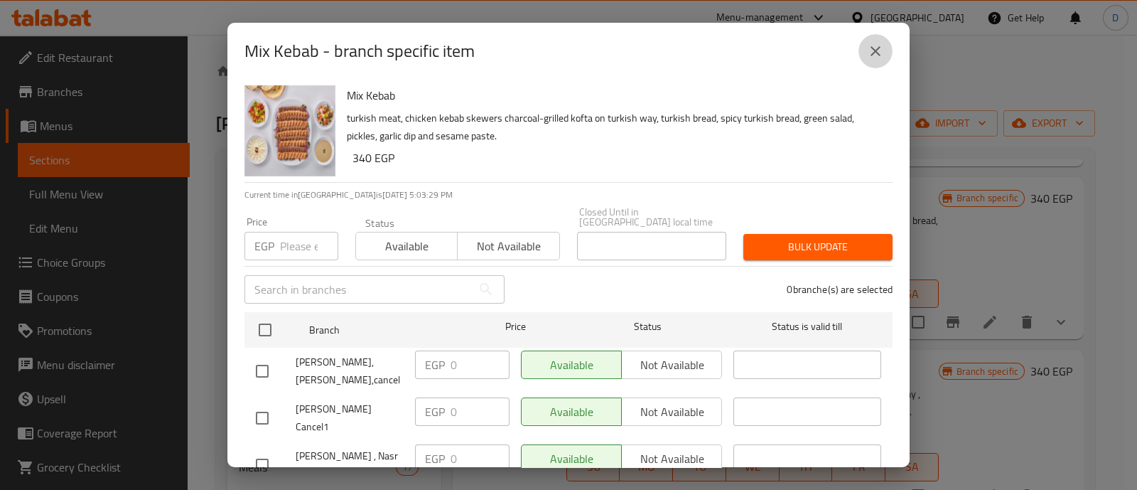
click at [885, 58] on button "close" at bounding box center [875, 51] width 34 height 34
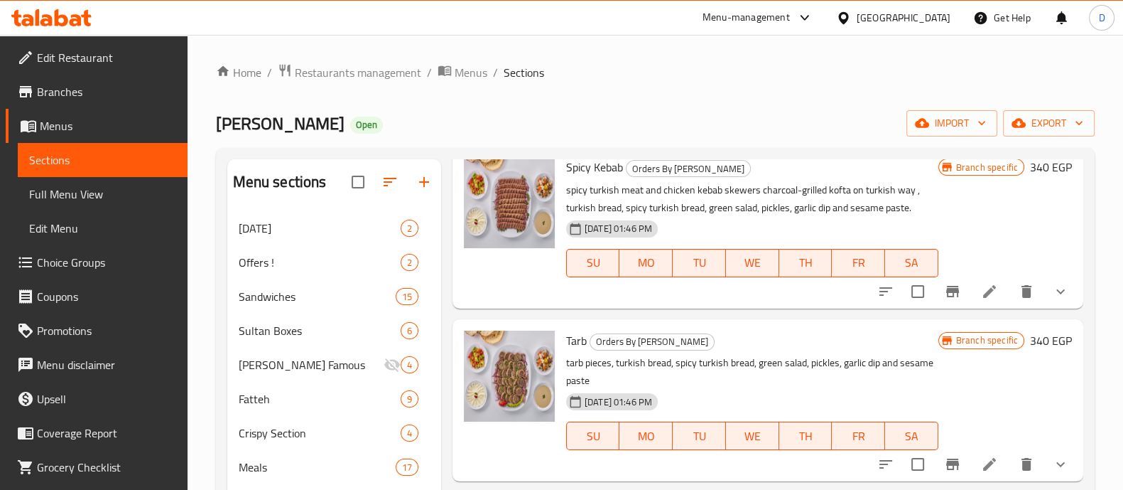
scroll to position [615, 0]
click at [946, 288] on icon "Branch-specific-item" at bounding box center [952, 289] width 13 height 11
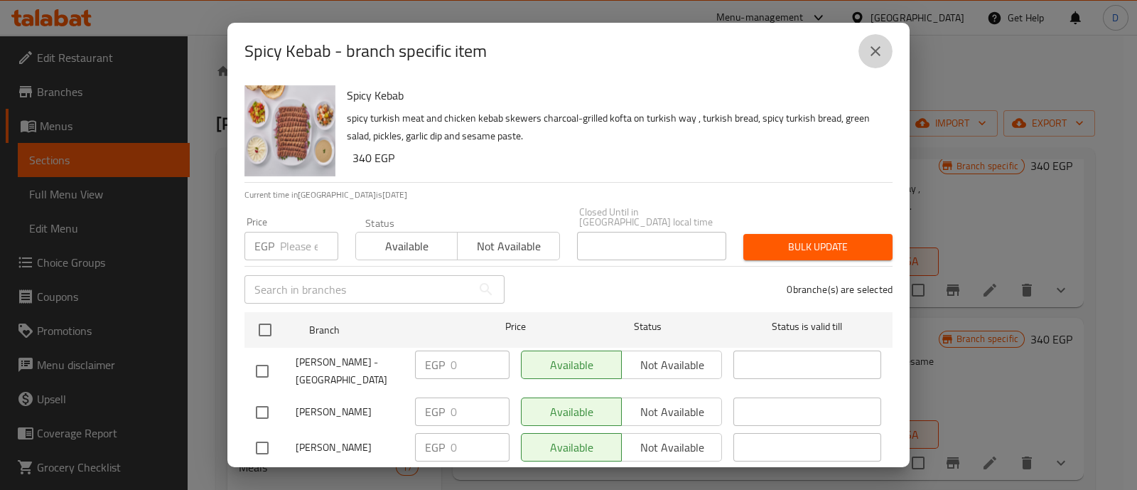
click at [885, 50] on button "close" at bounding box center [875, 51] width 34 height 34
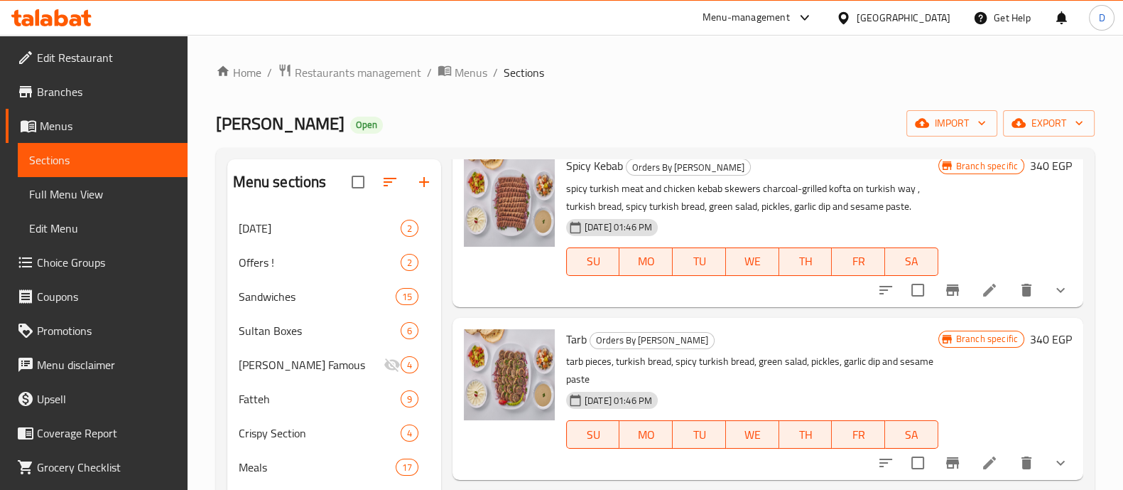
scroll to position [783, 0]
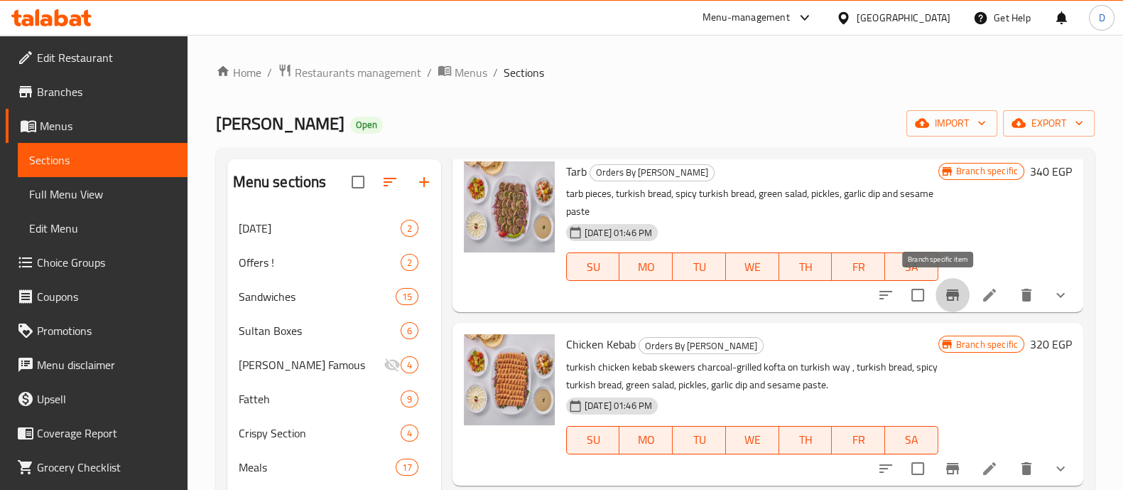
click at [946, 296] on icon "Branch-specific-item" at bounding box center [952, 294] width 13 height 11
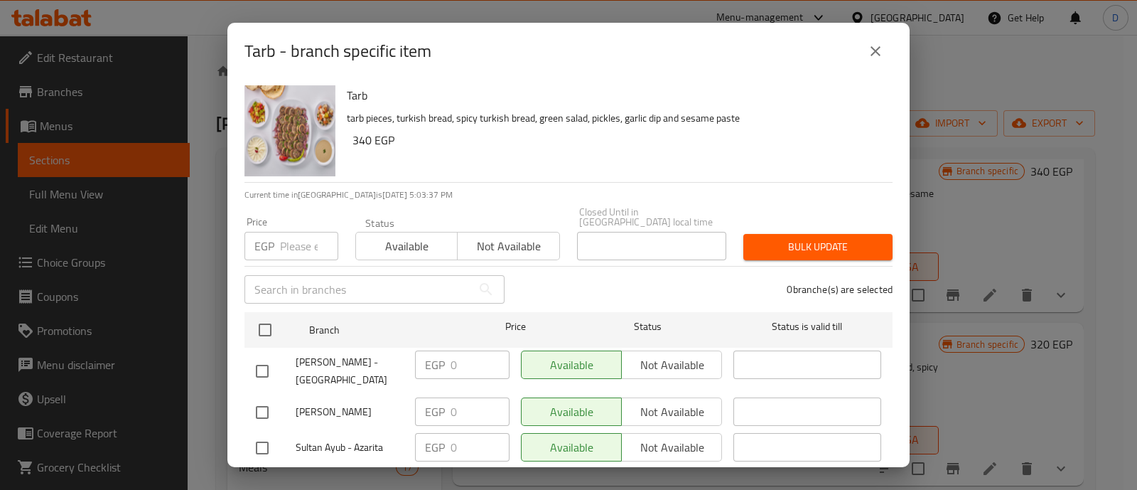
click at [867, 62] on button "close" at bounding box center [875, 51] width 34 height 34
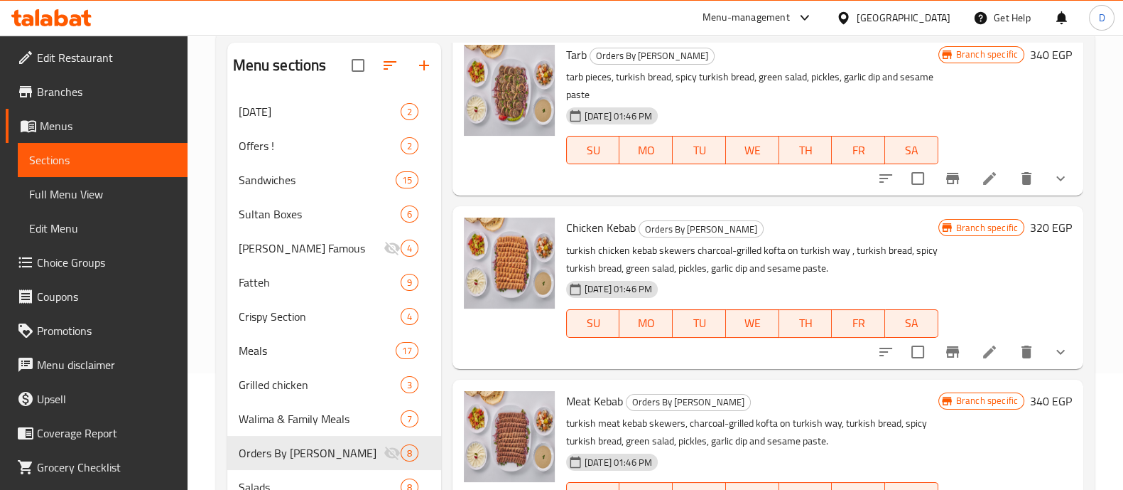
scroll to position [118, 0]
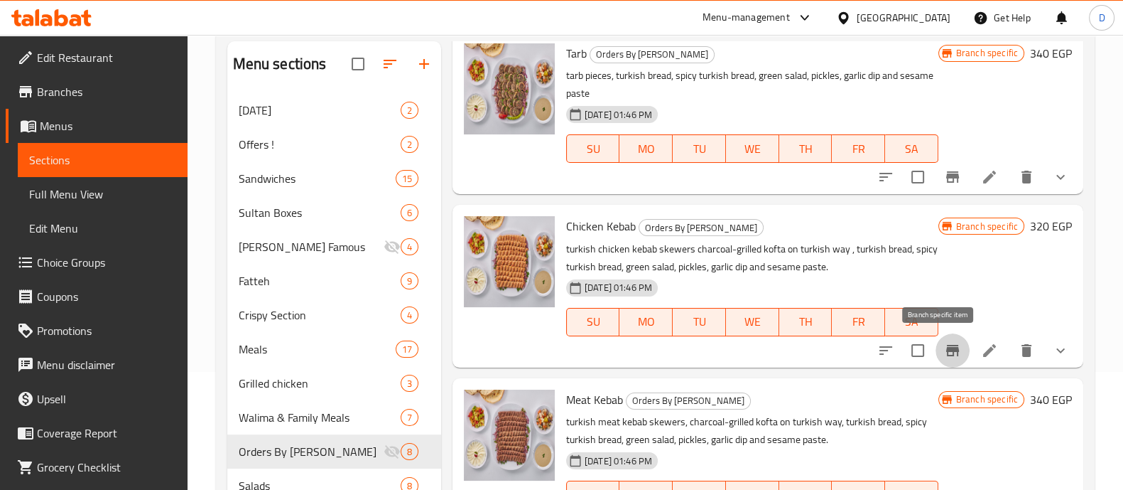
click at [946, 350] on icon "Branch-specific-item" at bounding box center [952, 350] width 13 height 11
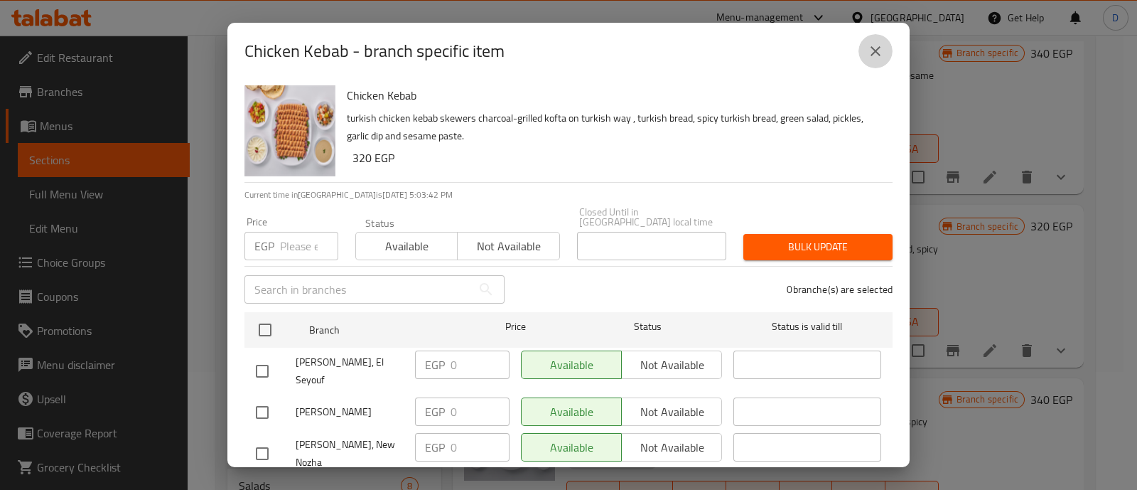
click at [868, 59] on icon "close" at bounding box center [875, 51] width 17 height 17
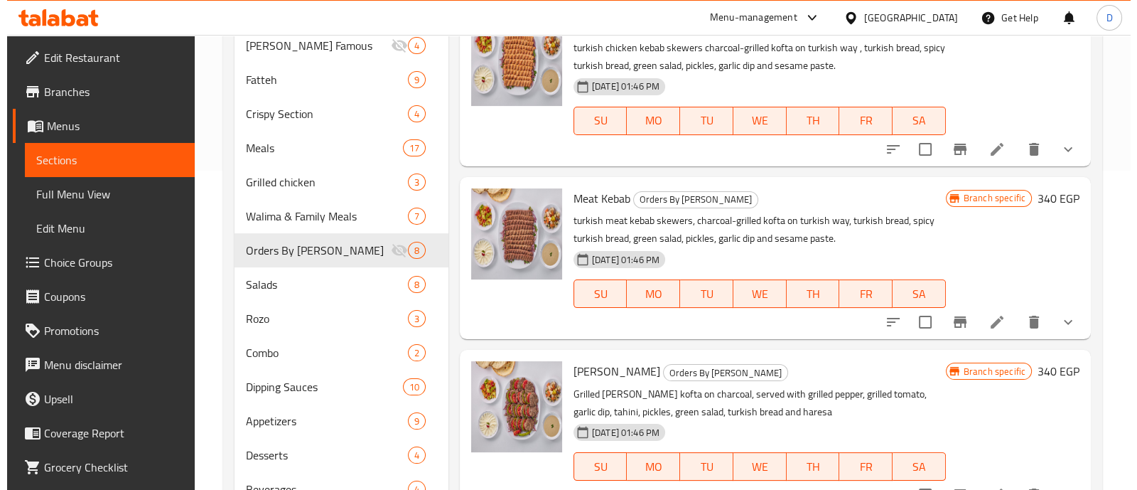
scroll to position [320, 0]
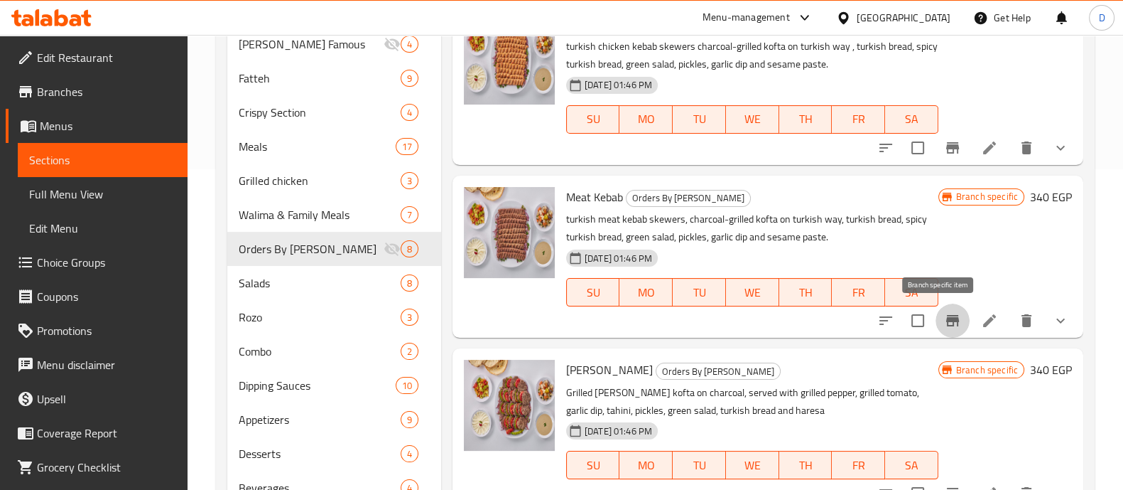
click at [944, 313] on icon "Branch-specific-item" at bounding box center [952, 320] width 17 height 17
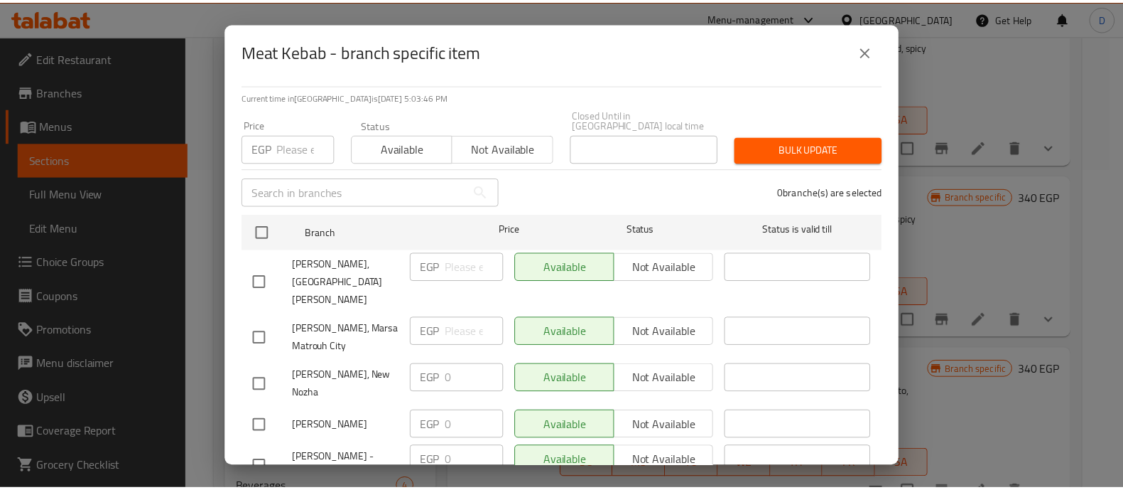
scroll to position [0, 0]
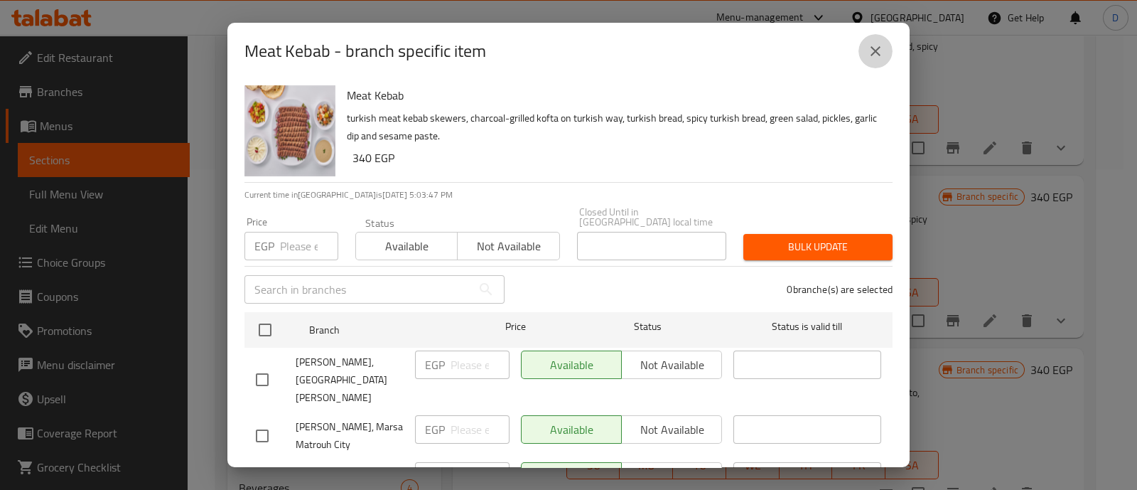
click at [885, 53] on button "close" at bounding box center [875, 51] width 34 height 34
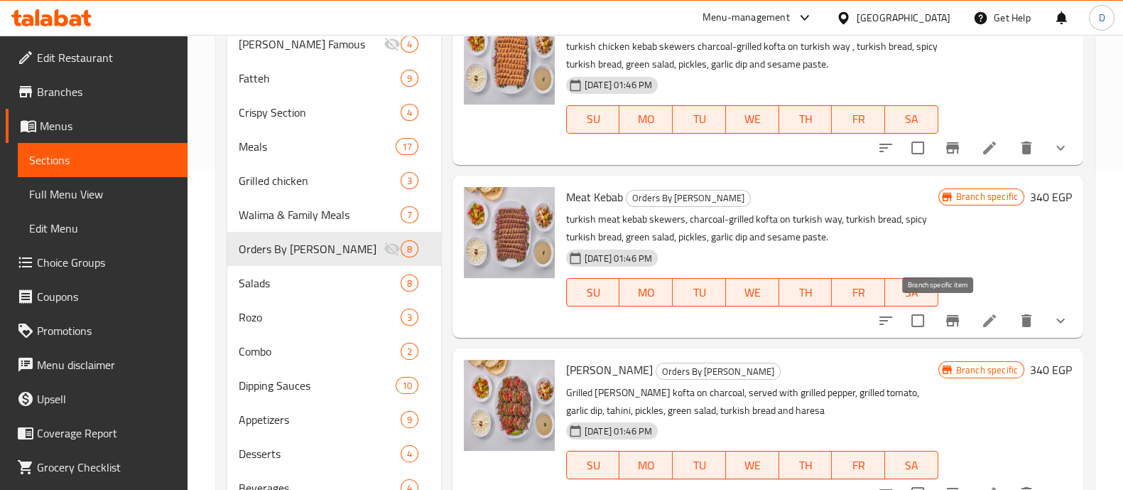
scroll to position [380, 0]
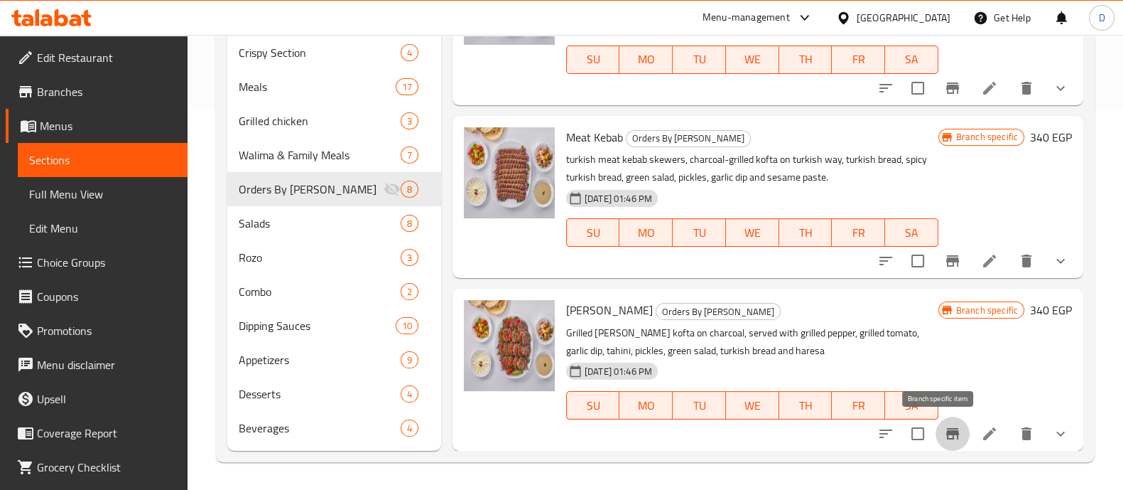
click at [944, 425] on icon "Branch-specific-item" at bounding box center [952, 433] width 17 height 17
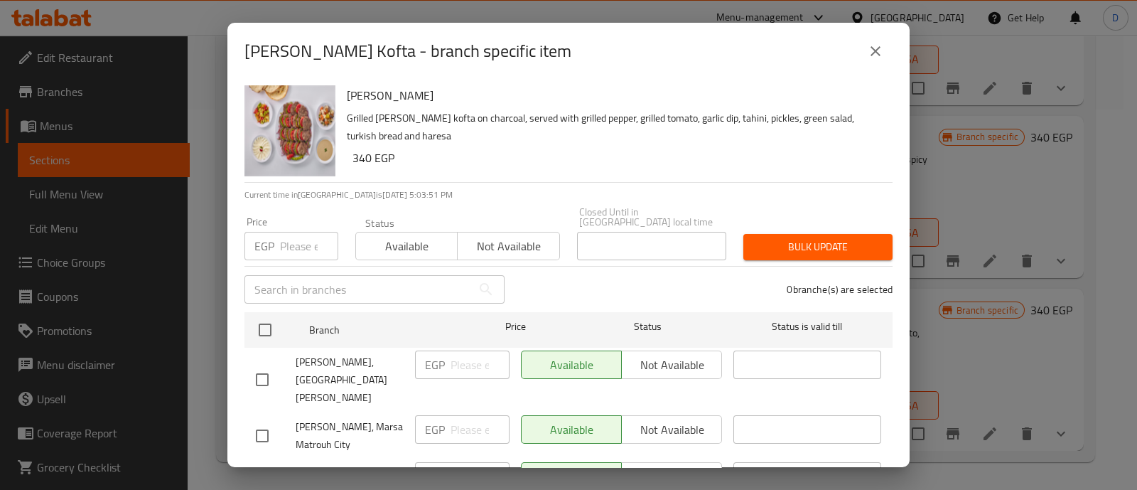
click at [867, 63] on button "close" at bounding box center [875, 51] width 34 height 34
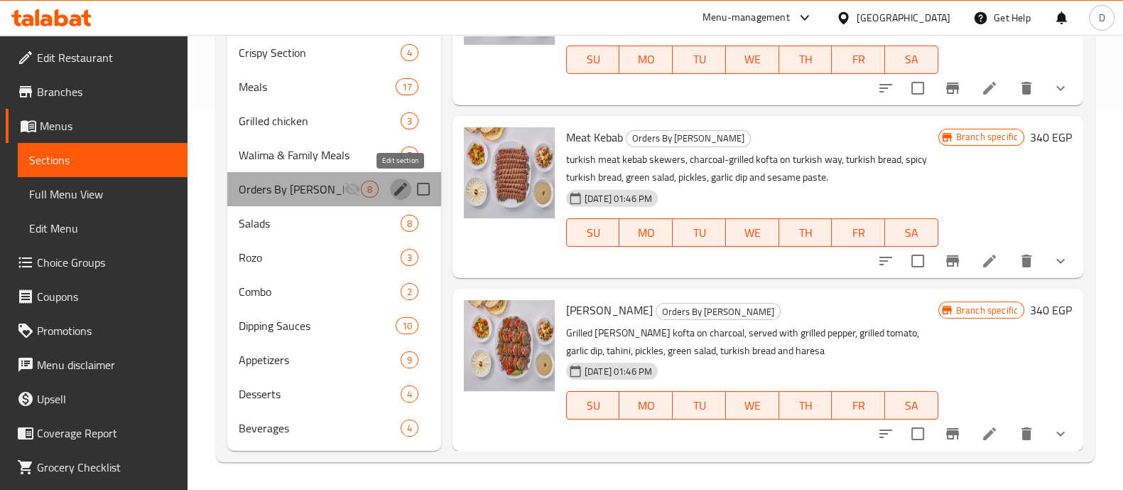
click at [397, 190] on icon "edit" at bounding box center [400, 189] width 13 height 13
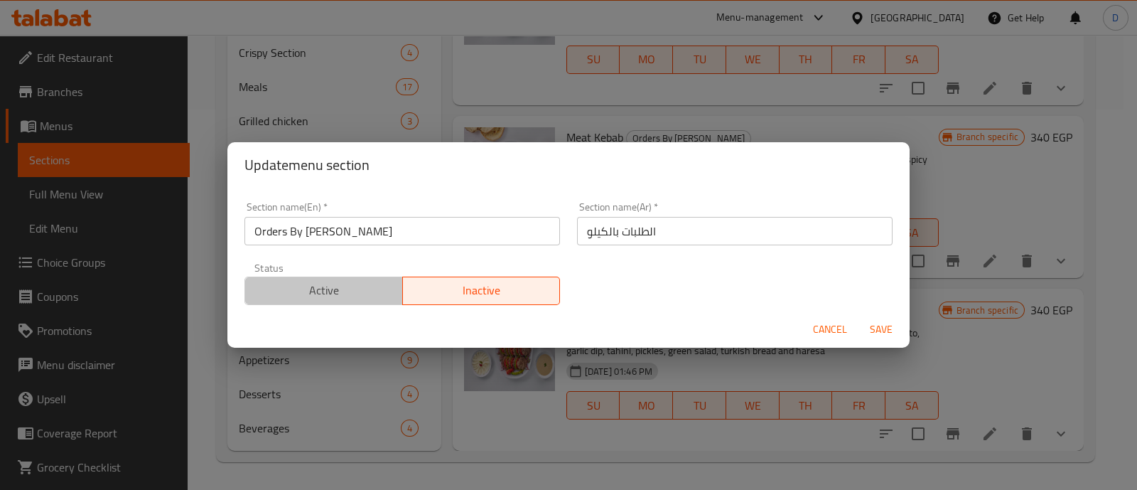
click at [334, 291] on span "Active" at bounding box center [324, 290] width 146 height 21
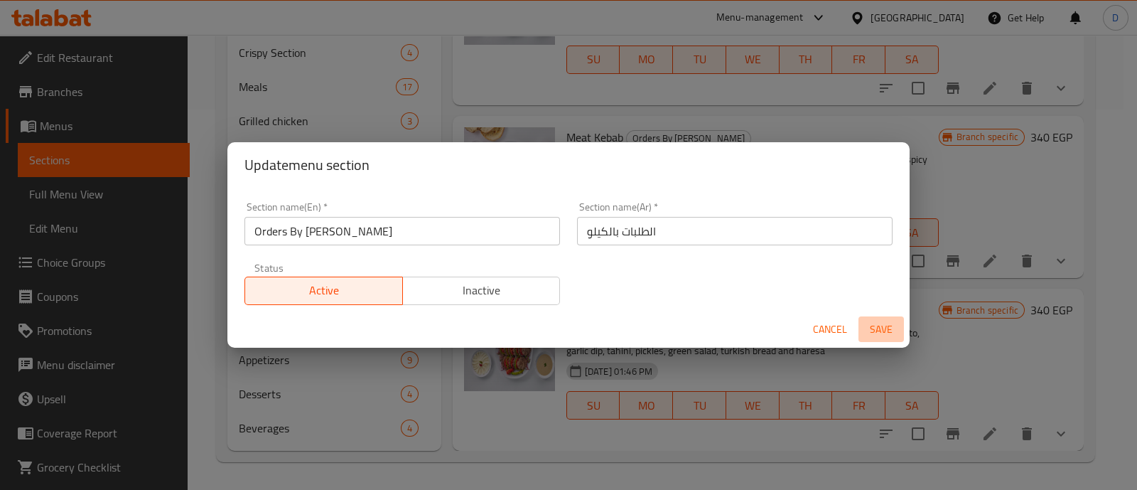
click at [887, 327] on span "Save" at bounding box center [881, 329] width 34 height 18
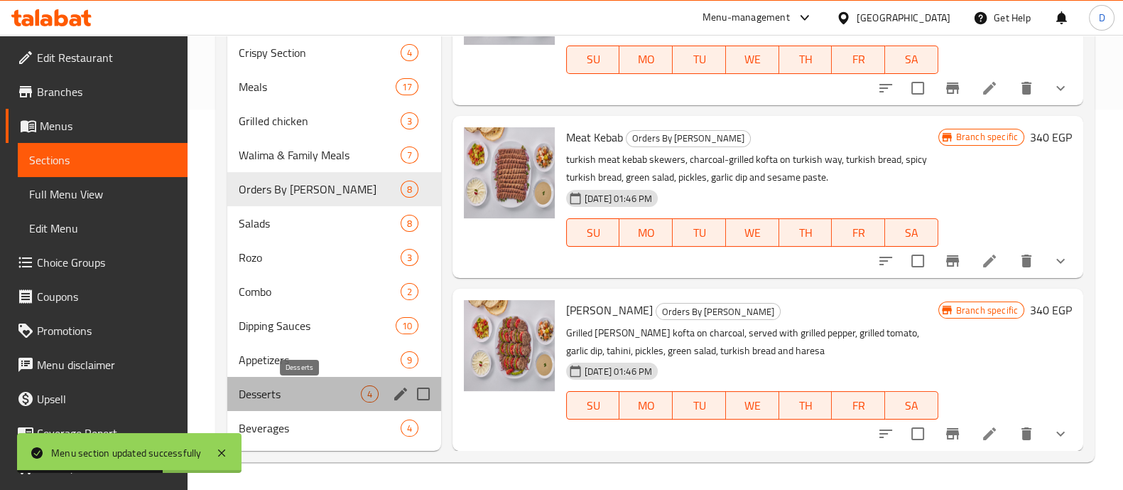
click at [296, 389] on span "Desserts" at bounding box center [300, 393] width 122 height 17
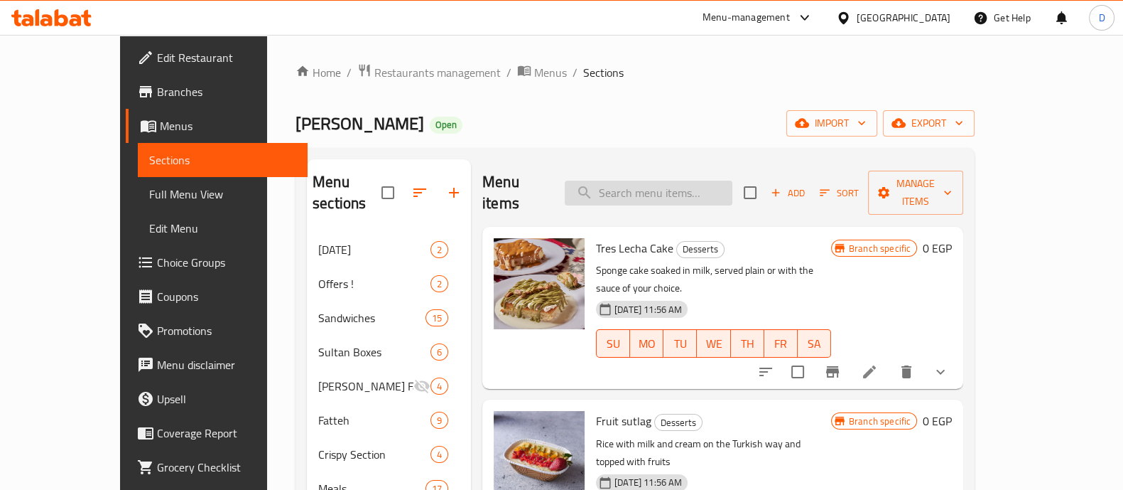
click at [641, 186] on input "search" at bounding box center [649, 192] width 168 height 25
paste input "موس نوتيلا"
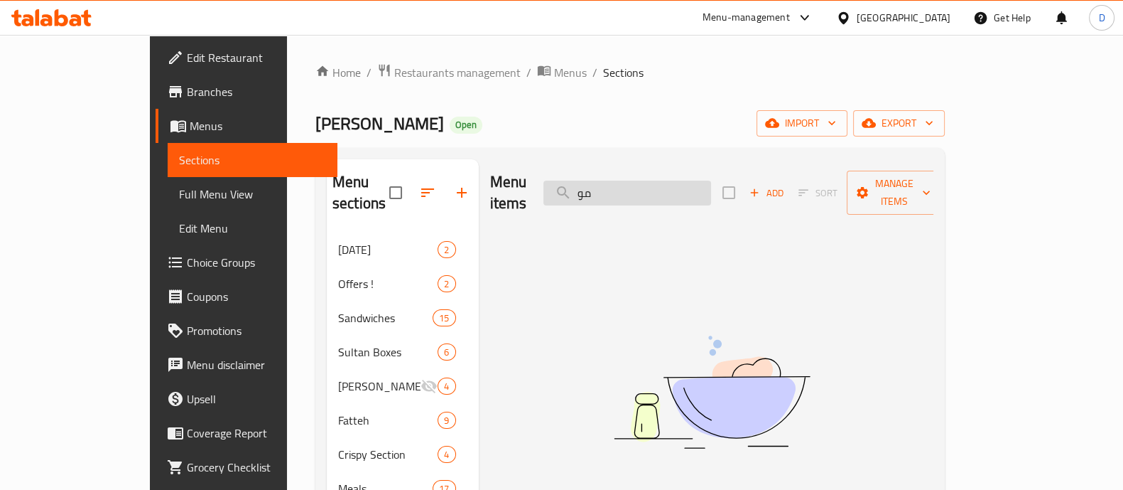
type input "م"
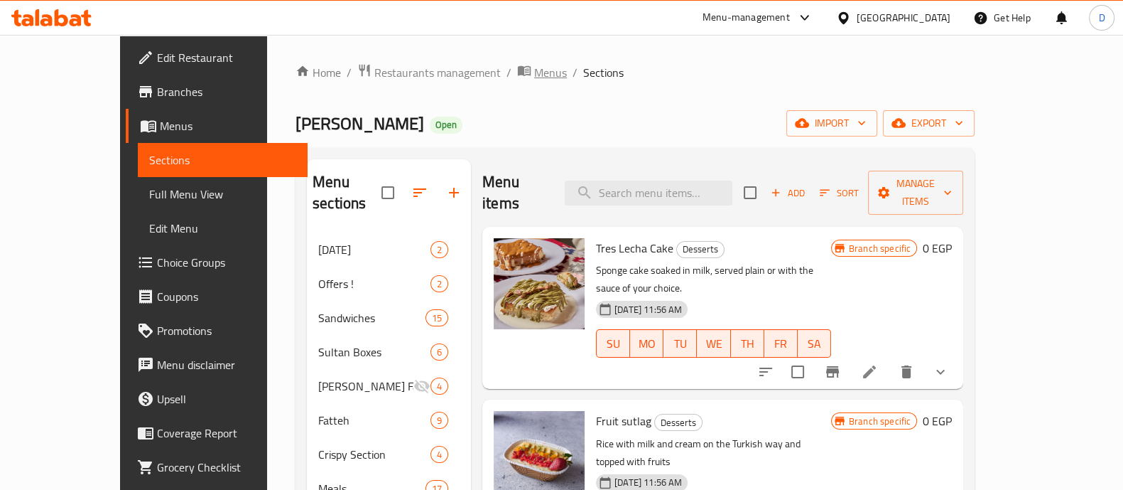
click at [517, 64] on icon "breadcrumb" at bounding box center [524, 70] width 14 height 14
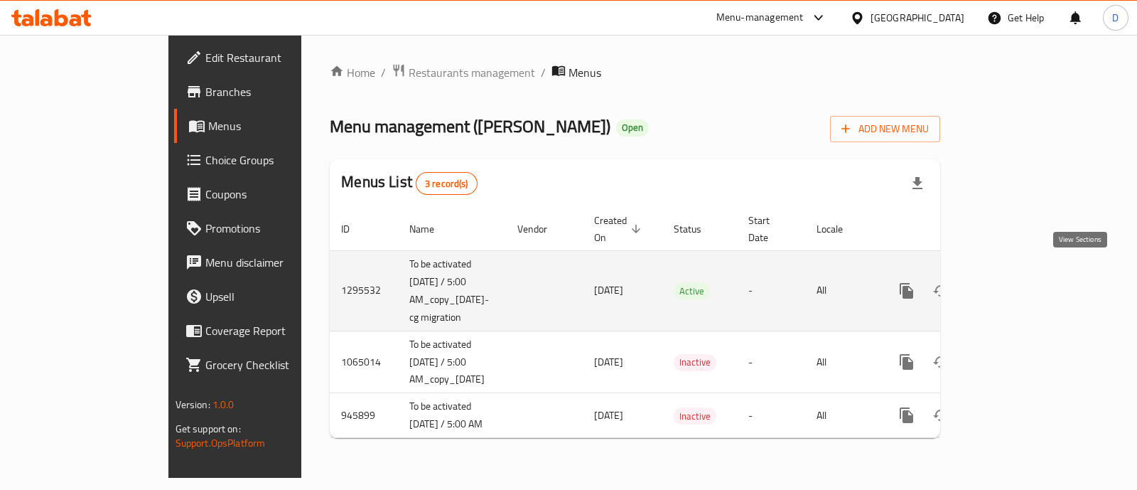
click at [1017, 282] on icon "enhanced table" at bounding box center [1008, 290] width 17 height 17
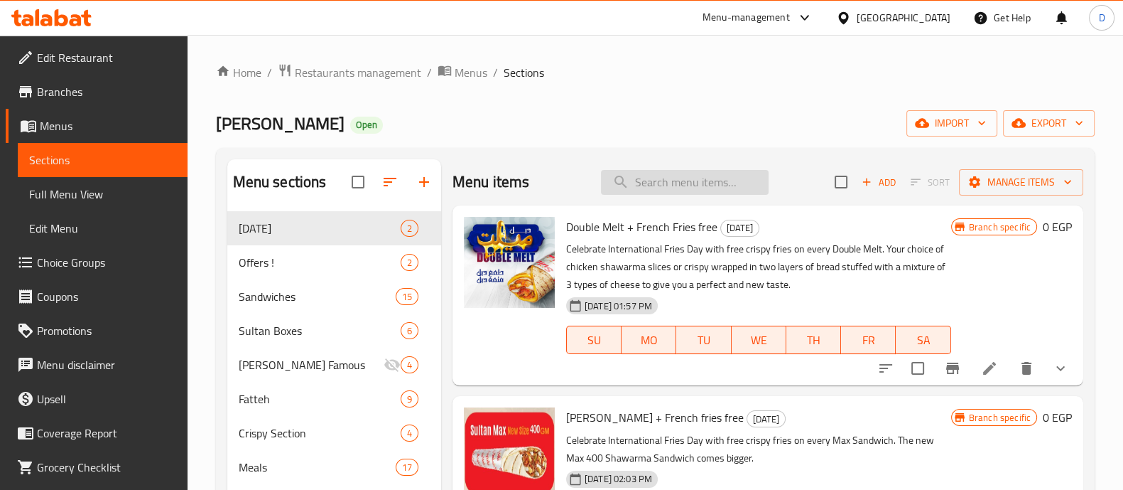
click at [657, 170] on input "search" at bounding box center [685, 182] width 168 height 25
paste input "وليمة مشكل كباب"
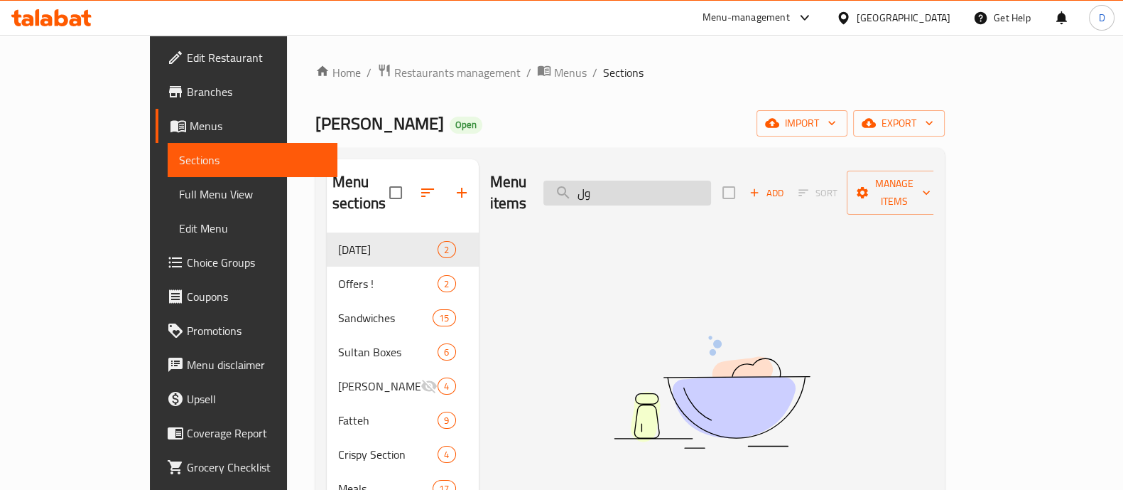
type input "و"
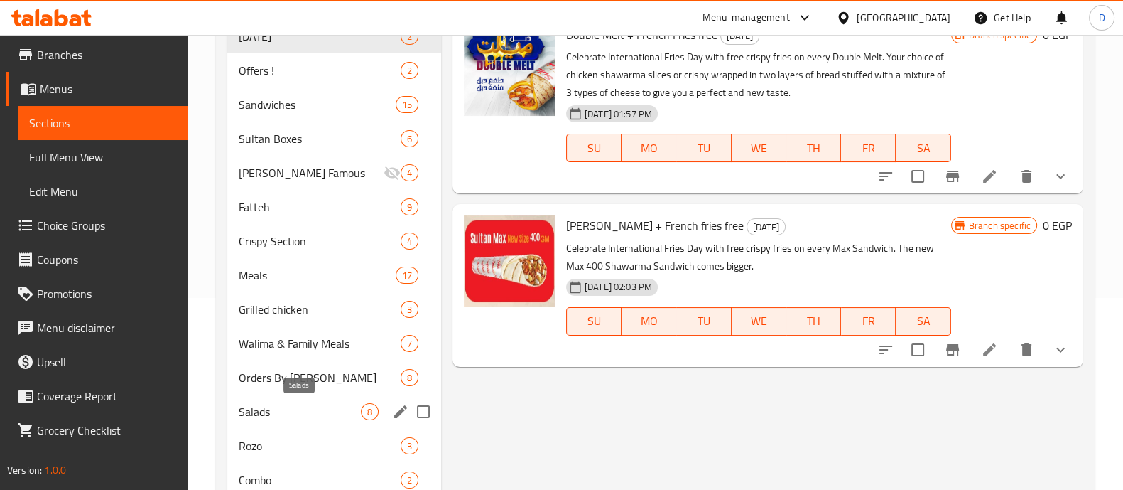
scroll to position [199, 0]
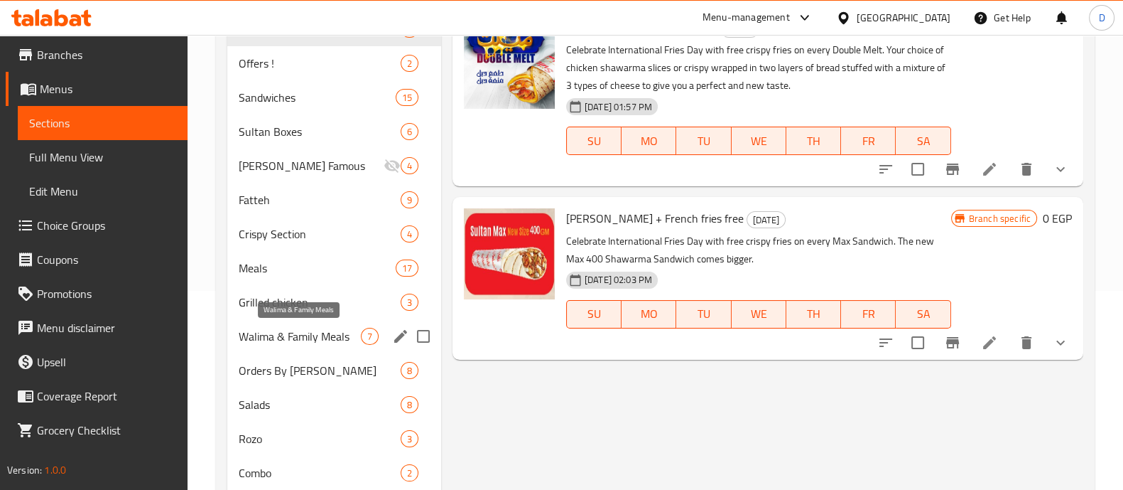
click at [303, 338] on span "Walima & Family Meals" at bounding box center [300, 336] width 122 height 17
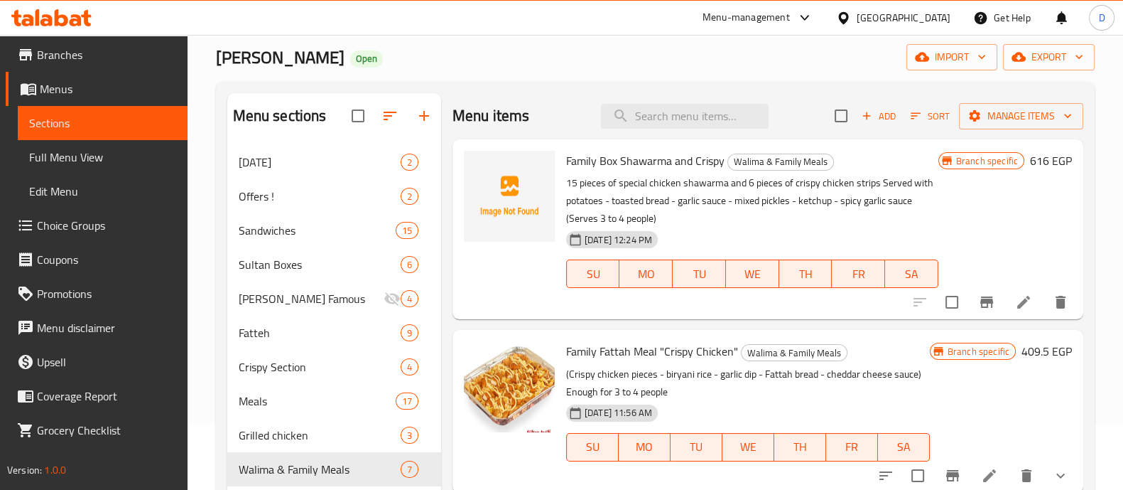
scroll to position [64, 0]
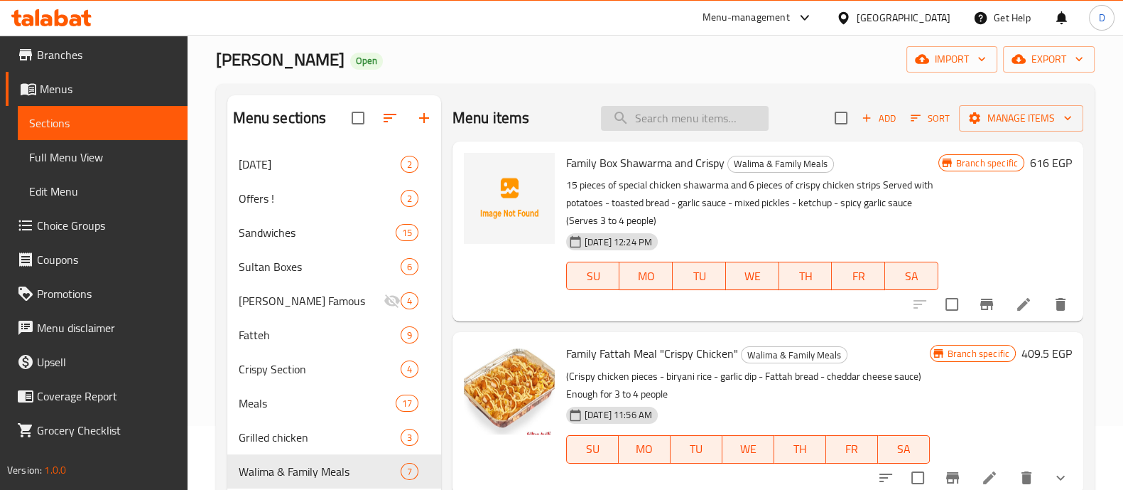
click at [666, 117] on input "search" at bounding box center [685, 118] width 168 height 25
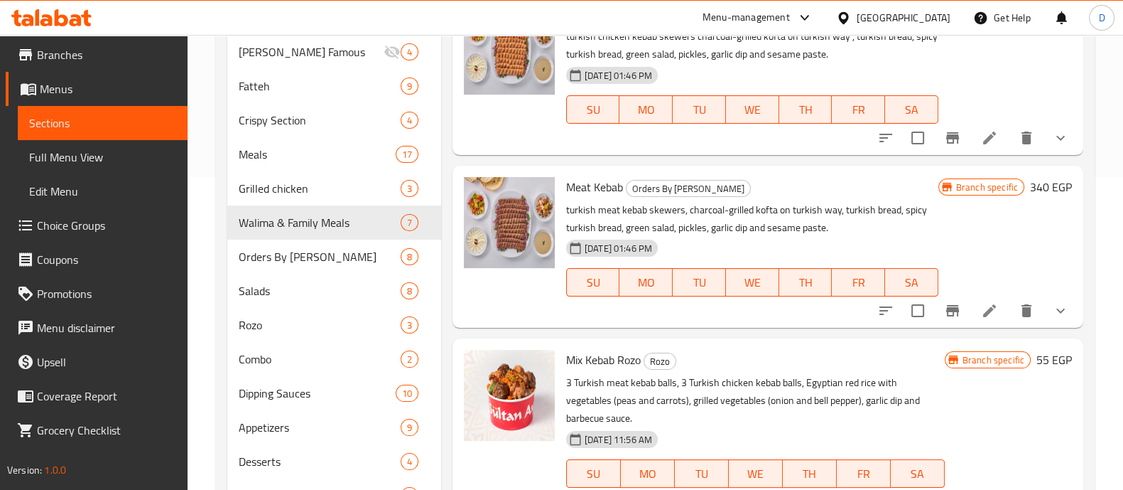
scroll to position [380, 0]
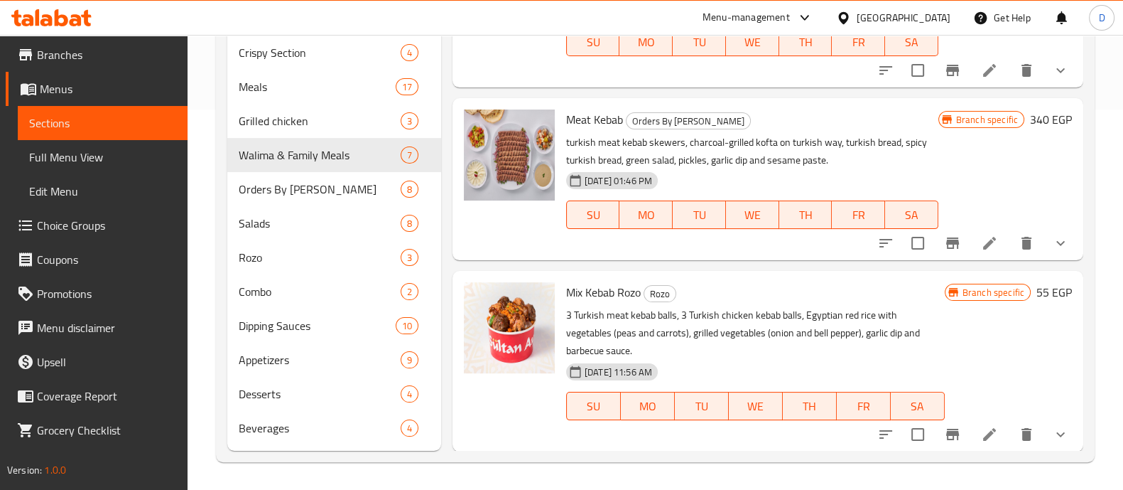
type input "kebab"
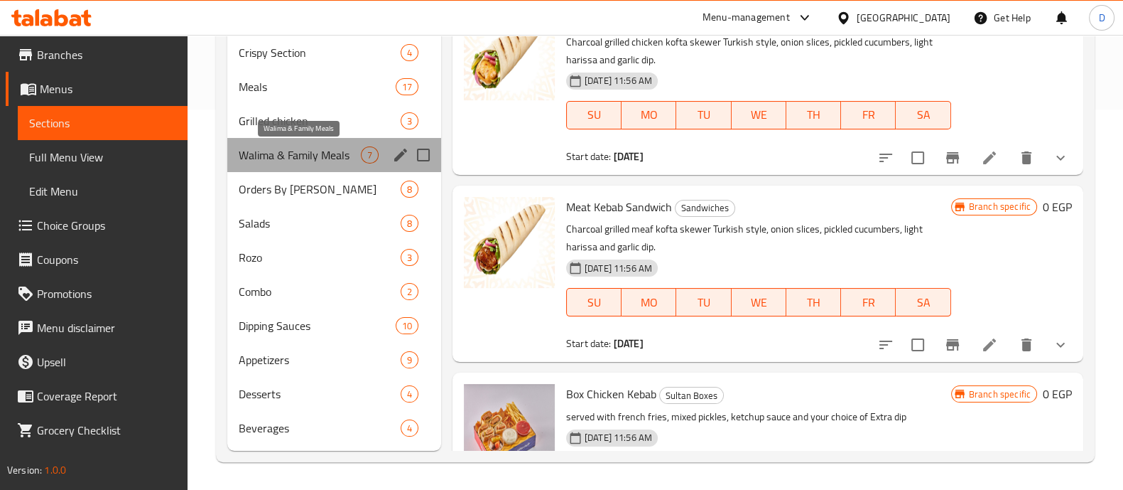
click at [308, 154] on span "Walima & Family Meals" at bounding box center [300, 154] width 122 height 17
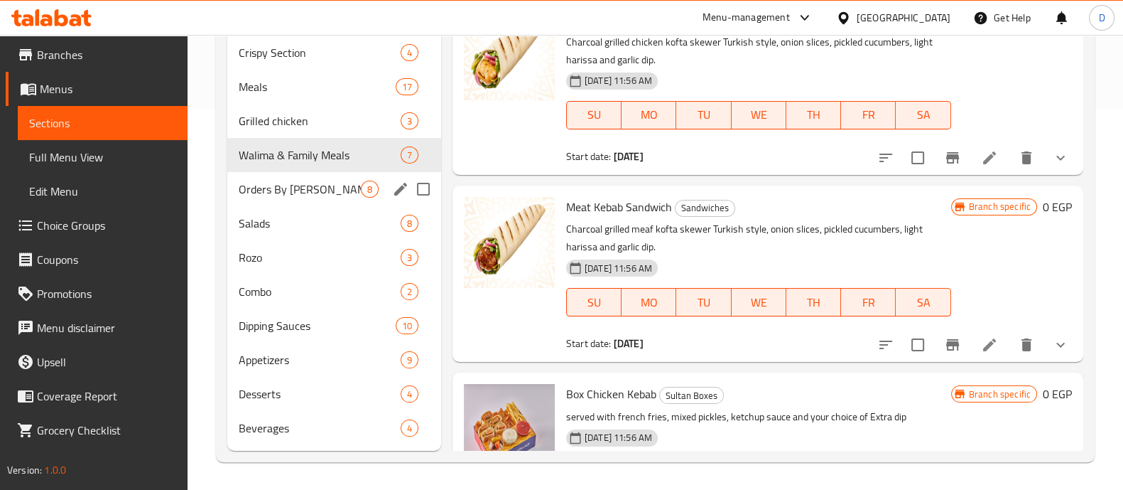
click at [286, 198] on div "Orders By Kilo 8" at bounding box center [334, 189] width 214 height 34
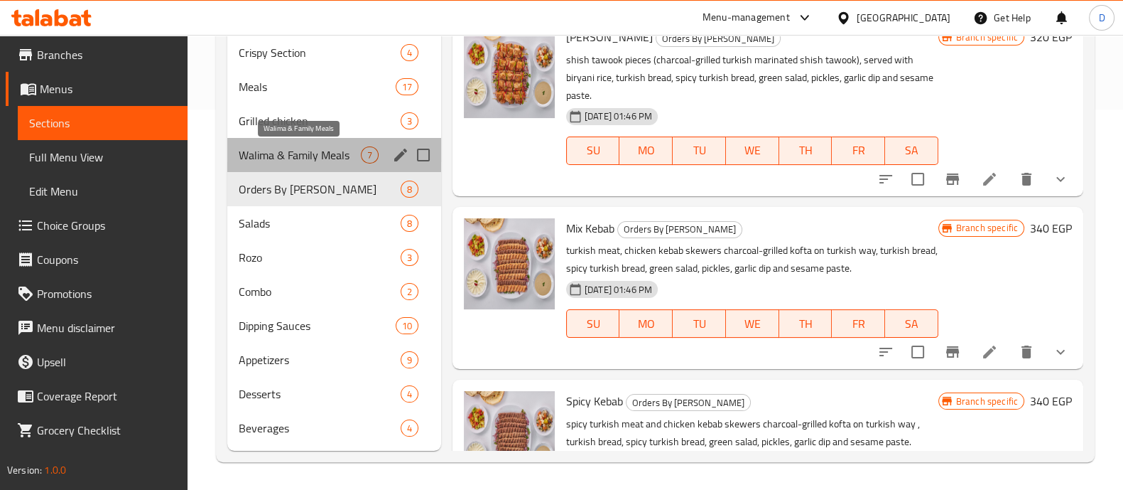
click at [291, 161] on span "Walima & Family Meals" at bounding box center [300, 154] width 122 height 17
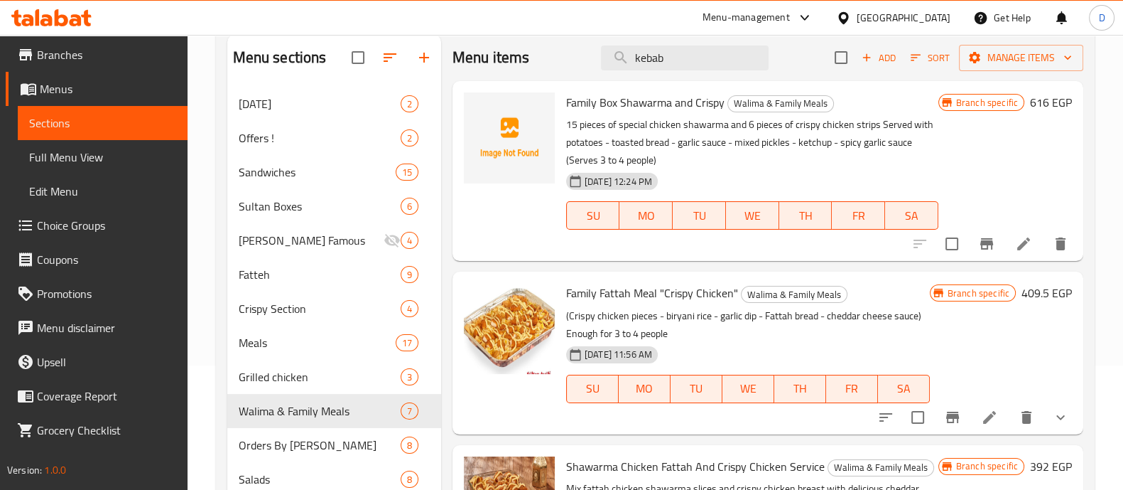
scroll to position [121, 0]
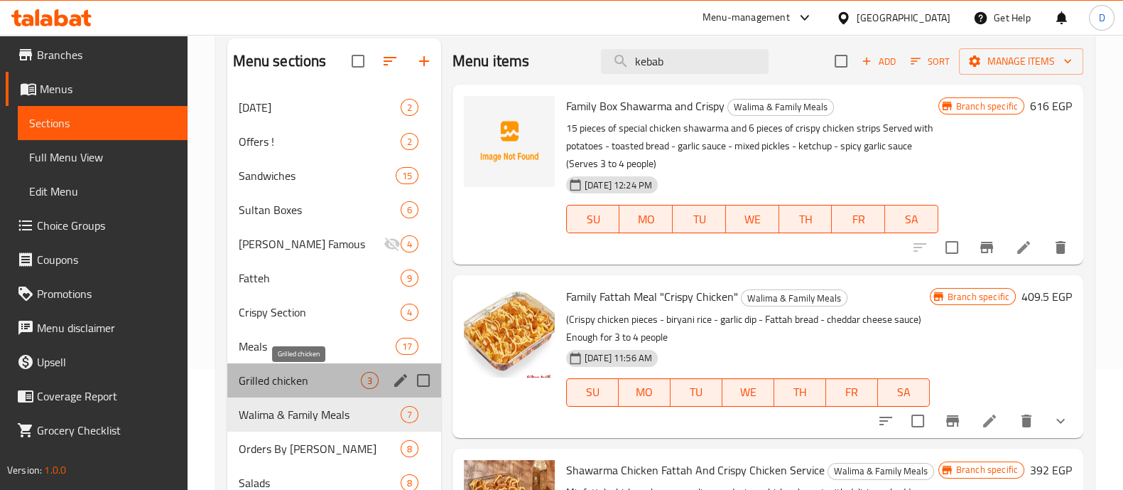
click at [330, 380] on span "Grilled chicken" at bounding box center [300, 380] width 122 height 17
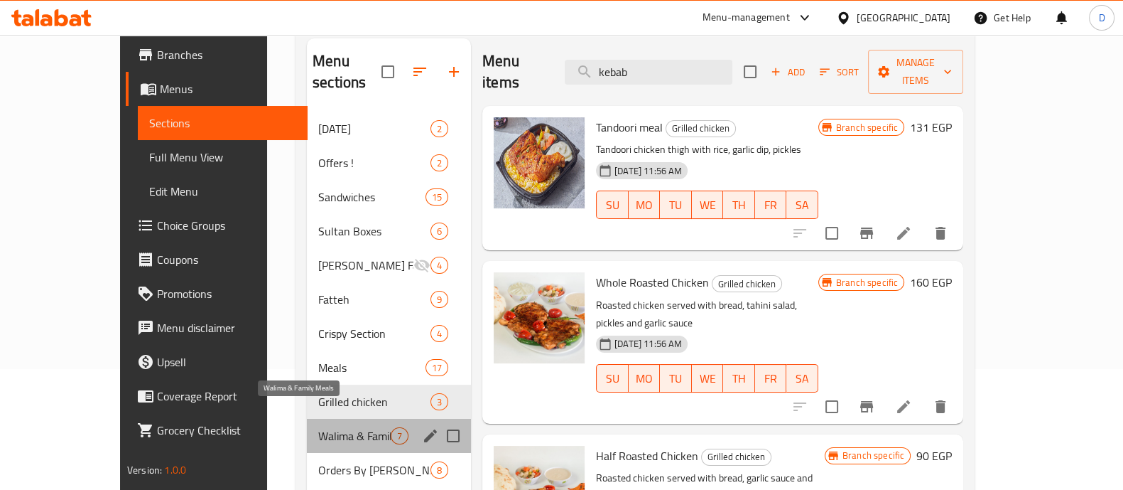
click at [318, 427] on span "Walima & Family Meals" at bounding box center [354, 435] width 72 height 17
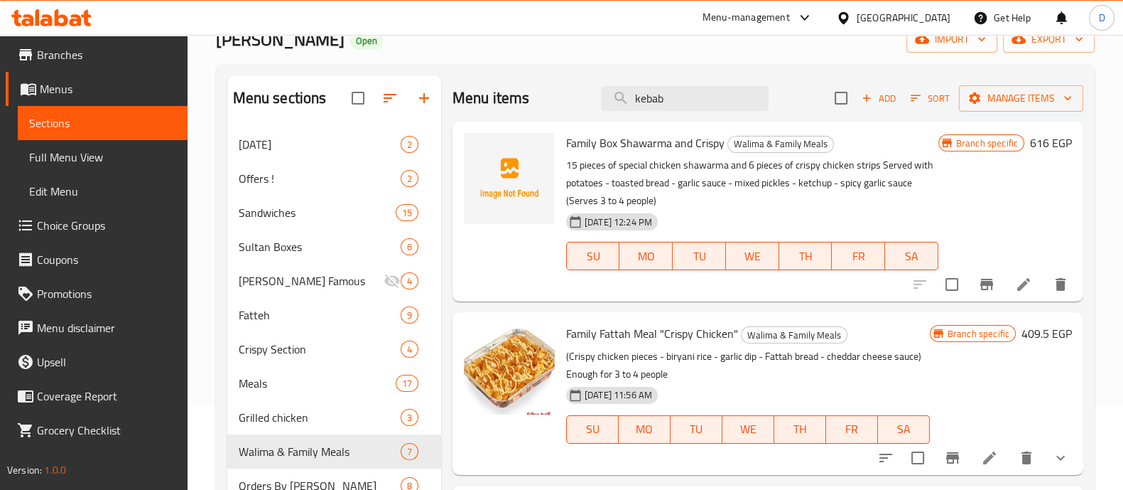
scroll to position [81, 0]
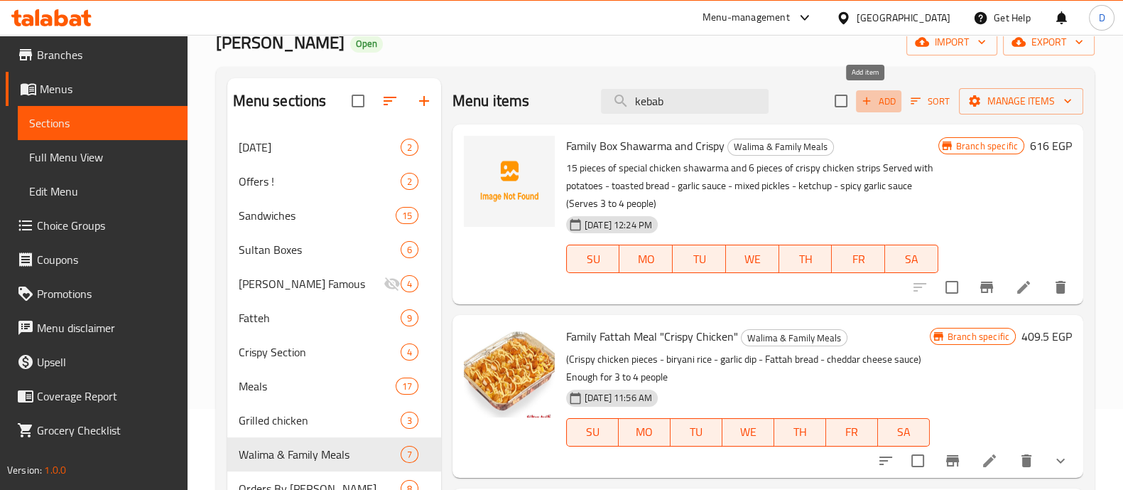
click at [863, 108] on span "Add" at bounding box center [879, 101] width 38 height 16
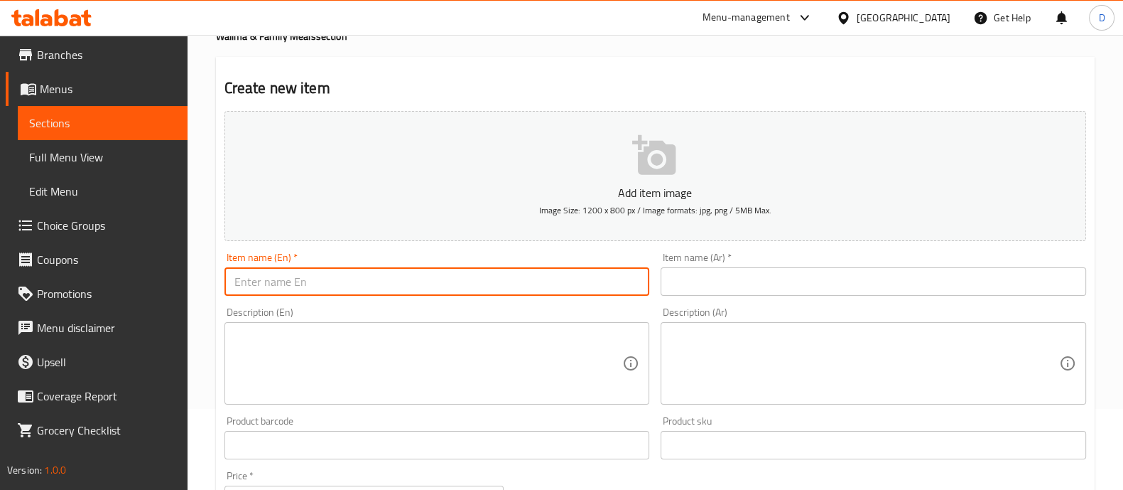
click at [339, 281] on input "text" at bounding box center [438, 281] width 426 height 28
paste input "Mix Kebab Walima"
type input "Mix Kebab Walima"
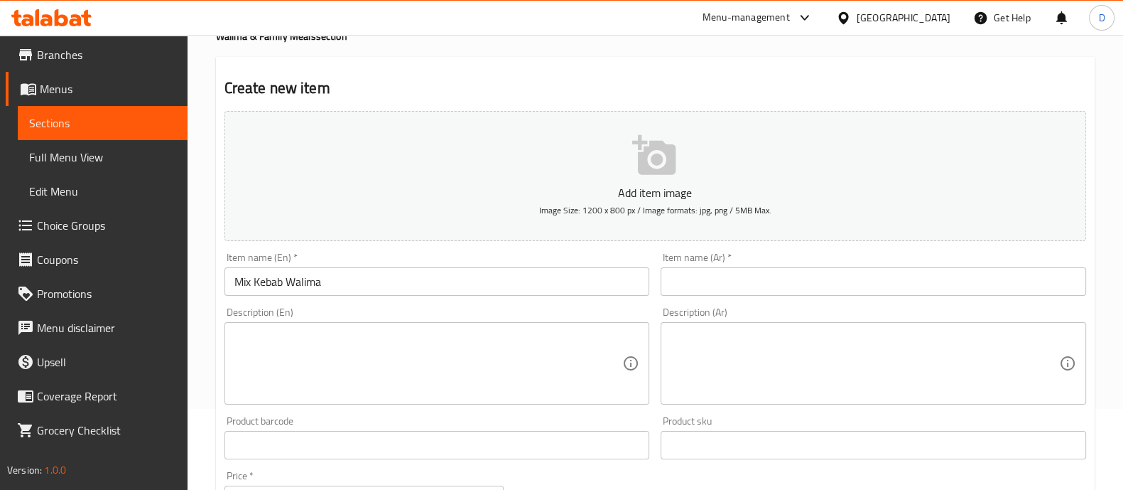
click at [733, 264] on div "Item name (Ar)   * Item name (Ar) *" at bounding box center [874, 273] width 426 height 43
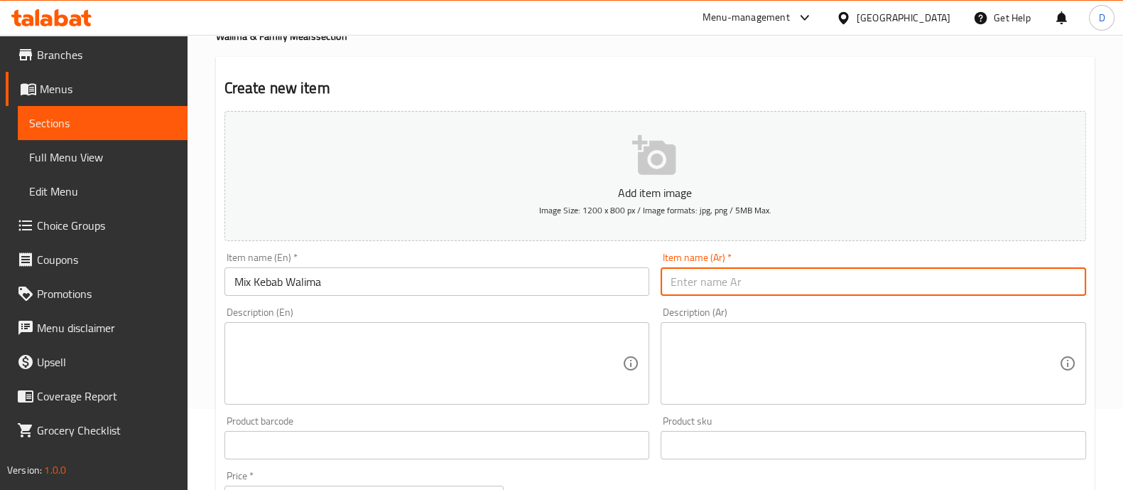
click at [720, 288] on input "text" at bounding box center [874, 281] width 426 height 28
paste input "وليمة مشكل كباب"
type input "وليمة مشكل كباب"
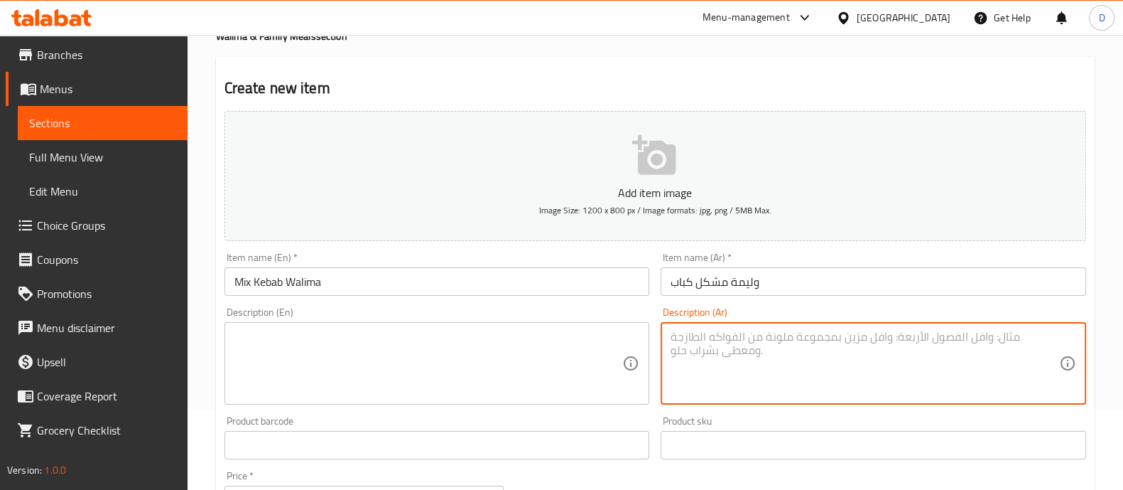
click at [711, 368] on textarea at bounding box center [865, 364] width 389 height 68
paste textarea "5 سيخ كباب لحم تركي، 5 سيخ كباب دجاج تركي، كفتة على الطريقة التركية مشوية عالفح…"
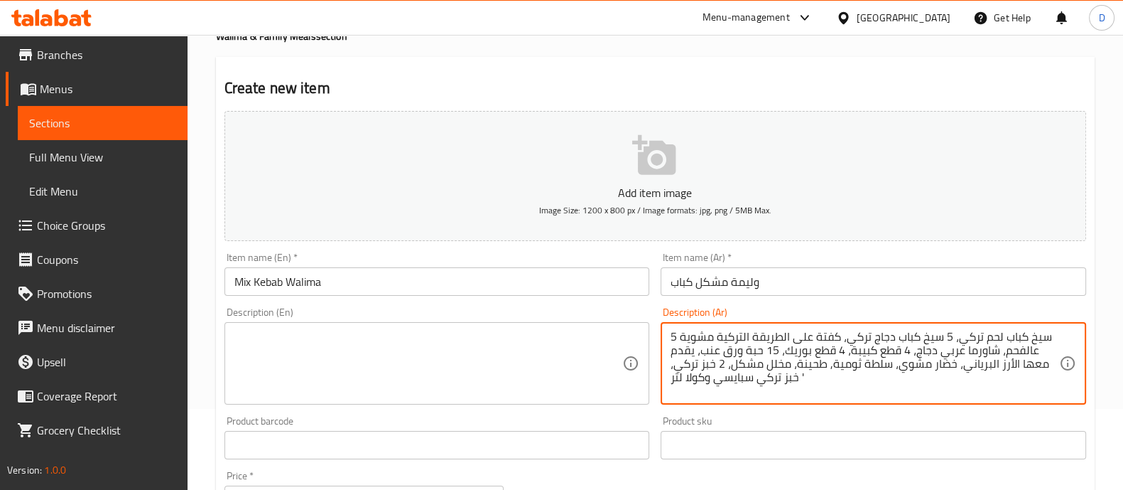
type textarea "5 سيخ كباب لحم تركي، 5 سيخ كباب دجاج تركي، كفتة على الطريقة التركية مشوية عالفح…"
click at [369, 330] on textarea at bounding box center [428, 364] width 389 height 68
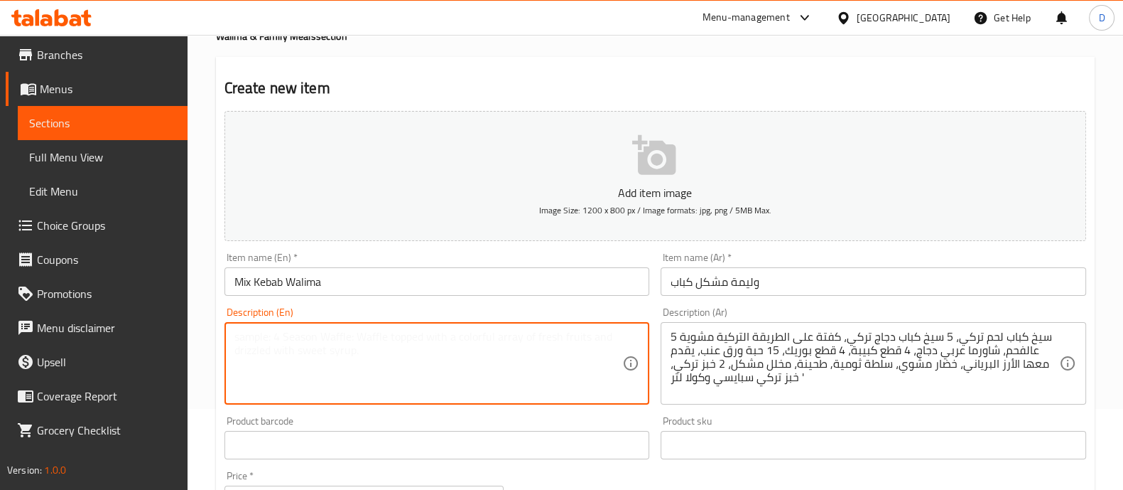
paste textarea "5 Turkish meat kebab skewers, 5 Turkish chicken kebab skewers, Turkish charcoal…"
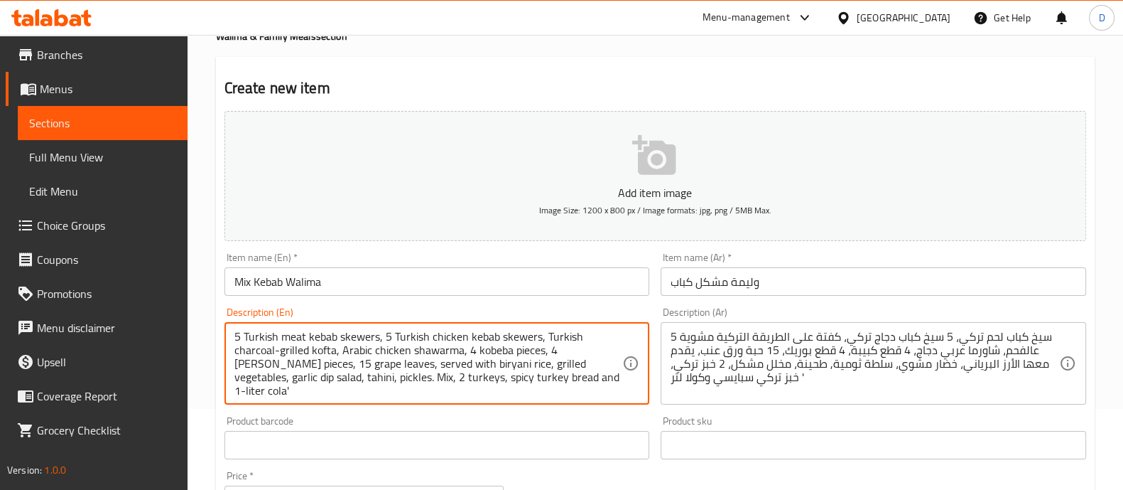
type textarea "5 Turkish meat kebab skewers, 5 Turkish chicken kebab skewers, Turkish charcoal…"
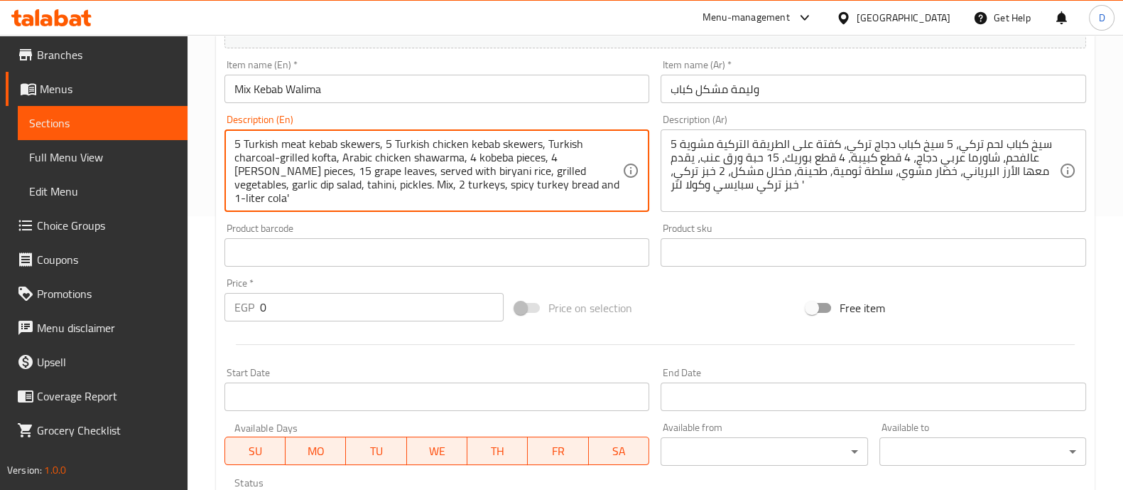
scroll to position [275, 0]
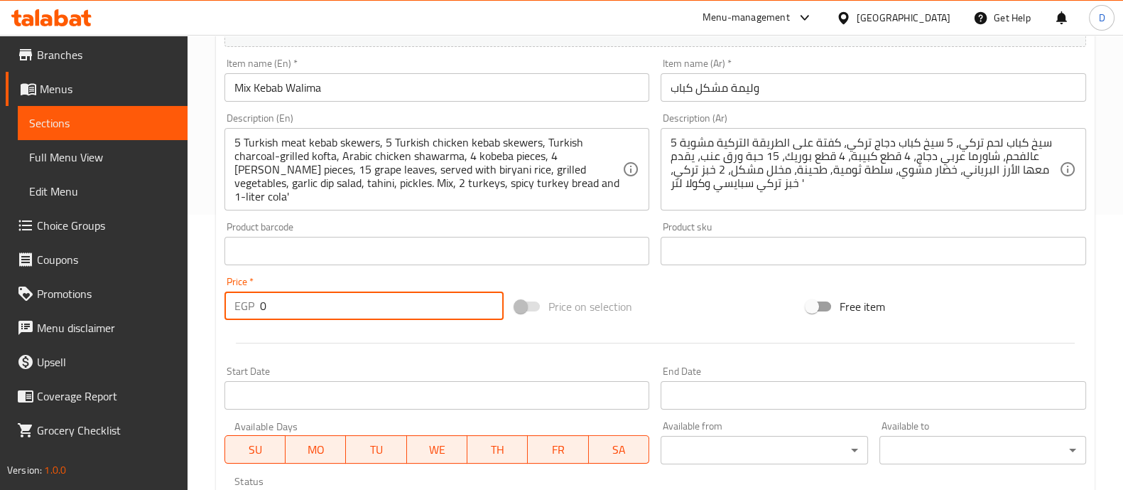
click at [342, 307] on input "0" at bounding box center [382, 305] width 244 height 28
type input "113"
type input "1130"
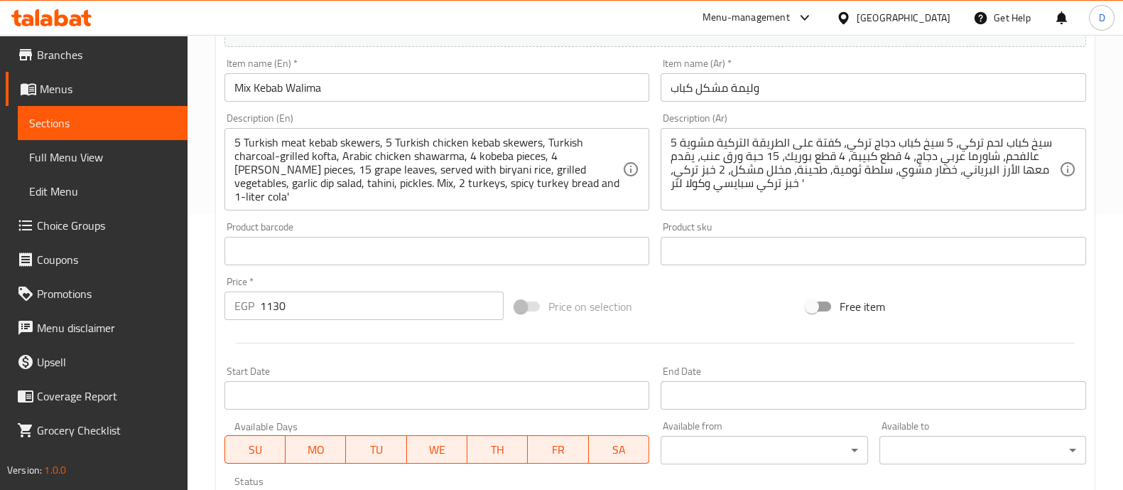
click at [313, 342] on hr at bounding box center [655, 342] width 839 height 1
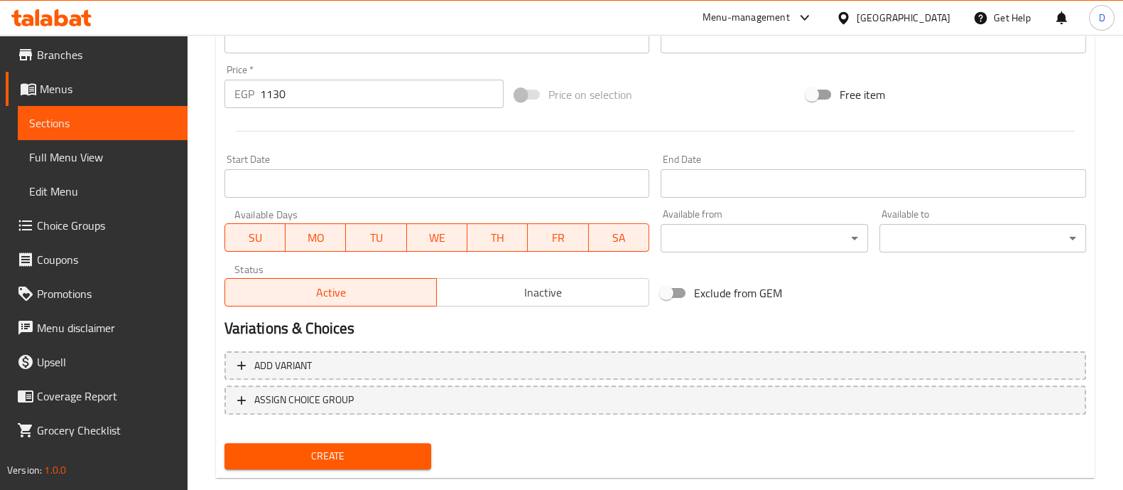
scroll to position [488, 0]
click at [371, 455] on span "Create" at bounding box center [328, 455] width 184 height 18
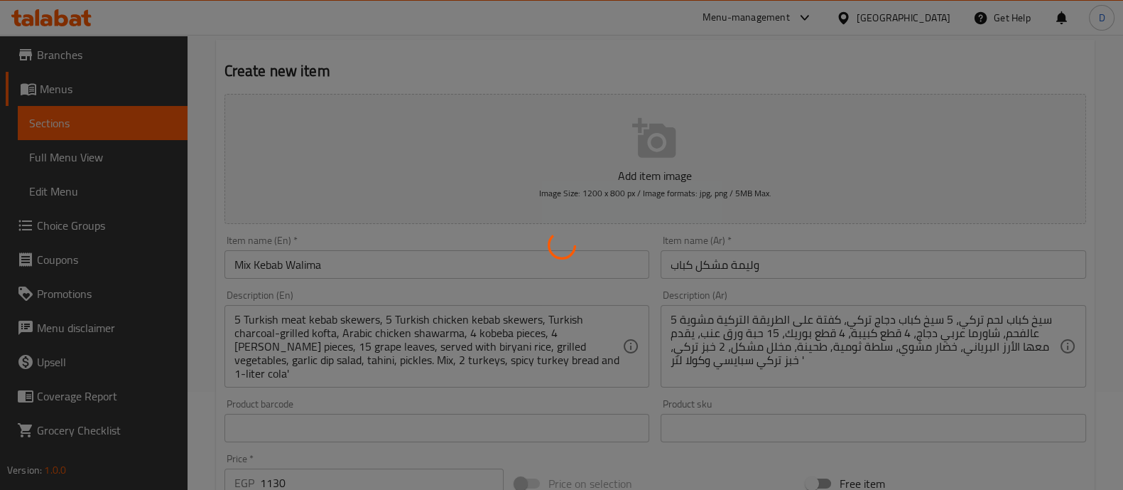
scroll to position [0, 0]
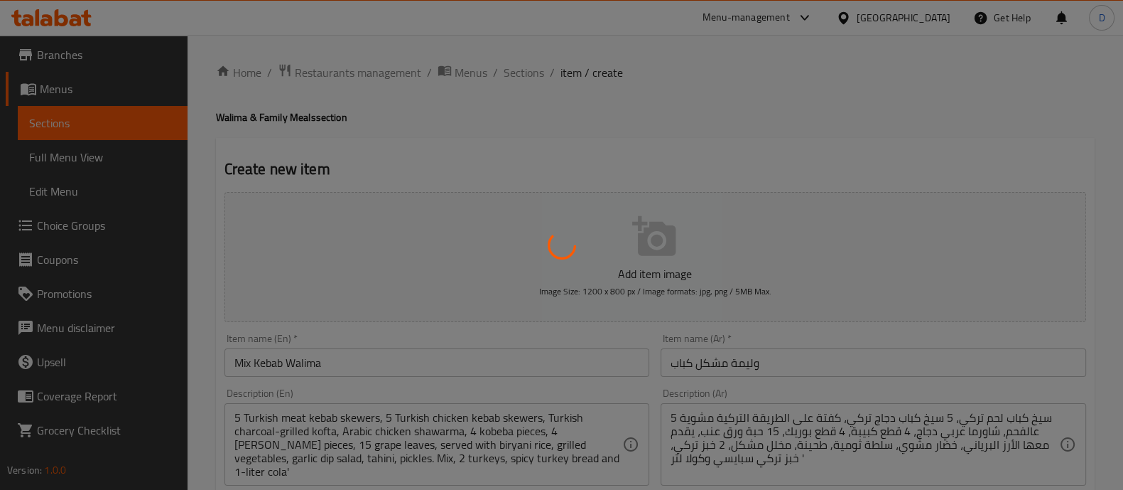
type input "0"
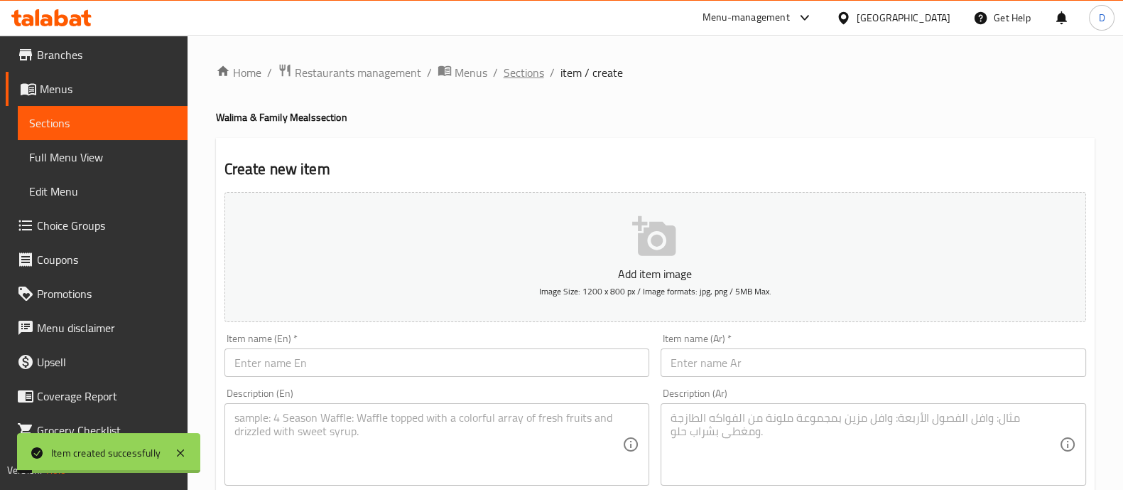
click at [522, 69] on span "Sections" at bounding box center [524, 72] width 41 height 17
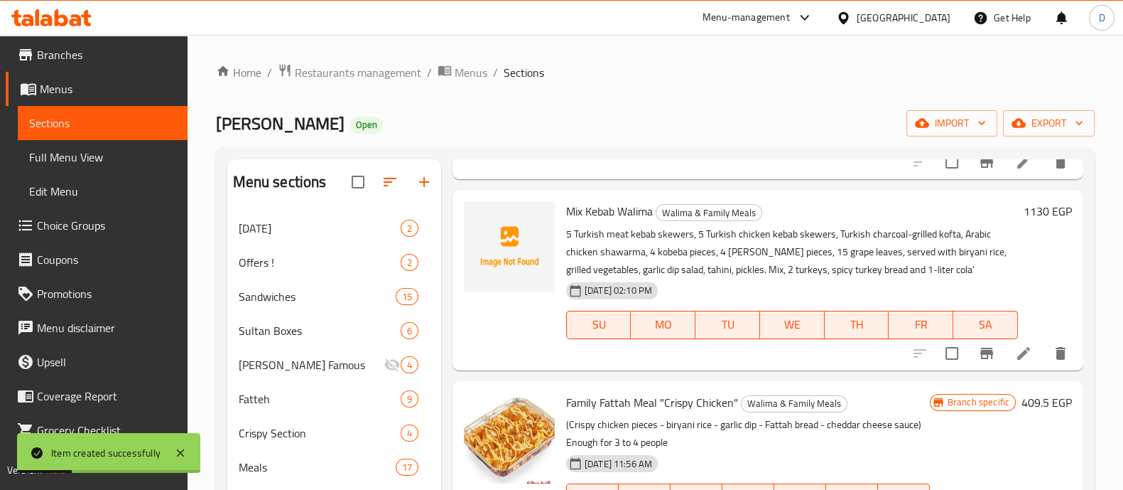
scroll to position [149, 0]
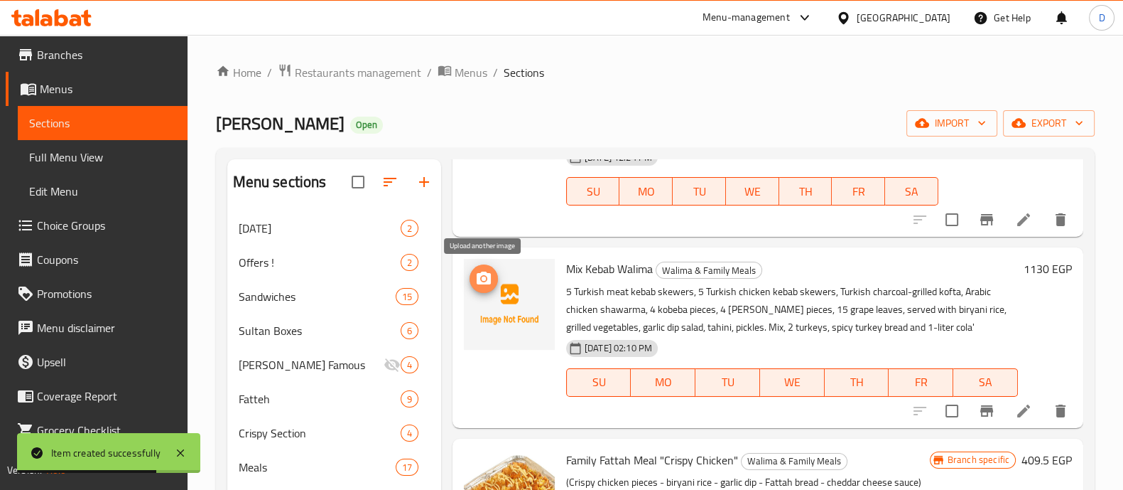
click at [487, 274] on icon "upload picture" at bounding box center [484, 277] width 14 height 13
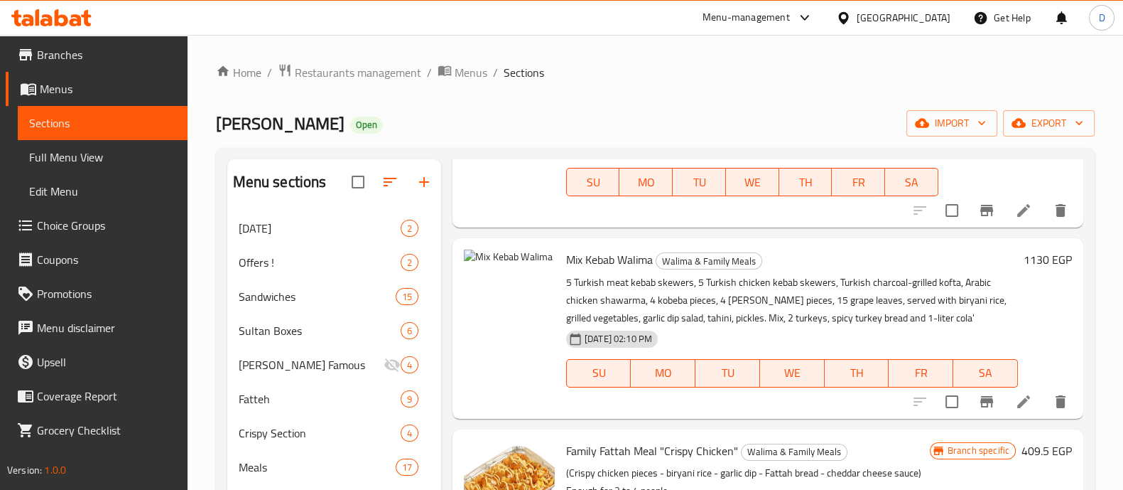
scroll to position [0, 0]
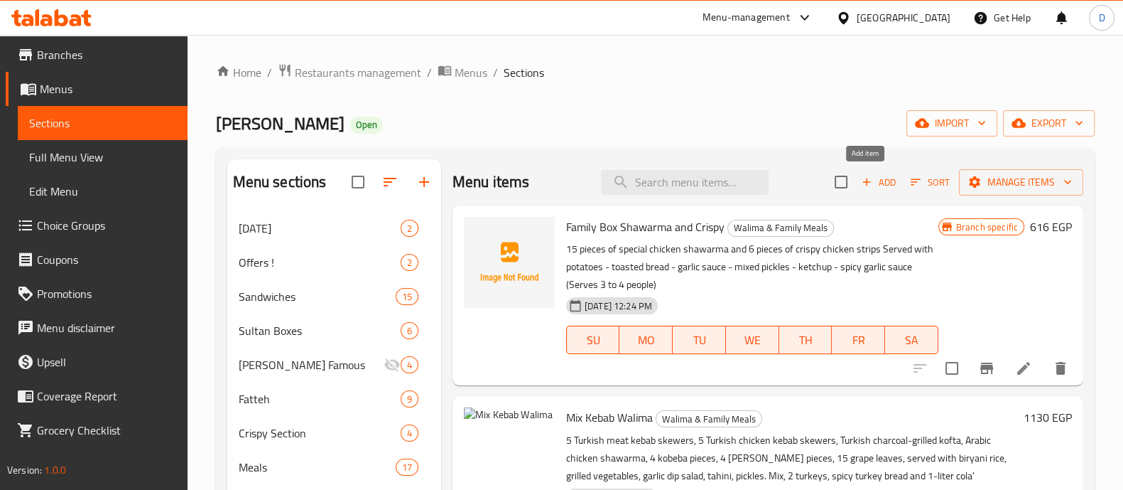
click at [863, 180] on span "Add" at bounding box center [879, 182] width 38 height 16
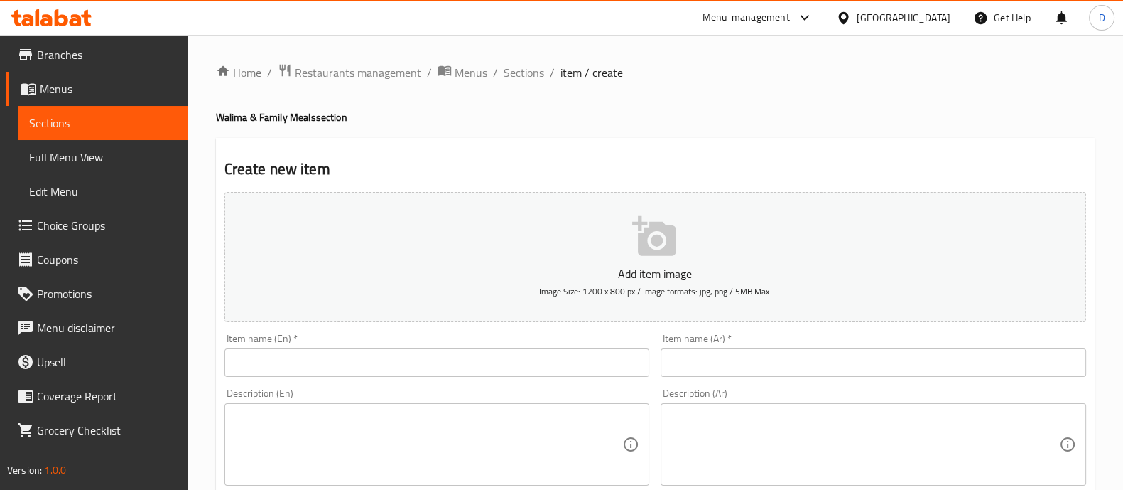
click at [441, 342] on div "Item name (En)   * Item name (En) *" at bounding box center [438, 354] width 426 height 43
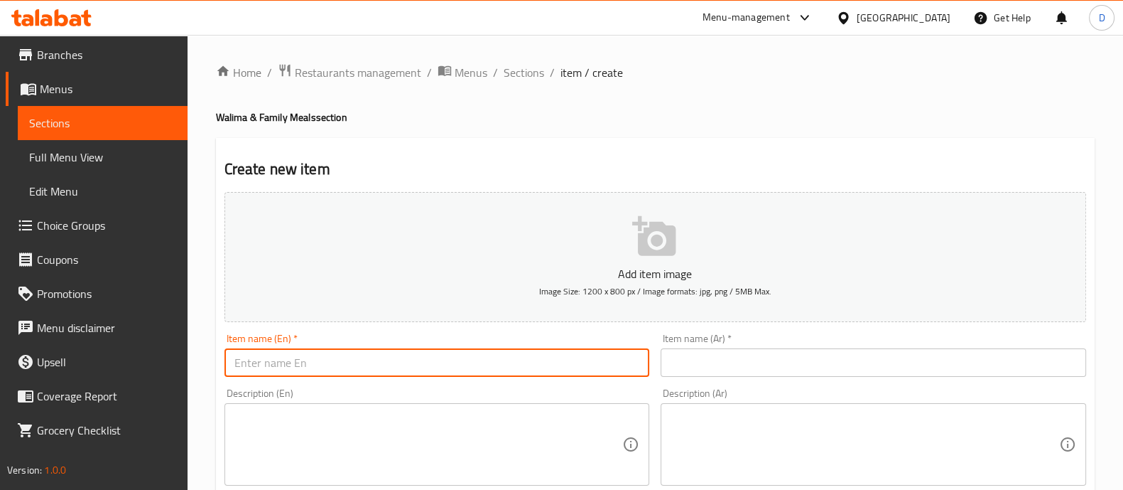
click at [423, 356] on input "text" at bounding box center [438, 362] width 426 height 28
paste input "[PERSON_NAME]"
type input "[PERSON_NAME]"
click at [691, 360] on input "text" at bounding box center [874, 362] width 426 height 28
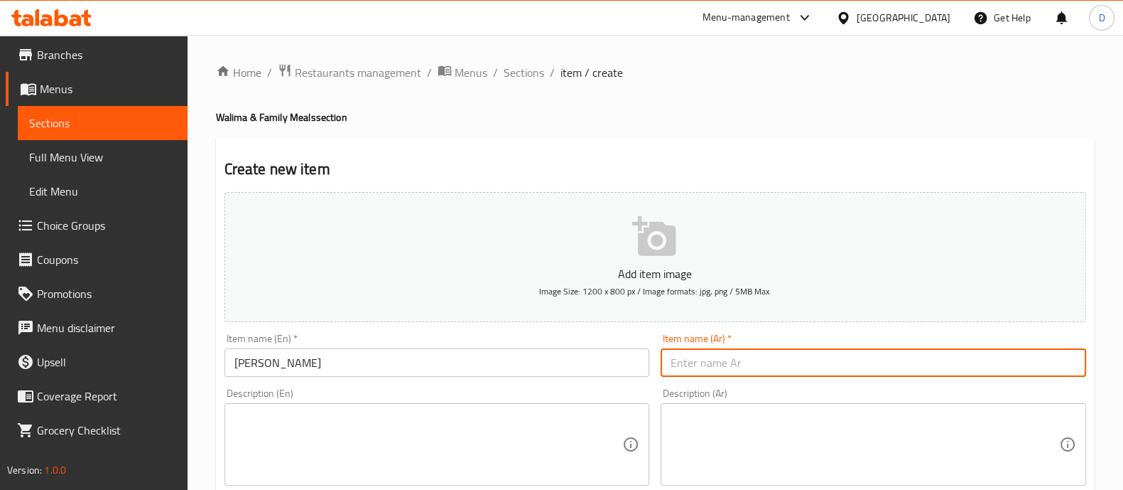
paste input "وليمة مشكل مشاوي"
type input "وليمة مشكل مشاوي"
click at [382, 446] on textarea at bounding box center [428, 445] width 389 height 68
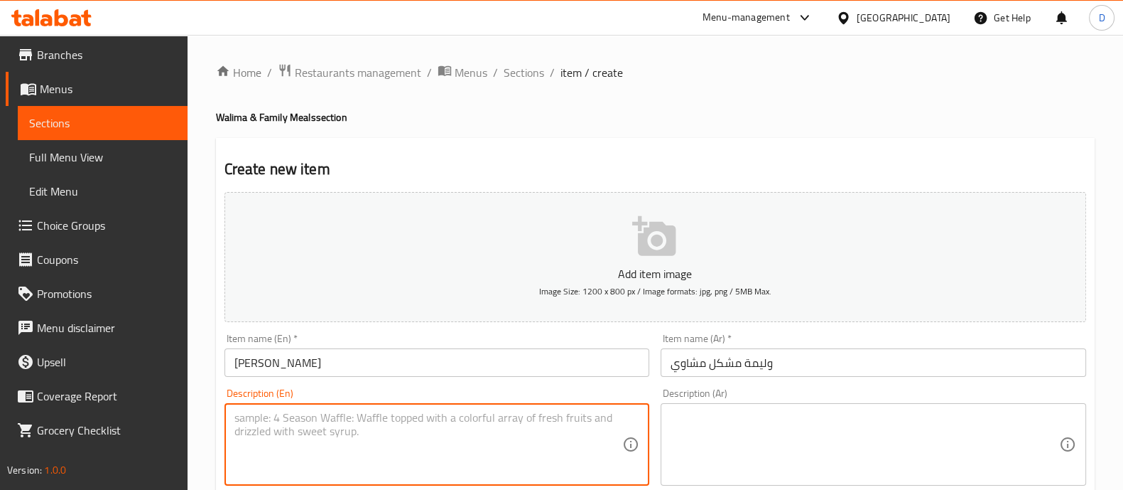
paste textarea "3 skewers of Turkish meat kebab, 3 skewers of Turkish chicken kebab (Kofta on t…"
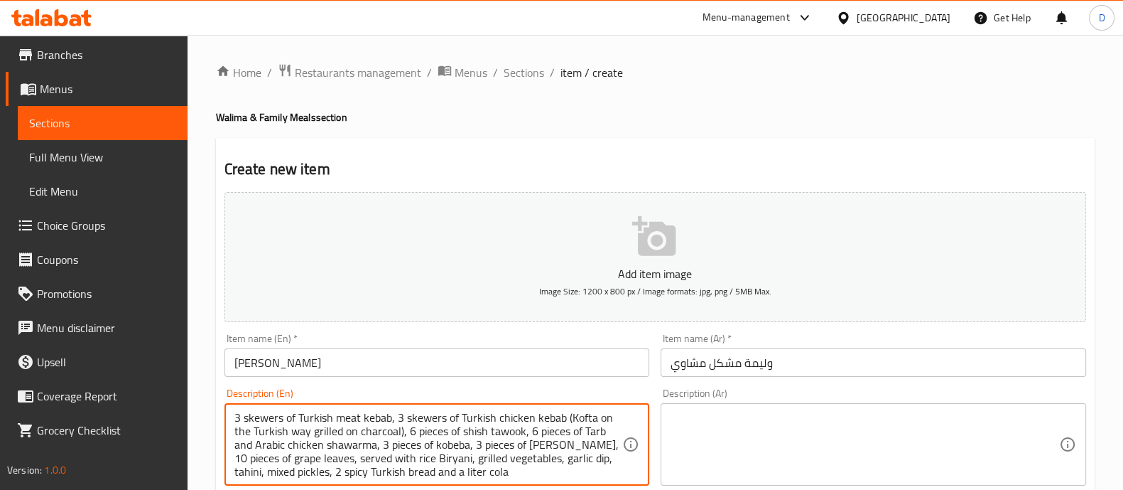
scroll to position [4, 0]
type textarea "3 skewers of Turkish meat kebab, 3 skewers of Turkish chicken kebab (Kofta on t…"
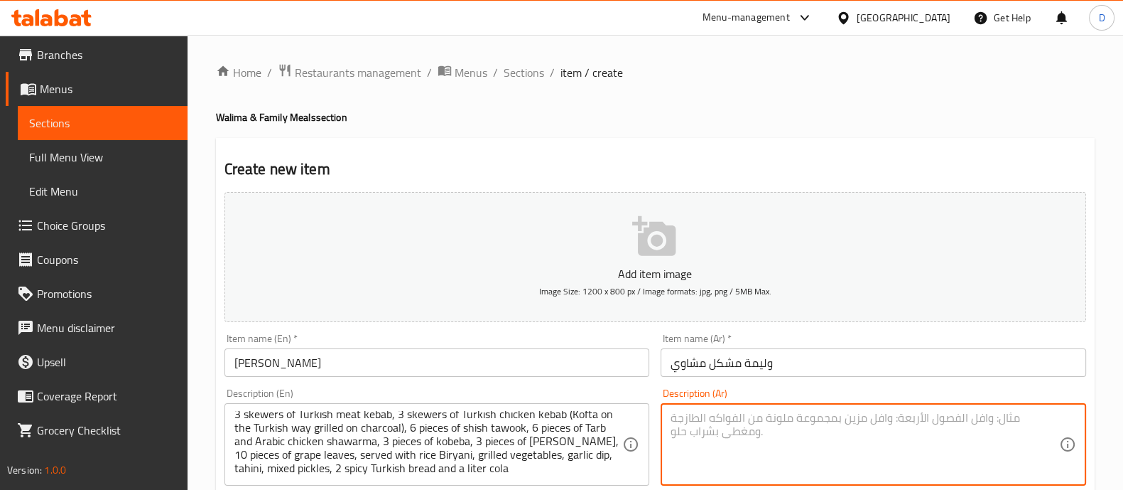
click at [704, 424] on textarea at bounding box center [865, 445] width 389 height 68
paste textarea "٣ سيخ كباب لحم تركي و ٣ سيخ كباب دجاج تركي ( كفتة على الطريقة التركية مشوية على…"
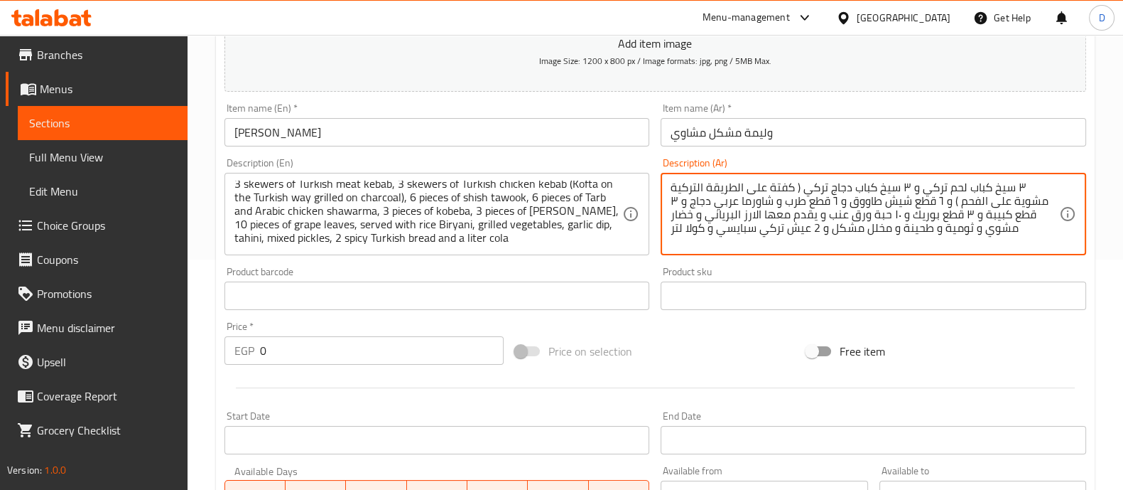
scroll to position [0, 0]
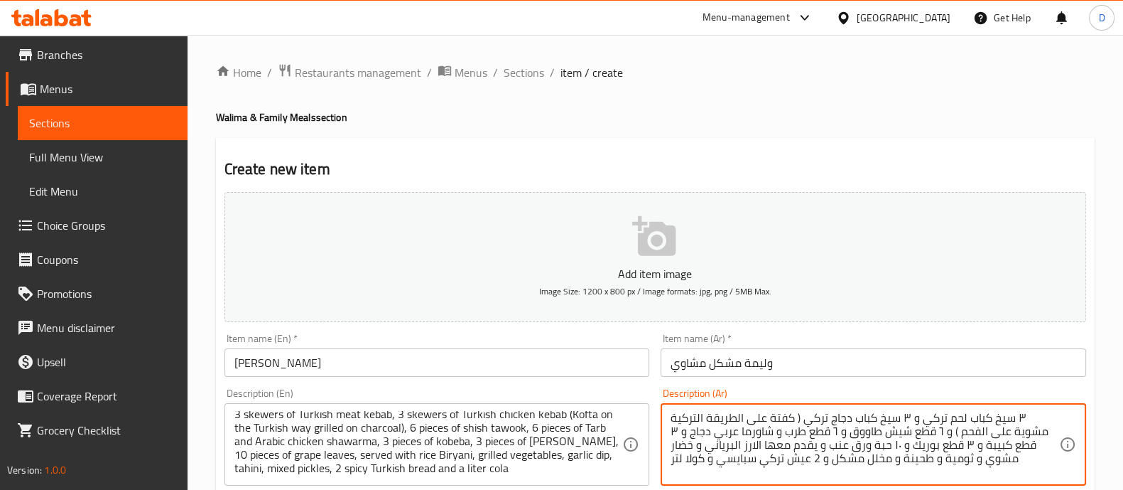
type textarea "٣ سيخ كباب لحم تركي و ٣ سيخ كباب دجاج تركي ( كفتة على الطريقة التركية مشوية على…"
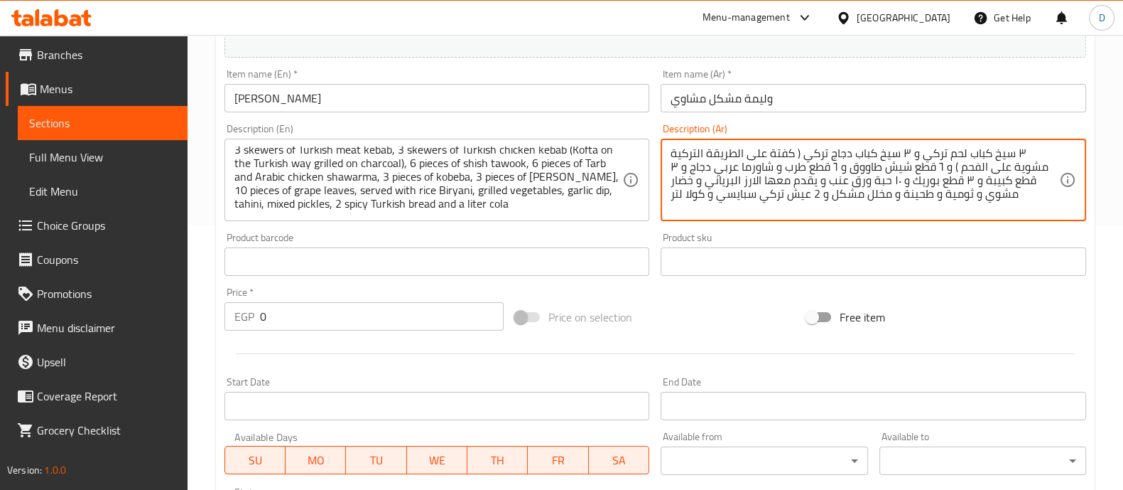
scroll to position [269, 0]
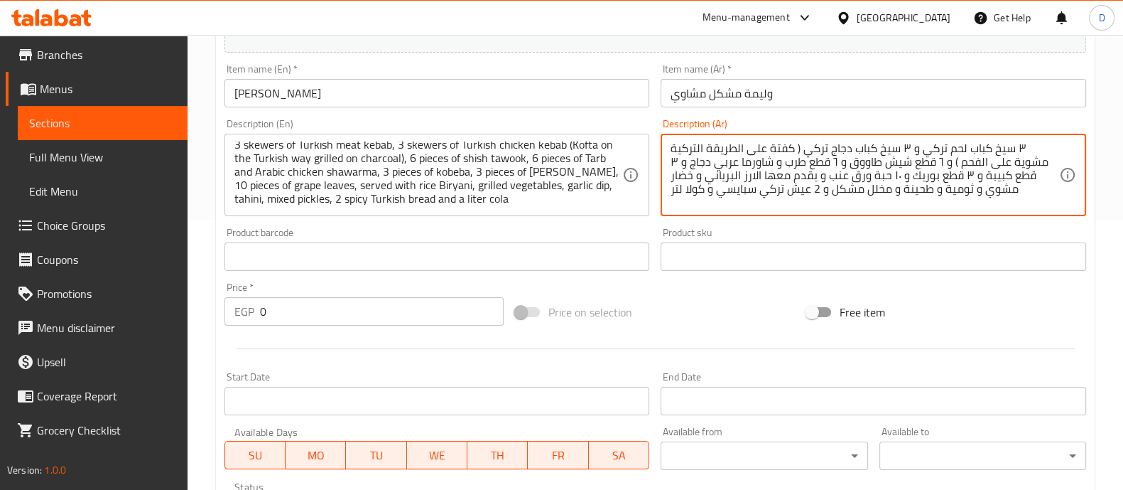
click at [325, 322] on input "0" at bounding box center [382, 311] width 244 height 28
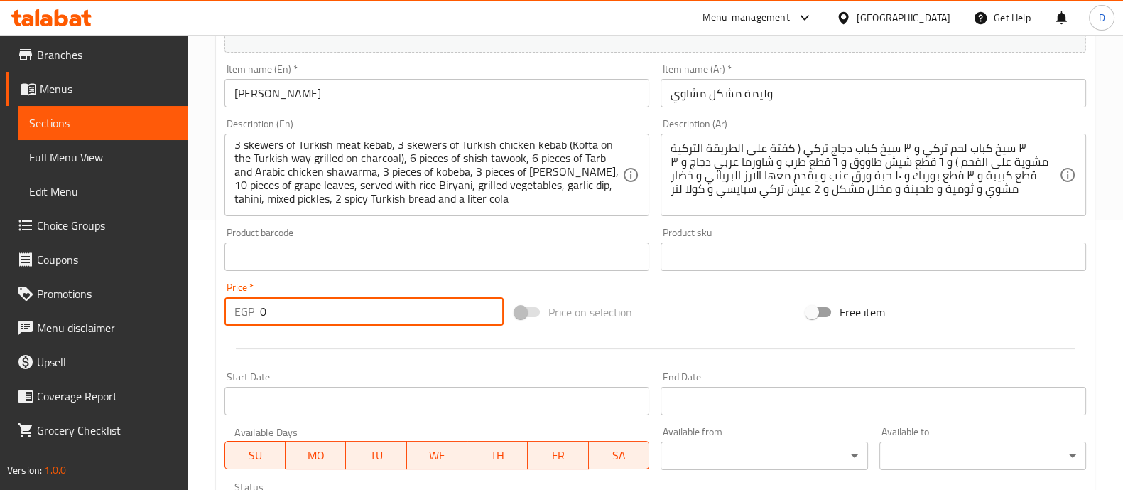
click at [325, 322] on input "0" at bounding box center [382, 311] width 244 height 28
paste input "1189.0"
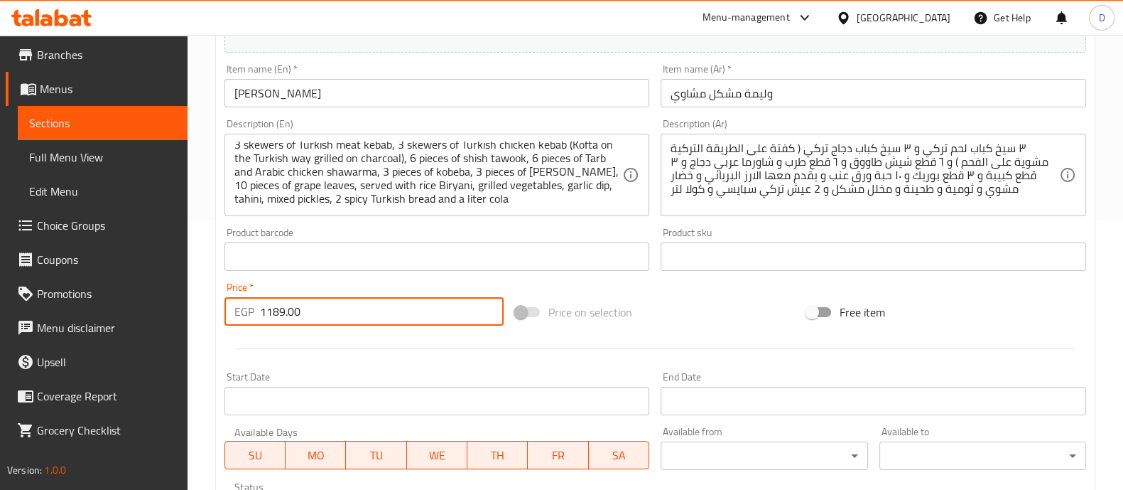
type input "1189.00"
click at [335, 340] on div at bounding box center [655, 348] width 873 height 35
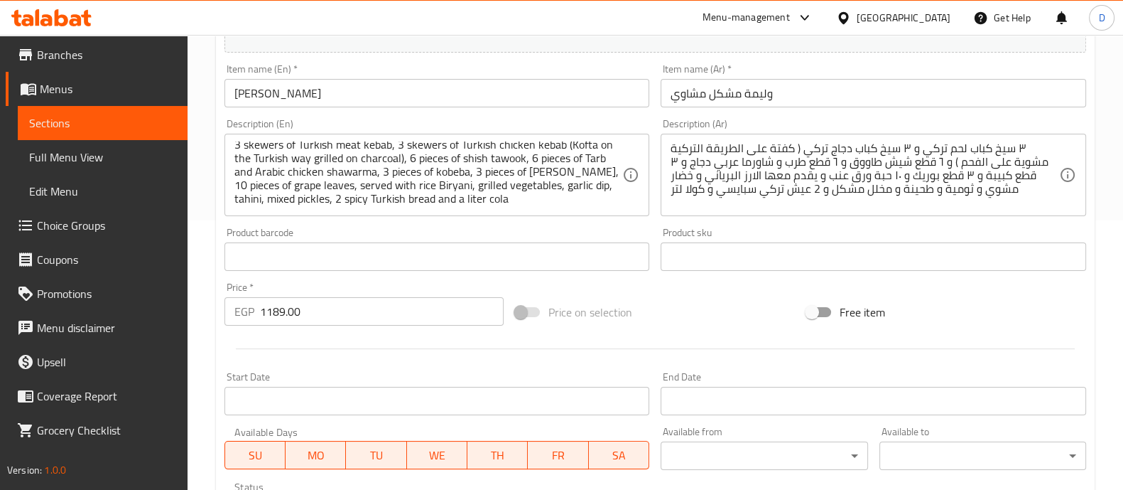
scroll to position [513, 0]
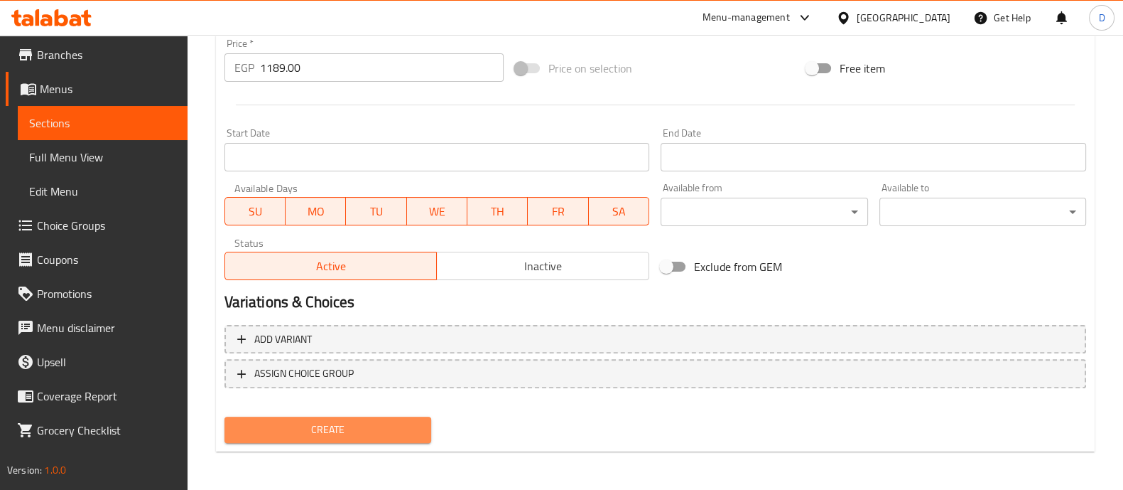
click at [375, 435] on span "Create" at bounding box center [328, 430] width 184 height 18
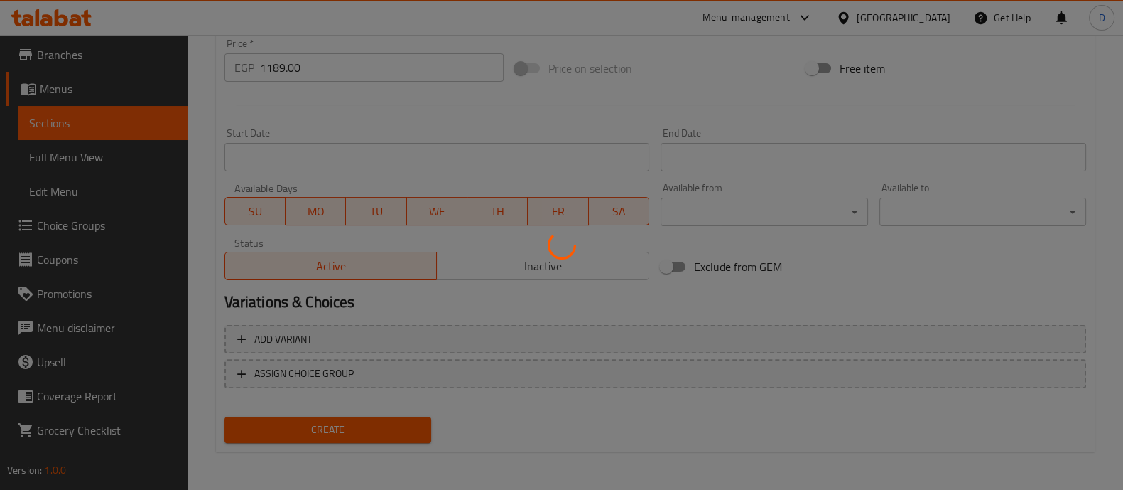
type input "0"
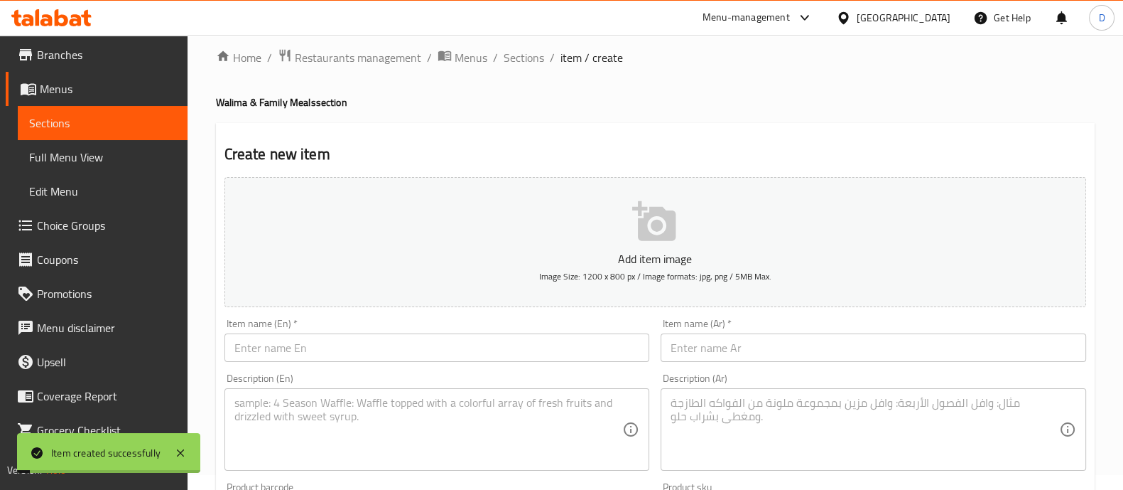
scroll to position [10, 0]
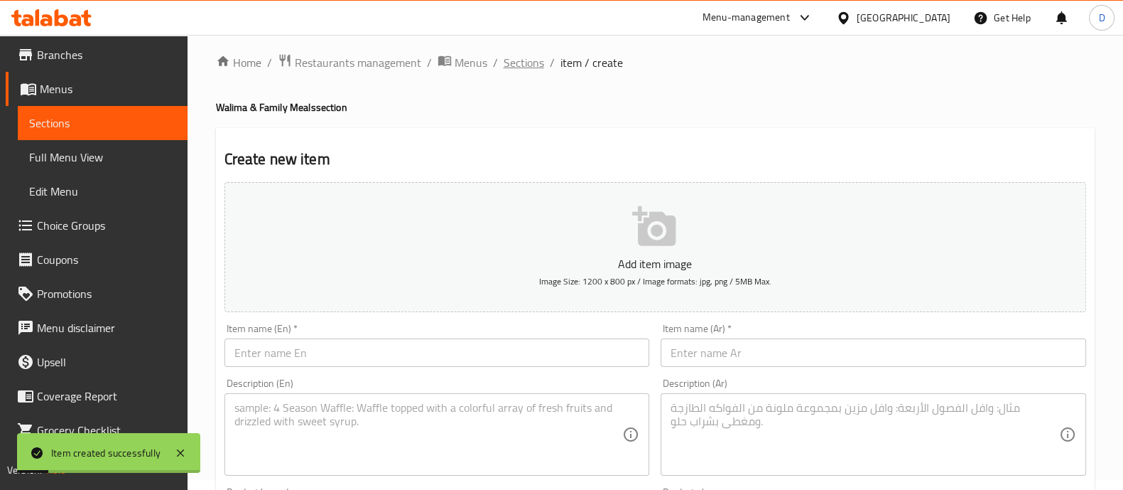
click at [529, 65] on span "Sections" at bounding box center [524, 62] width 41 height 17
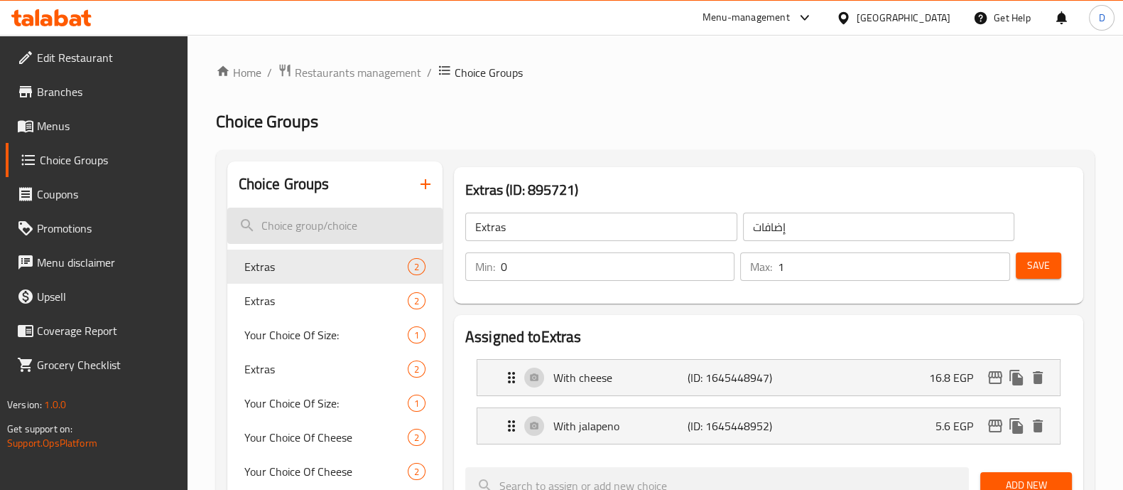
click at [308, 227] on input "search" at bounding box center [334, 225] width 215 height 36
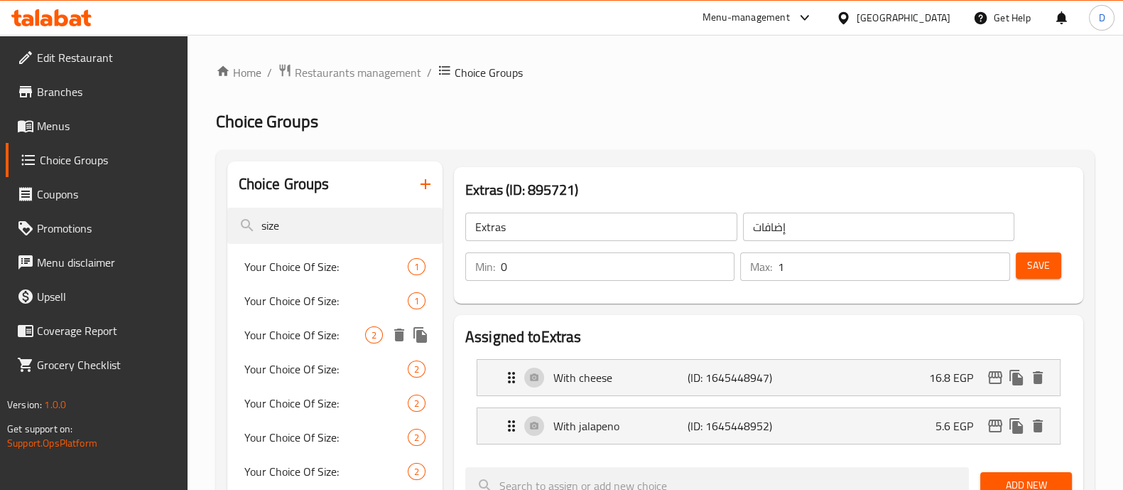
type input "size"
click at [315, 329] on span "Your Choice Of Size:" at bounding box center [304, 334] width 121 height 17
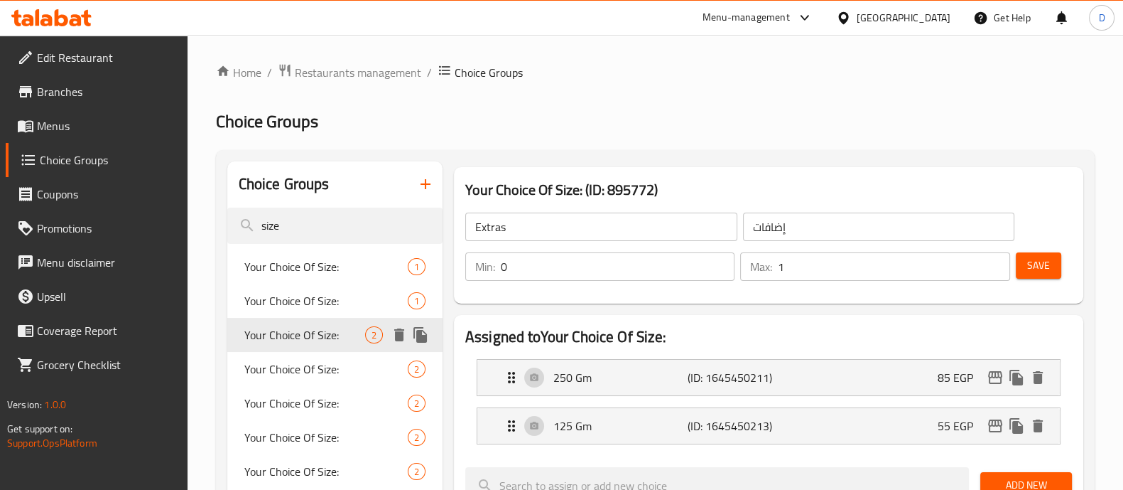
type input "Your Choice Of Size:"
type input "اختيارك من الحجم:"
type input "1"
drag, startPoint x: 316, startPoint y: 349, endPoint x: 316, endPoint y: 367, distance: 18.5
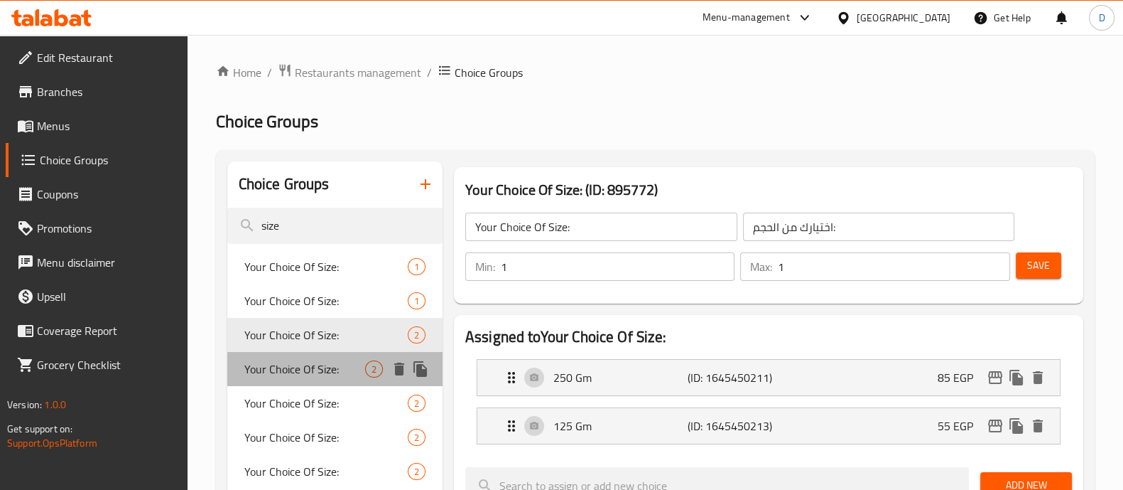
click at [316, 367] on span "Your Choice Of Size:" at bounding box center [304, 368] width 121 height 17
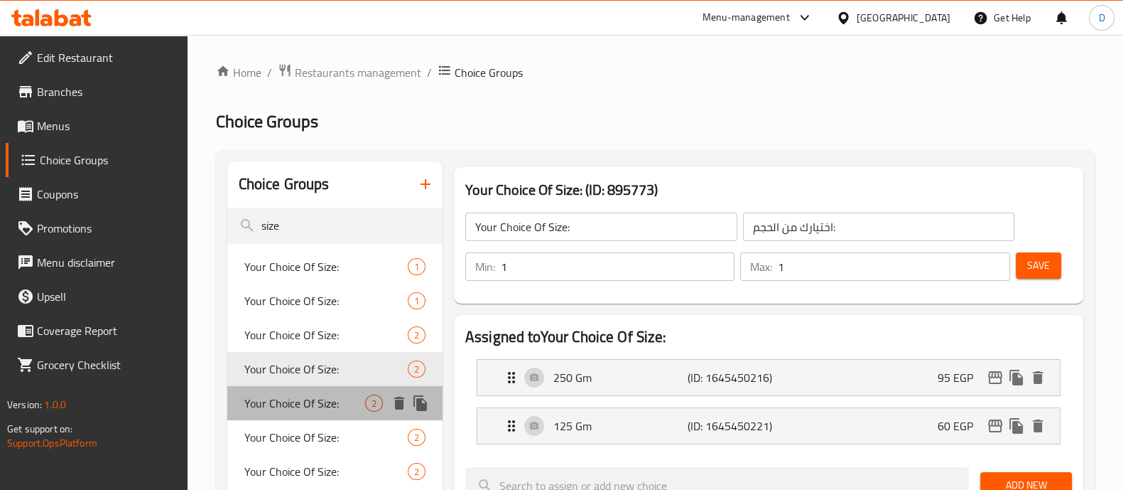
click at [316, 399] on span "Your Choice Of Size:" at bounding box center [304, 402] width 121 height 17
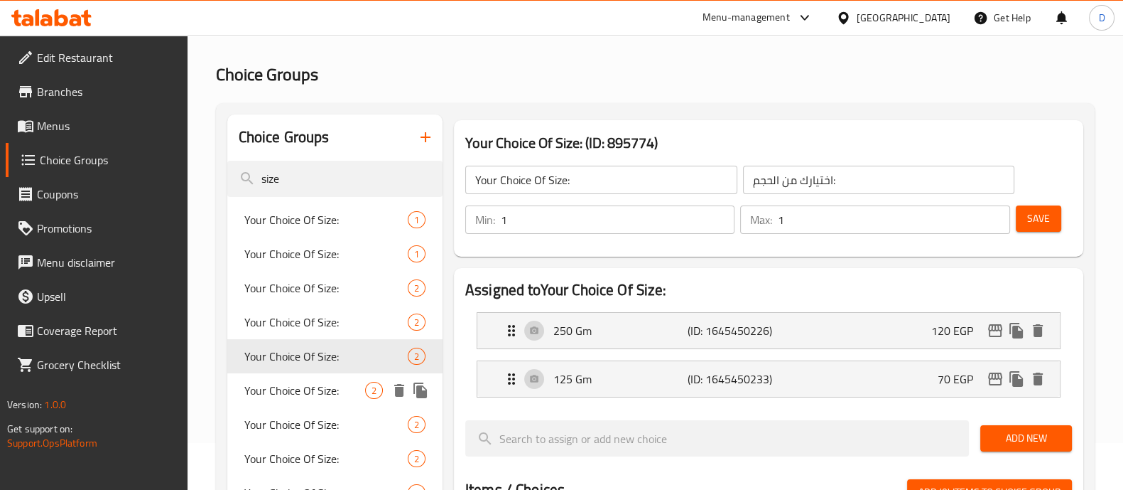
scroll to position [48, 0]
click at [310, 386] on span "Your Choice Of Size:" at bounding box center [304, 389] width 121 height 17
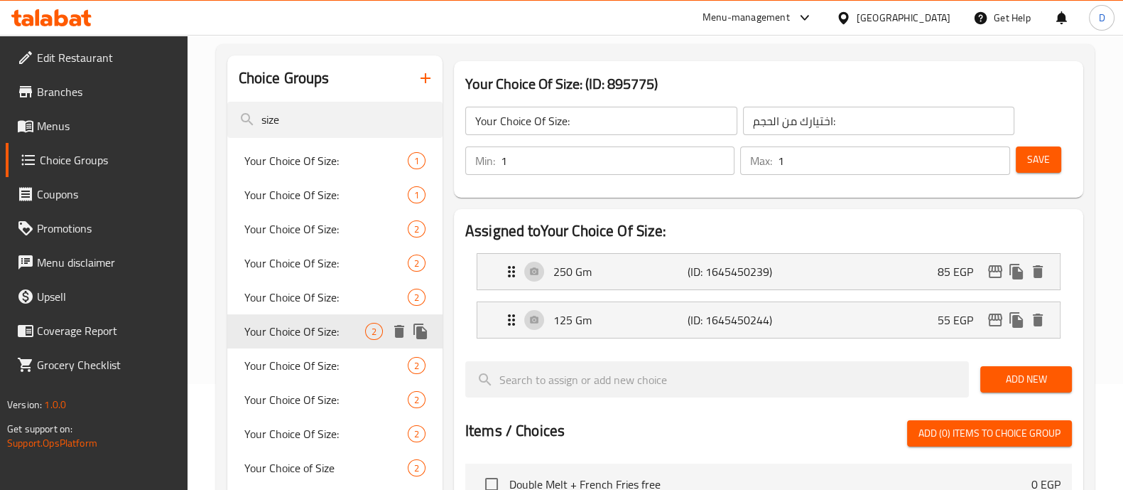
scroll to position [107, 0]
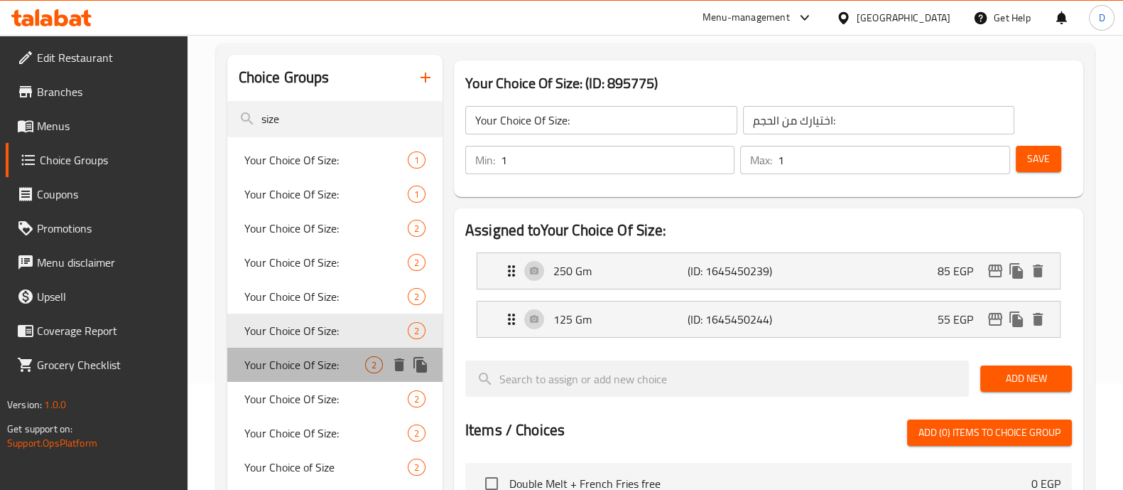
click at [306, 364] on span "Your Choice Of Size:" at bounding box center [304, 364] width 121 height 17
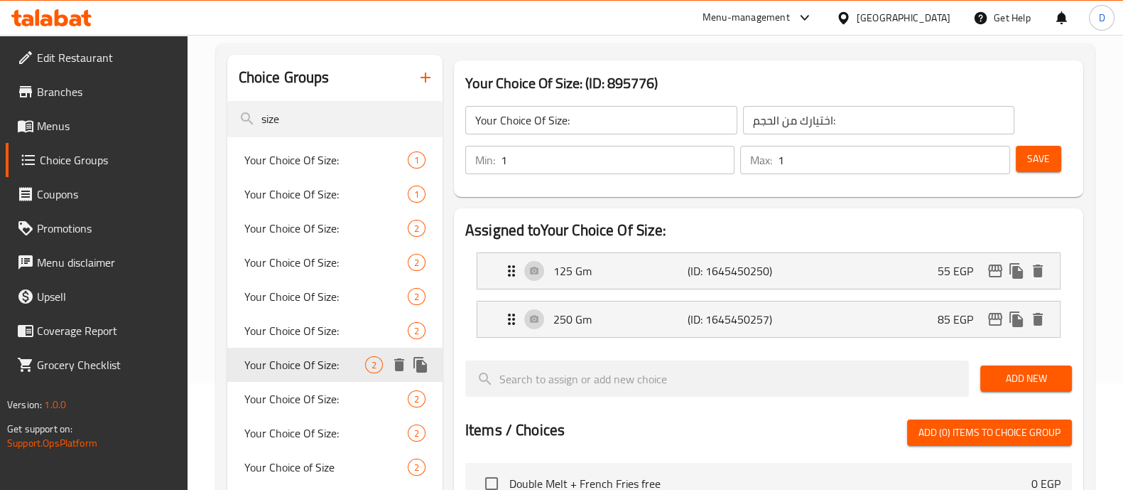
scroll to position [177, 0]
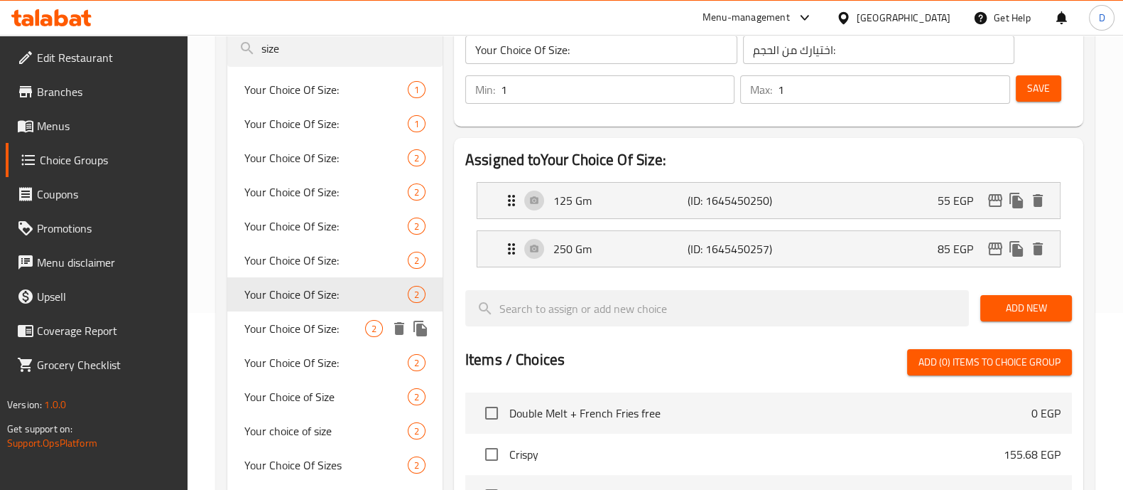
click at [301, 328] on span "Your Choice Of Size:" at bounding box center [304, 328] width 121 height 17
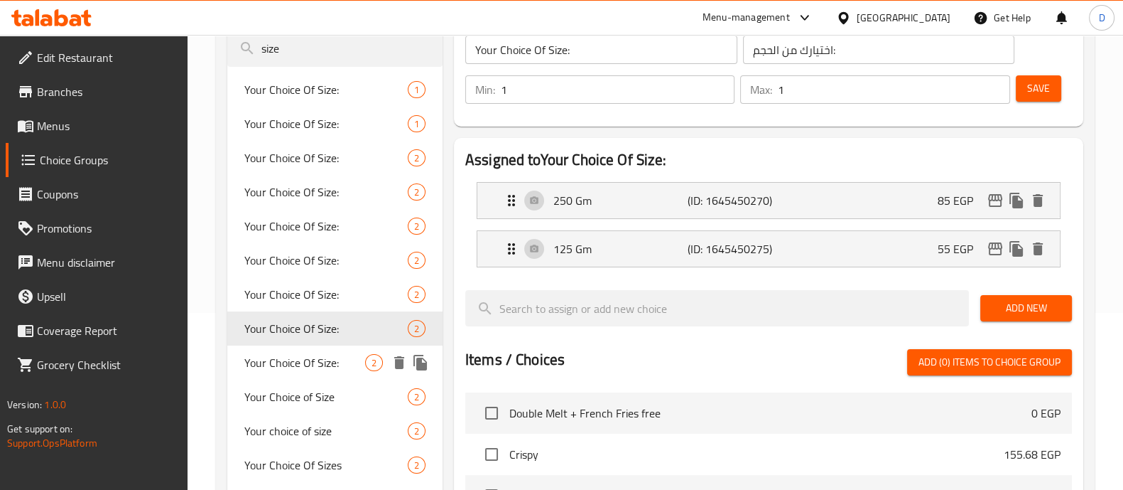
click at [301, 360] on span "Your Choice Of Size:" at bounding box center [304, 362] width 121 height 17
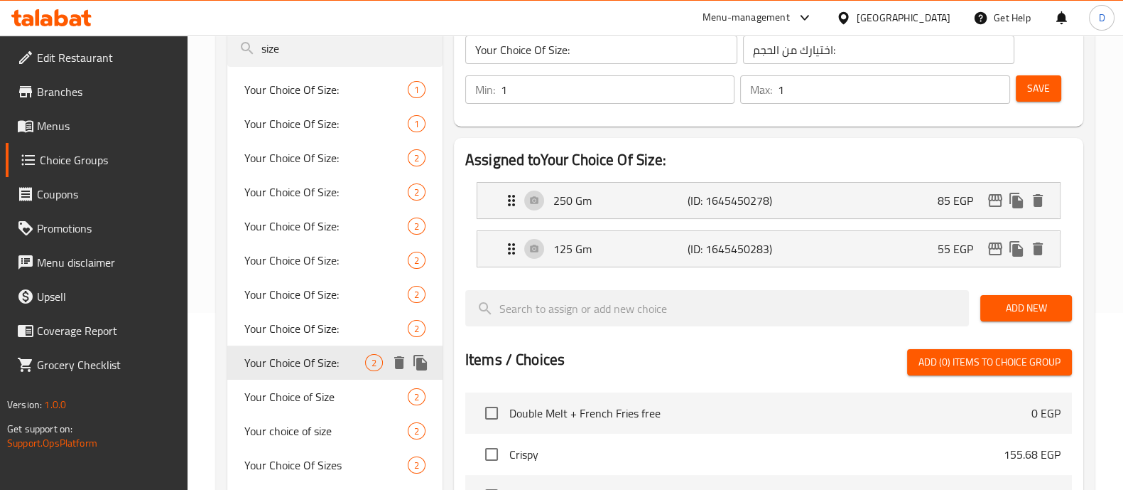
scroll to position [207, 0]
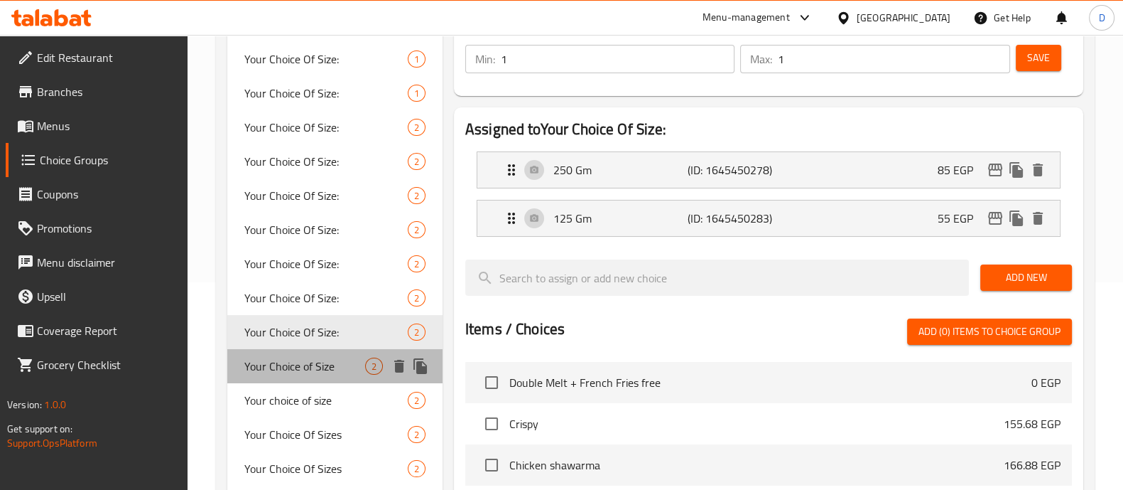
click at [302, 351] on div "Your Choice of Size 2" at bounding box center [334, 366] width 215 height 34
type input "Your Choice of Size"
type input "اختيارك من الحجم"
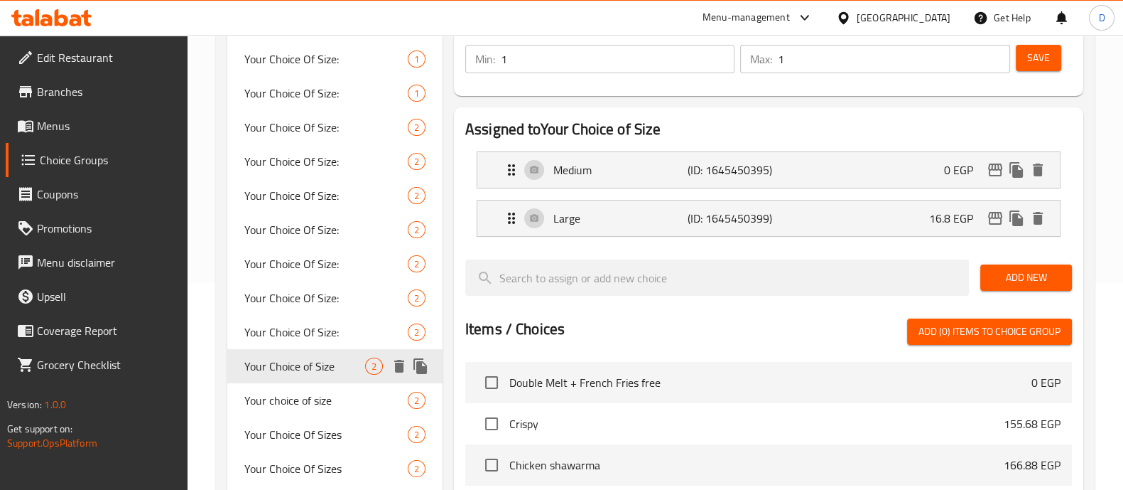
scroll to position [257, 0]
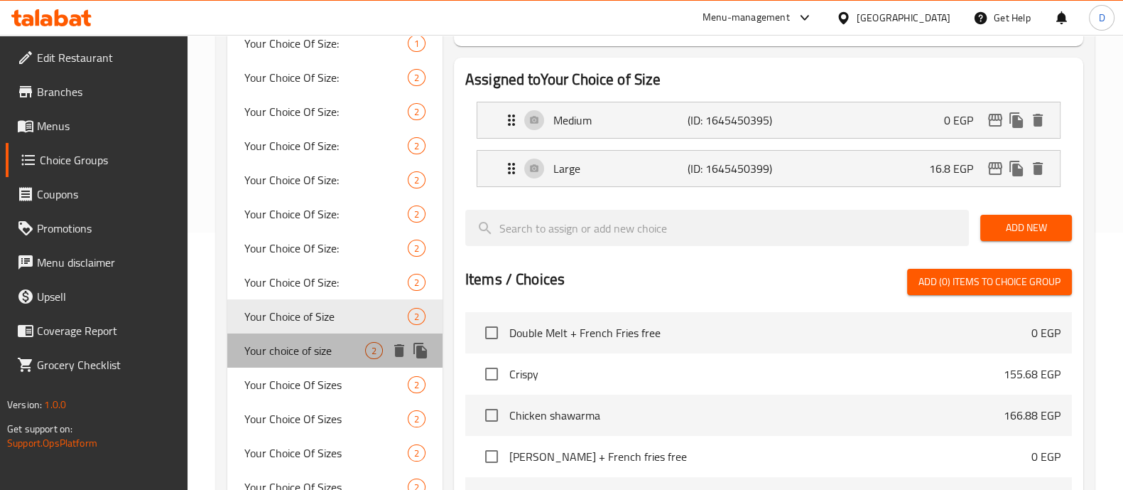
click at [302, 350] on span "Your choice of size" at bounding box center [304, 350] width 121 height 17
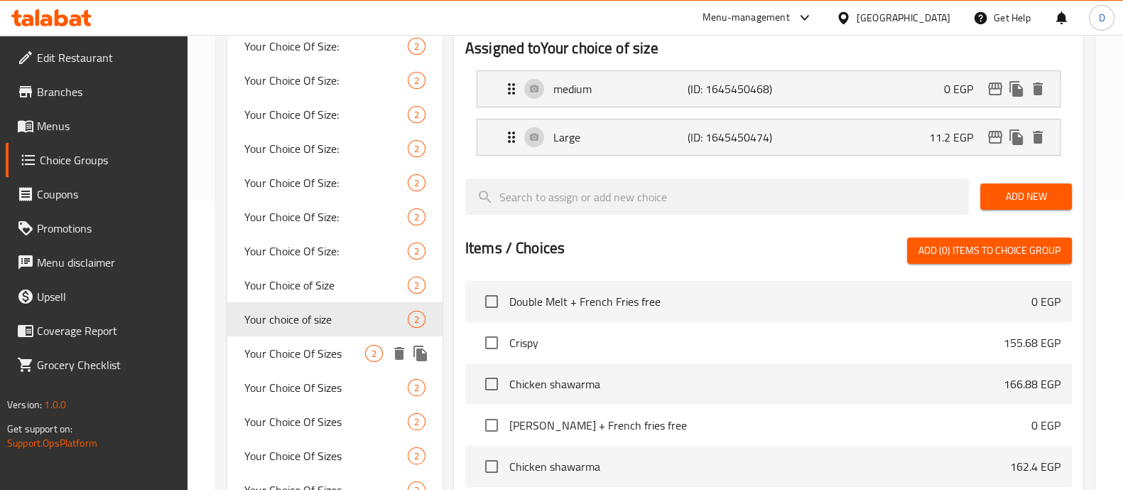
scroll to position [296, 0]
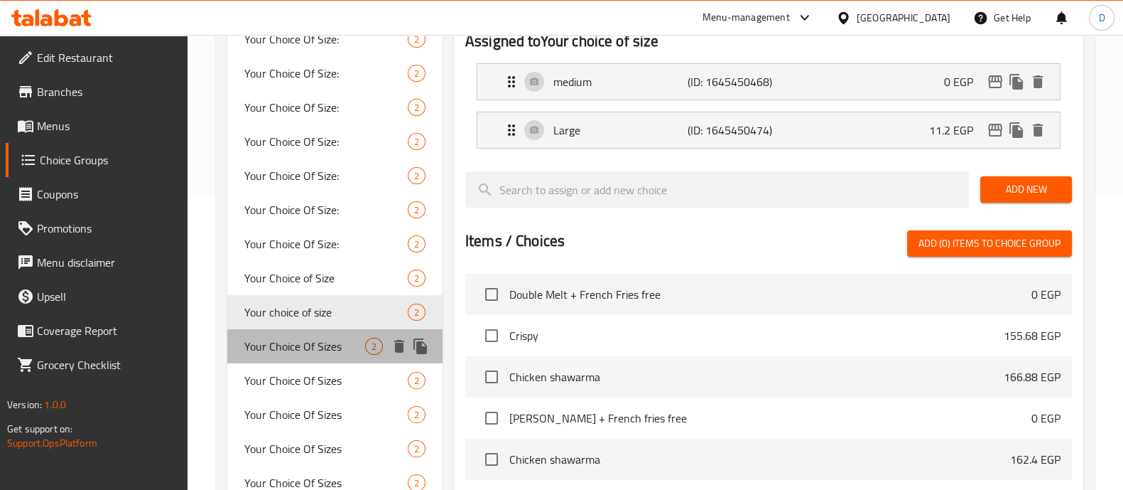
click at [302, 350] on span "Your Choice Of Sizes" at bounding box center [304, 346] width 121 height 17
type input "Your Choice Of Sizes"
type input "إختيارك من الاحجام"
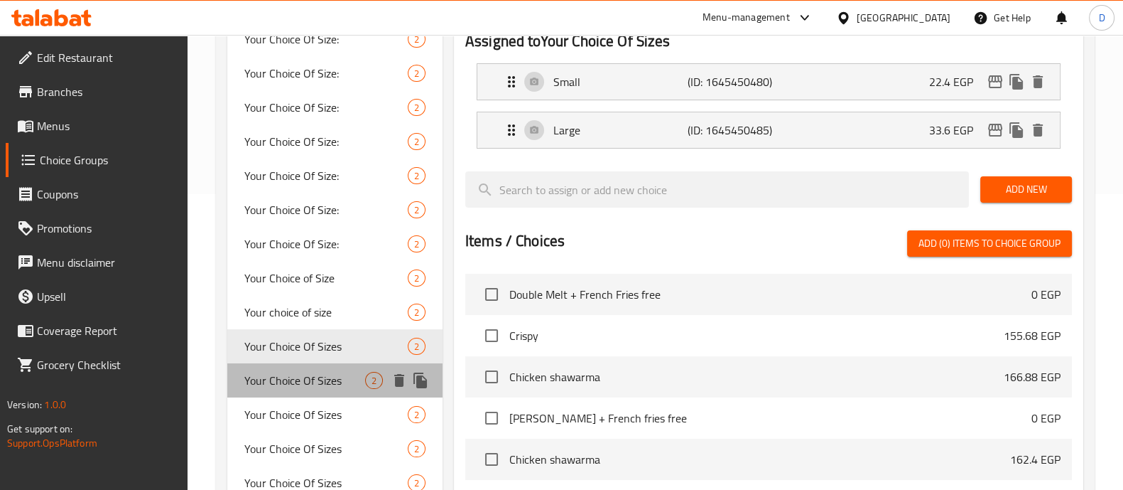
click at [300, 379] on span "Your Choice Of Sizes" at bounding box center [304, 380] width 121 height 17
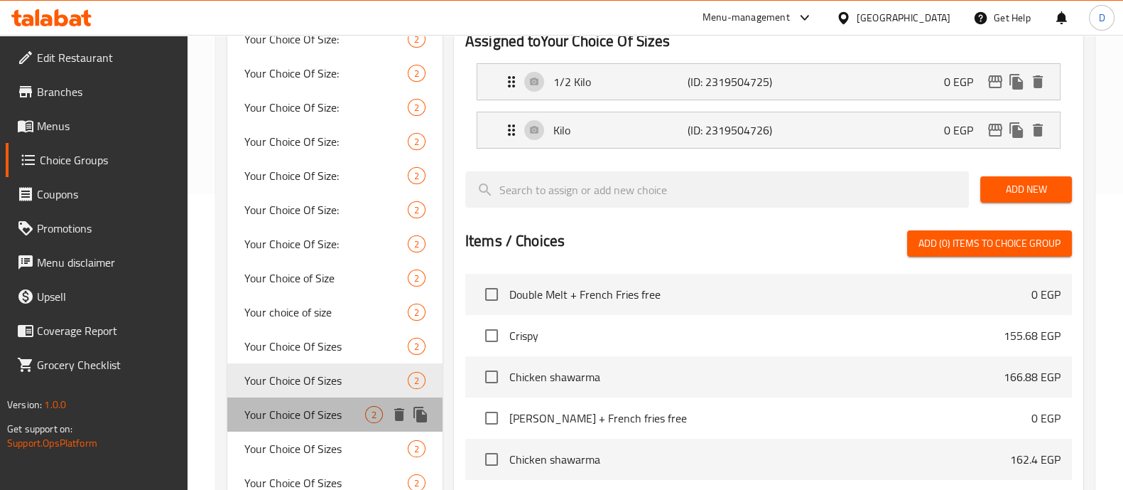
click at [303, 417] on span "Your Choice Of Sizes" at bounding box center [304, 414] width 121 height 17
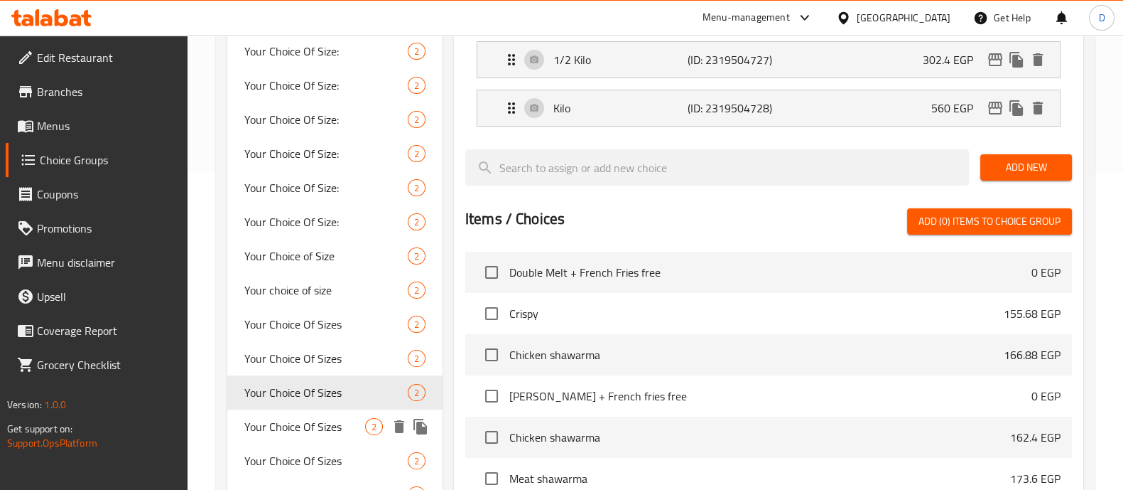
scroll to position [319, 0]
click at [304, 433] on span "Your Choice Of Sizes" at bounding box center [304, 424] width 121 height 17
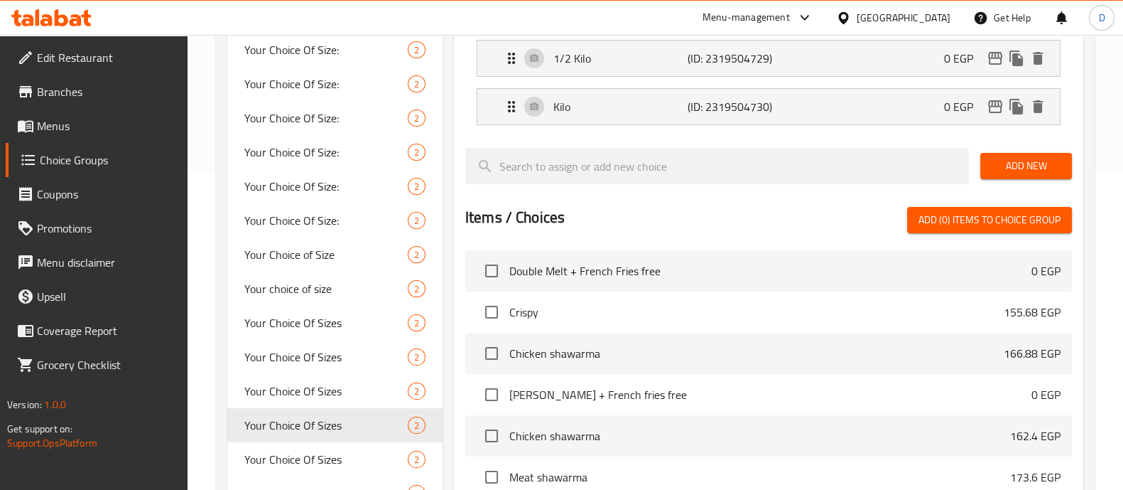
scroll to position [275, 0]
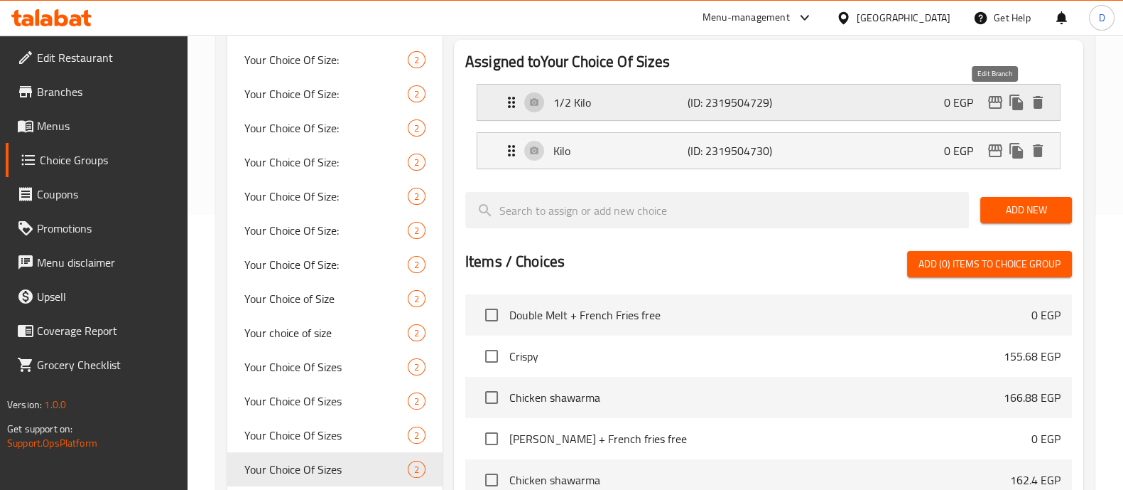
click at [998, 107] on icon "edit" at bounding box center [995, 102] width 14 height 13
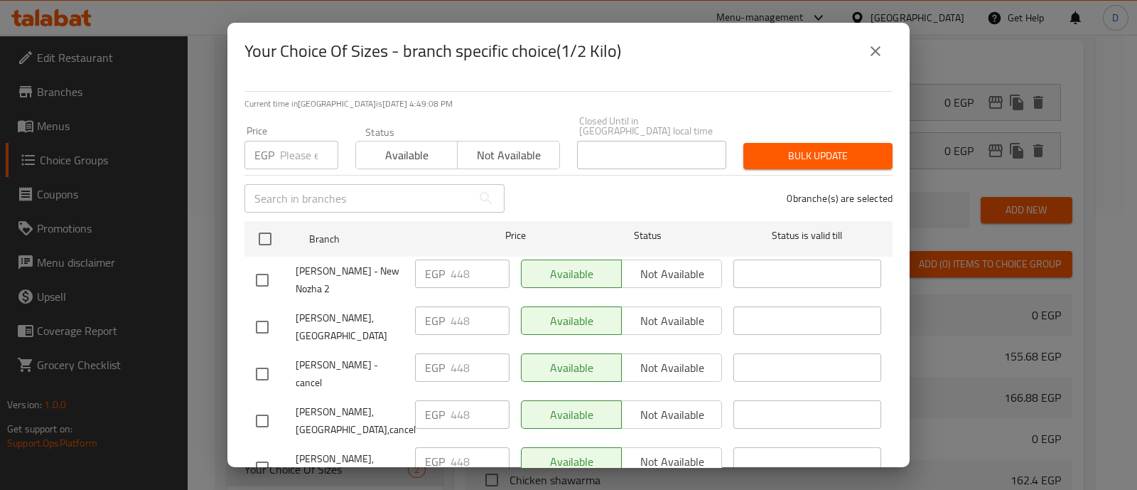
click at [303, 149] on input "number" at bounding box center [309, 155] width 58 height 28
type input "9"
paste input "902.50"
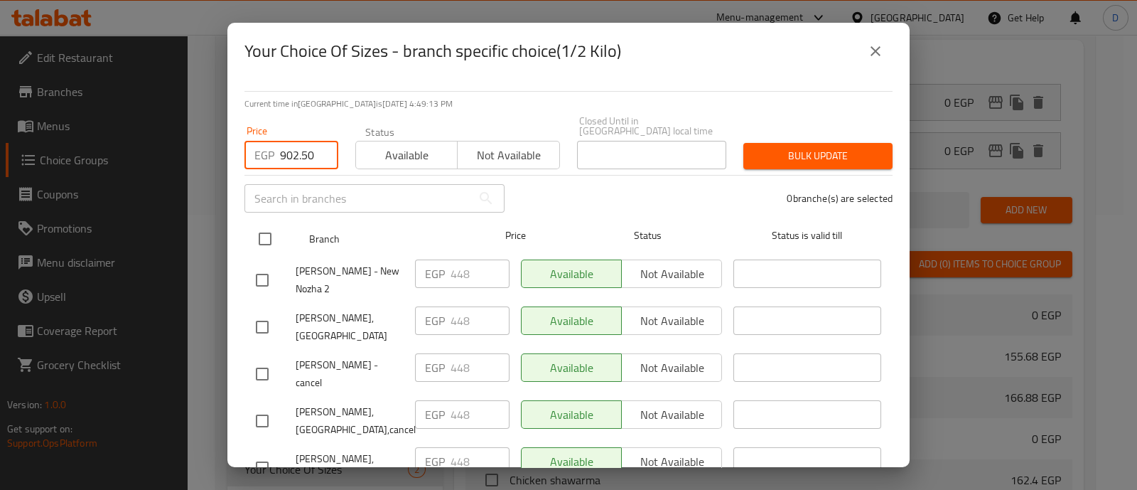
type input "902.50"
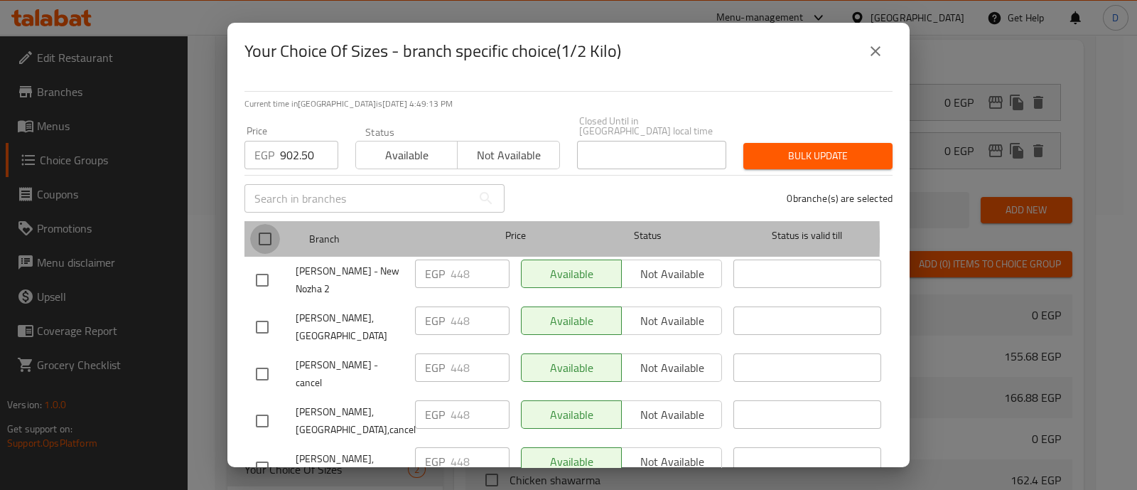
click at [264, 230] on input "checkbox" at bounding box center [265, 239] width 30 height 30
checkbox input "true"
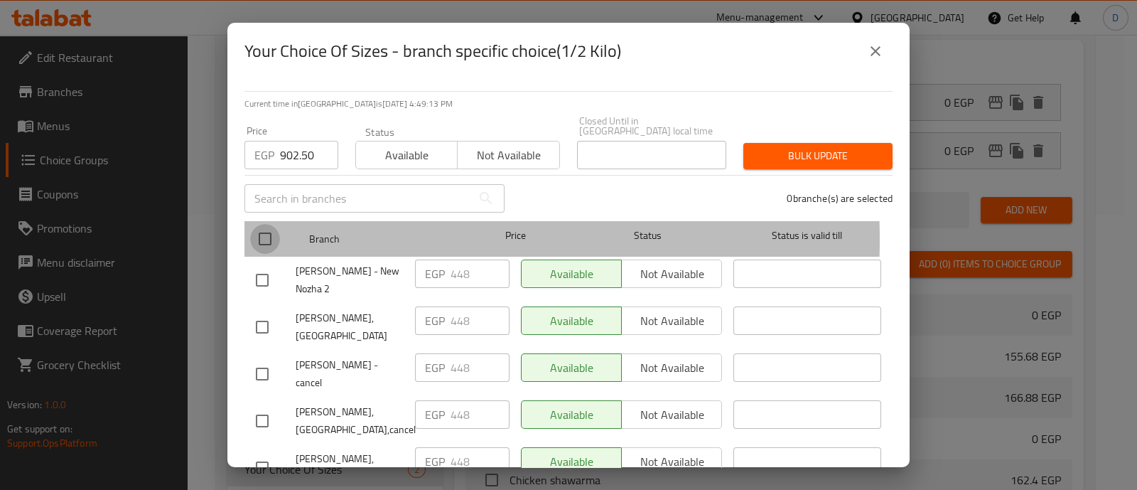
checkbox input "true"
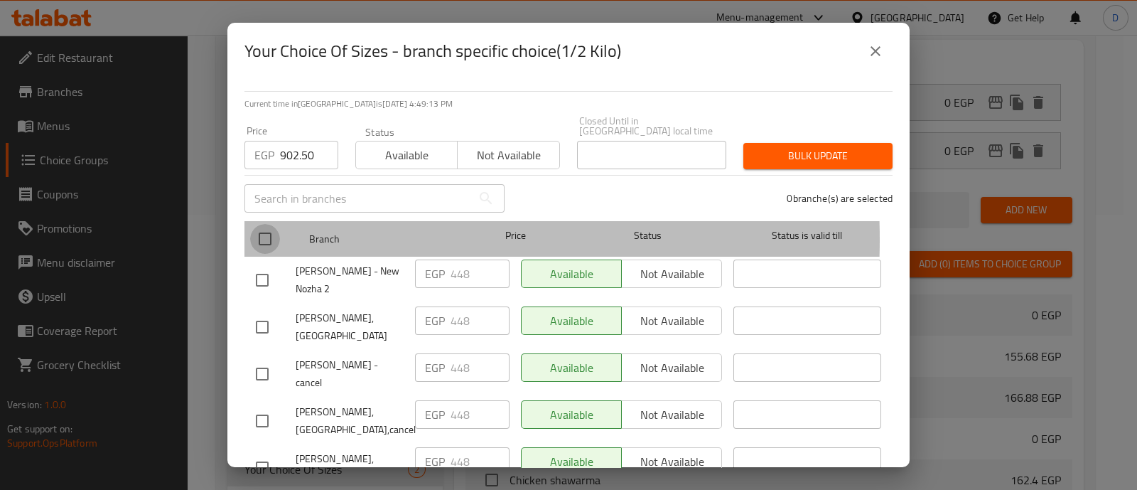
checkbox input "true"
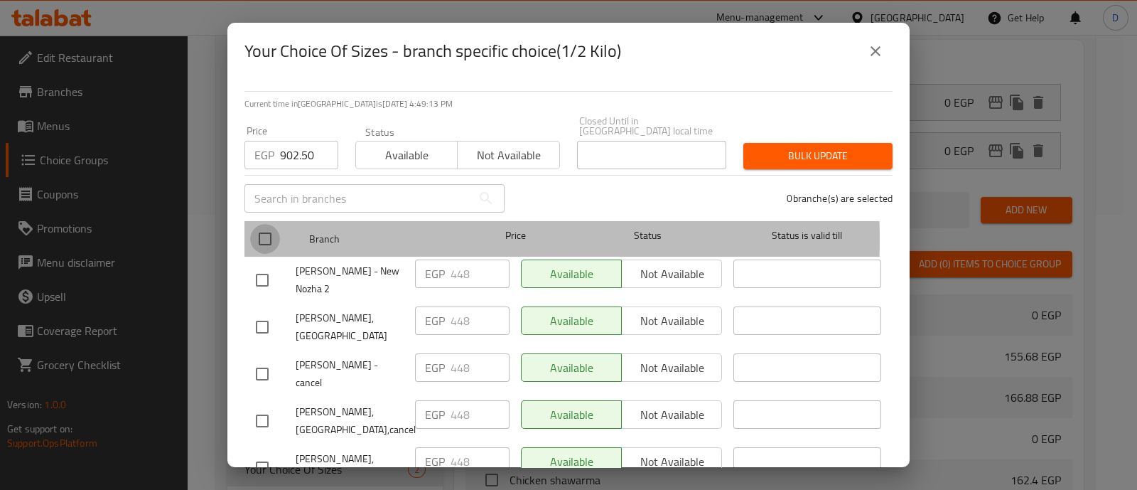
checkbox input "true"
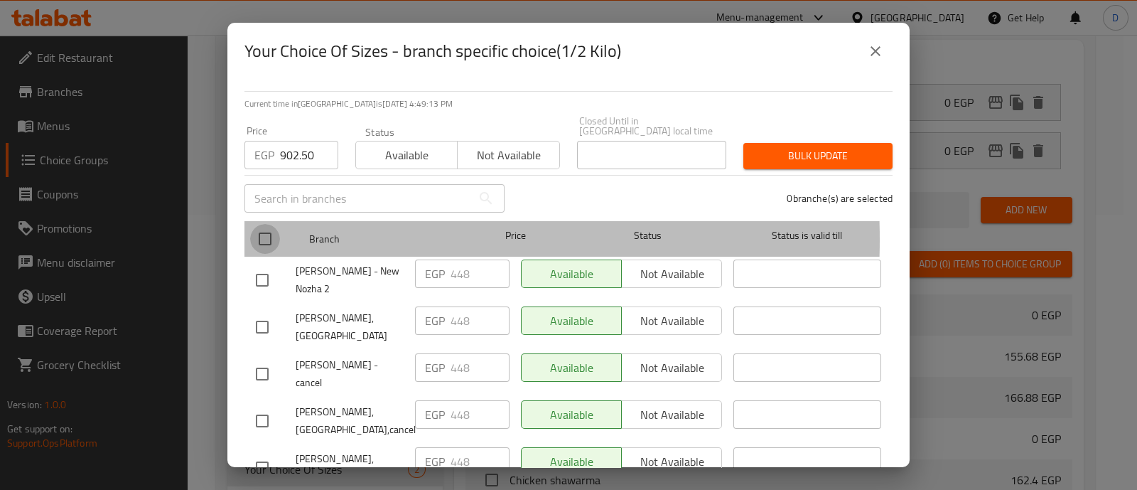
checkbox input "true"
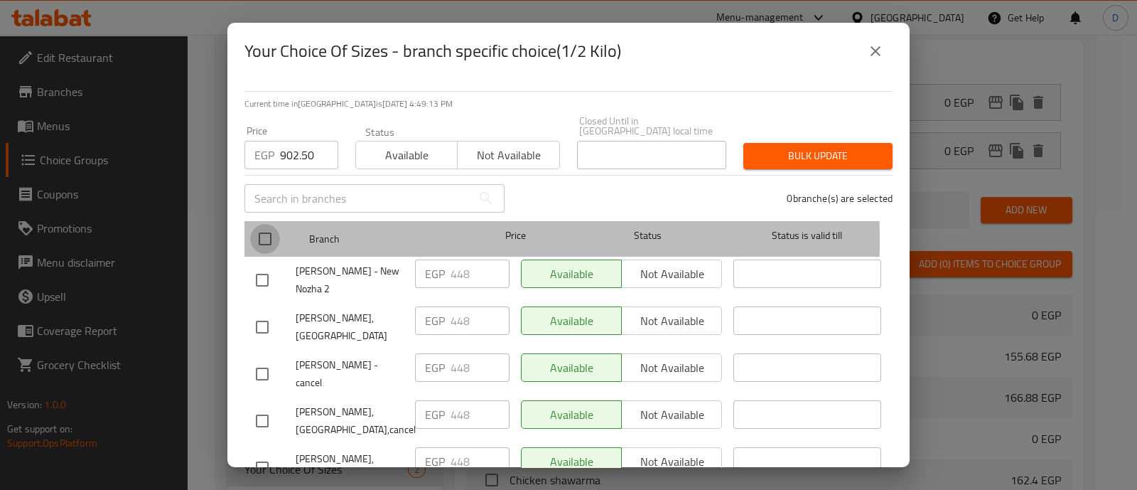
checkbox input "true"
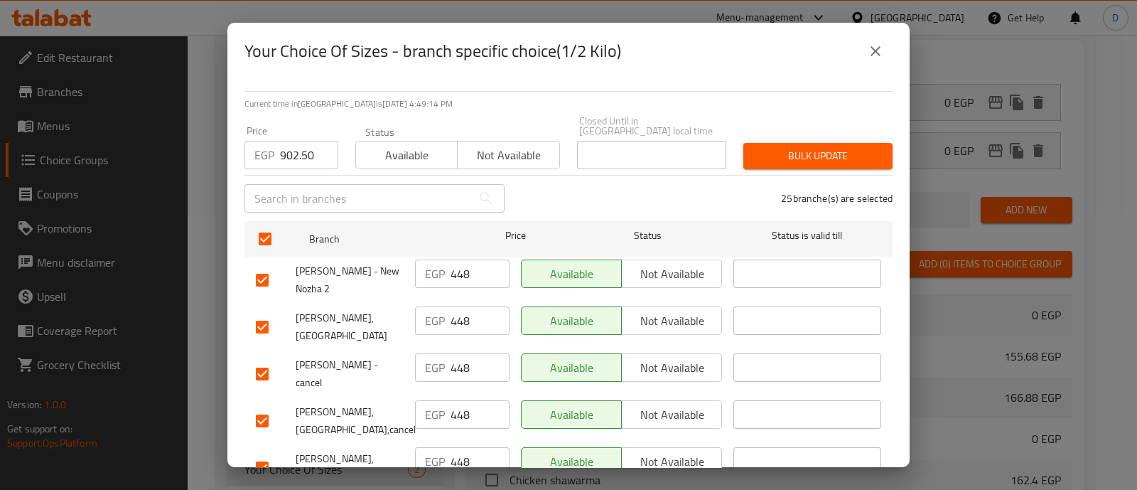
click at [779, 150] on span "Bulk update" at bounding box center [818, 156] width 126 height 18
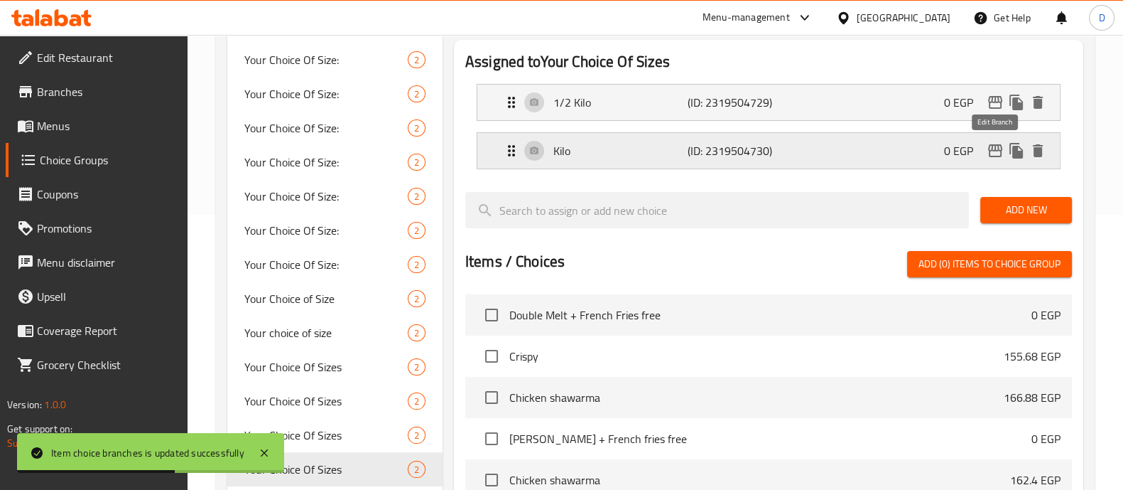
click at [988, 151] on icon "edit" at bounding box center [995, 150] width 17 height 17
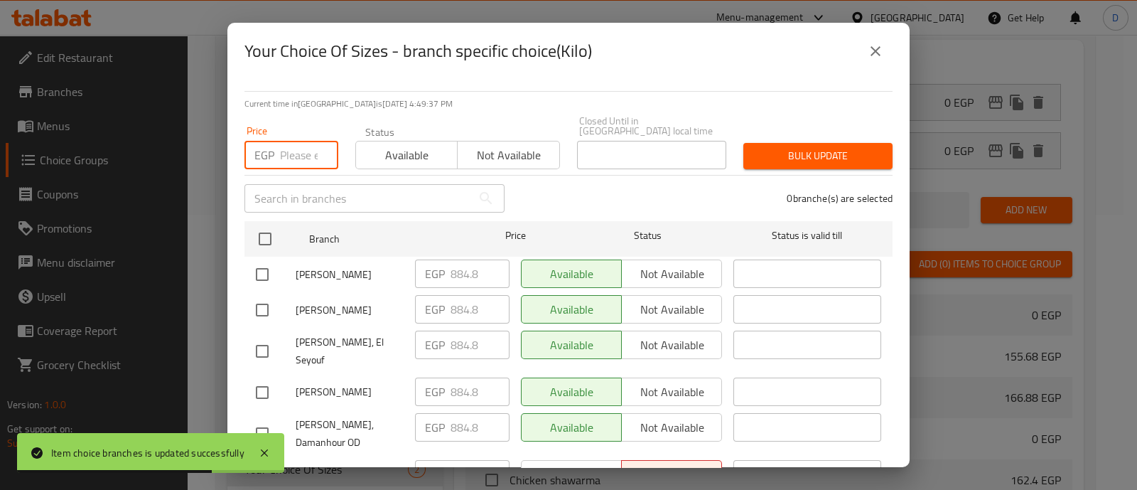
click at [296, 151] on input "number" at bounding box center [309, 155] width 58 height 28
paste input "902.50"
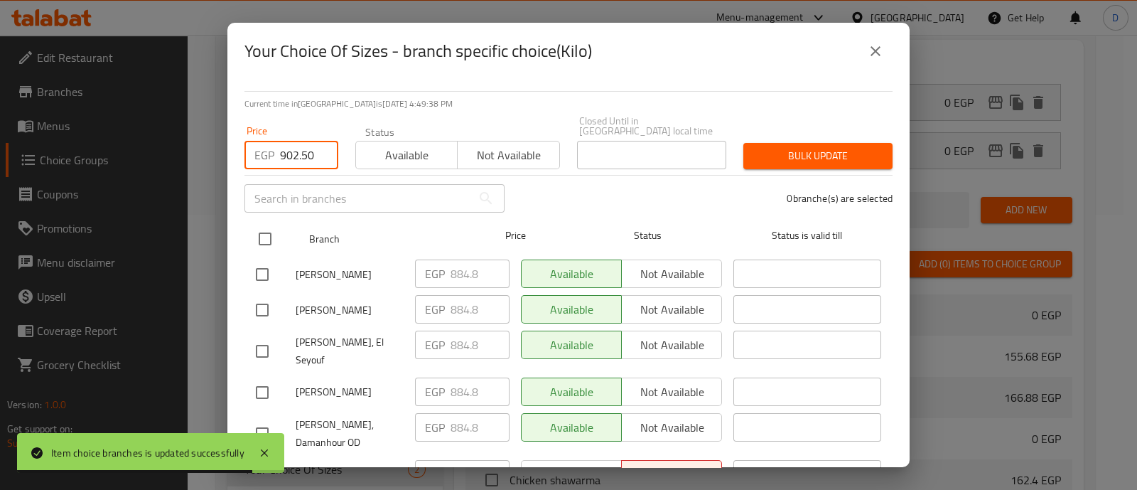
type input "902.50"
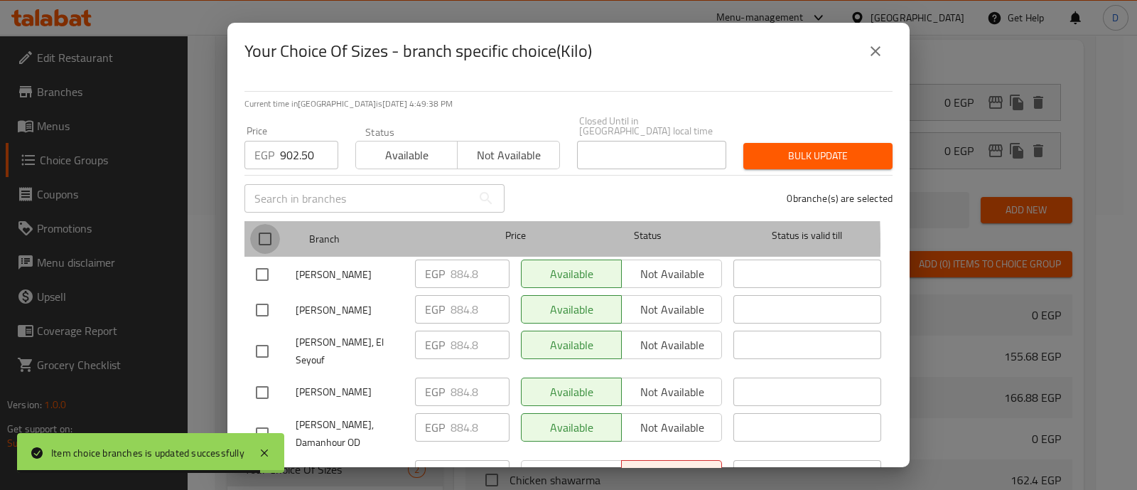
click at [266, 234] on input "checkbox" at bounding box center [265, 239] width 30 height 30
checkbox input "true"
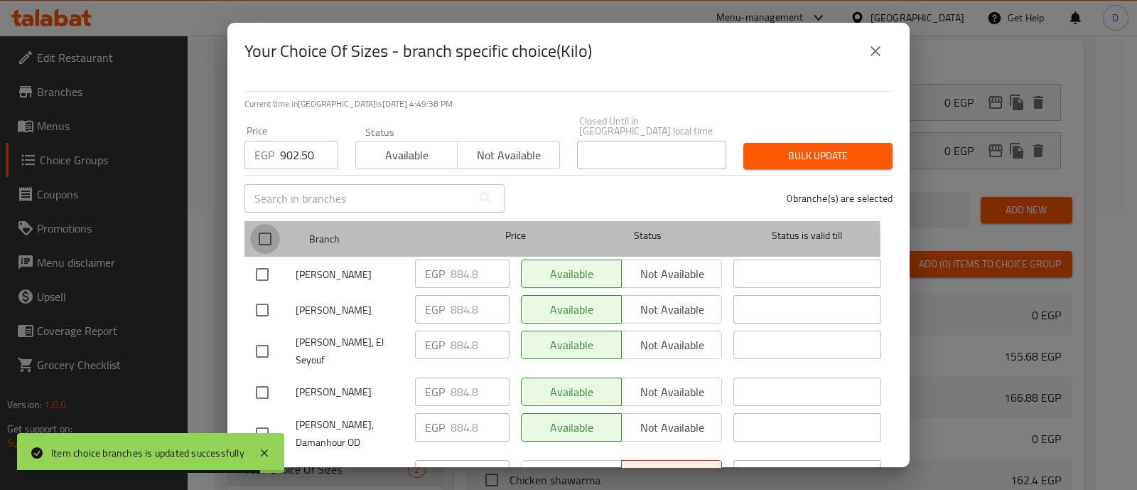
checkbox input "true"
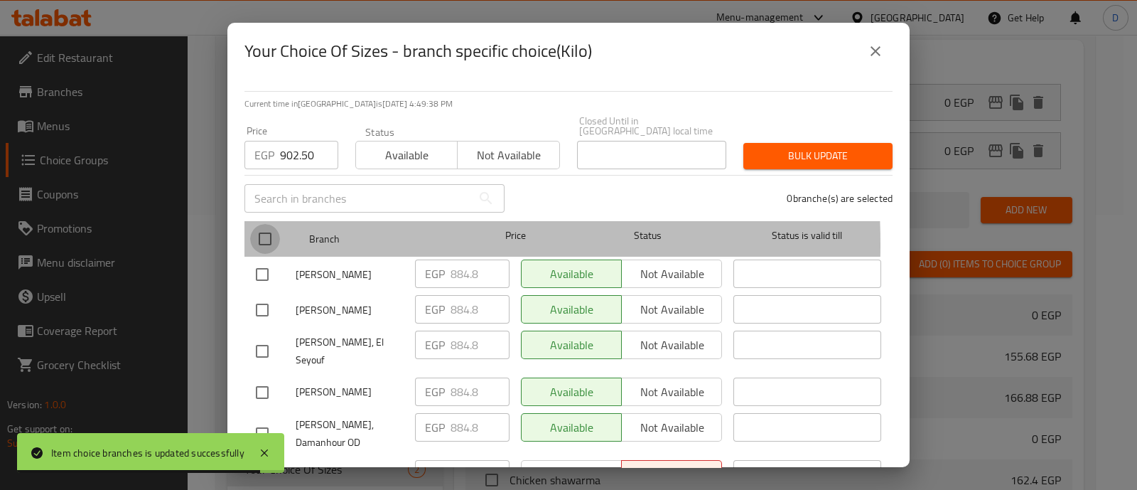
checkbox input "true"
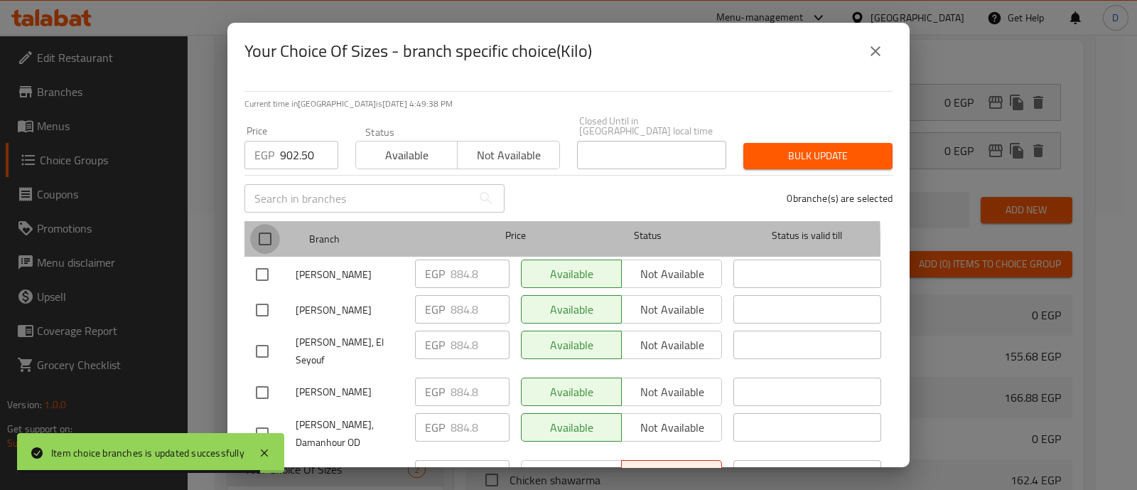
checkbox input "true"
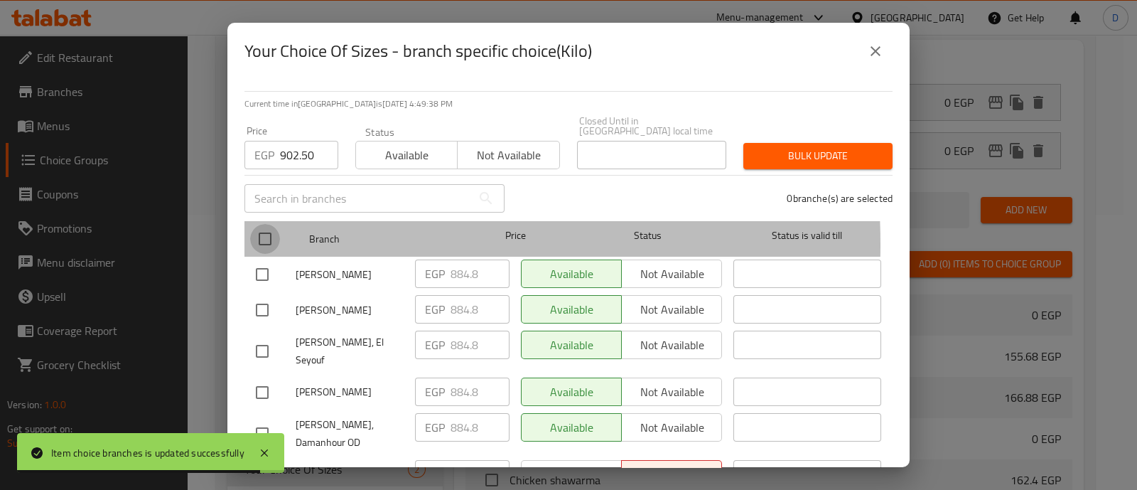
checkbox input "true"
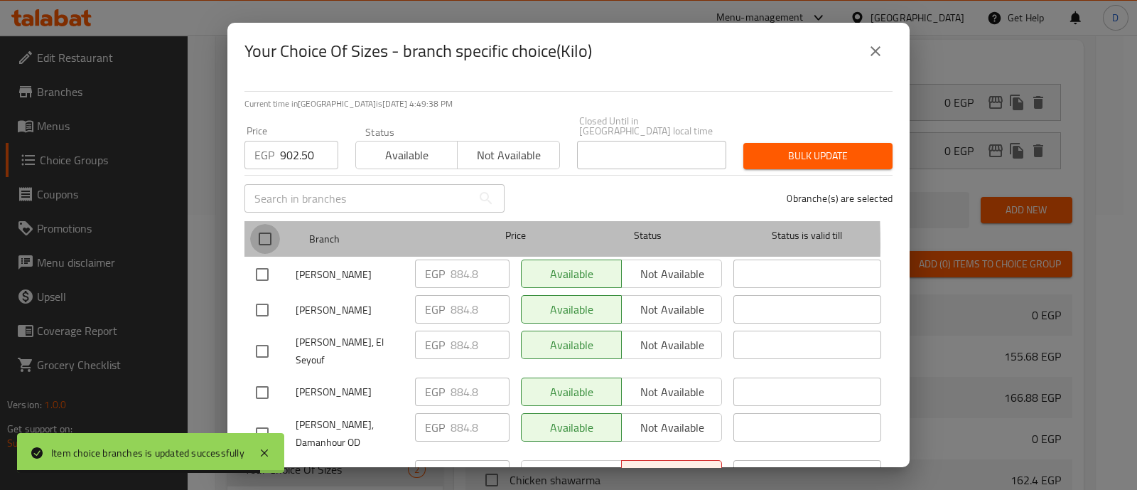
checkbox input "true"
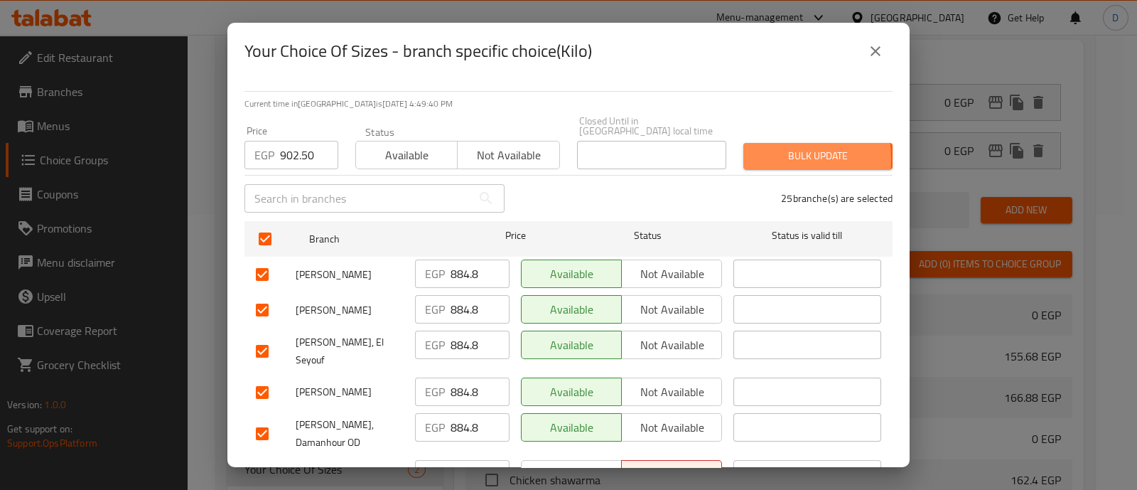
click at [755, 149] on span "Bulk update" at bounding box center [818, 156] width 126 height 18
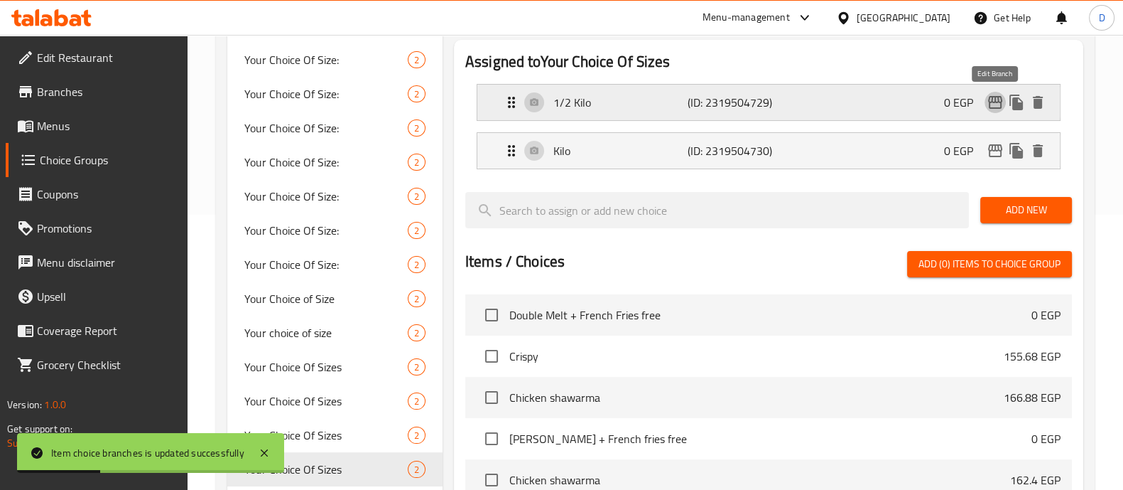
click at [995, 110] on icon "edit" at bounding box center [995, 102] width 17 height 17
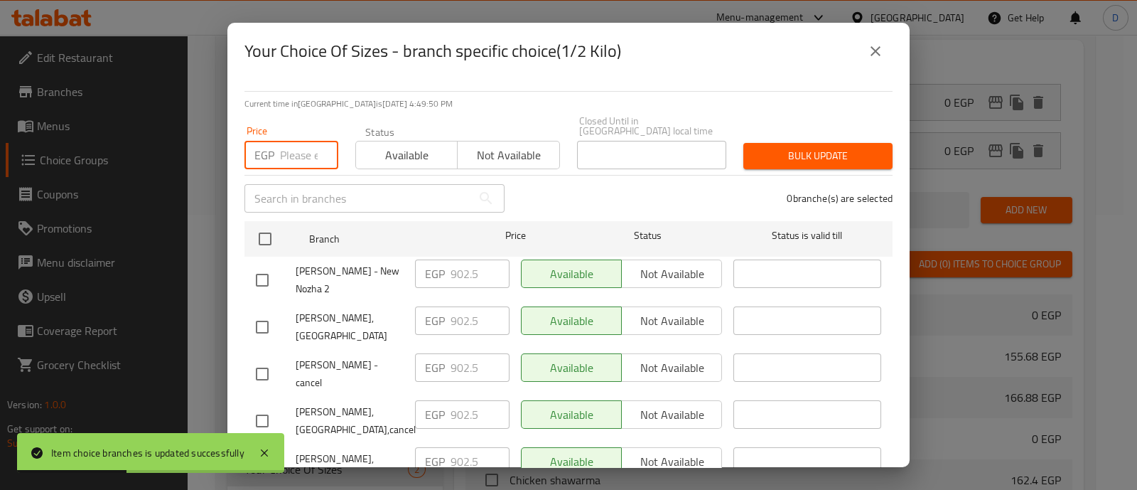
click at [293, 144] on input "number" at bounding box center [309, 155] width 58 height 28
paste input "456.96"
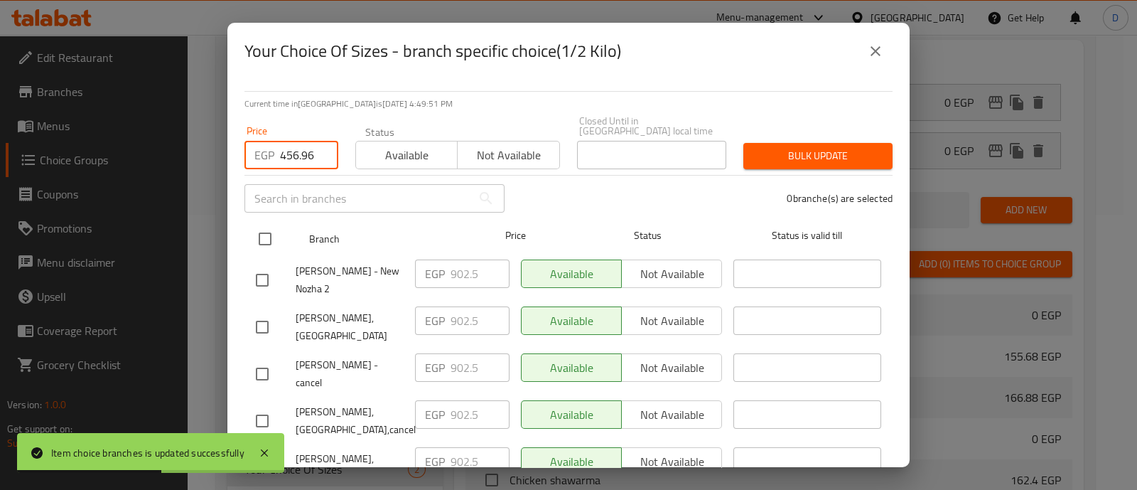
type input "456.96"
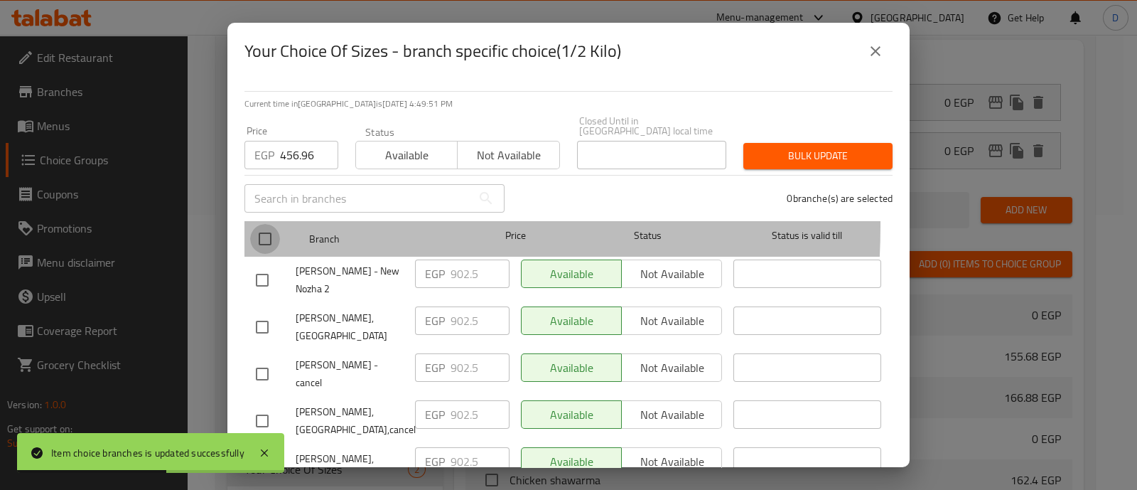
click at [273, 224] on input "checkbox" at bounding box center [265, 239] width 30 height 30
checkbox input "true"
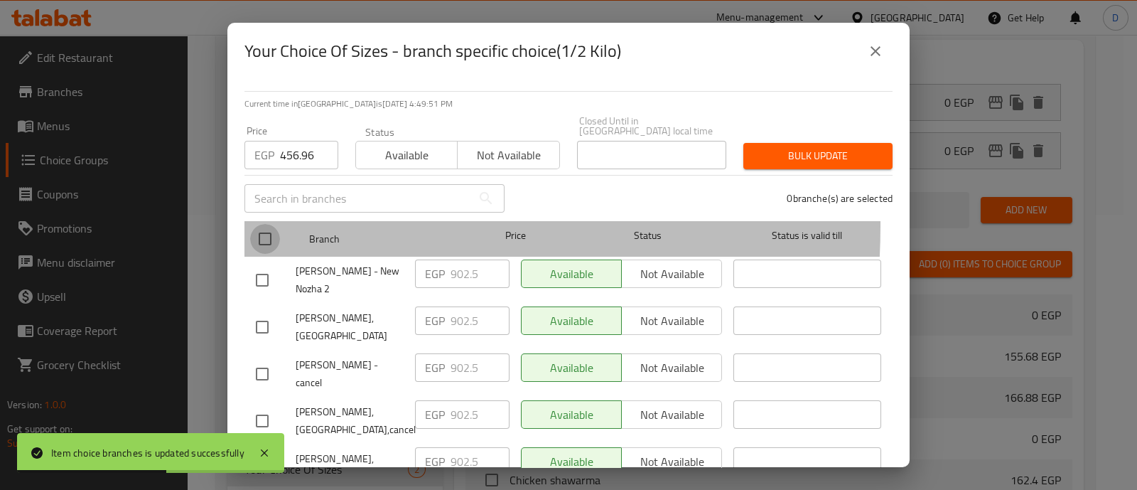
checkbox input "true"
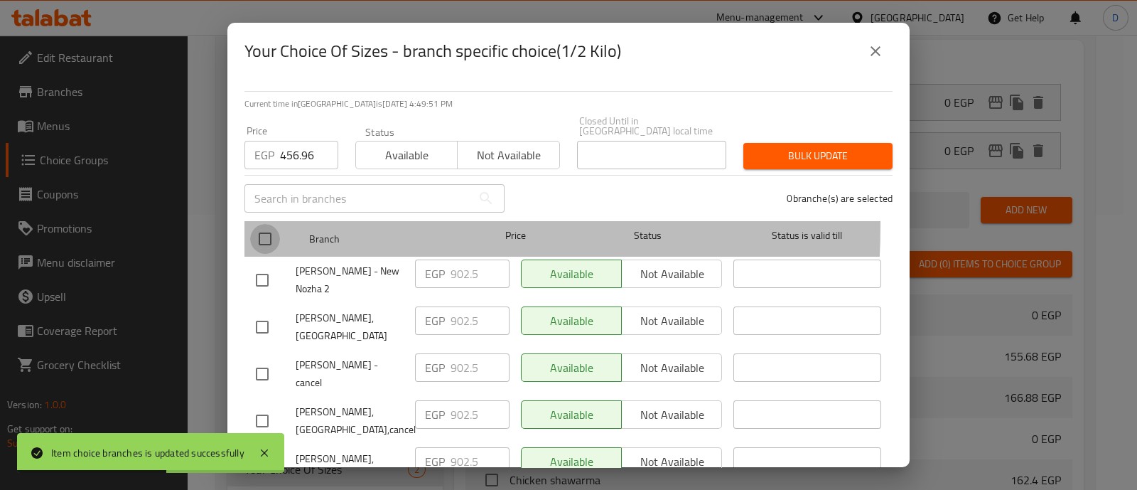
checkbox input "true"
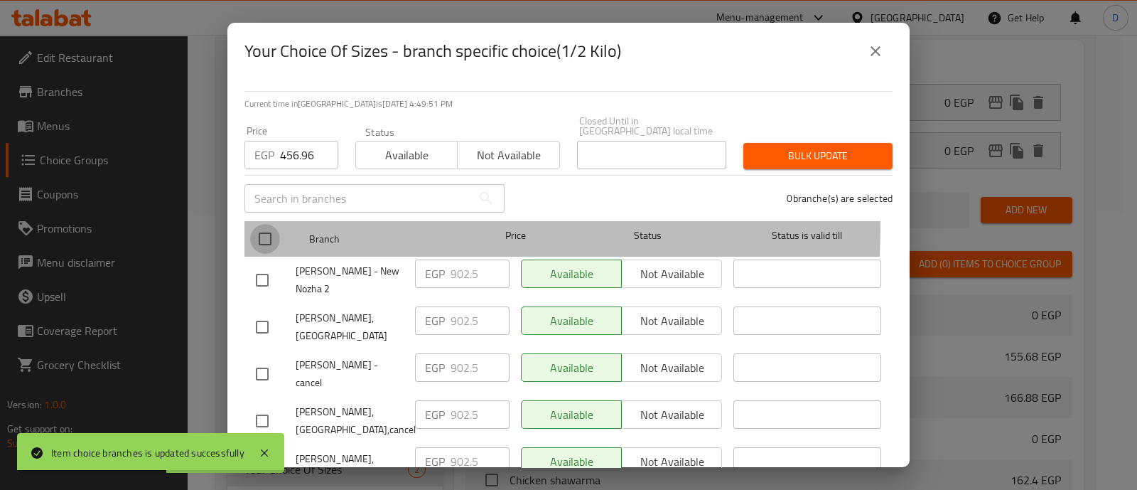
checkbox input "true"
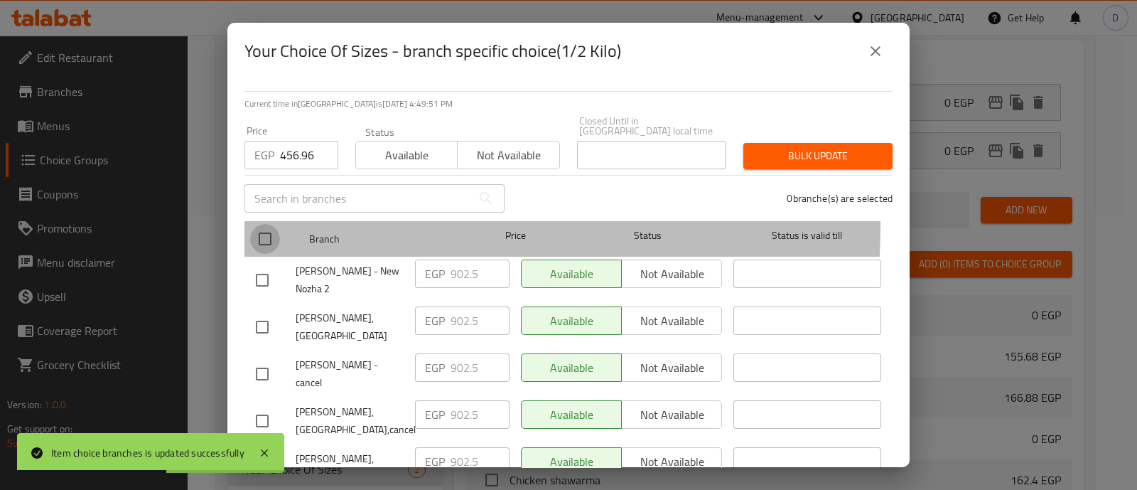
checkbox input "true"
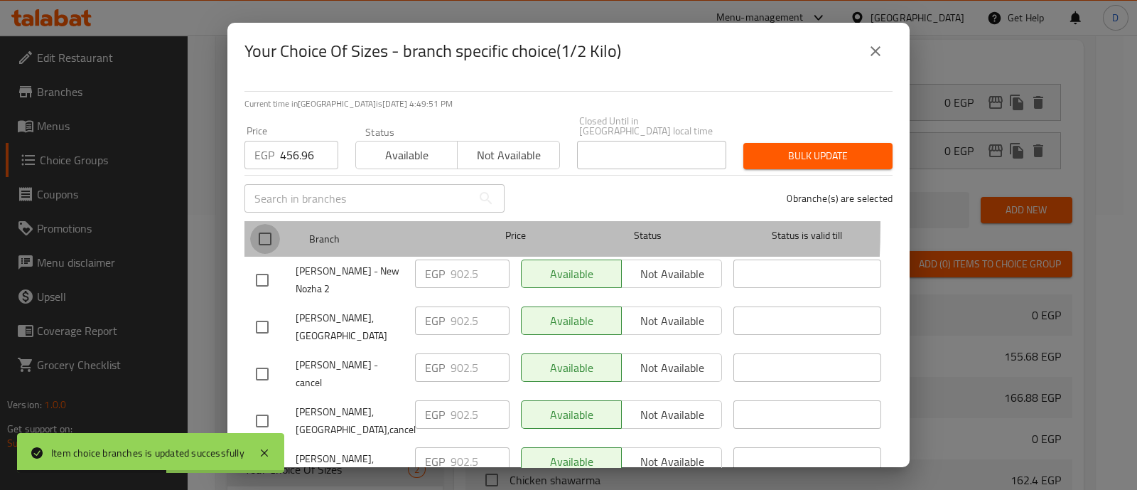
checkbox input "true"
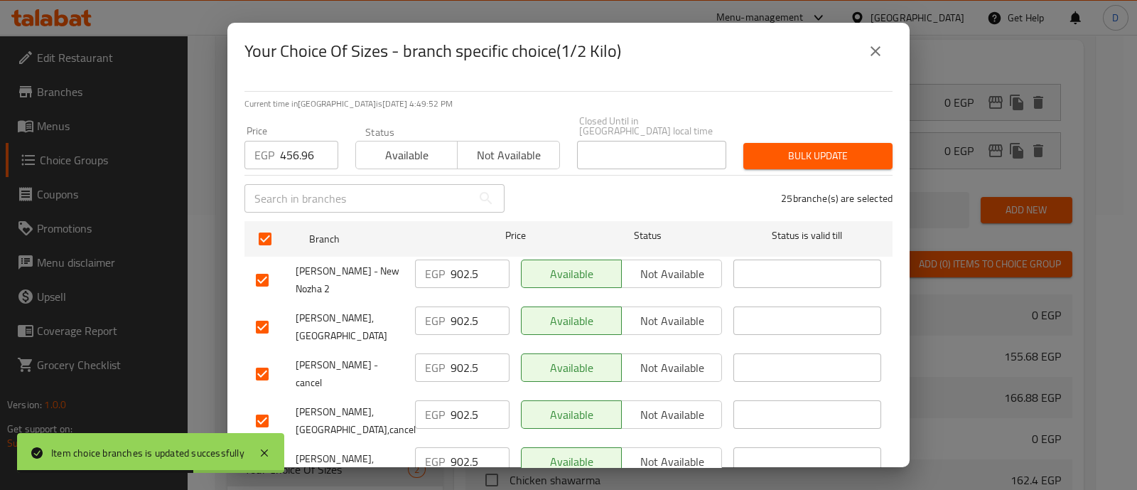
click at [785, 156] on button "Bulk update" at bounding box center [817, 156] width 149 height 26
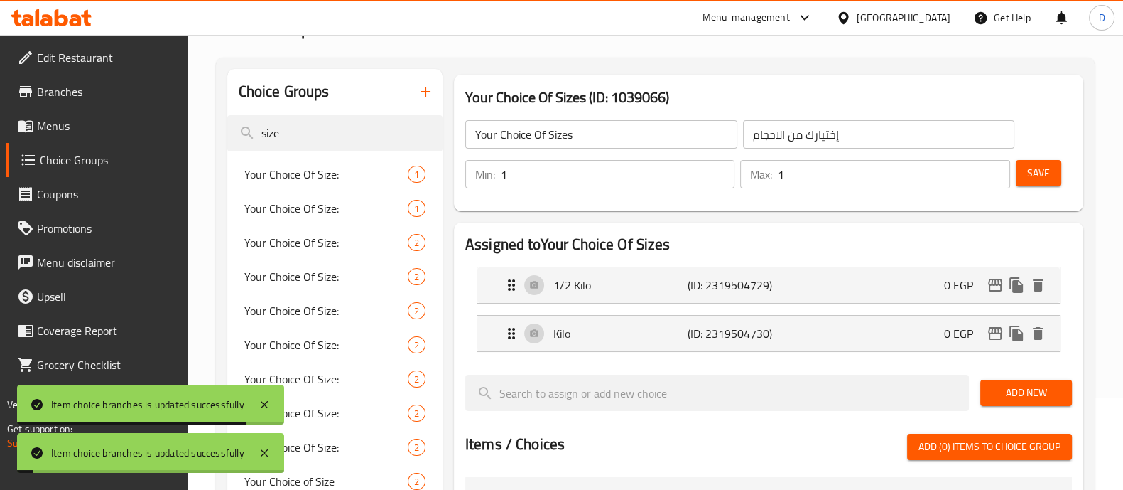
scroll to position [77, 0]
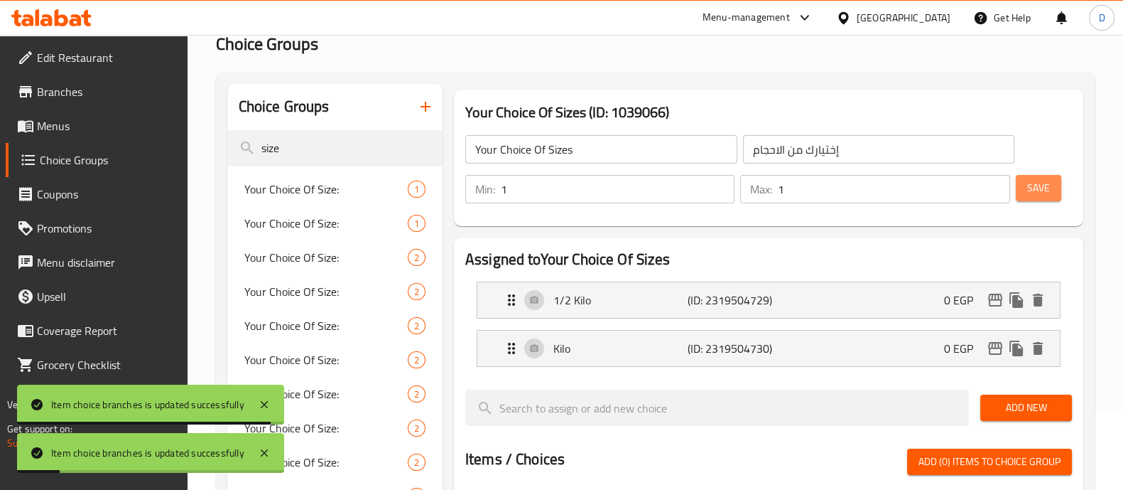
click at [1059, 185] on button "Save" at bounding box center [1038, 188] width 45 height 26
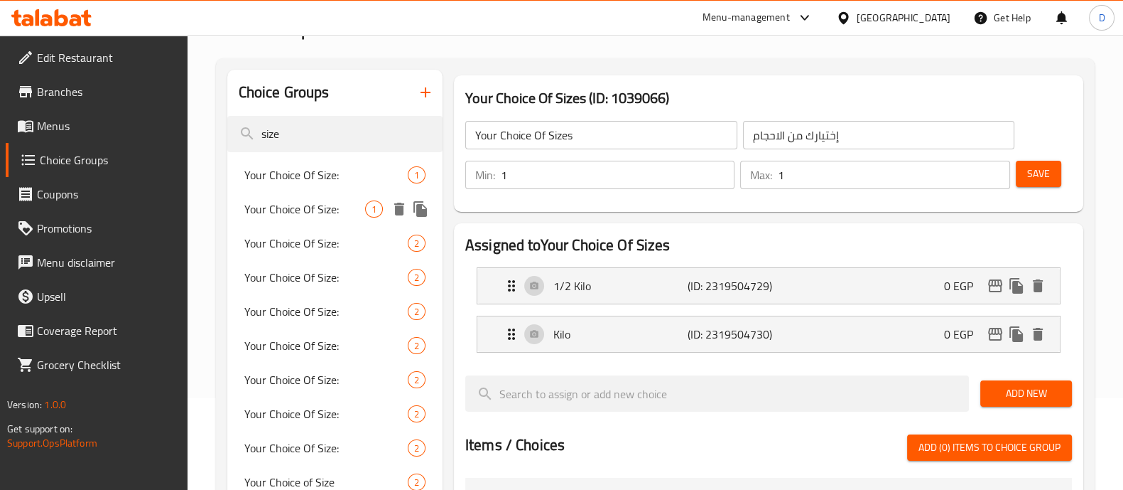
scroll to position [88, 0]
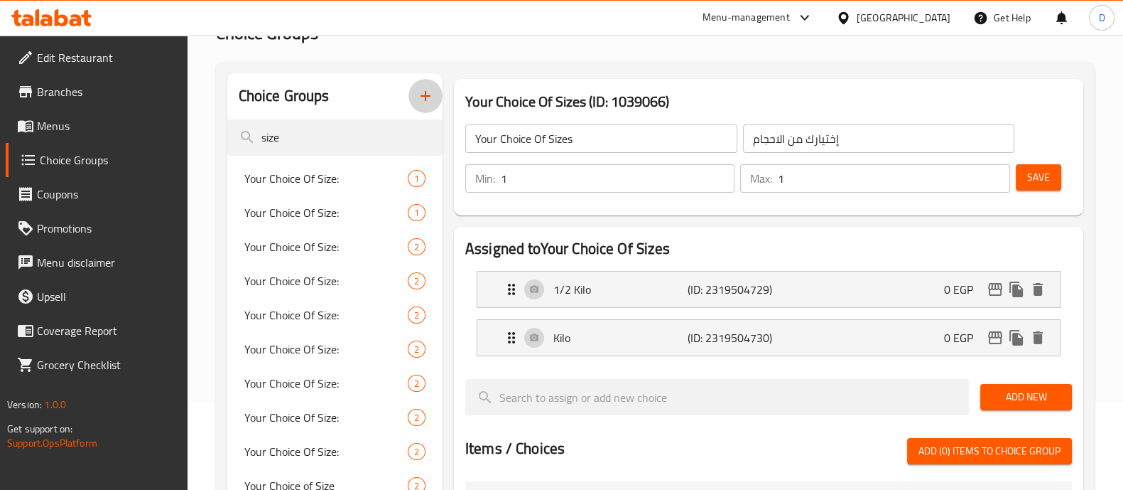
click at [423, 95] on icon "button" at bounding box center [425, 95] width 17 height 17
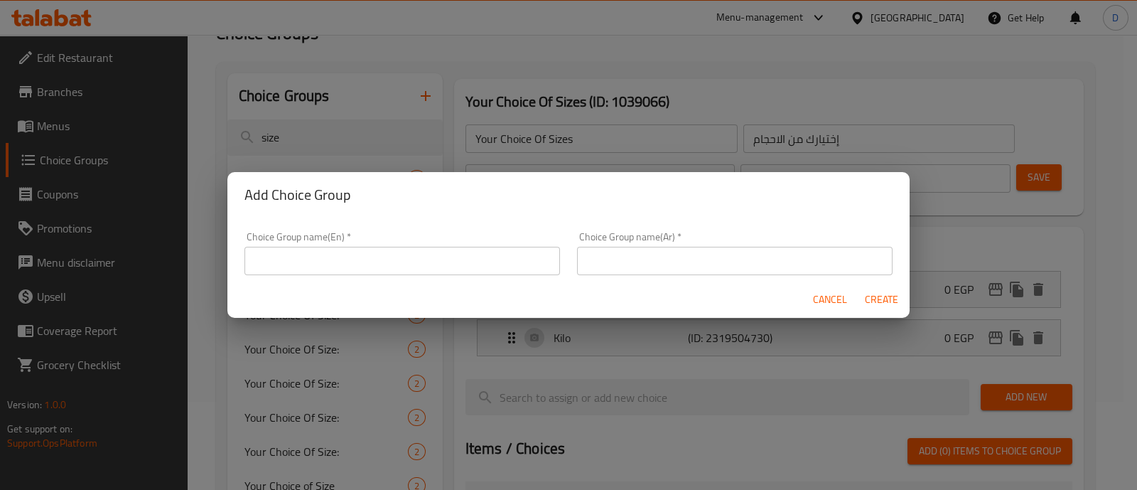
click at [395, 264] on input "text" at bounding box center [401, 261] width 315 height 28
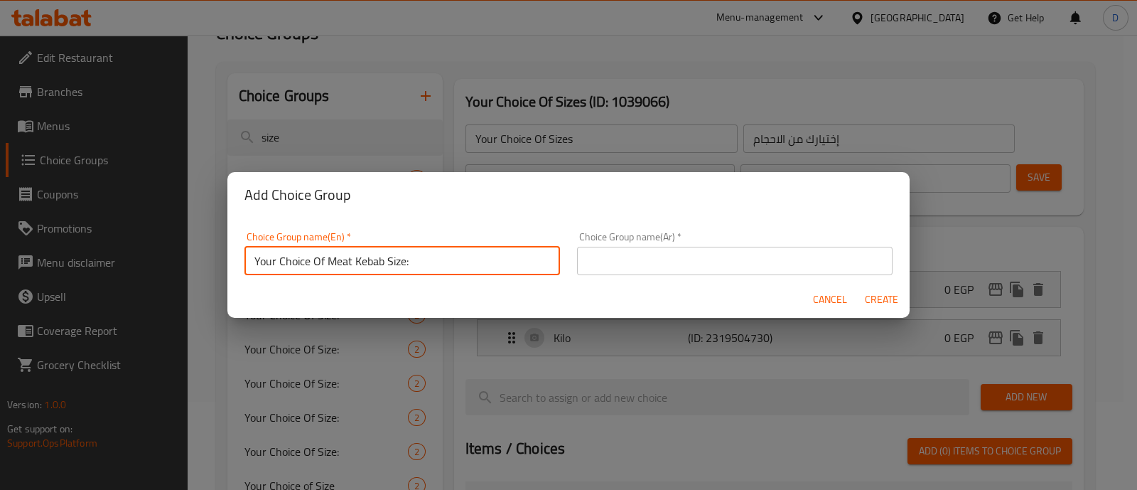
click at [448, 268] on input "Your Choice Of Meat Kebab Size:" at bounding box center [401, 261] width 315 height 28
type input "Your Choice Of Meat Kebab Size:"
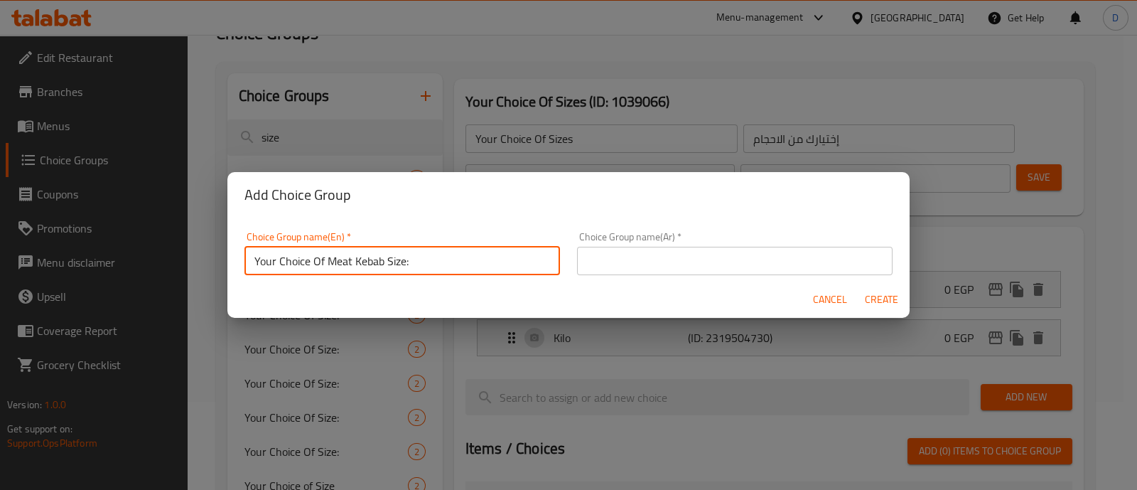
click at [636, 252] on input "text" at bounding box center [734, 261] width 315 height 28
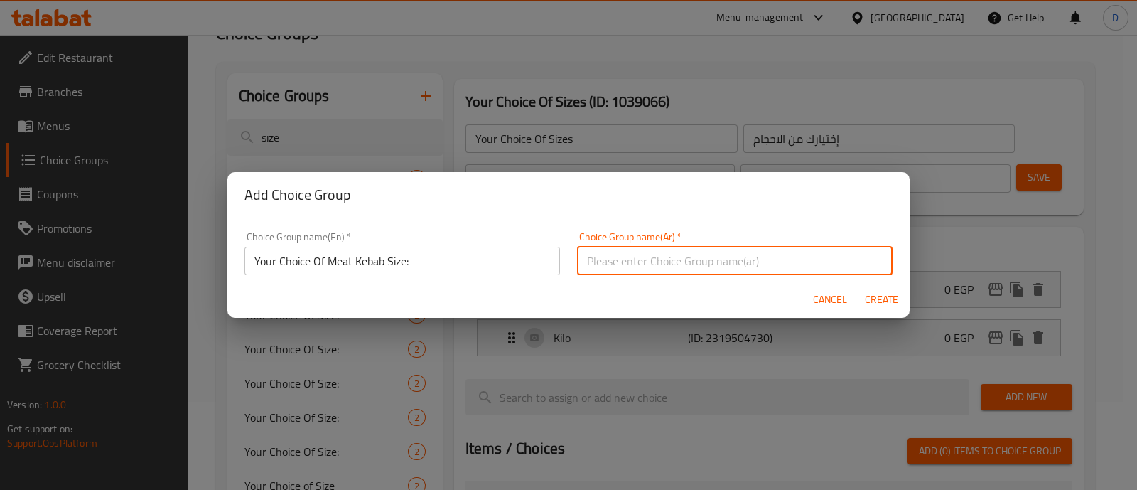
paste input "اختيارك من حجم كباب اللحوم:"
type input "اختيارك من حجم كباب اللحوم:"
click at [877, 303] on span "Create" at bounding box center [881, 300] width 34 height 18
type input "Your Choice Of Meat Kebab Size:"
type input "اختيارك من حجم كباب اللحوم:"
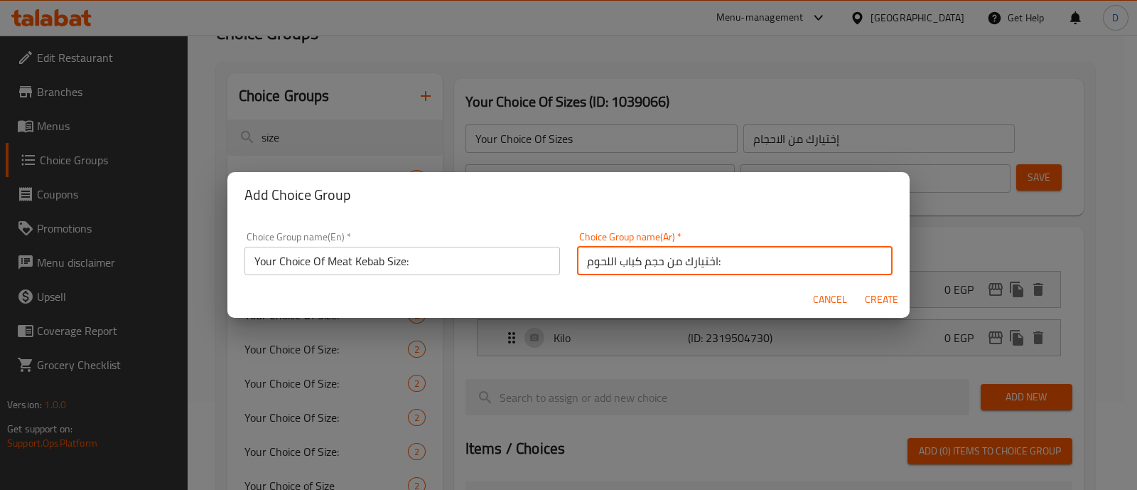
type input "0"
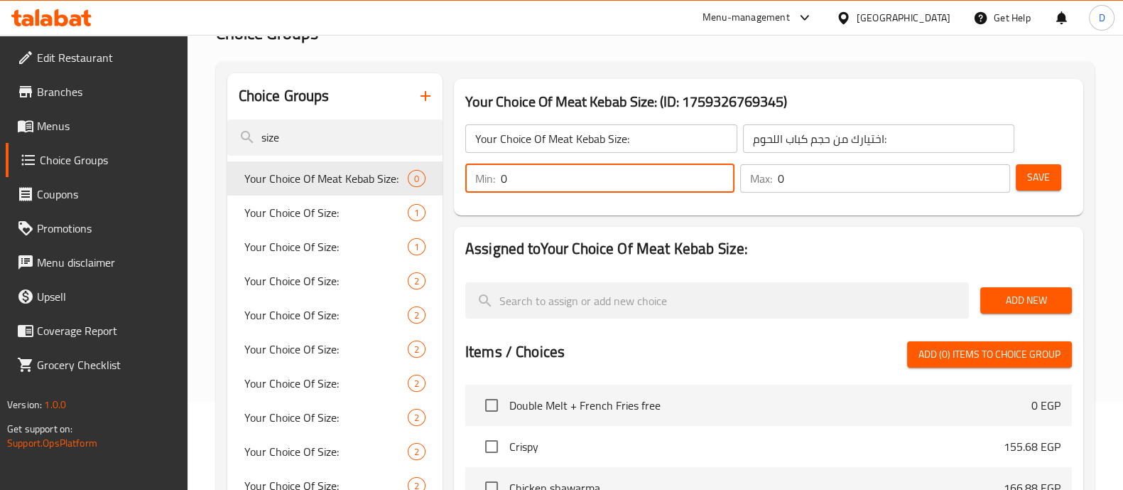
click at [613, 188] on input "0" at bounding box center [618, 178] width 234 height 28
type input "1"
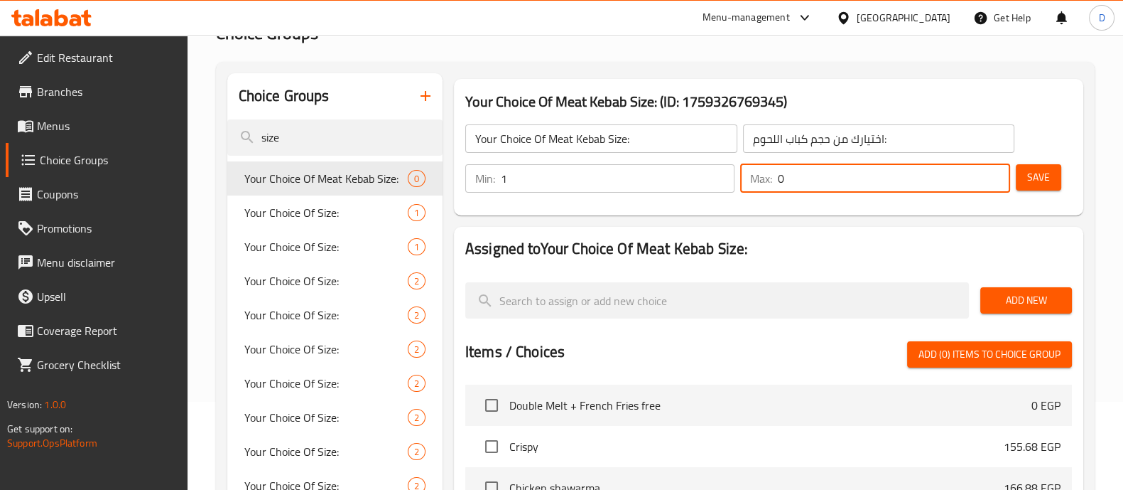
click at [835, 183] on input "0" at bounding box center [894, 178] width 232 height 28
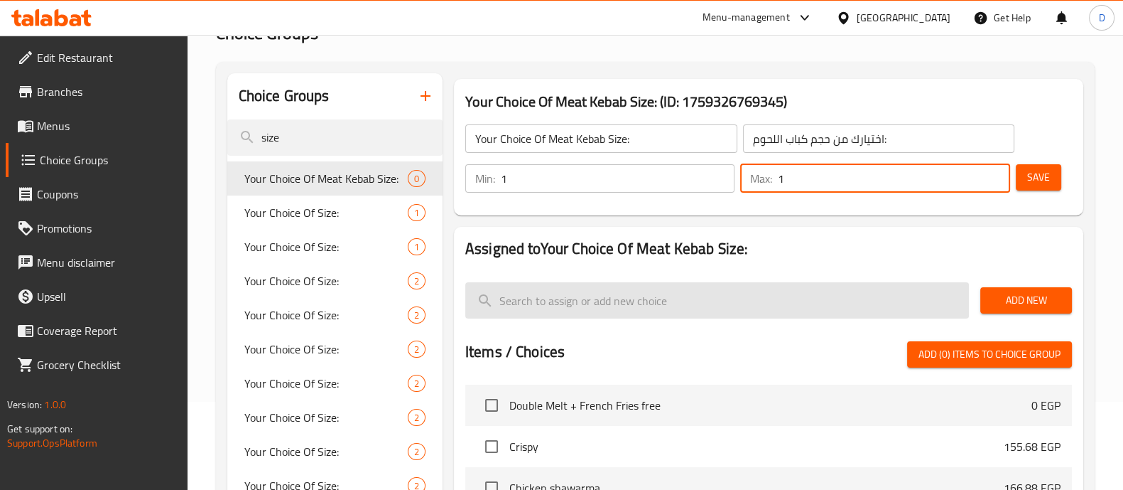
type input "1"
click at [822, 303] on input "search" at bounding box center [717, 300] width 504 height 36
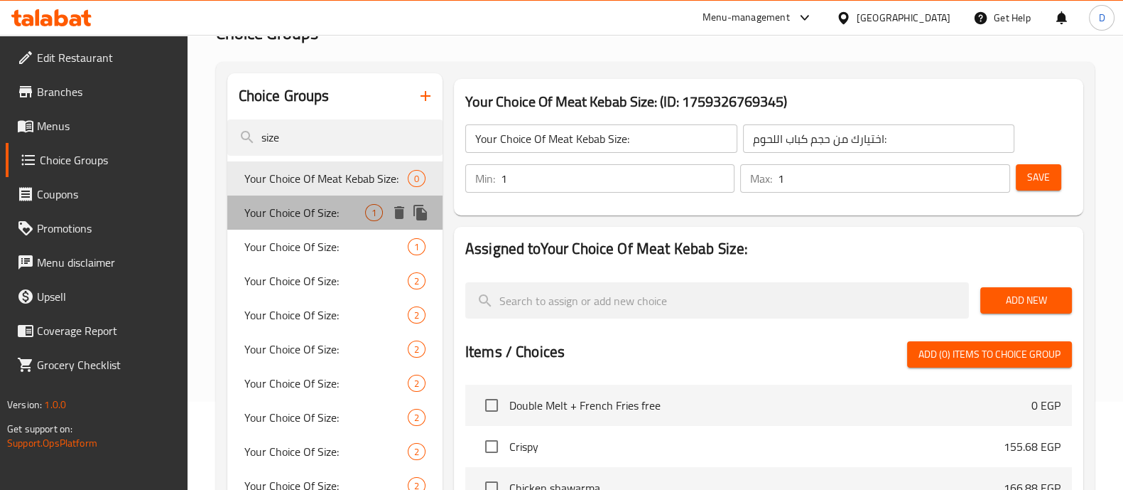
click at [338, 212] on span "Your Choice Of Size:" at bounding box center [304, 212] width 121 height 17
type input "Your Choice Of Size:"
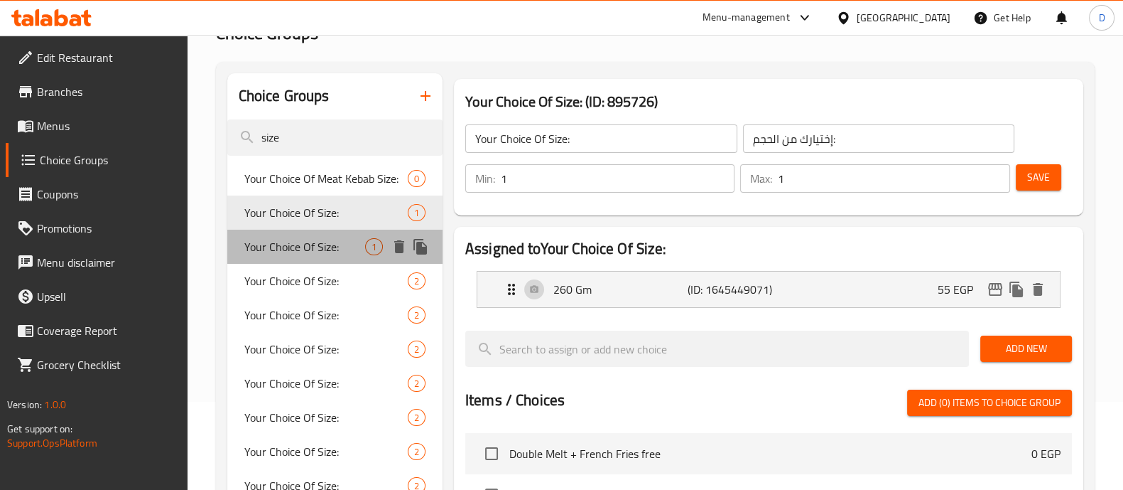
click at [341, 255] on div "Your Choice Of Size: 1" at bounding box center [334, 247] width 215 height 34
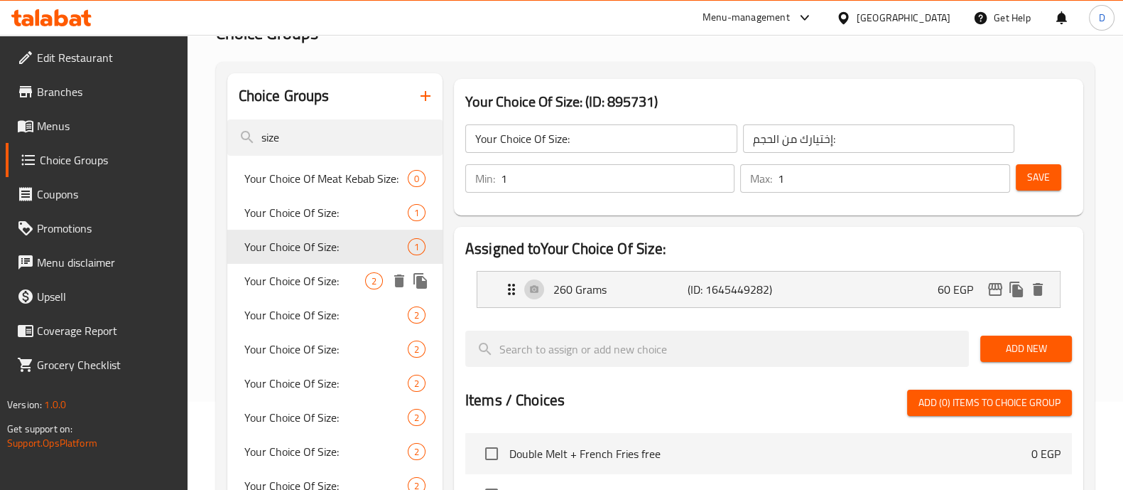
click at [351, 273] on span "Your Choice Of Size:" at bounding box center [304, 280] width 121 height 17
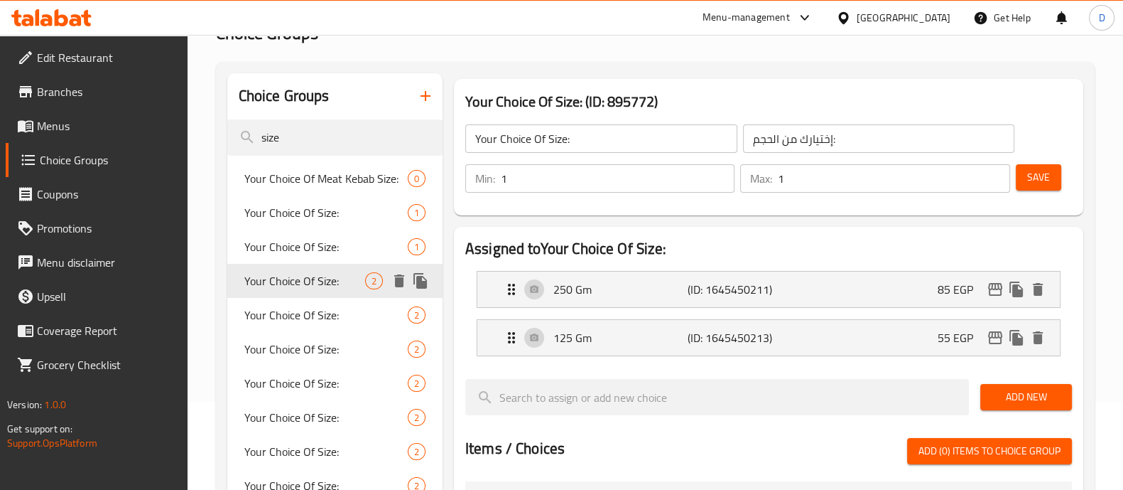
type input "اختيارك من الحجم:"
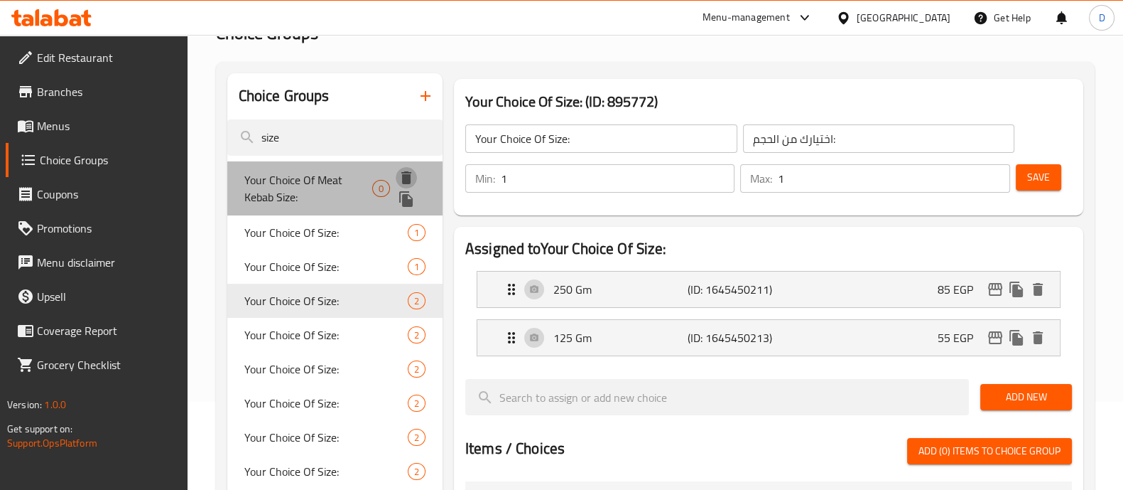
click at [405, 173] on icon "delete" at bounding box center [406, 177] width 17 height 17
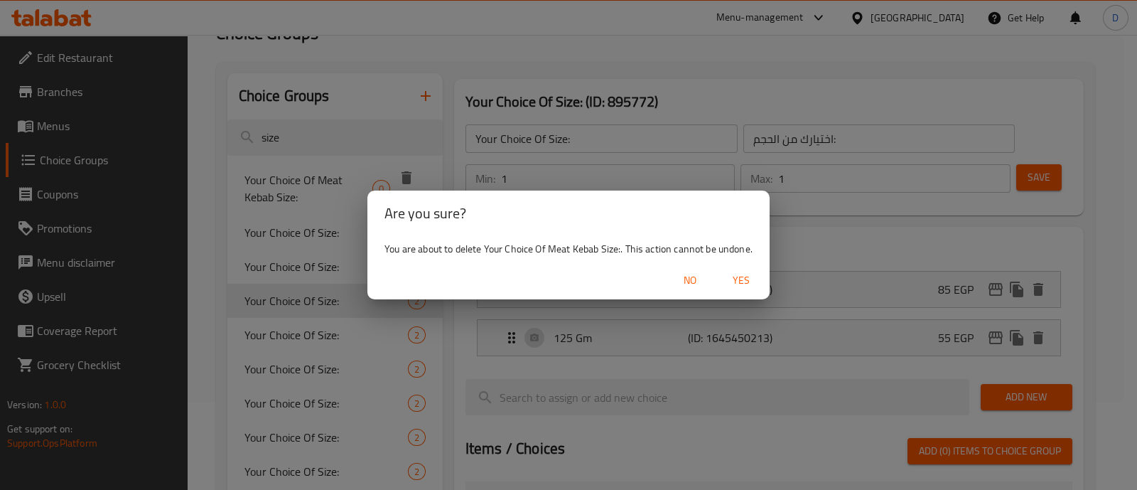
click at [751, 277] on span "Yes" at bounding box center [741, 280] width 34 height 18
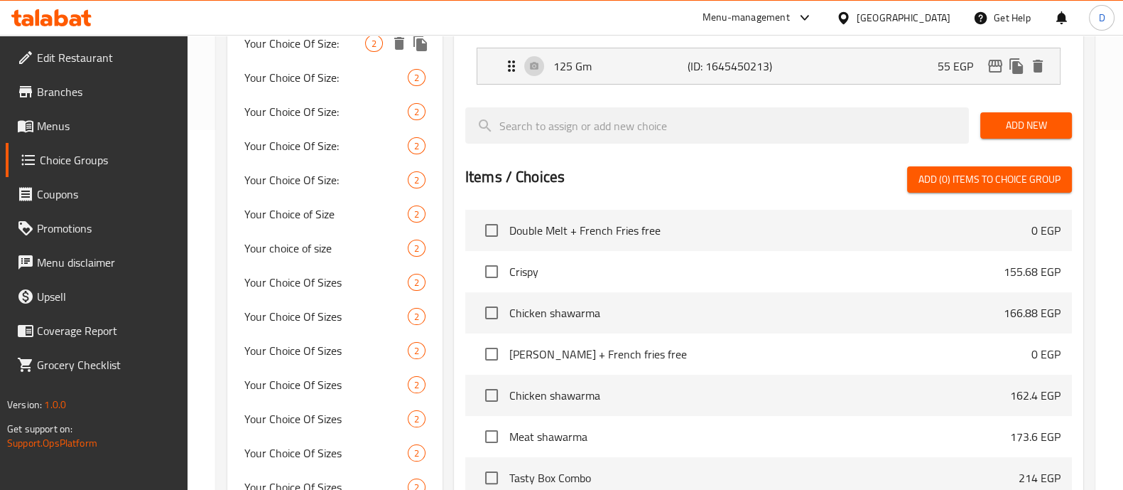
scroll to position [360, 0]
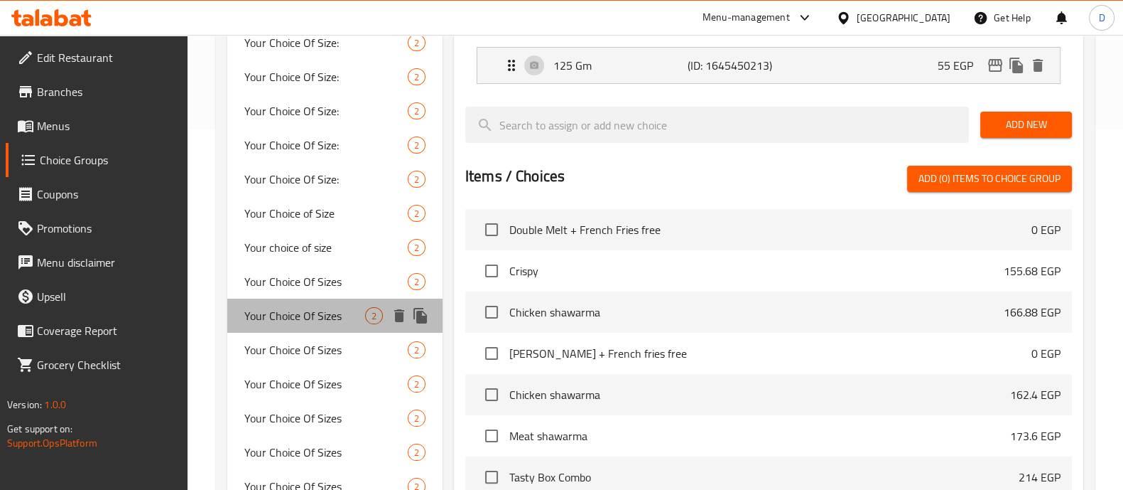
click at [328, 324] on span "Your Choice Of Sizes" at bounding box center [304, 315] width 121 height 17
type input "Your Choice Of Sizes"
type input "إختيارك من الاحجام"
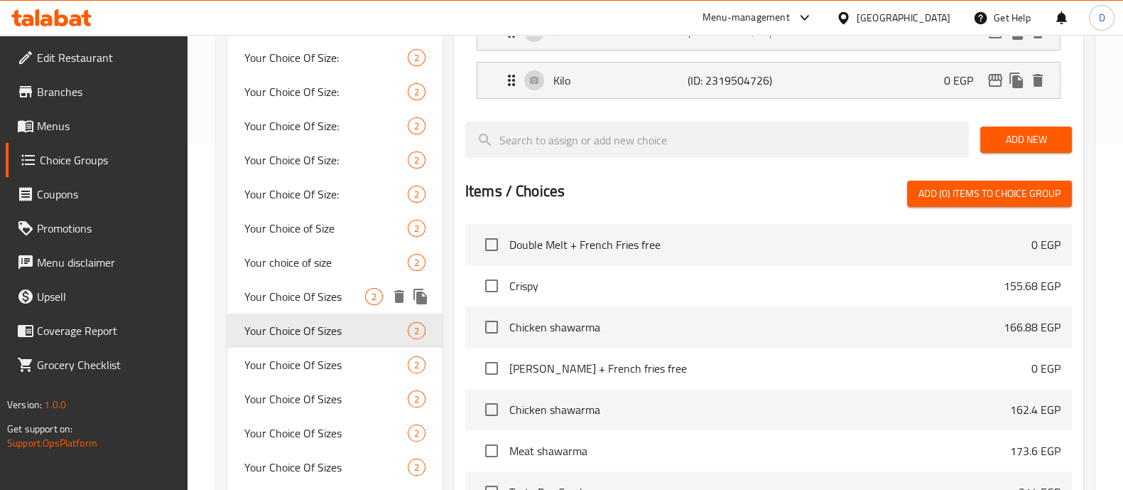
scroll to position [346, 0]
click at [325, 357] on span "Your Choice Of Sizes" at bounding box center [304, 363] width 121 height 17
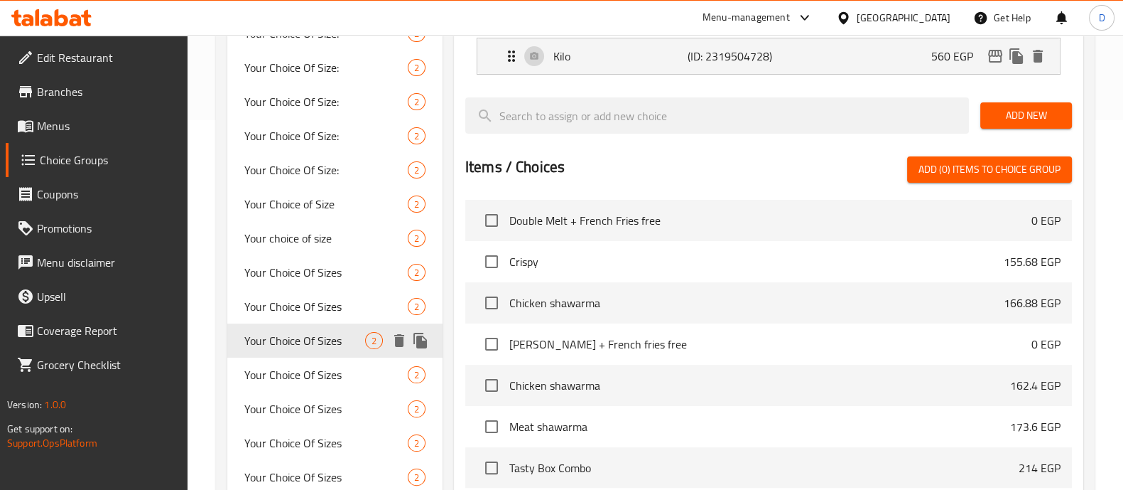
scroll to position [370, 0]
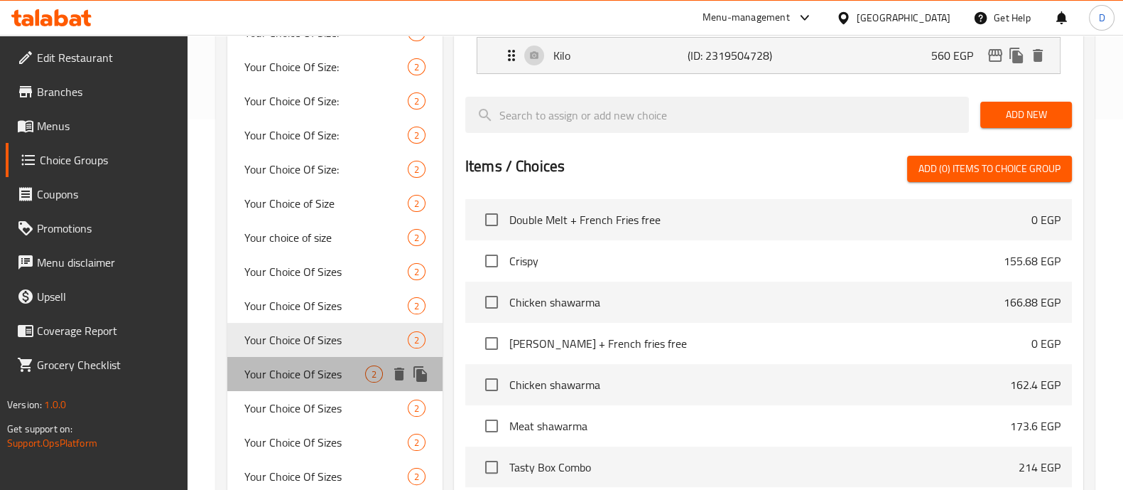
click at [325, 357] on div "Your Choice Of Sizes 2" at bounding box center [334, 374] width 215 height 34
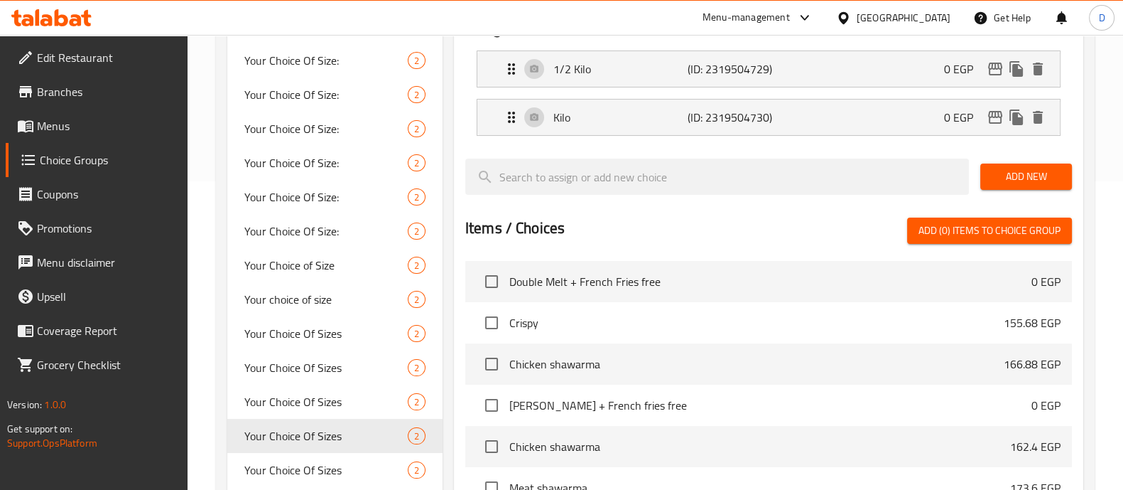
scroll to position [523, 0]
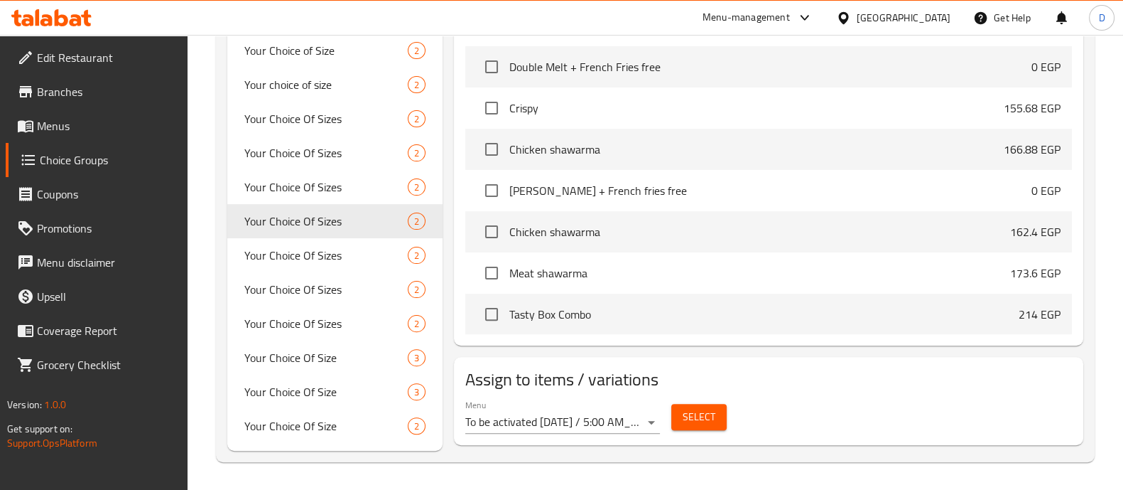
click at [698, 416] on span "Select" at bounding box center [699, 417] width 33 height 18
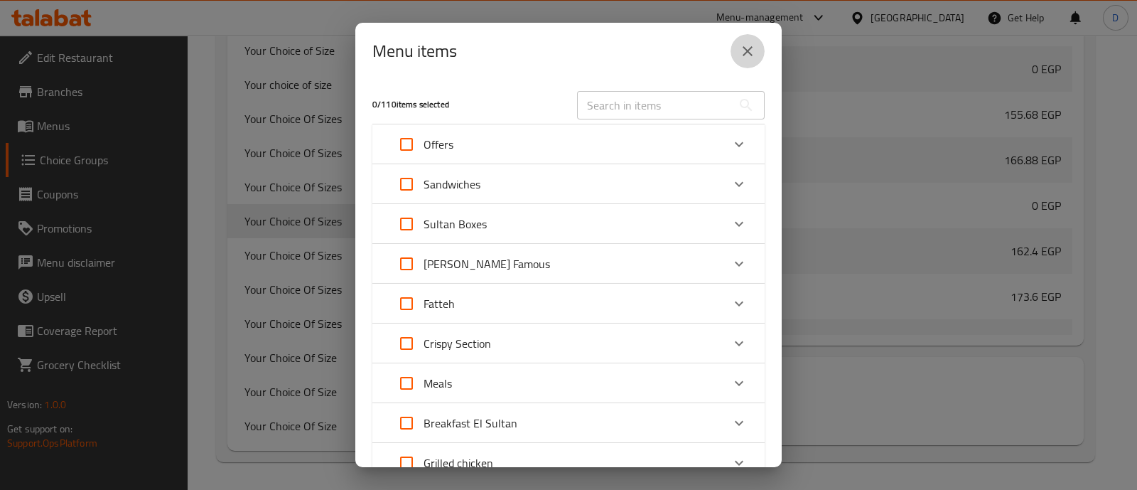
click at [759, 44] on button "close" at bounding box center [747, 51] width 34 height 34
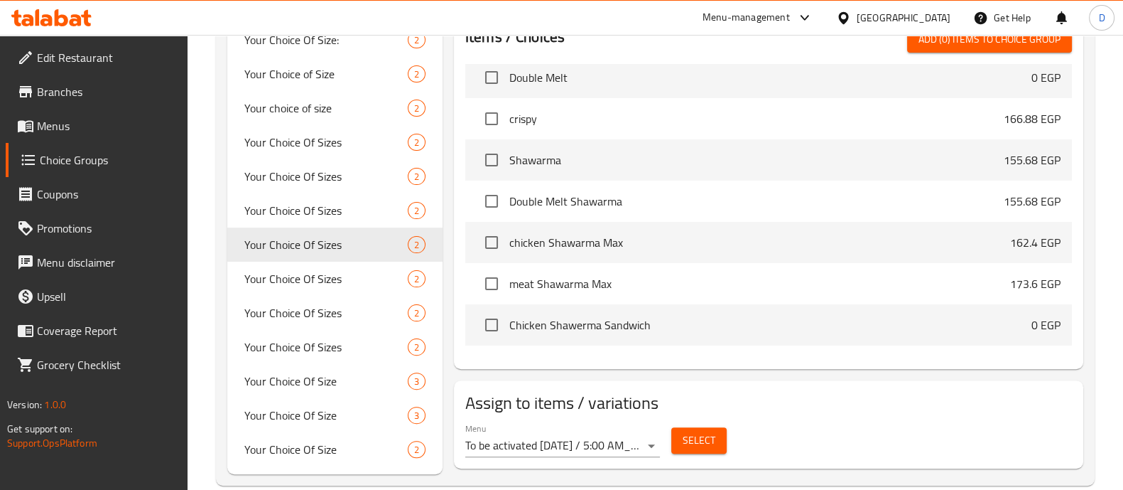
scroll to position [500, 0]
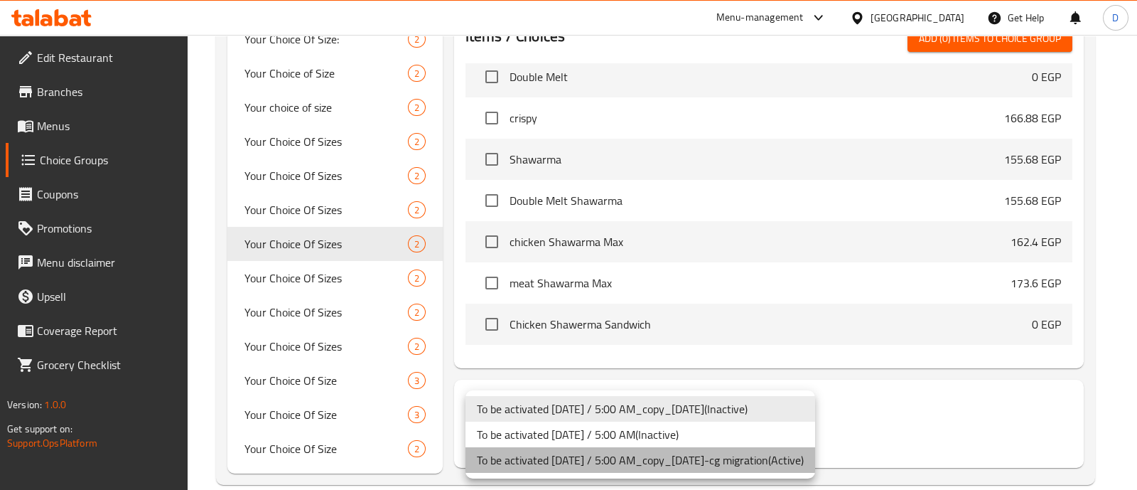
click at [754, 462] on li "To be activated 21.01.2023 / 5:00 AM_copy_22/05/2023-cg migration ( Active )" at bounding box center [640, 460] width 350 height 26
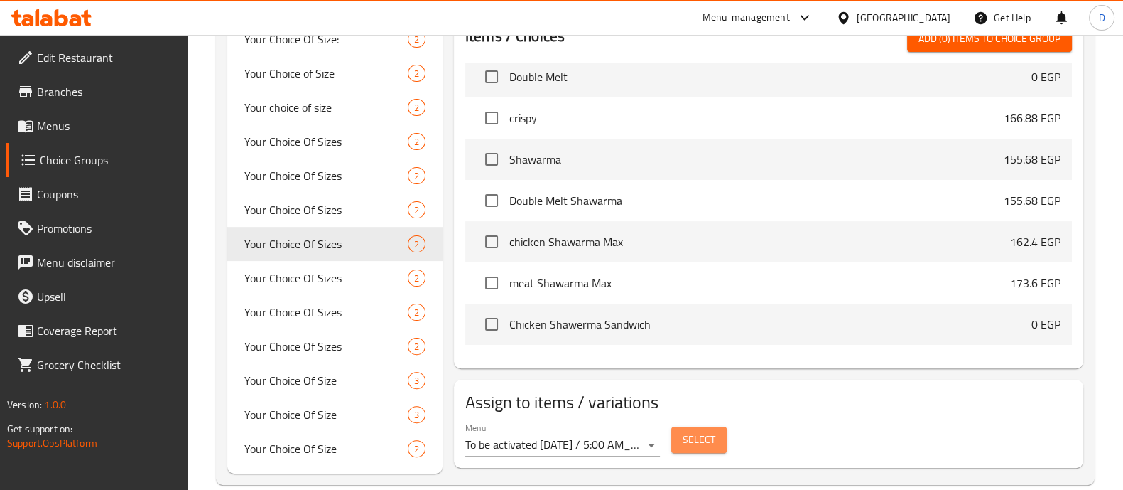
click at [710, 435] on span "Select" at bounding box center [699, 440] width 33 height 18
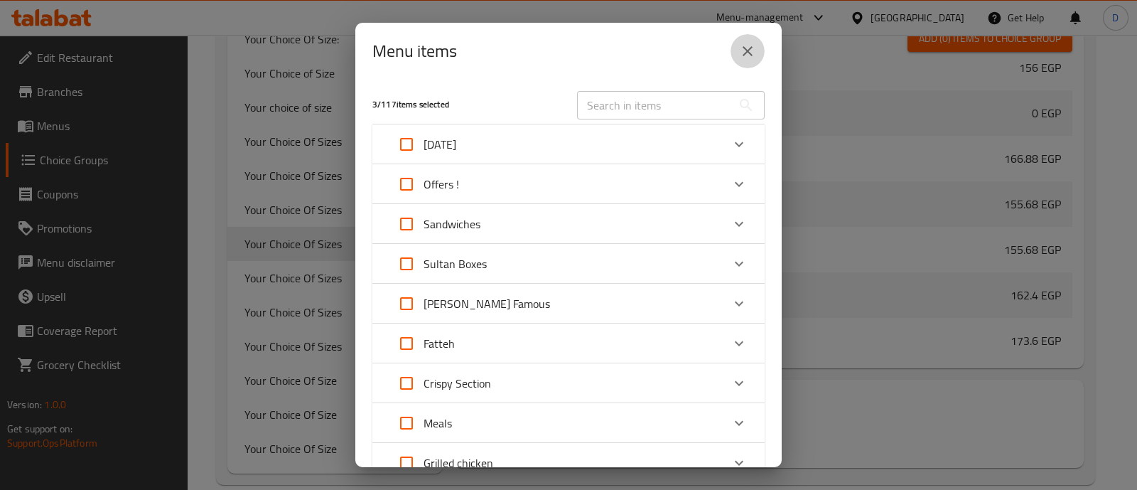
click at [736, 55] on button "close" at bounding box center [747, 51] width 34 height 34
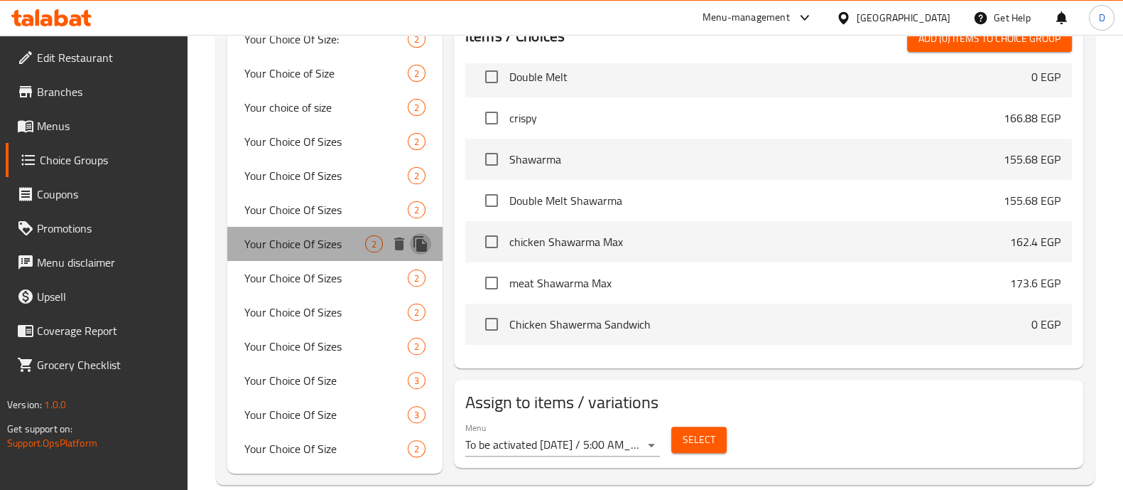
click at [421, 250] on icon "duplicate" at bounding box center [421, 244] width 14 height 16
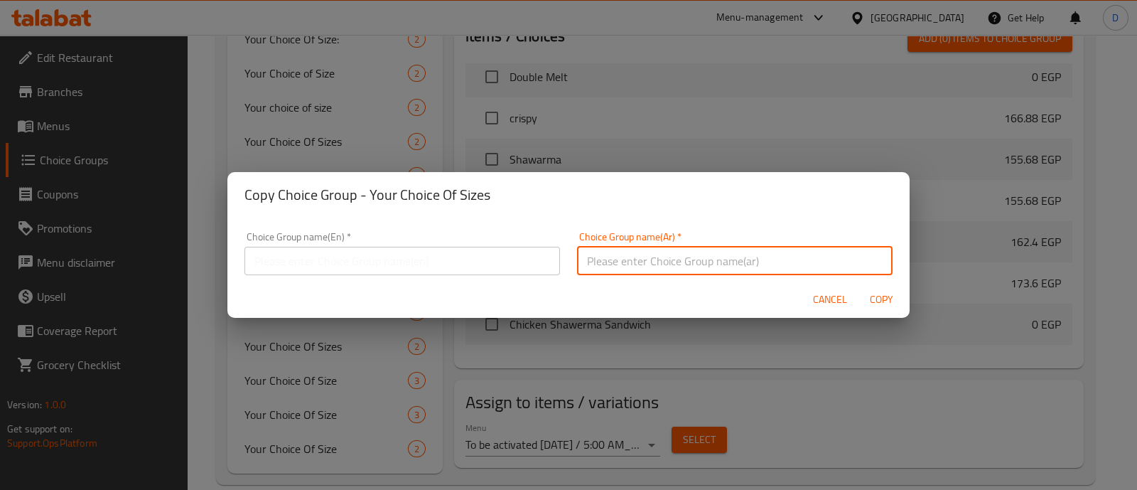
drag, startPoint x: 444, startPoint y: 259, endPoint x: 680, endPoint y: 260, distance: 235.9
click at [680, 260] on input "text" at bounding box center [734, 261] width 315 height 28
paste input "اختيارك من حجم كباب اللحوم:"
type input "اختيارك من حجم كباب اللحوم:"
click at [399, 271] on input "text" at bounding box center [401, 261] width 315 height 28
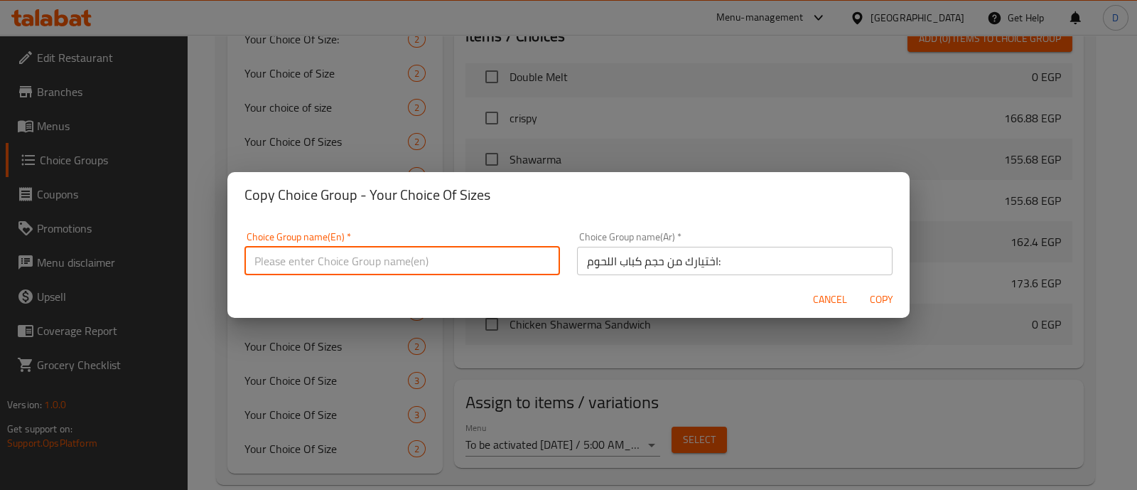
paste input "Your Choice Of Meat Kebab Size:"
type input "Your Choice Of Meat Kebab Size:"
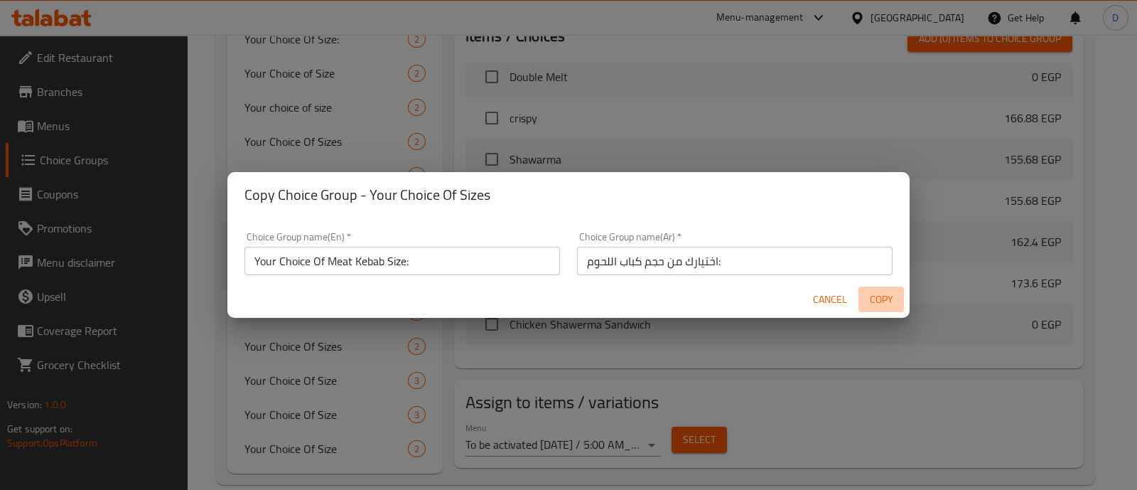
click at [881, 303] on span "Copy" at bounding box center [881, 300] width 34 height 18
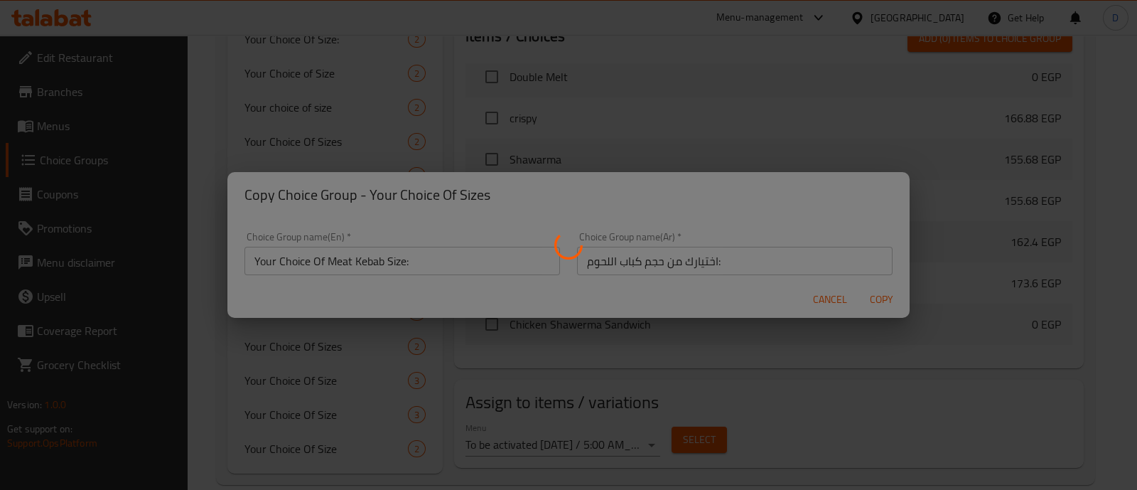
type input "Your Choice Of Meat Kebab Size:"
type input "اختيارك من حجم كباب اللحوم:"
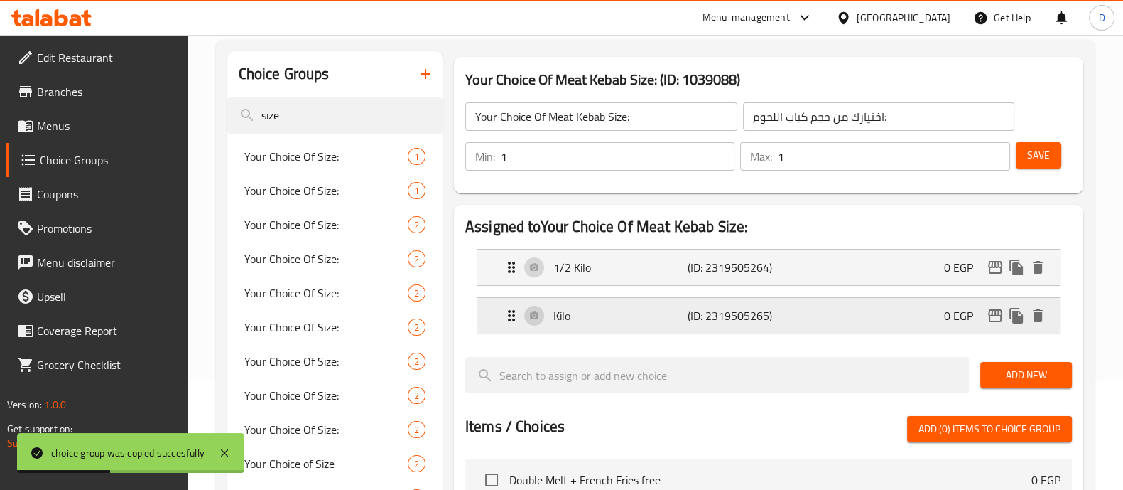
scroll to position [107, 0]
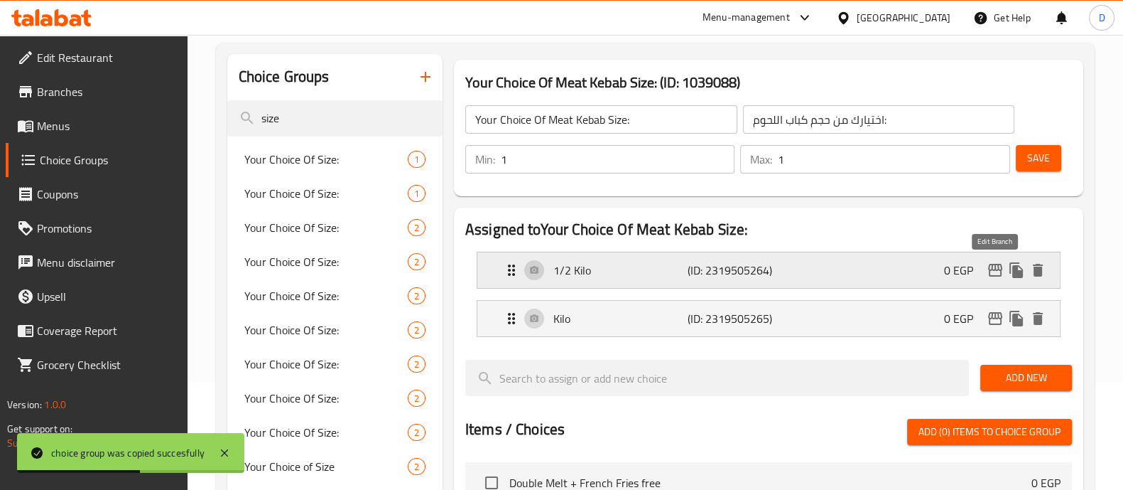
click at [1002, 268] on icon "edit" at bounding box center [995, 270] width 14 height 13
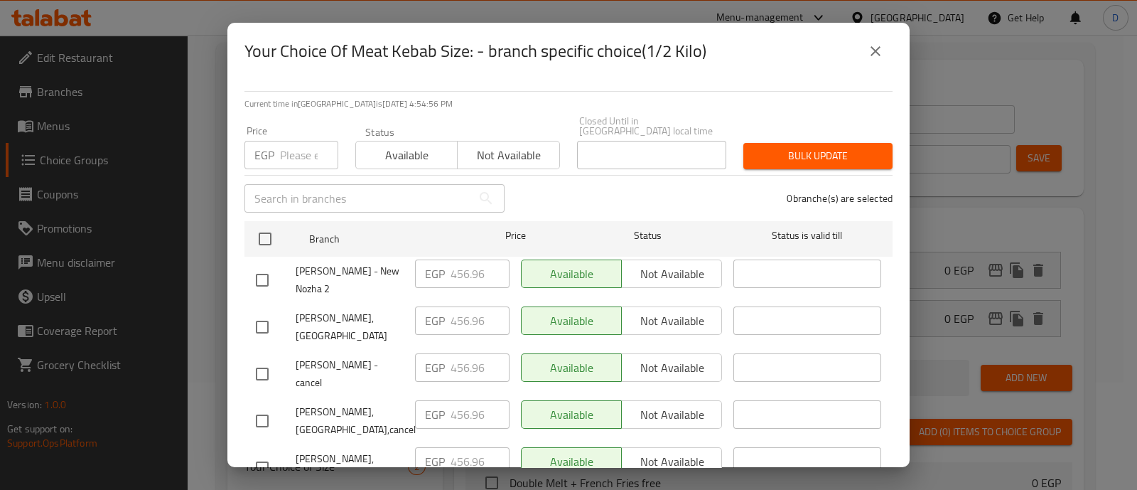
click at [290, 142] on input "number" at bounding box center [309, 155] width 58 height 28
paste input "469.00"
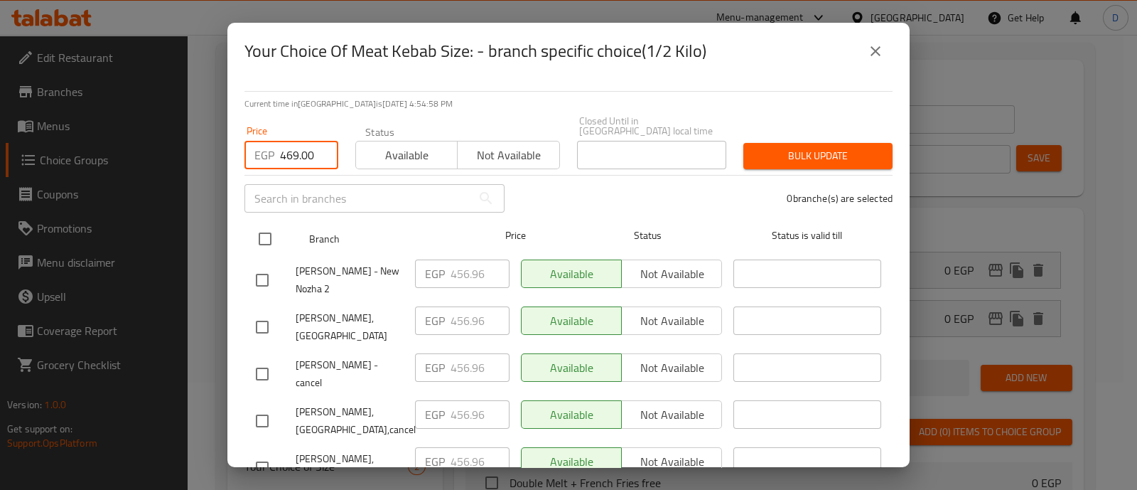
type input "469.00"
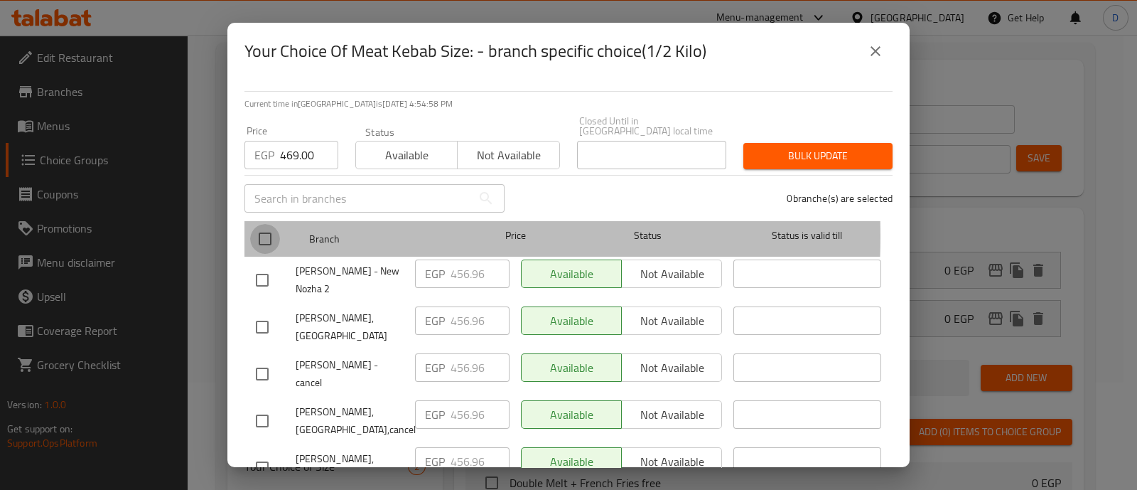
click at [259, 226] on input "checkbox" at bounding box center [265, 239] width 30 height 30
checkbox input "true"
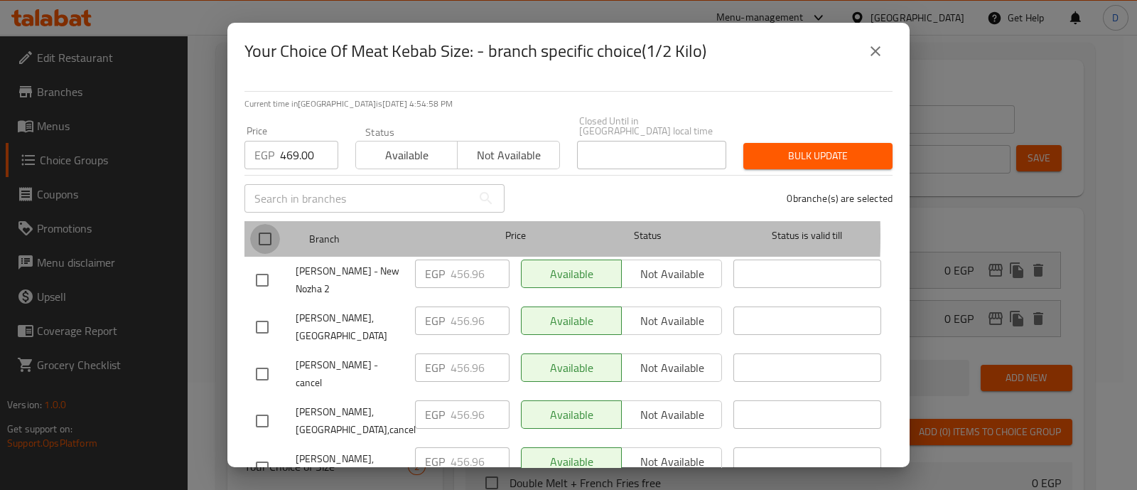
checkbox input "true"
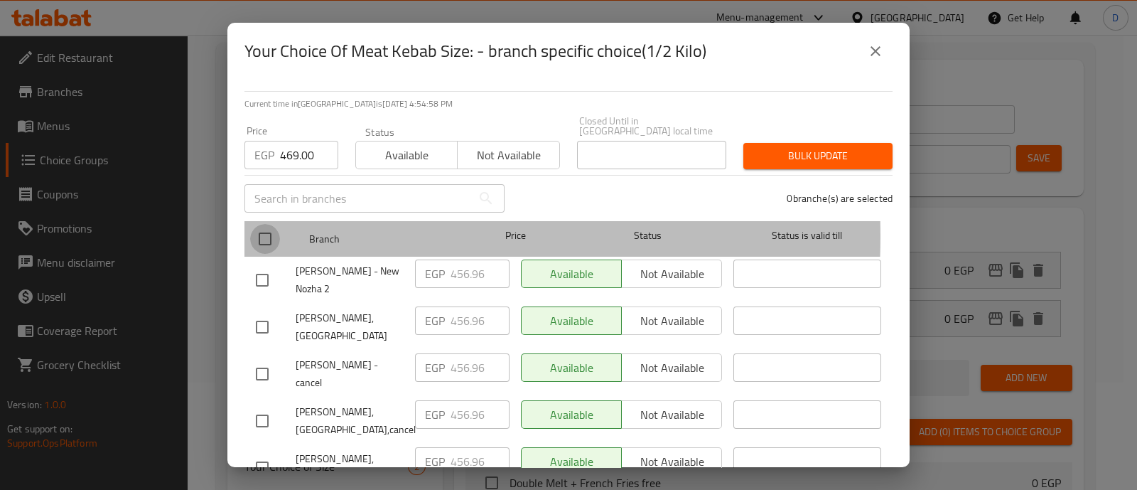
checkbox input "true"
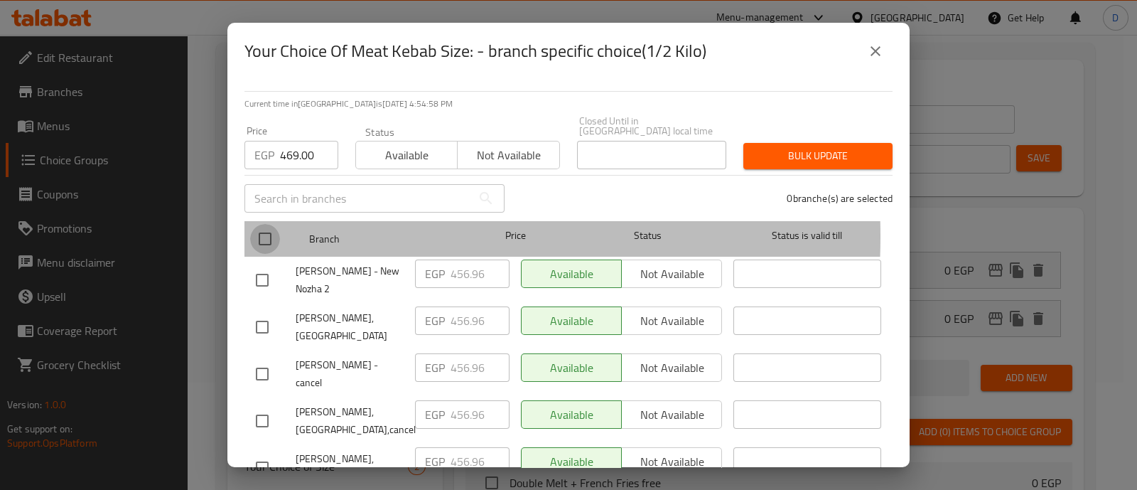
checkbox input "true"
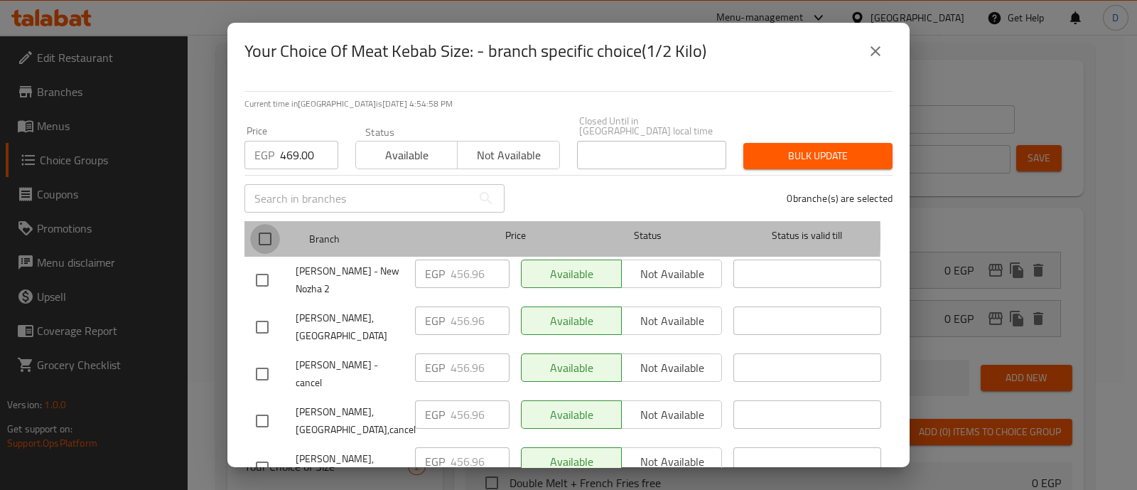
checkbox input "true"
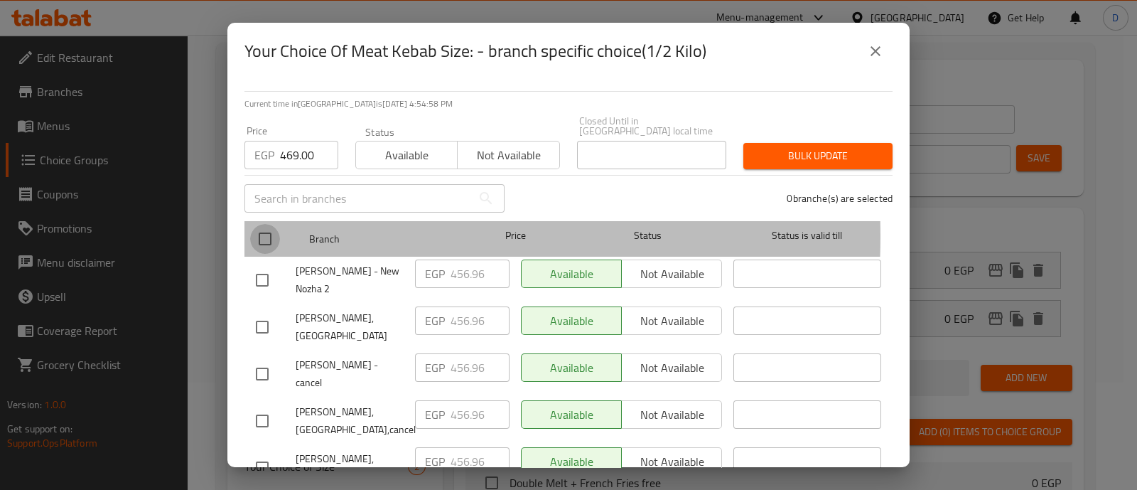
checkbox input "true"
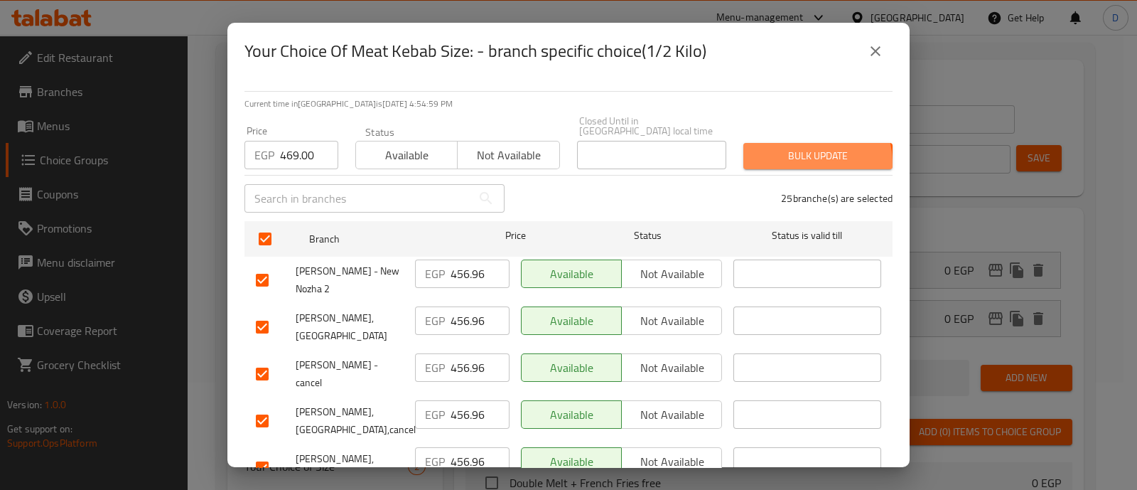
click at [785, 154] on span "Bulk update" at bounding box center [818, 156] width 126 height 18
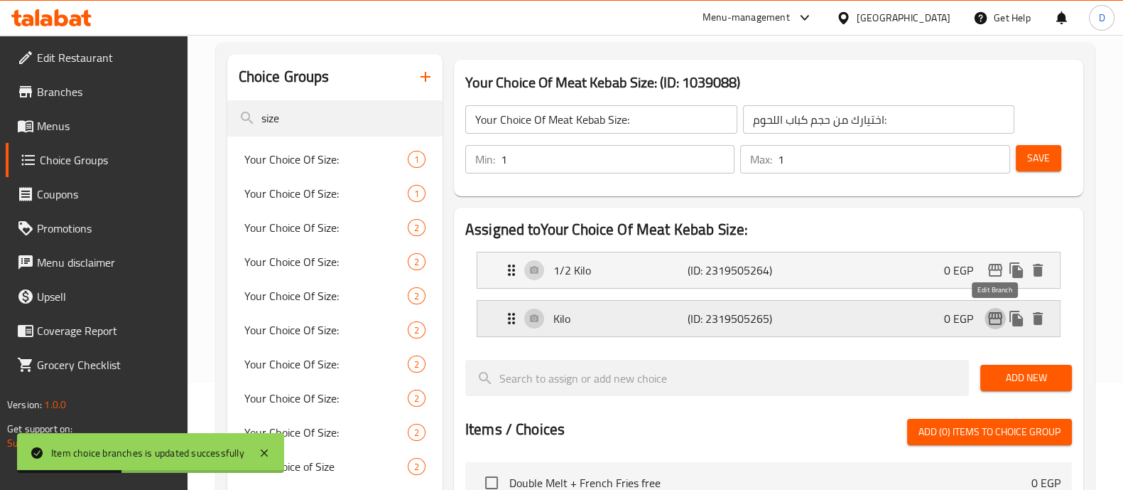
click at [998, 308] on button "edit" at bounding box center [995, 318] width 21 height 21
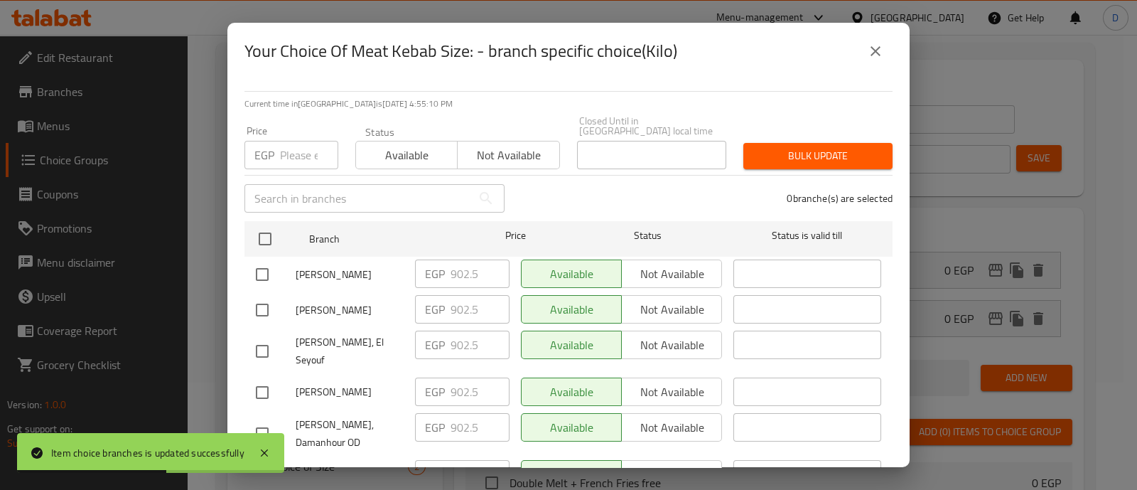
click at [304, 144] on input "number" at bounding box center [309, 155] width 58 height 28
paste input "902.50"
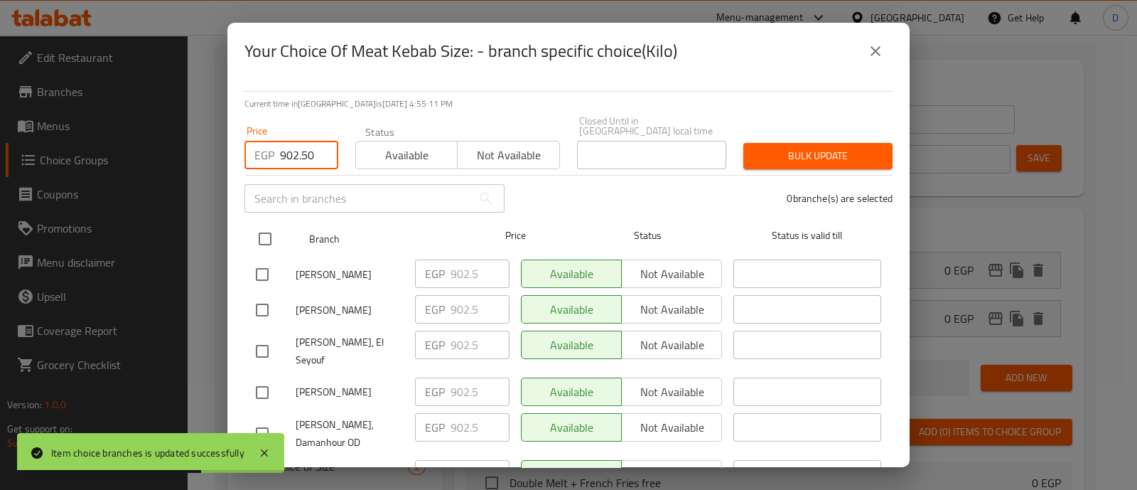
type input "902.50"
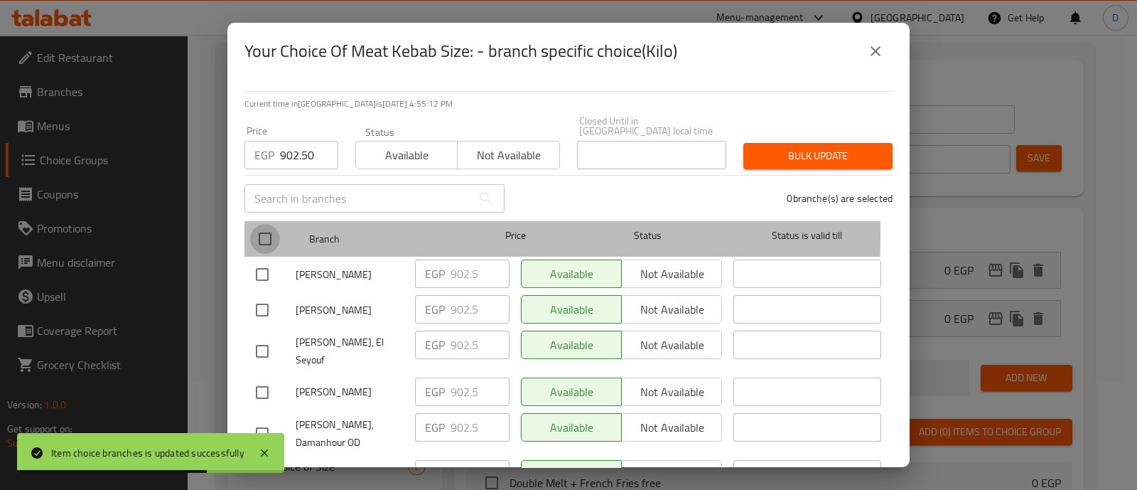
click at [257, 224] on input "checkbox" at bounding box center [265, 239] width 30 height 30
checkbox input "true"
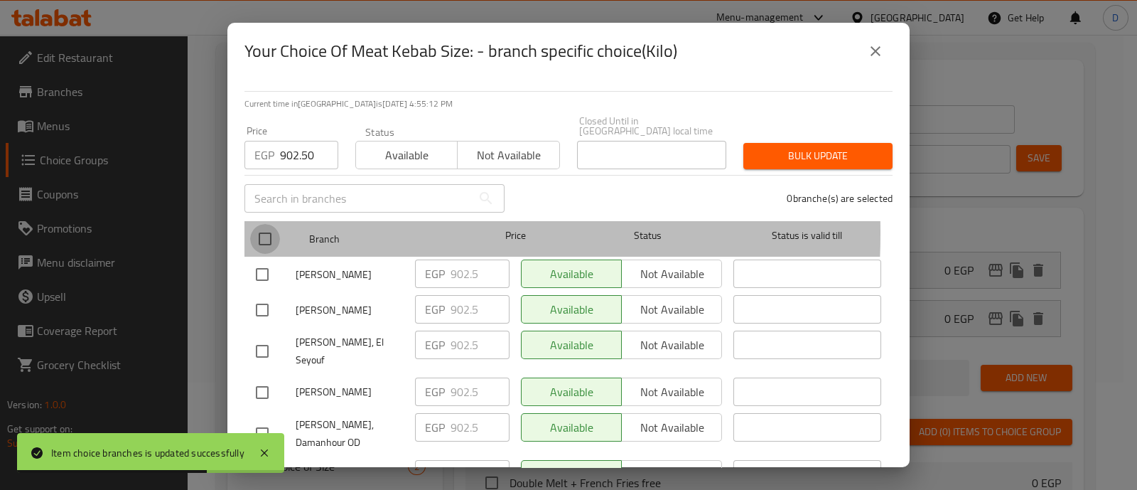
checkbox input "true"
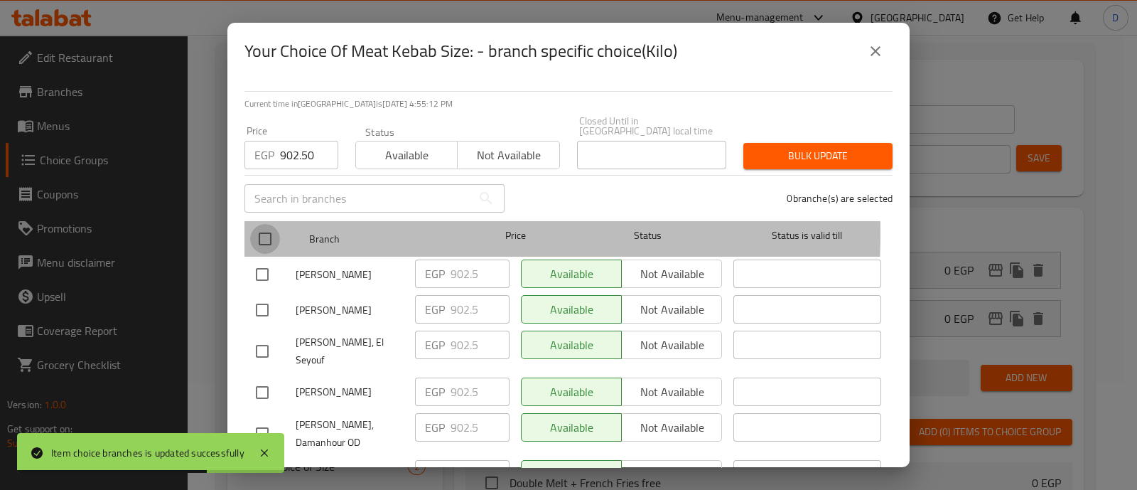
checkbox input "true"
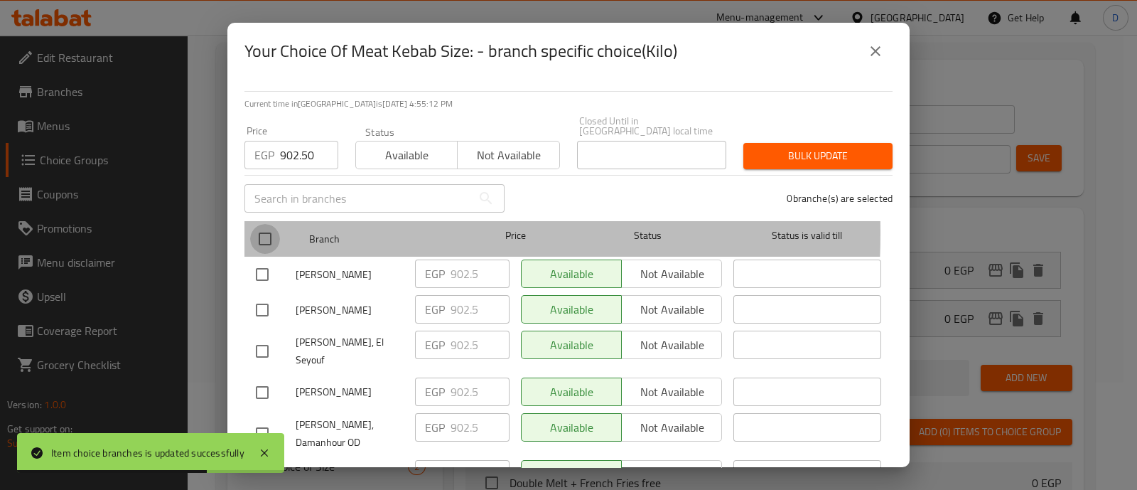
checkbox input "true"
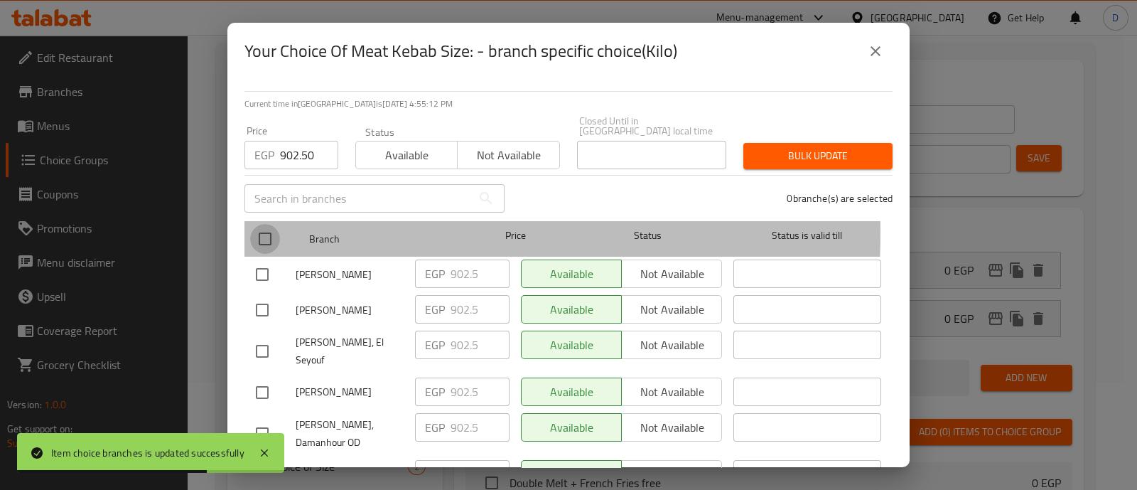
checkbox input "true"
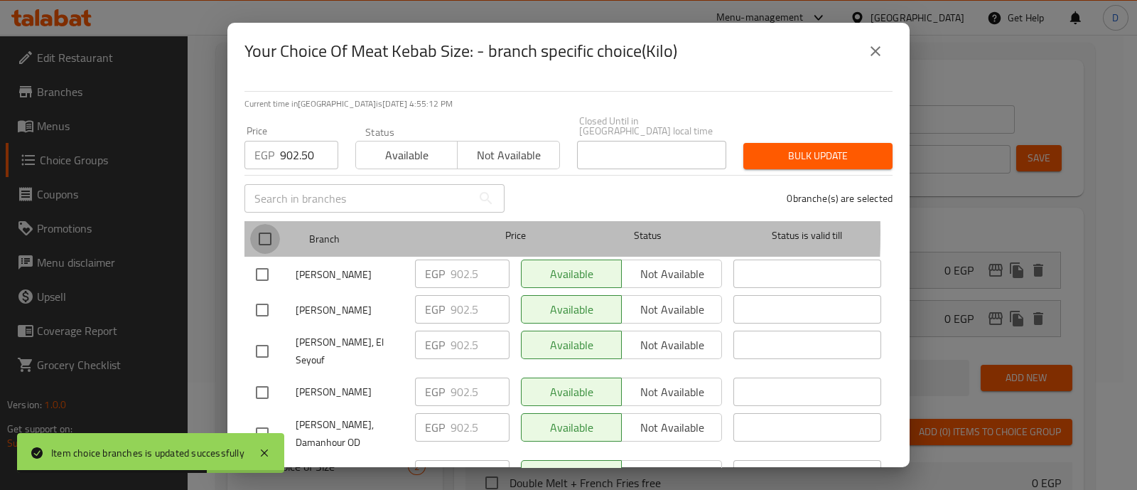
checkbox input "true"
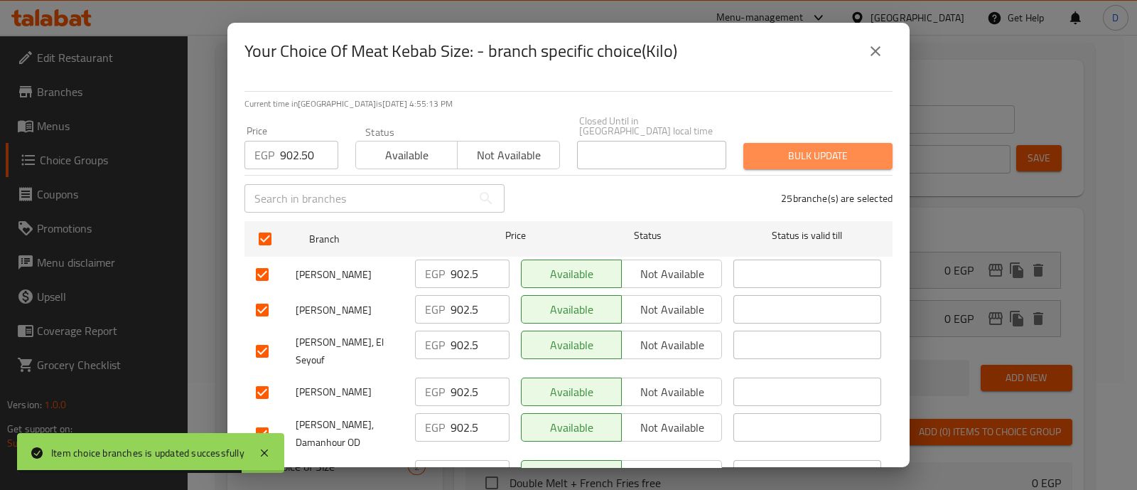
click at [853, 147] on span "Bulk update" at bounding box center [818, 156] width 126 height 18
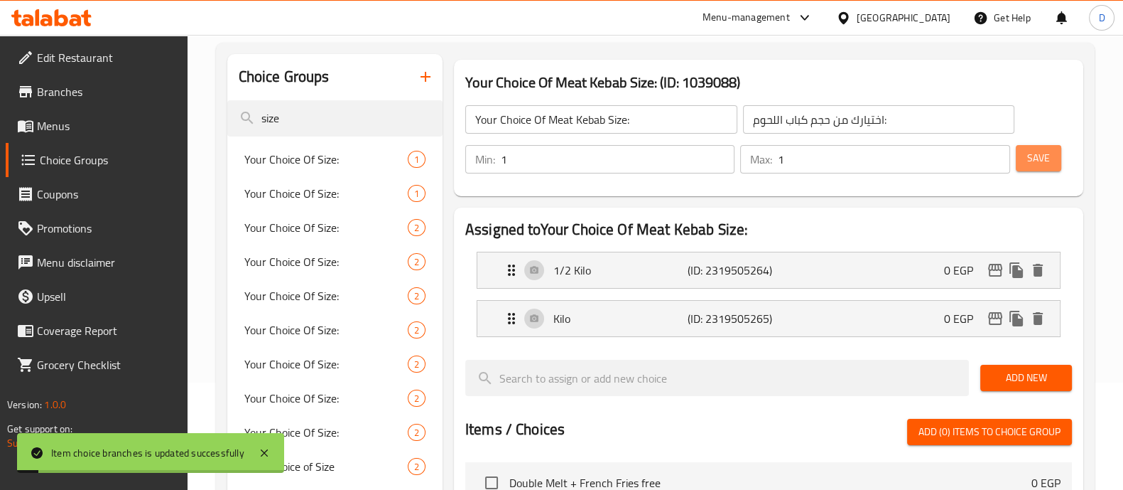
click at [1037, 158] on span "Save" at bounding box center [1038, 158] width 23 height 18
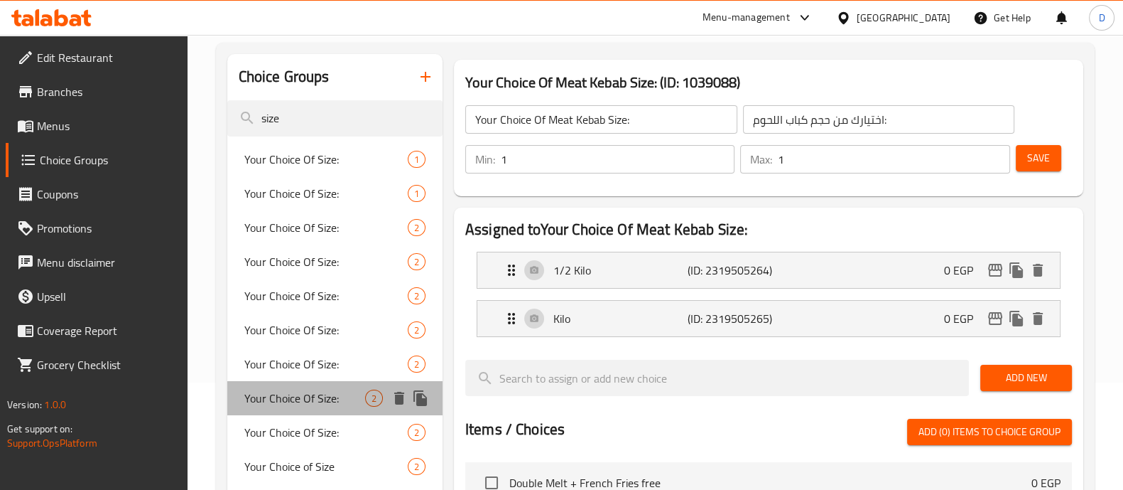
click at [295, 392] on span "Your Choice Of Size:" at bounding box center [304, 397] width 121 height 17
type input "Your Choice Of Size:"
type input "اختيارك من الحجم:"
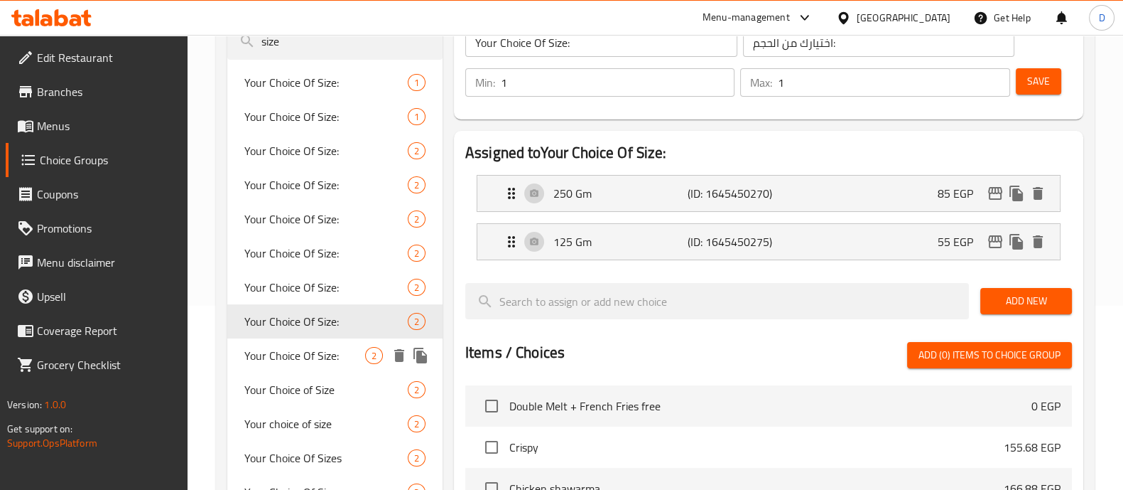
scroll to position [191, 0]
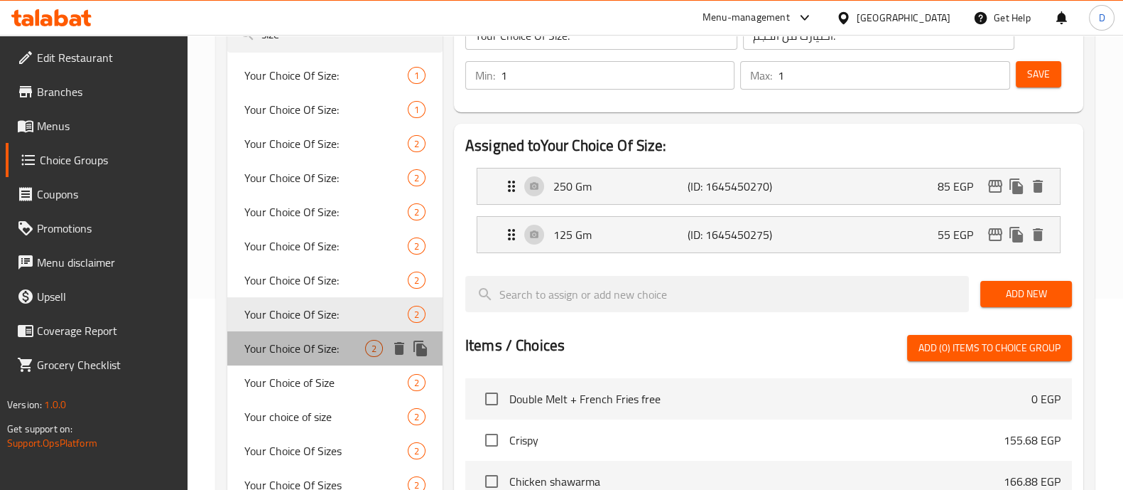
click at [338, 332] on div "Your Choice Of Size: 2" at bounding box center [334, 348] width 215 height 34
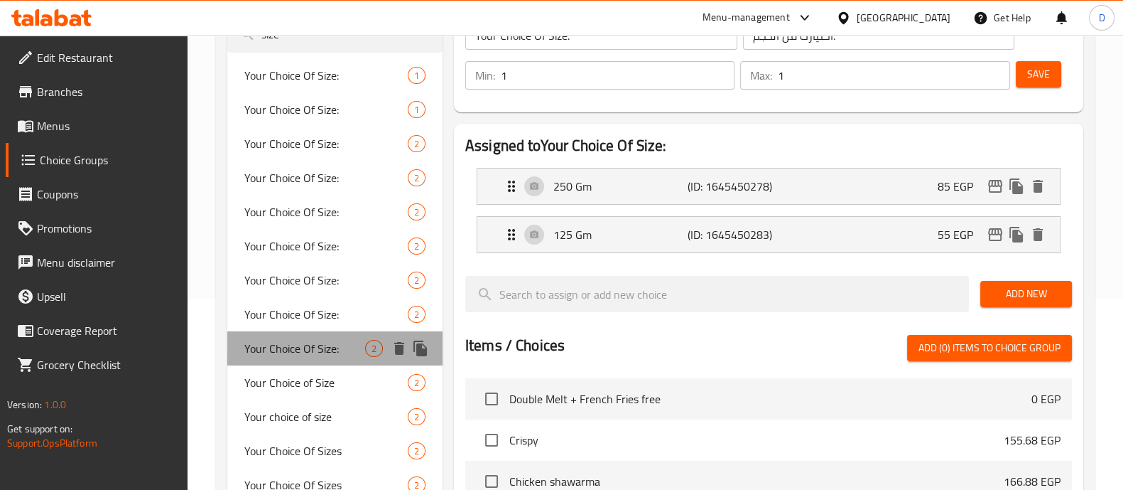
click at [338, 332] on div "Your Choice Of Size: 2" at bounding box center [334, 348] width 215 height 34
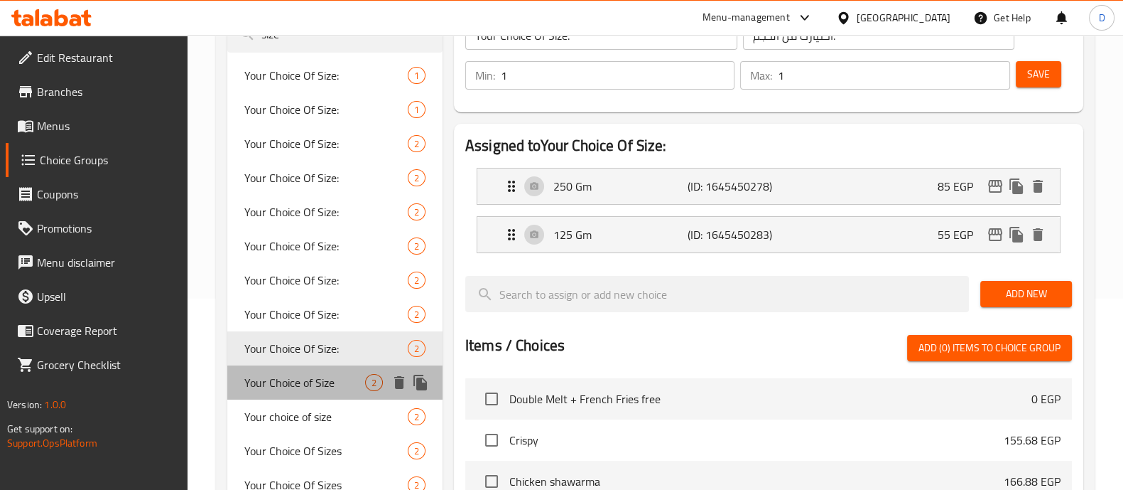
click at [323, 374] on span "Your Choice of Size" at bounding box center [304, 382] width 121 height 17
type input "Your Choice of Size"
type input "اختيارك من الحجم"
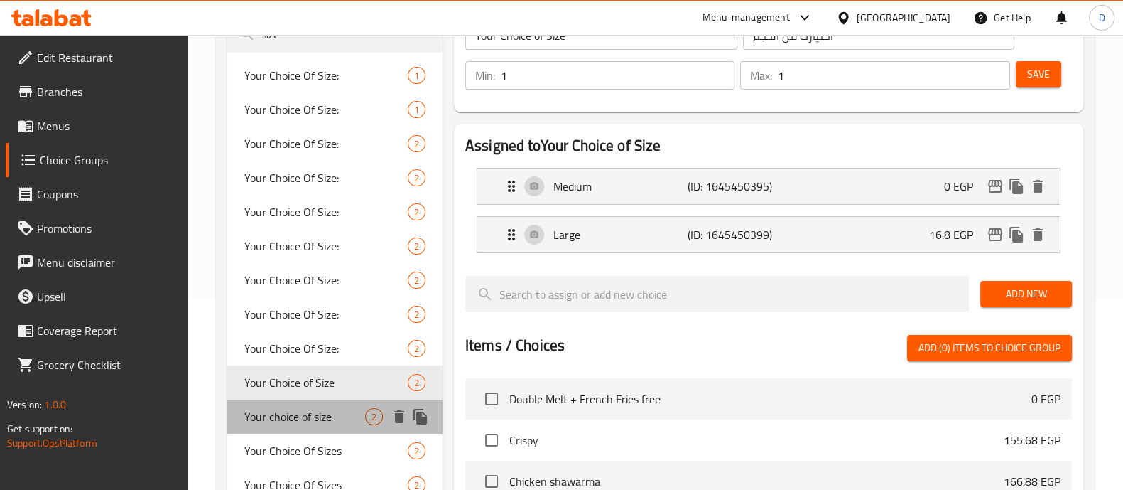
click at [315, 408] on span "Your choice of size" at bounding box center [304, 416] width 121 height 17
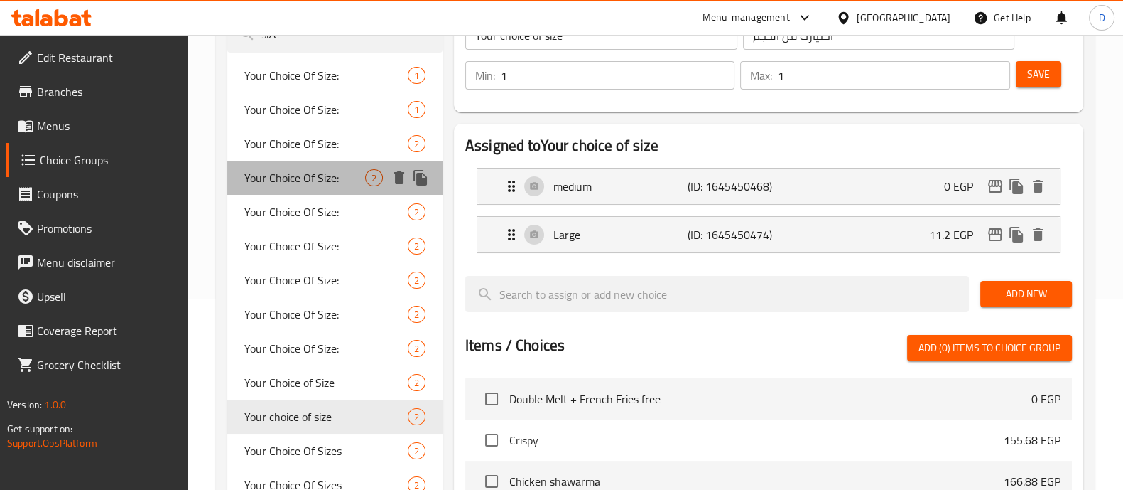
click at [341, 184] on span "Your Choice Of Size:" at bounding box center [304, 177] width 121 height 17
type input "Your Choice Of Size:"
type input "اختيارك من الحجم:"
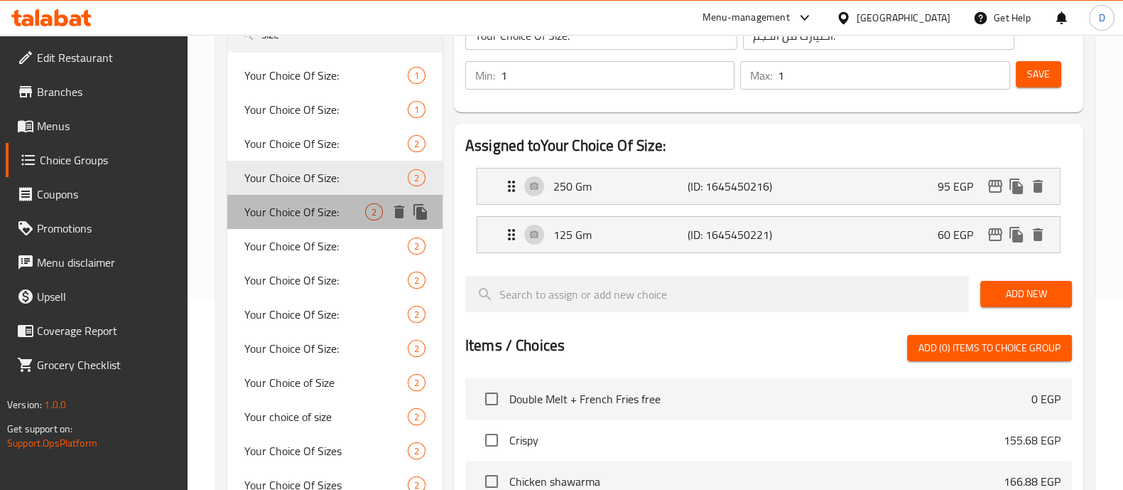
click at [328, 215] on span "Your Choice Of Size:" at bounding box center [304, 211] width 121 height 17
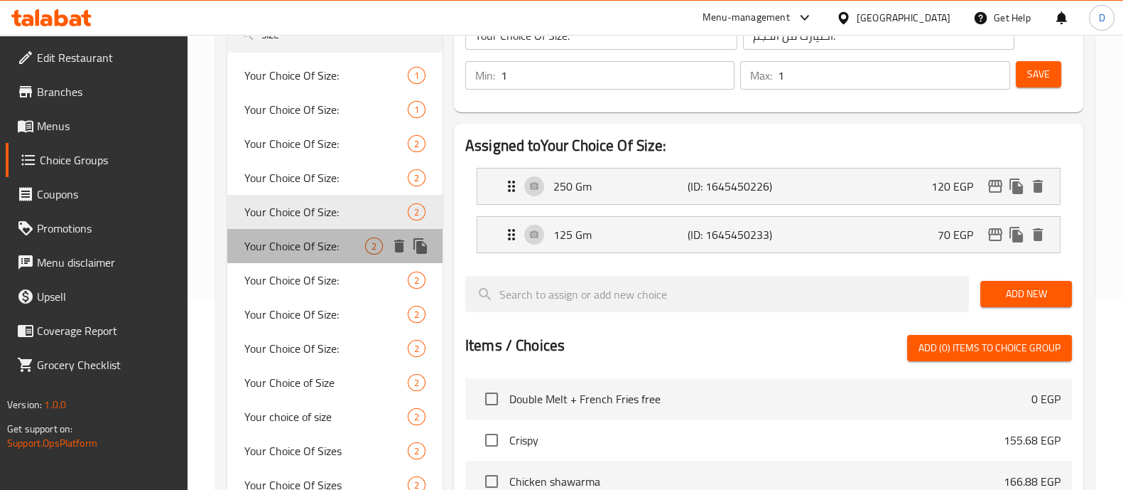
click at [323, 239] on span "Your Choice Of Size:" at bounding box center [304, 245] width 121 height 17
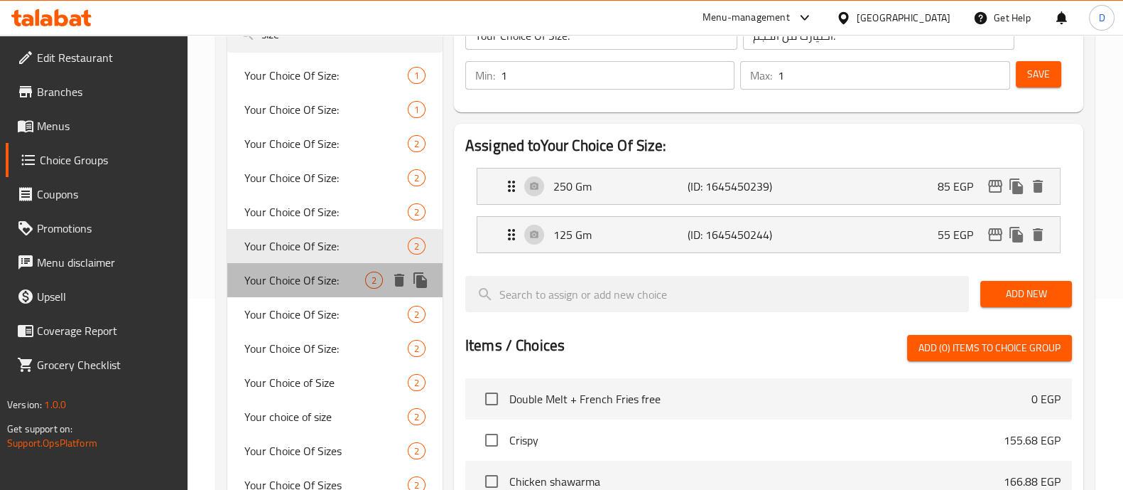
click at [313, 275] on span "Your Choice Of Size:" at bounding box center [304, 279] width 121 height 17
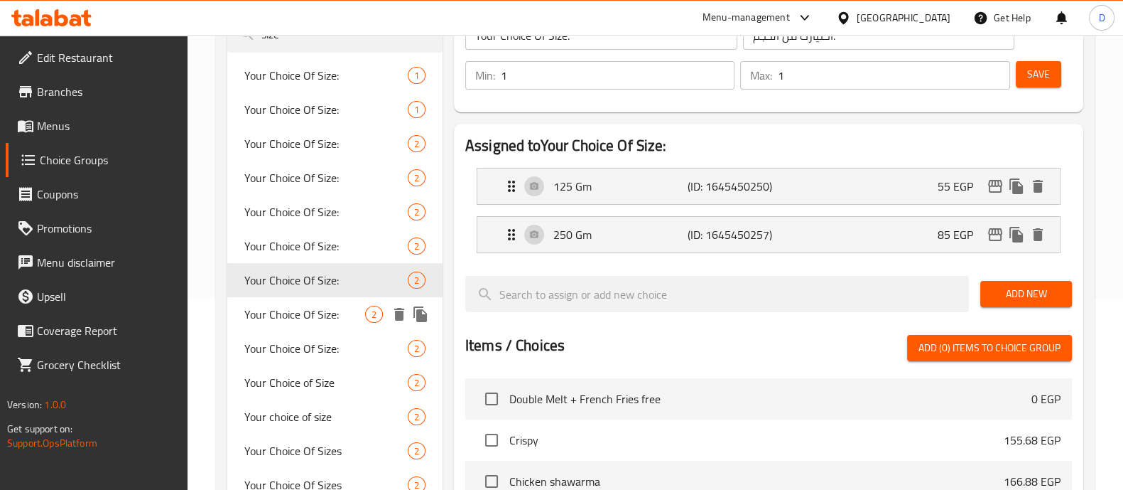
click at [302, 312] on span "Your Choice Of Size:" at bounding box center [304, 314] width 121 height 17
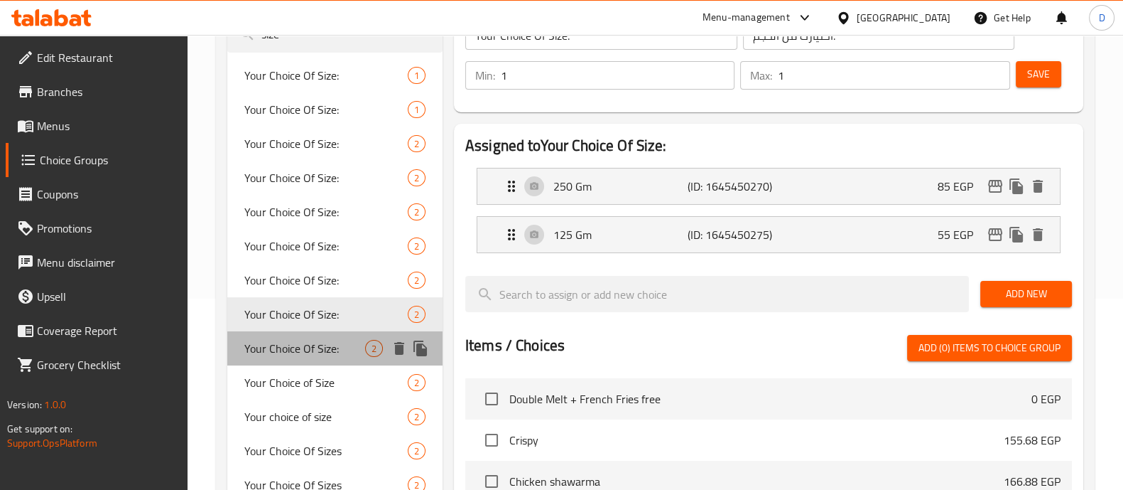
click at [296, 349] on span "Your Choice Of Size:" at bounding box center [304, 348] width 121 height 17
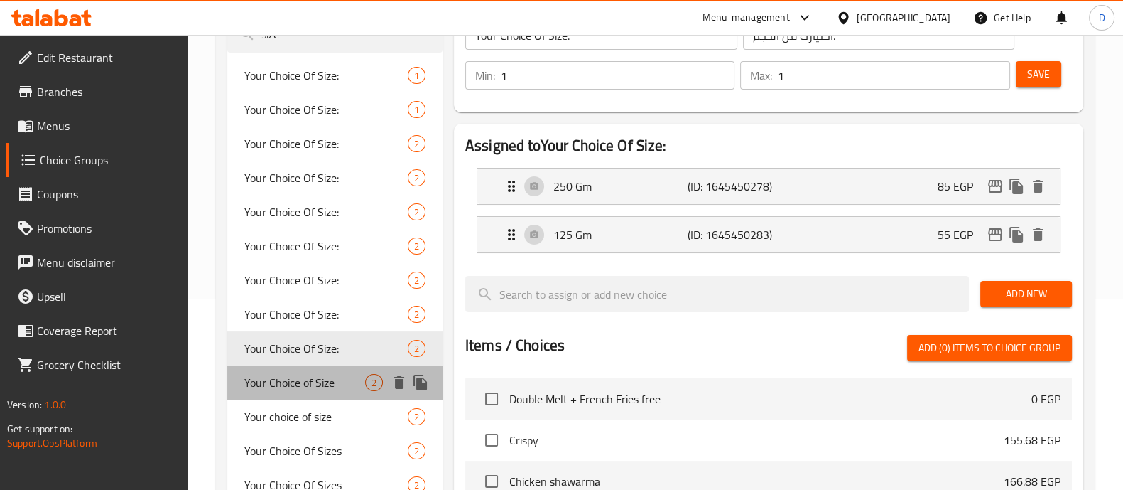
click at [294, 382] on span "Your Choice of Size" at bounding box center [304, 382] width 121 height 17
type input "Your Choice of Size"
type input "اختيارك من الحجم"
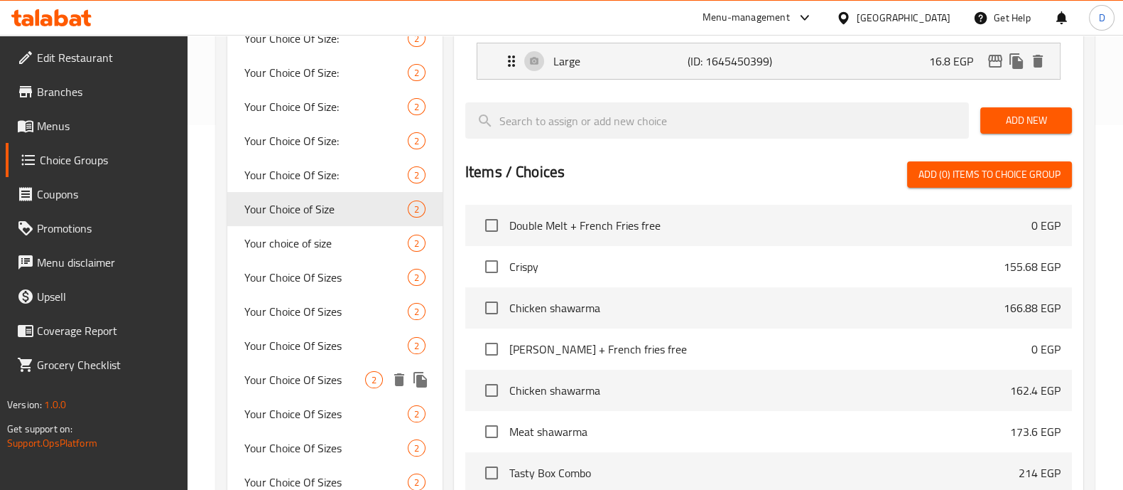
scroll to position [381, 0]
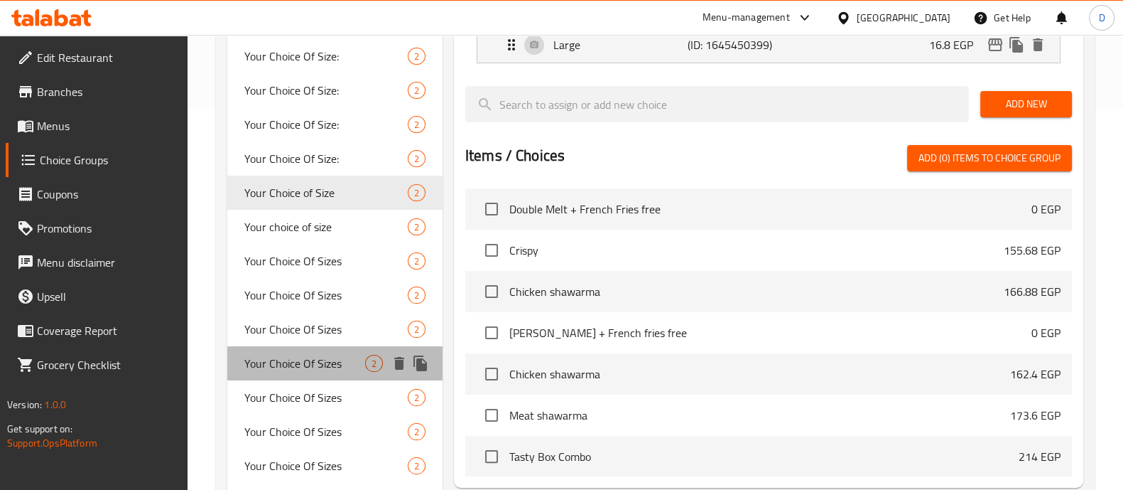
click at [305, 347] on div "Your Choice Of Sizes 2" at bounding box center [334, 363] width 215 height 34
type input "Your Choice Of Sizes"
type input "إختيارك من الاحجام"
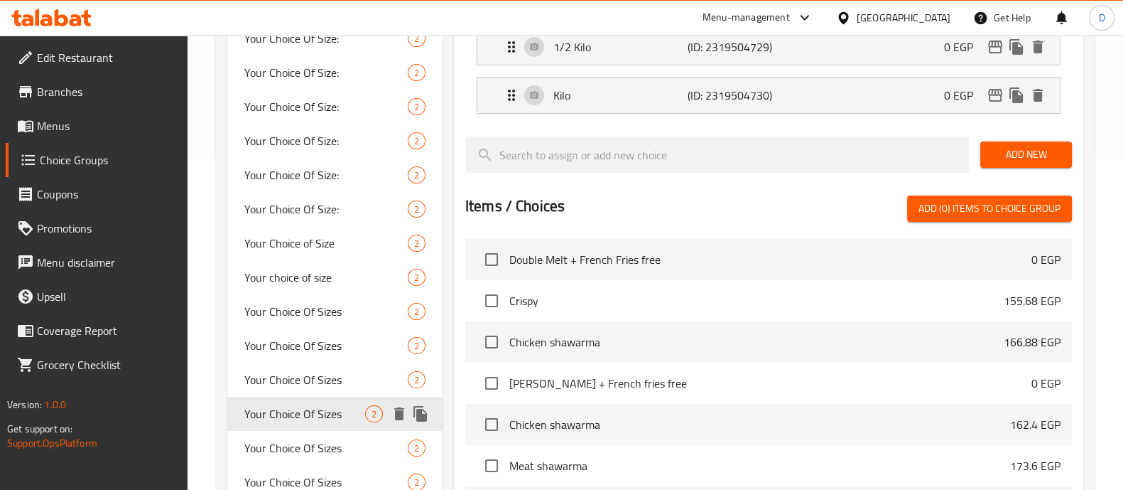
scroll to position [330, 0]
click at [296, 373] on span "Your Choice Of Sizes" at bounding box center [304, 380] width 121 height 17
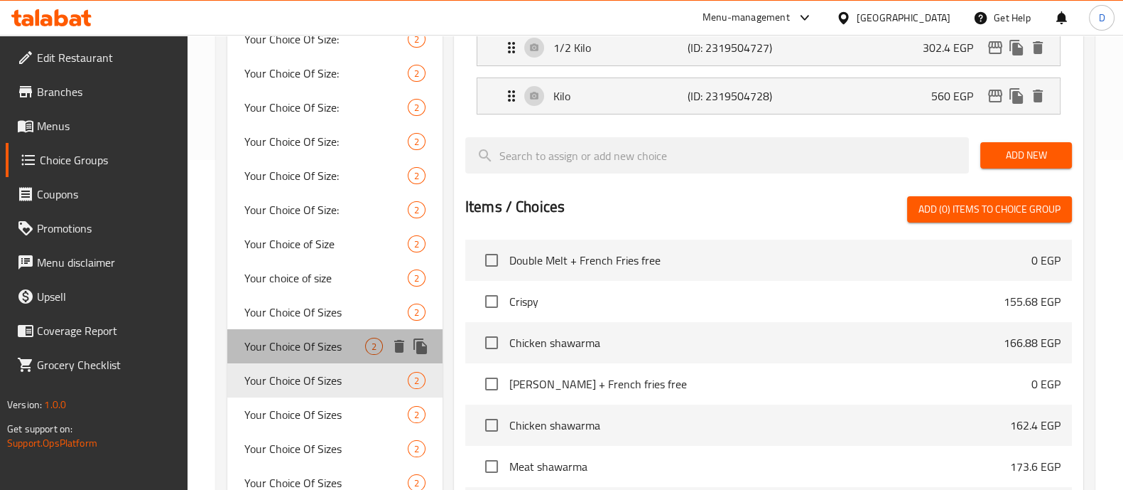
click at [301, 357] on div "Your Choice Of Sizes 2" at bounding box center [334, 346] width 215 height 34
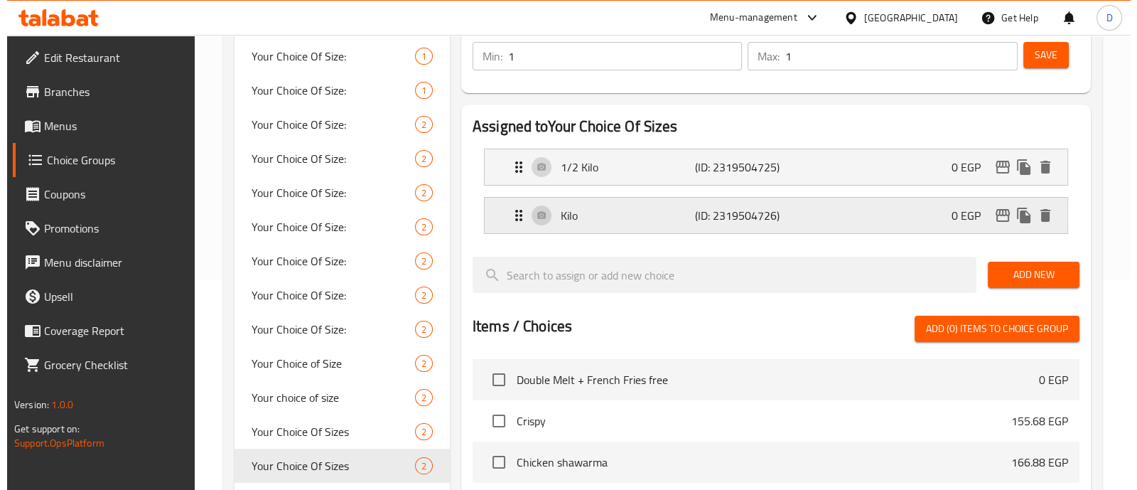
scroll to position [109, 0]
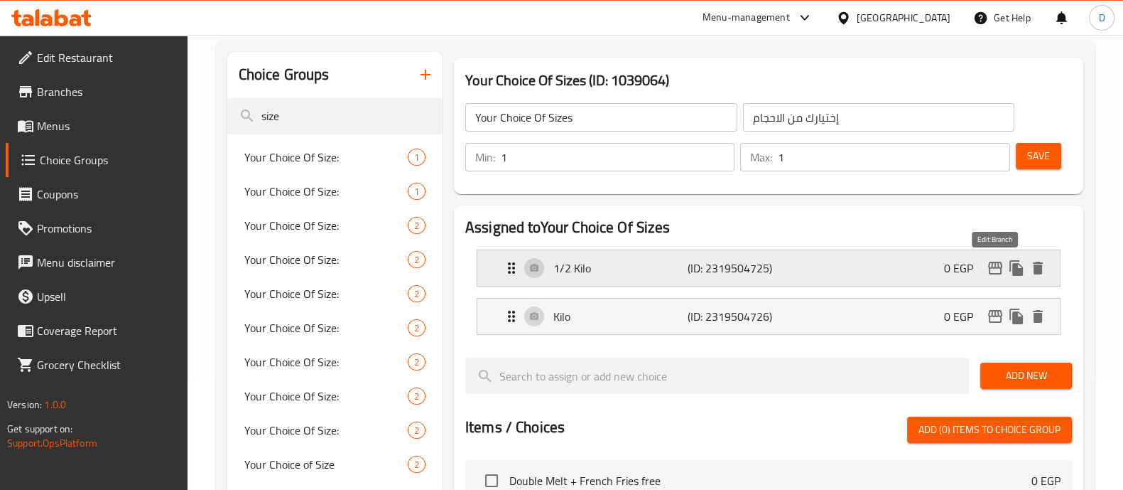
click at [1002, 269] on icon "edit" at bounding box center [995, 267] width 14 height 13
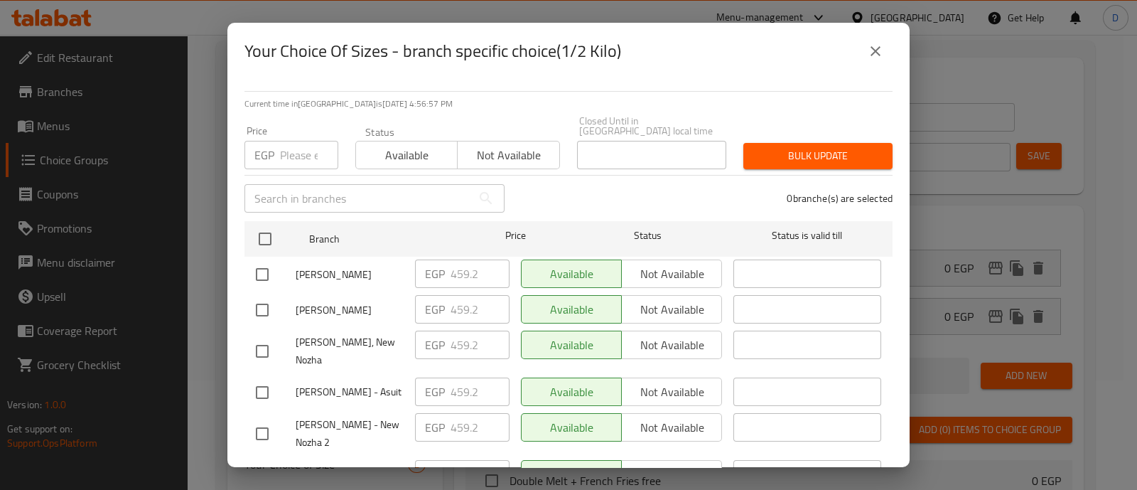
click at [299, 141] on input "number" at bounding box center [309, 155] width 58 height 28
paste input "469.00"
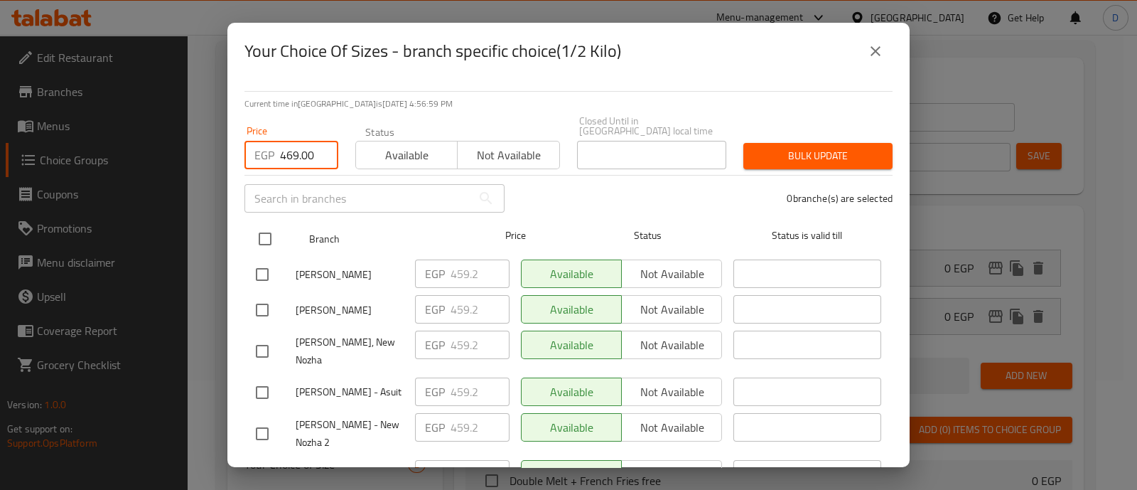
type input "469.00"
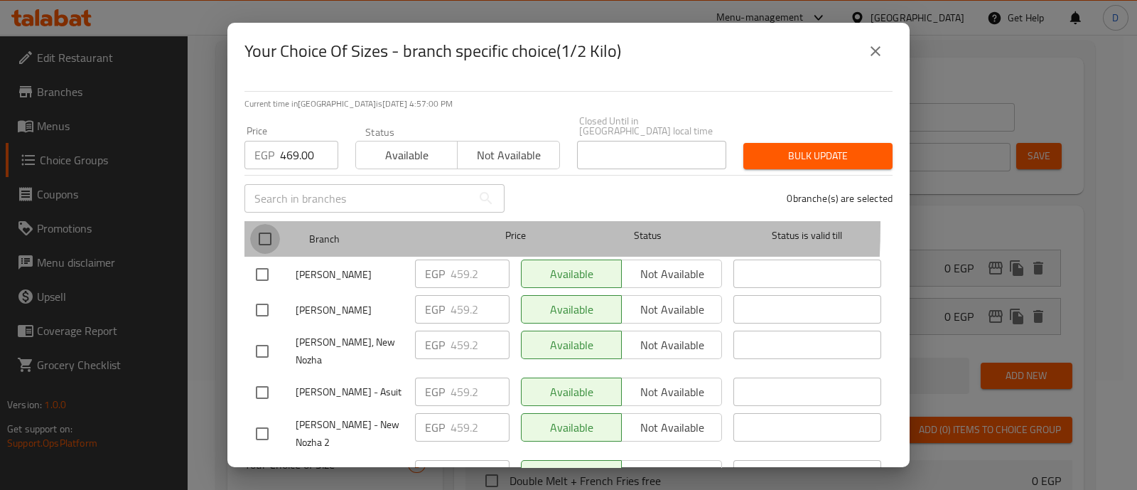
click at [264, 224] on input "checkbox" at bounding box center [265, 239] width 30 height 30
checkbox input "true"
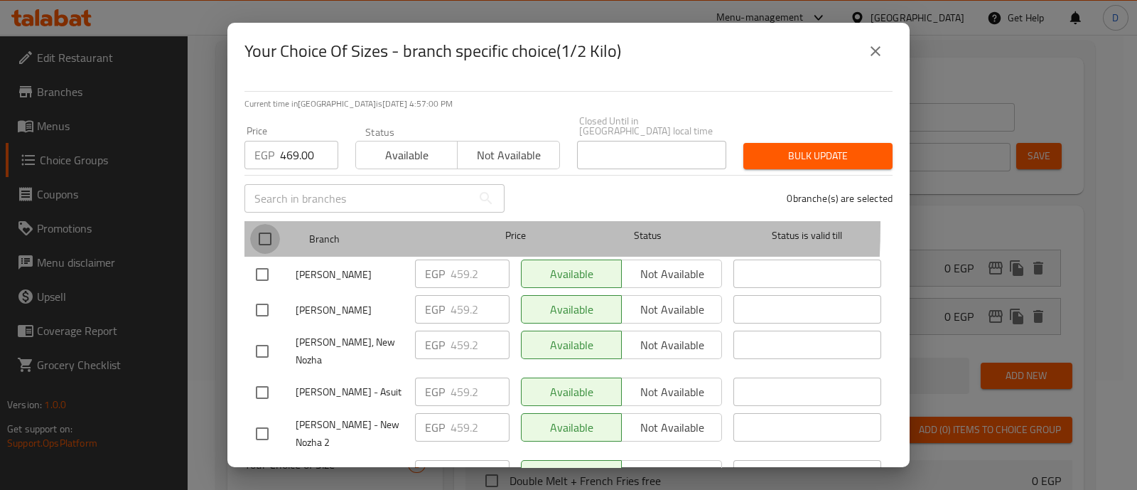
checkbox input "true"
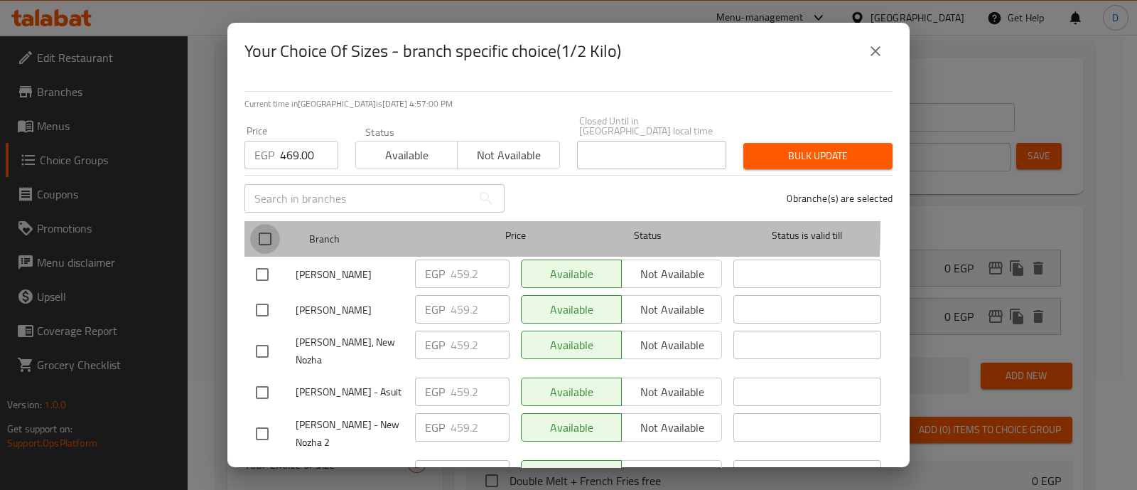
checkbox input "true"
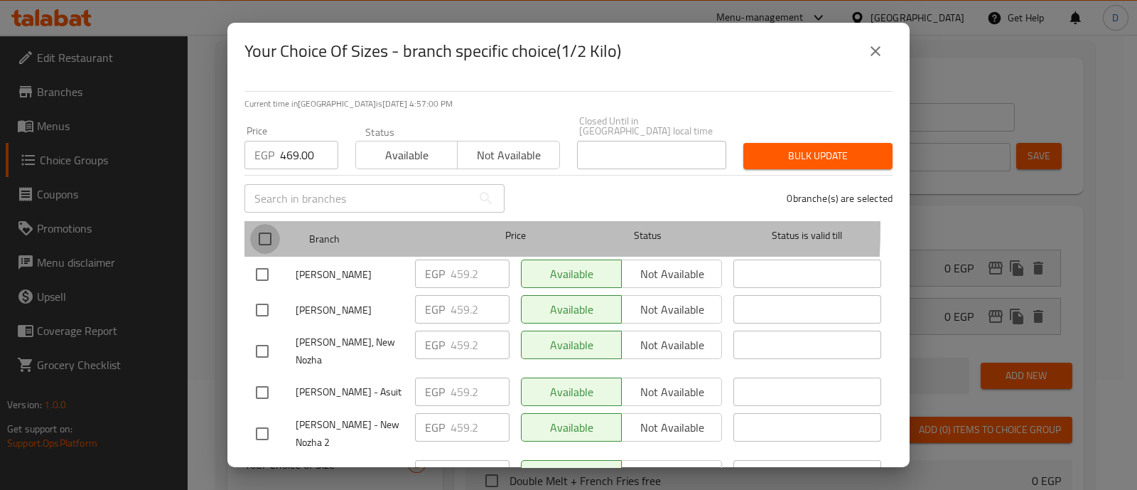
checkbox input "true"
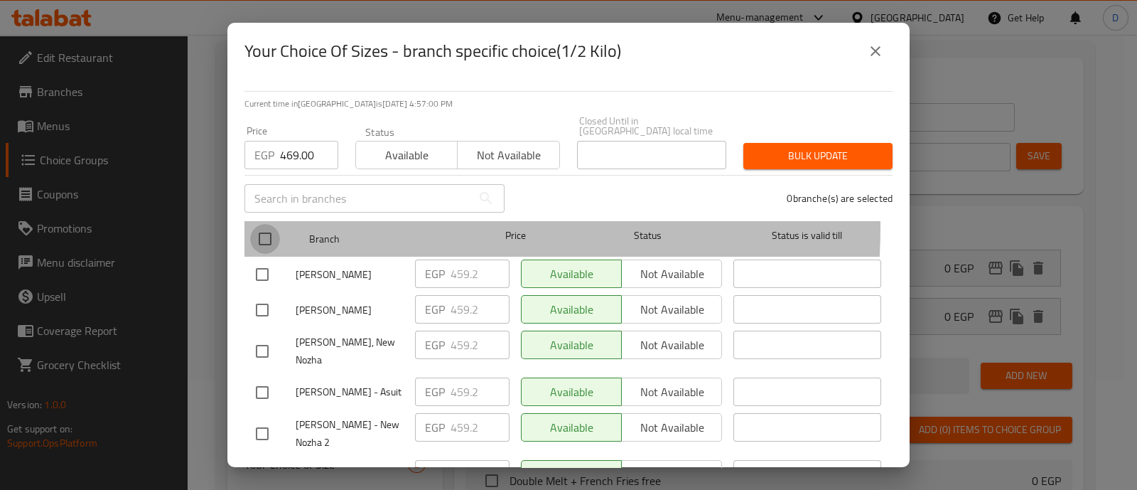
checkbox input "true"
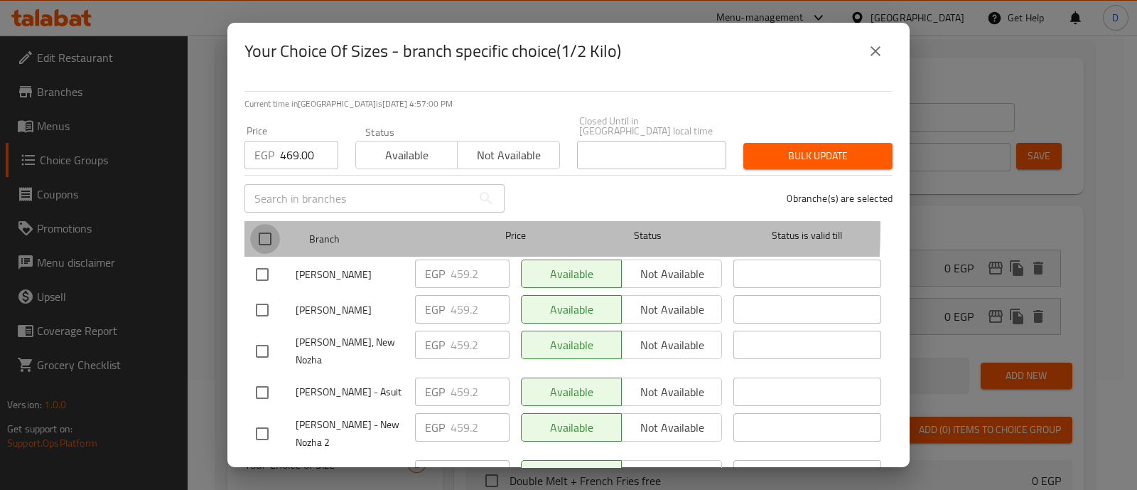
checkbox input "true"
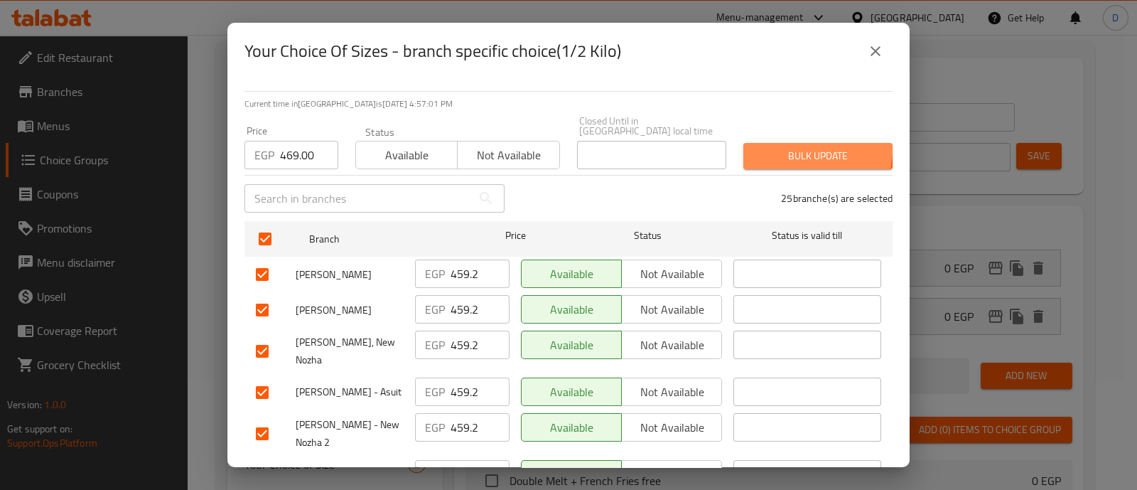
click at [803, 147] on span "Bulk update" at bounding box center [818, 156] width 126 height 18
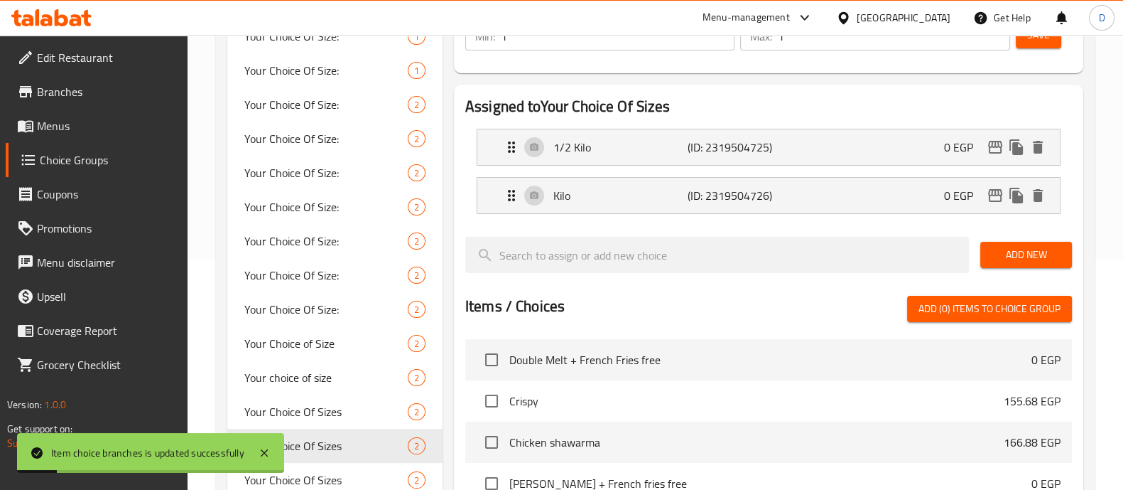
scroll to position [228, 0]
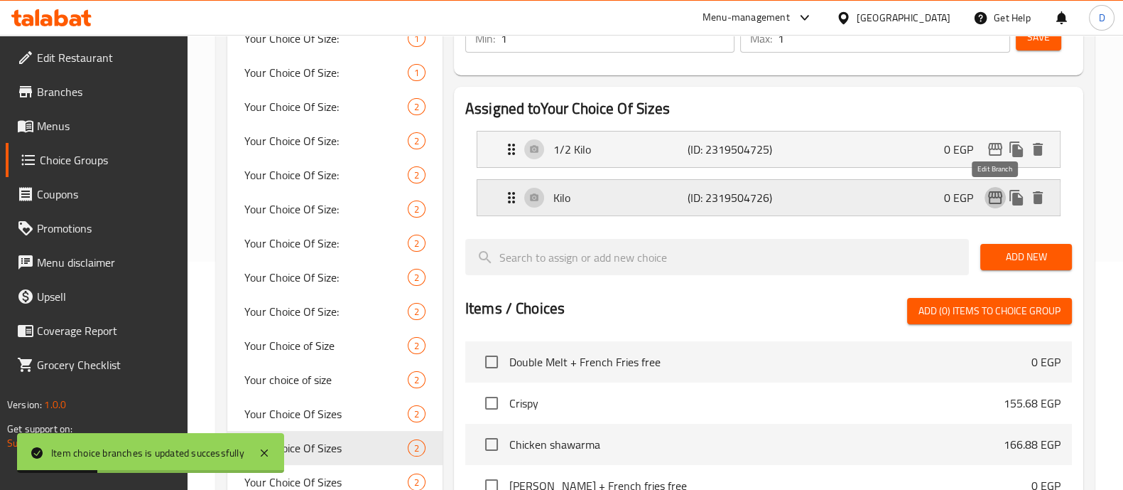
click at [998, 192] on icon "edit" at bounding box center [995, 197] width 14 height 13
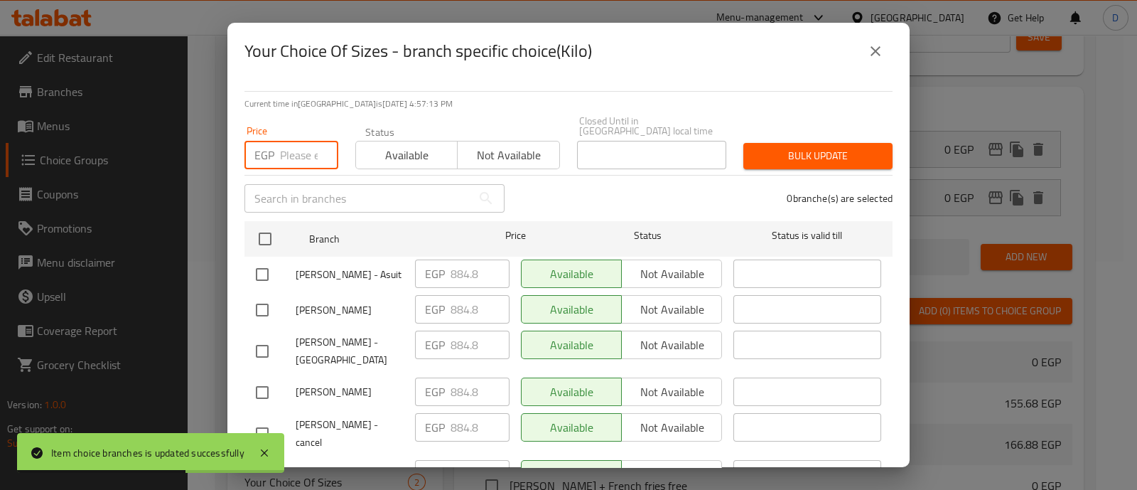
click at [303, 154] on input "number" at bounding box center [309, 155] width 58 height 28
paste input "903.00"
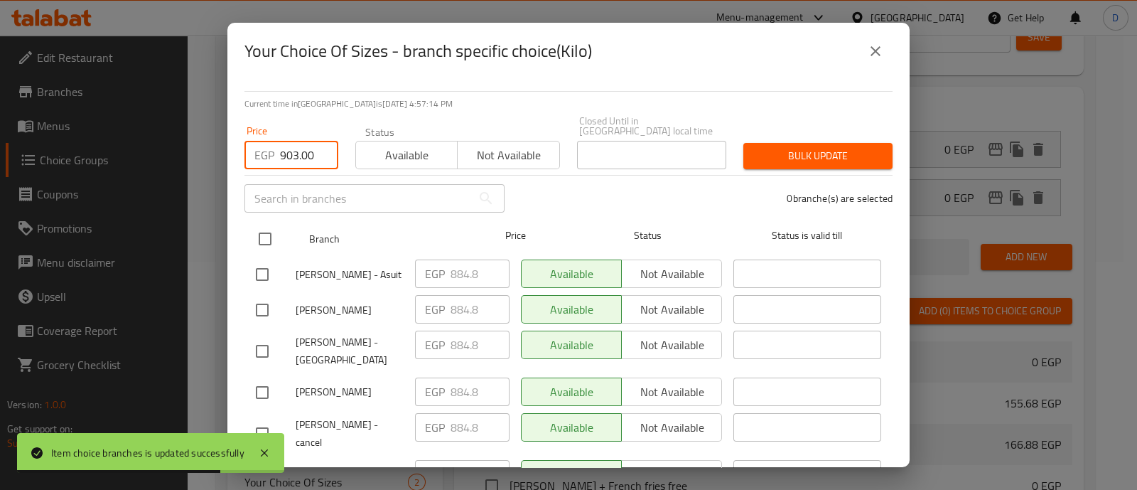
type input "903.00"
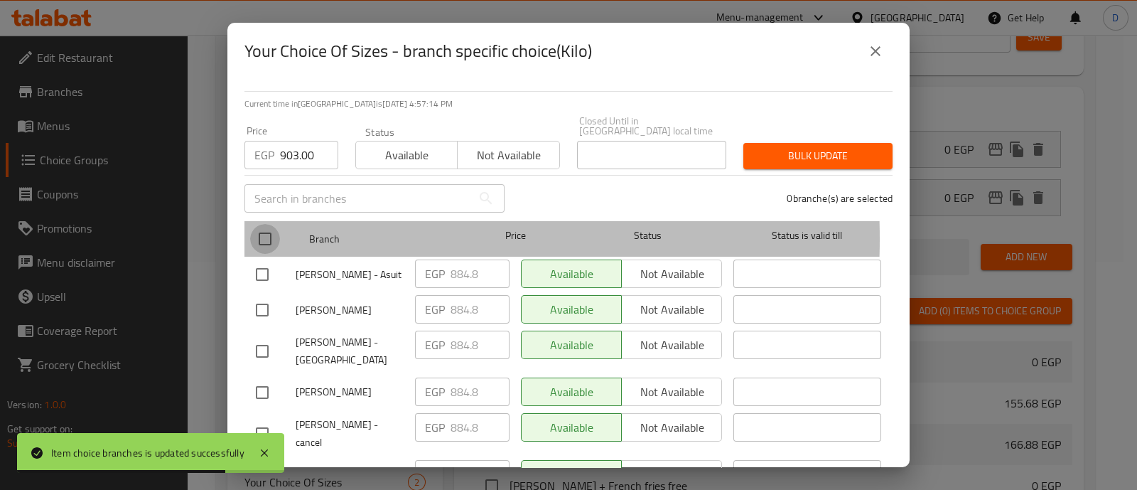
click at [258, 229] on input "checkbox" at bounding box center [265, 239] width 30 height 30
checkbox input "true"
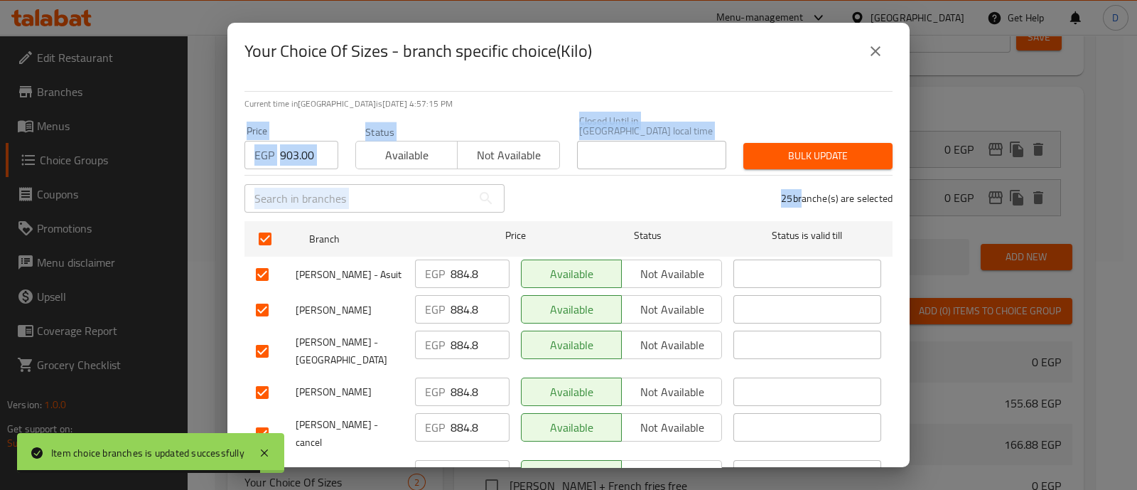
click at [784, 158] on div "Current time in Egypt is 01 Oct 2025 4:57:15 PM Price EGP 903.00 Price Status A…" at bounding box center [568, 273] width 682 height 387
click at [784, 158] on button "Bulk update" at bounding box center [817, 156] width 149 height 26
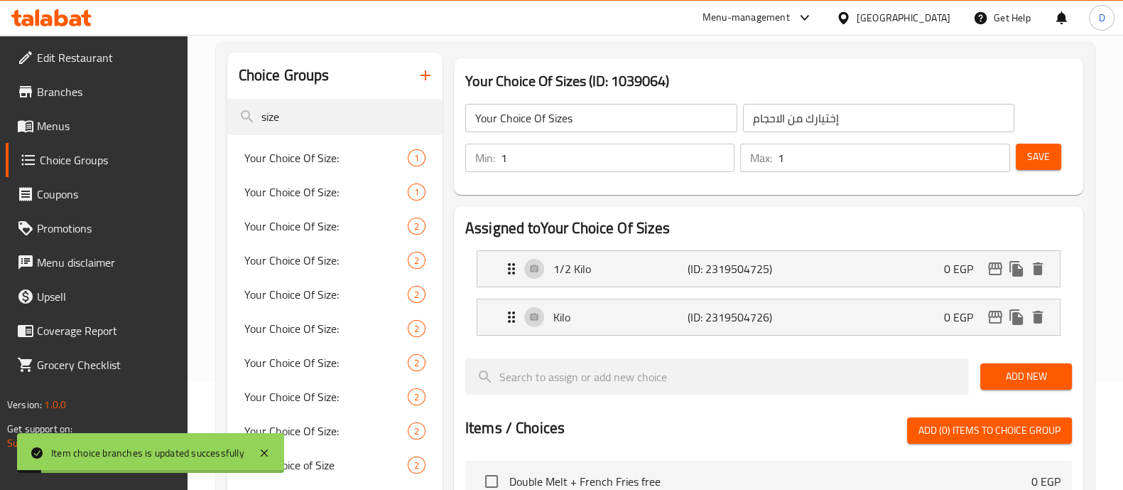
scroll to position [107, 0]
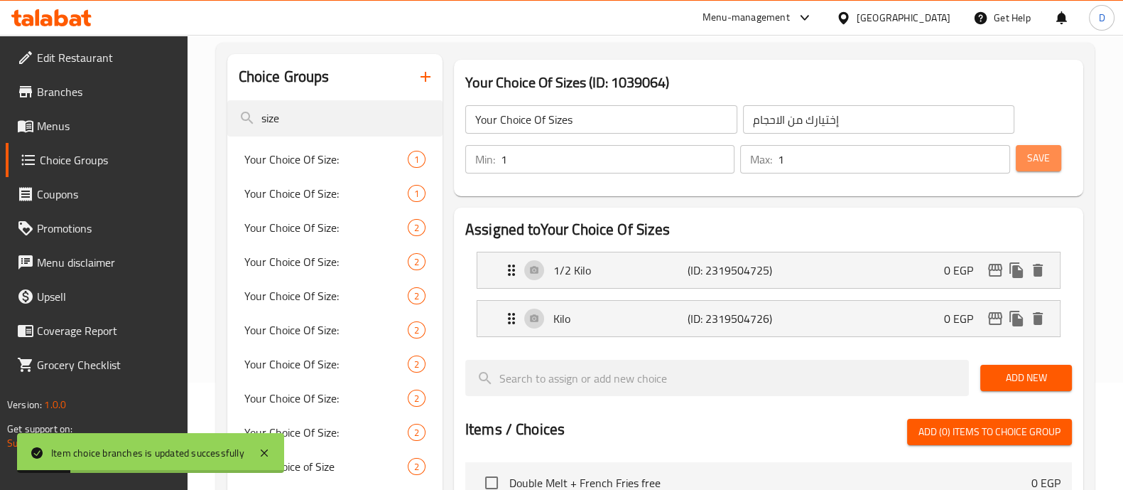
click at [1045, 154] on span "Save" at bounding box center [1038, 158] width 23 height 18
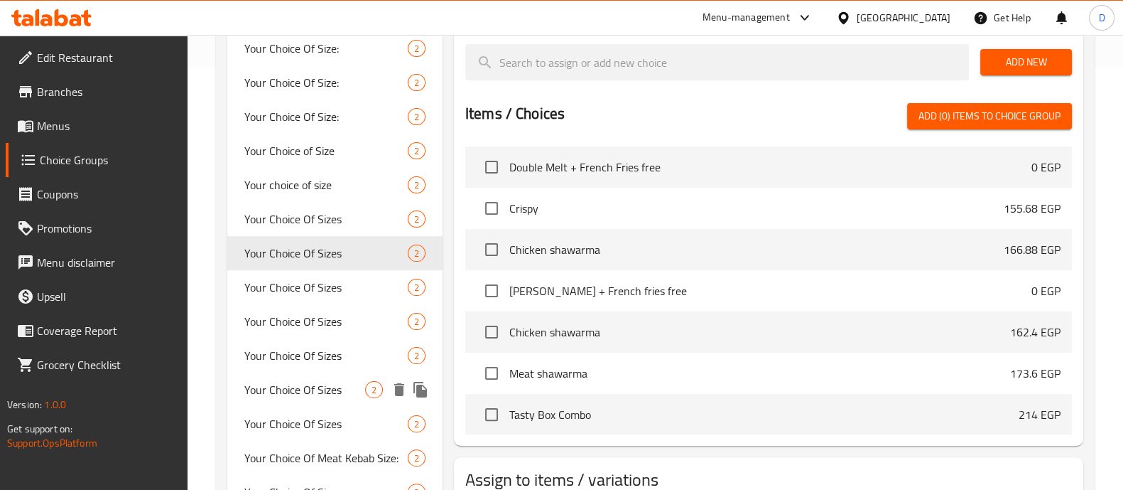
scroll to position [423, 0]
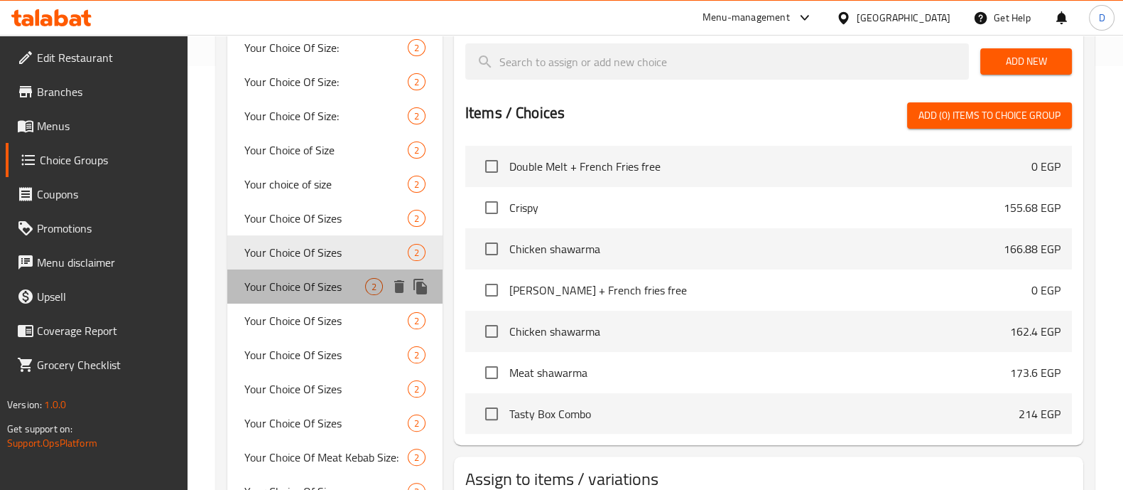
click at [335, 291] on span "Your Choice Of Sizes" at bounding box center [304, 286] width 121 height 17
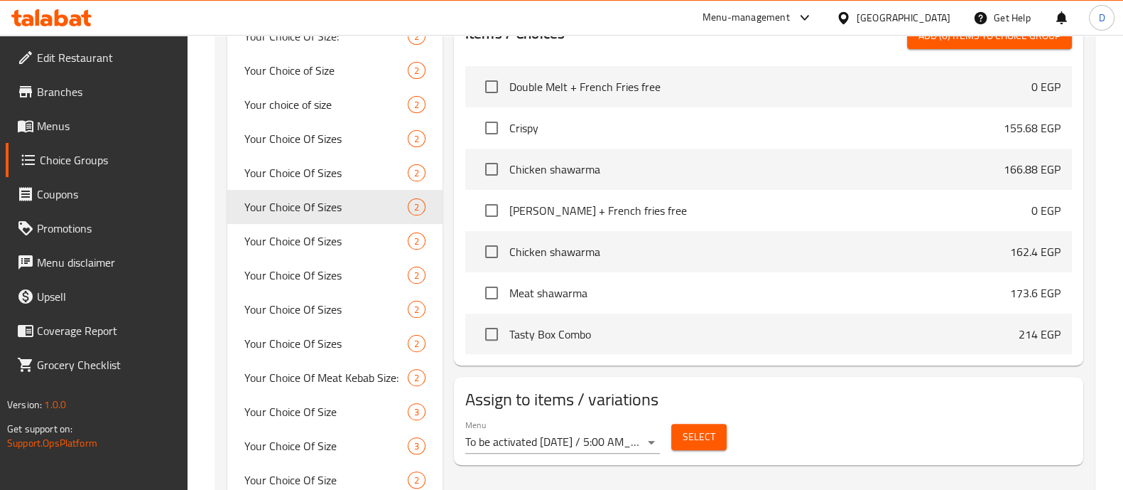
scroll to position [502, 0]
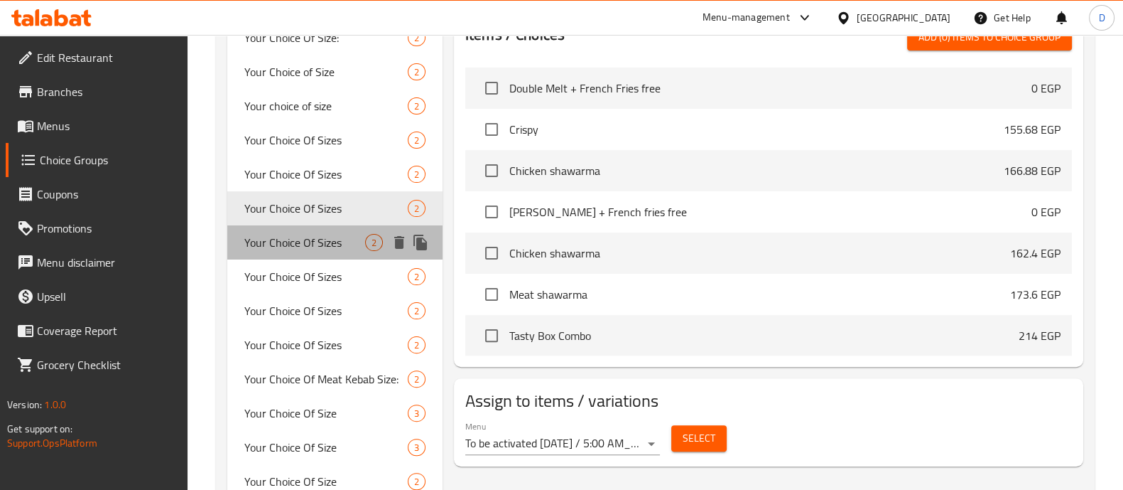
click at [327, 242] on span "Your Choice Of Sizes" at bounding box center [304, 242] width 121 height 17
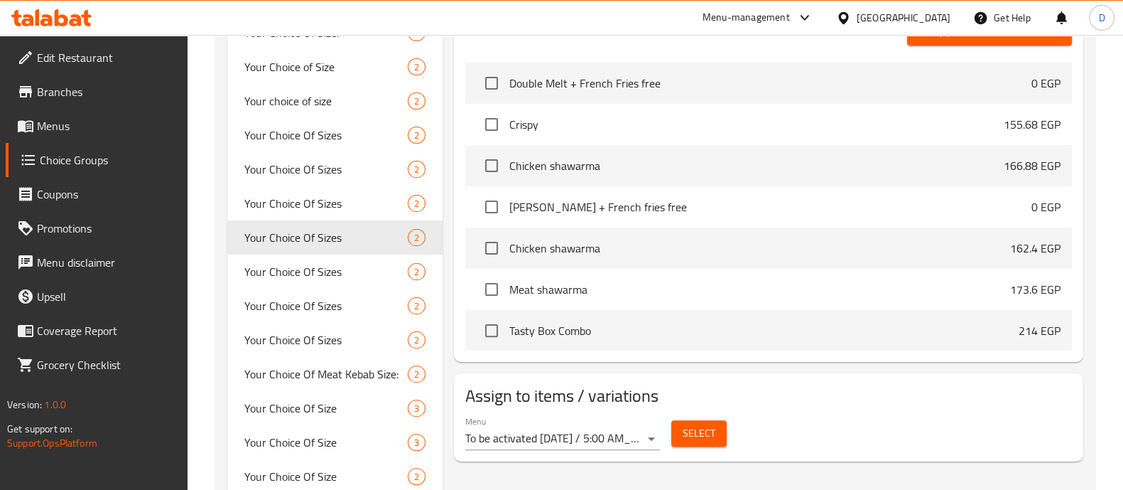
scroll to position [507, 0]
click at [312, 273] on span "Your Choice Of Sizes" at bounding box center [304, 270] width 121 height 17
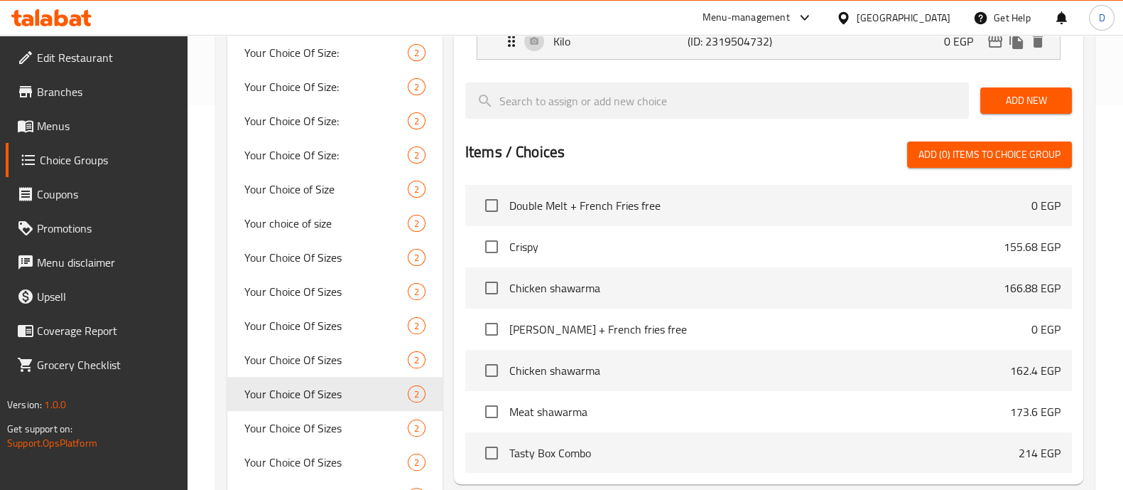
scroll to position [555, 0]
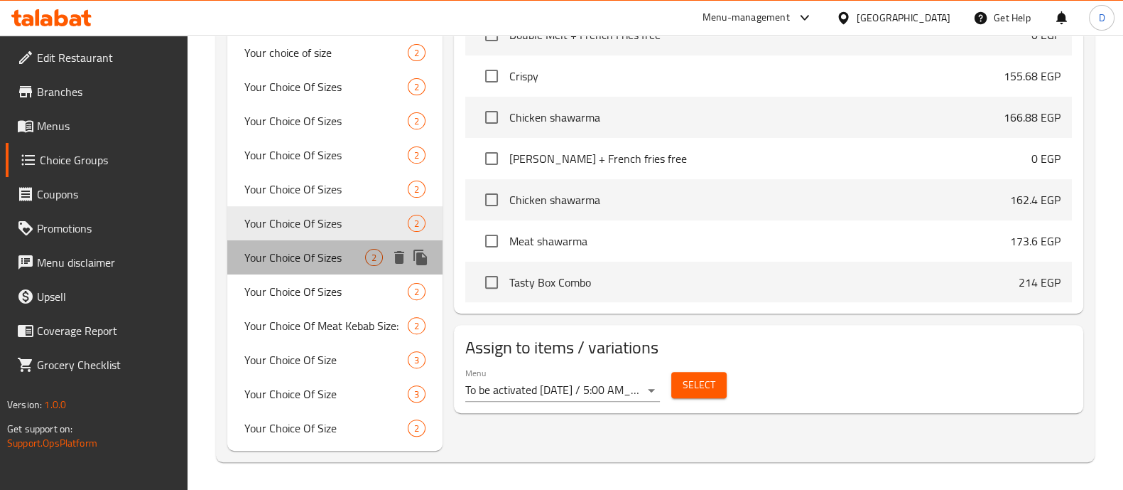
click at [326, 241] on div "Your Choice Of Sizes 2" at bounding box center [334, 257] width 215 height 34
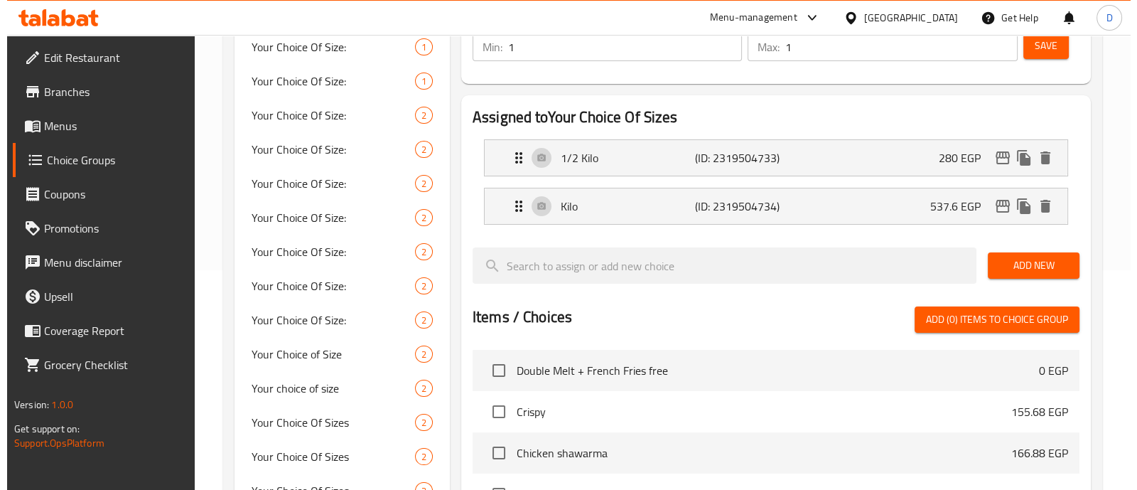
scroll to position [188, 0]
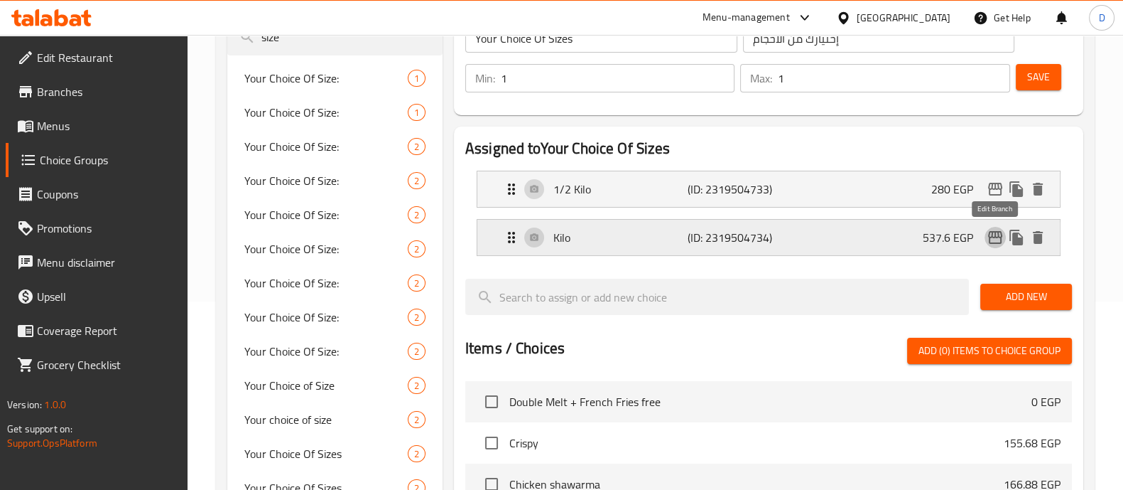
click at [998, 233] on icon "edit" at bounding box center [995, 237] width 14 height 13
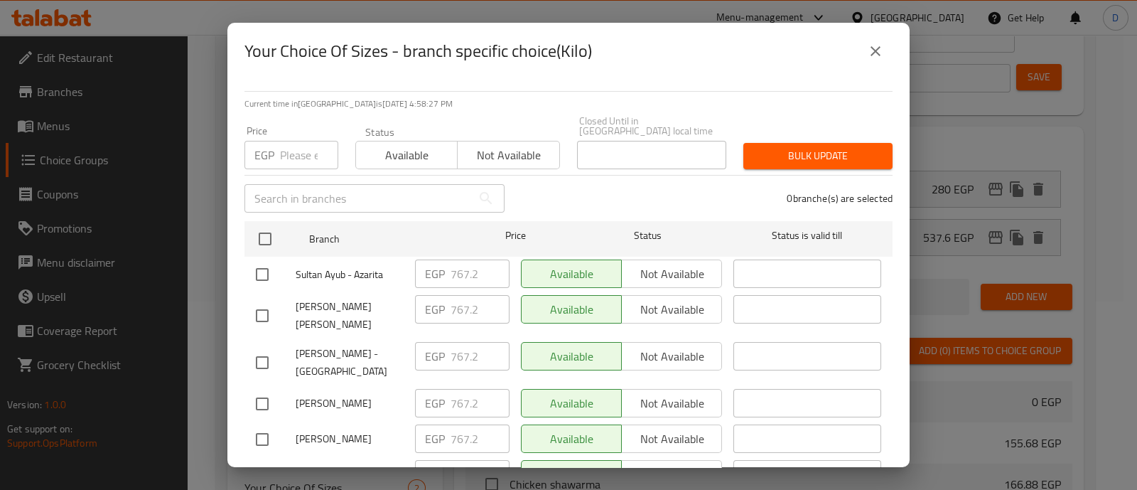
click at [298, 147] on input "number" at bounding box center [309, 155] width 58 height 28
paste input "782.54"
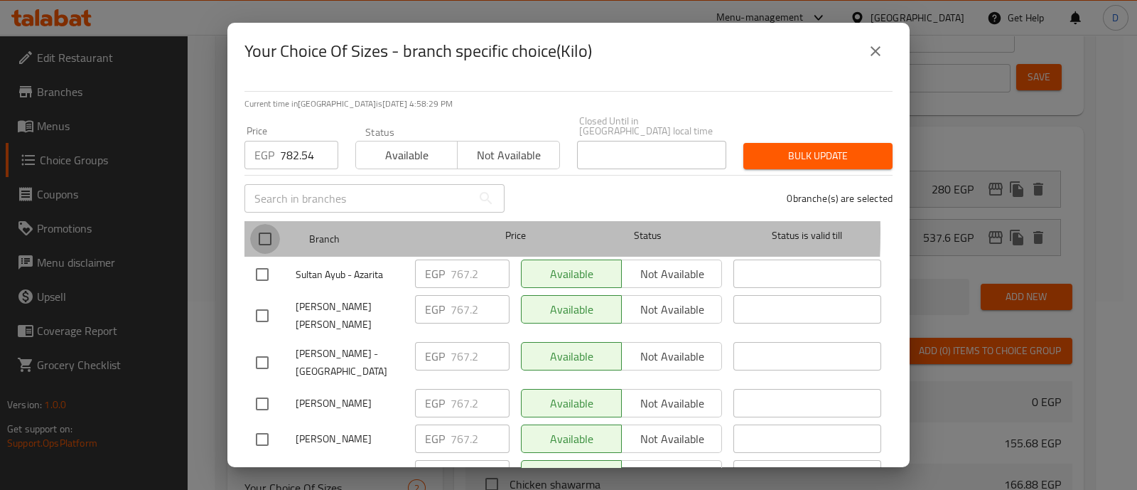
click at [264, 224] on input "checkbox" at bounding box center [265, 239] width 30 height 30
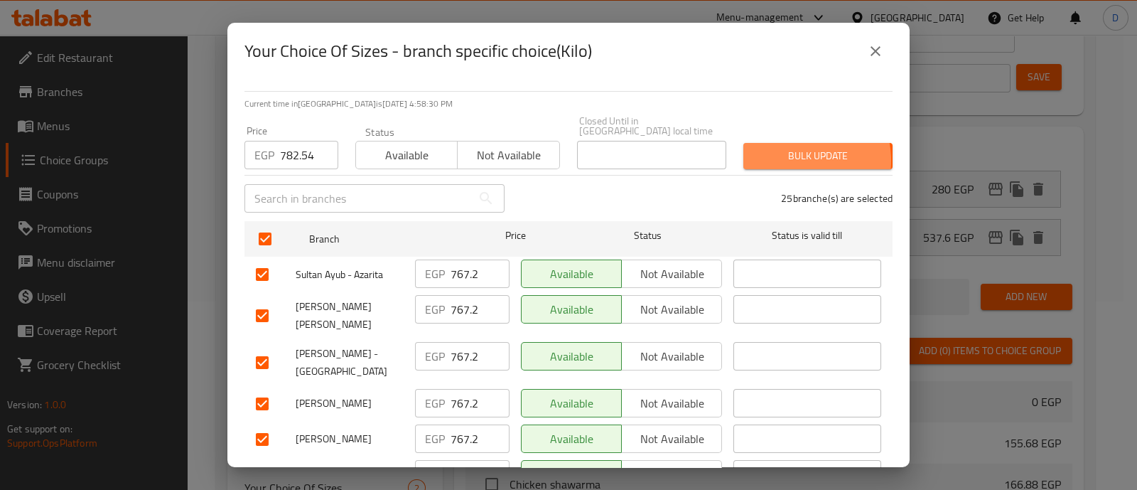
click at [780, 151] on span "Bulk update" at bounding box center [818, 156] width 126 height 18
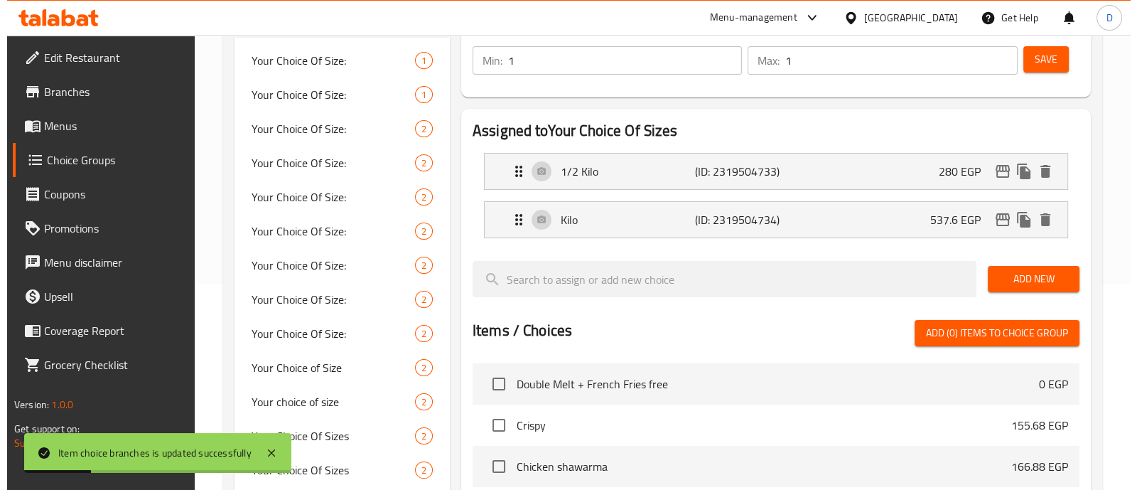
scroll to position [203, 0]
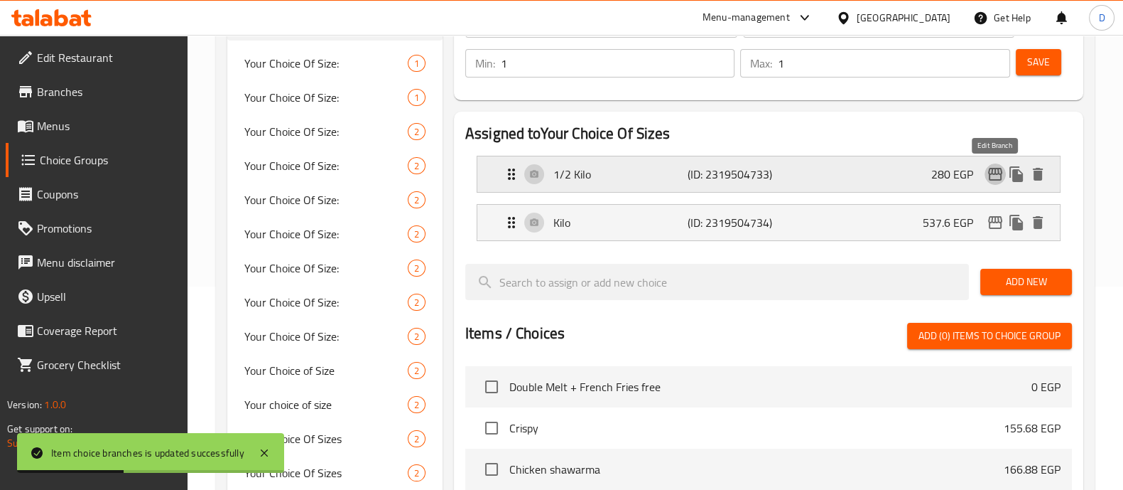
click at [998, 168] on icon "edit" at bounding box center [995, 174] width 14 height 13
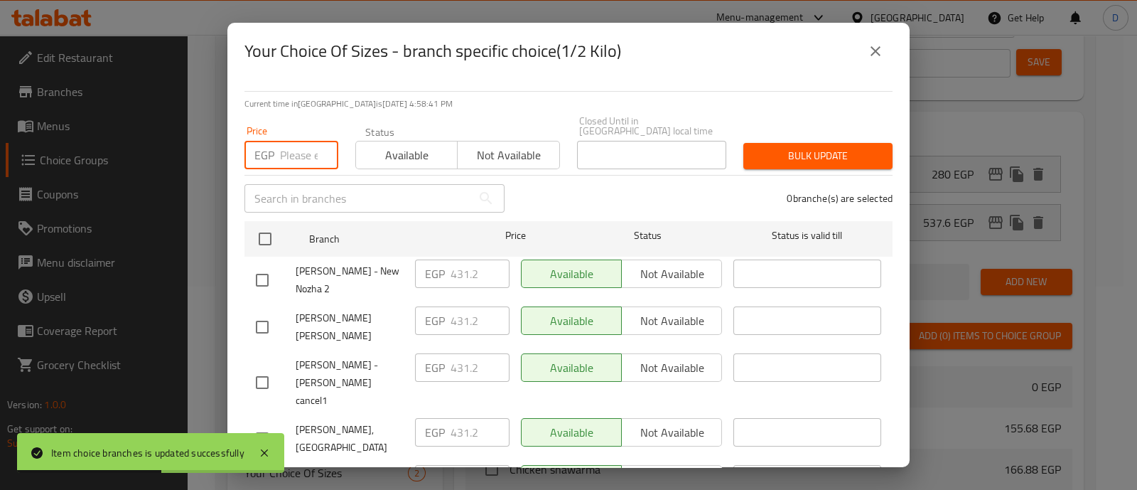
click at [308, 151] on input "number" at bounding box center [309, 155] width 58 height 28
paste input "439.00"
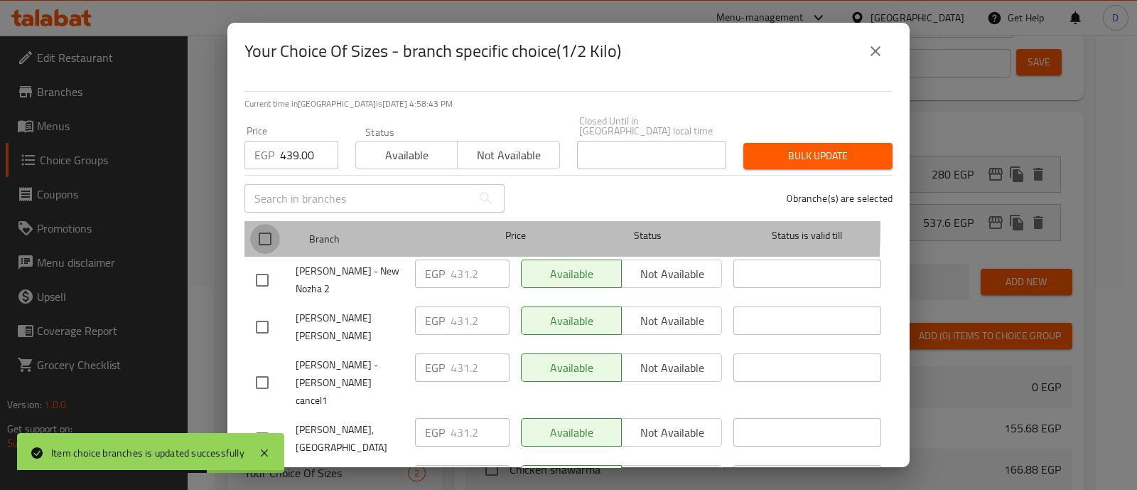
click at [259, 224] on input "checkbox" at bounding box center [265, 239] width 30 height 30
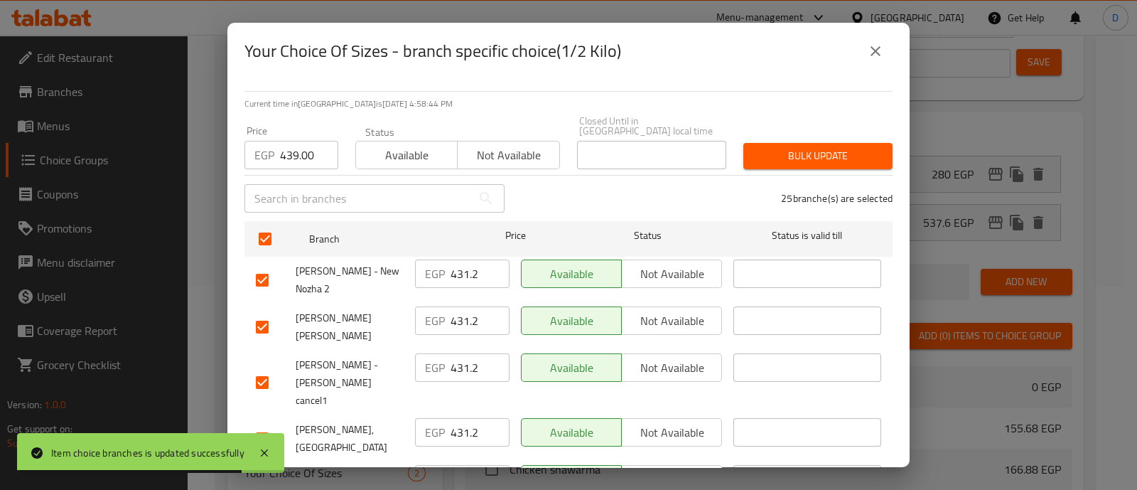
click at [820, 149] on span "Bulk update" at bounding box center [818, 156] width 126 height 18
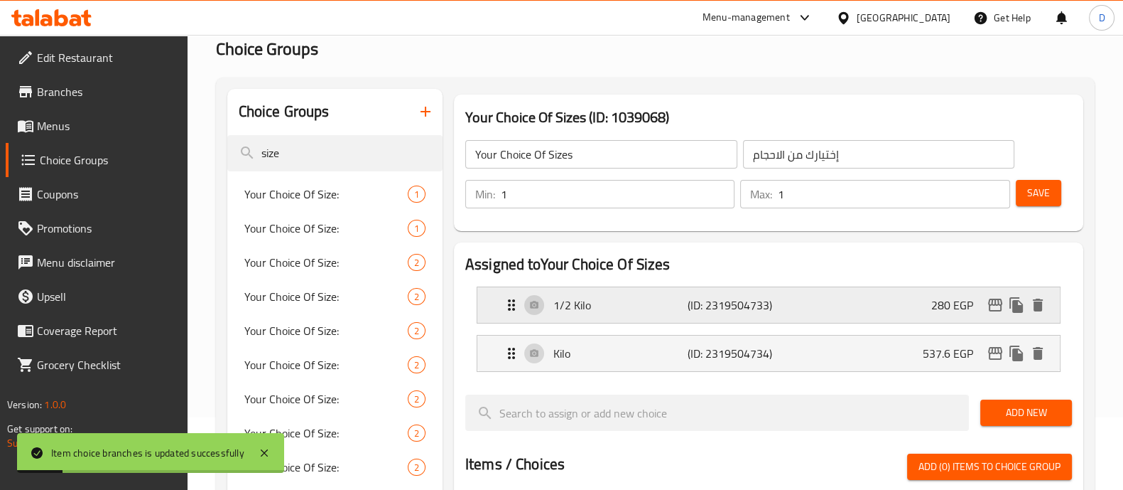
scroll to position [72, 0]
click at [1028, 193] on span "Save" at bounding box center [1038, 194] width 23 height 18
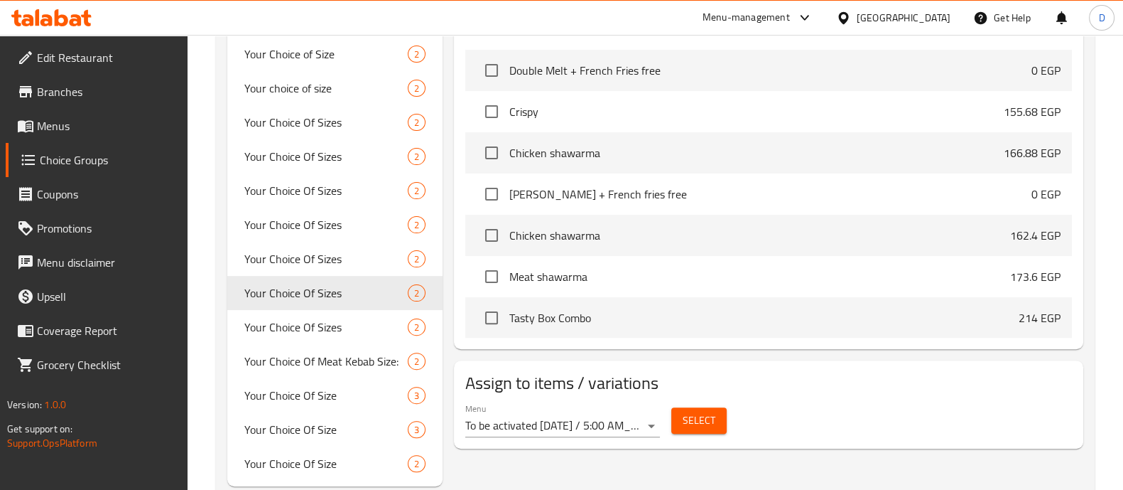
scroll to position [534, 0]
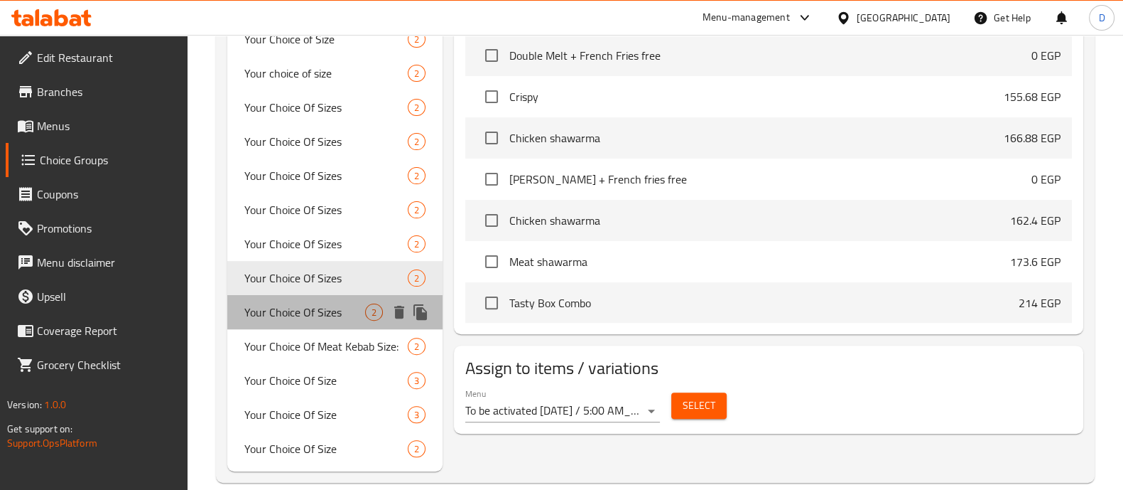
click at [305, 323] on div "Your Choice Of Sizes 2" at bounding box center [334, 312] width 215 height 34
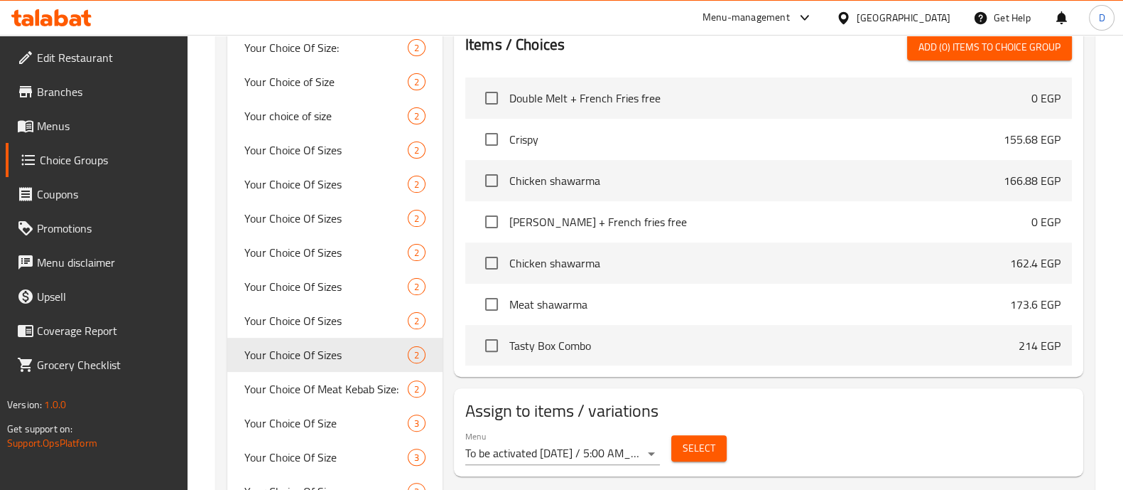
scroll to position [494, 0]
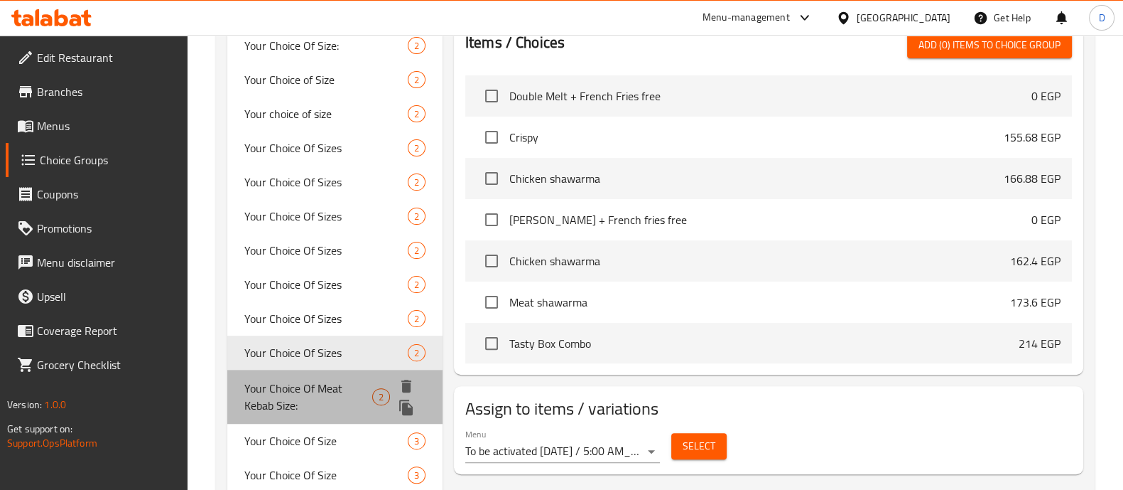
click at [333, 385] on span "Your Choice Of Meat Kebab Size:" at bounding box center [308, 396] width 128 height 34
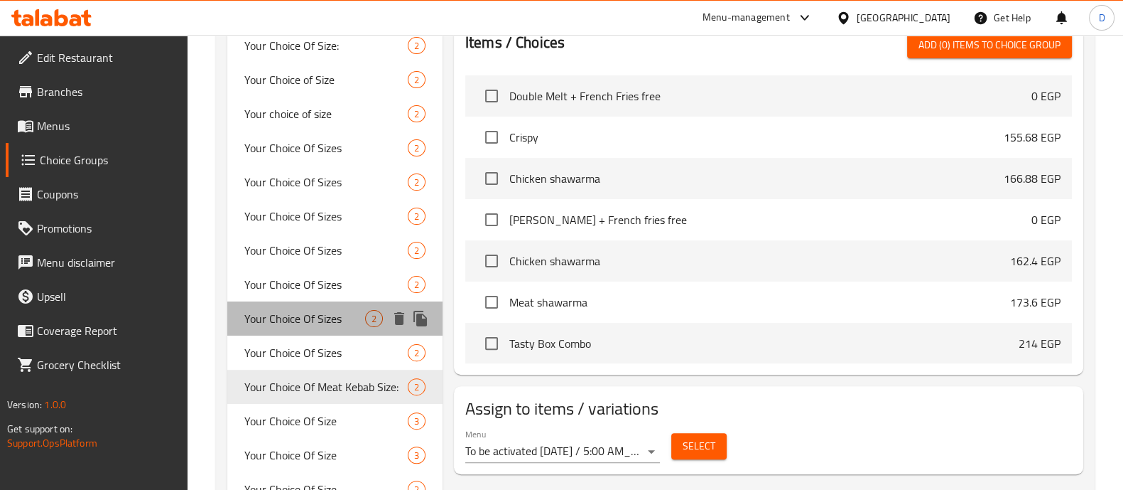
click at [323, 301] on div "Your Choice Of Sizes 2" at bounding box center [334, 318] width 215 height 34
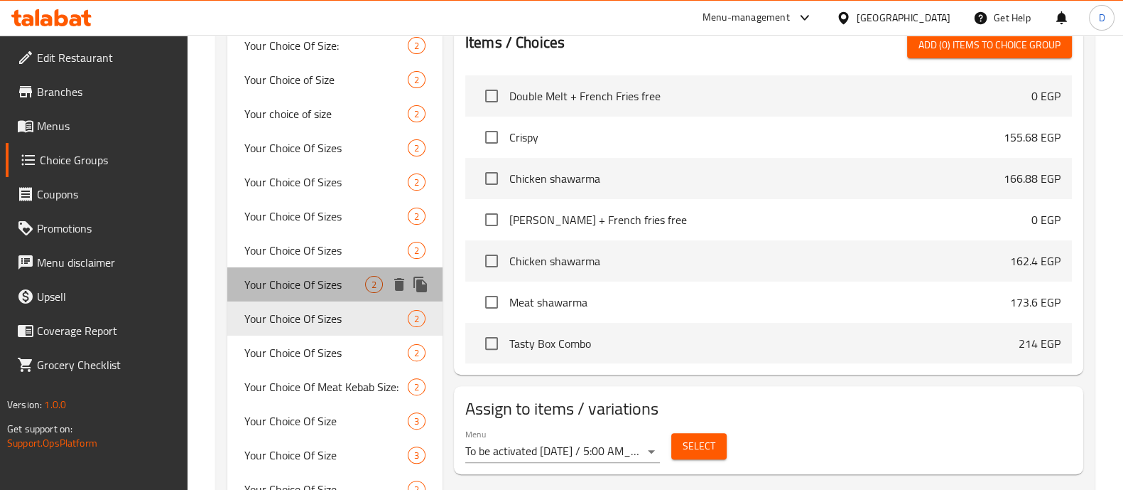
click at [317, 284] on span "Your Choice Of Sizes" at bounding box center [304, 284] width 121 height 17
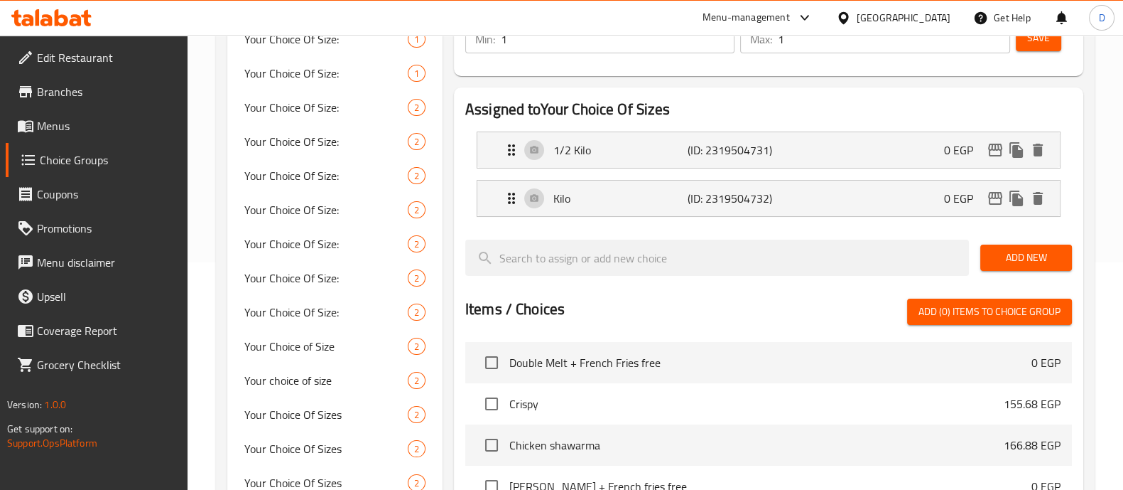
scroll to position [417, 0]
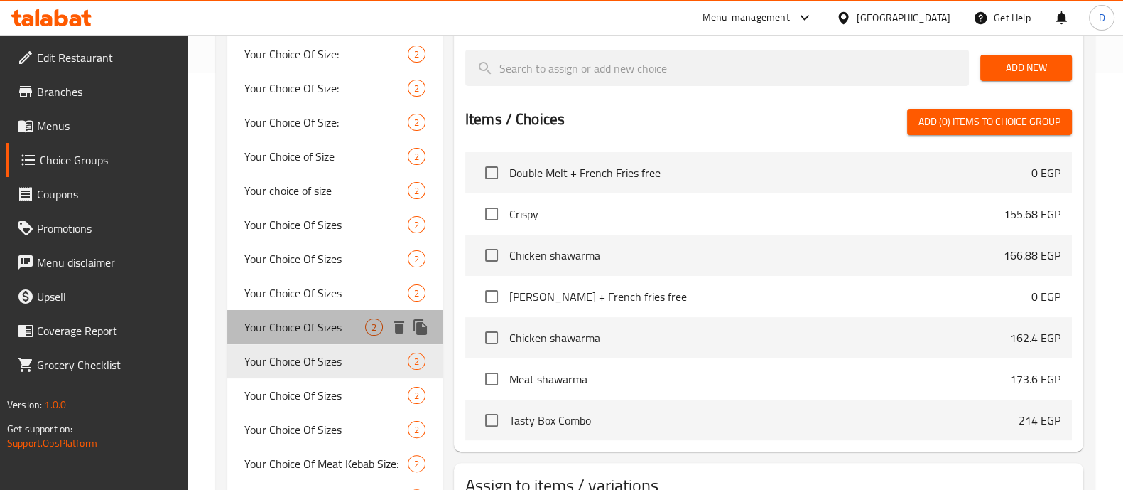
click at [274, 321] on span "Your Choice Of Sizes" at bounding box center [304, 326] width 121 height 17
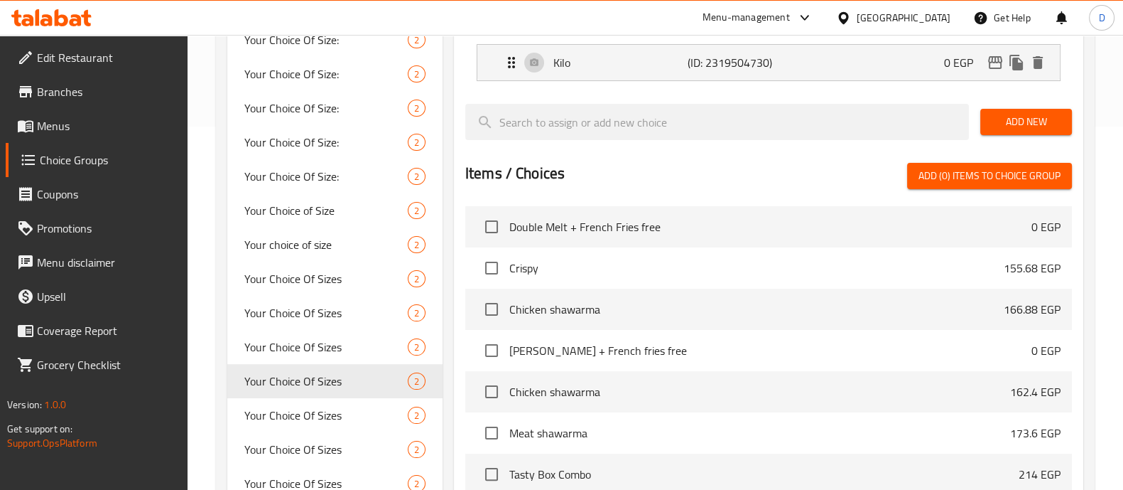
scroll to position [364, 0]
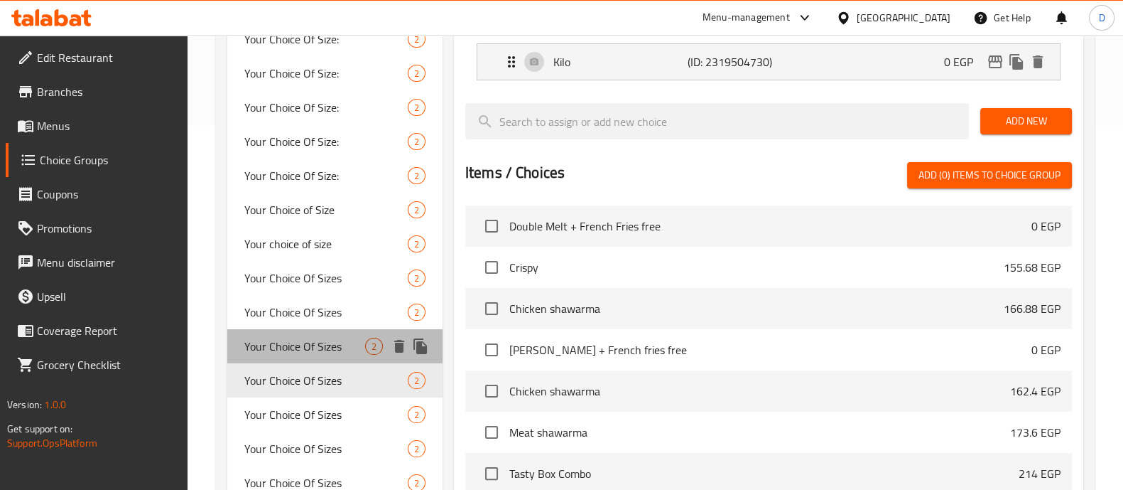
click at [287, 348] on span "Your Choice Of Sizes" at bounding box center [304, 346] width 121 height 17
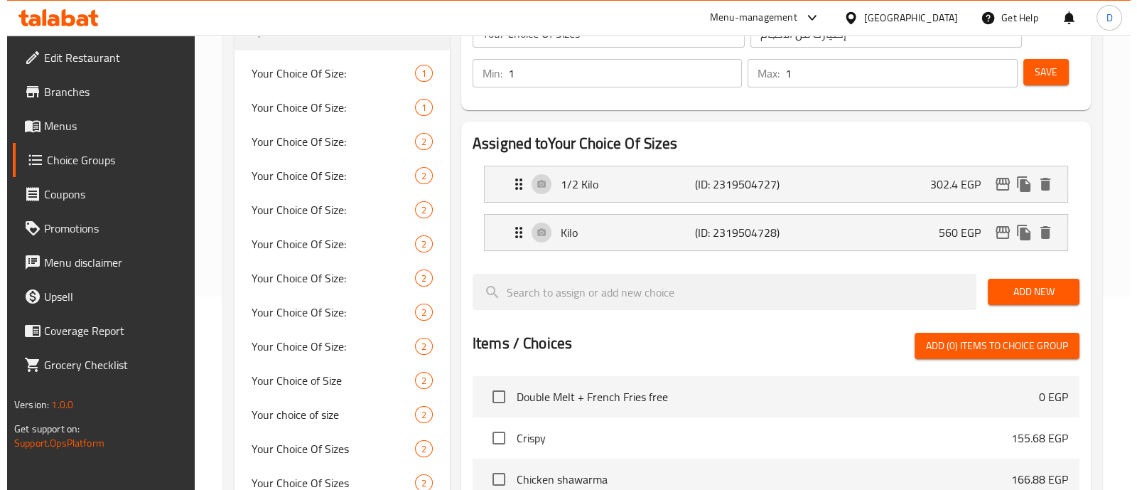
scroll to position [192, 0]
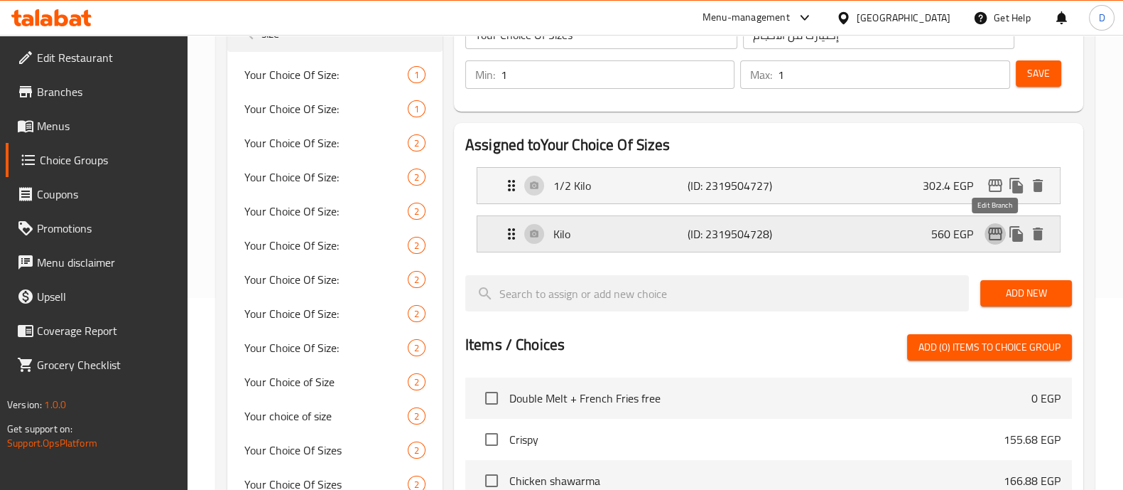
click at [998, 232] on icon "edit" at bounding box center [995, 233] width 14 height 13
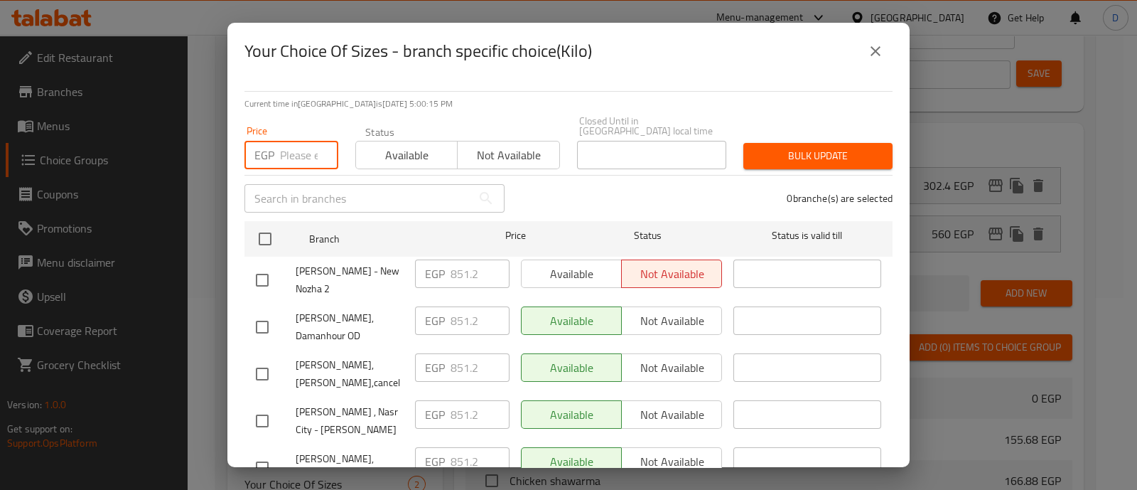
click at [300, 146] on input "number" at bounding box center [309, 155] width 58 height 28
paste input "869.00"
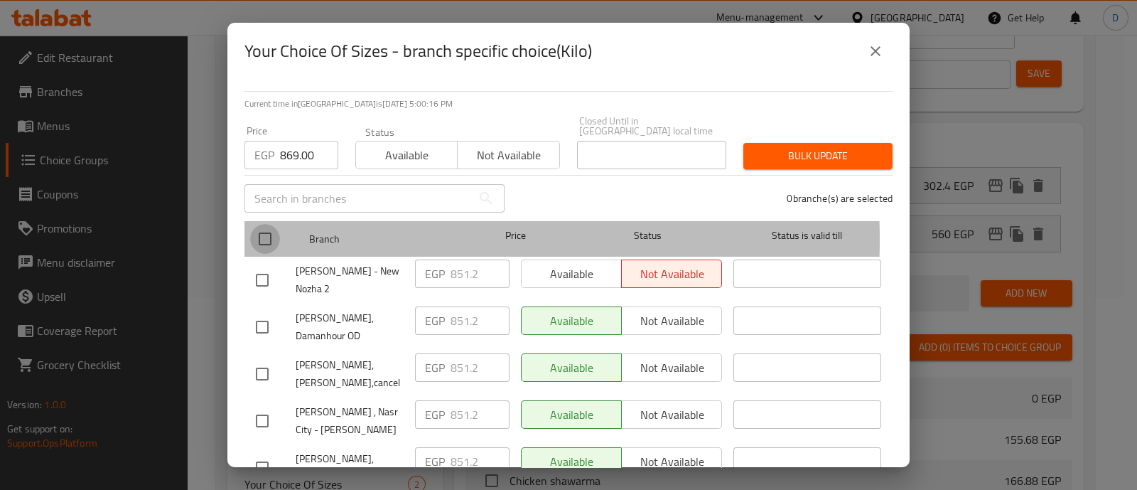
click at [259, 230] on input "checkbox" at bounding box center [265, 239] width 30 height 30
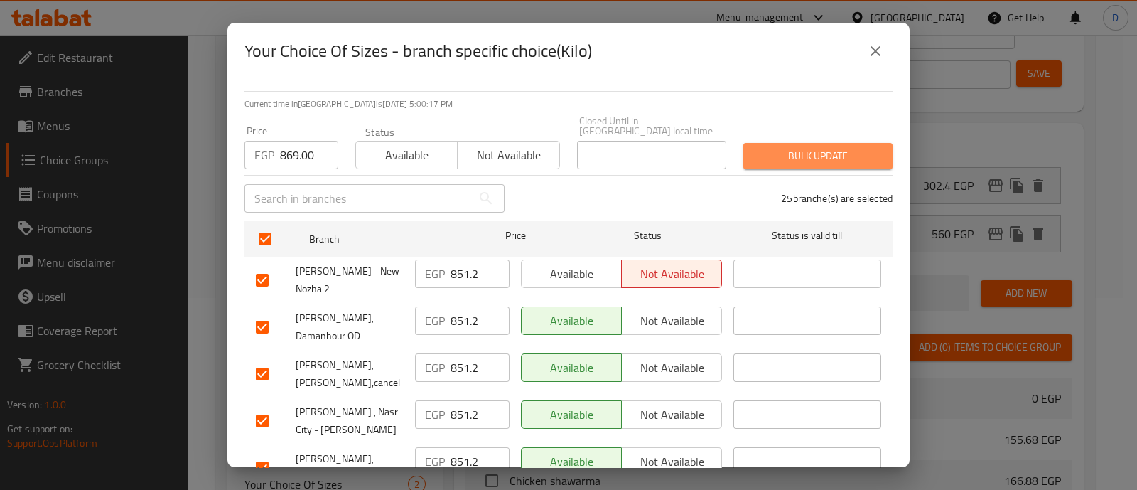
click at [835, 147] on span "Bulk update" at bounding box center [818, 156] width 126 height 18
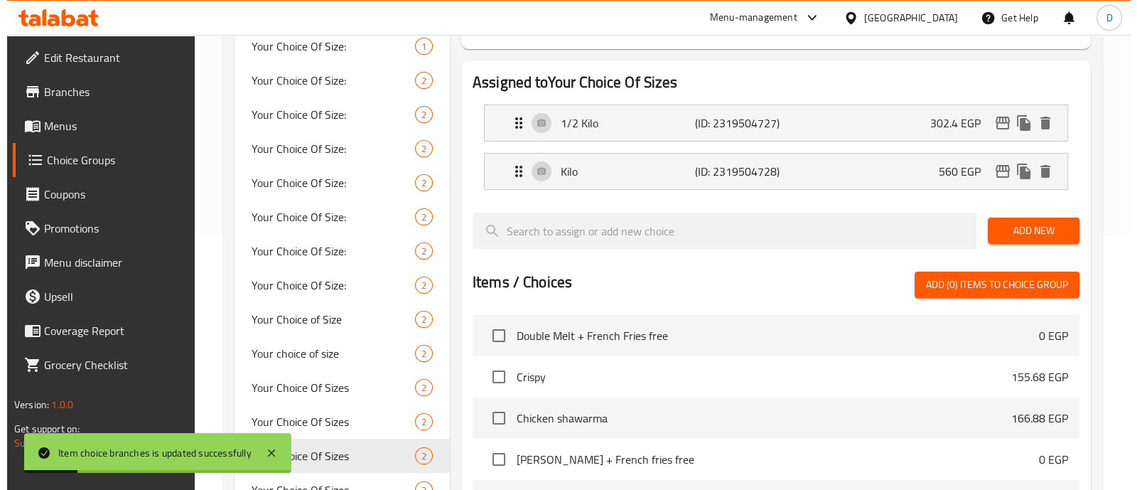
scroll to position [233, 0]
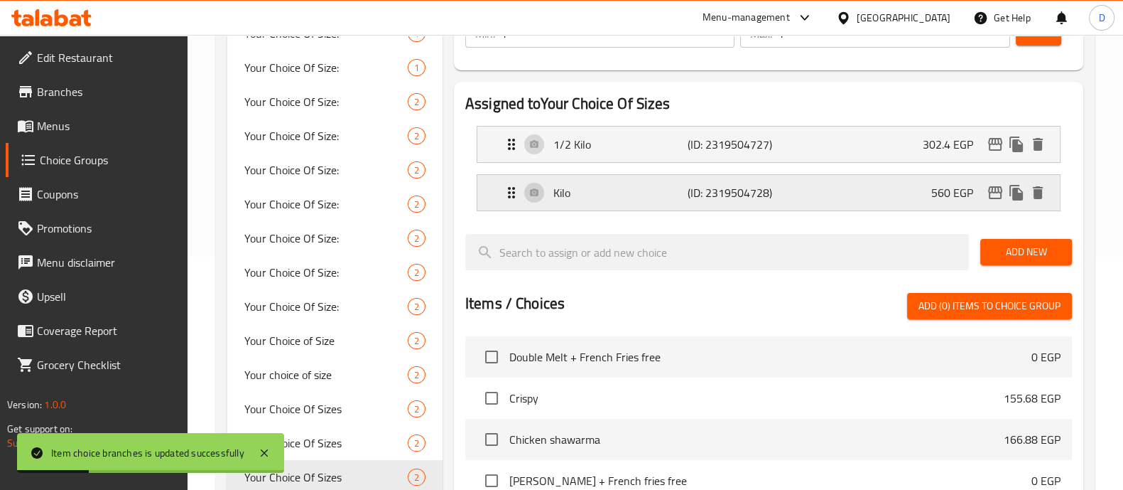
click at [993, 190] on icon "edit" at bounding box center [995, 192] width 14 height 13
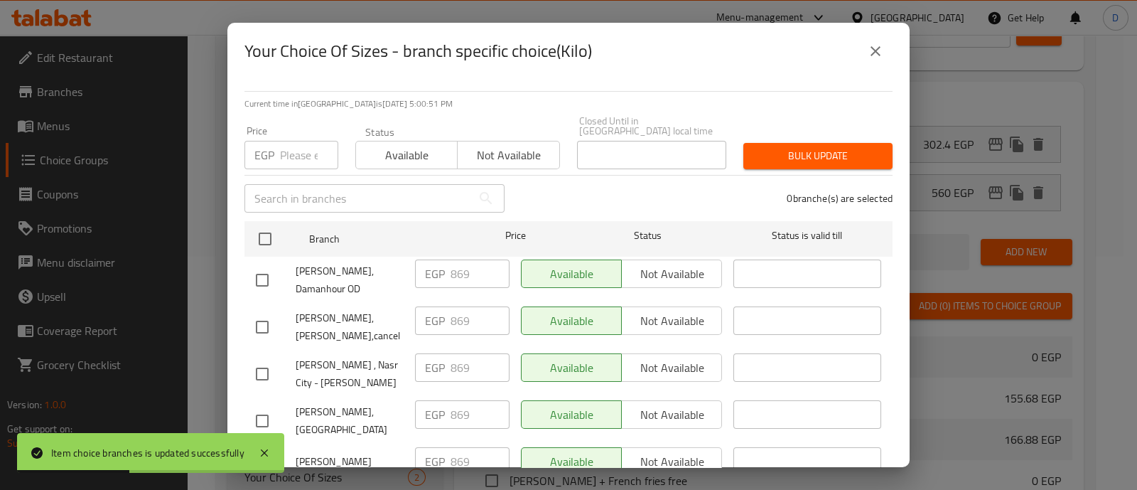
click at [879, 54] on icon "close" at bounding box center [875, 51] width 10 height 10
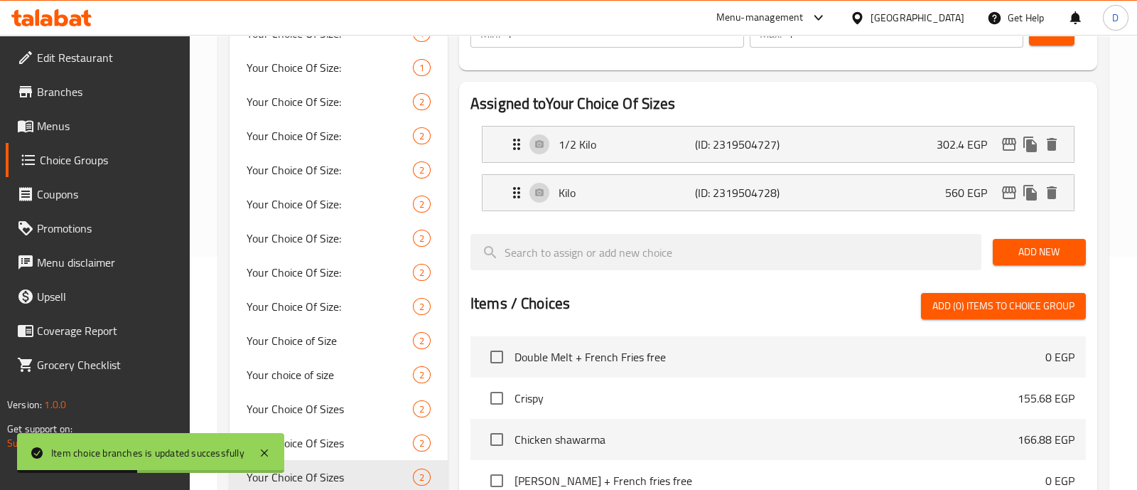
scroll to position [237, 0]
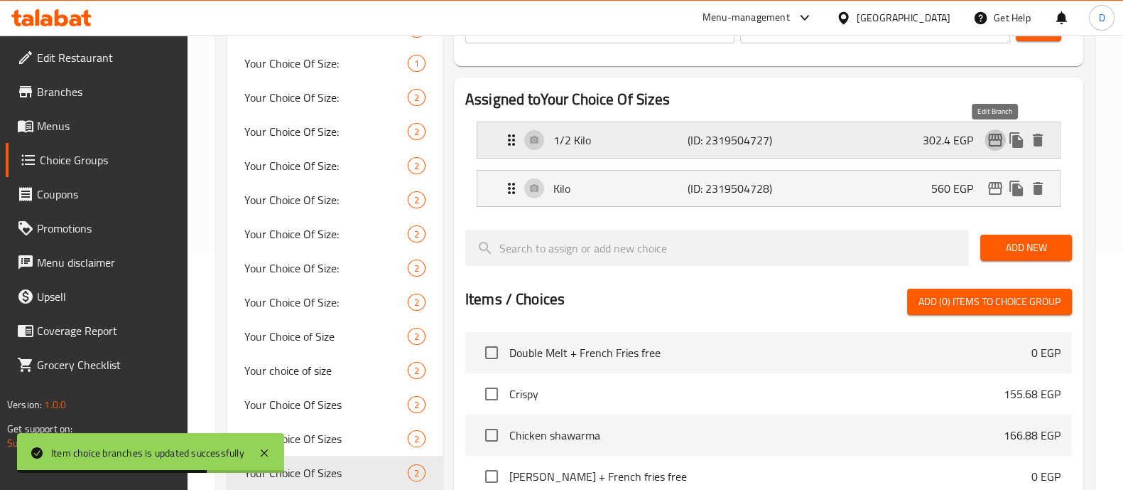
click at [988, 138] on icon "edit" at bounding box center [995, 139] width 17 height 17
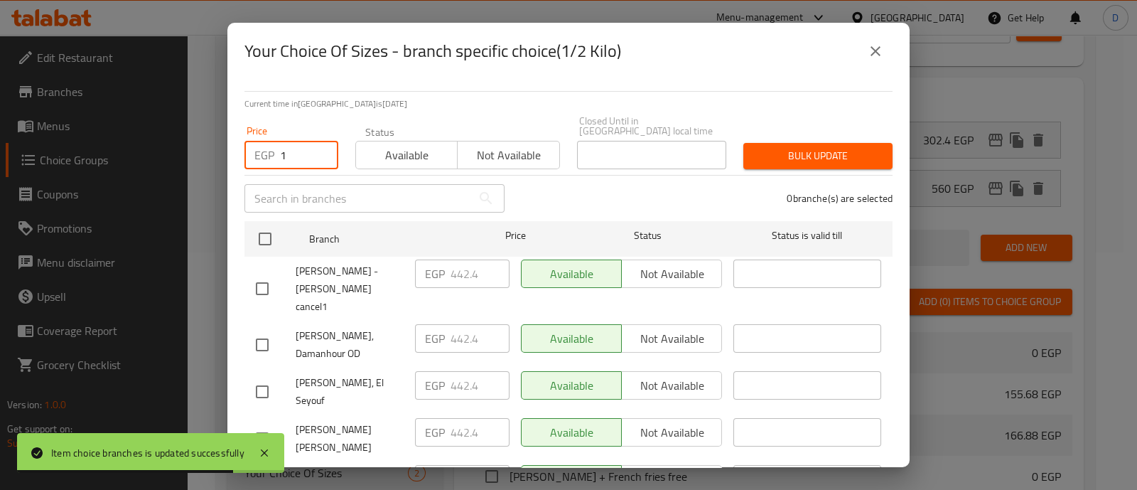
click at [320, 141] on input "1" at bounding box center [309, 155] width 58 height 28
paste input "451.50"
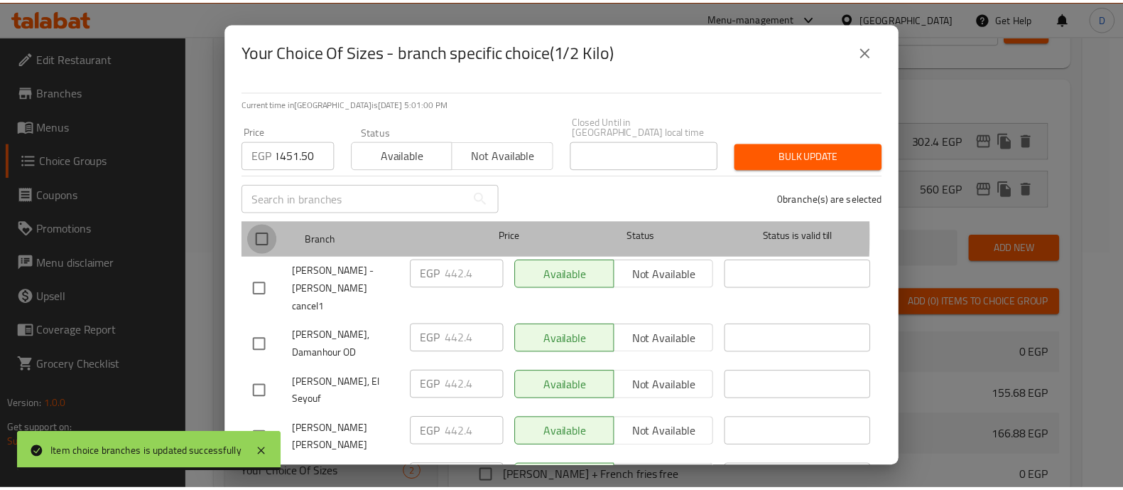
scroll to position [0, 0]
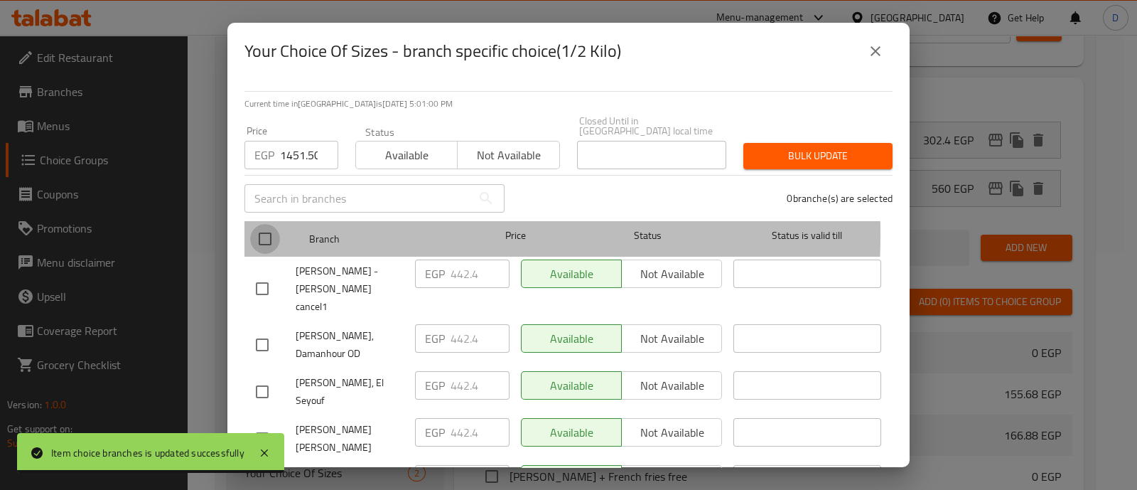
click at [259, 225] on input "checkbox" at bounding box center [265, 239] width 30 height 30
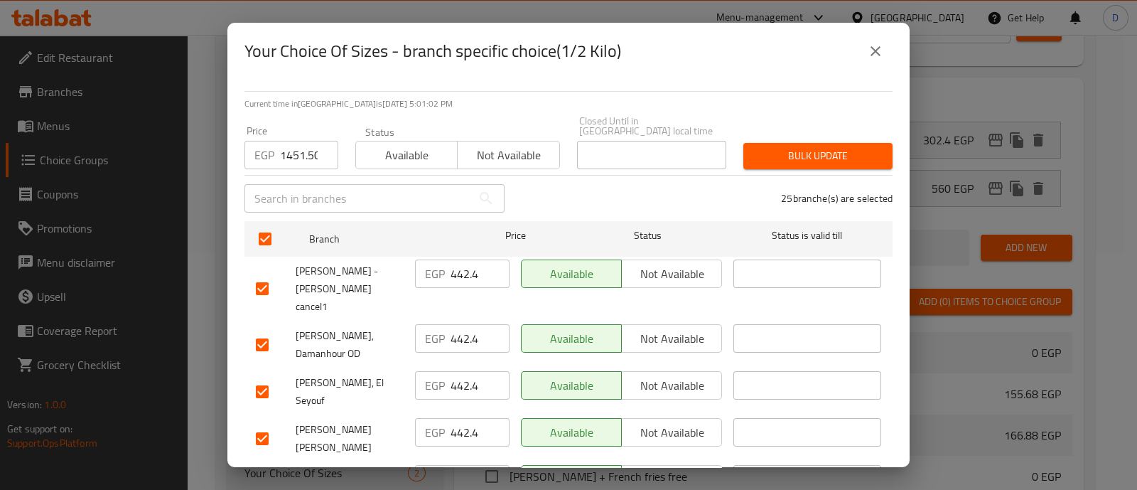
click at [306, 146] on input "1451.50" at bounding box center [309, 155] width 58 height 28
paste input "number"
click at [782, 151] on span "Bulk update" at bounding box center [818, 156] width 126 height 18
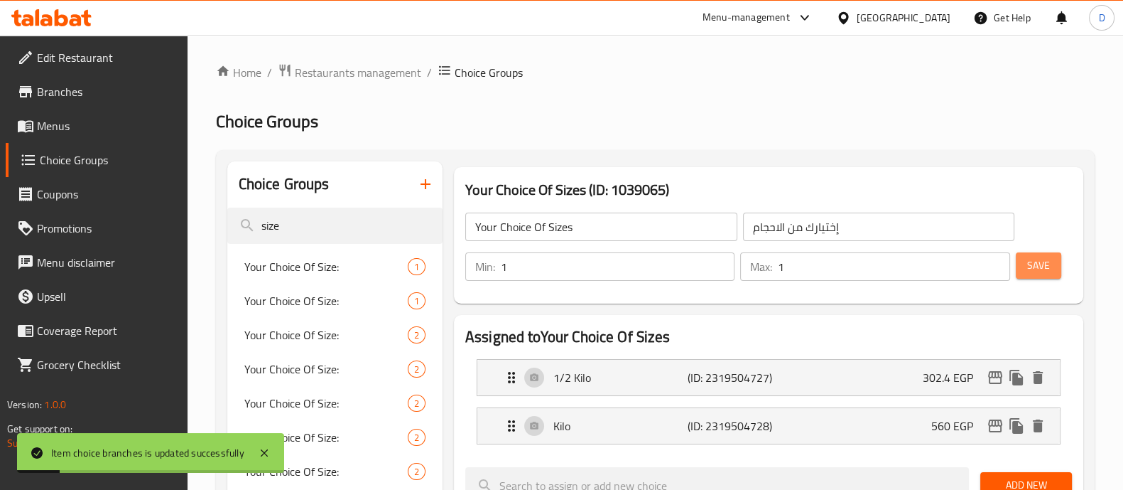
click at [1051, 262] on button "Save" at bounding box center [1038, 265] width 45 height 26
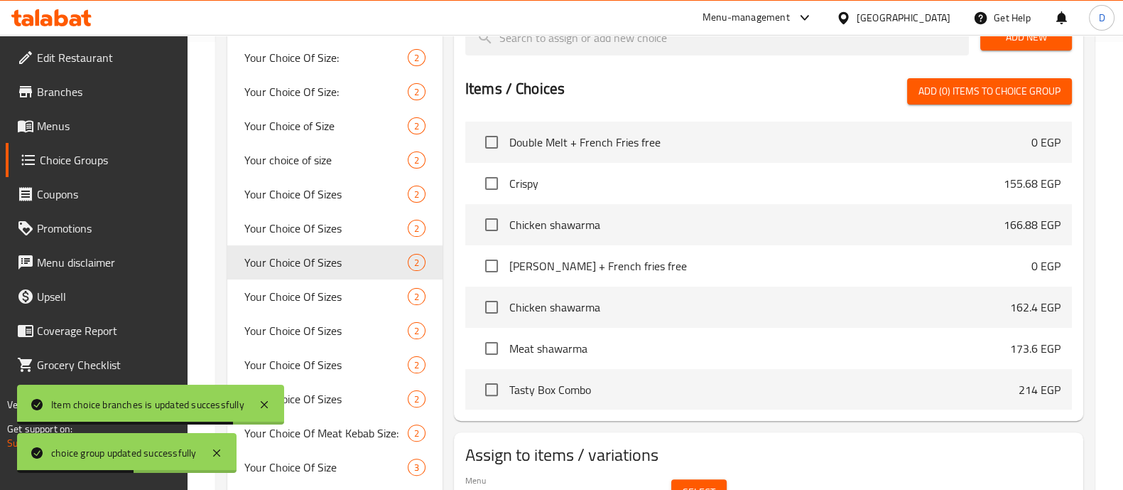
scroll to position [555, 0]
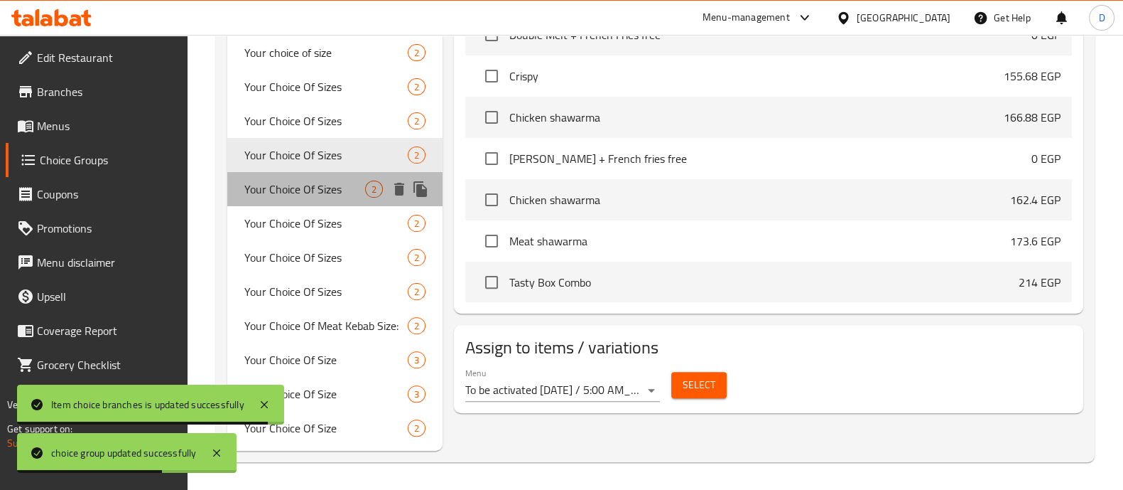
click at [320, 193] on span "Your Choice Of Sizes" at bounding box center [304, 188] width 121 height 17
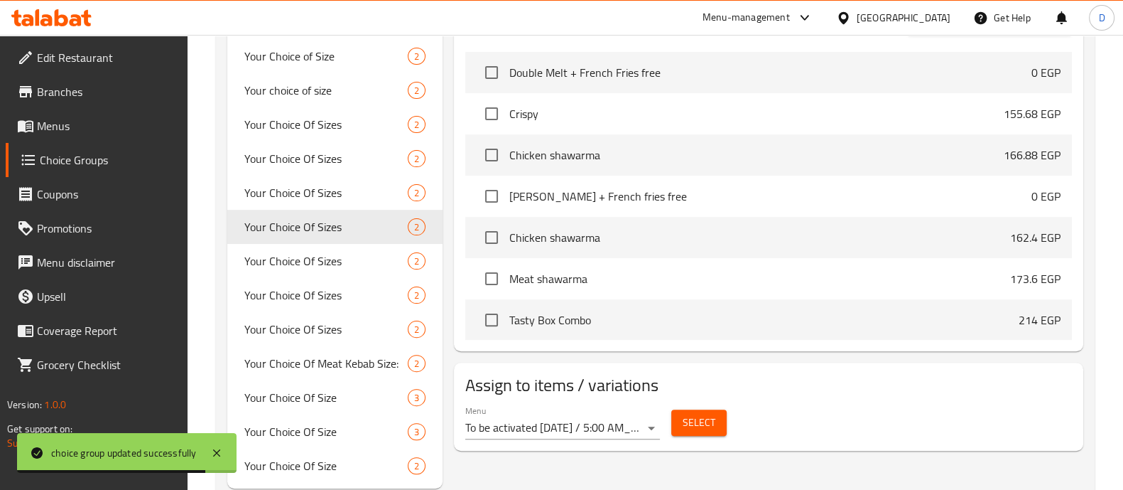
scroll to position [518, 0]
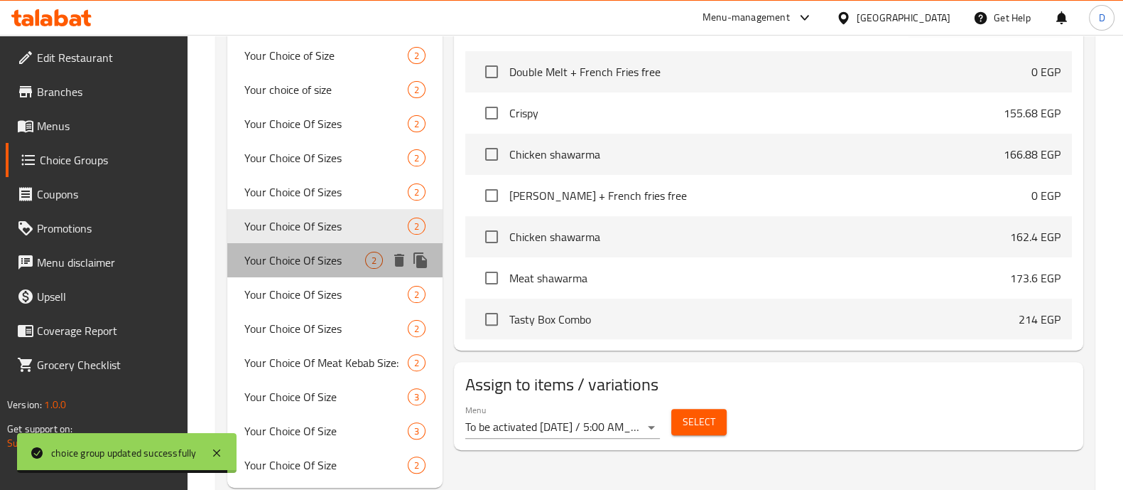
click at [316, 247] on div "Your Choice Of Sizes 2" at bounding box center [334, 260] width 215 height 34
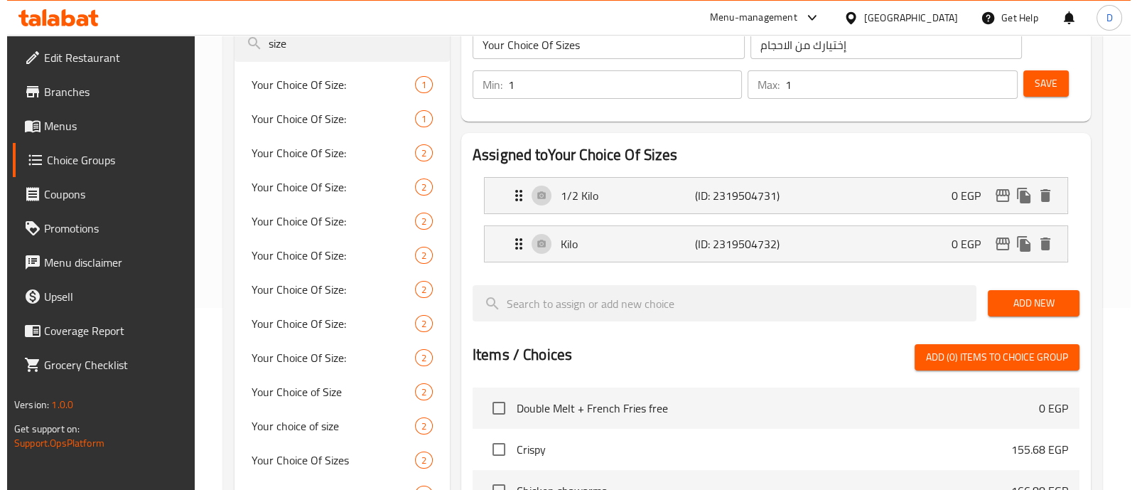
scroll to position [149, 0]
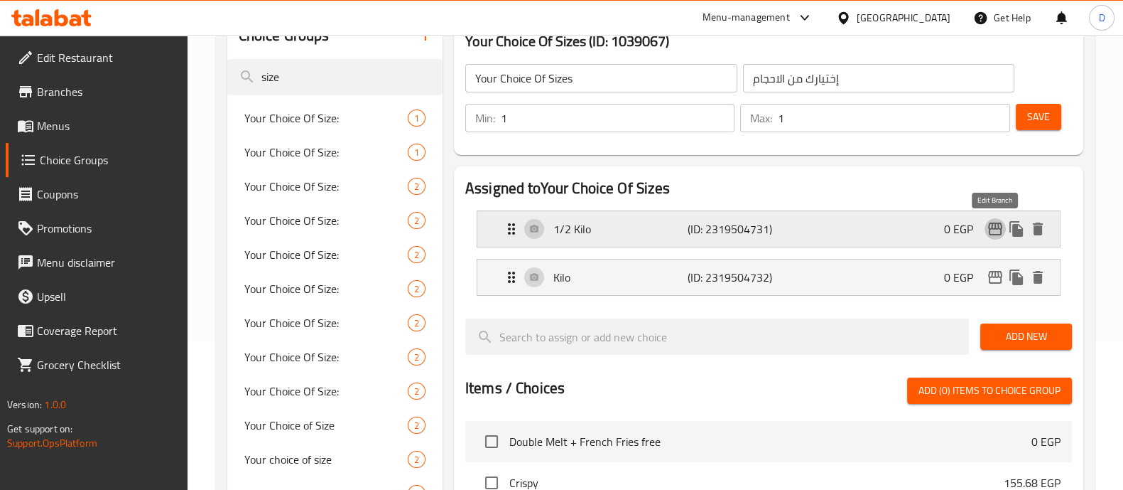
click at [997, 232] on icon "edit" at bounding box center [995, 228] width 17 height 17
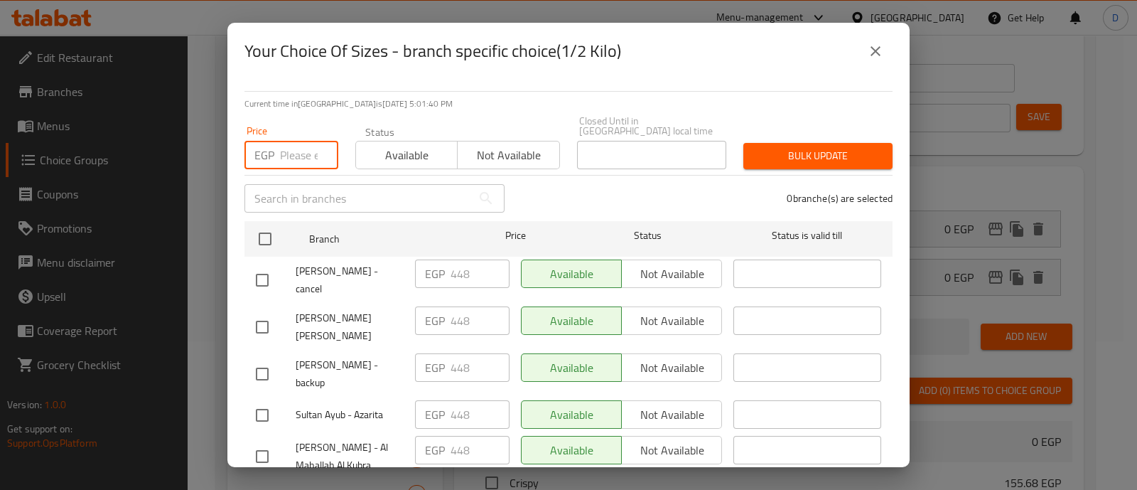
click at [296, 141] on input "number" at bounding box center [309, 155] width 58 height 28
paste input "960.00"
click at [870, 53] on icon "close" at bounding box center [875, 51] width 17 height 17
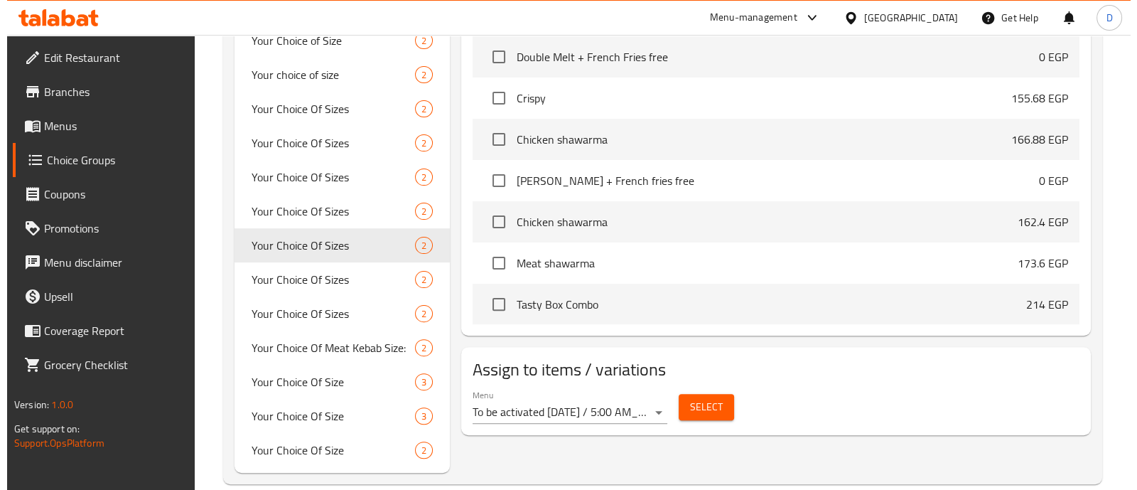
scroll to position [181, 0]
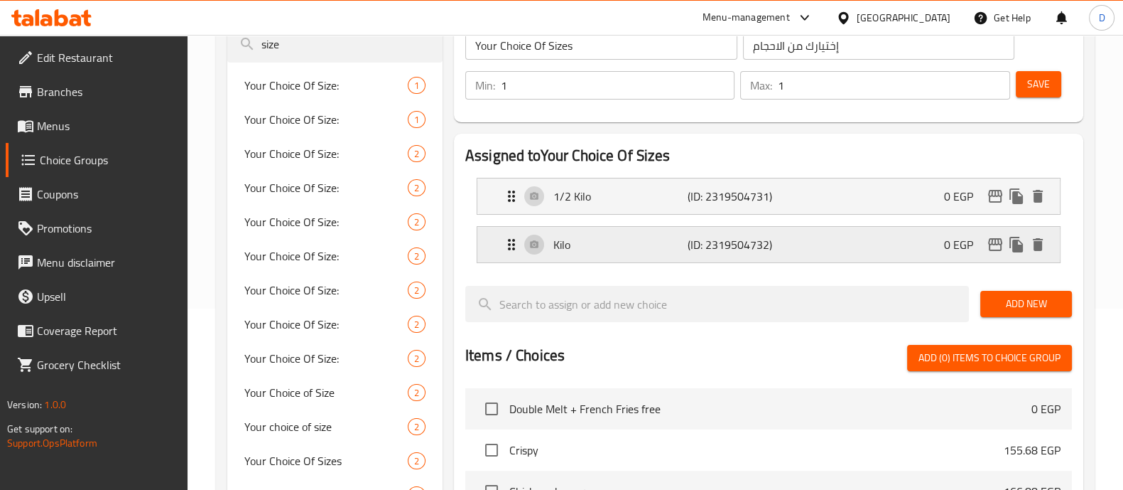
click at [998, 244] on icon "edit" at bounding box center [995, 244] width 14 height 13
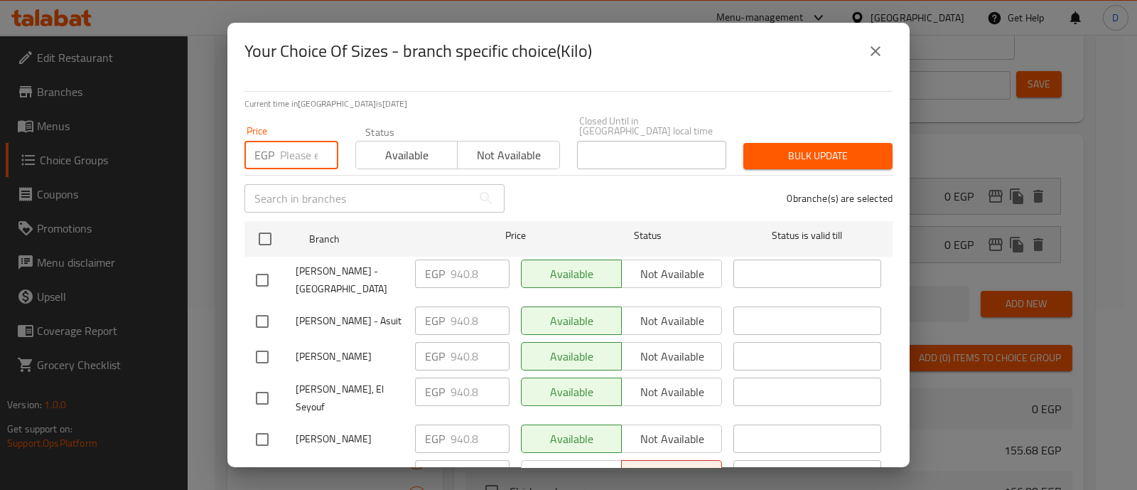
click at [293, 141] on input "number" at bounding box center [309, 155] width 58 height 28
paste input "960.00"
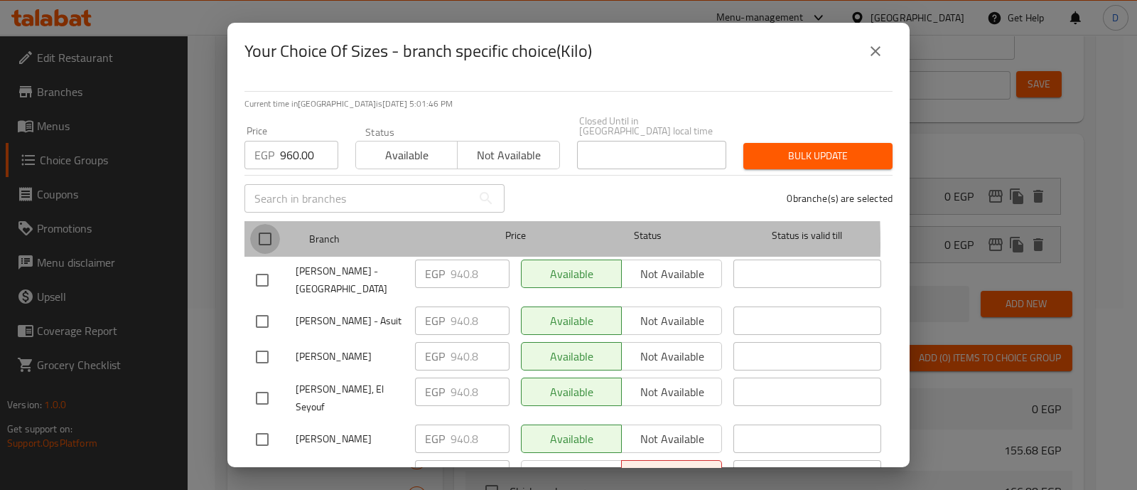
click at [267, 234] on input "checkbox" at bounding box center [265, 239] width 30 height 30
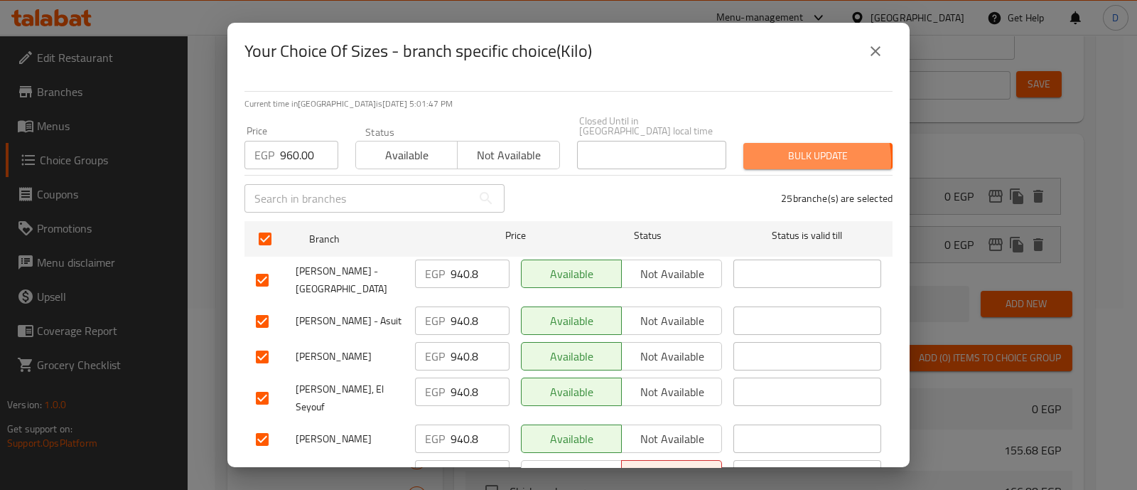
click at [792, 150] on span "Bulk update" at bounding box center [818, 156] width 126 height 18
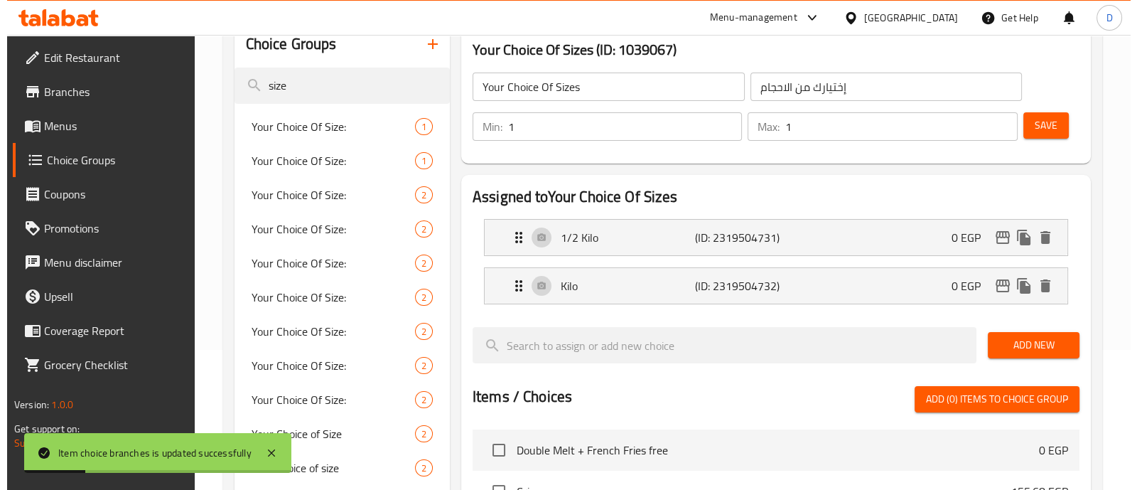
scroll to position [139, 0]
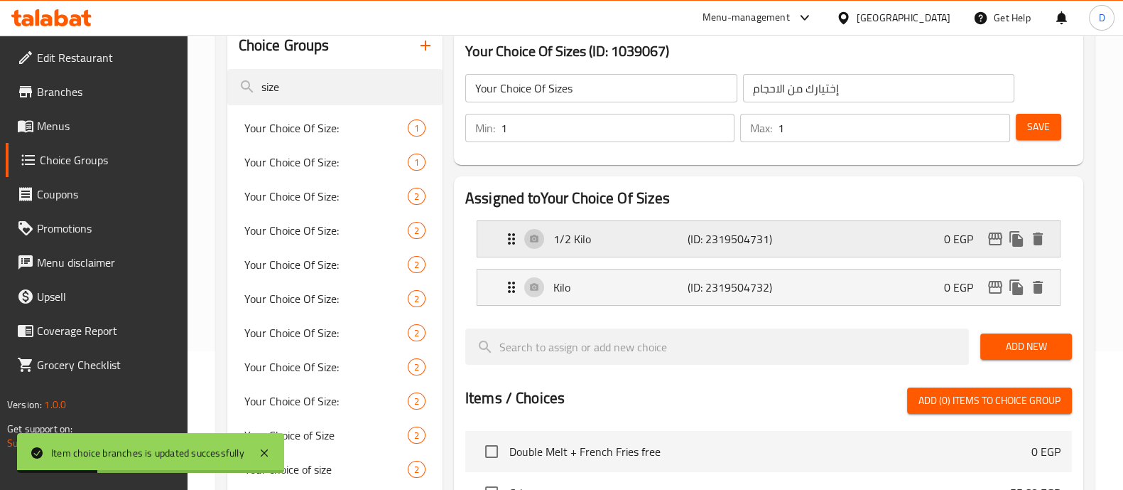
click at [981, 243] on p "0 EGP" at bounding box center [964, 238] width 41 height 17
click at [999, 242] on icon "edit" at bounding box center [995, 238] width 17 height 17
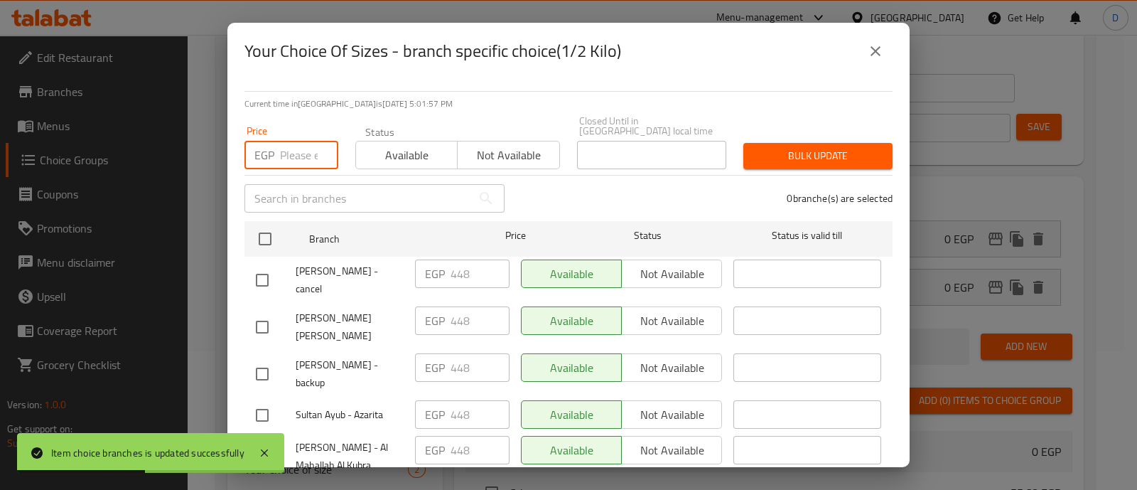
click at [307, 148] on input "number" at bounding box center [309, 155] width 58 height 28
paste input "456.96"
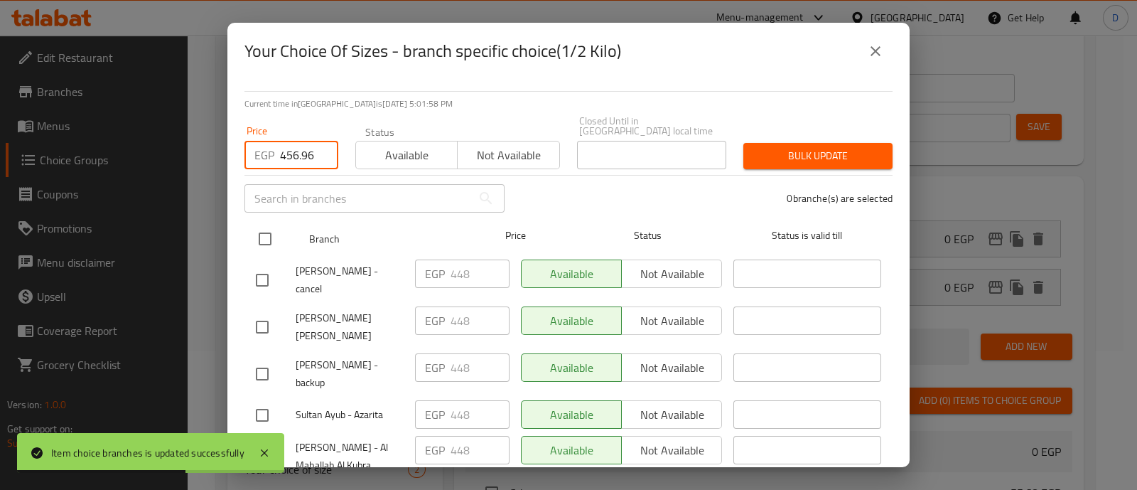
click at [266, 235] on input "checkbox" at bounding box center [265, 239] width 30 height 30
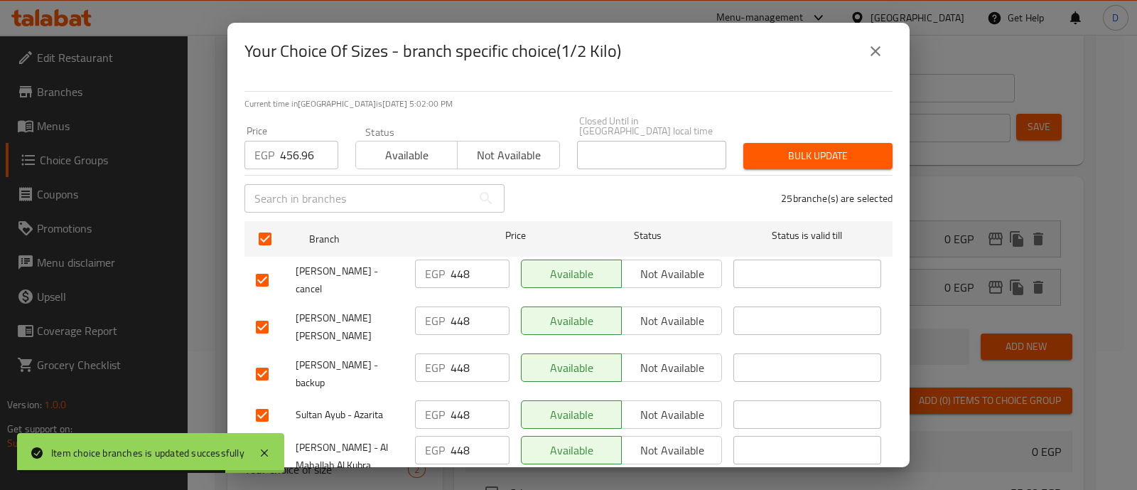
click at [785, 149] on span "Bulk update" at bounding box center [818, 156] width 126 height 18
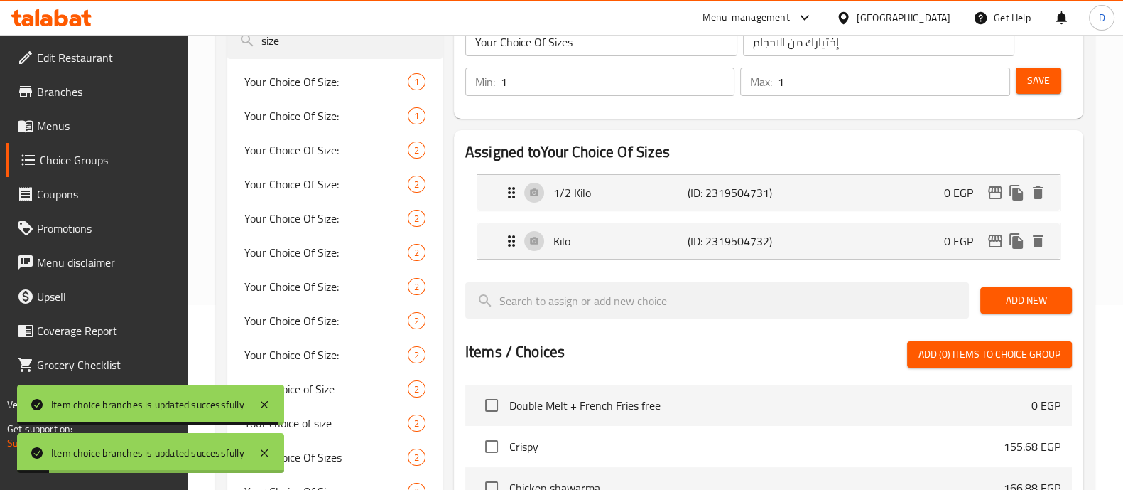
scroll to position [181, 0]
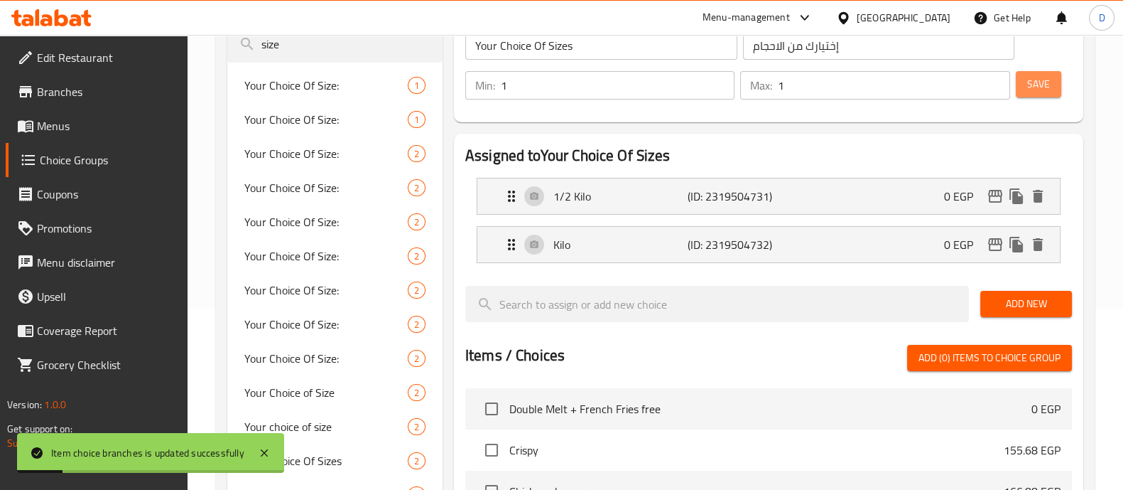
click at [1030, 87] on span "Save" at bounding box center [1038, 84] width 23 height 18
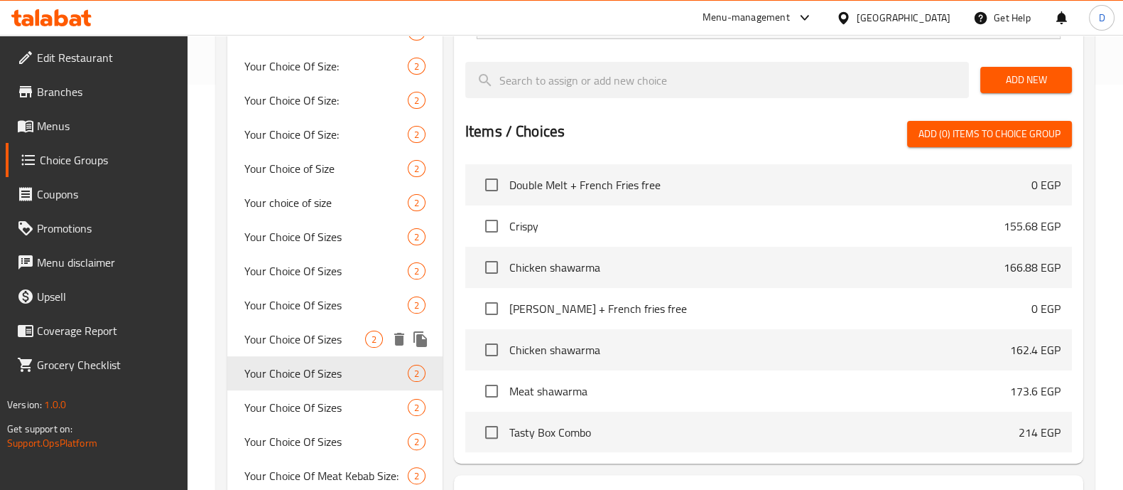
scroll to position [421, 0]
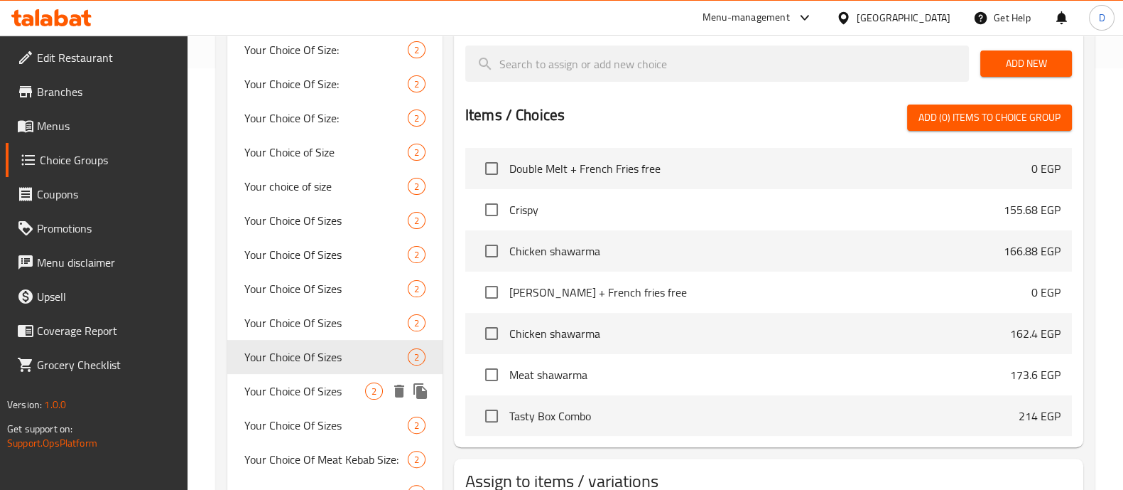
click at [326, 382] on span "Your Choice Of Sizes" at bounding box center [304, 390] width 121 height 17
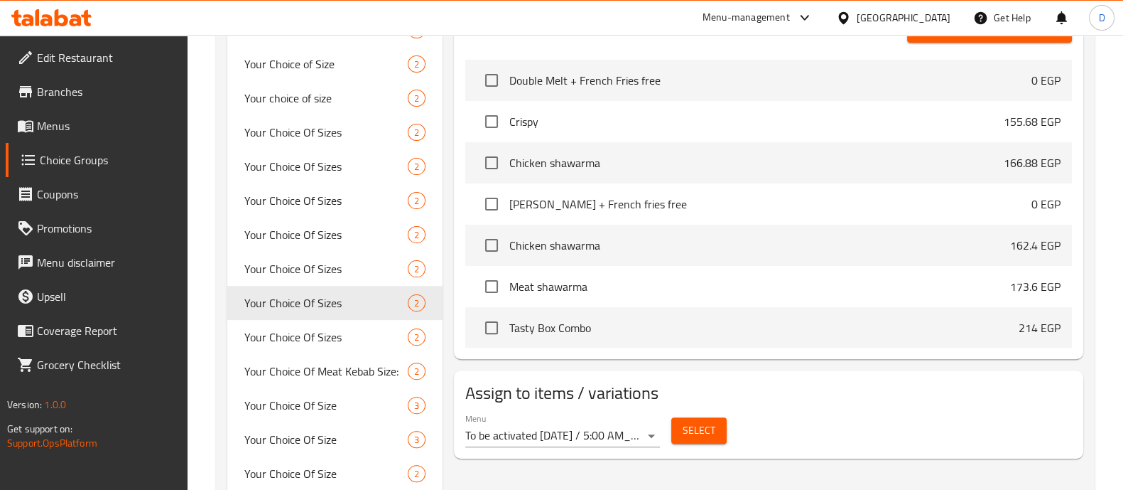
scroll to position [510, 0]
click at [303, 348] on div "Your Choice Of Sizes 2" at bounding box center [334, 336] width 215 height 34
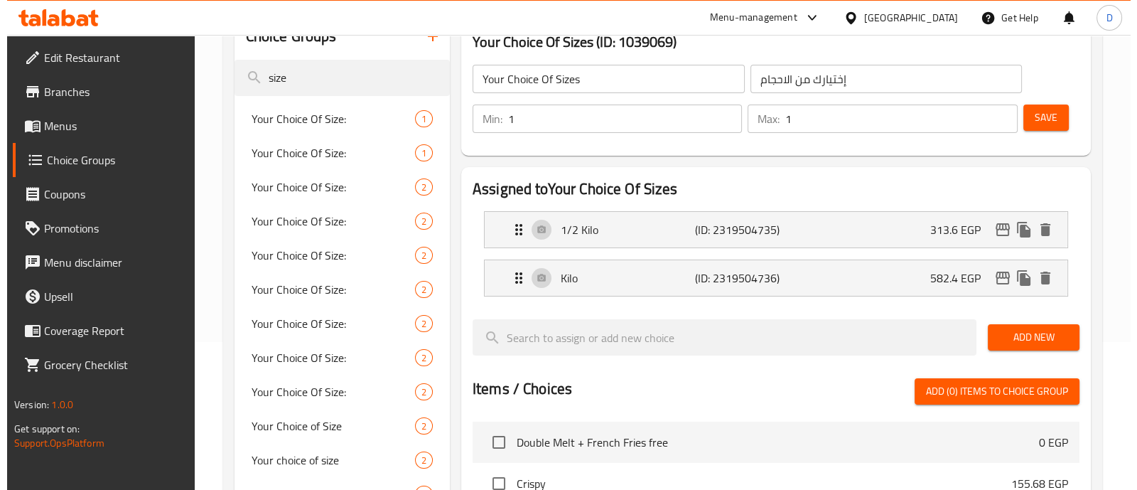
scroll to position [147, 0]
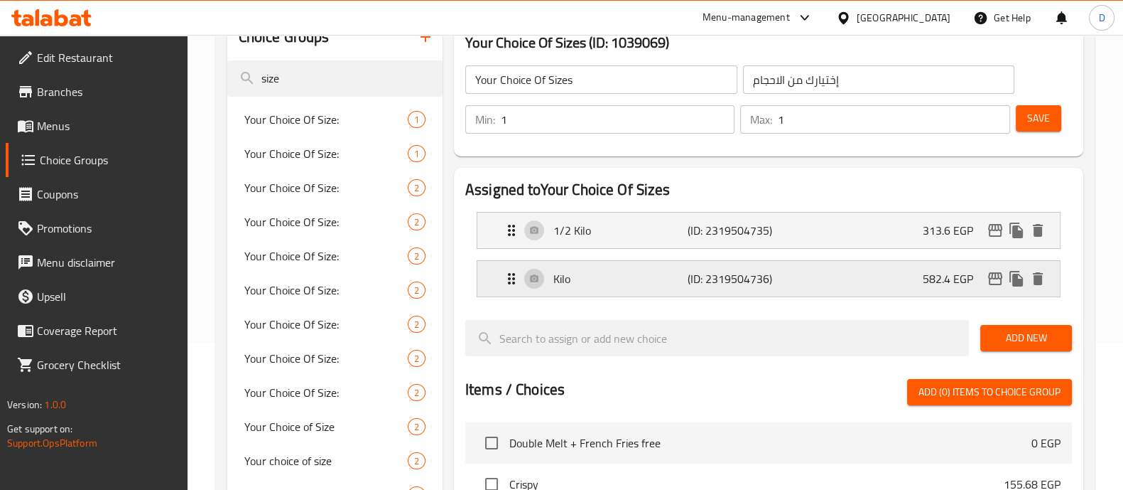
click at [997, 282] on icon "edit" at bounding box center [995, 278] width 17 height 17
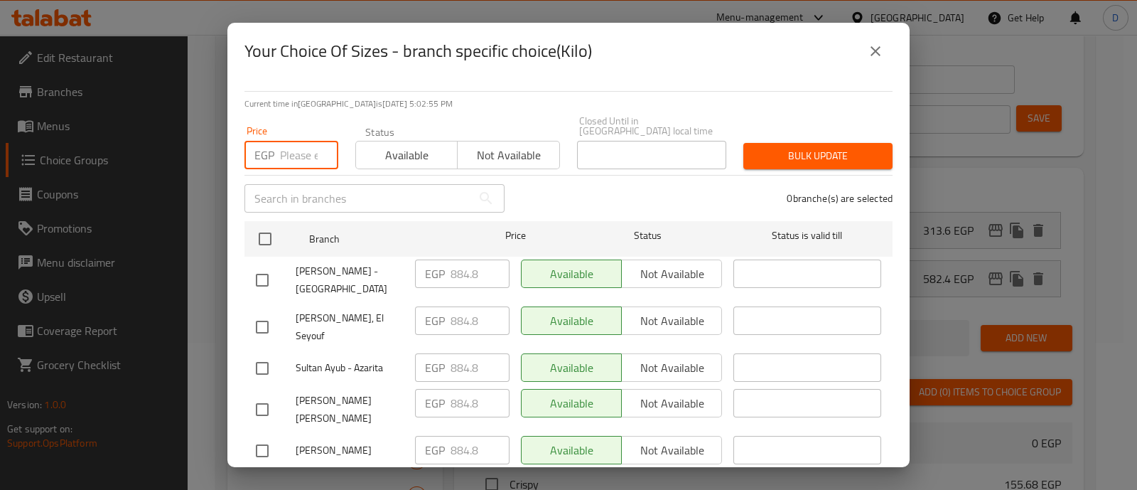
click at [288, 144] on input "number" at bounding box center [309, 155] width 58 height 28
paste input "902.50"
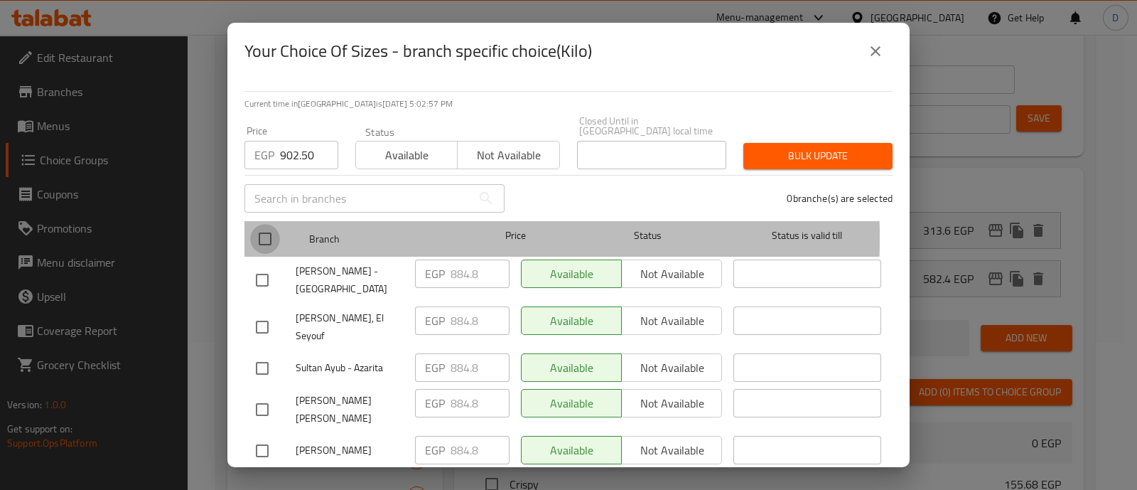
click at [267, 228] on input "checkbox" at bounding box center [265, 239] width 30 height 30
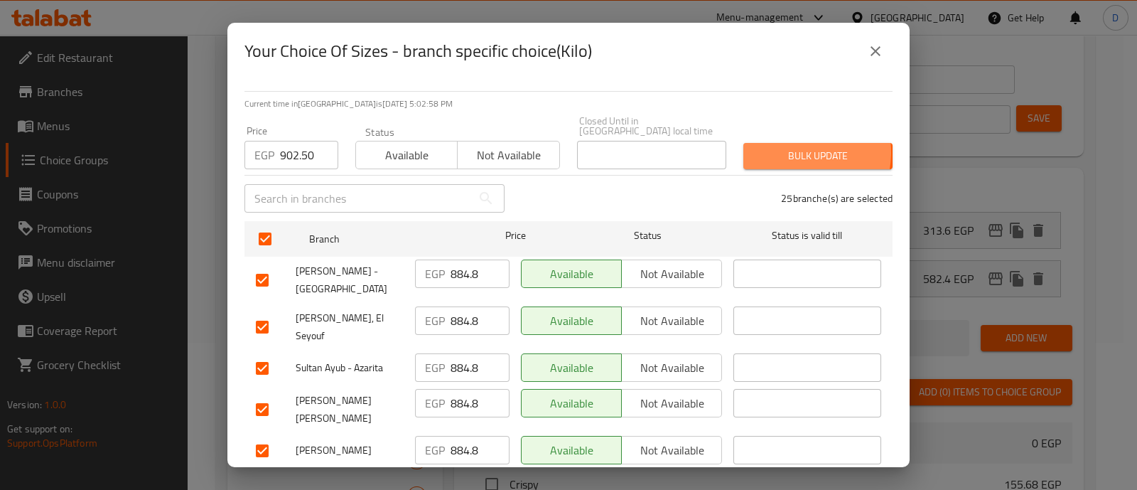
click at [778, 147] on span "Bulk update" at bounding box center [818, 156] width 126 height 18
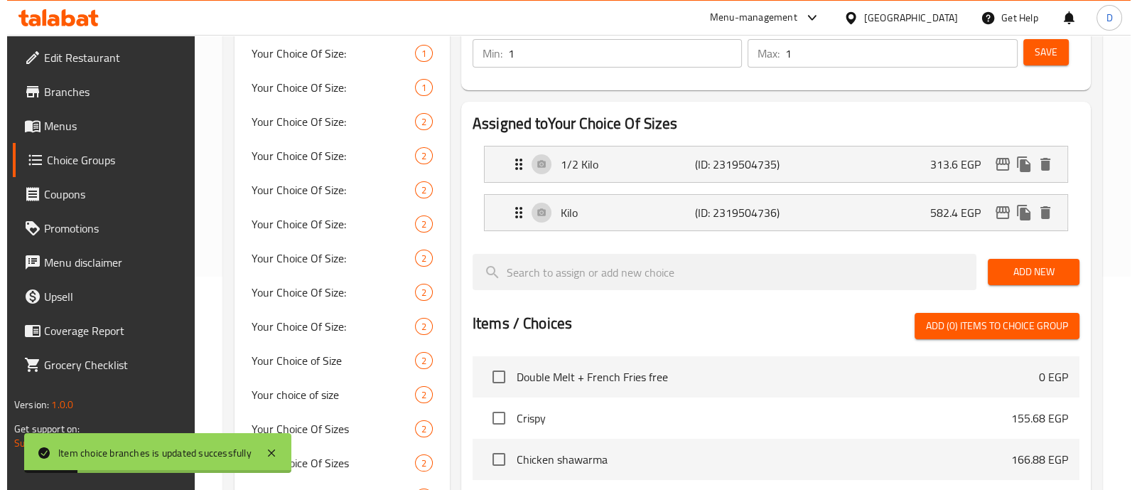
scroll to position [200, 0]
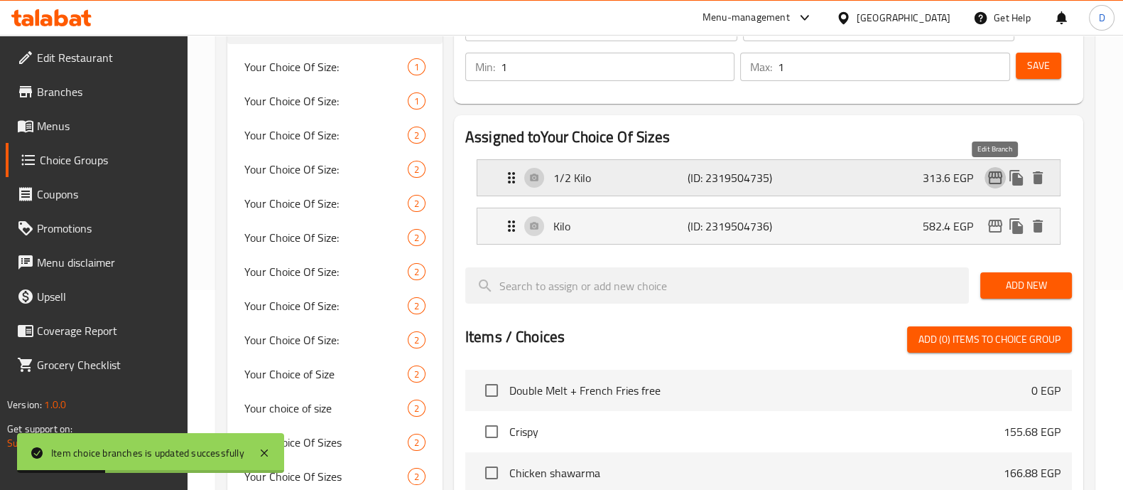
click at [992, 180] on icon "edit" at bounding box center [995, 177] width 17 height 17
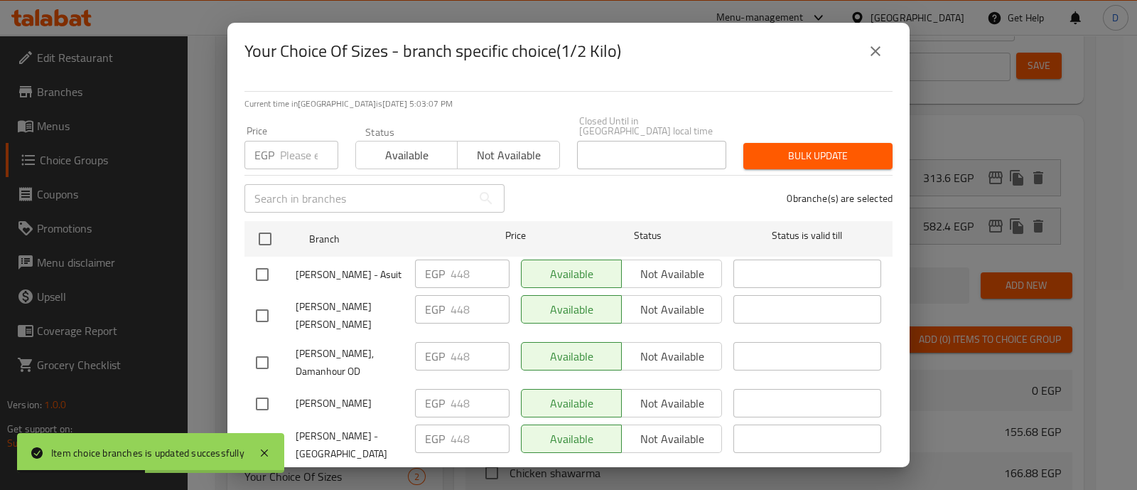
click at [274, 158] on div "EGP Price" at bounding box center [291, 155] width 94 height 28
paste input "456.96"
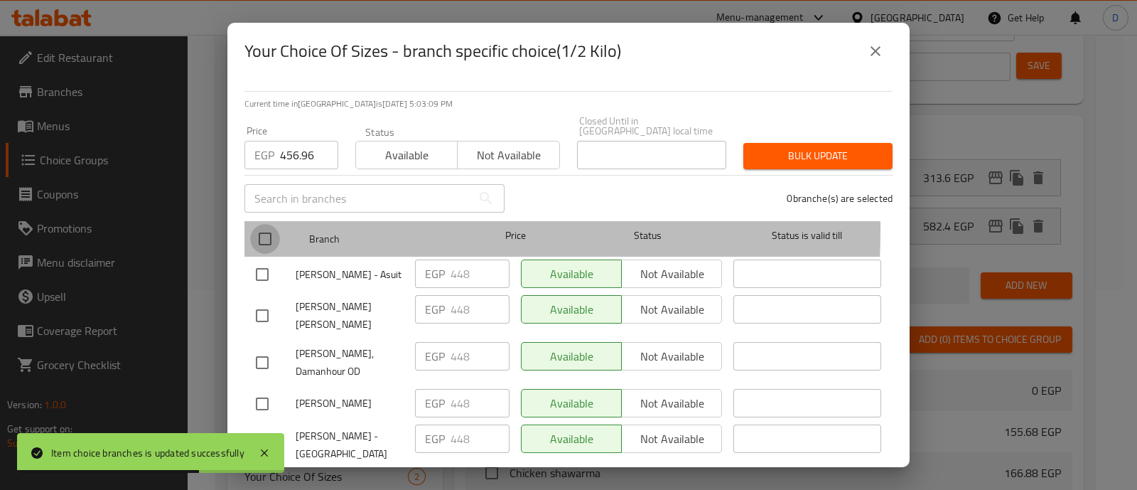
click at [257, 224] on input "checkbox" at bounding box center [265, 239] width 30 height 30
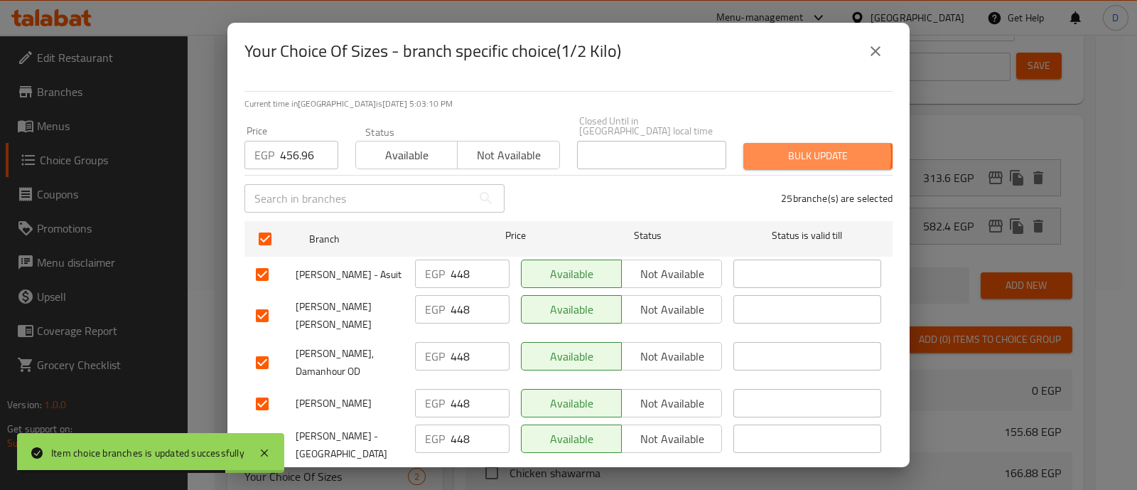
click at [767, 147] on span "Bulk update" at bounding box center [818, 156] width 126 height 18
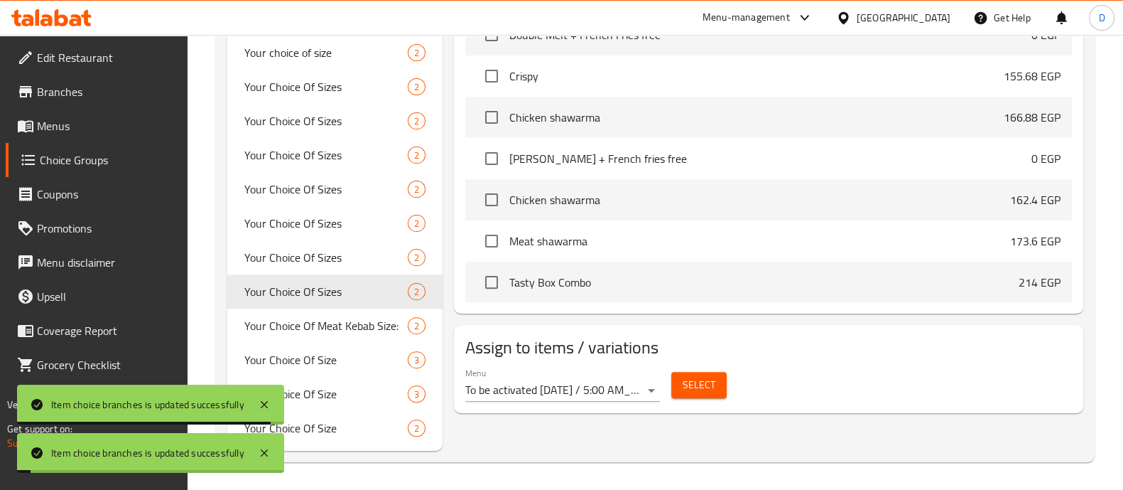
scroll to position [0, 0]
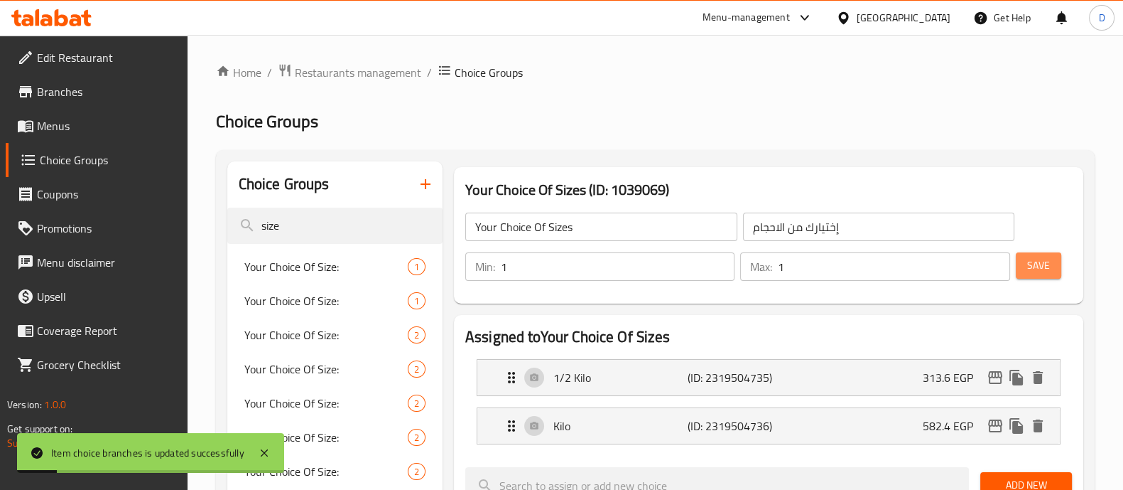
click at [1037, 261] on span "Save" at bounding box center [1038, 266] width 23 height 18
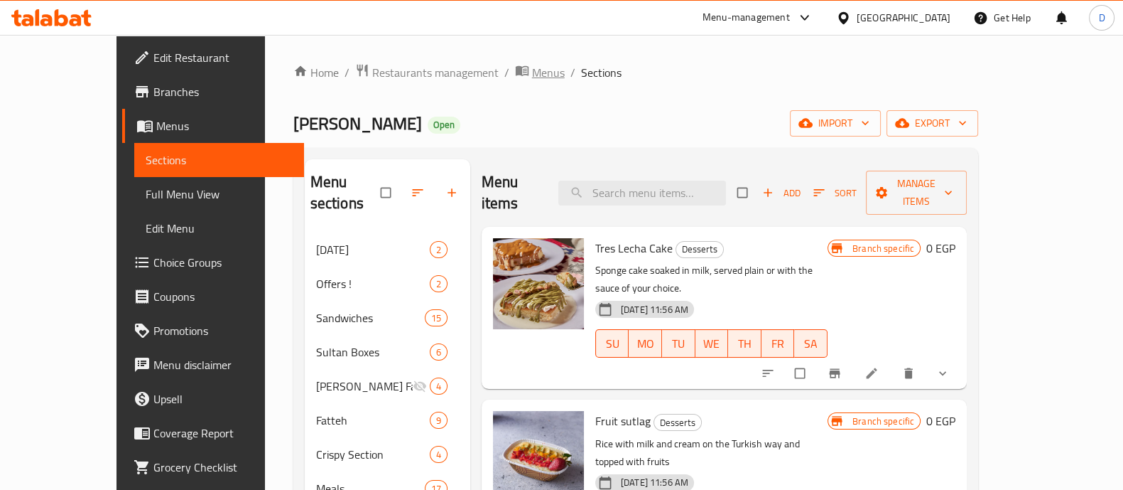
click at [532, 72] on span "Menus" at bounding box center [548, 72] width 33 height 17
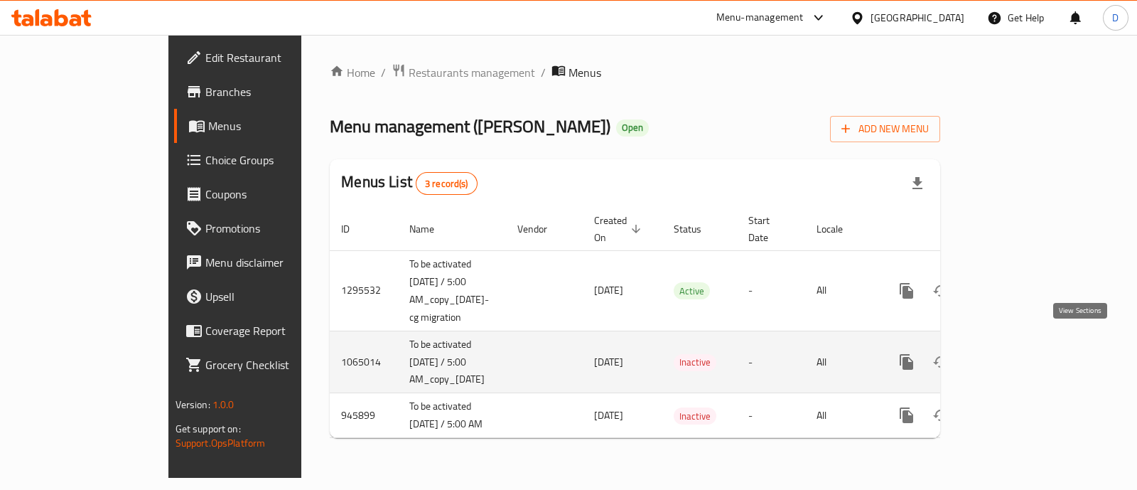
click at [1017, 353] on icon "enhanced table" at bounding box center [1008, 361] width 17 height 17
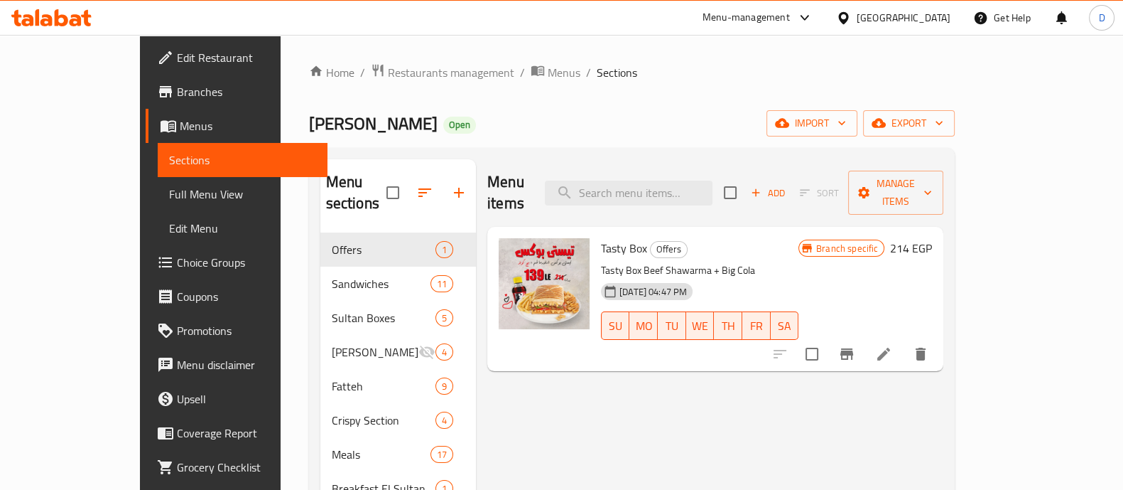
click at [660, 197] on div "Menu items Add Sort Manage items" at bounding box center [715, 193] width 456 height 68
click at [657, 185] on input "search" at bounding box center [629, 192] width 168 height 25
type input "e"
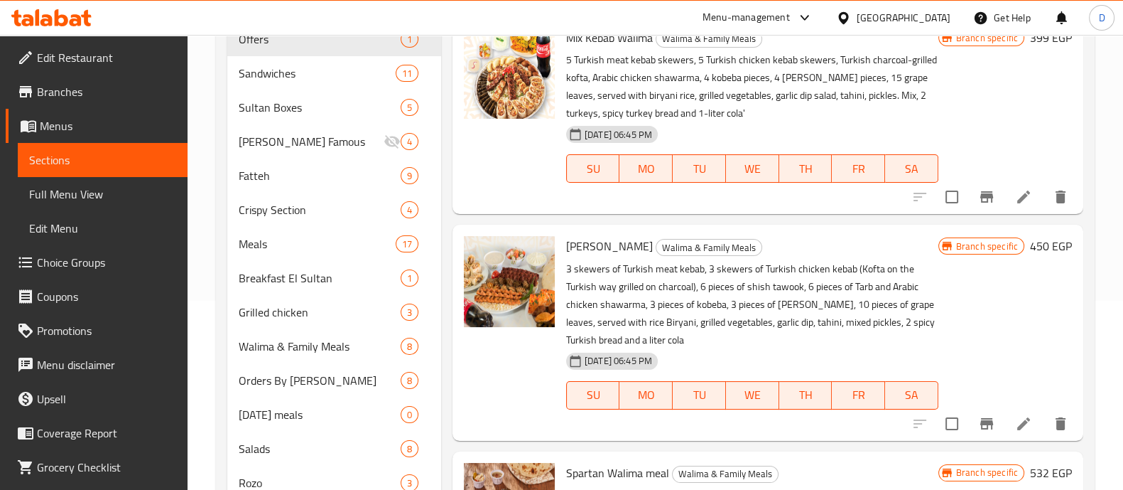
scroll to position [186, 0]
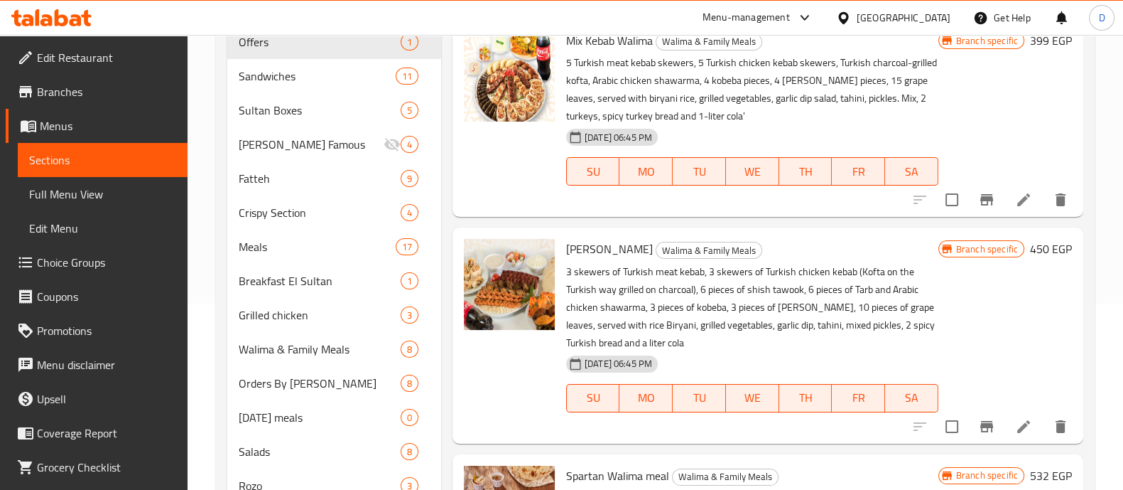
type input "walima"
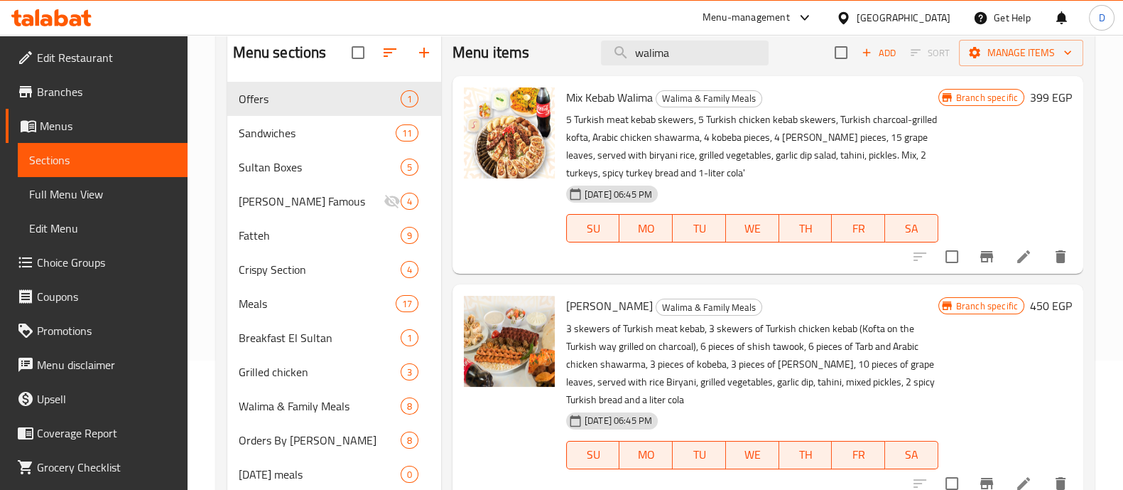
scroll to position [127, 0]
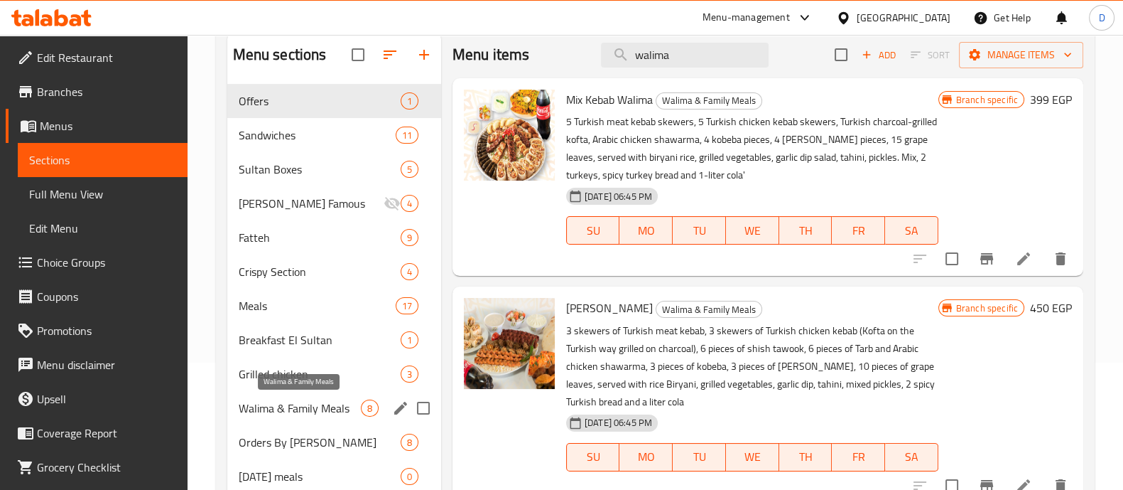
click at [274, 412] on span "Walima & Family Meals" at bounding box center [300, 407] width 122 height 17
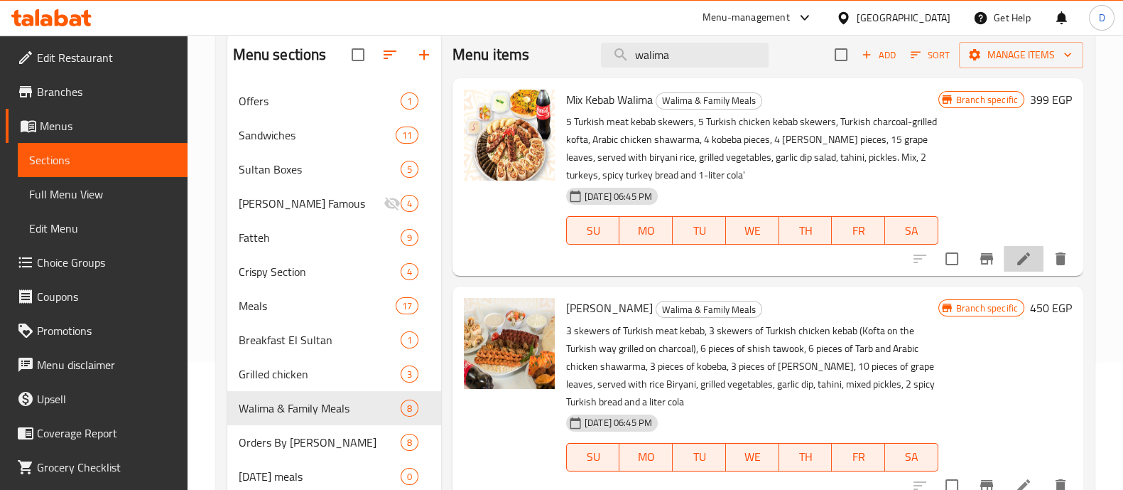
click at [1004, 261] on li at bounding box center [1024, 259] width 40 height 26
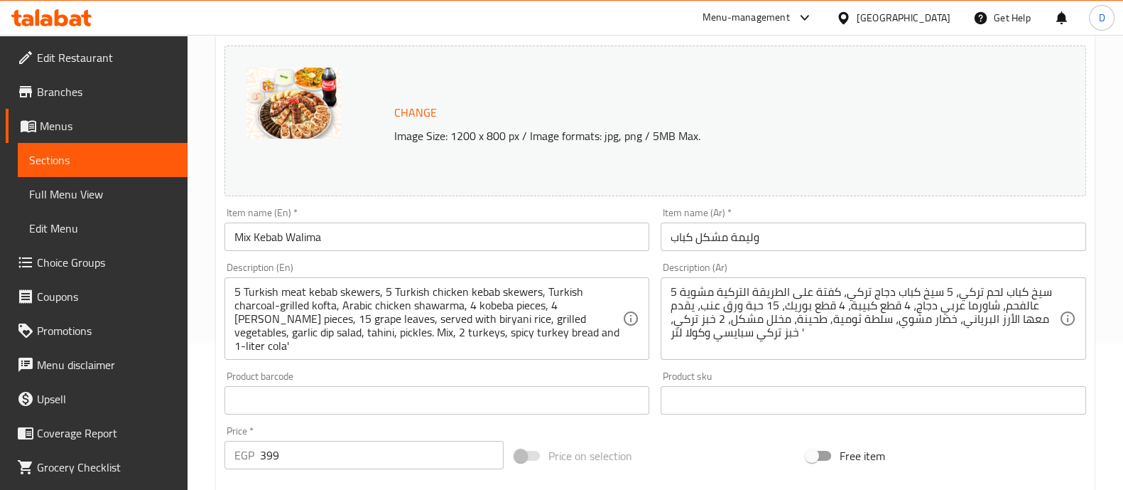
scroll to position [140, 0]
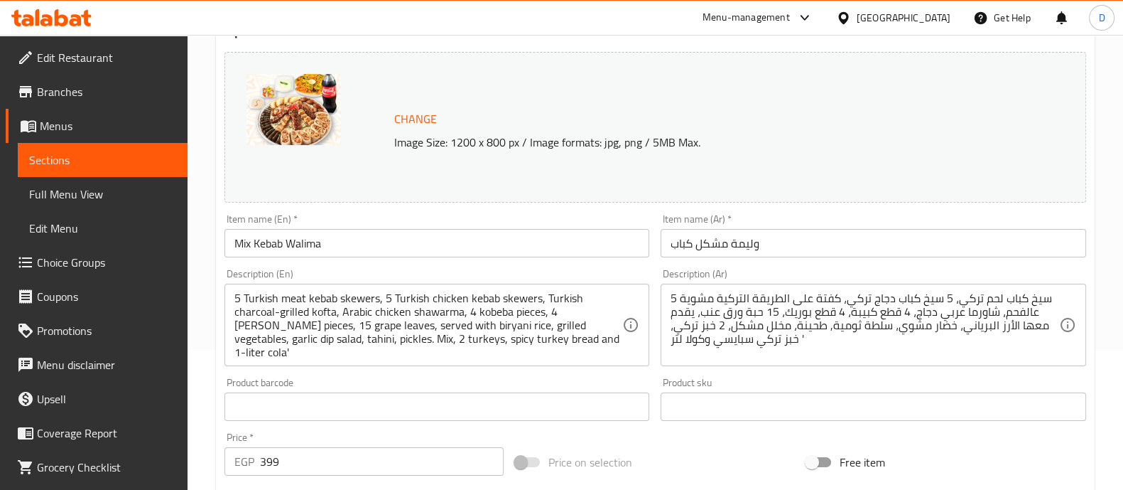
click at [334, 249] on input "Mix Kebab Walima" at bounding box center [438, 243] width 426 height 28
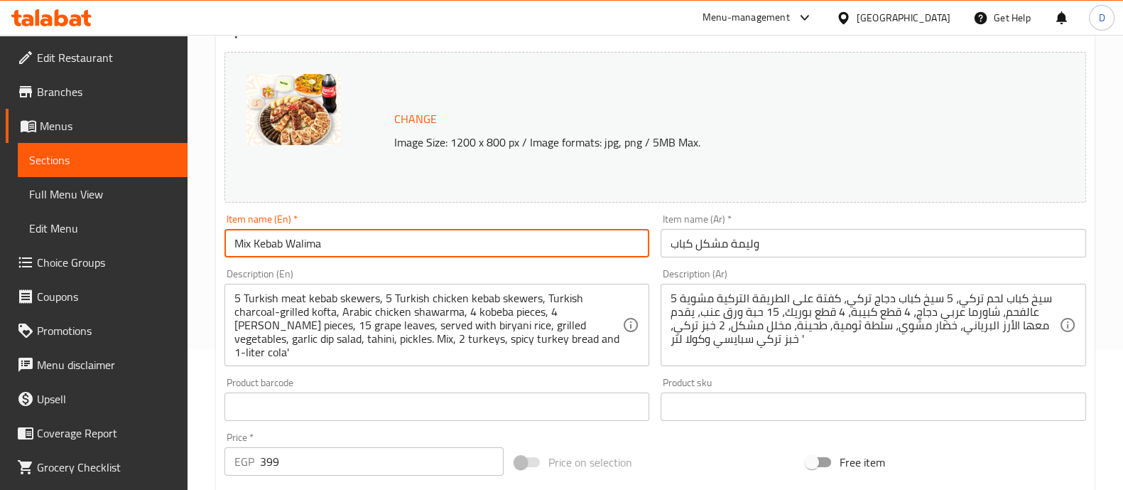
click at [334, 249] on input "Mix Kebab Walima" at bounding box center [438, 243] width 426 height 28
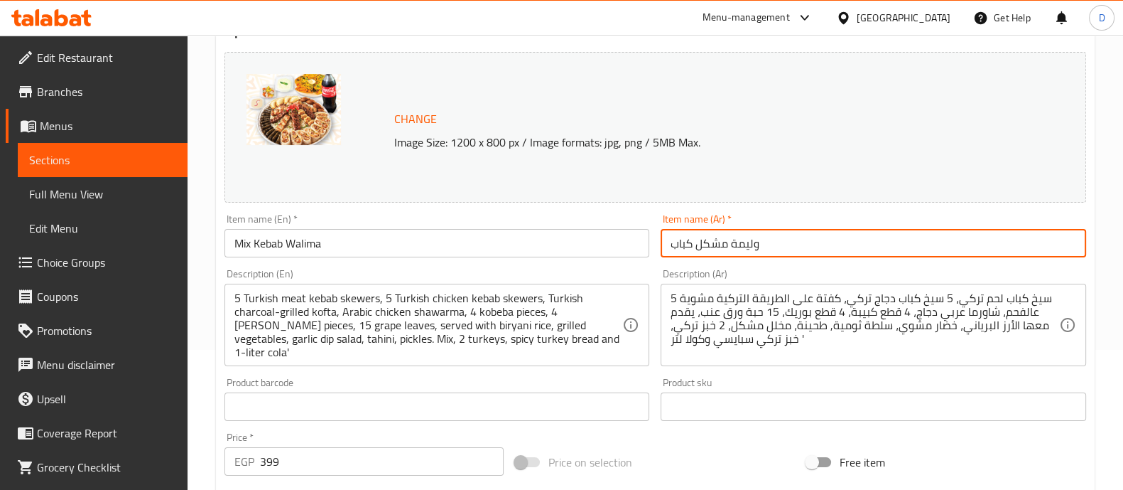
click at [770, 248] on input "وليمة مشكل كباب" at bounding box center [874, 243] width 426 height 28
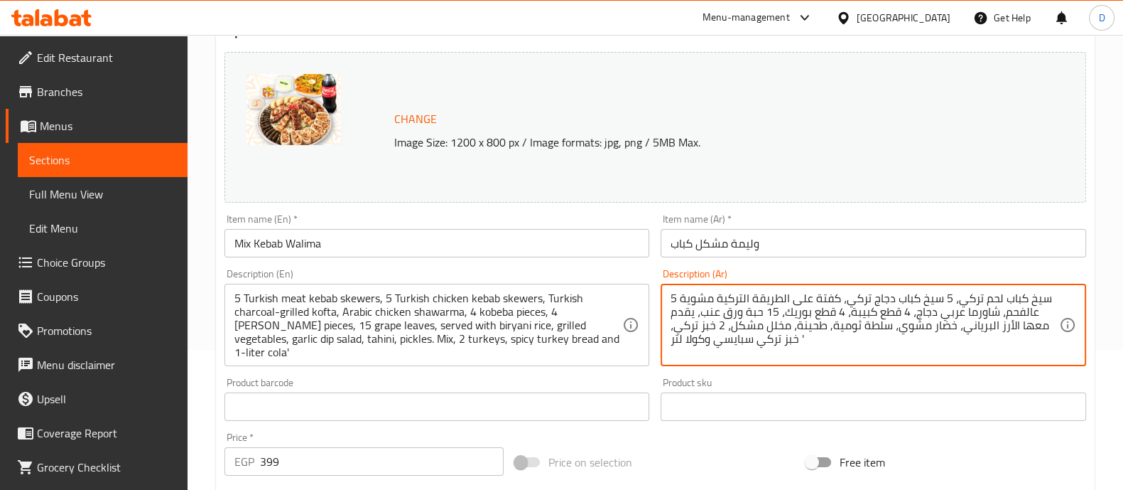
click at [720, 335] on textarea "5 سيخ كباب لحم تركي، 5 سيخ كباب دجاج تركي، كفتة على الطريقة التركية مشوية عالفح…" at bounding box center [865, 325] width 389 height 68
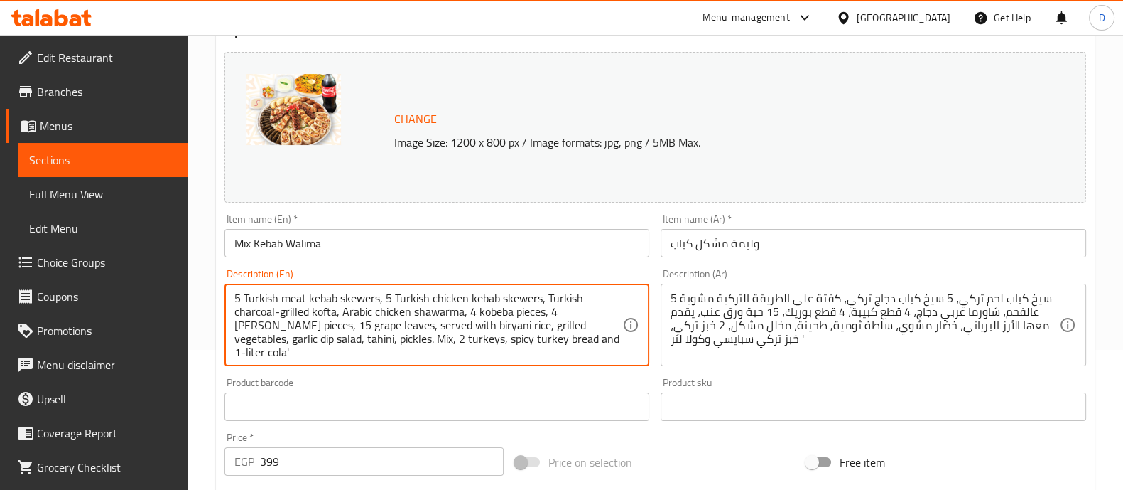
click at [446, 307] on textarea "5 Turkish meat kebab skewers, 5 Turkish chicken kebab skewers, Turkish charcoal…" at bounding box center [428, 325] width 389 height 68
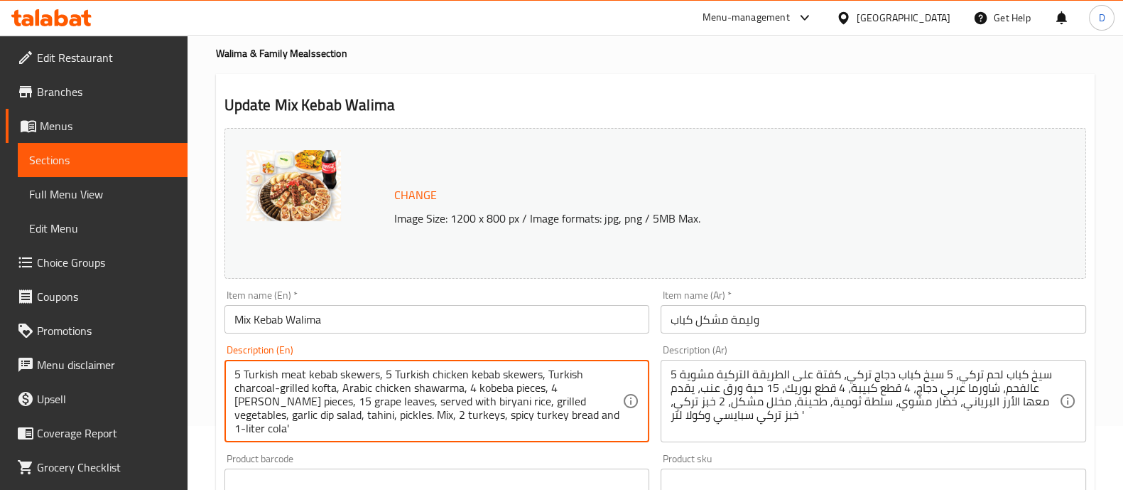
scroll to position [0, 0]
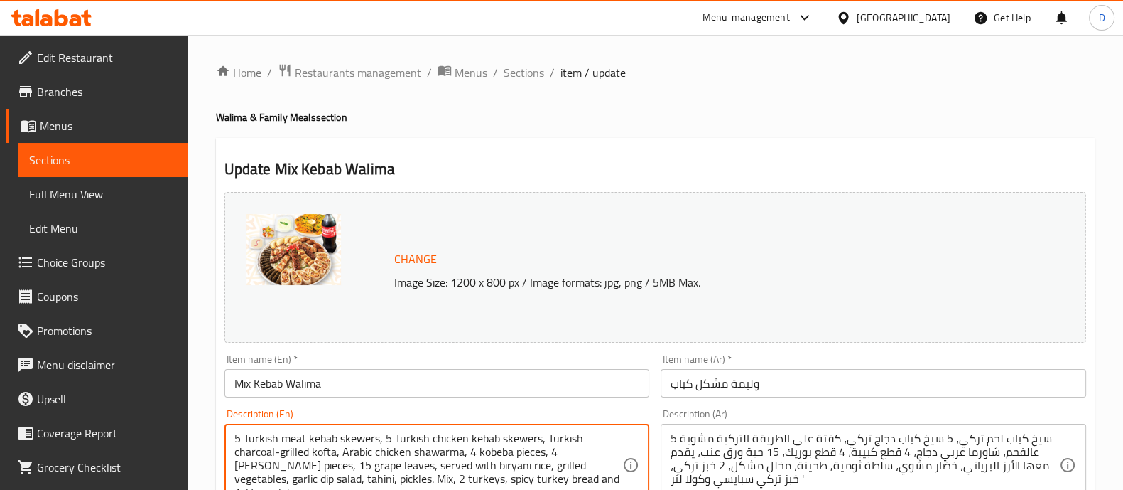
click at [518, 75] on span "Sections" at bounding box center [524, 72] width 41 height 17
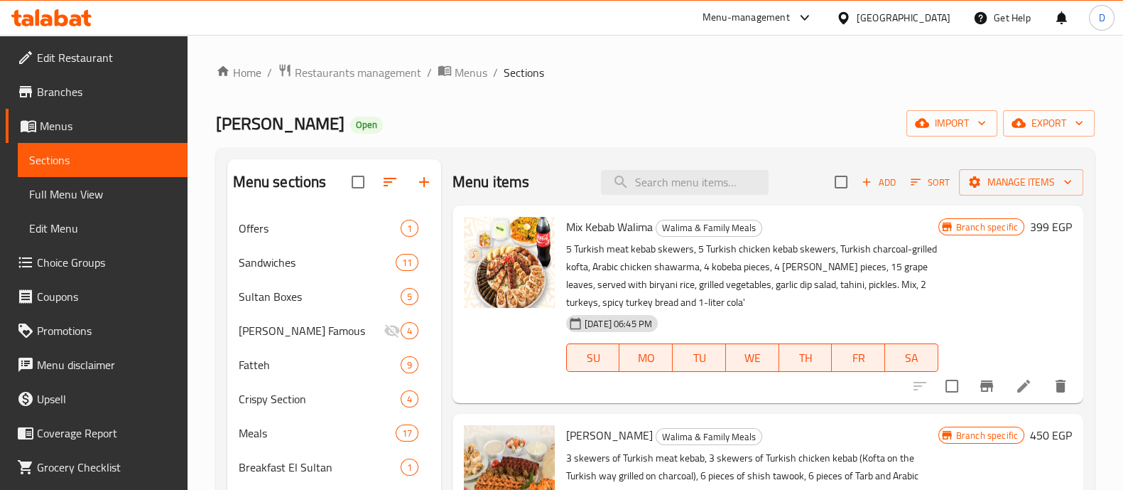
scroll to position [134, 0]
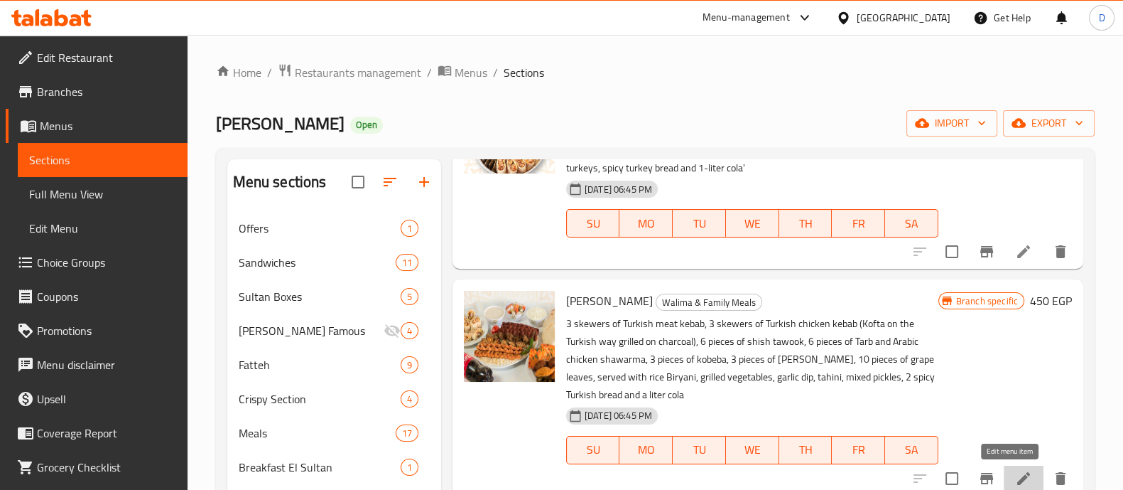
click at [1015, 477] on icon at bounding box center [1023, 478] width 17 height 17
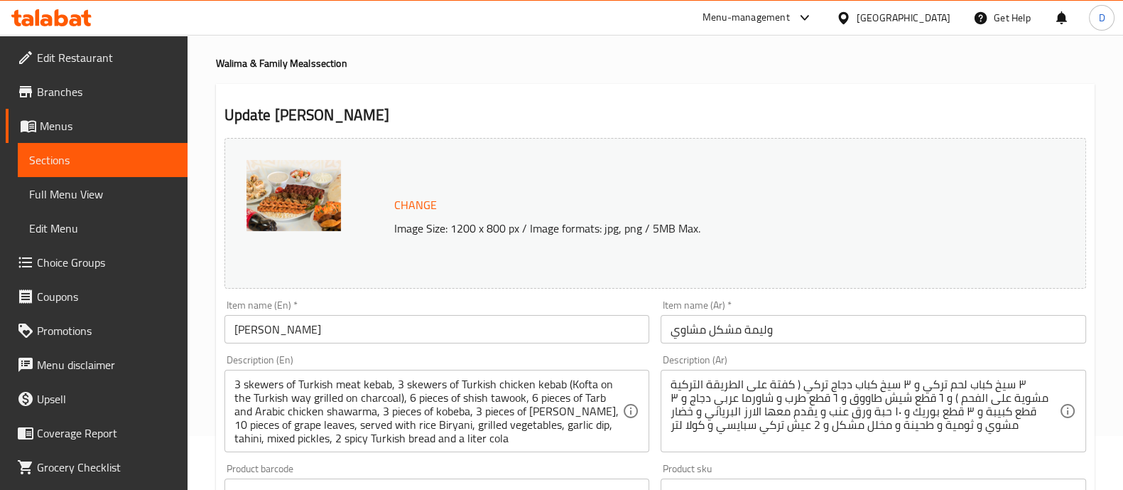
scroll to position [55, 0]
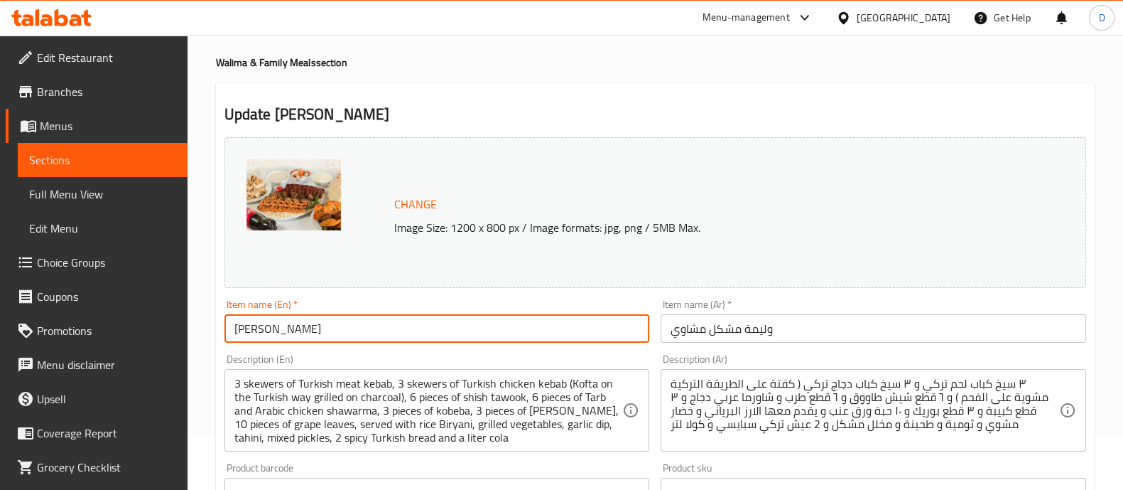
click at [384, 332] on input "[PERSON_NAME]" at bounding box center [438, 328] width 426 height 28
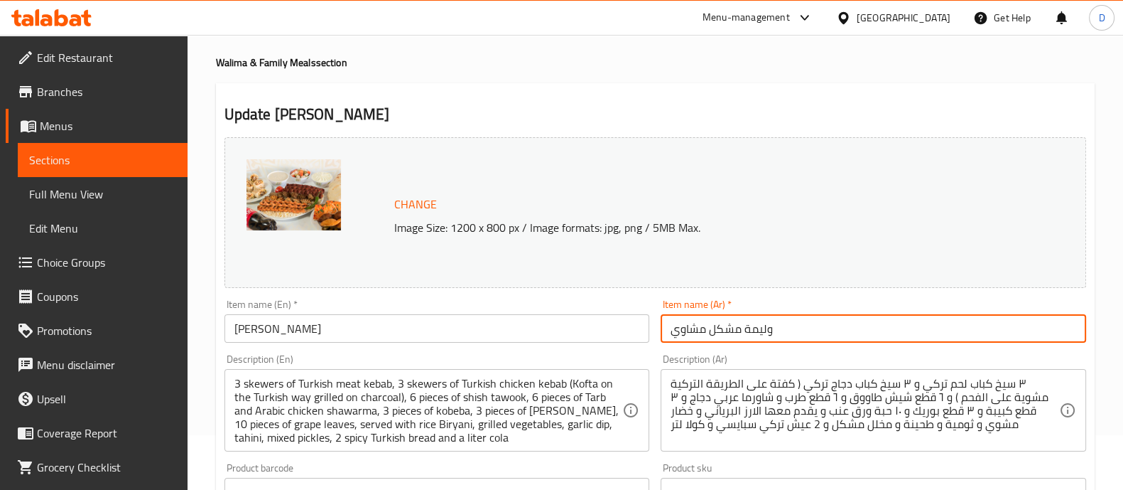
click at [764, 335] on input "وليمة مشكل مشاوي" at bounding box center [874, 328] width 426 height 28
paste input "[PERSON_NAME]"
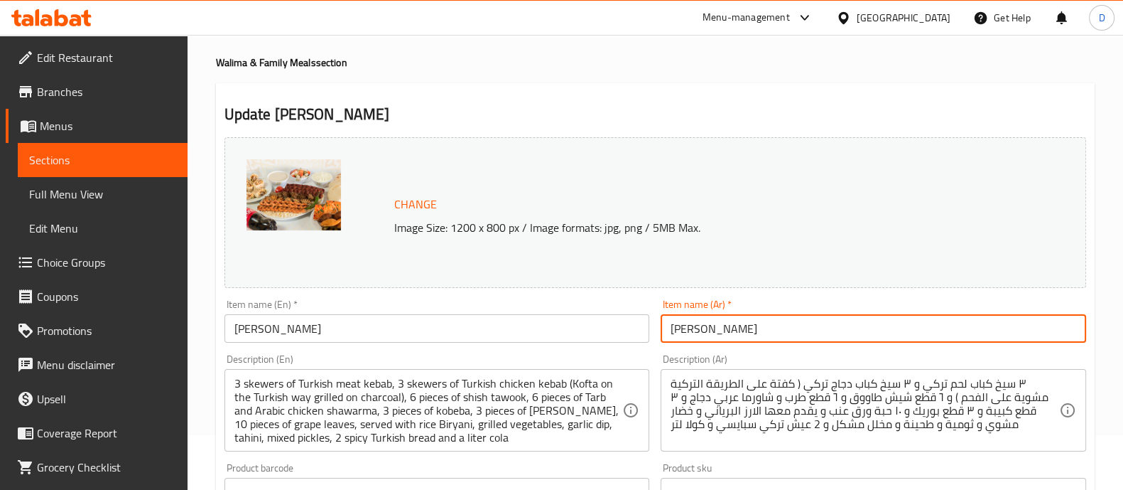
type input "وليمة مشكل مشاوي"
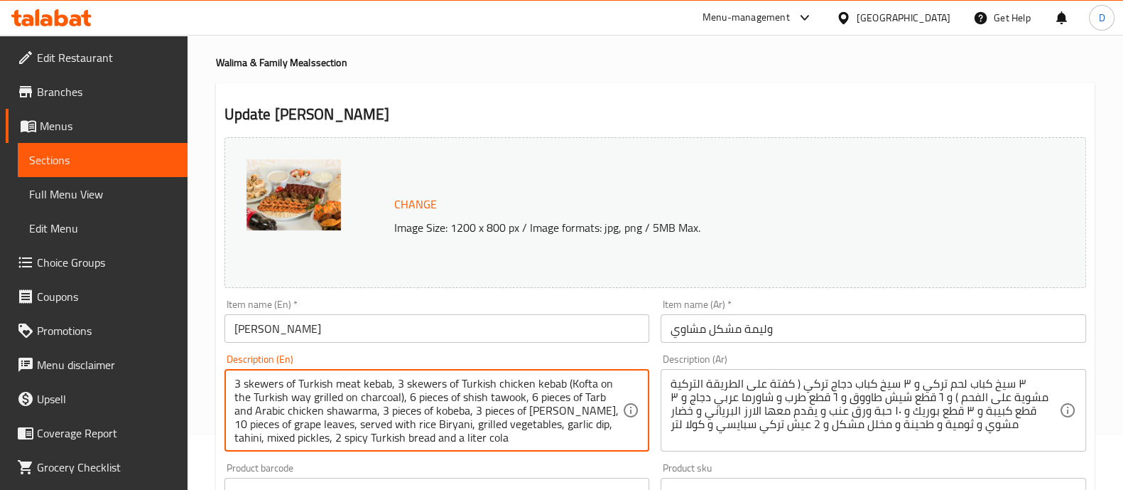
click at [493, 414] on textarea "3 skewers of Turkish meat kebab, 3 skewers of Turkish chicken kebab (Kofta on t…" at bounding box center [428, 411] width 389 height 68
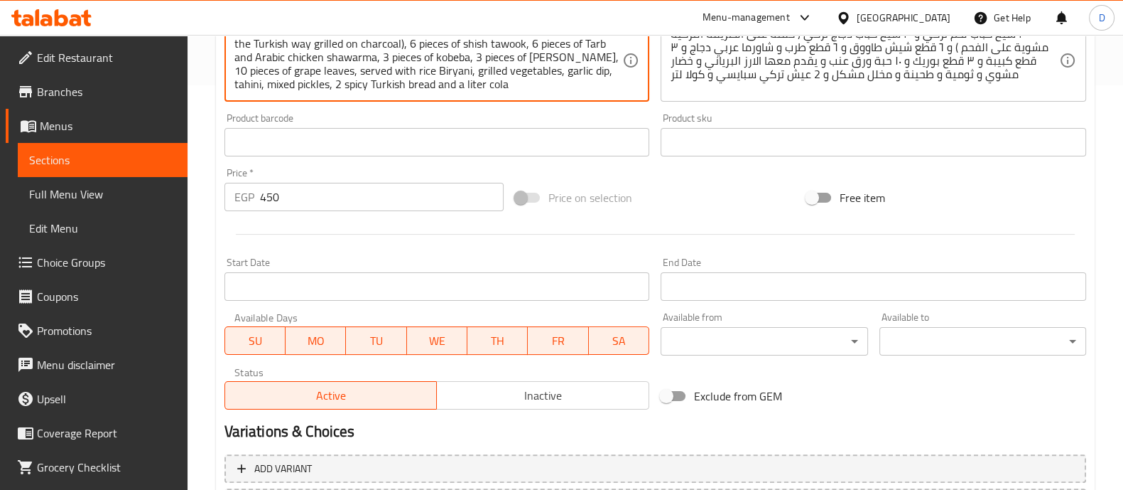
scroll to position [0, 0]
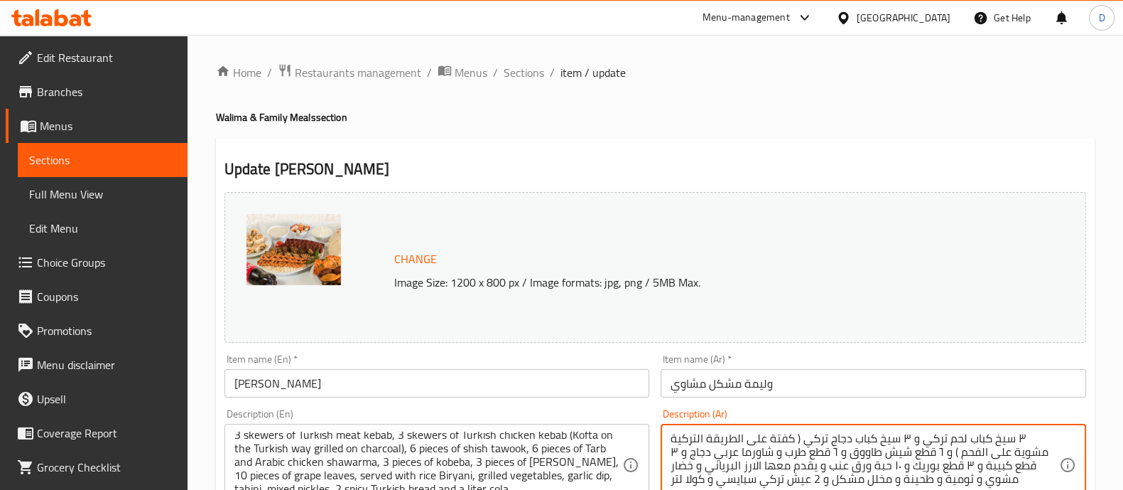
click at [752, 456] on textarea "٣ سيخ كباب لحم تركي و ٣ سيخ كباب دجاج تركي ( كفتة على الطريقة التركية مشوية على…" at bounding box center [865, 465] width 389 height 68
click at [523, 71] on span "Sections" at bounding box center [524, 72] width 41 height 17
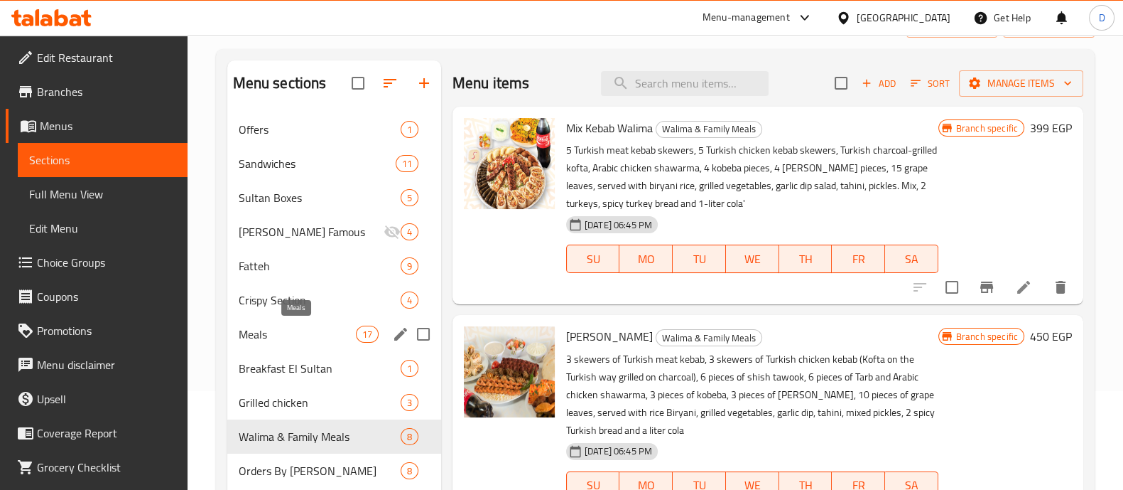
scroll to position [119, 0]
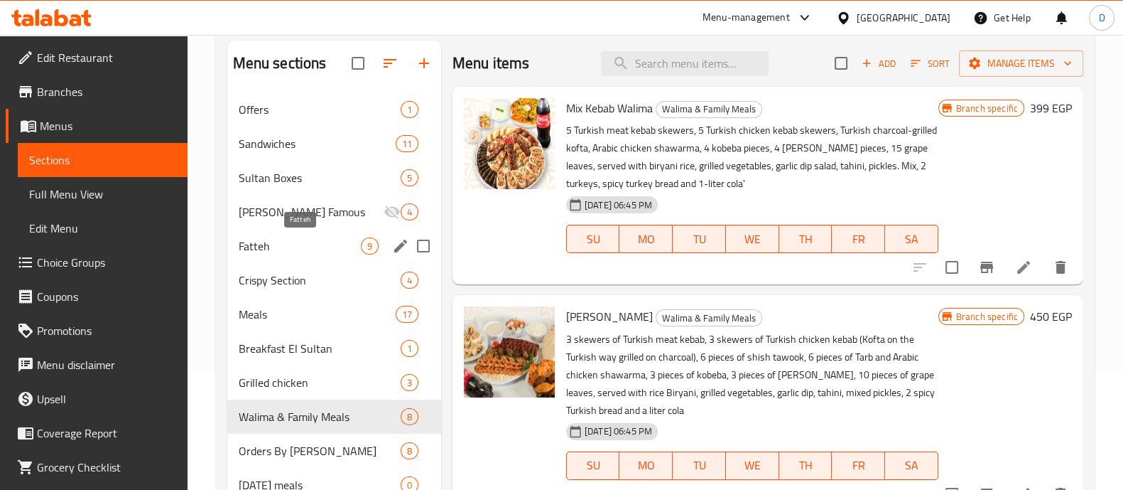
click at [315, 250] on span "Fatteh" at bounding box center [300, 245] width 122 height 17
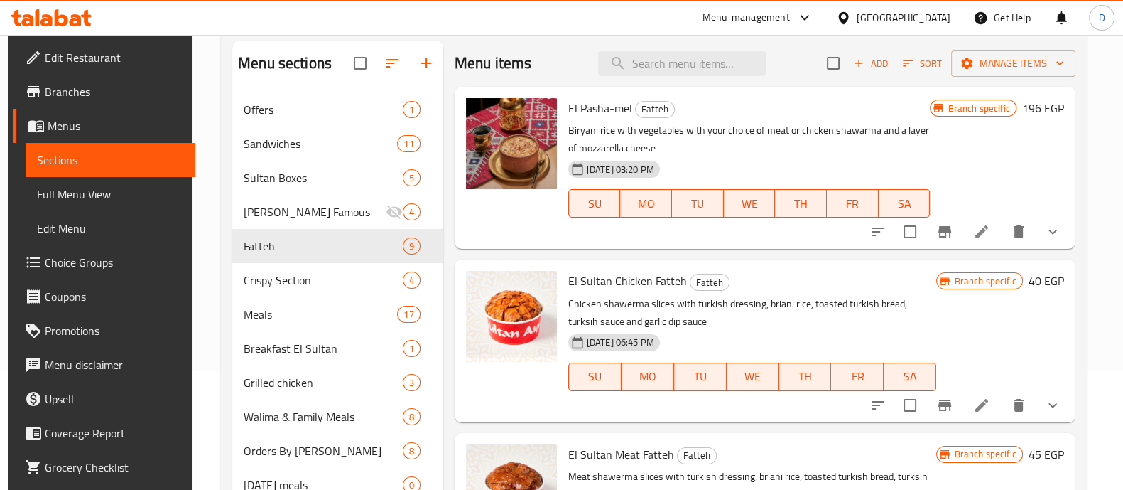
scroll to position [222, 0]
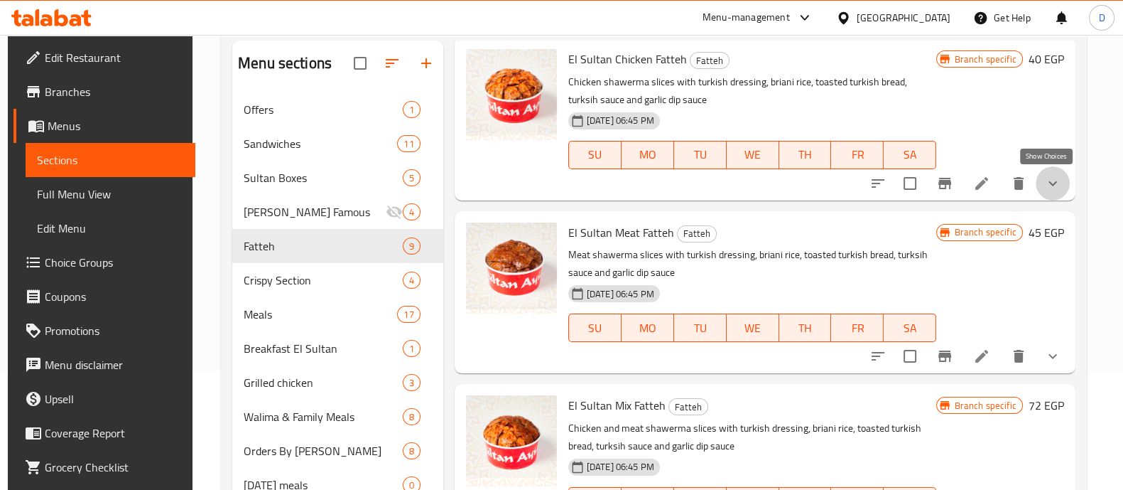
click at [1054, 182] on icon "show more" at bounding box center [1052, 183] width 17 height 17
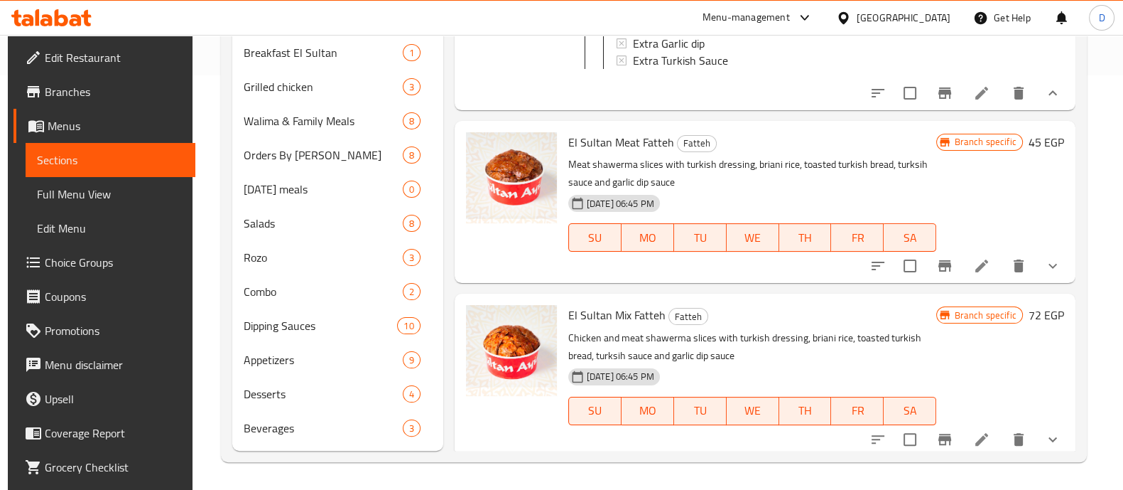
scroll to position [353, 0]
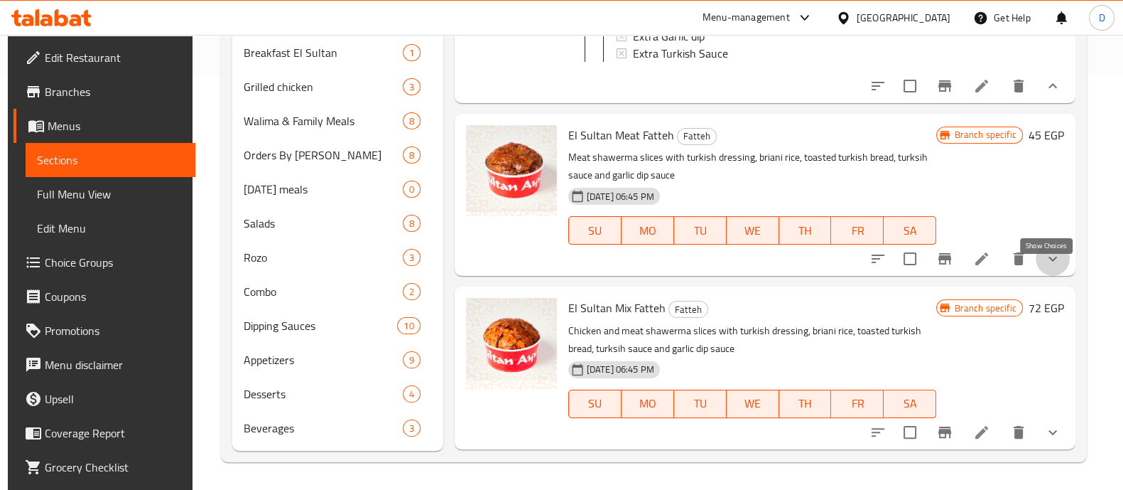
click at [1045, 267] on icon "show more" at bounding box center [1052, 258] width 17 height 17
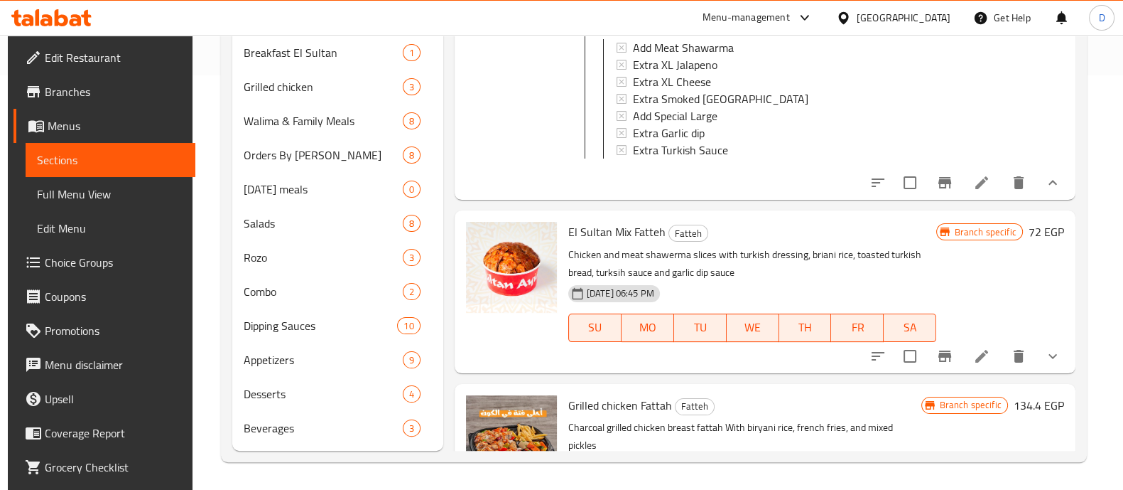
scroll to position [764, 0]
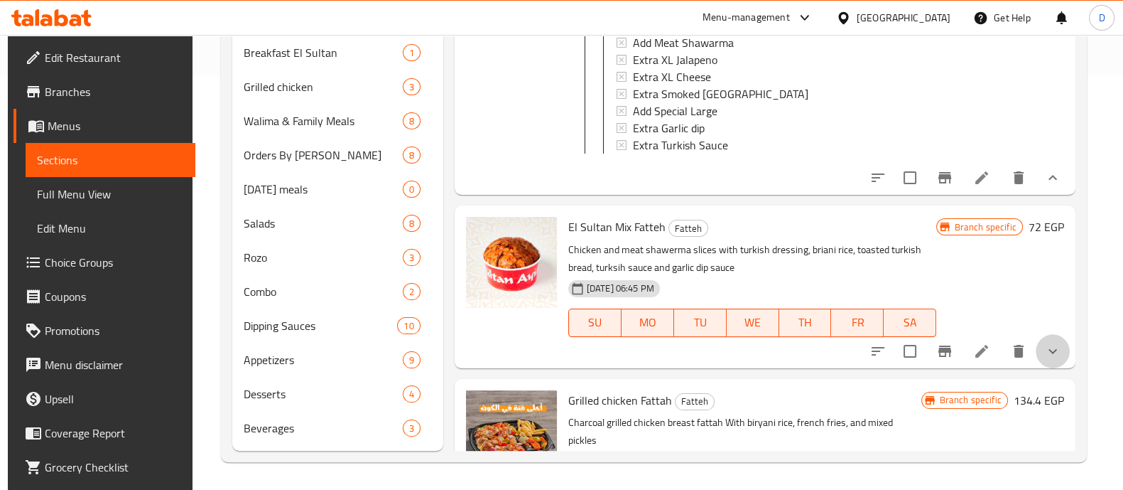
click at [1047, 367] on button "show more" at bounding box center [1053, 351] width 34 height 34
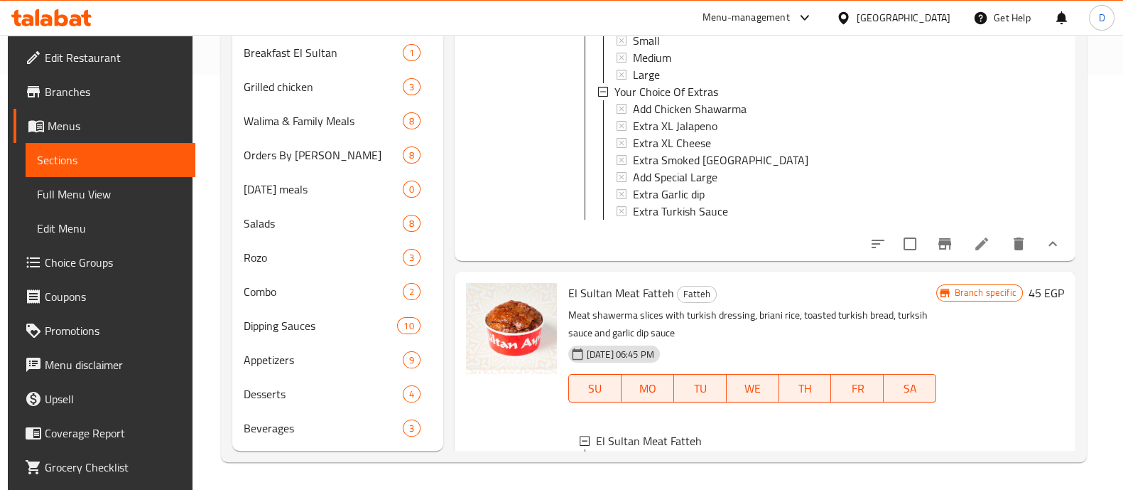
scroll to position [0, 0]
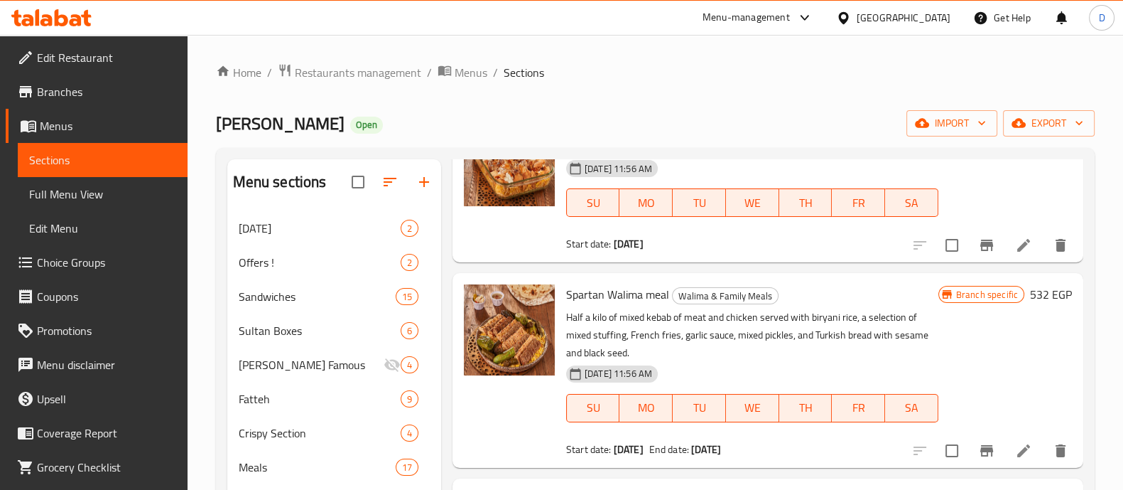
click at [466, 59] on div "Home / Restaurants management / Menus / Sections [PERSON_NAME] Open import expo…" at bounding box center [656, 453] width 936 height 836
click at [471, 73] on span "Menus" at bounding box center [471, 72] width 33 height 17
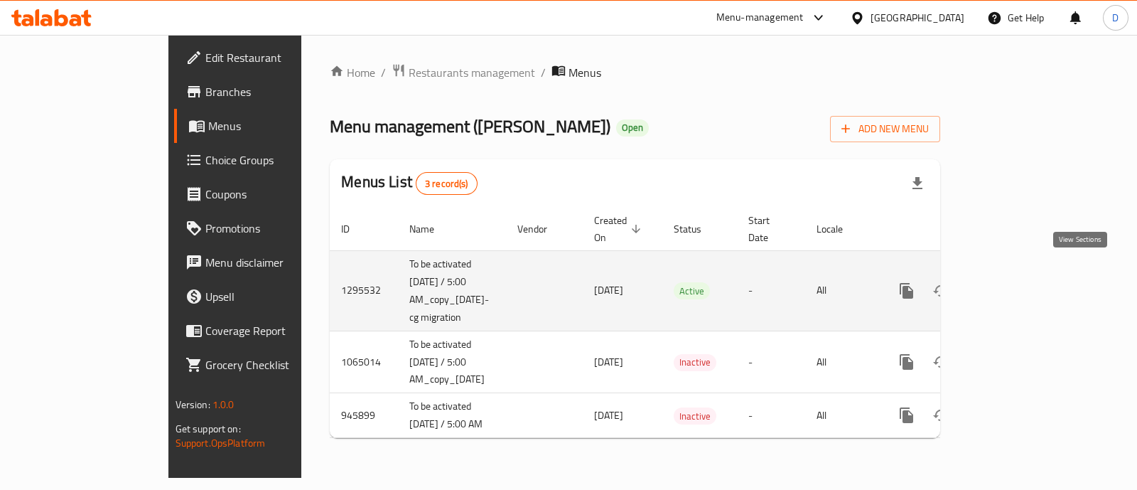
click at [1017, 282] on icon "enhanced table" at bounding box center [1008, 290] width 17 height 17
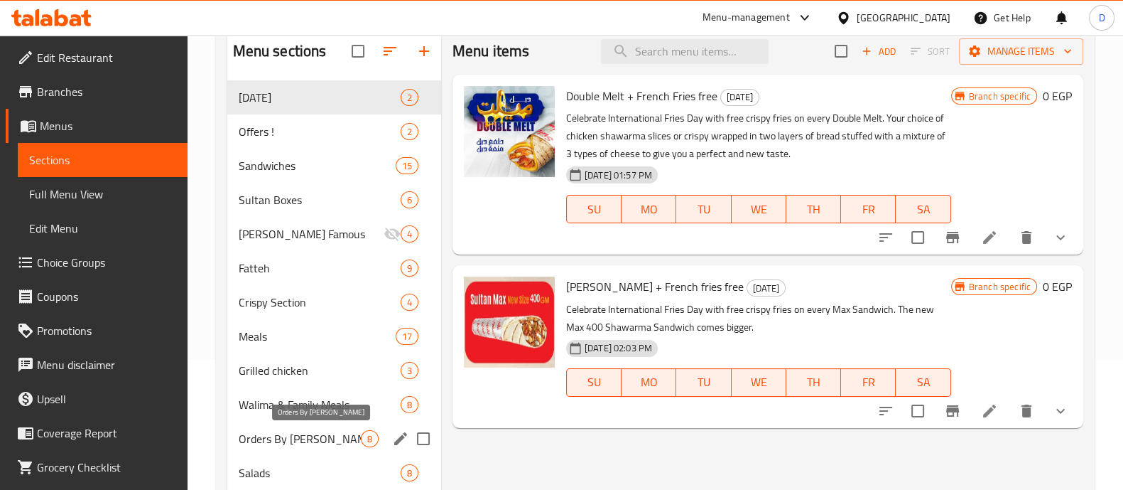
scroll to position [131, 0]
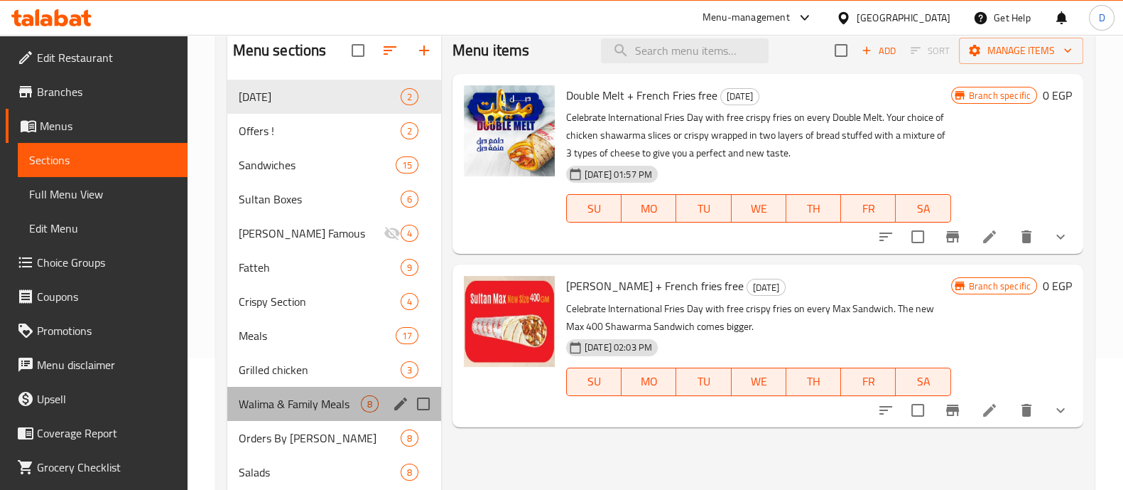
click at [313, 389] on div "Walima & Family Meals 8" at bounding box center [334, 404] width 214 height 34
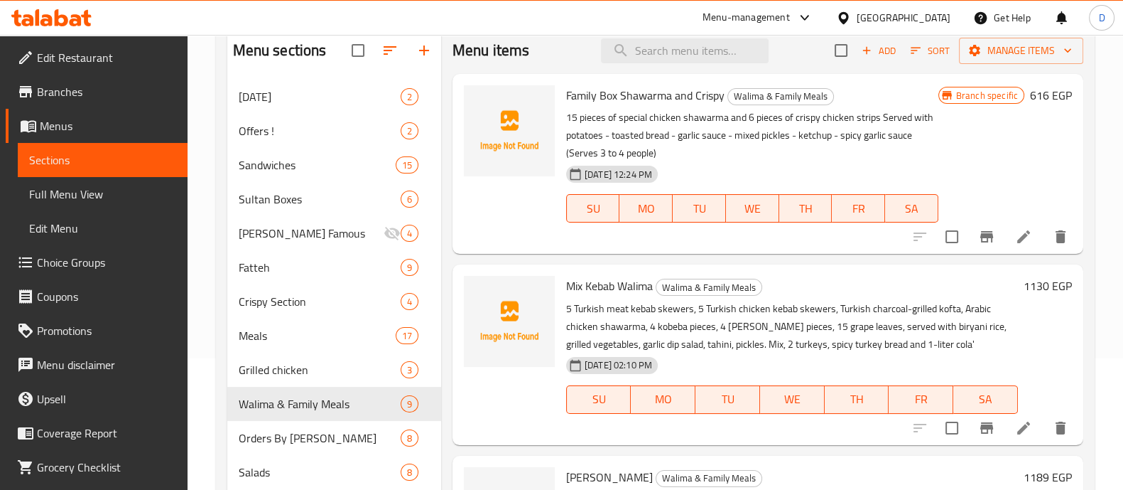
scroll to position [147, 0]
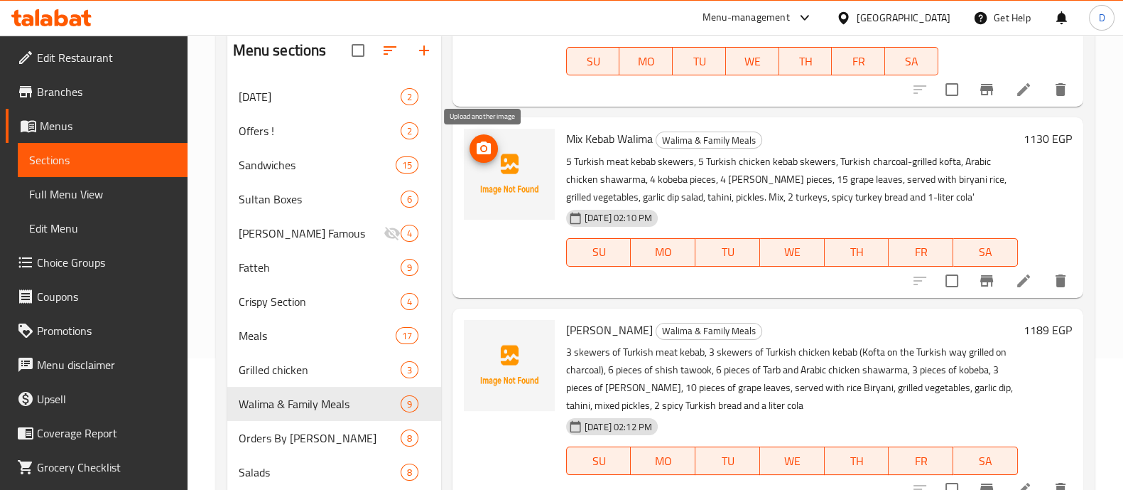
click at [477, 151] on icon "upload picture" at bounding box center [484, 147] width 14 height 13
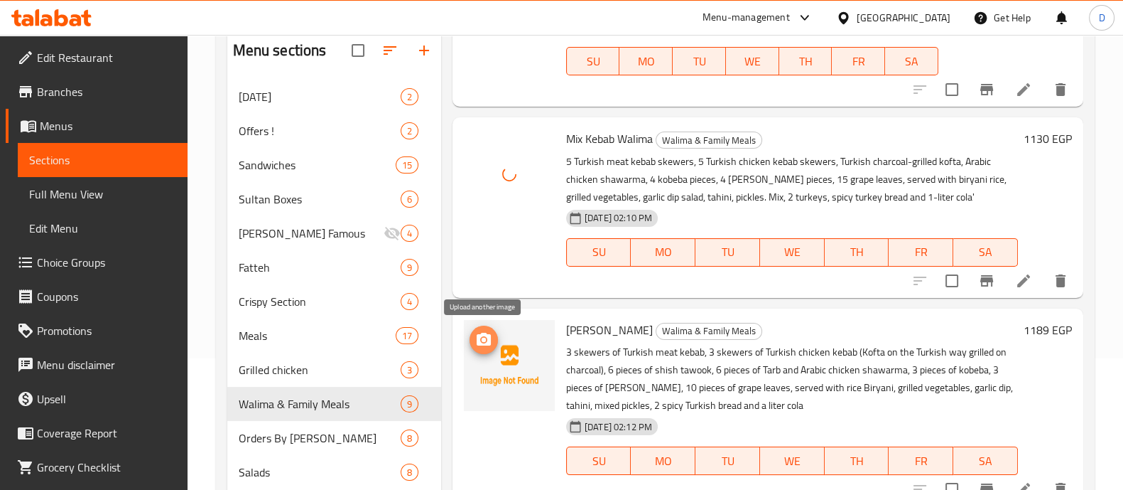
click at [489, 340] on icon "upload picture" at bounding box center [484, 339] width 14 height 13
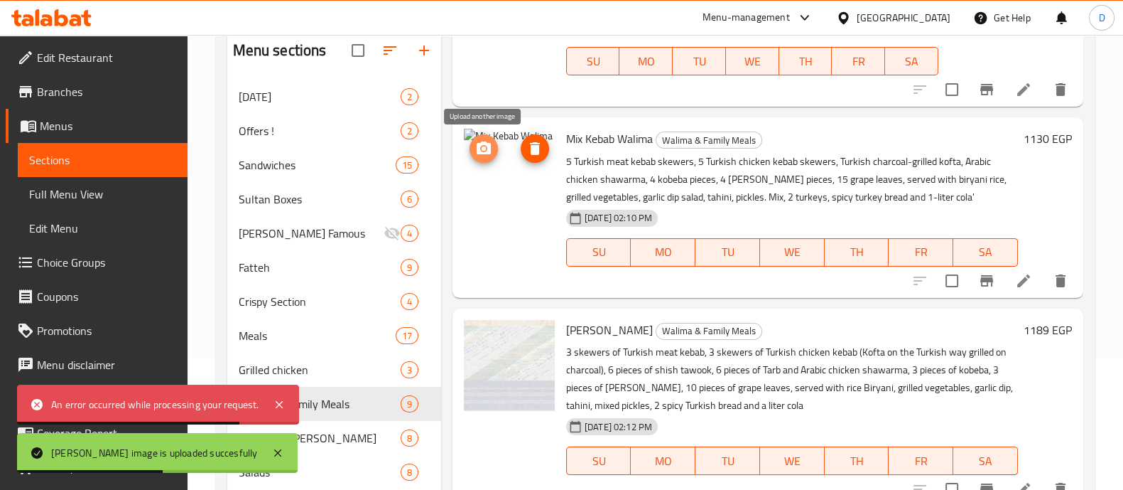
click at [483, 150] on circle "upload picture" at bounding box center [484, 148] width 4 height 4
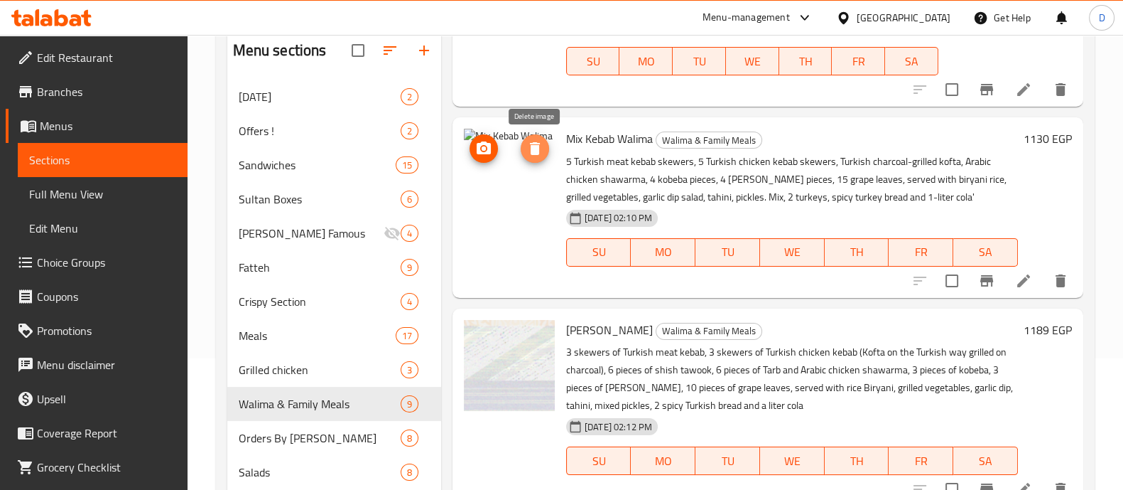
click at [543, 150] on icon "delete image" at bounding box center [535, 148] width 17 height 17
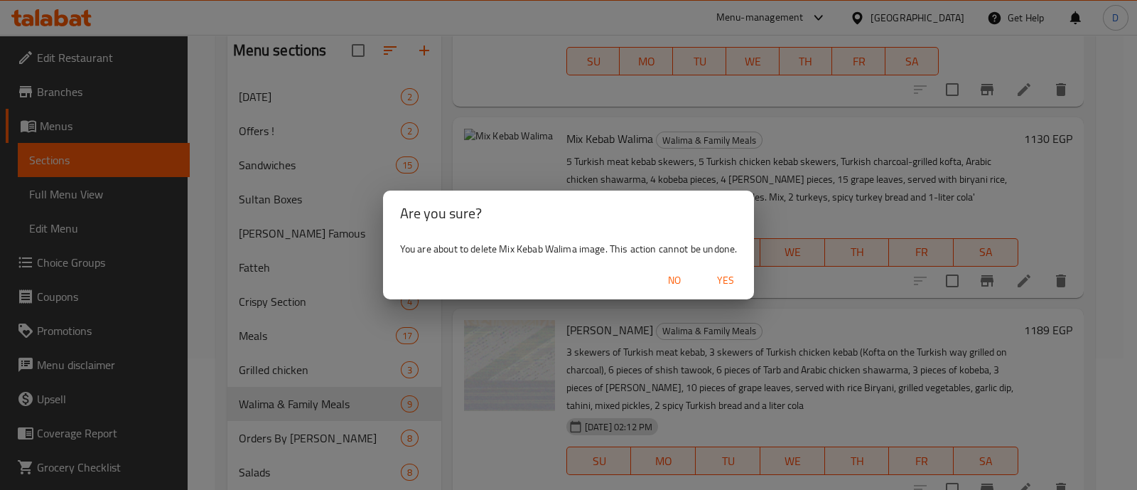
click at [724, 280] on span "Yes" at bounding box center [725, 280] width 34 height 18
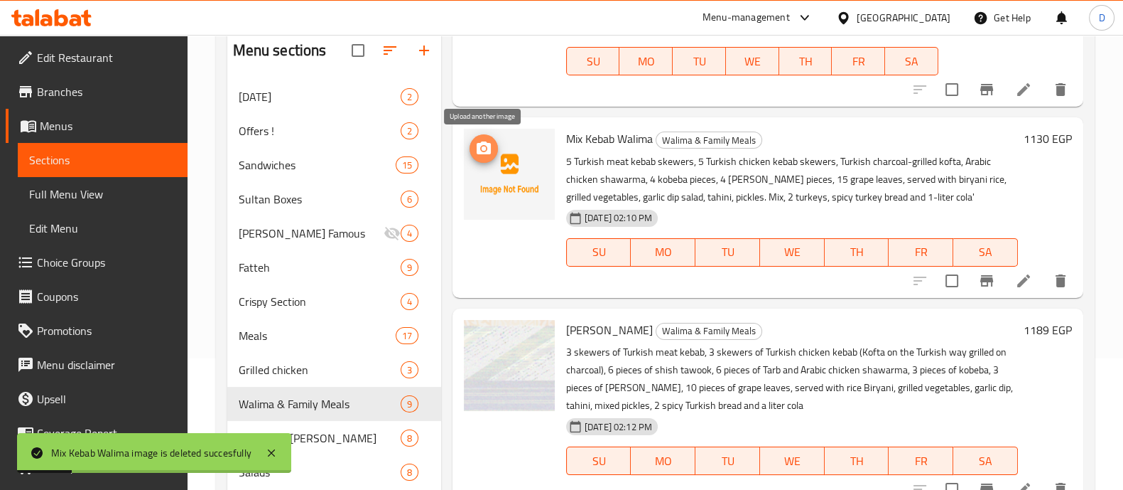
click at [474, 151] on span "upload picture" at bounding box center [484, 148] width 28 height 17
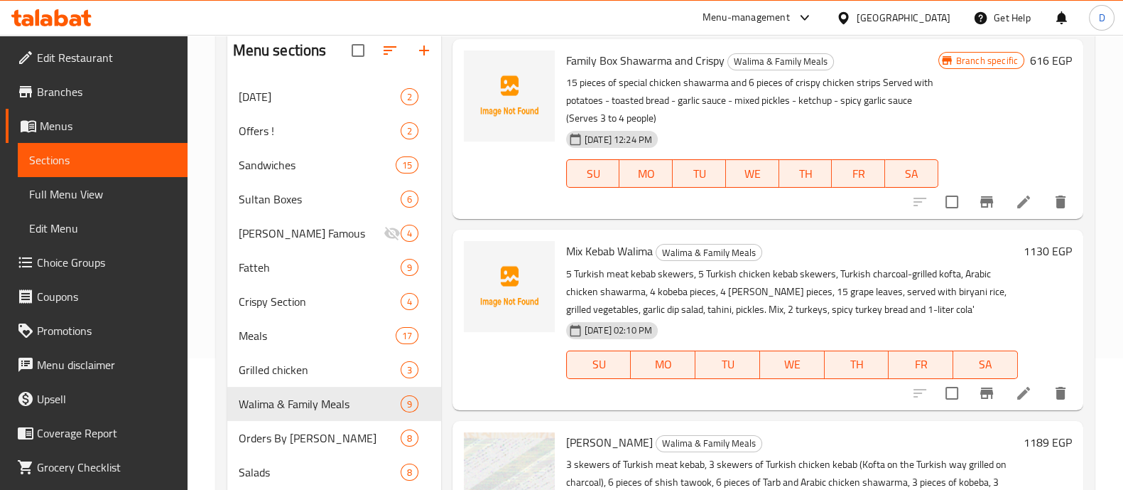
scroll to position [33, 0]
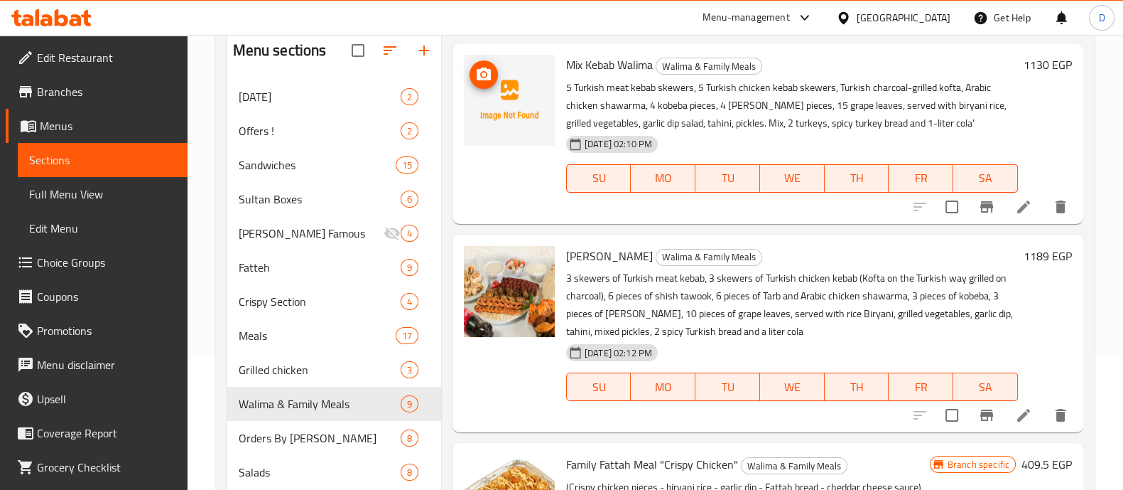
scroll to position [180, 0]
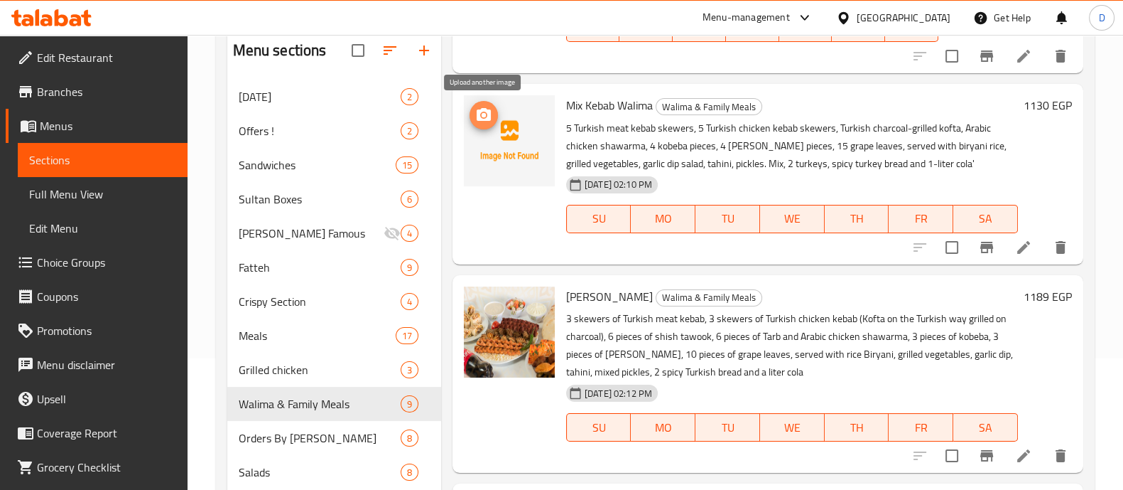
click at [490, 116] on icon "upload picture" at bounding box center [484, 114] width 14 height 13
click at [485, 107] on icon "upload picture" at bounding box center [483, 115] width 17 height 17
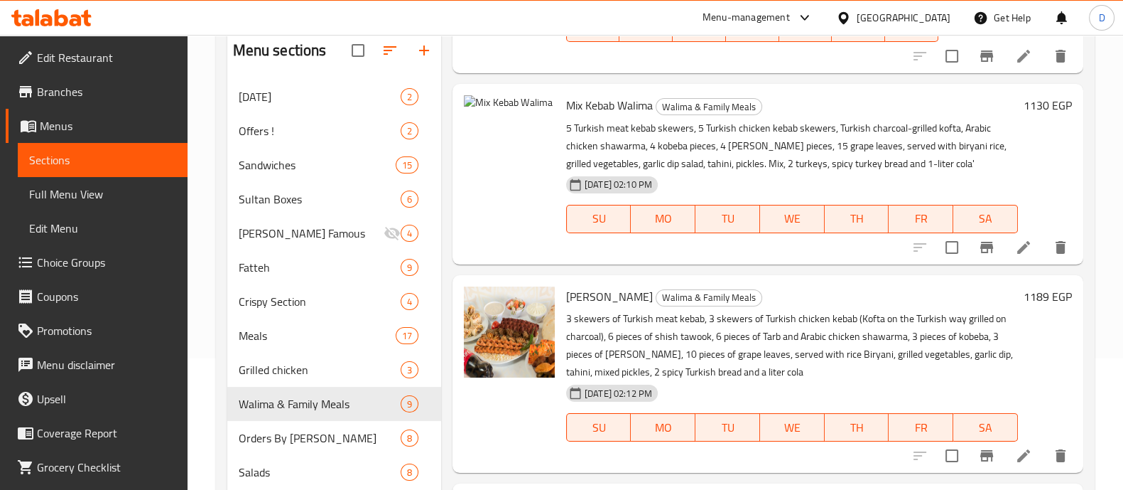
scroll to position [0, 0]
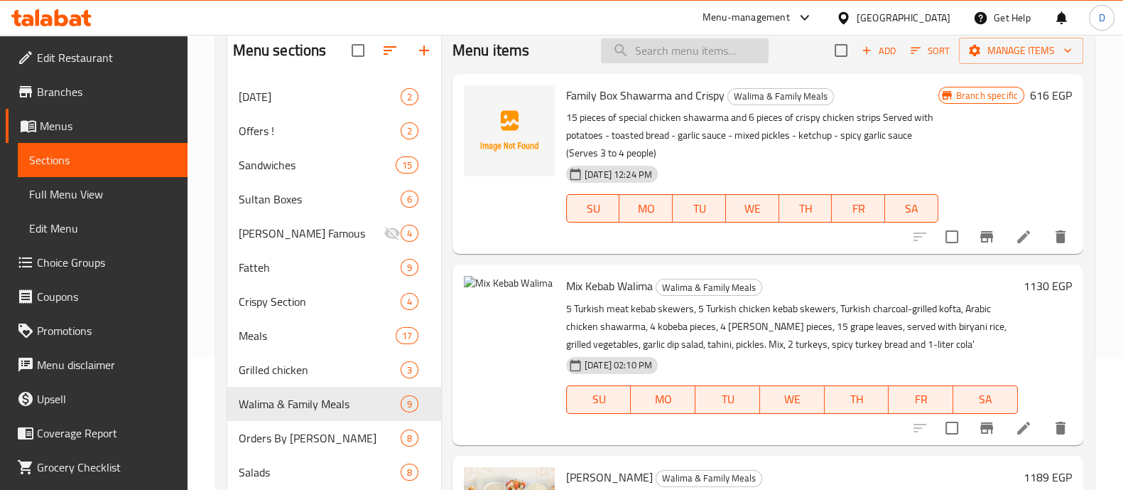
click at [640, 56] on input "search" at bounding box center [685, 50] width 168 height 25
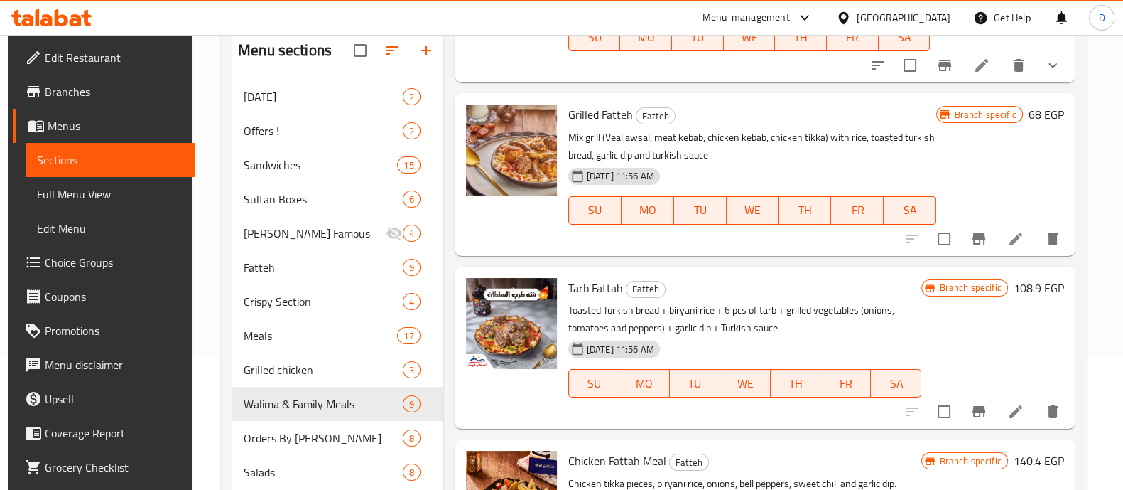
scroll to position [1027, 0]
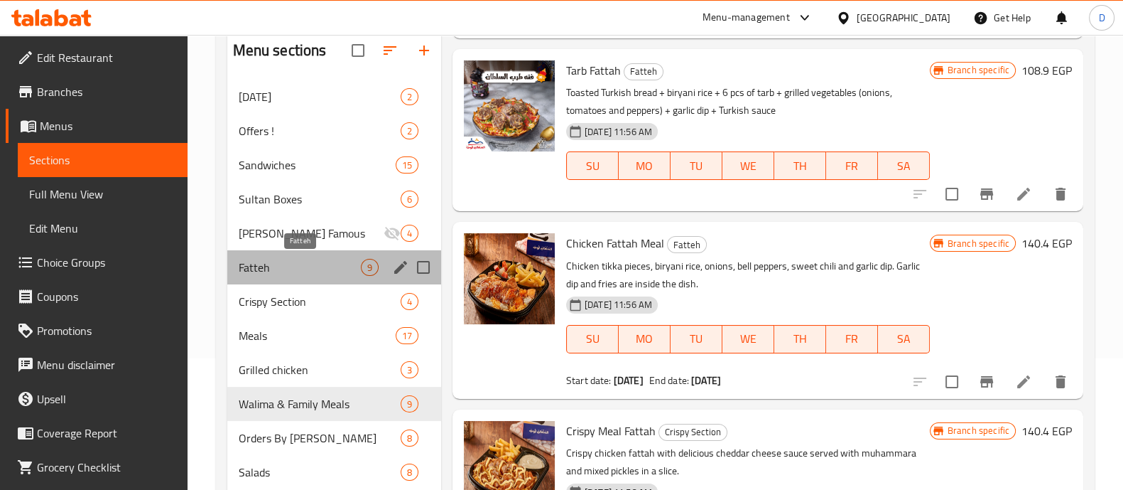
click at [290, 271] on span "Fatteh" at bounding box center [300, 267] width 122 height 17
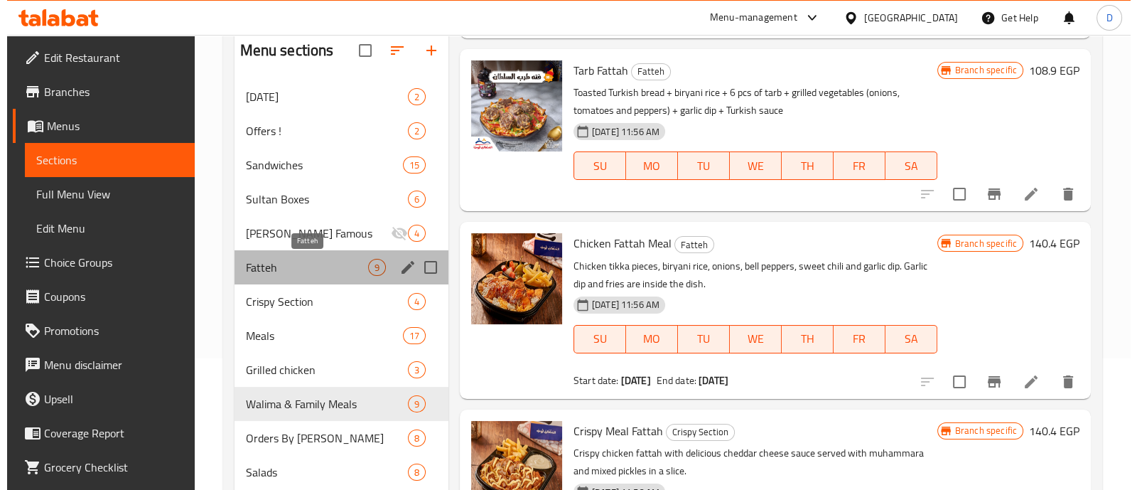
scroll to position [899, 0]
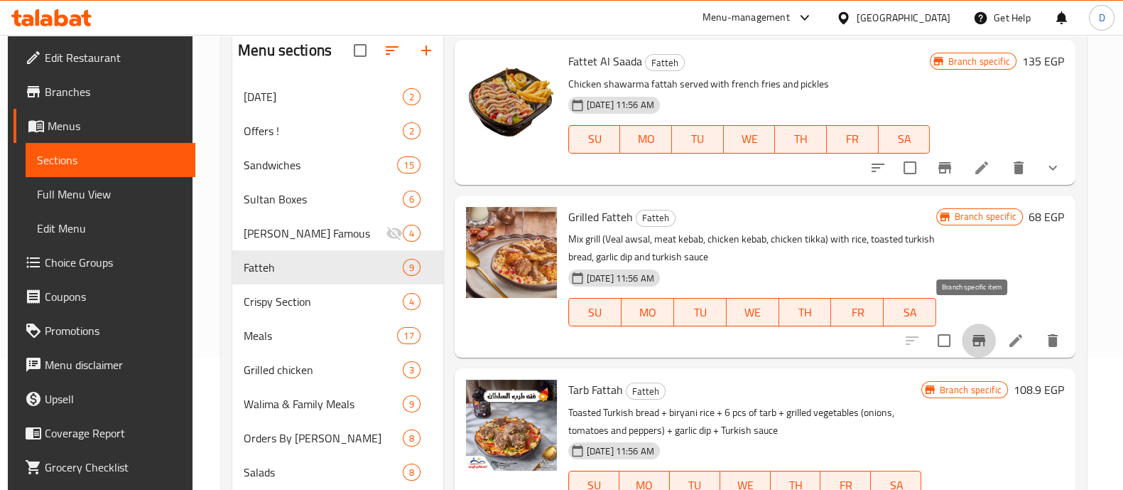
click at [973, 335] on icon "Branch-specific-item" at bounding box center [979, 340] width 13 height 11
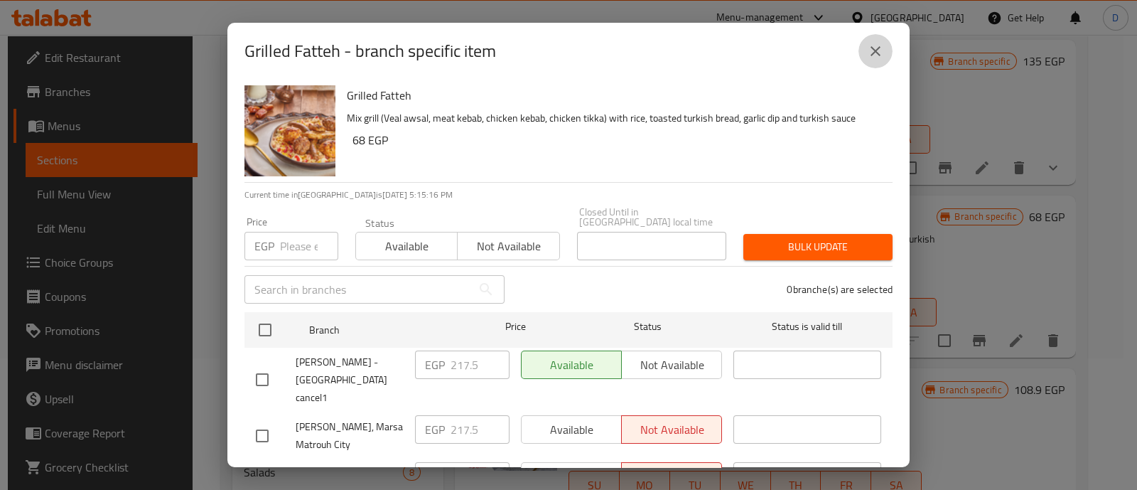
click at [884, 40] on button "close" at bounding box center [875, 51] width 34 height 34
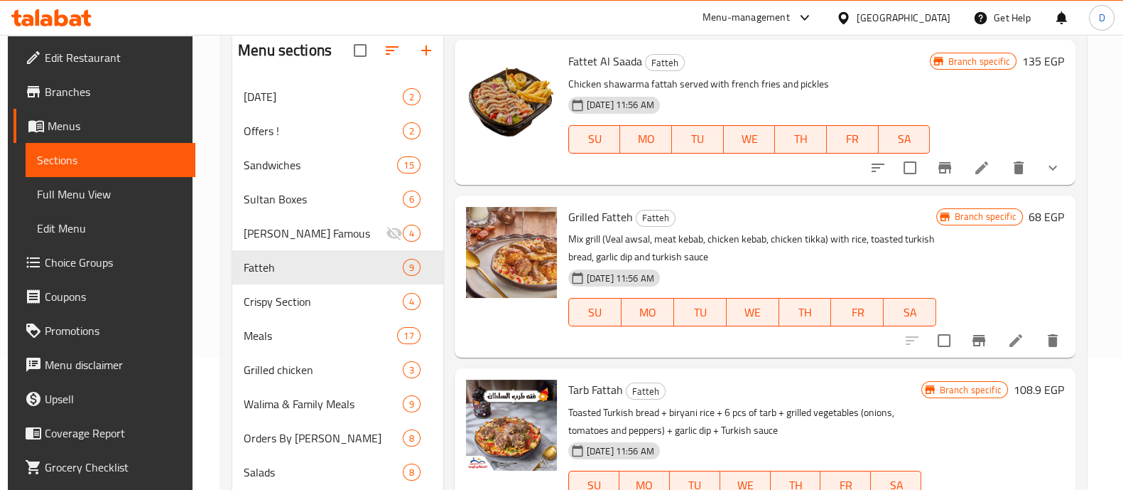
drag, startPoint x: 993, startPoint y: 320, endPoint x: 849, endPoint y: 271, distance: 151.9
click at [849, 271] on div "Grilled Fatteh Fatteh Mix grill (Veal awsal, meat kebab, chicken kebab, chicken…" at bounding box center [753, 276] width 380 height 151
click at [973, 335] on icon "Branch-specific-item" at bounding box center [979, 340] width 13 height 11
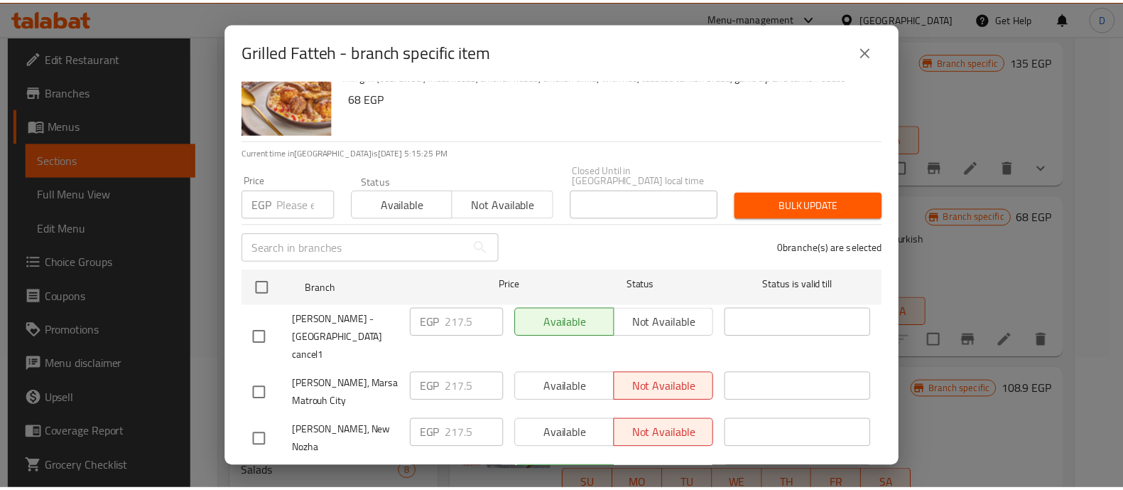
scroll to position [0, 0]
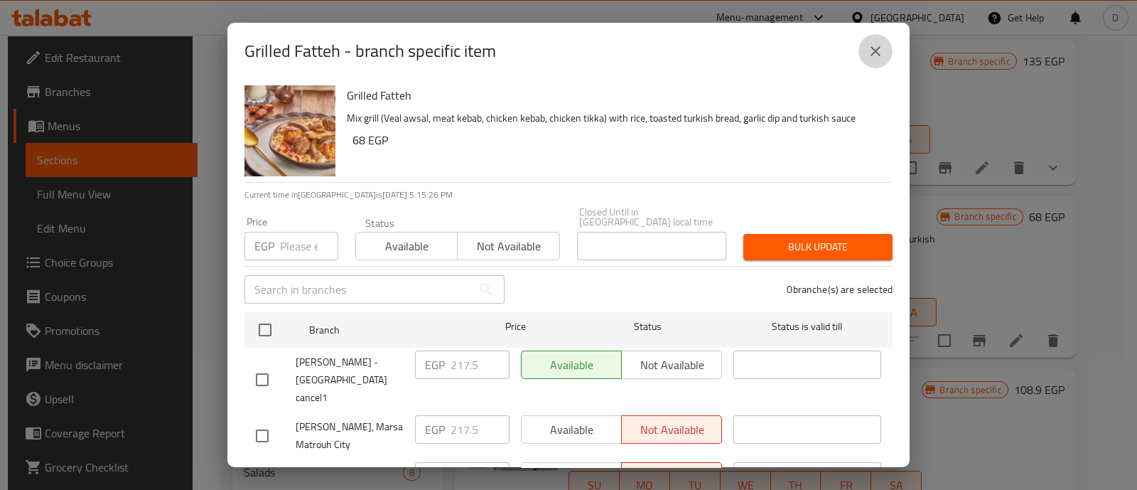
click at [875, 51] on icon "close" at bounding box center [875, 51] width 10 height 10
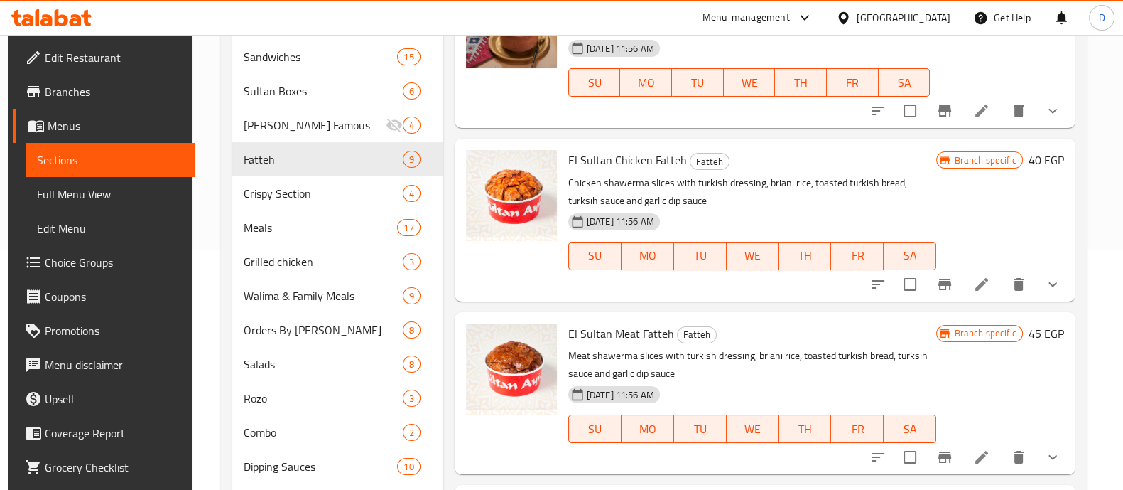
scroll to position [238, 0]
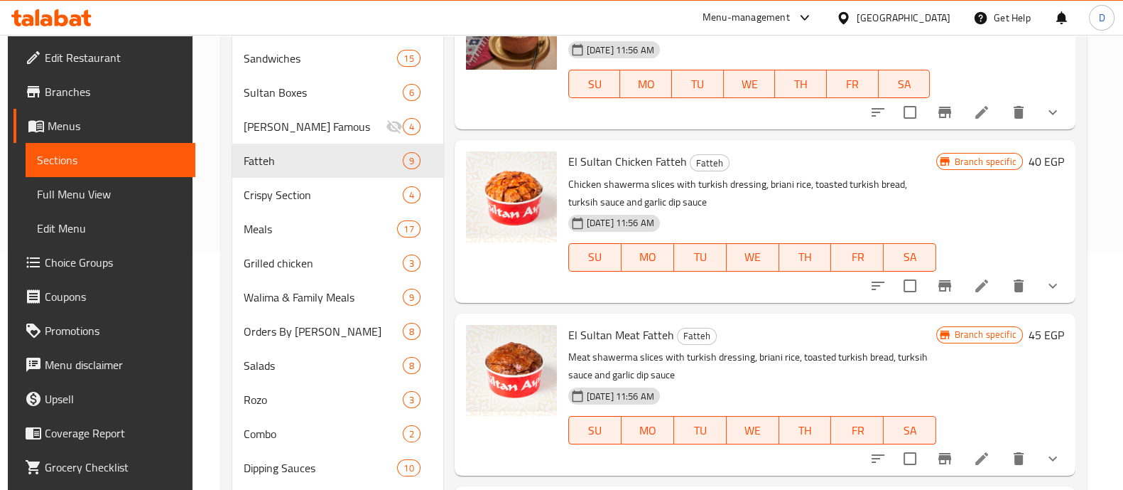
click at [1033, 296] on div at bounding box center [965, 286] width 209 height 34
click at [1037, 291] on button "show more" at bounding box center [1053, 286] width 34 height 34
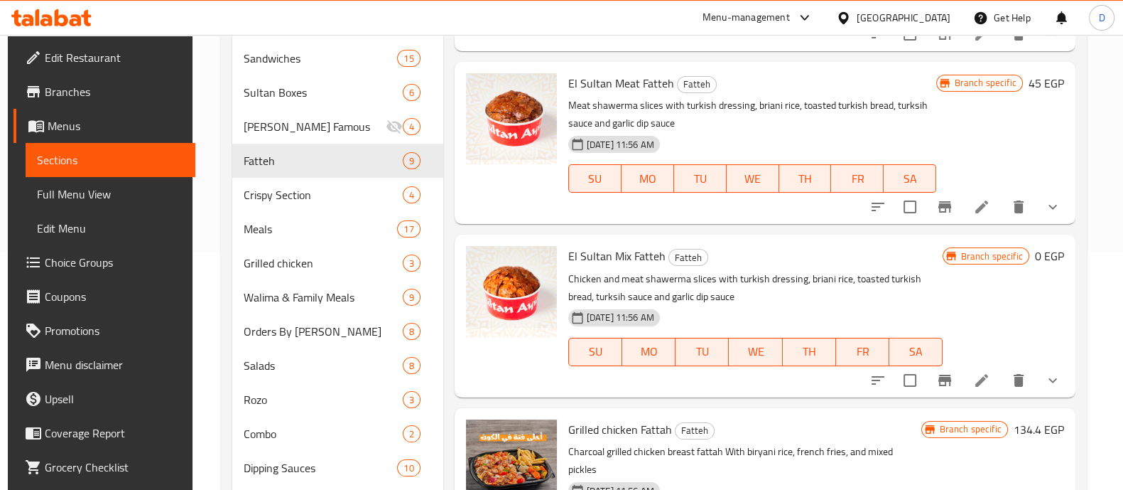
scroll to position [584, 0]
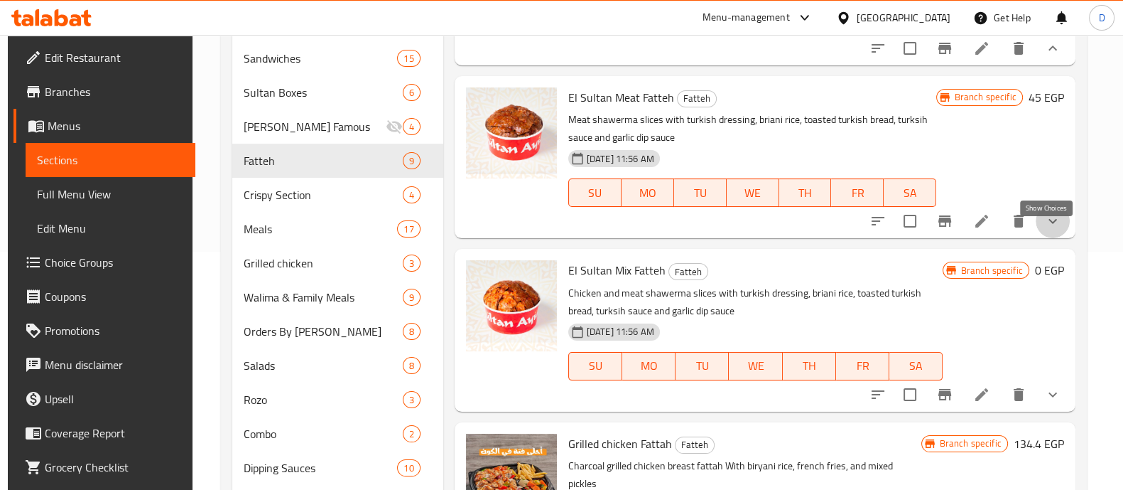
click at [1044, 227] on icon "show more" at bounding box center [1052, 220] width 17 height 17
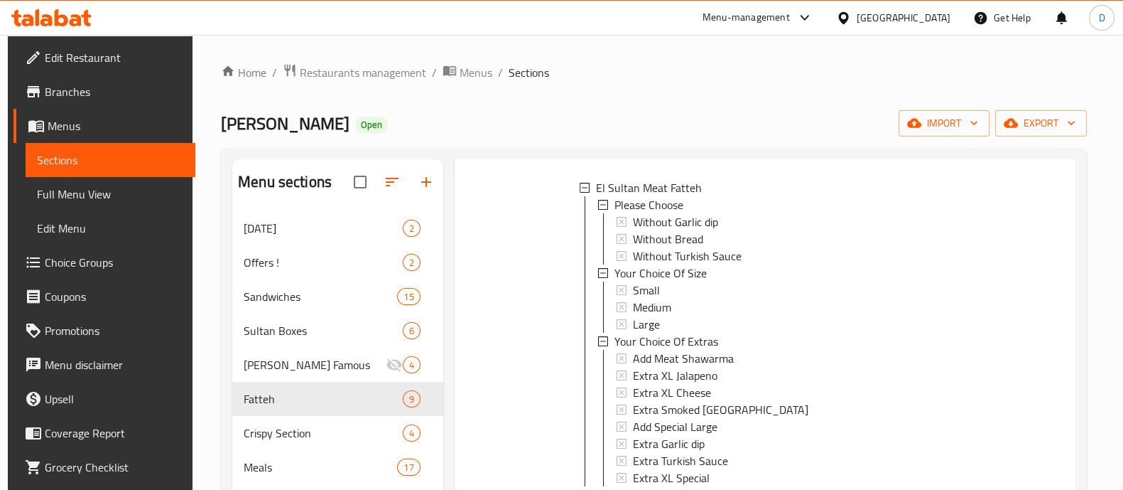
scroll to position [0, 0]
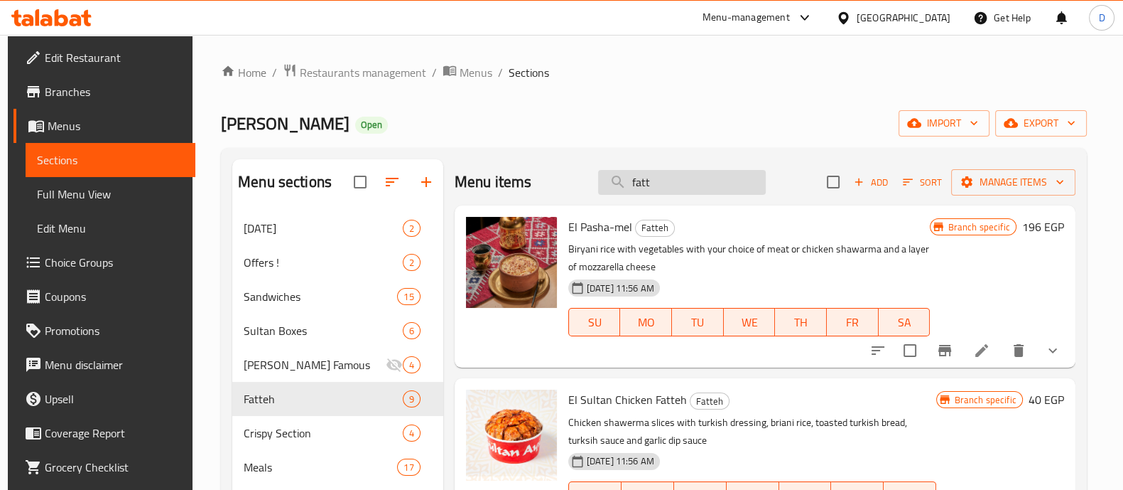
click at [668, 178] on input "fatt" at bounding box center [682, 182] width 168 height 25
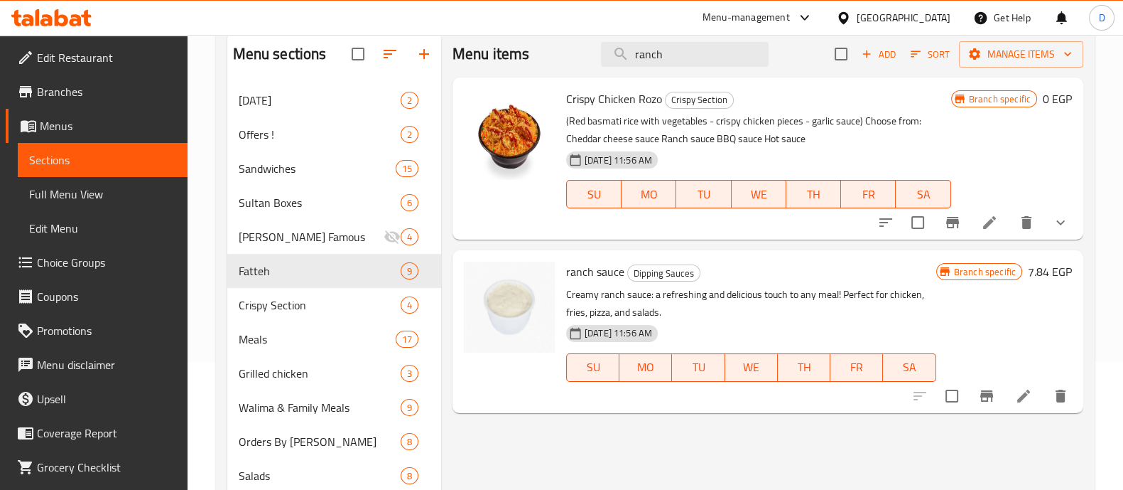
scroll to position [126, 0]
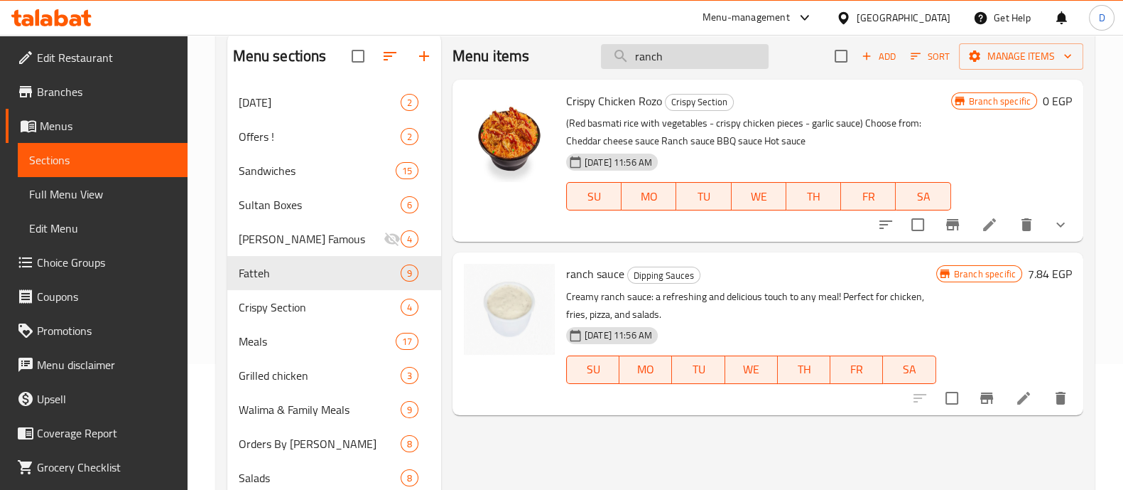
click at [705, 50] on input "ranch" at bounding box center [685, 56] width 168 height 25
paste input "مخلل مشكل ص"
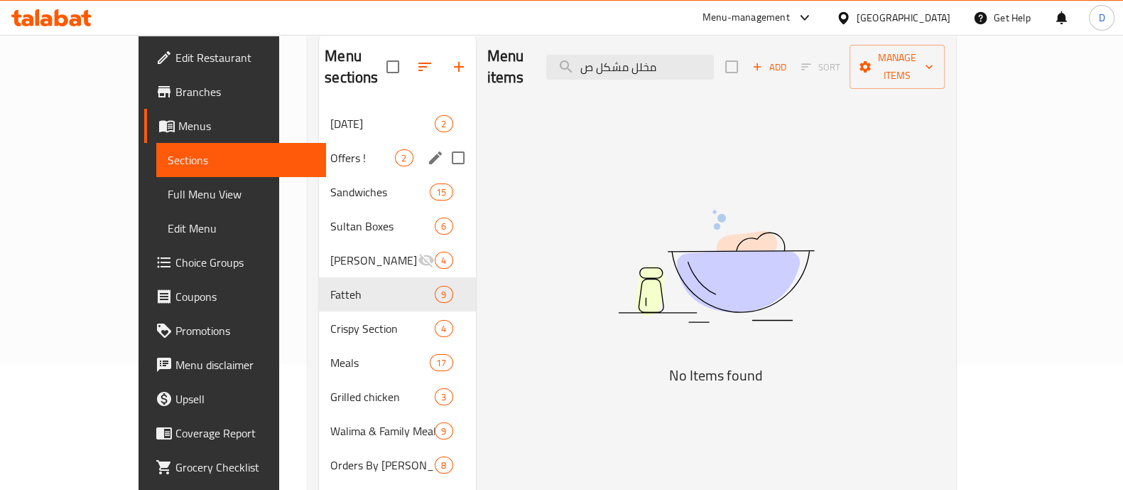
scroll to position [380, 0]
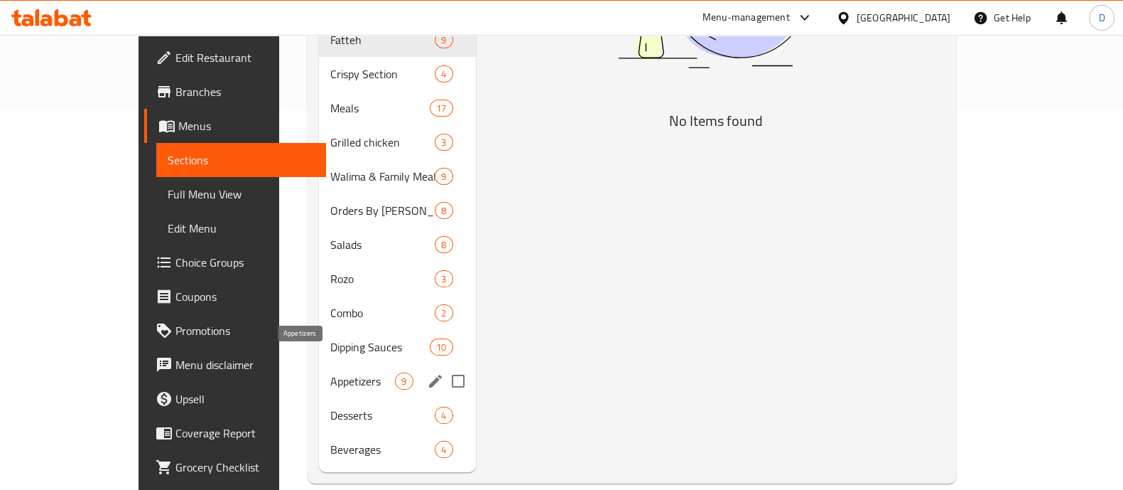
click at [330, 372] on span "Appetizers" at bounding box center [362, 380] width 65 height 17
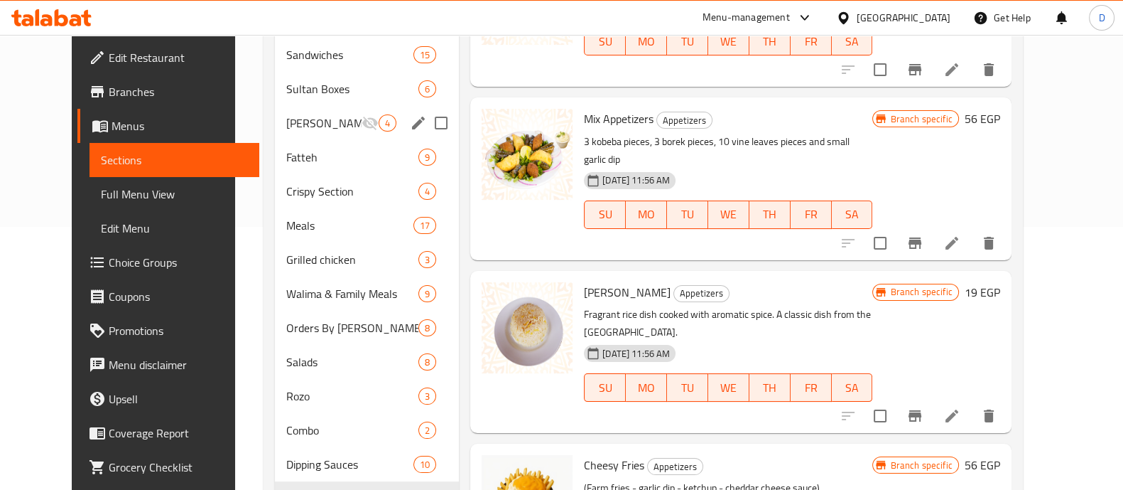
scroll to position [270, 0]
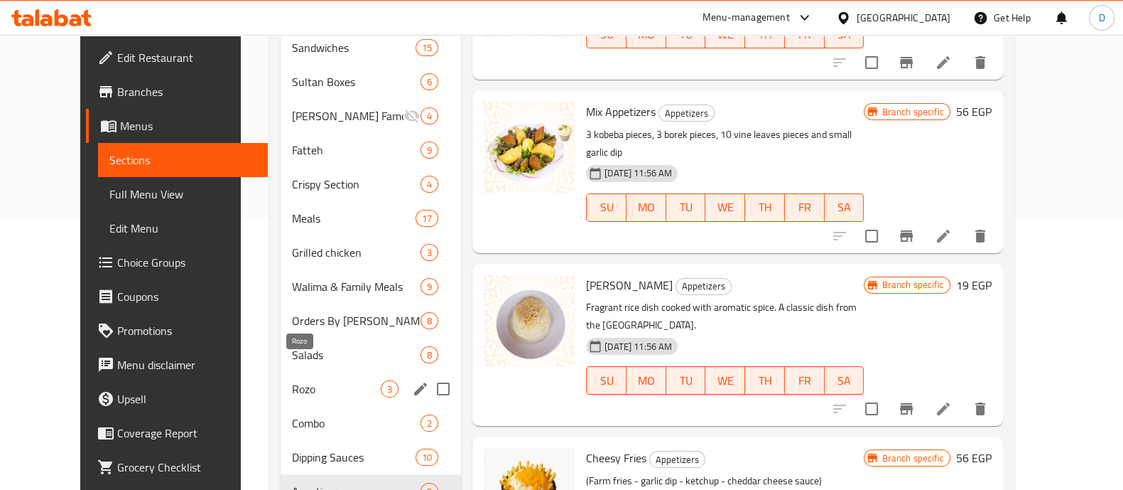
click at [292, 380] on span "Rozo" at bounding box center [336, 388] width 89 height 17
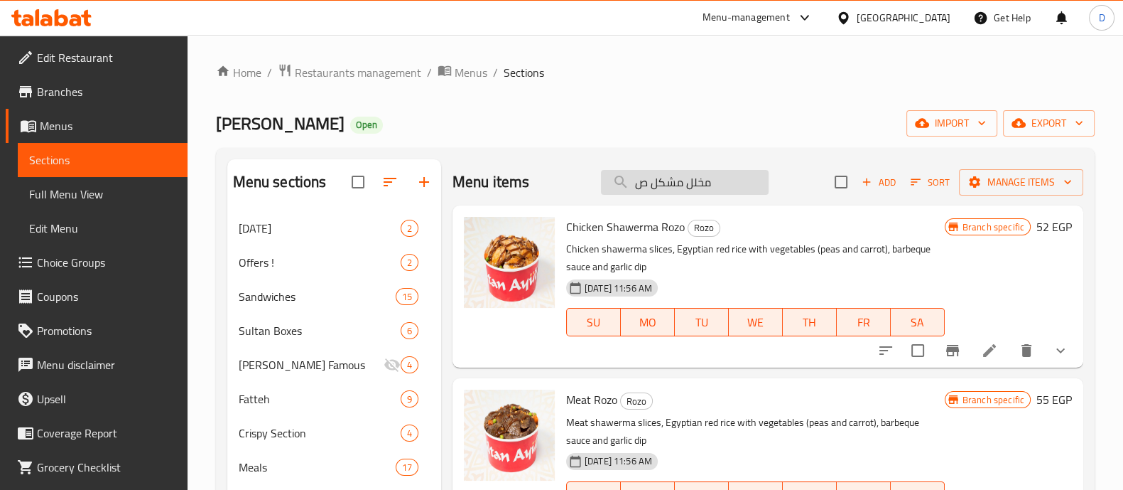
click at [668, 190] on input "مخلل مشكل ص" at bounding box center [685, 182] width 168 height 25
paste input "[PERSON_NAME]"
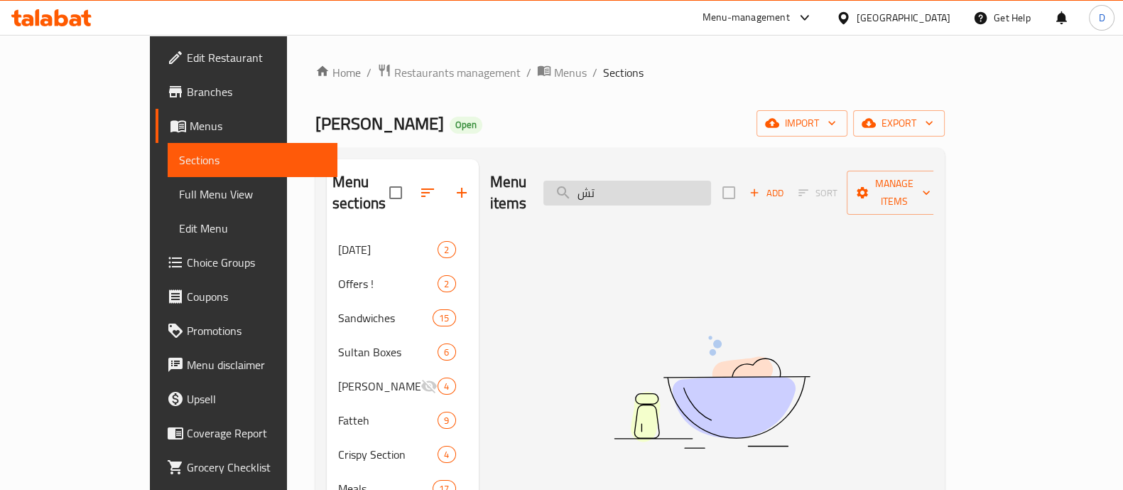
type input "ت"
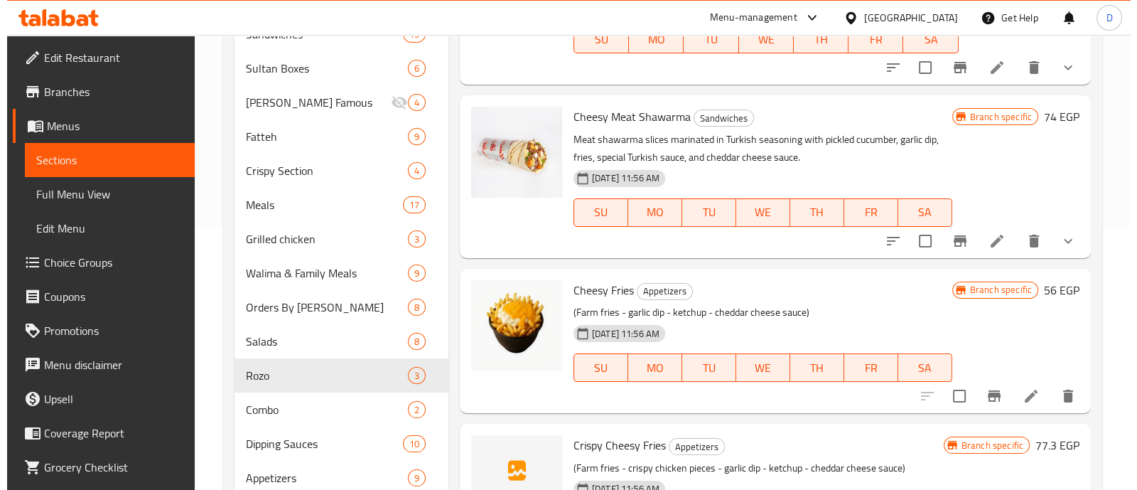
scroll to position [380, 0]
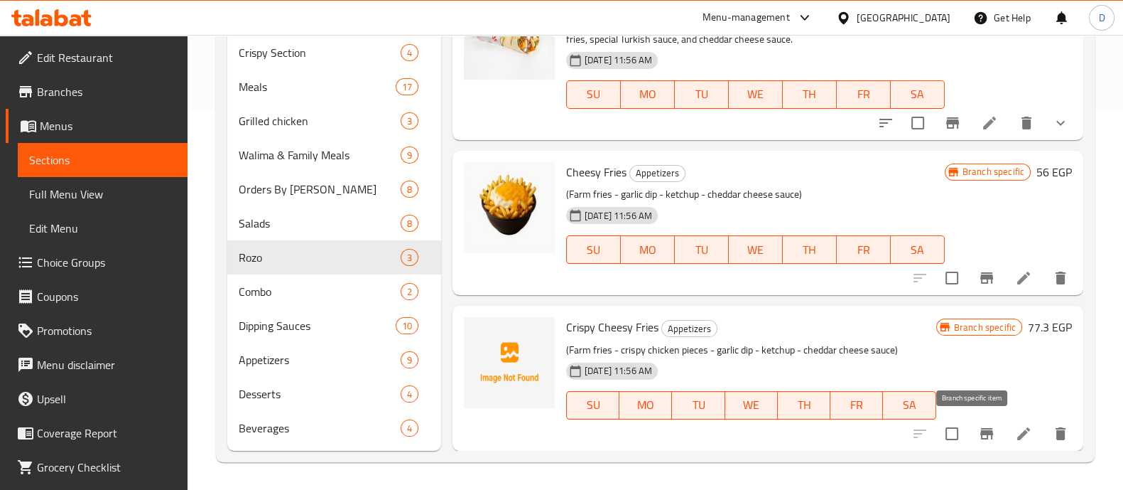
click at [970, 431] on button "Branch-specific-item" at bounding box center [987, 433] width 34 height 34
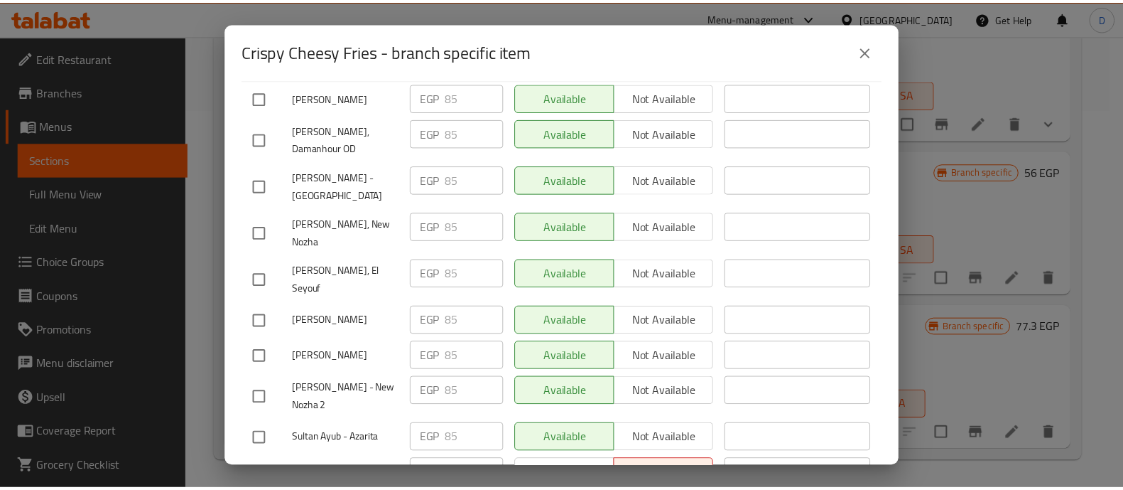
scroll to position [0, 0]
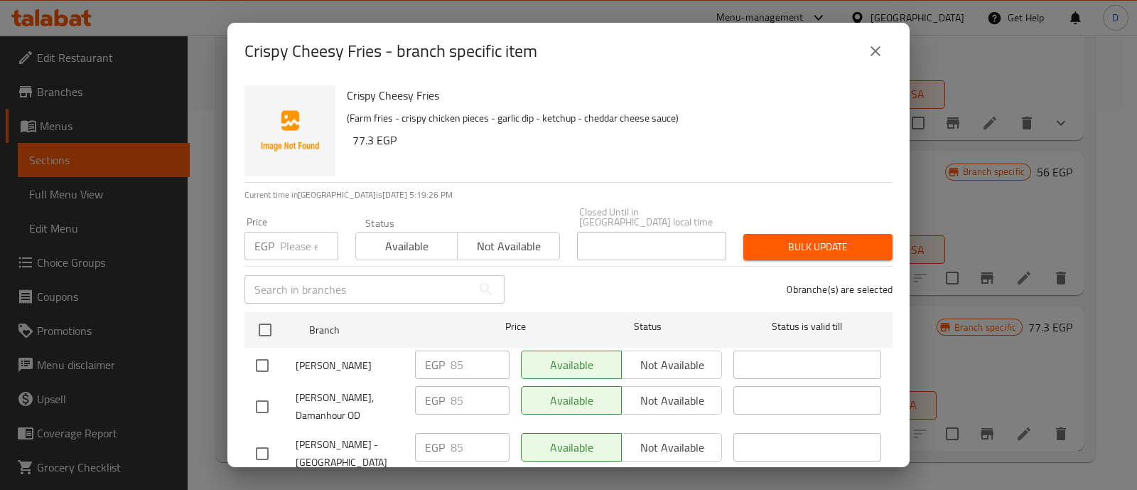
click at [880, 45] on icon "close" at bounding box center [875, 51] width 17 height 17
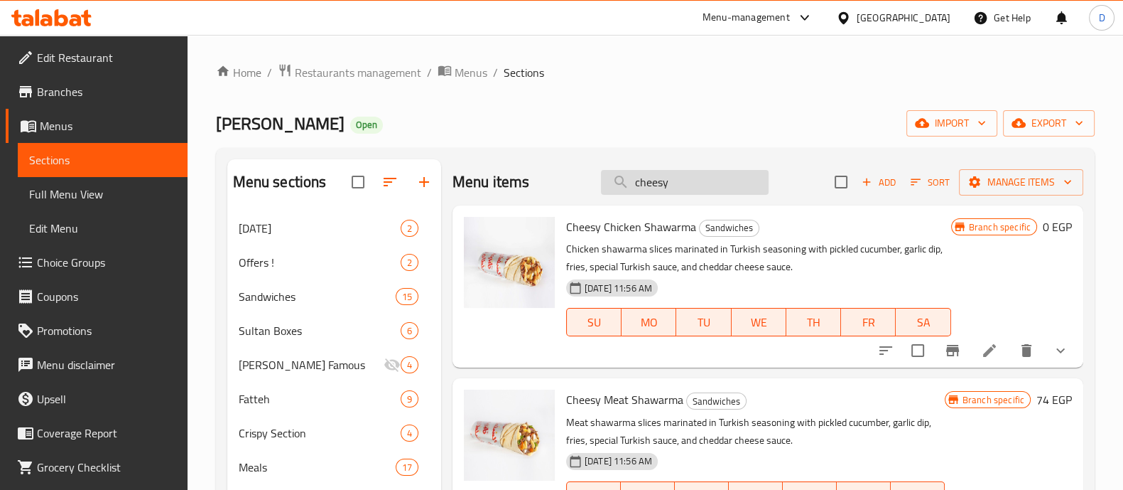
click at [655, 182] on input "cheesy" at bounding box center [685, 182] width 168 height 25
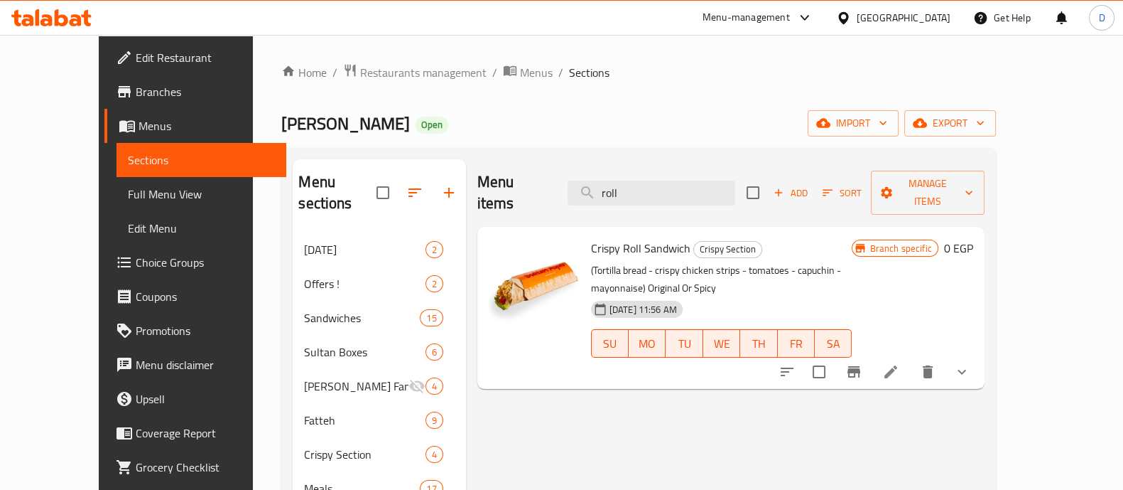
scroll to position [9, 0]
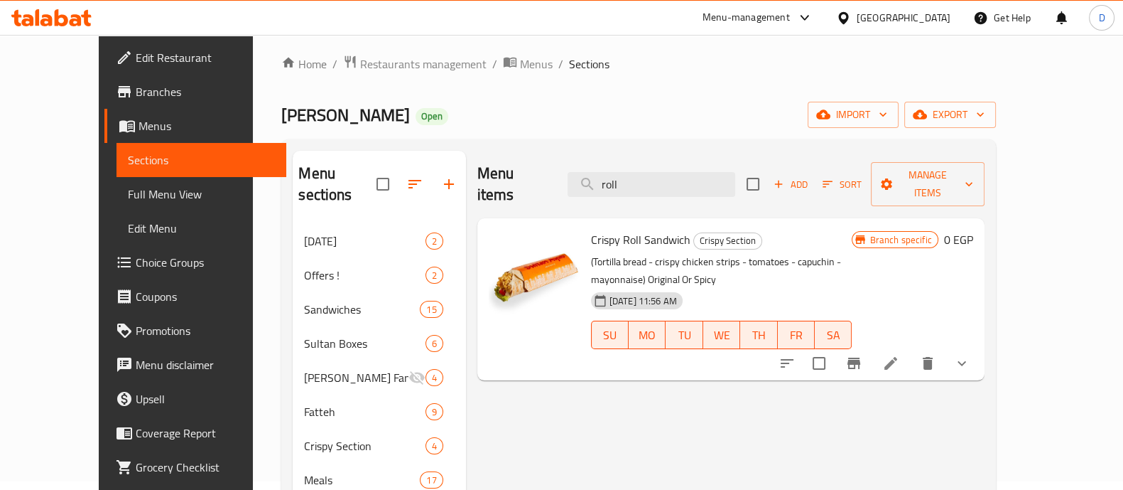
type input "roll"
click at [979, 346] on button "show more" at bounding box center [962, 363] width 34 height 34
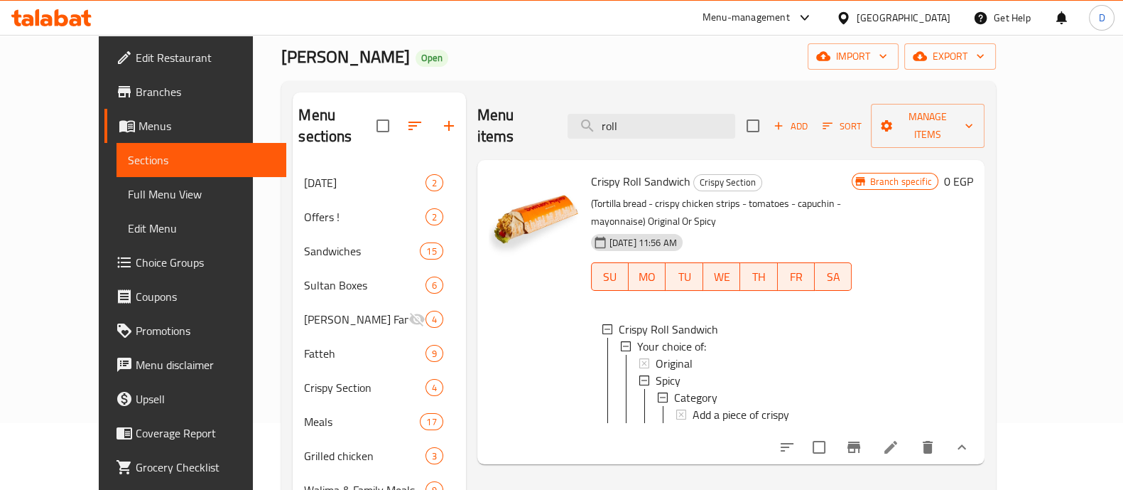
scroll to position [72, 0]
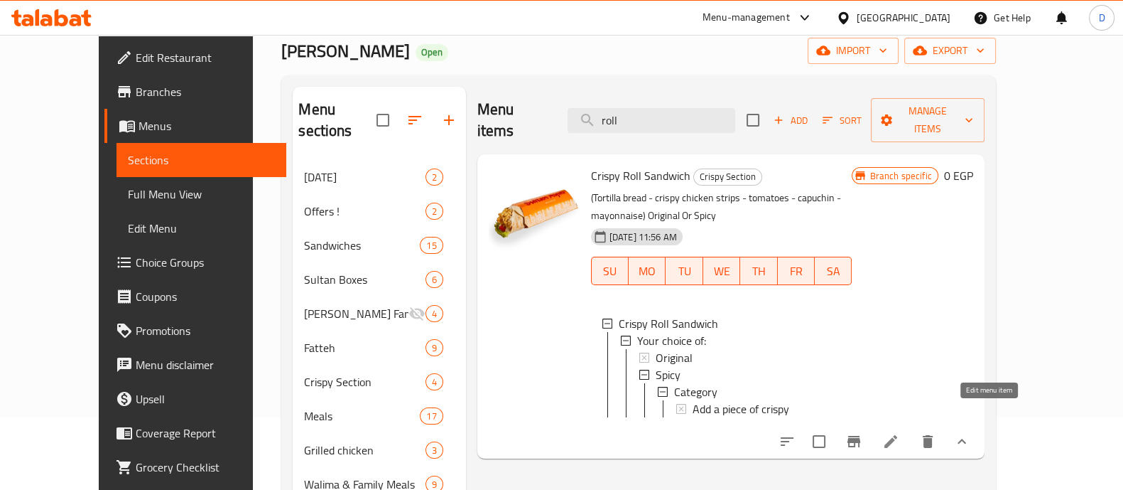
click at [900, 433] on icon at bounding box center [890, 441] width 17 height 17
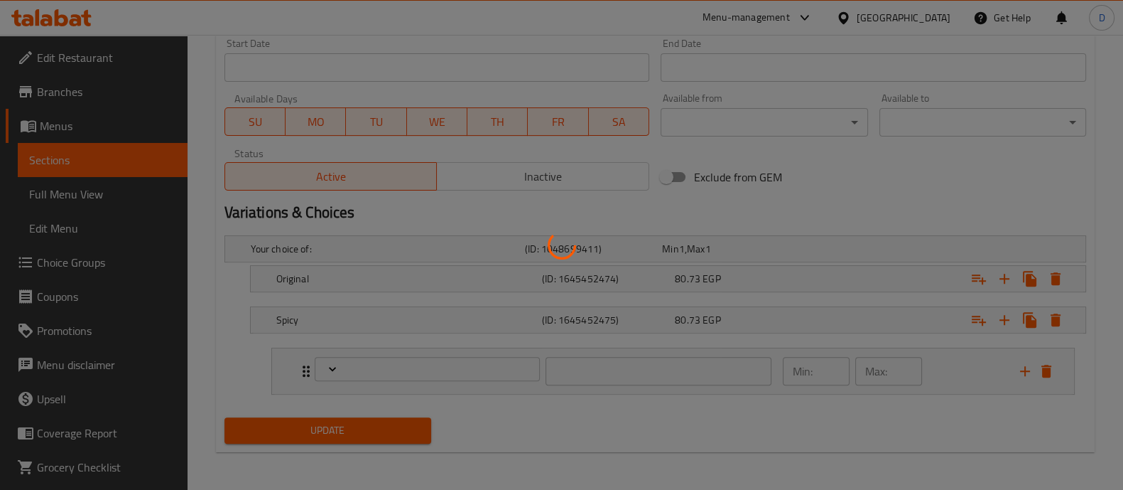
type input "0"
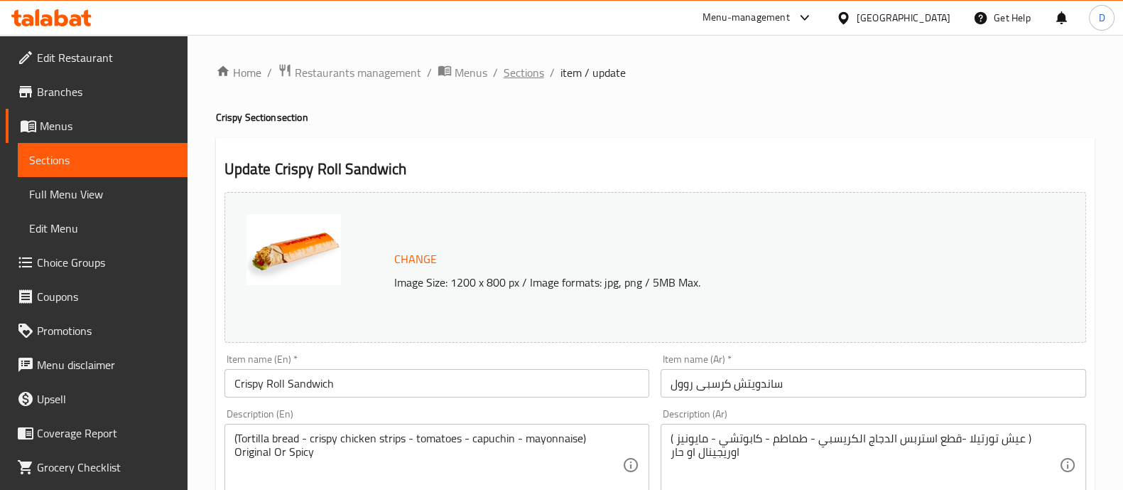
click at [524, 74] on span "Sections" at bounding box center [524, 72] width 41 height 17
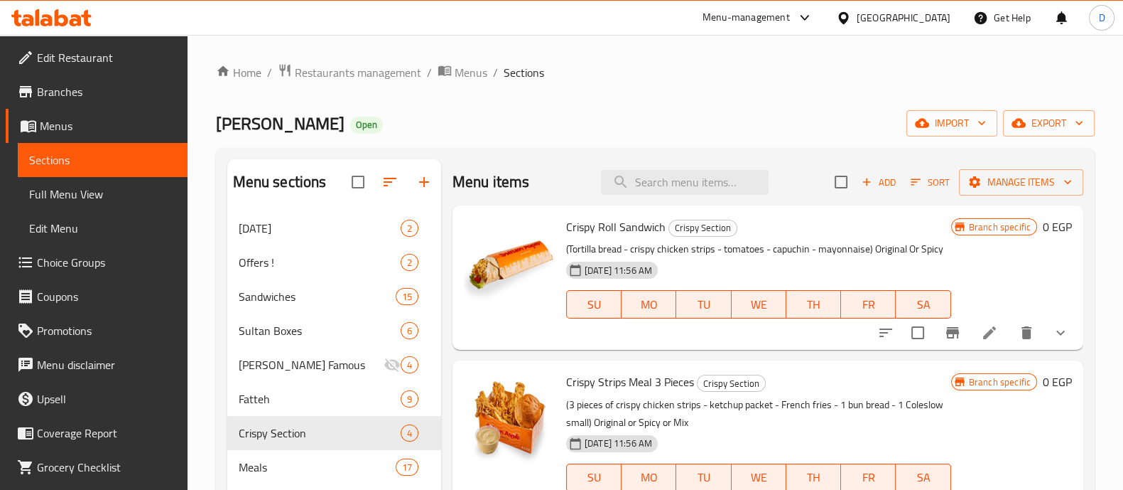
scroll to position [51, 0]
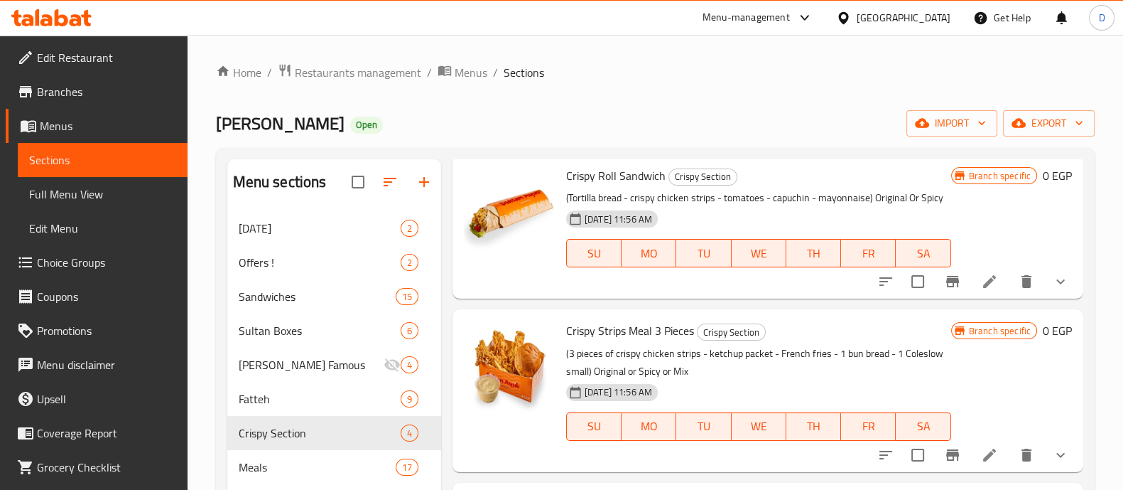
click at [1044, 296] on button "show more" at bounding box center [1061, 281] width 34 height 34
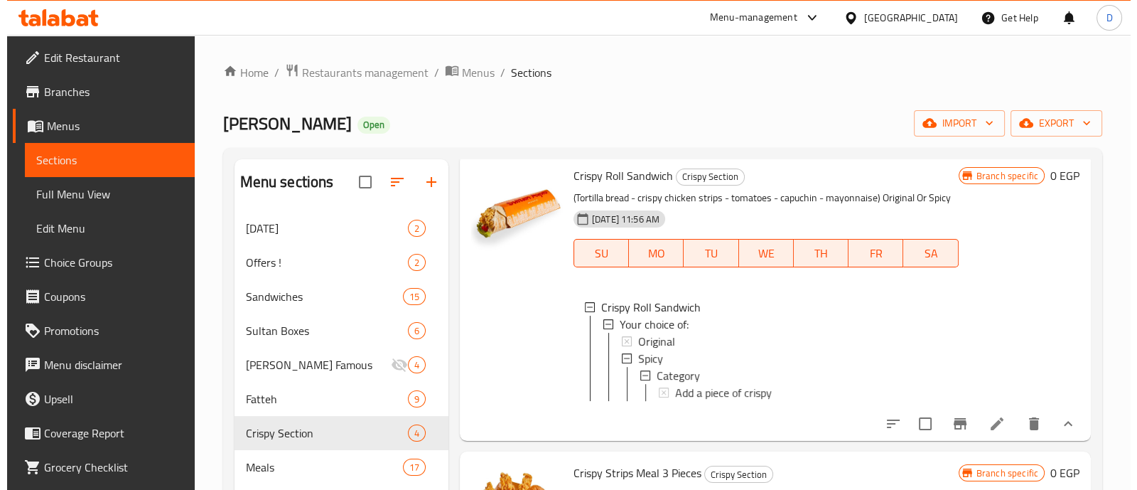
scroll to position [1, 0]
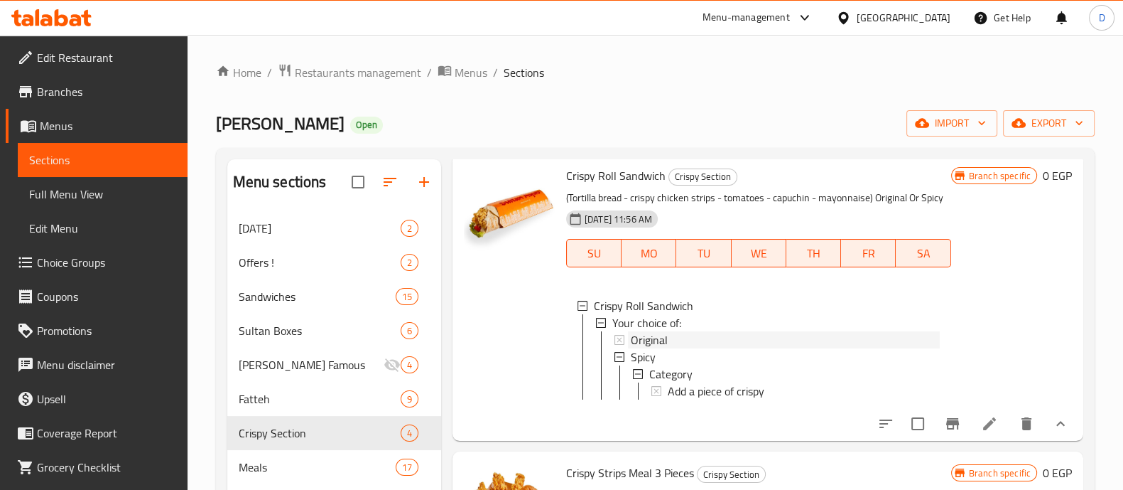
click at [753, 348] on div "Original" at bounding box center [785, 339] width 309 height 17
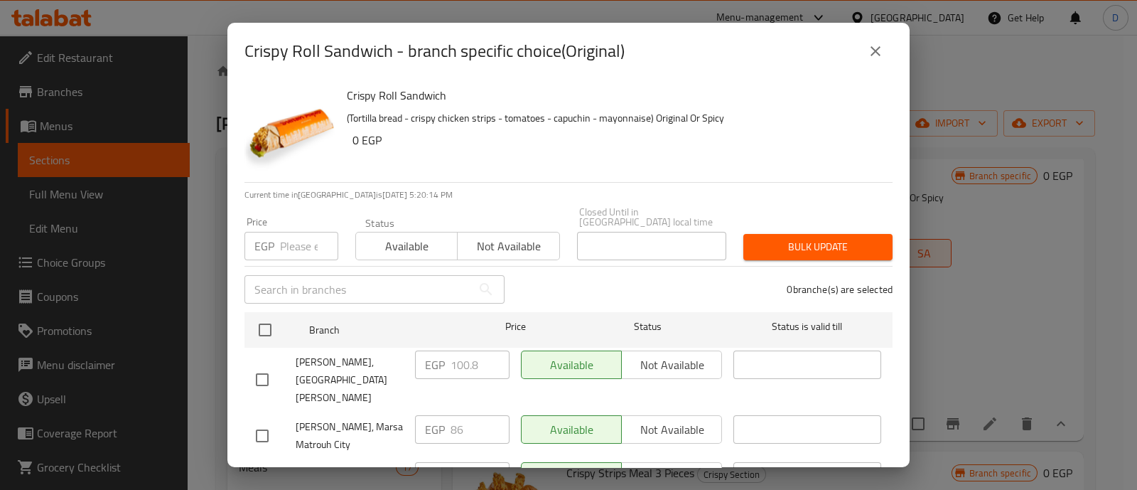
click at [303, 232] on input "number" at bounding box center [309, 246] width 58 height 28
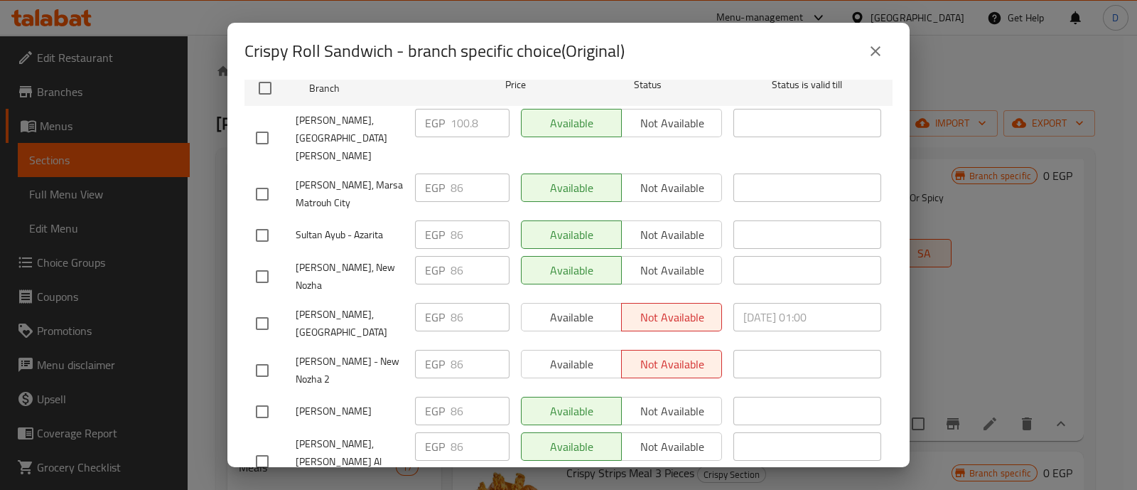
scroll to position [0, 0]
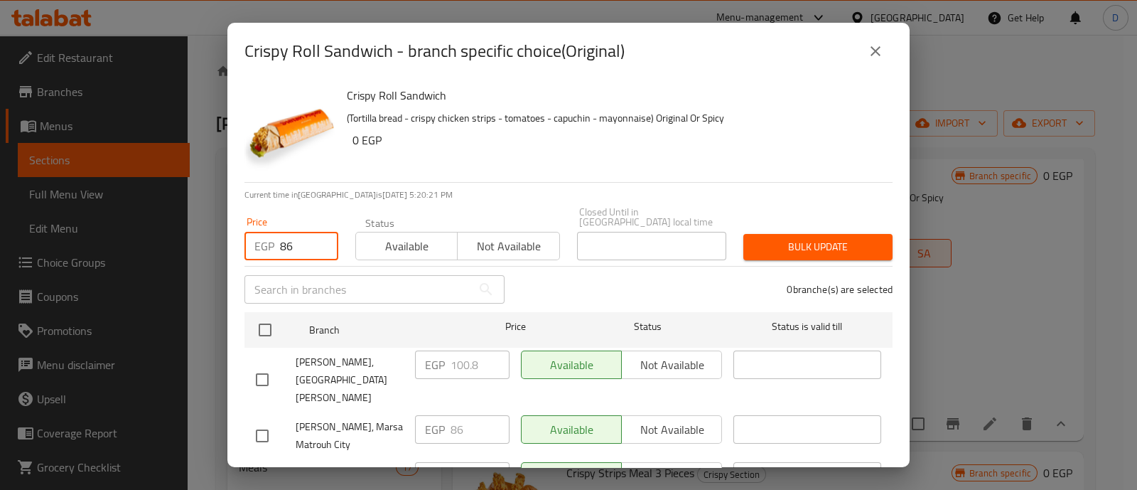
type input "86"
click at [898, 41] on div "Crispy Roll Sandwich - branch specific choice(Original)" at bounding box center [568, 51] width 682 height 57
click at [875, 50] on icon "close" at bounding box center [875, 51] width 10 height 10
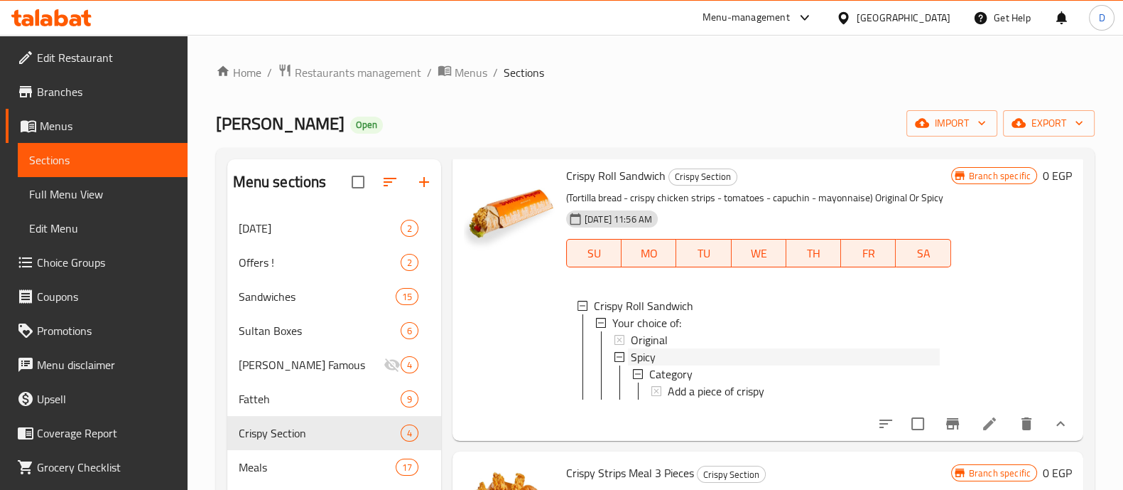
click at [691, 365] on div "Spicy" at bounding box center [785, 356] width 309 height 17
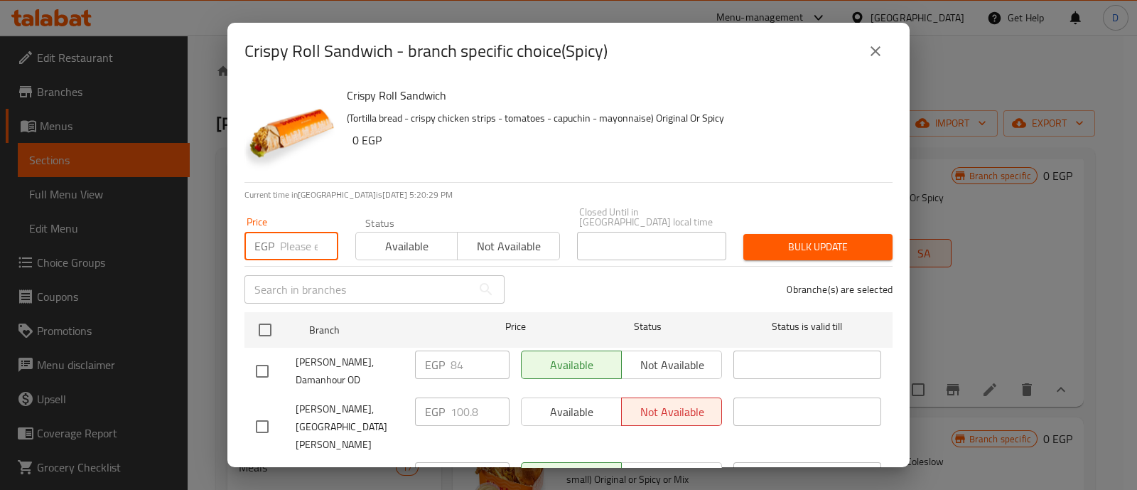
click at [296, 241] on input "number" at bounding box center [309, 246] width 58 height 28
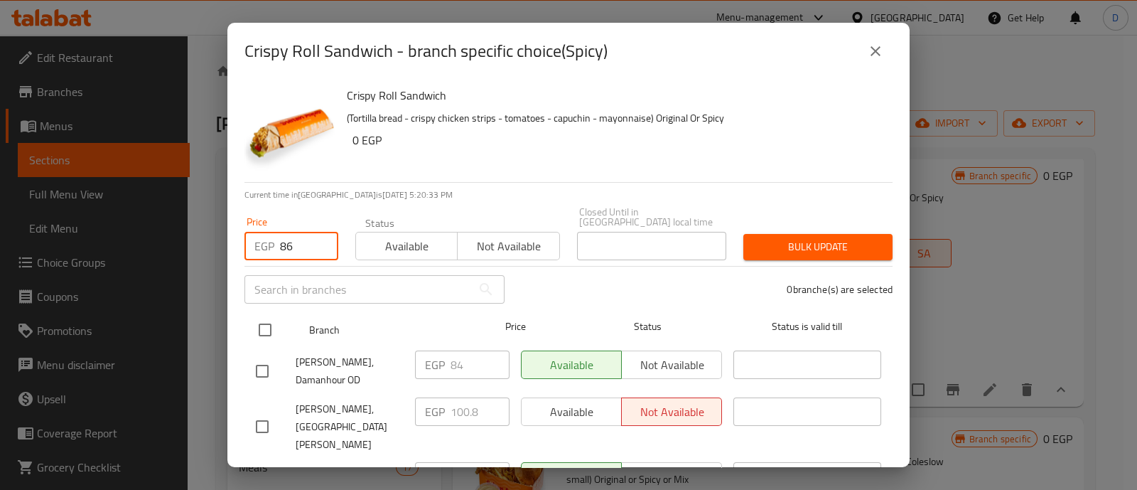
type input "86"
click at [264, 318] on input "checkbox" at bounding box center [265, 330] width 30 height 30
checkbox input "true"
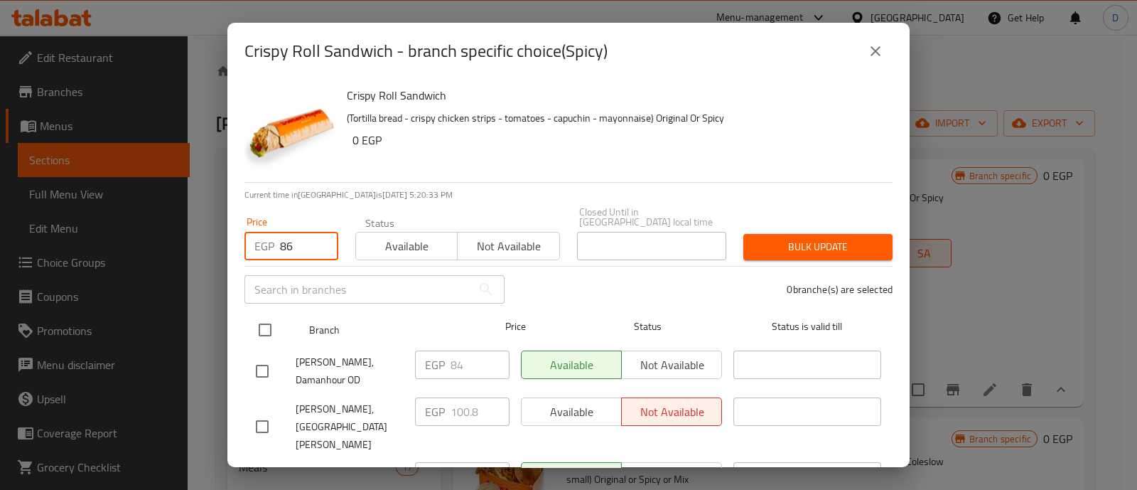
checkbox input "true"
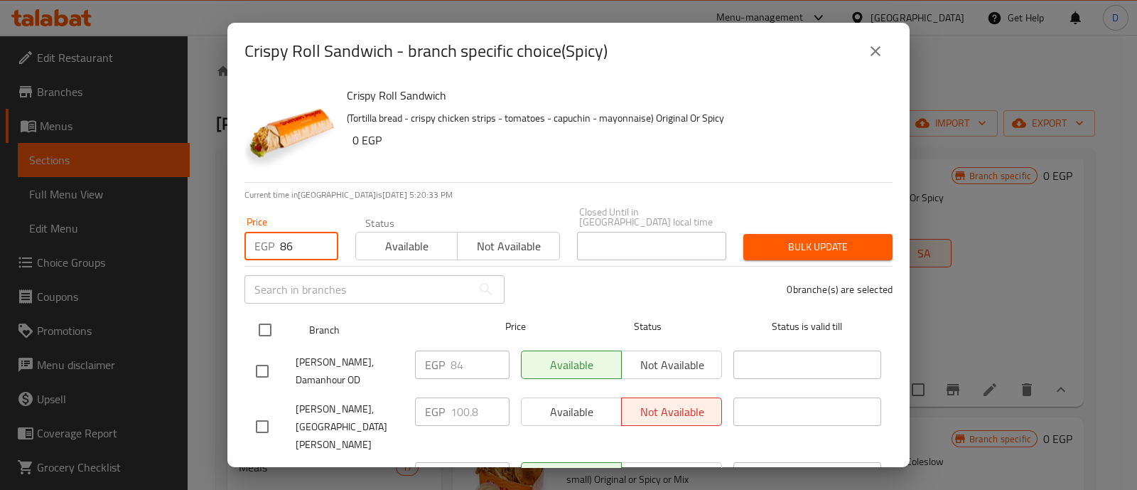
checkbox input "true"
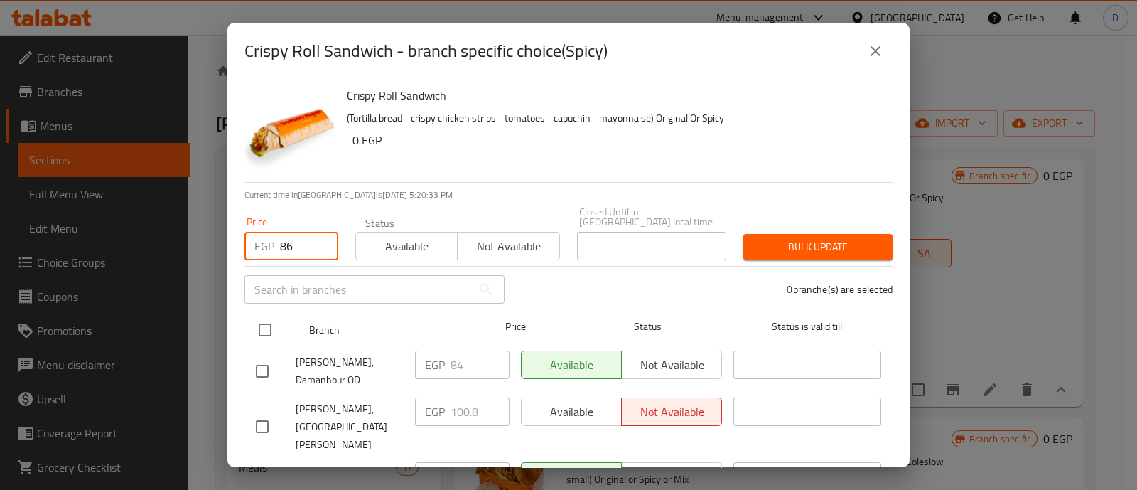
checkbox input "true"
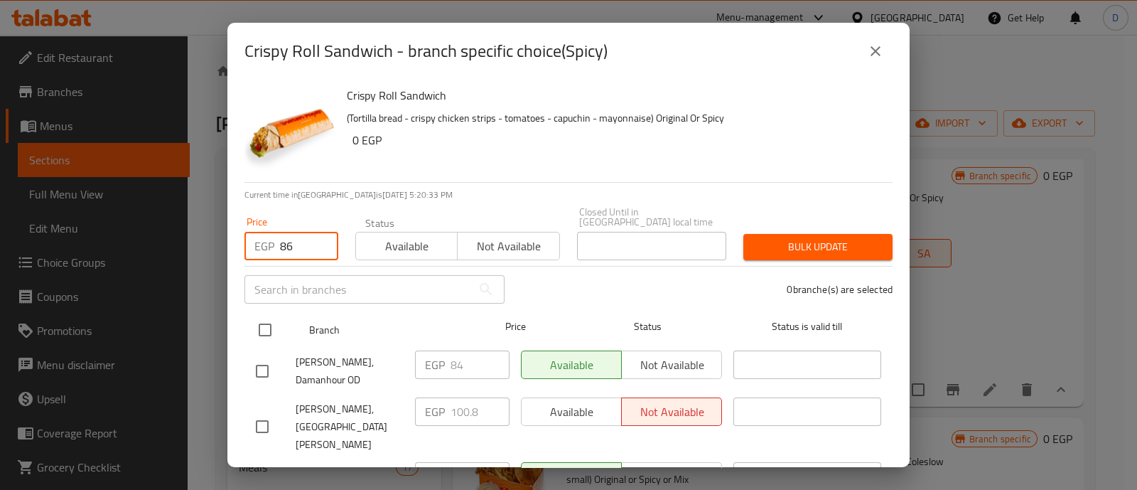
checkbox input "true"
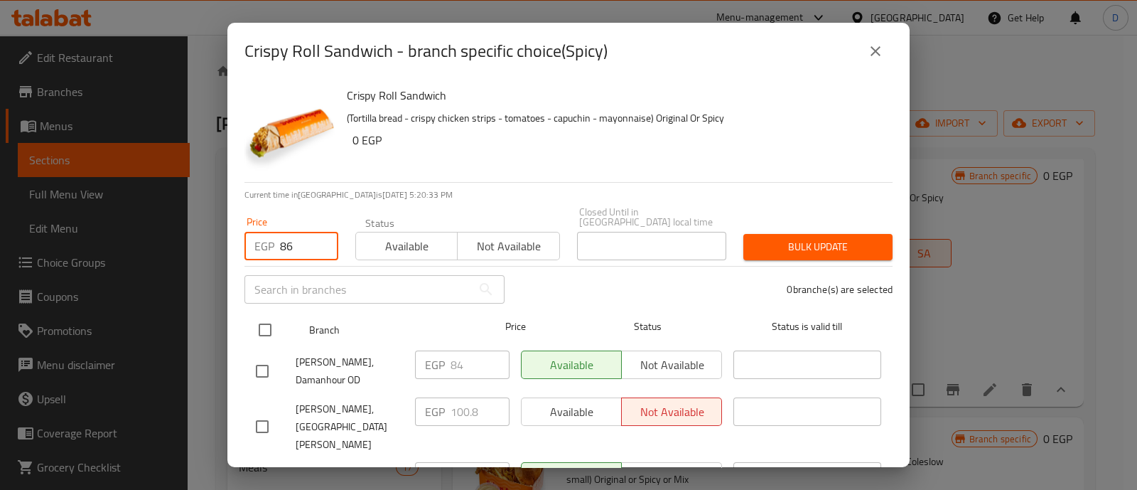
checkbox input "true"
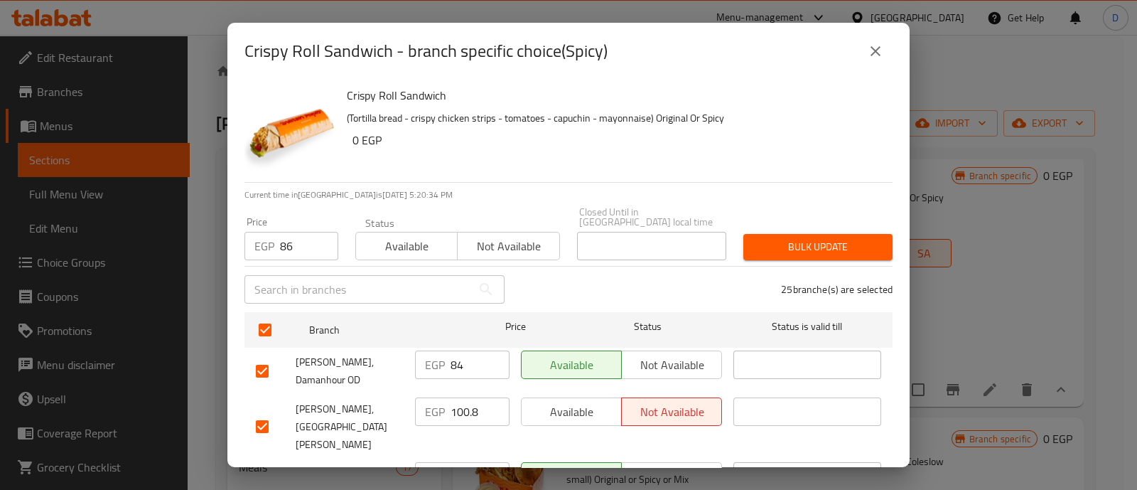
click at [259, 411] on input "checkbox" at bounding box center [262, 426] width 30 height 30
checkbox input "false"
click at [801, 238] on span "Bulk update" at bounding box center [818, 247] width 126 height 18
